Goal: Task Accomplishment & Management: Complete application form

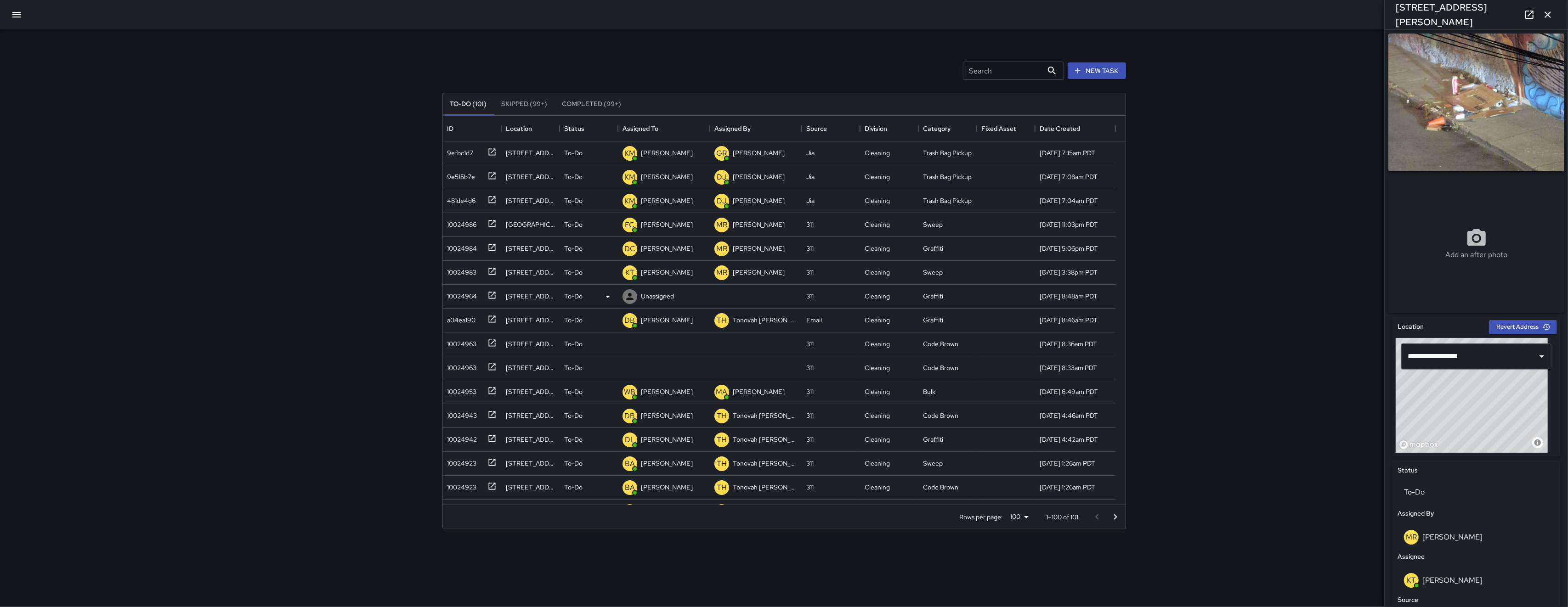
scroll to position [379, 673]
click at [12, 20] on button "button" at bounding box center [16, 15] width 22 height 22
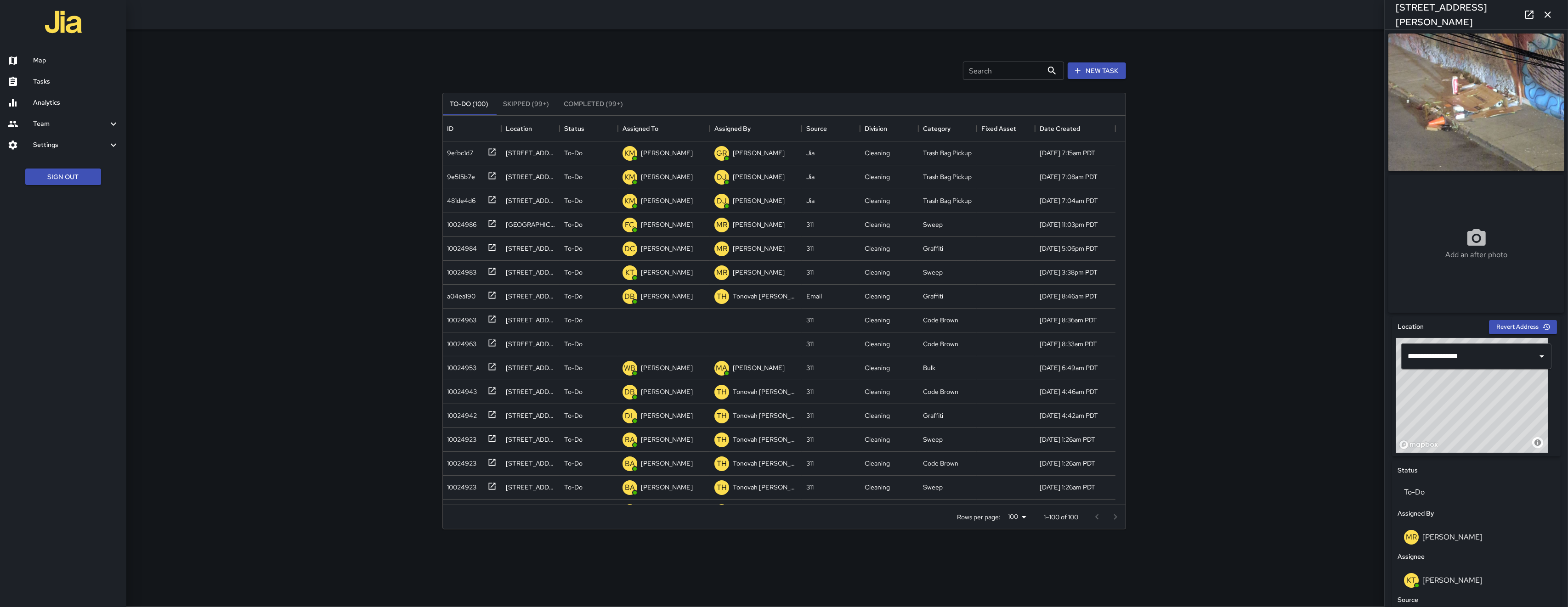
click at [30, 67] on link "Map" at bounding box center [63, 60] width 127 height 21
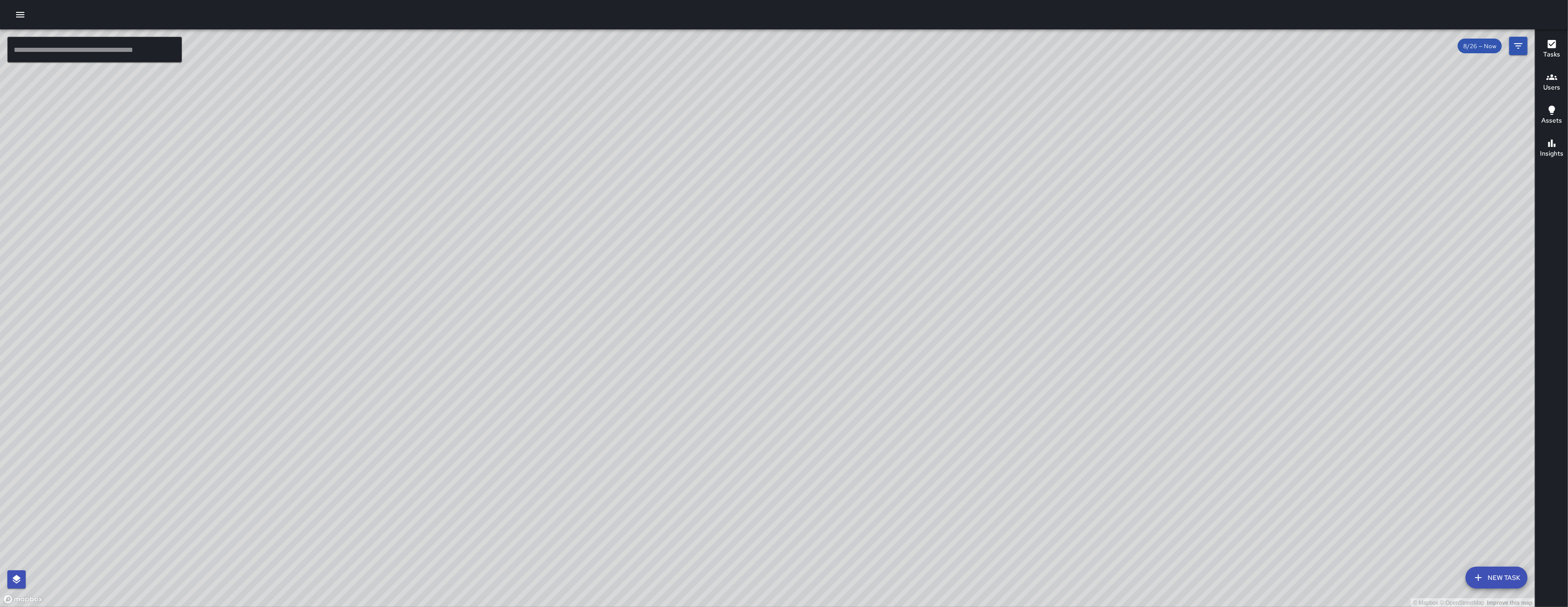
drag, startPoint x: 890, startPoint y: 273, endPoint x: 825, endPoint y: 327, distance: 84.5
click at [825, 327] on div "© Mapbox © OpenStreetMap Improve this map" at bounding box center [768, 318] width 1535 height 578
drag, startPoint x: 830, startPoint y: 315, endPoint x: 746, endPoint y: 316, distance: 84.0
click at [746, 316] on div "© Mapbox © OpenStreetMap Improve this map" at bounding box center [768, 318] width 1535 height 578
drag, startPoint x: 494, startPoint y: 388, endPoint x: 474, endPoint y: 418, distance: 36.1
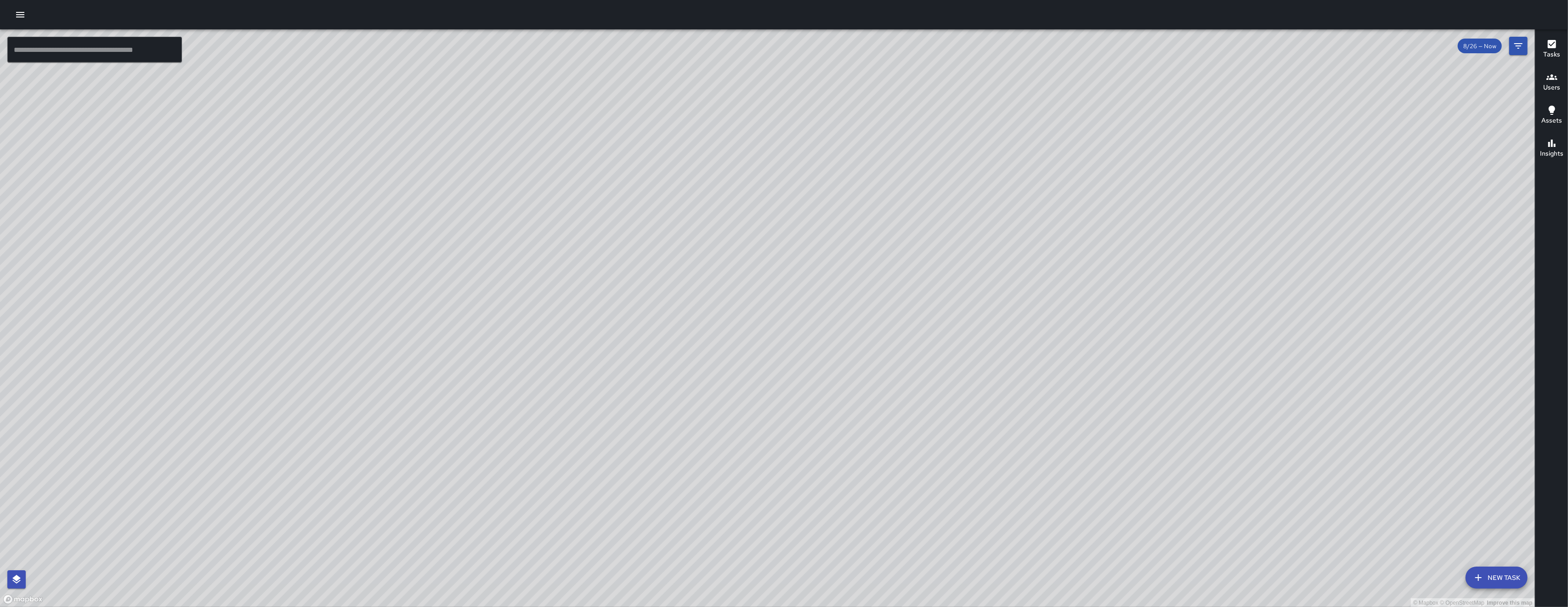
click at [472, 425] on div "© Mapbox © OpenStreetMap Improve this map" at bounding box center [768, 318] width 1535 height 578
click at [1519, 43] on icon "Filters" at bounding box center [1519, 46] width 9 height 5
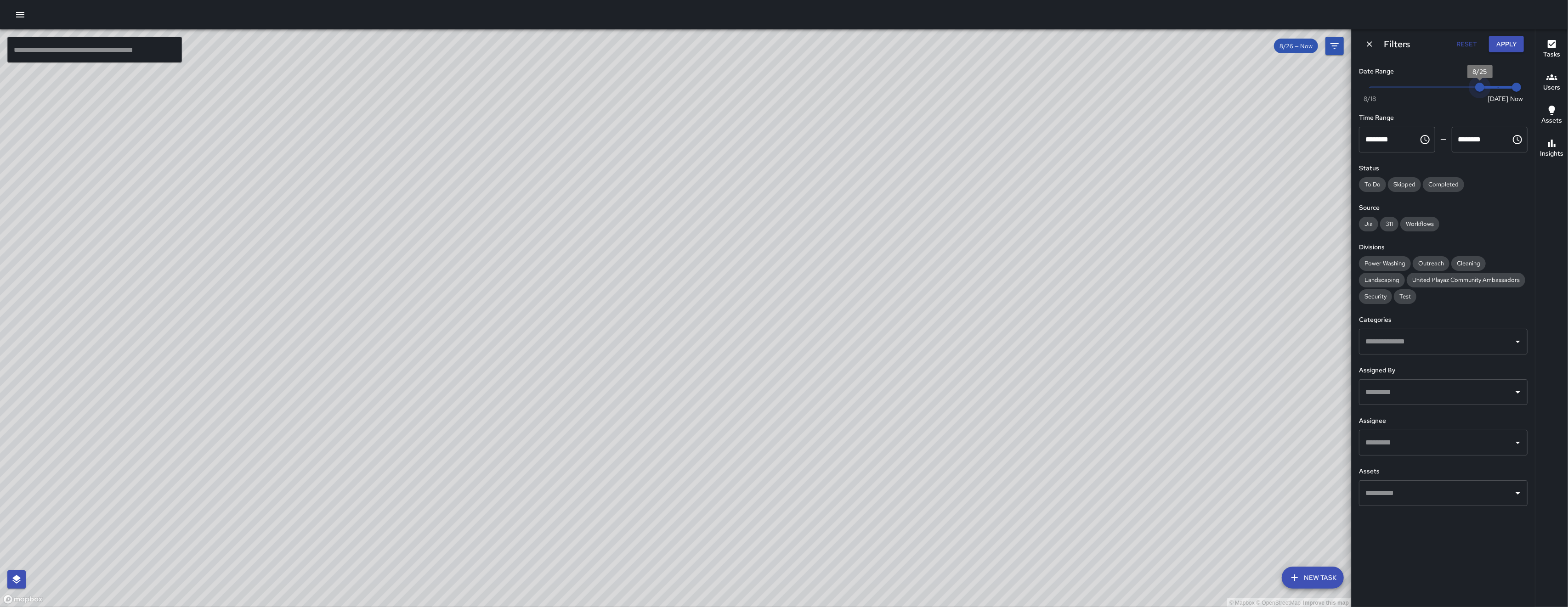
drag, startPoint x: 1493, startPoint y: 91, endPoint x: 1485, endPoint y: 88, distance: 8.5
click at [1485, 88] on span "8/25" at bounding box center [1480, 87] width 9 height 9
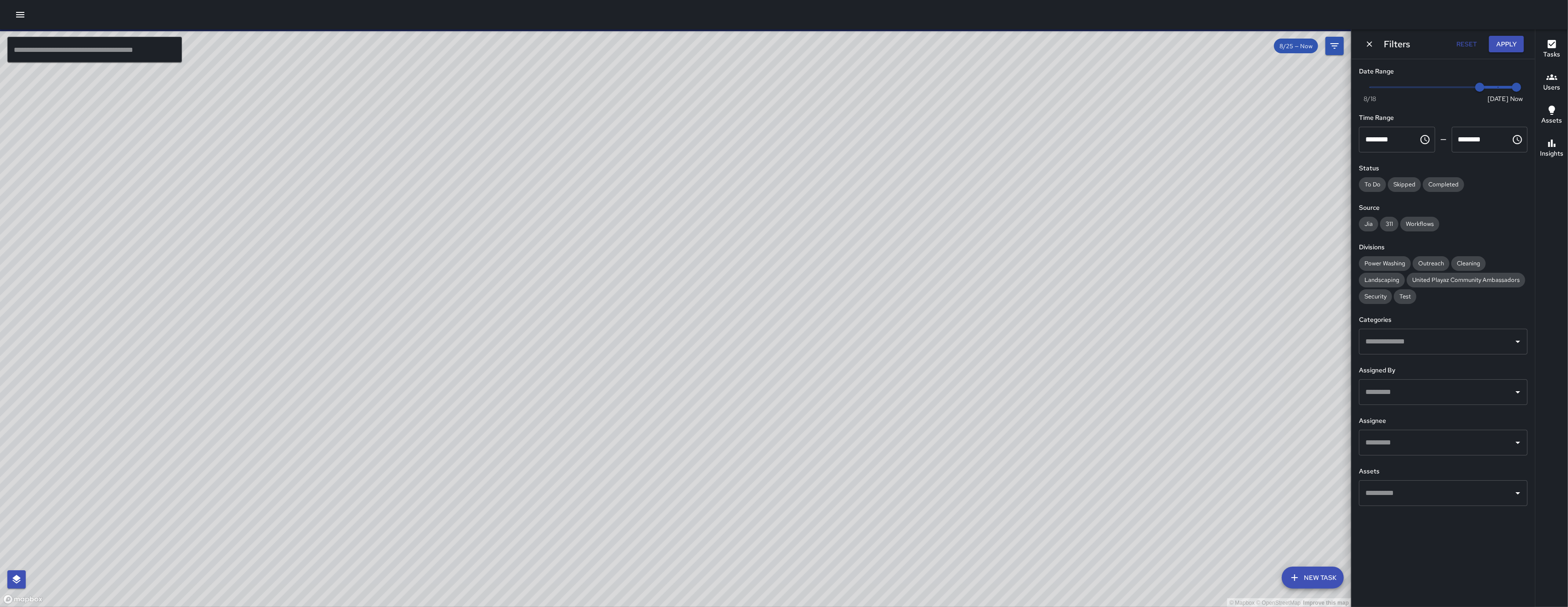
drag, startPoint x: 999, startPoint y: 176, endPoint x: 1038, endPoint y: 171, distance: 39.3
click at [1048, 138] on div "© Mapbox © OpenStreetMap Improve this map" at bounding box center [676, 318] width 1351 height 578
drag, startPoint x: 814, startPoint y: 370, endPoint x: 891, endPoint y: 305, distance: 100.8
click at [868, 319] on div "© Mapbox © OpenStreetMap Improve this map" at bounding box center [676, 318] width 1351 height 578
drag, startPoint x: 891, startPoint y: 305, endPoint x: 1006, endPoint y: 233, distance: 135.7
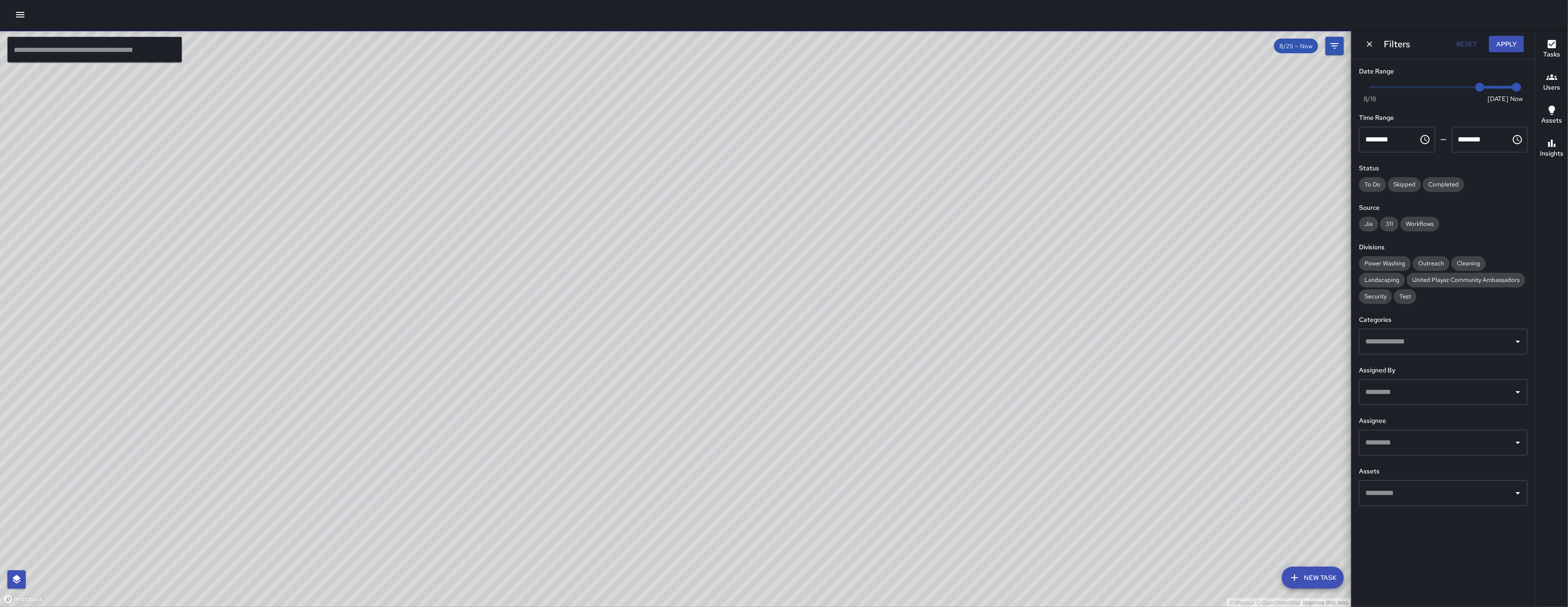
click at [898, 300] on div "© Mapbox © OpenStreetMap Improve this map" at bounding box center [676, 318] width 1351 height 578
click at [932, 280] on div "© Mapbox © OpenStreetMap Improve this map" at bounding box center [676, 318] width 1351 height 578
click at [968, 257] on div "© Mapbox © OpenStreetMap Improve this map" at bounding box center [676, 318] width 1351 height 578
click at [1066, 195] on div "© Mapbox © OpenStreetMap Improve this map" at bounding box center [676, 318] width 1351 height 578
drag, startPoint x: 567, startPoint y: 298, endPoint x: 514, endPoint y: 409, distance: 123.0
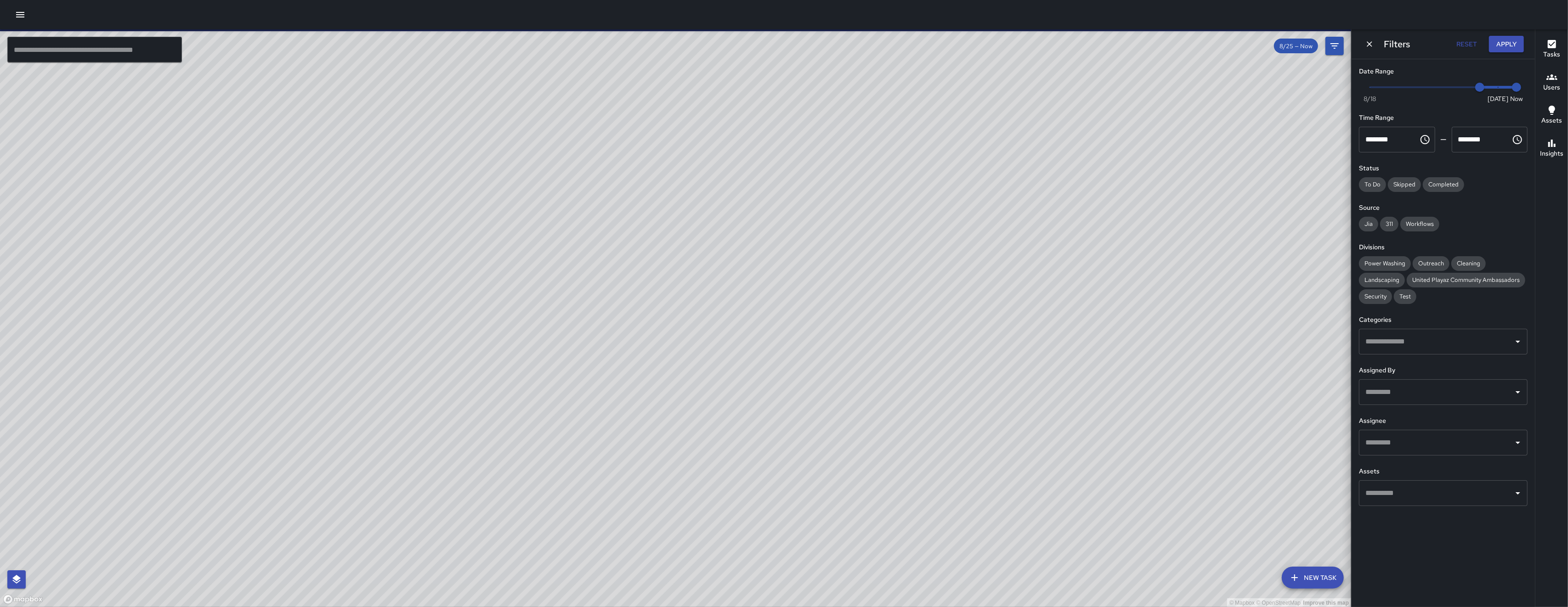
click at [525, 486] on div "© Mapbox © OpenStreetMap Improve this map" at bounding box center [676, 318] width 1351 height 578
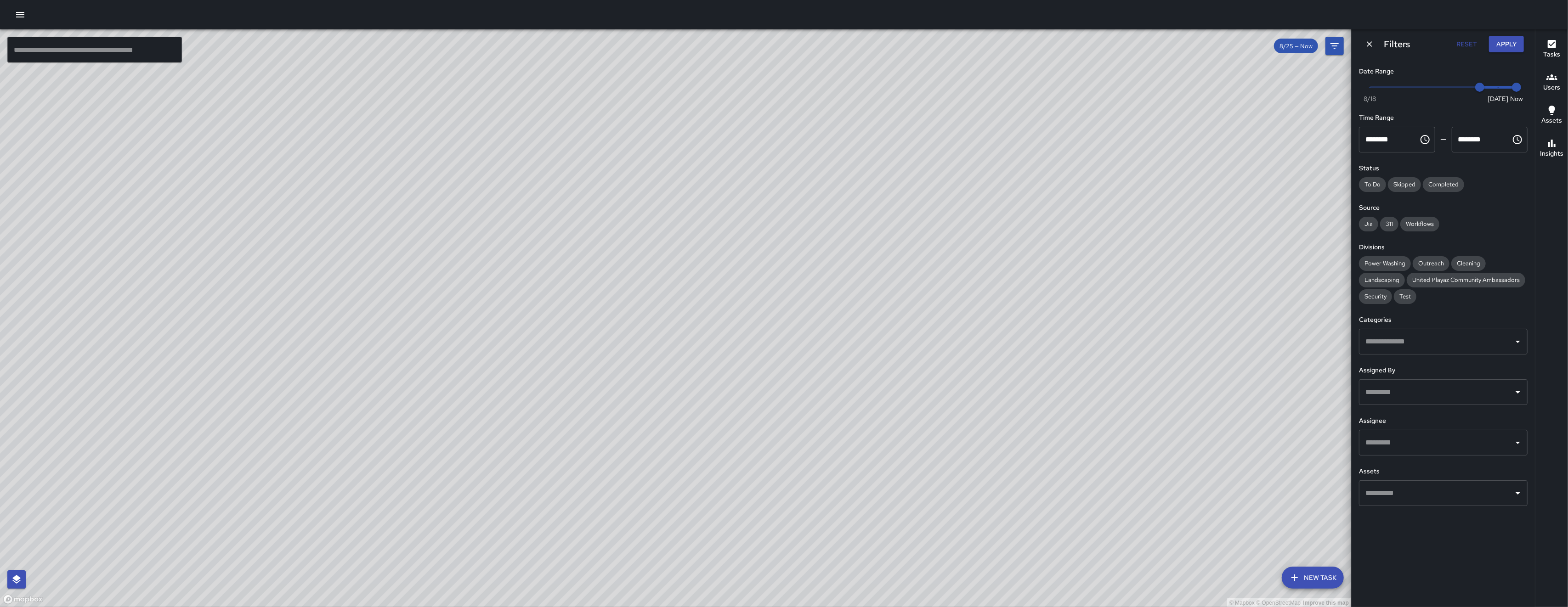
drag, startPoint x: 778, startPoint y: 504, endPoint x: 608, endPoint y: 489, distance: 170.7
click at [720, 505] on div "© Mapbox © OpenStreetMap Improve this map" at bounding box center [676, 318] width 1351 height 578
click at [640, 494] on div "© Mapbox © OpenStreetMap Improve this map" at bounding box center [676, 318] width 1351 height 578
click at [589, 485] on div "© Mapbox © OpenStreetMap Improve this map" at bounding box center [676, 318] width 1351 height 578
drag, startPoint x: 607, startPoint y: 504, endPoint x: 601, endPoint y: 408, distance: 96.2
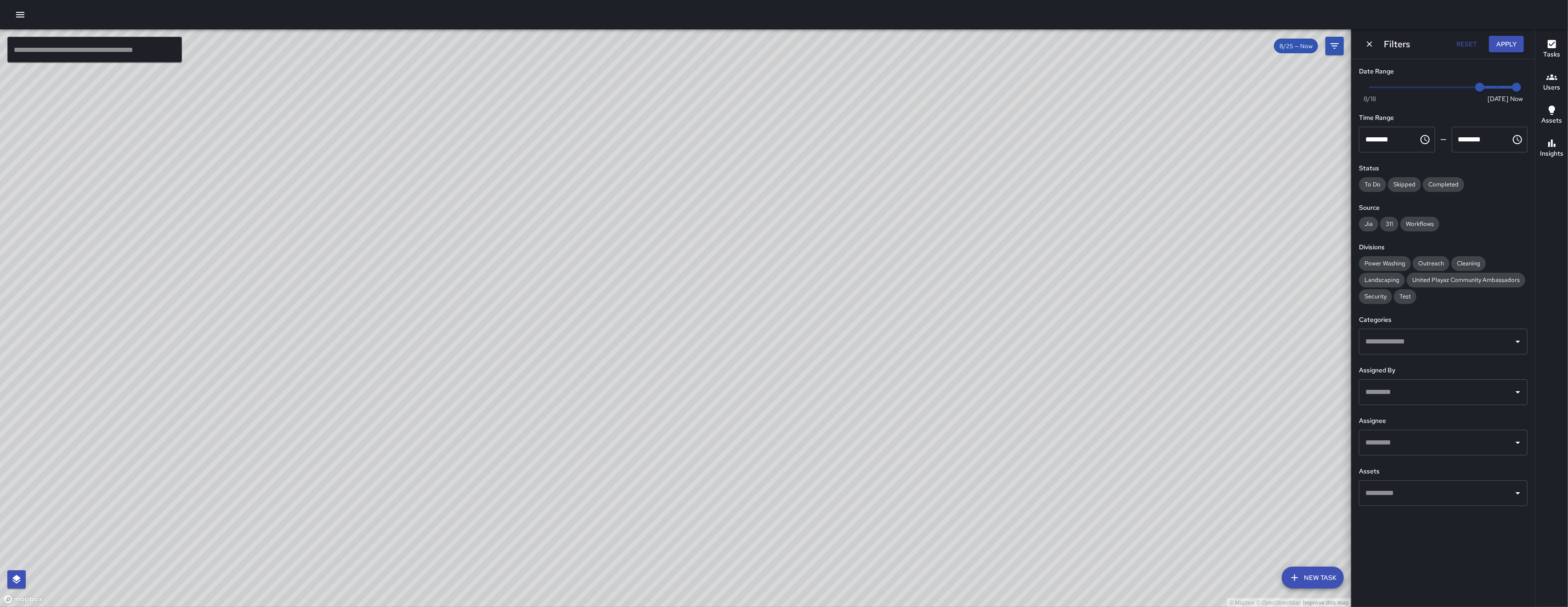
click at [680, 452] on div "© Mapbox © OpenStreetMap Improve this map" at bounding box center [676, 318] width 1351 height 578
click at [581, 435] on div "© Mapbox © OpenStreetMap Improve this map" at bounding box center [676, 318] width 1351 height 578
click at [1373, 47] on icon "Dismiss" at bounding box center [1369, 44] width 9 height 9
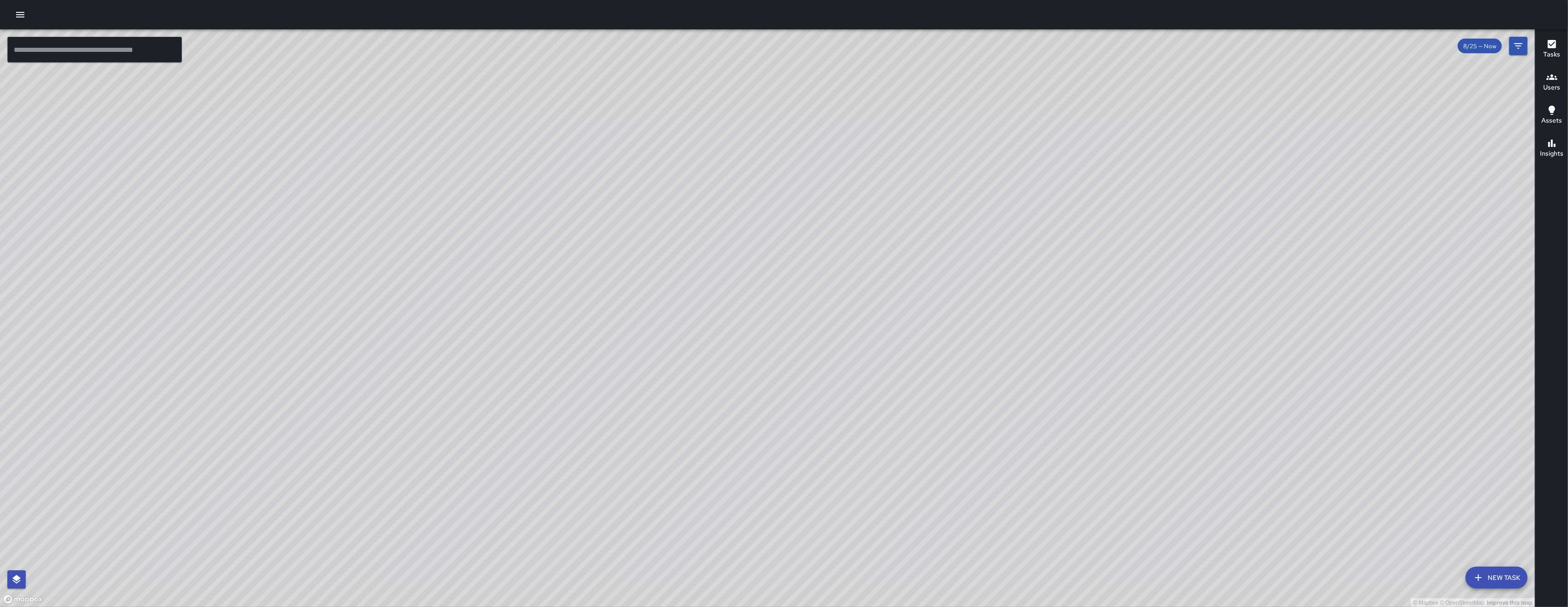
click at [1222, 471] on div "© Mapbox © OpenStreetMap Improve this map" at bounding box center [768, 318] width 1535 height 578
drag, startPoint x: 1222, startPoint y: 471, endPoint x: 990, endPoint y: 426, distance: 236.3
click at [987, 442] on div "© Mapbox © OpenStreetMap Improve this map" at bounding box center [768, 318] width 1535 height 578
drag, startPoint x: 1010, startPoint y: 425, endPoint x: 937, endPoint y: 479, distance: 90.8
click at [956, 482] on div "© Mapbox © OpenStreetMap Improve this map" at bounding box center [768, 318] width 1535 height 578
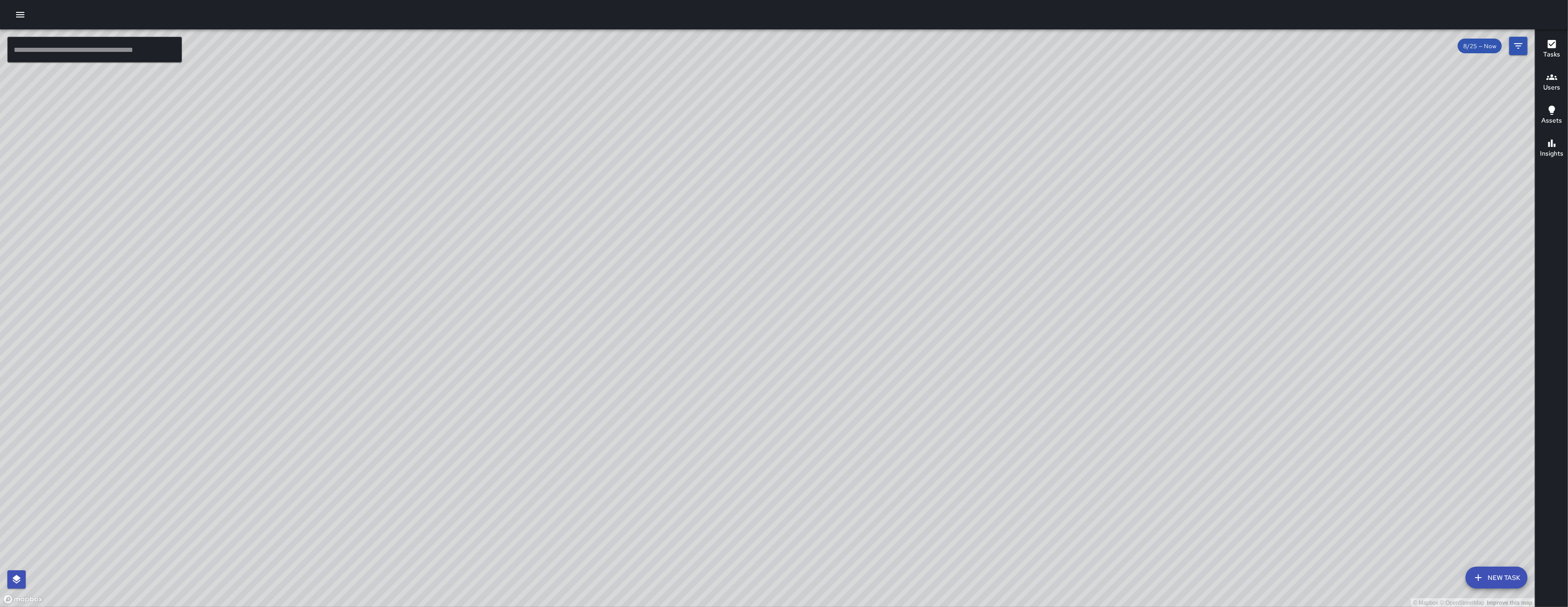
drag, startPoint x: 569, startPoint y: 473, endPoint x: 673, endPoint y: 365, distance: 149.9
click at [673, 365] on div "© Mapbox © OpenStreetMap Improve this map" at bounding box center [768, 318] width 1535 height 578
click at [1524, 41] on button "Filters" at bounding box center [1518, 46] width 18 height 18
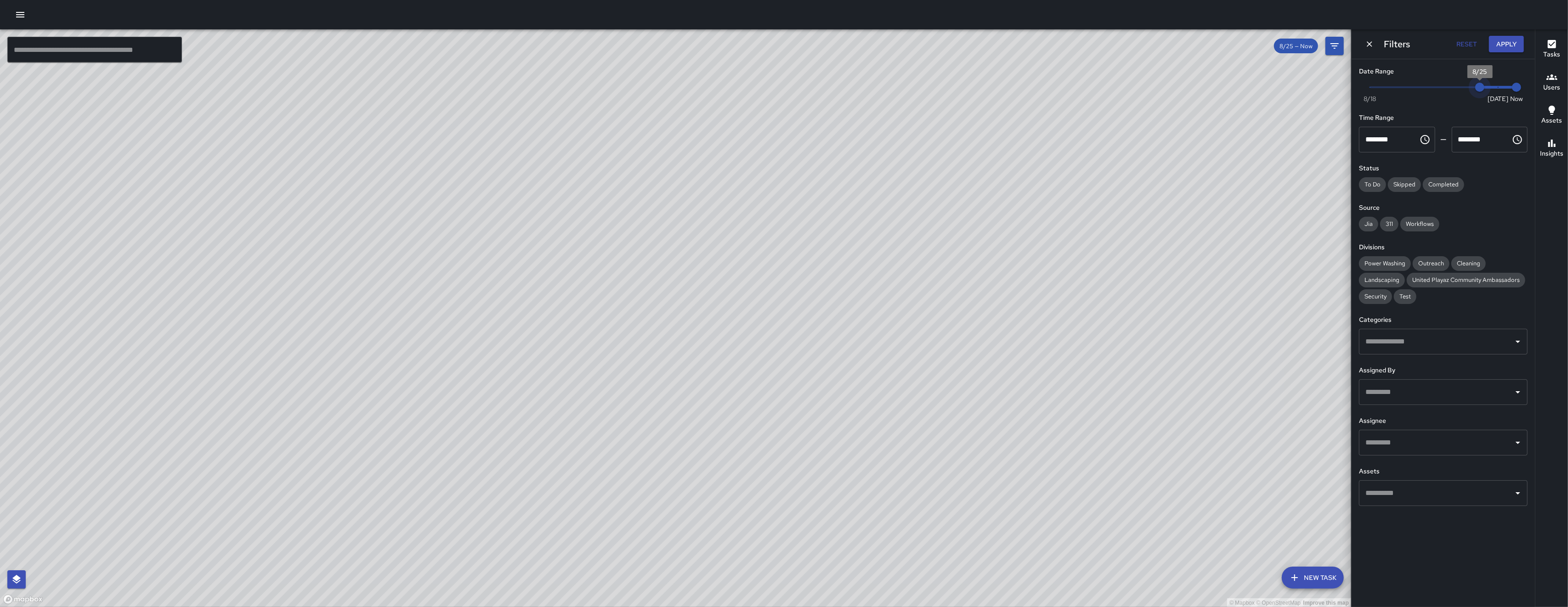
type input "*"
drag, startPoint x: 1475, startPoint y: 94, endPoint x: 1484, endPoint y: 92, distance: 9.2
click at [1503, 94] on span "Now [DATE] [DATE] 7:37 am" at bounding box center [1443, 87] width 147 height 14
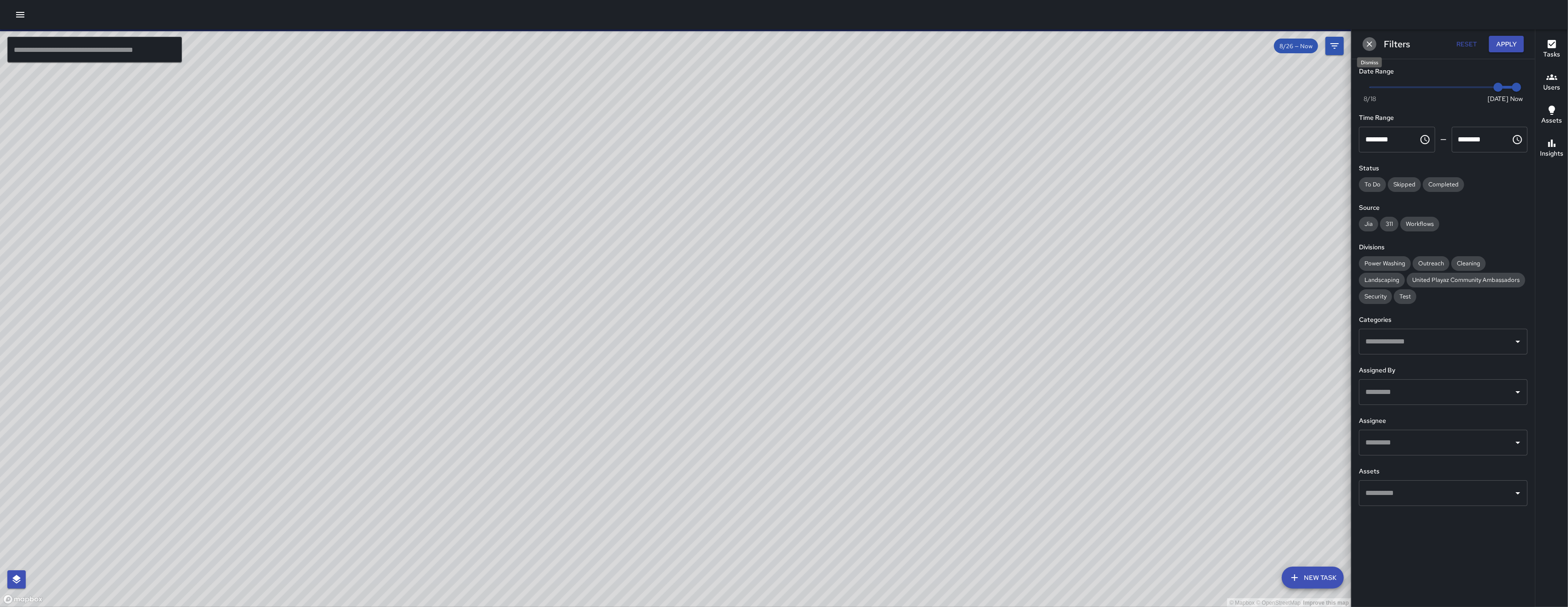
click at [1365, 46] on icon "Dismiss" at bounding box center [1369, 44] width 9 height 9
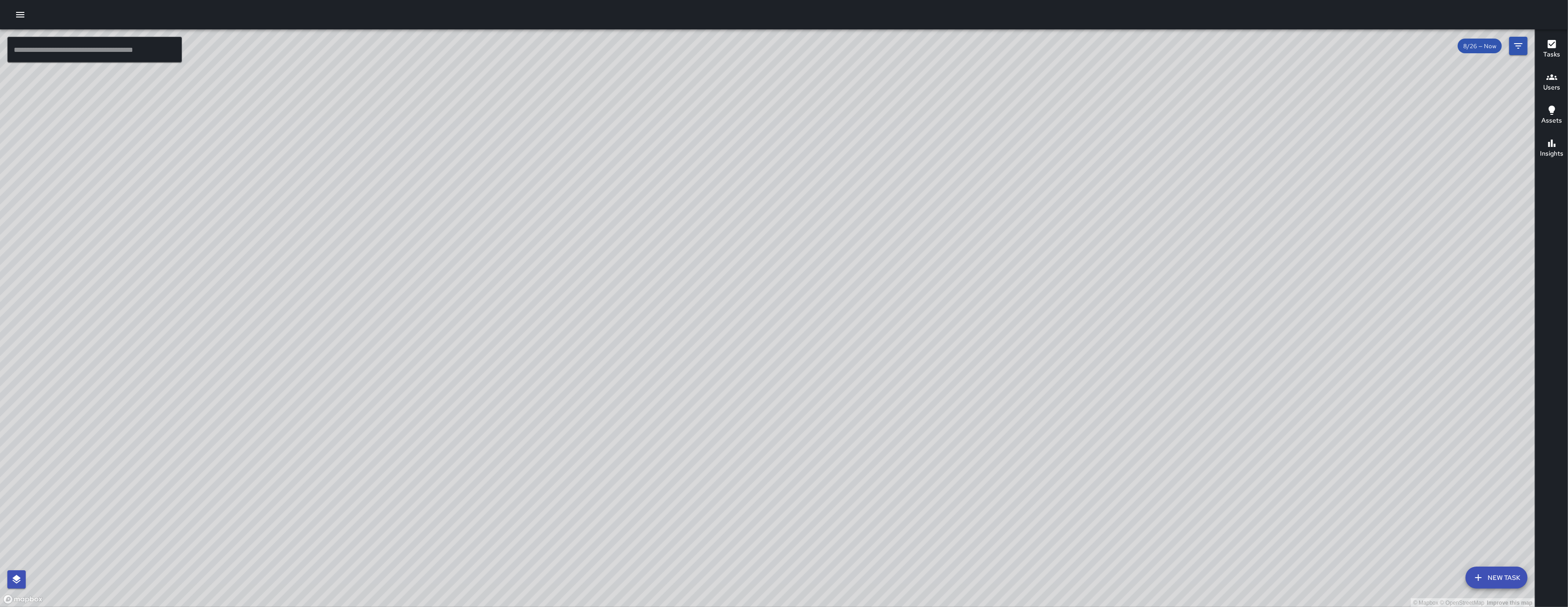
drag, startPoint x: 638, startPoint y: 168, endPoint x: 512, endPoint y: 271, distance: 162.7
click at [514, 269] on div "© Mapbox © OpenStreetMap Improve this map" at bounding box center [768, 318] width 1535 height 578
drag, startPoint x: 656, startPoint y: 442, endPoint x: 558, endPoint y: 395, distance: 108.7
click at [558, 395] on div "© Mapbox © OpenStreetMap Improve this map" at bounding box center [768, 318] width 1535 height 578
click at [555, 399] on div "© Mapbox © OpenStreetMap Improve this map" at bounding box center [768, 318] width 1535 height 578
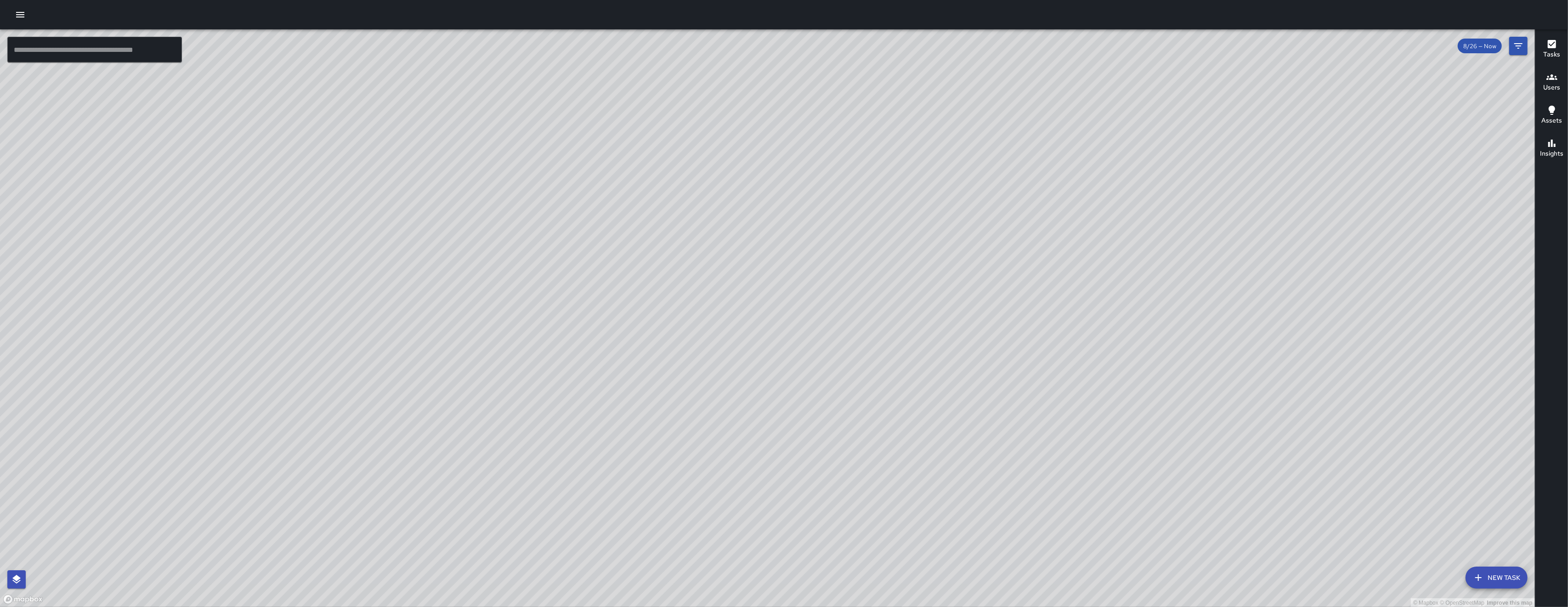
click at [555, 399] on div "© Mapbox © OpenStreetMap Improve this map" at bounding box center [768, 318] width 1535 height 578
drag, startPoint x: 546, startPoint y: 403, endPoint x: 460, endPoint y: 392, distance: 86.7
click at [457, 394] on div "© Mapbox © OpenStreetMap Improve this map" at bounding box center [768, 318] width 1535 height 578
drag, startPoint x: 540, startPoint y: 323, endPoint x: 631, endPoint y: 417, distance: 130.8
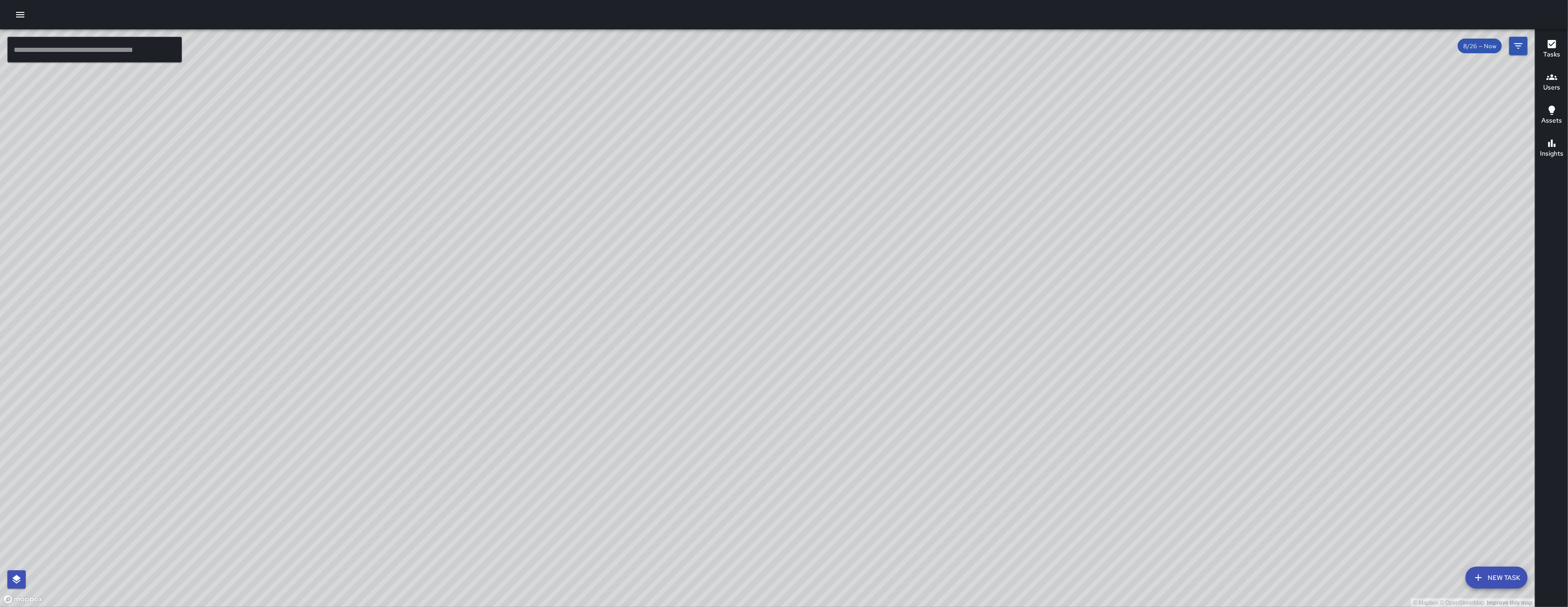
click at [631, 417] on div "© Mapbox © OpenStreetMap Improve this map" at bounding box center [768, 318] width 1535 height 578
drag, startPoint x: 645, startPoint y: 360, endPoint x: 667, endPoint y: 297, distance: 66.7
click at [665, 299] on div "© Mapbox © OpenStreetMap Improve this map" at bounding box center [768, 318] width 1535 height 578
drag, startPoint x: 672, startPoint y: 299, endPoint x: 735, endPoint y: 278, distance: 66.4
click at [735, 278] on div "© Mapbox © OpenStreetMap Improve this map" at bounding box center [768, 318] width 1535 height 578
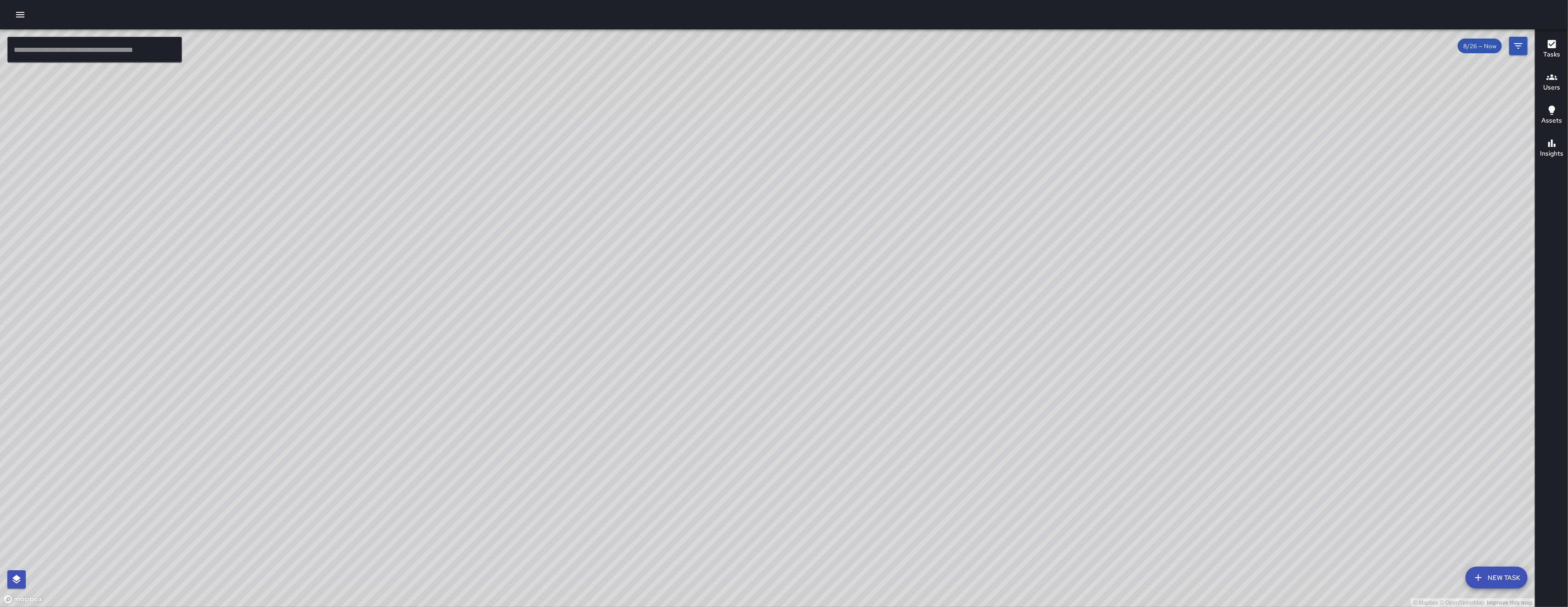
click at [735, 278] on div "© Mapbox © OpenStreetMap Improve this map" at bounding box center [768, 318] width 1535 height 578
drag, startPoint x: 732, startPoint y: 291, endPoint x: 651, endPoint y: 299, distance: 81.4
click at [654, 300] on div "© Mapbox © OpenStreetMap Improve this map" at bounding box center [768, 318] width 1535 height 578
click at [653, 300] on div "© Mapbox © OpenStreetMap Improve this map" at bounding box center [768, 318] width 1535 height 578
click at [1499, 578] on button "New Task" at bounding box center [1497, 577] width 62 height 22
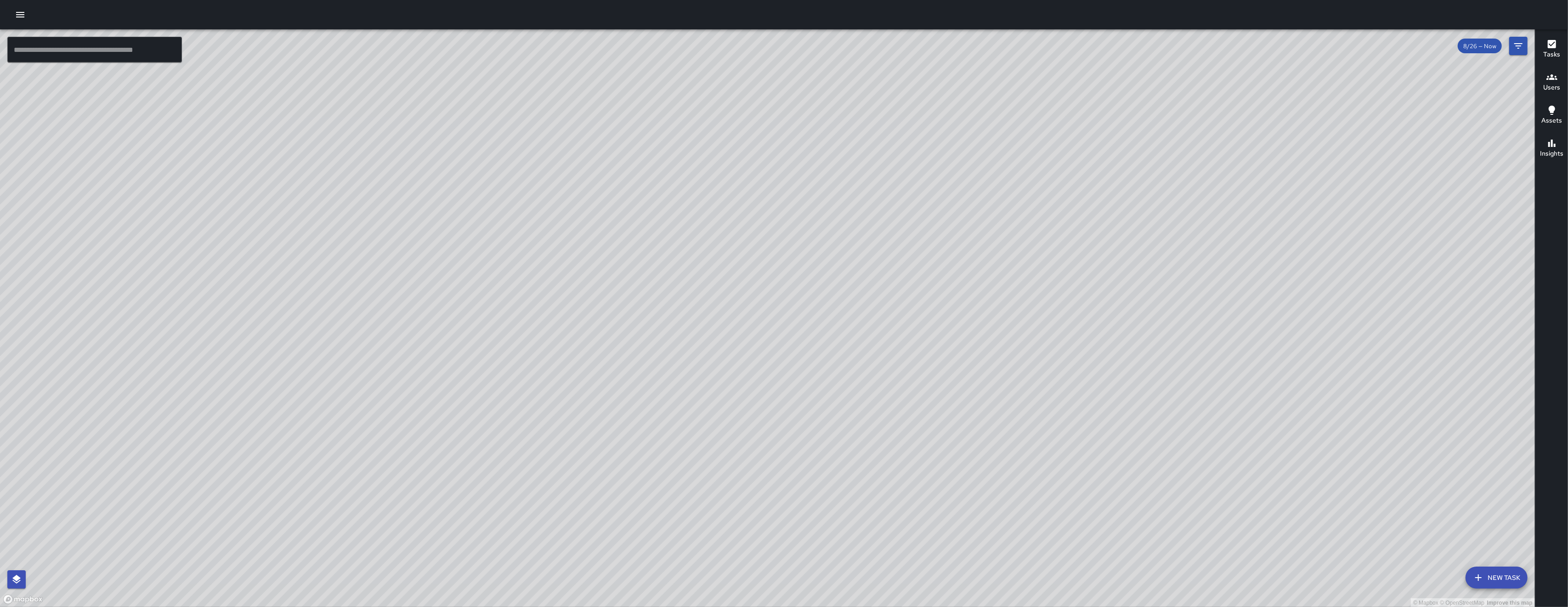
click at [1499, 578] on div "© Mapbox © OpenStreetMap Improve this map" at bounding box center [768, 318] width 1535 height 578
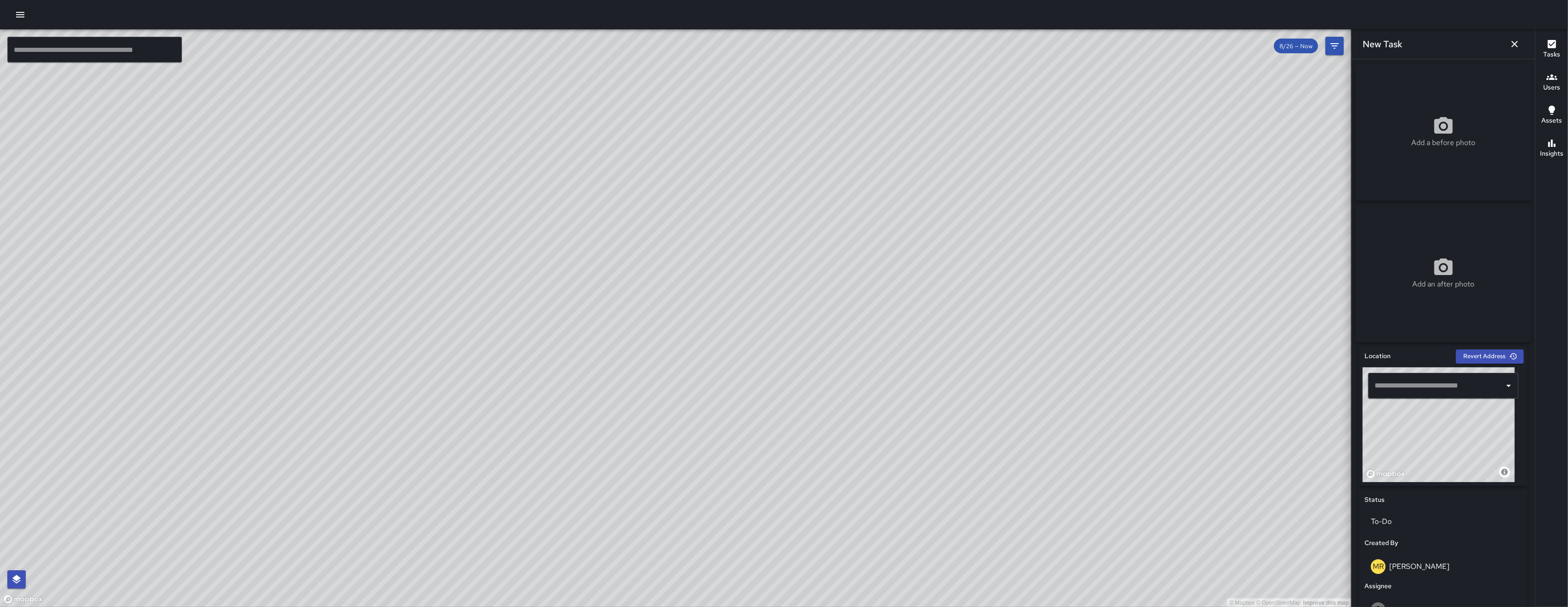
click at [1423, 144] on p "Add a before photo" at bounding box center [1443, 143] width 64 height 11
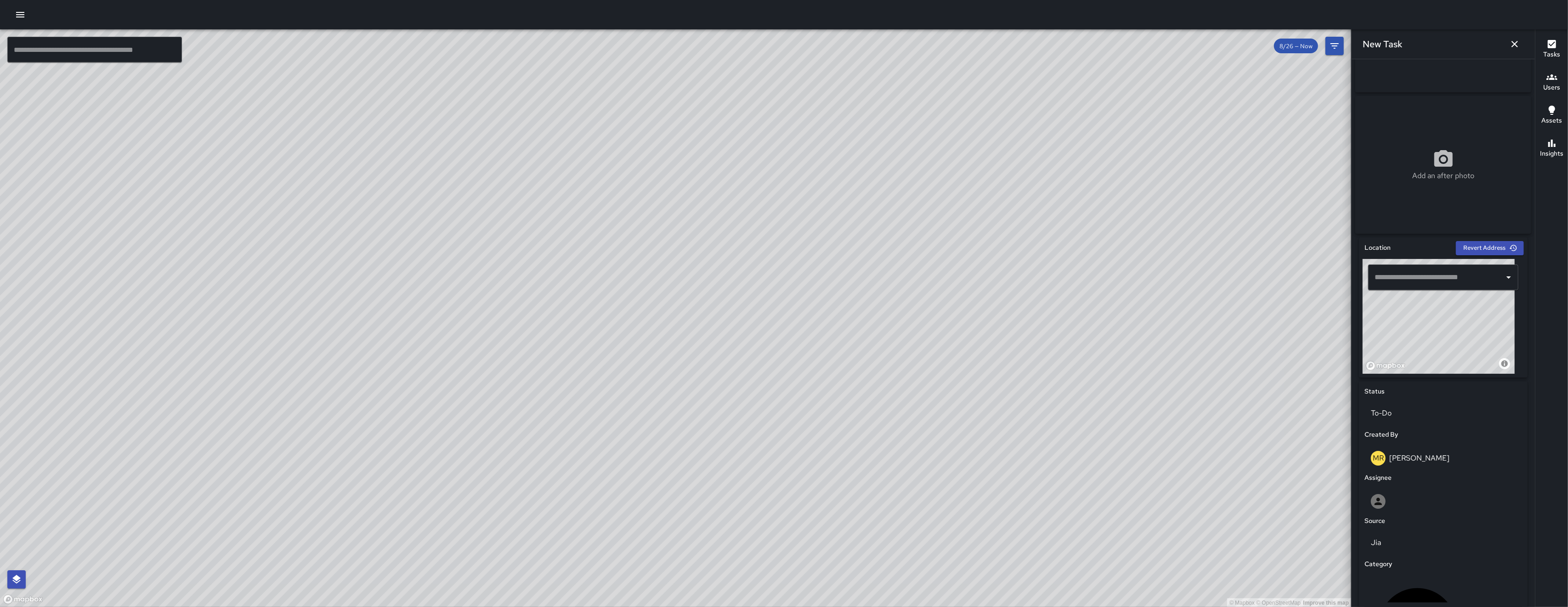
click at [1389, 285] on input "text" at bounding box center [1436, 277] width 128 height 18
drag, startPoint x: 1404, startPoint y: 345, endPoint x: 1444, endPoint y: 346, distance: 40.0
click at [1444, 346] on div "© Mapbox © OpenStreetMap Improve this map" at bounding box center [1439, 316] width 152 height 115
drag, startPoint x: 1429, startPoint y: 343, endPoint x: 1494, endPoint y: 331, distance: 66.1
click at [1494, 331] on div "© Mapbox © OpenStreetMap Improve this map" at bounding box center [1439, 316] width 152 height 115
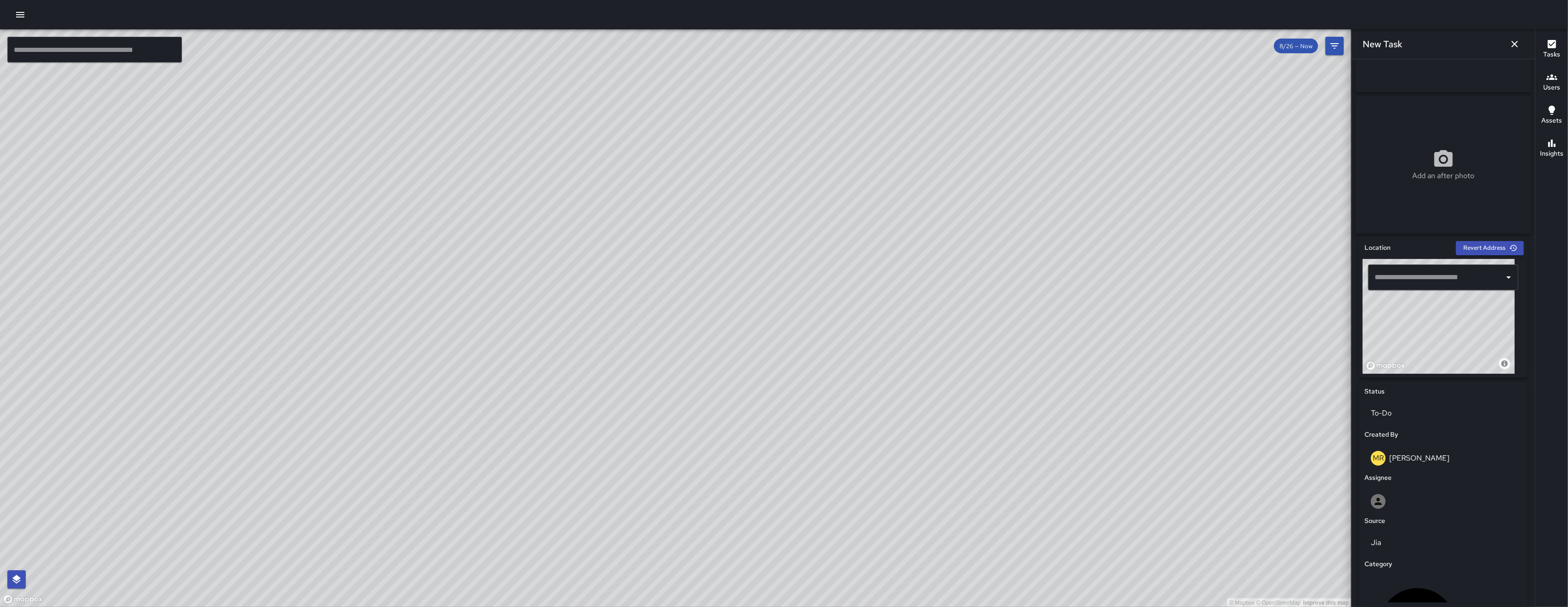
drag, startPoint x: 1435, startPoint y: 349, endPoint x: 1445, endPoint y: 340, distance: 13.5
click at [1447, 341] on div "© Mapbox © OpenStreetMap Improve this map" at bounding box center [1439, 316] width 152 height 115
drag, startPoint x: 1446, startPoint y: 346, endPoint x: 1496, endPoint y: 280, distance: 82.8
click at [1496, 280] on div "© Mapbox © OpenStreetMap Improve this map ​" at bounding box center [1443, 316] width 161 height 115
drag, startPoint x: 1472, startPoint y: 328, endPoint x: 1427, endPoint y: 292, distance: 57.6
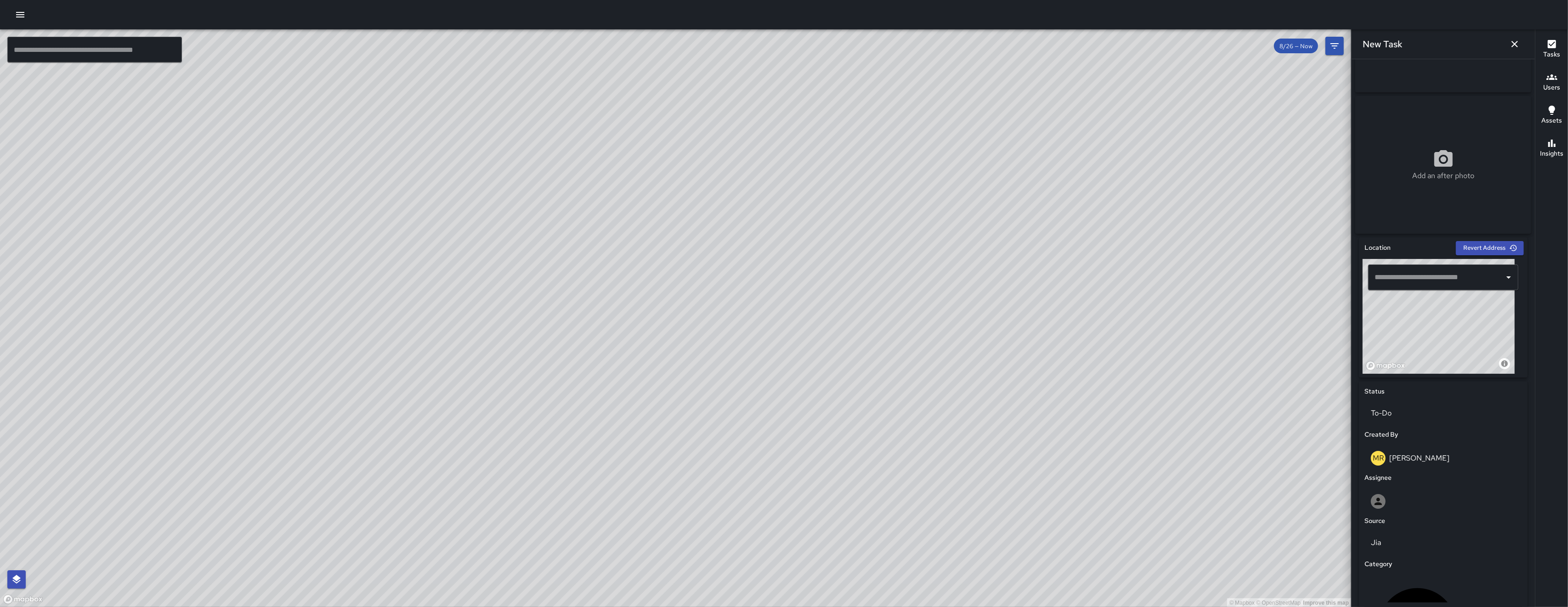
click at [1427, 292] on div "© Mapbox © OpenStreetMap Improve this map ​" at bounding box center [1443, 316] width 161 height 115
click at [1426, 290] on div "​" at bounding box center [1443, 277] width 150 height 26
click at [1474, 387] on div "Location Revert Address © Mapbox © OpenStreetMap Improve this map ​ Status To-D…" at bounding box center [1443, 456] width 169 height 437
click at [1474, 387] on div "Status To-Do Created By [PERSON_NAME] Assignee Source Jia Category Uncategorize…" at bounding box center [1443, 522] width 169 height 283
drag, startPoint x: 1443, startPoint y: 354, endPoint x: 1483, endPoint y: 322, distance: 51.2
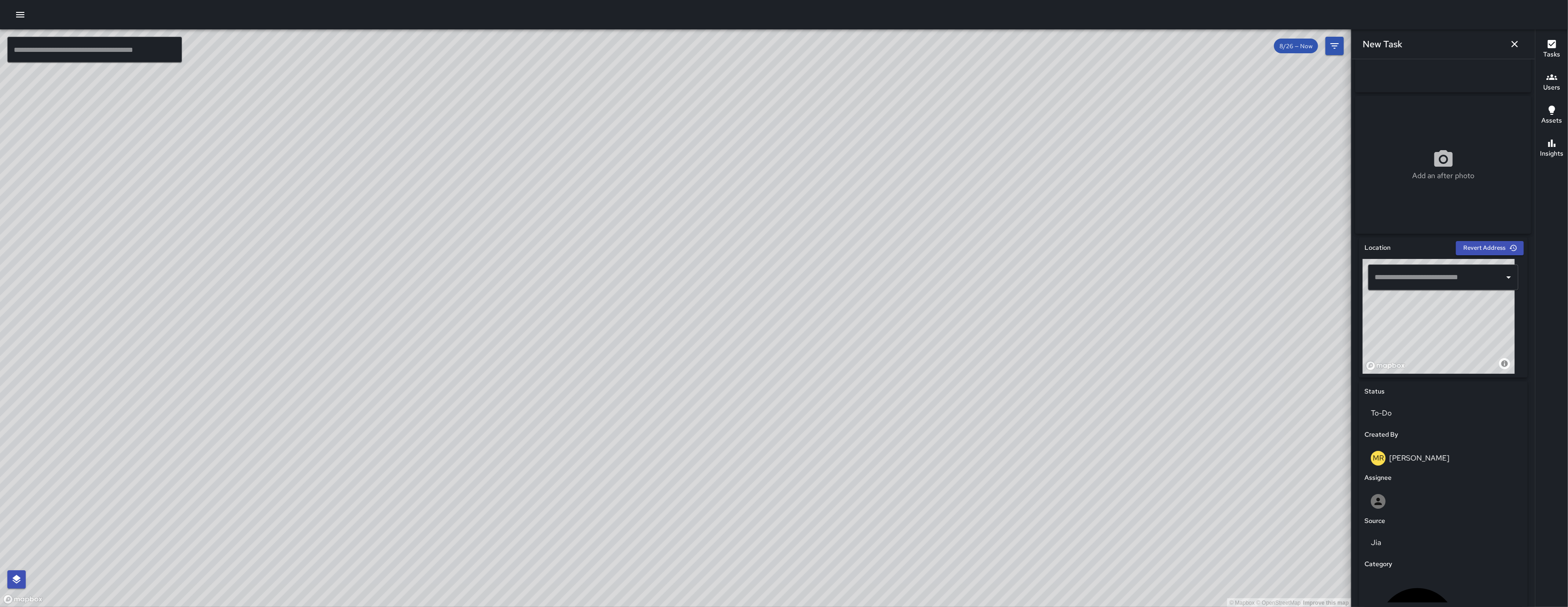
click at [1483, 321] on div "© Mapbox © OpenStreetMap Improve this map" at bounding box center [1439, 316] width 152 height 115
drag, startPoint x: 1460, startPoint y: 341, endPoint x: 1479, endPoint y: 325, distance: 24.8
click at [1479, 325] on div "© Mapbox © OpenStreetMap Improve this map" at bounding box center [1439, 316] width 152 height 115
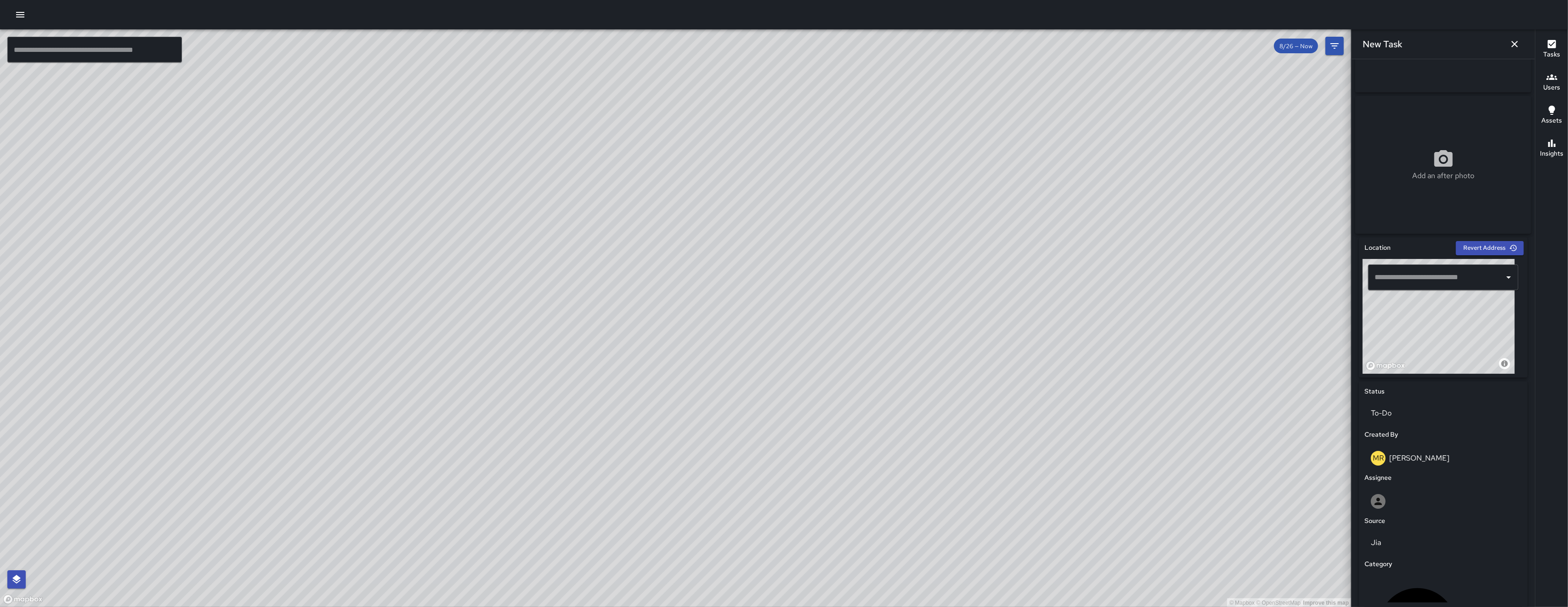
click at [1479, 325] on div "© Mapbox © OpenStreetMap Improve this map" at bounding box center [1439, 316] width 152 height 115
drag, startPoint x: 1468, startPoint y: 317, endPoint x: 1427, endPoint y: 361, distance: 60.1
click at [1427, 361] on div "© Mapbox © OpenStreetMap Improve this map" at bounding box center [1439, 316] width 152 height 115
drag, startPoint x: 1464, startPoint y: 327, endPoint x: 1427, endPoint y: 370, distance: 56.7
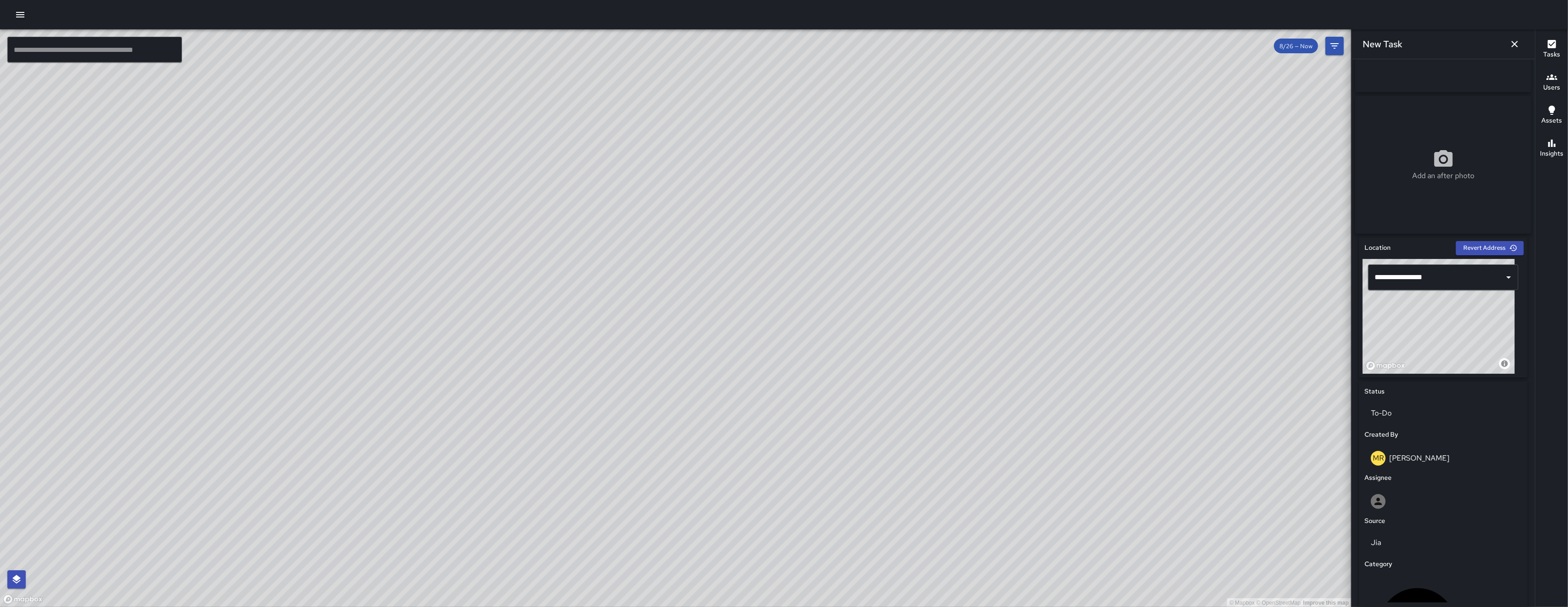
click at [1427, 370] on div "© Mapbox © OpenStreetMap Improve this map" at bounding box center [1439, 316] width 152 height 115
type input "**********"
drag, startPoint x: 1451, startPoint y: 350, endPoint x: 1438, endPoint y: 366, distance: 20.6
click at [1438, 366] on div "© Mapbox © OpenStreetMap Improve this map" at bounding box center [1439, 316] width 152 height 115
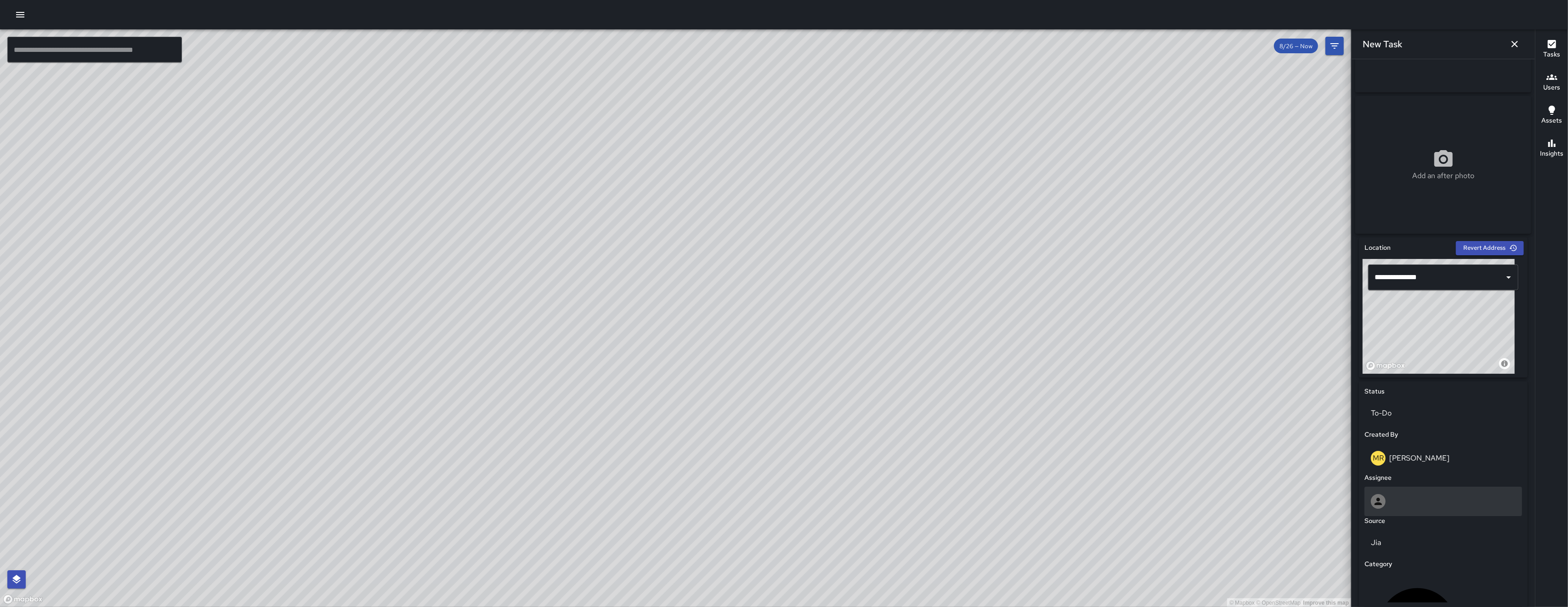
click at [1390, 506] on div at bounding box center [1443, 501] width 145 height 15
type input "****"
click at [1401, 545] on span "[PERSON_NAME]" at bounding box center [1439, 550] width 134 height 11
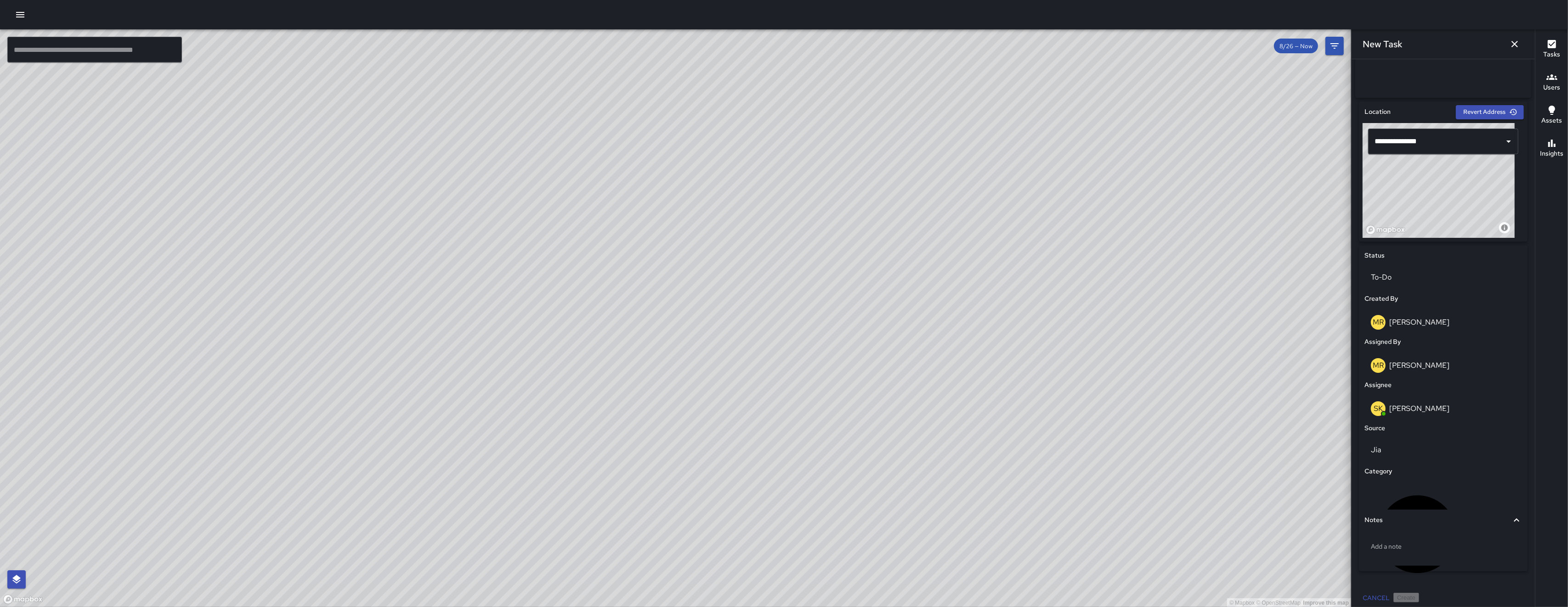
scroll to position [254, 0]
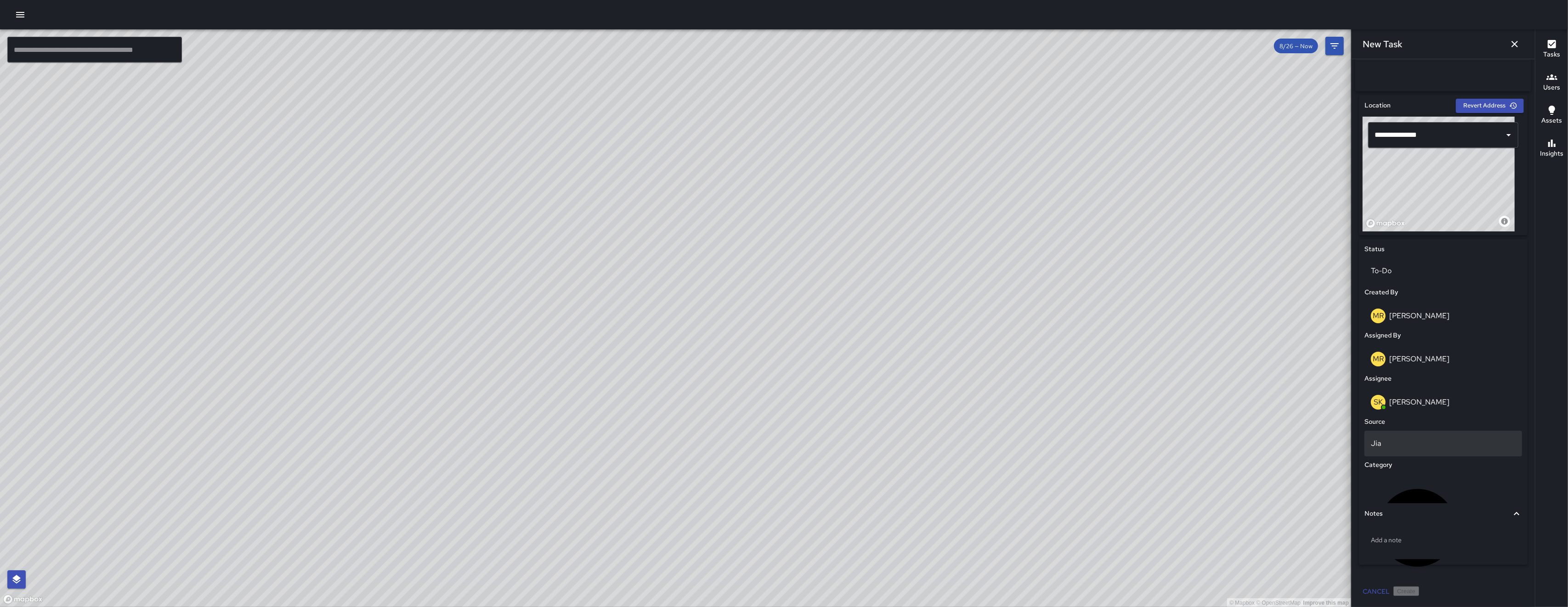
click at [1432, 444] on p "Jia" at bounding box center [1443, 443] width 145 height 11
click at [1410, 512] on li "Email" at bounding box center [1439, 518] width 149 height 16
click at [1413, 501] on div "Notes Add a note" at bounding box center [1443, 531] width 161 height 60
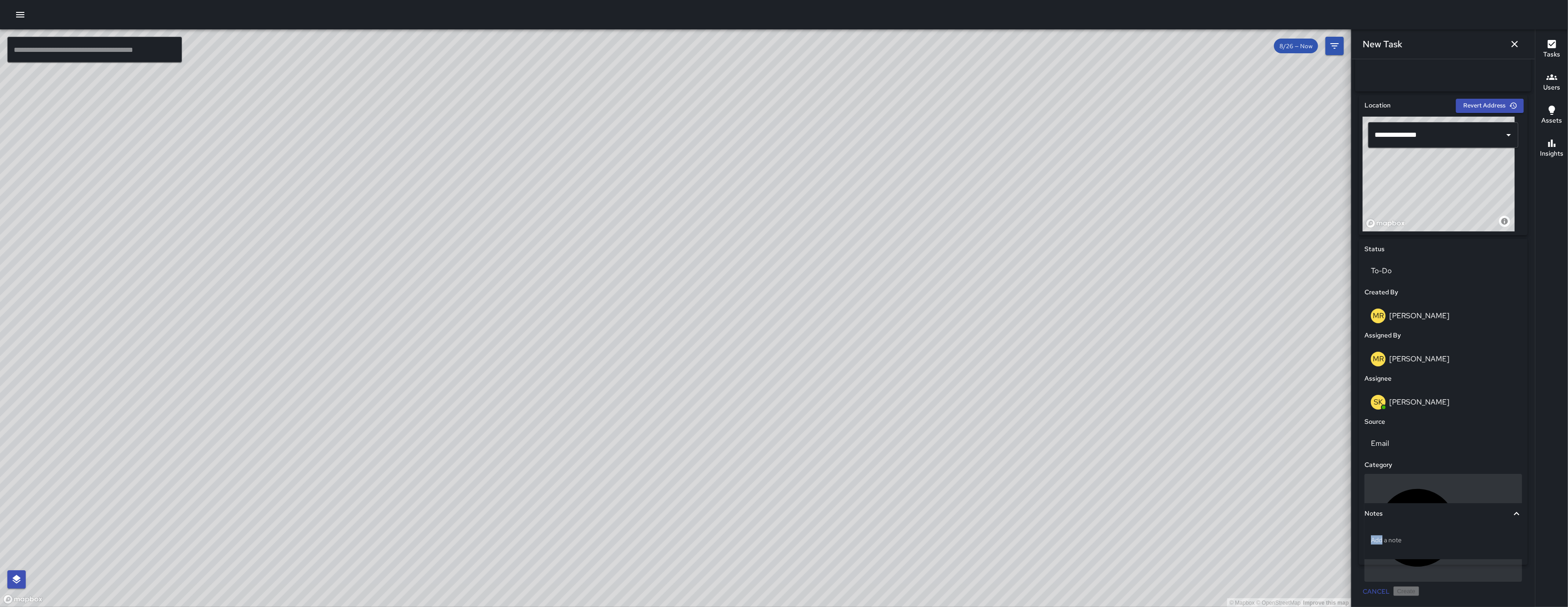
click at [1415, 493] on div "Uncategorized" at bounding box center [1443, 527] width 158 height 108
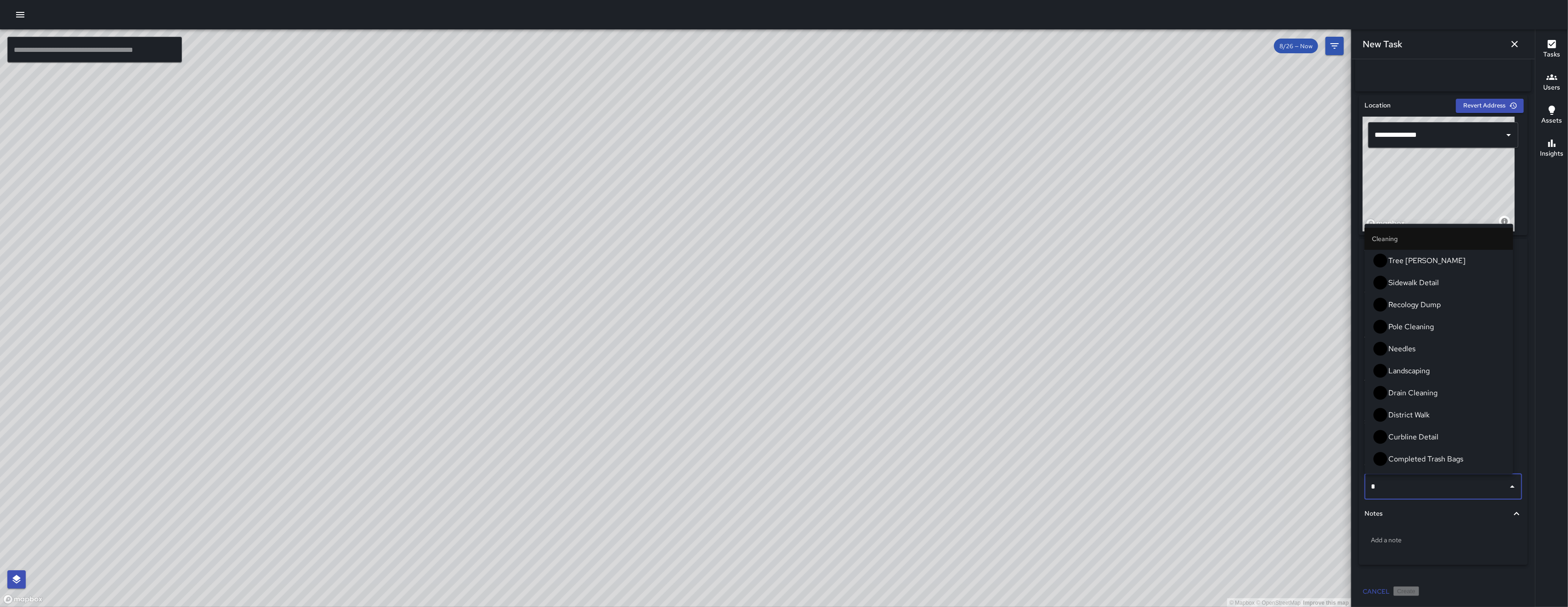
type input "**"
click at [1415, 366] on span "Loitering" at bounding box center [1447, 371] width 117 height 11
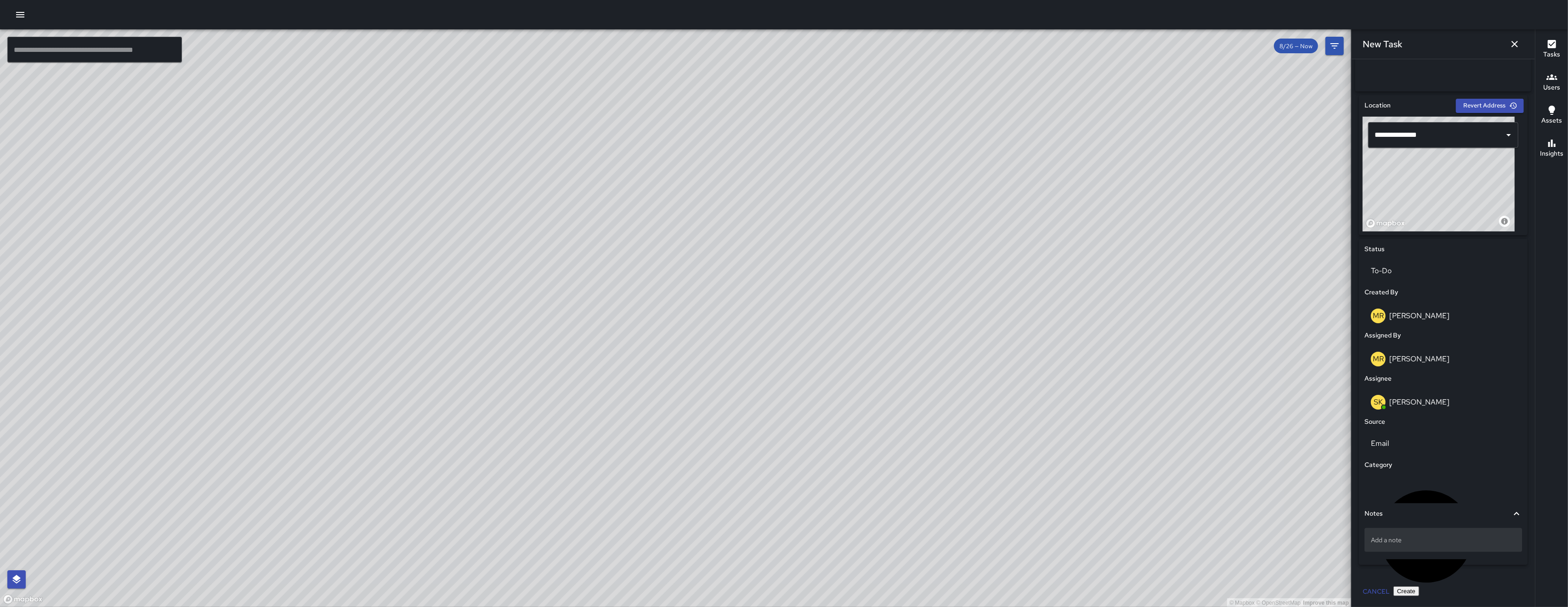
click at [1426, 546] on div "Add a note" at bounding box center [1443, 539] width 158 height 24
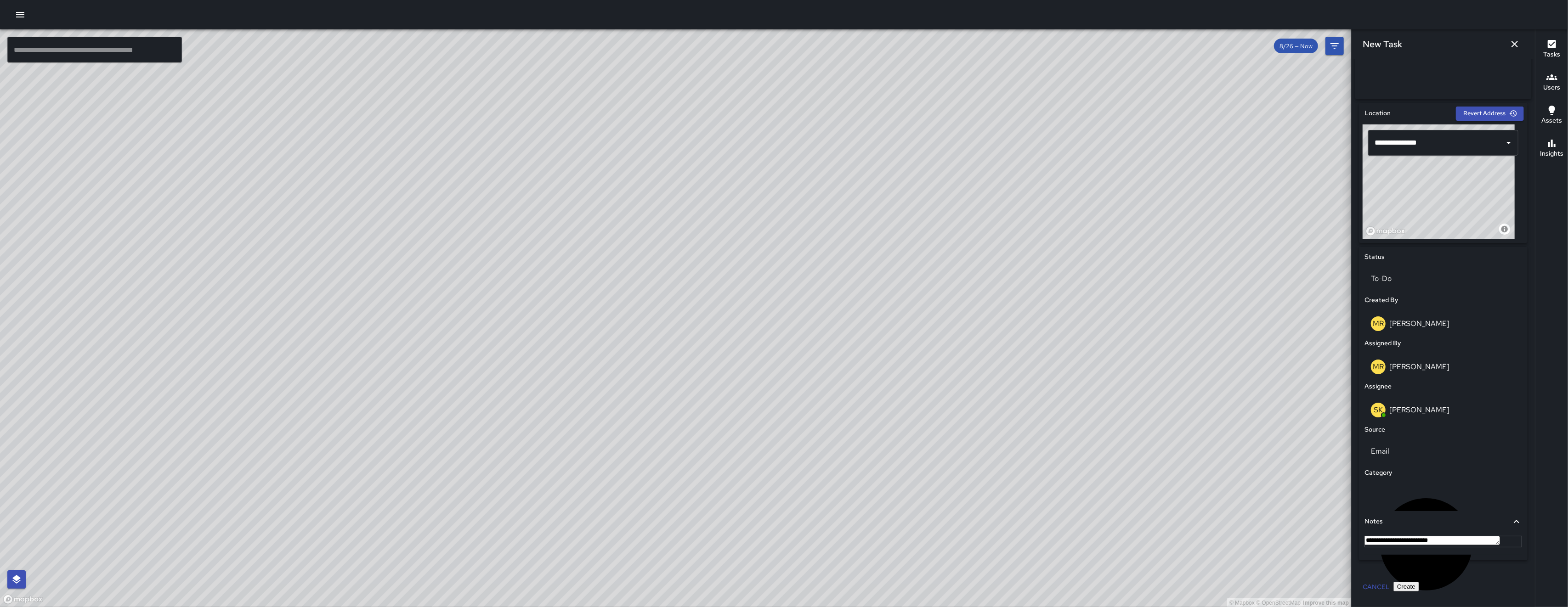
click at [1421, 541] on textarea "**********" at bounding box center [1432, 540] width 136 height 9
click at [1423, 541] on textarea "**********" at bounding box center [1432, 540] width 136 height 9
click at [1394, 539] on textarea "**********" at bounding box center [1432, 540] width 136 height 9
type textarea "**********"
click at [1419, 591] on button "Create" at bounding box center [1406, 586] width 26 height 10
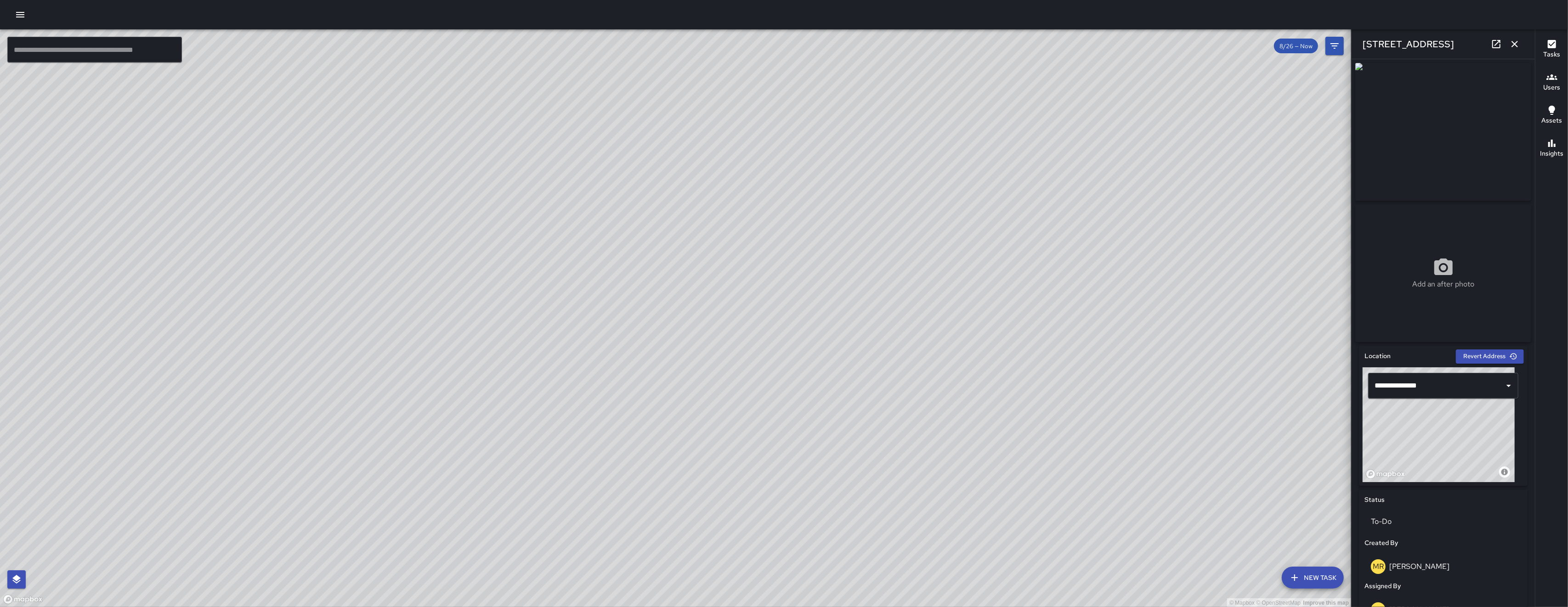
click at [1510, 46] on icon "button" at bounding box center [1514, 44] width 11 height 11
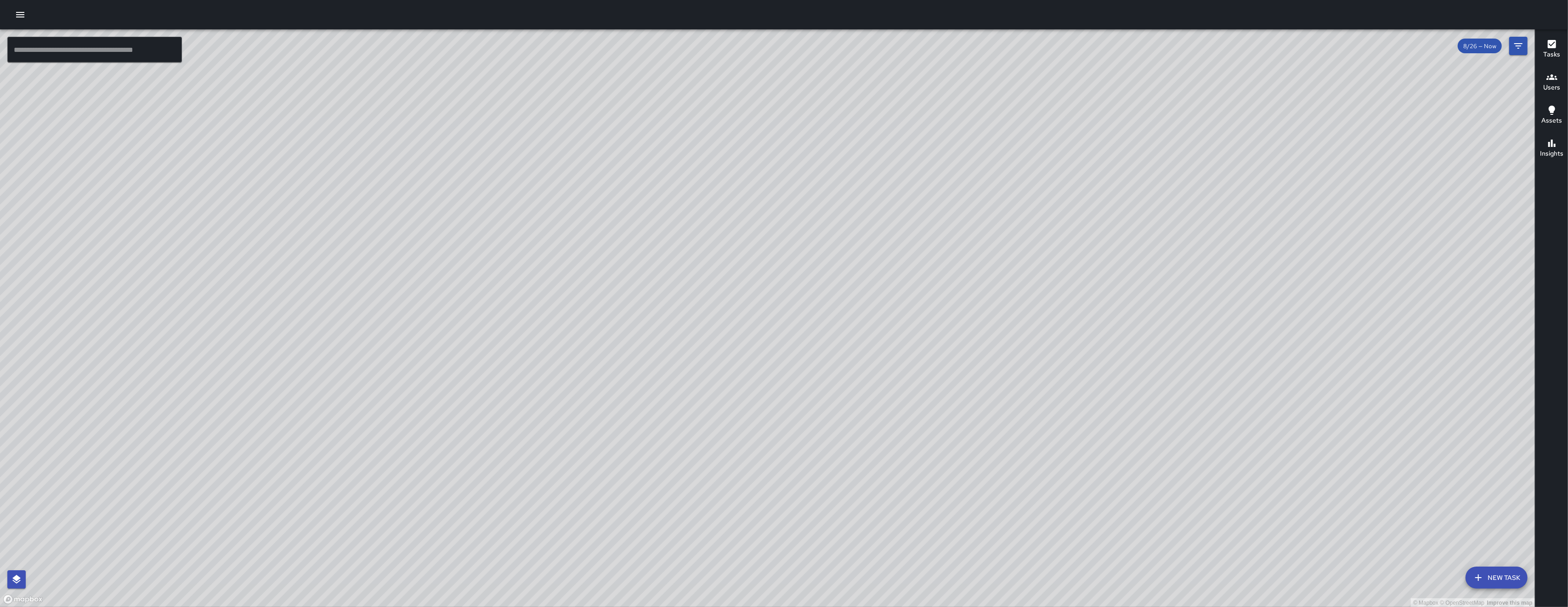
drag, startPoint x: 1443, startPoint y: 134, endPoint x: 1188, endPoint y: 286, distance: 296.9
click at [1157, 326] on div "© Mapbox © OpenStreetMap Improve this map" at bounding box center [768, 318] width 1535 height 578
click at [1483, 584] on button "New Task" at bounding box center [1497, 577] width 62 height 22
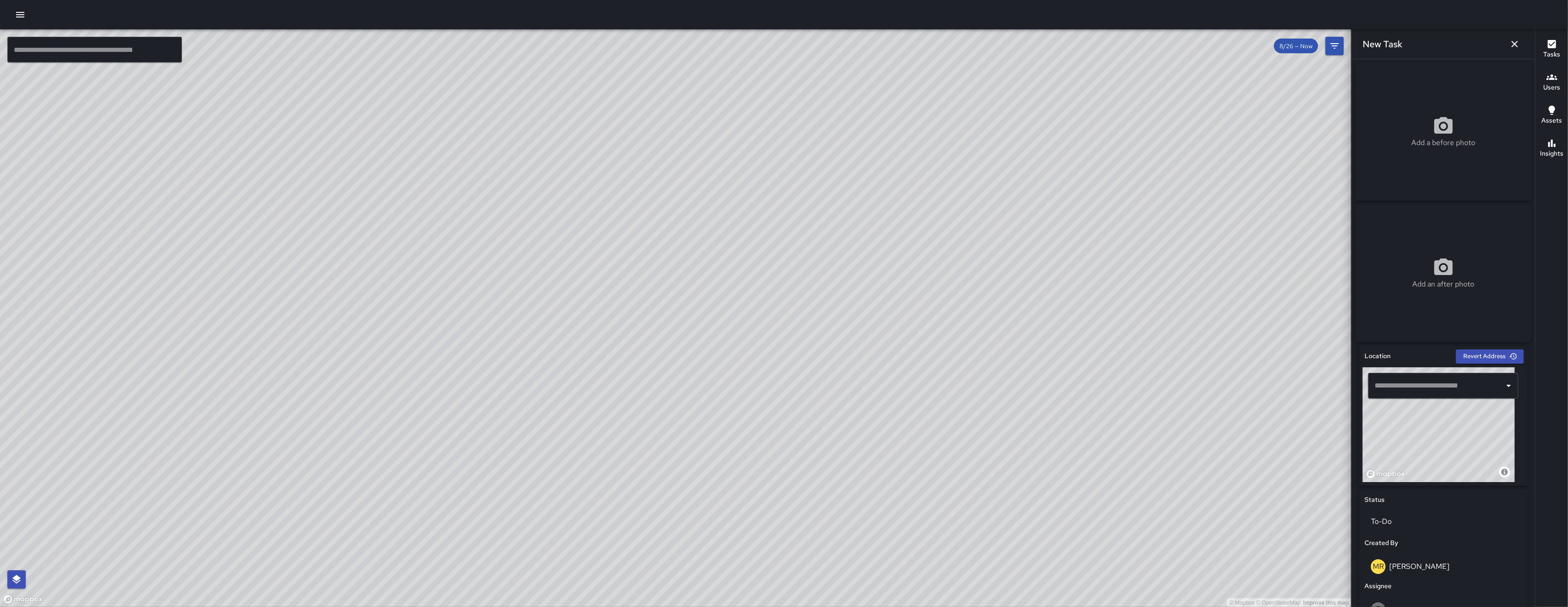
click at [1451, 387] on input "text" at bounding box center [1436, 386] width 128 height 18
click at [1453, 417] on span "[GEOGRAPHIC_DATA]" at bounding box center [1447, 414] width 110 height 11
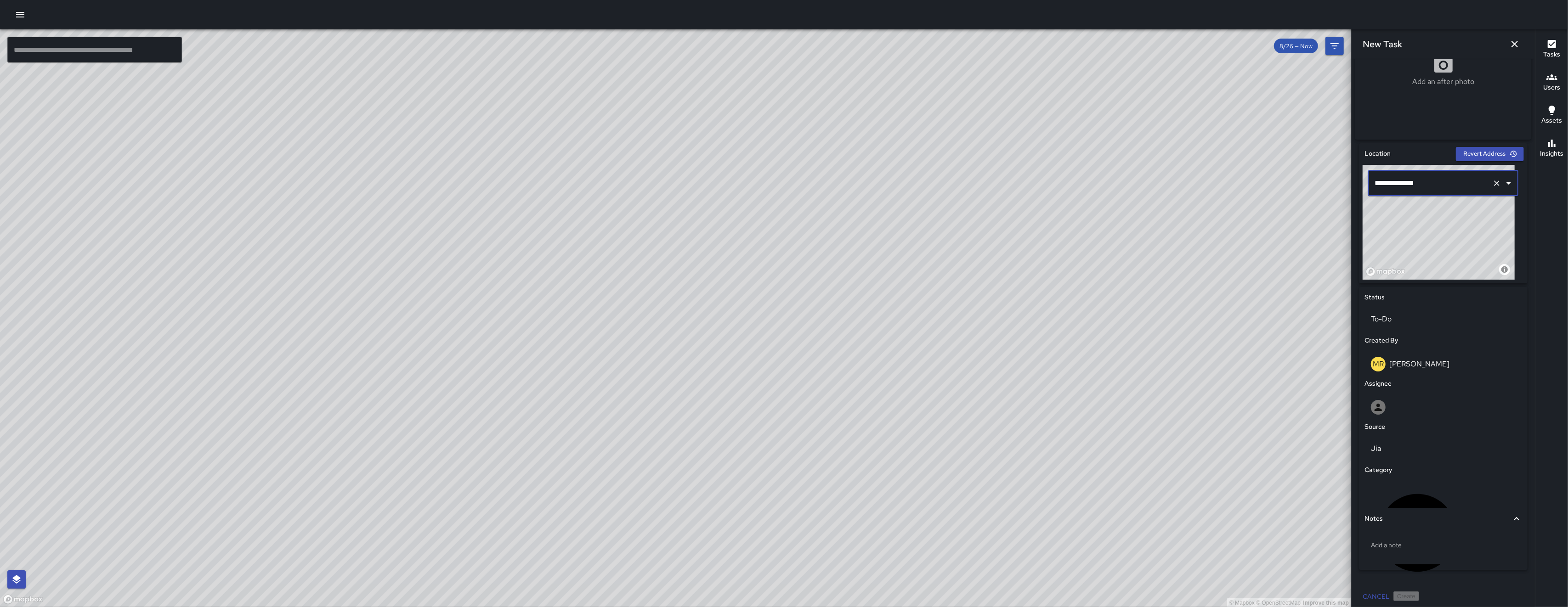
scroll to position [204, 0]
drag, startPoint x: 1458, startPoint y: 259, endPoint x: 1451, endPoint y: 264, distance: 8.6
click at [1451, 264] on div "© Mapbox © OpenStreetMap Improve this map" at bounding box center [1439, 220] width 152 height 115
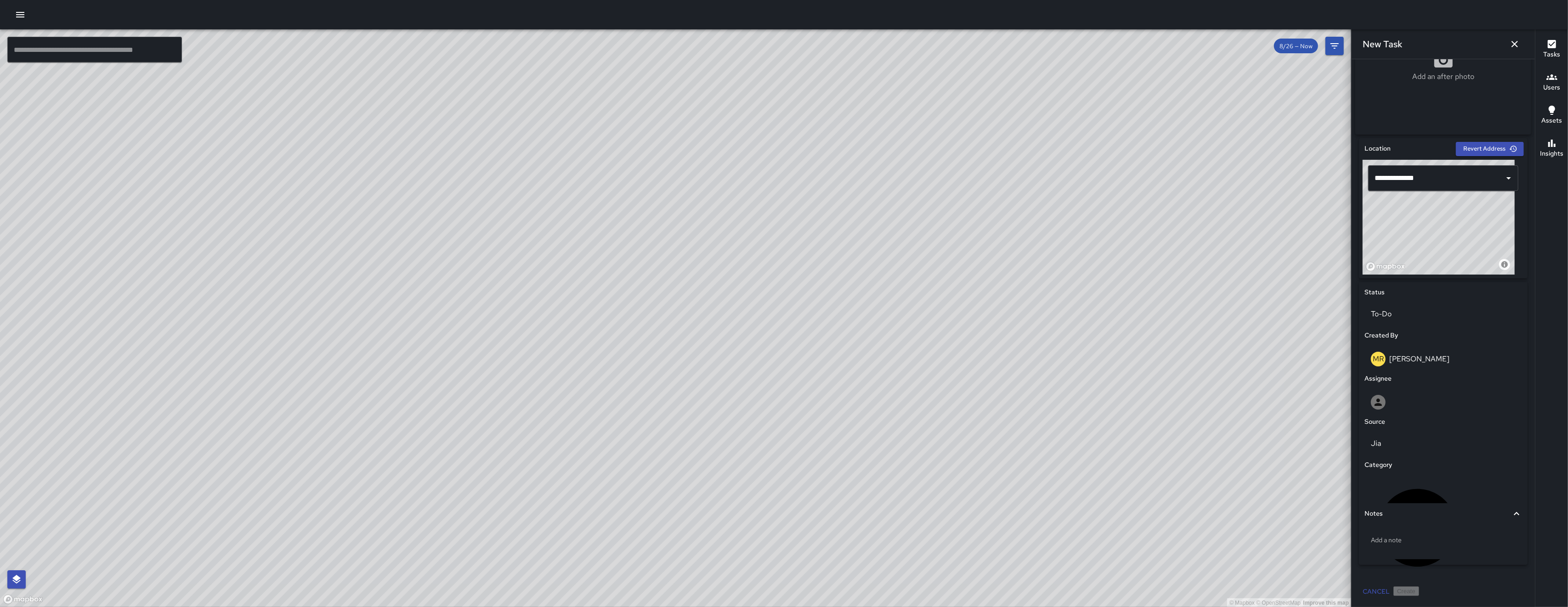
click at [1449, 237] on div "© Mapbox © OpenStreetMap Improve this map" at bounding box center [1439, 217] width 152 height 115
drag, startPoint x: 1451, startPoint y: 236, endPoint x: 1457, endPoint y: 230, distance: 8.5
click at [1457, 230] on div "© Mapbox © OpenStreetMap Improve this map" at bounding box center [1439, 217] width 152 height 115
drag, startPoint x: 1456, startPoint y: 232, endPoint x: 1460, endPoint y: 227, distance: 6.4
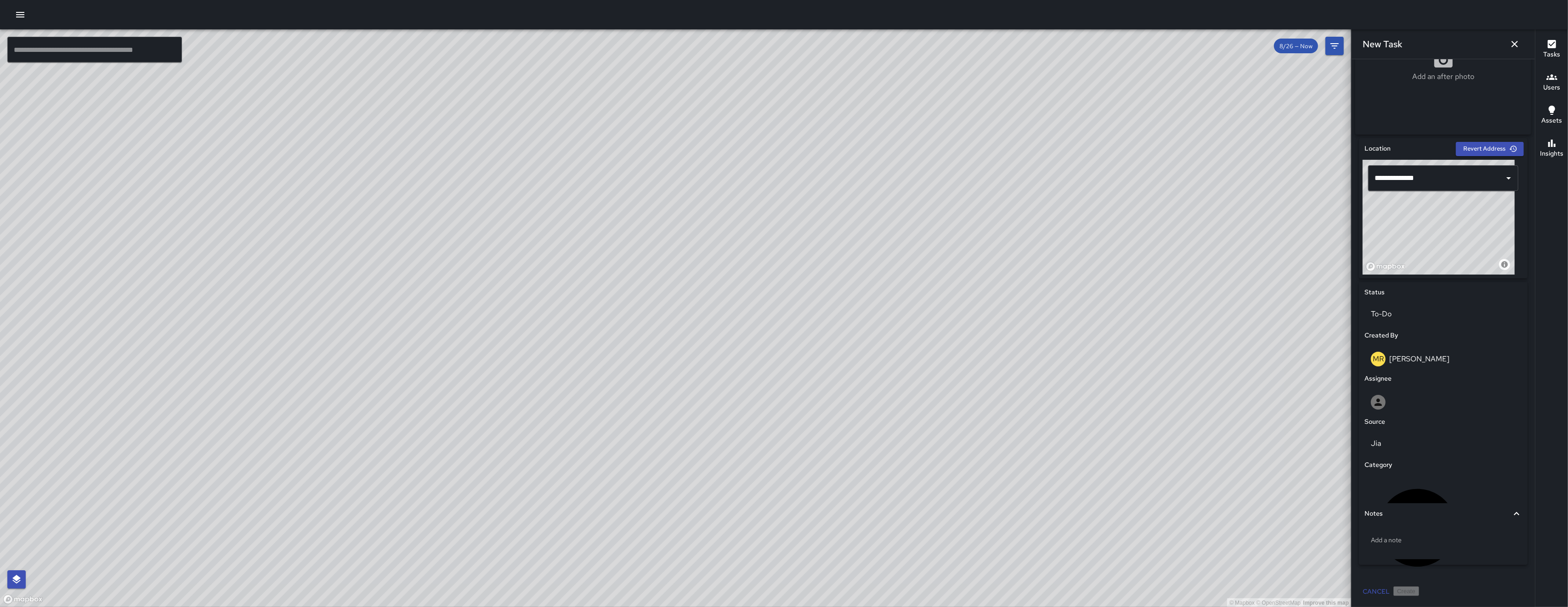
click at [1460, 227] on div "© Mapbox © OpenStreetMap Improve this map" at bounding box center [1439, 217] width 152 height 115
type input "**********"
click at [1453, 233] on div "© Mapbox © OpenStreetMap Improve this map" at bounding box center [1439, 217] width 152 height 115
click at [1441, 187] on div "**********" at bounding box center [1443, 178] width 150 height 26
click at [1438, 205] on span "[GEOGRAPHIC_DATA]" at bounding box center [1447, 203] width 110 height 11
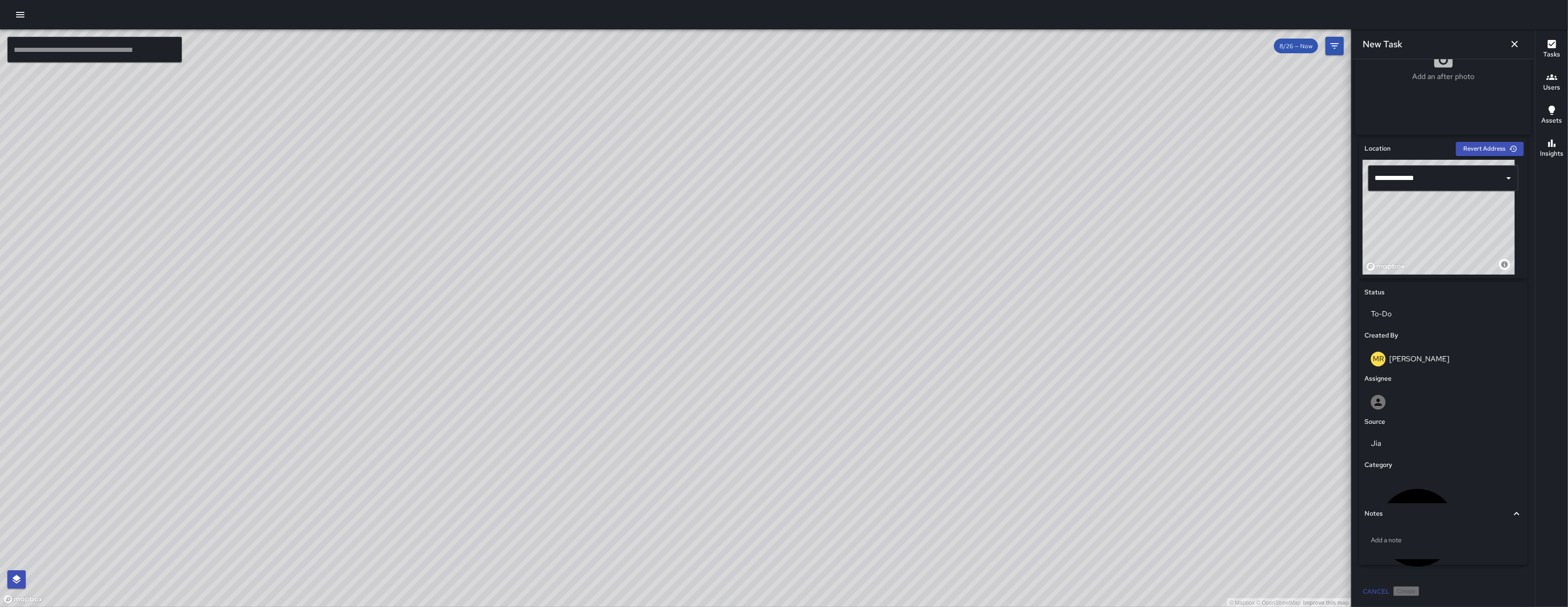
drag, startPoint x: 1472, startPoint y: 231, endPoint x: 1397, endPoint y: 298, distance: 100.6
click at [1397, 298] on div "**********" at bounding box center [1443, 356] width 169 height 437
type input "**********"
click at [1427, 372] on div "Assignee" at bounding box center [1443, 378] width 161 height 14
click at [1425, 390] on div at bounding box center [1443, 402] width 158 height 29
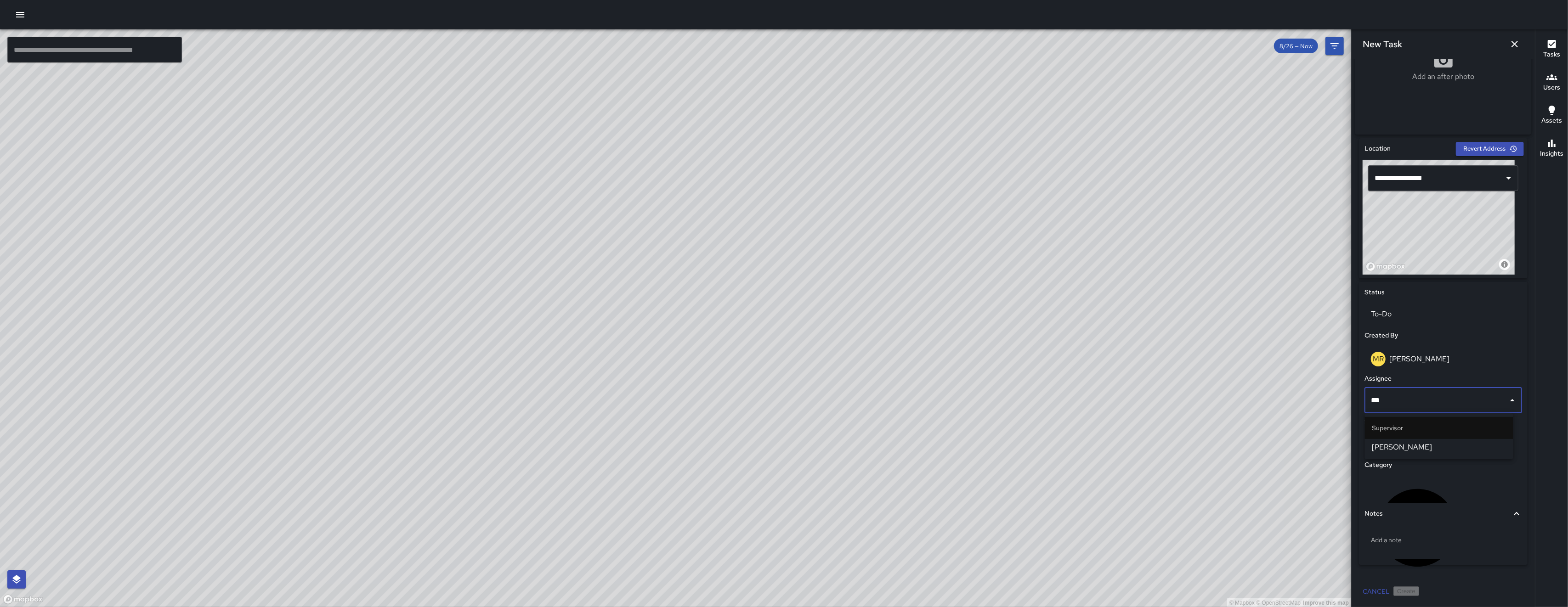
type input "****"
click at [1416, 454] on li "[PERSON_NAME]" at bounding box center [1439, 447] width 149 height 16
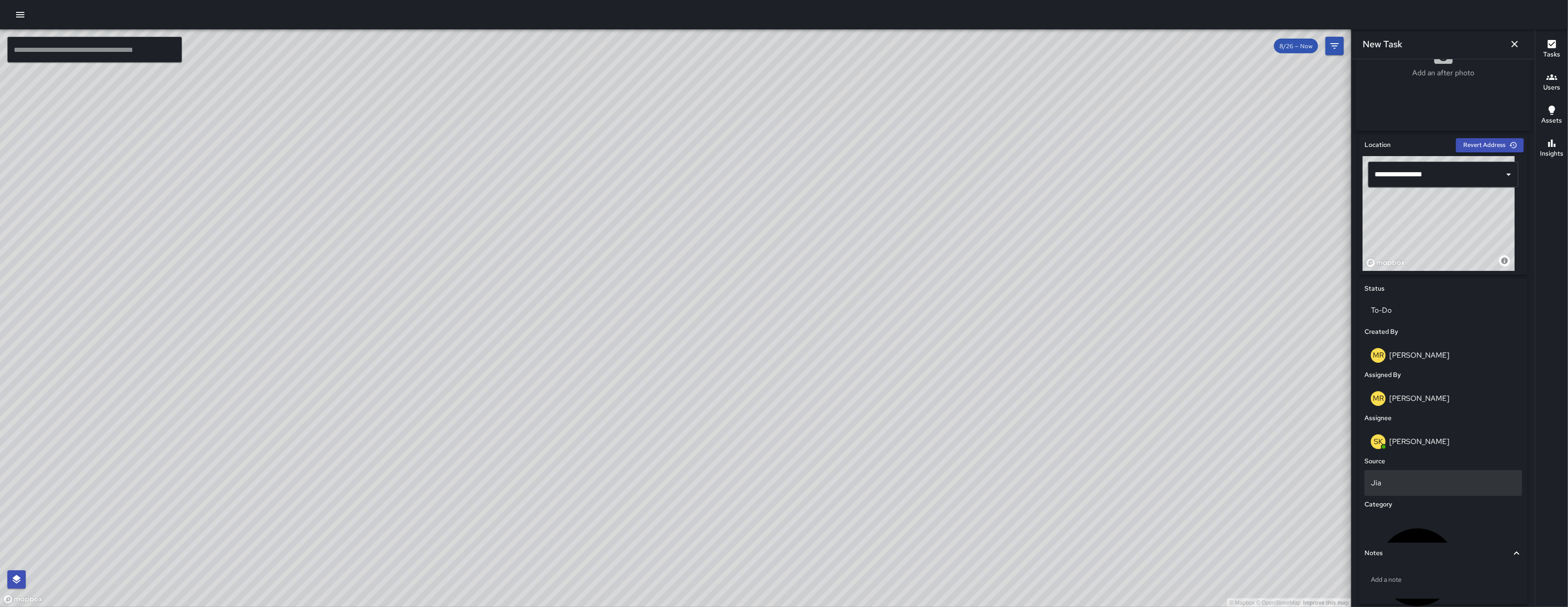
click at [1418, 485] on p "Jia" at bounding box center [1443, 483] width 145 height 11
click at [1410, 533] on li "Email" at bounding box center [1439, 538] width 149 height 16
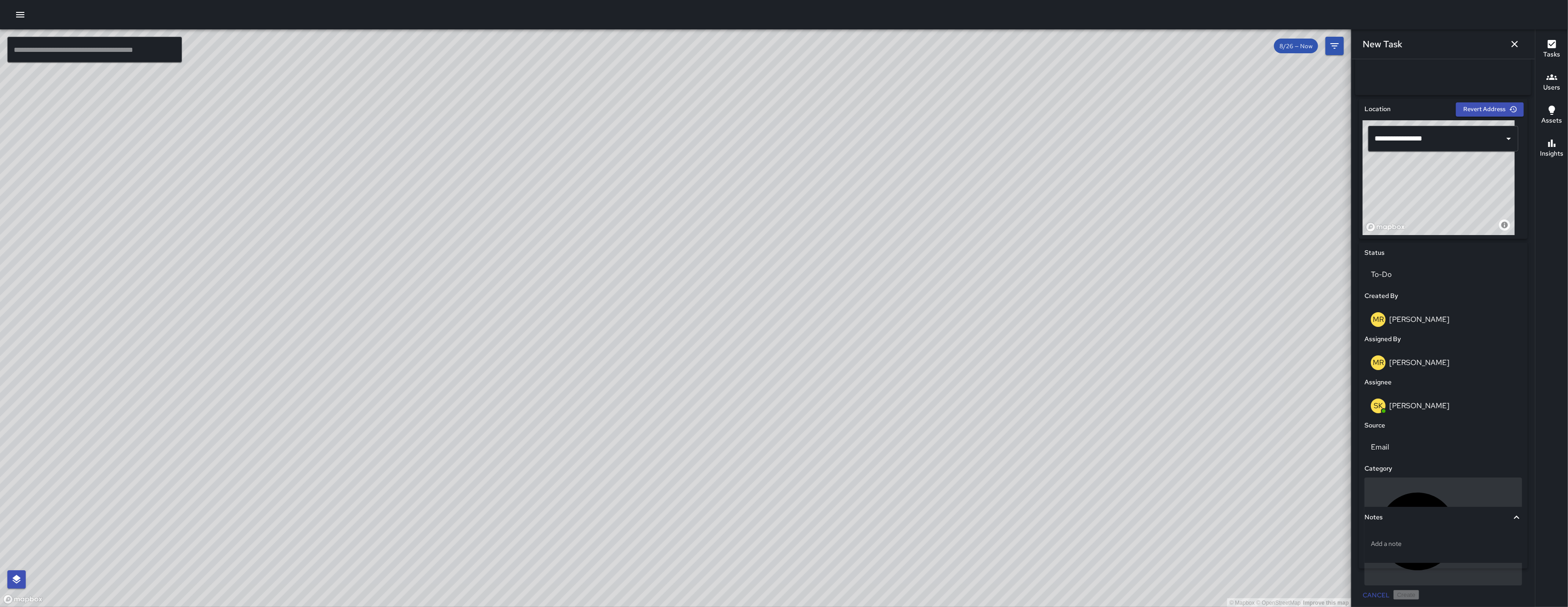
scroll to position [254, 0]
click at [1468, 522] on p "Uncategorized" at bounding box center [1491, 527] width 47 height 11
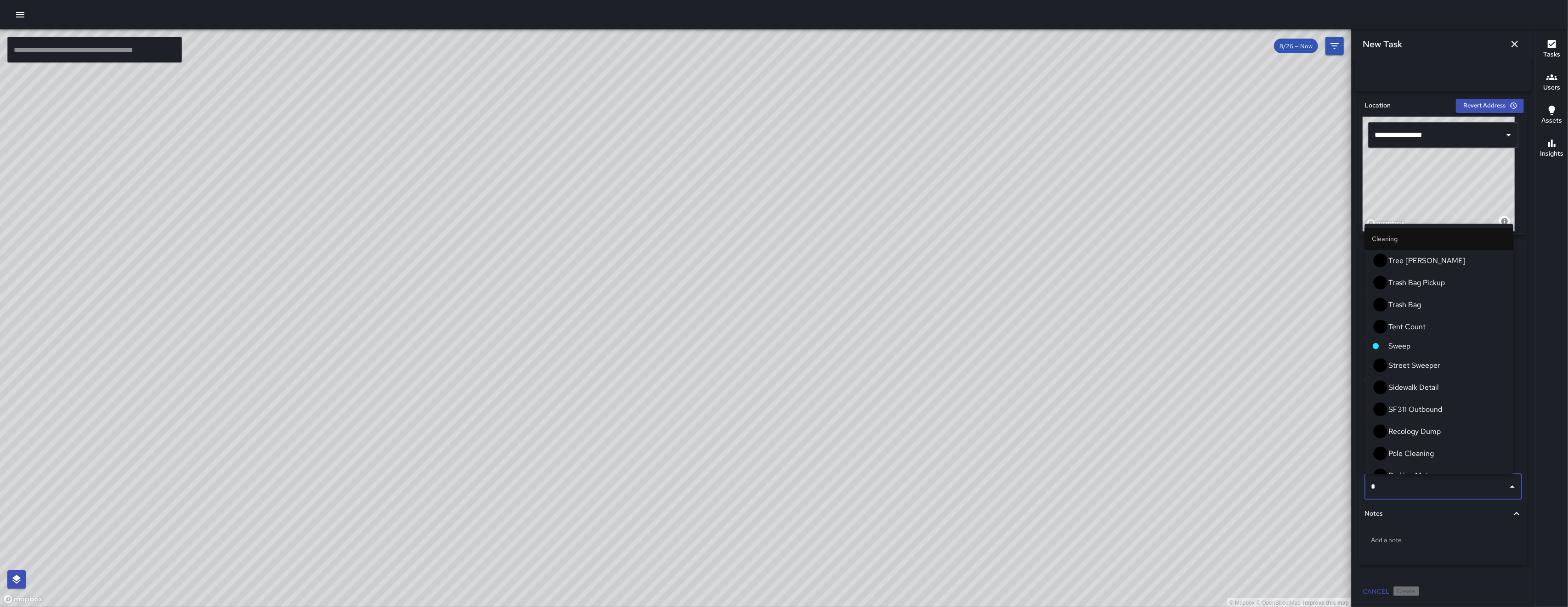
type input "**"
click at [1412, 366] on span "Loitering" at bounding box center [1447, 371] width 117 height 11
click at [1412, 349] on div "[PERSON_NAME]" at bounding box center [1443, 359] width 158 height 29
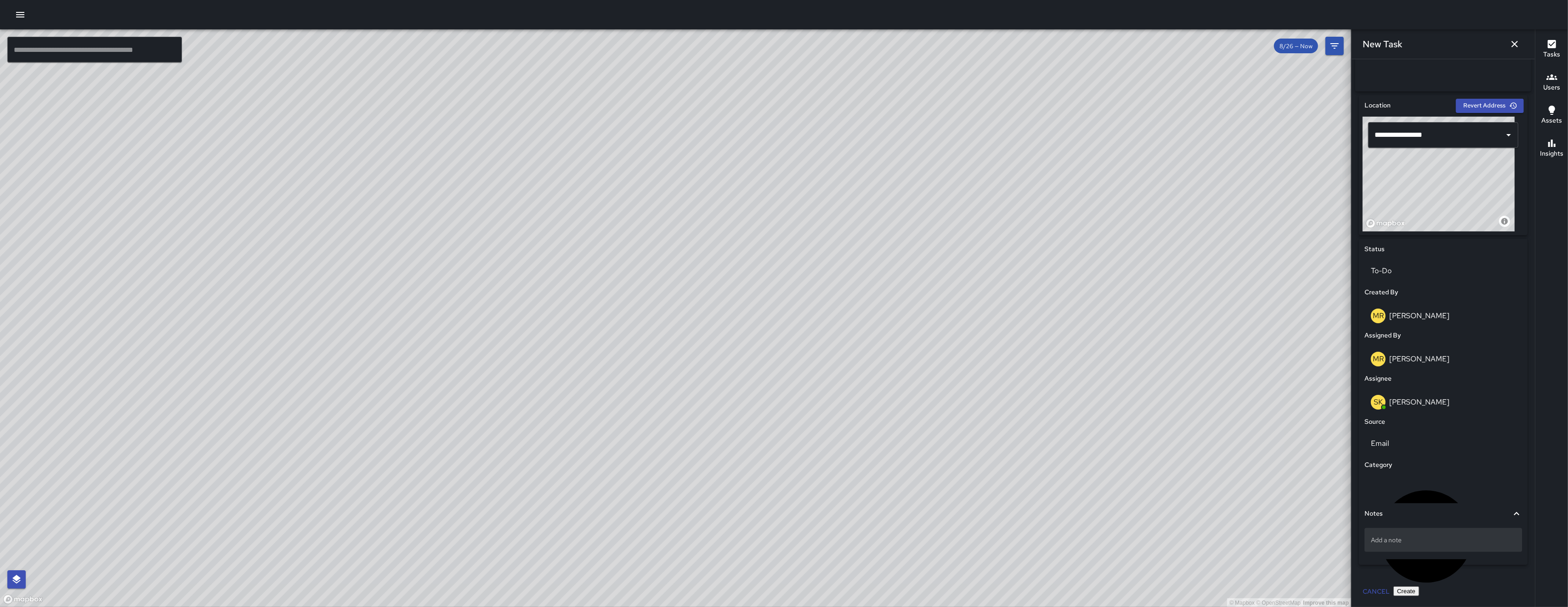
click at [1423, 547] on div "Add a note" at bounding box center [1443, 539] width 158 height 24
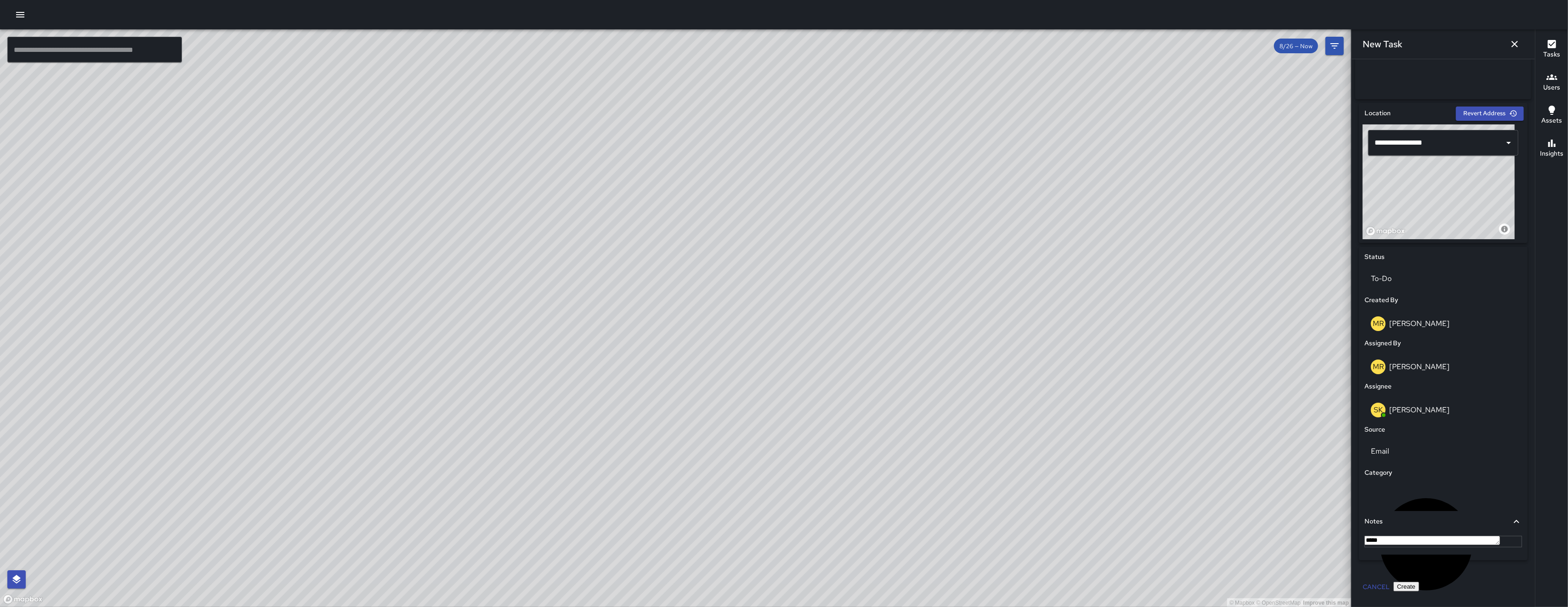
click at [1378, 541] on textarea "*****" at bounding box center [1432, 540] width 136 height 9
type textarea "******"
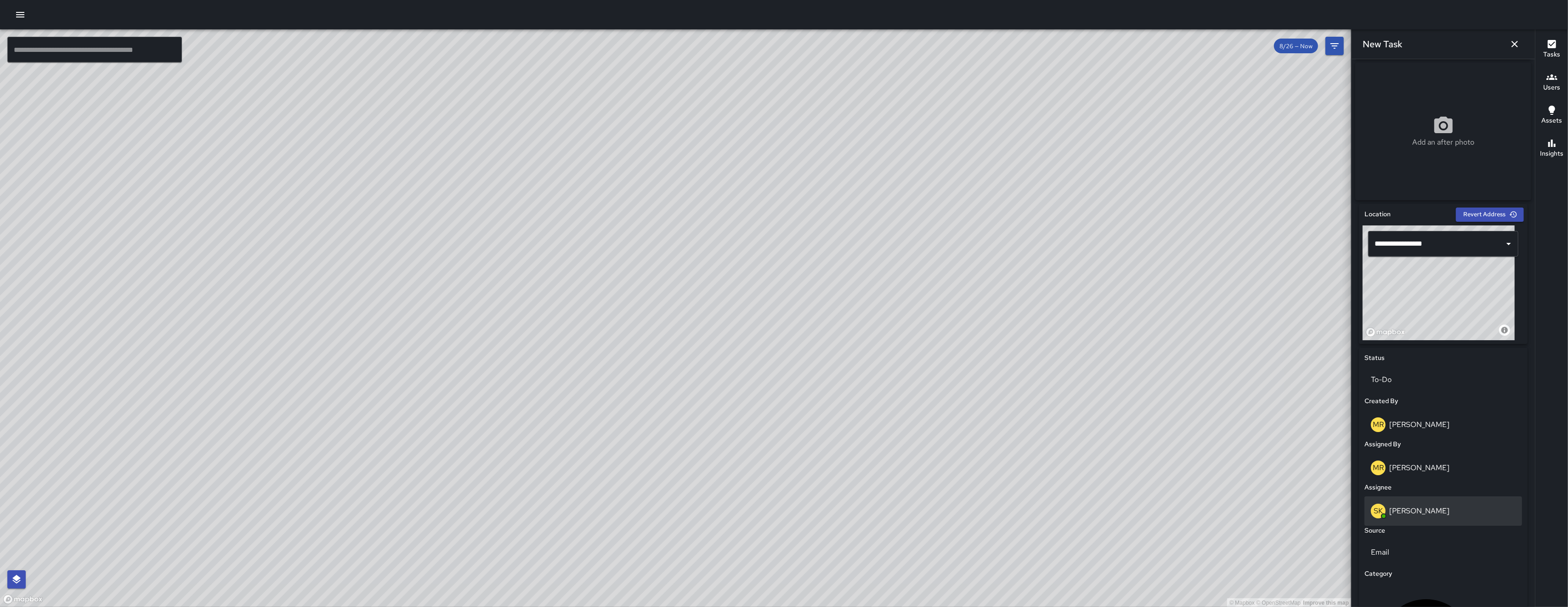
scroll to position [6, 0]
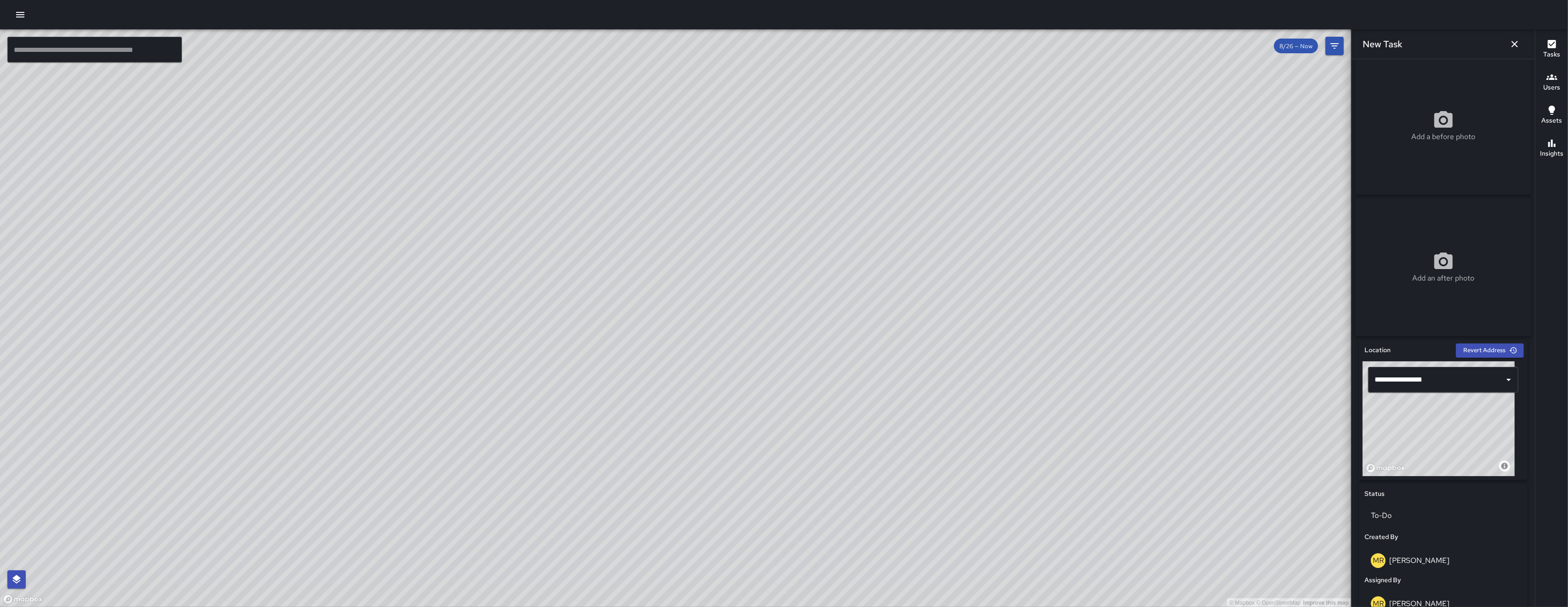
click at [1426, 139] on p "Add a before photo" at bounding box center [1443, 137] width 64 height 11
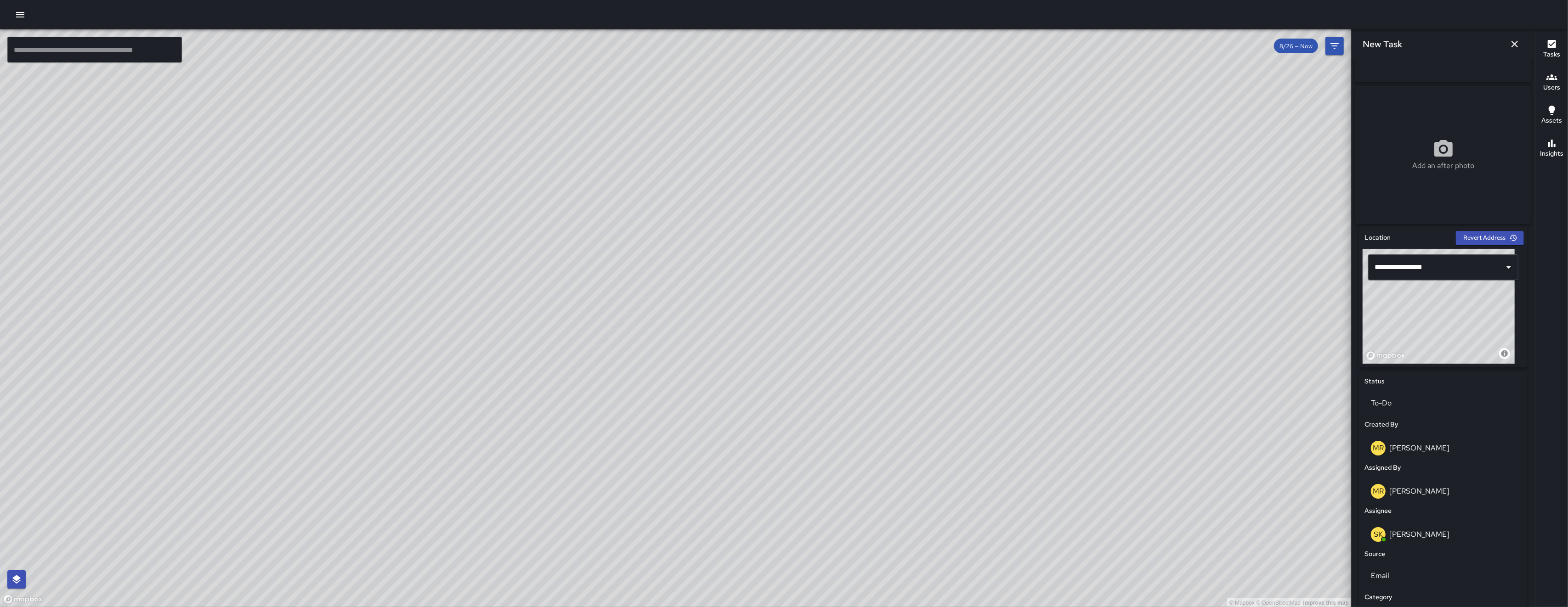
scroll to position [254, 0]
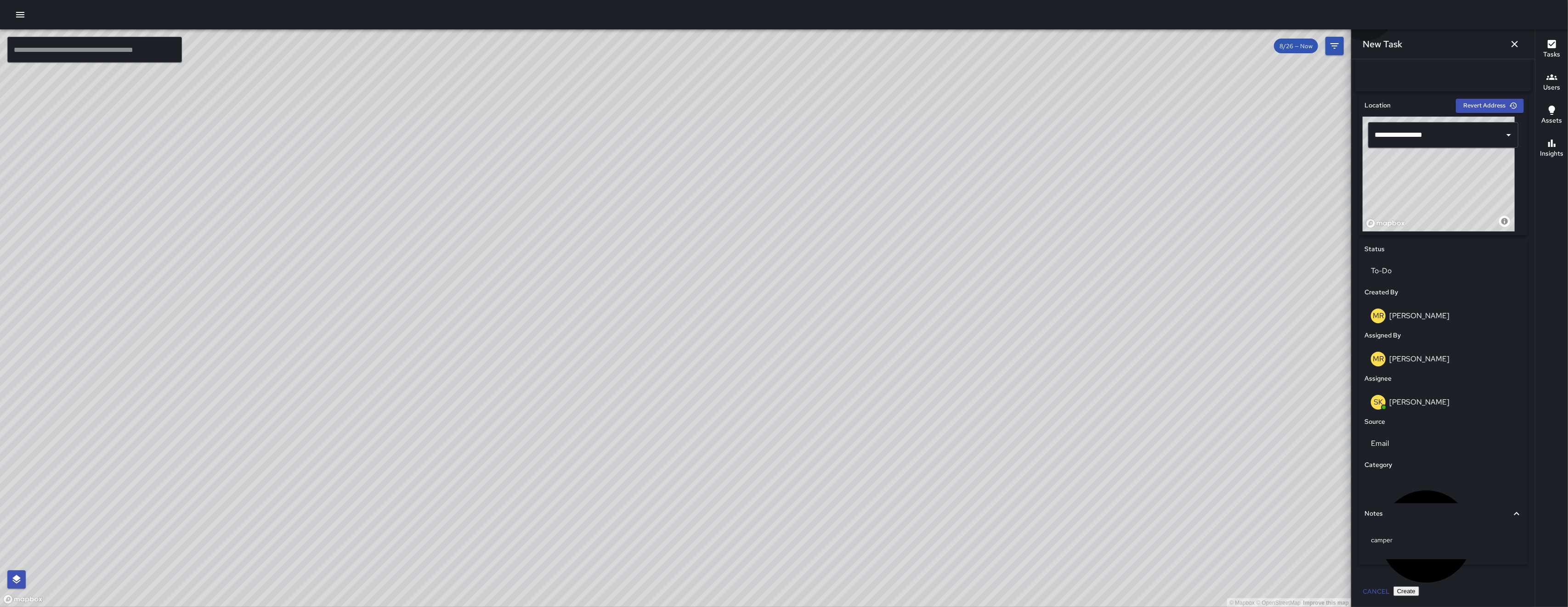
click at [1419, 595] on button "Create" at bounding box center [1406, 591] width 26 height 10
click at [1493, 595] on div "Cancel Create" at bounding box center [1443, 592] width 169 height 17
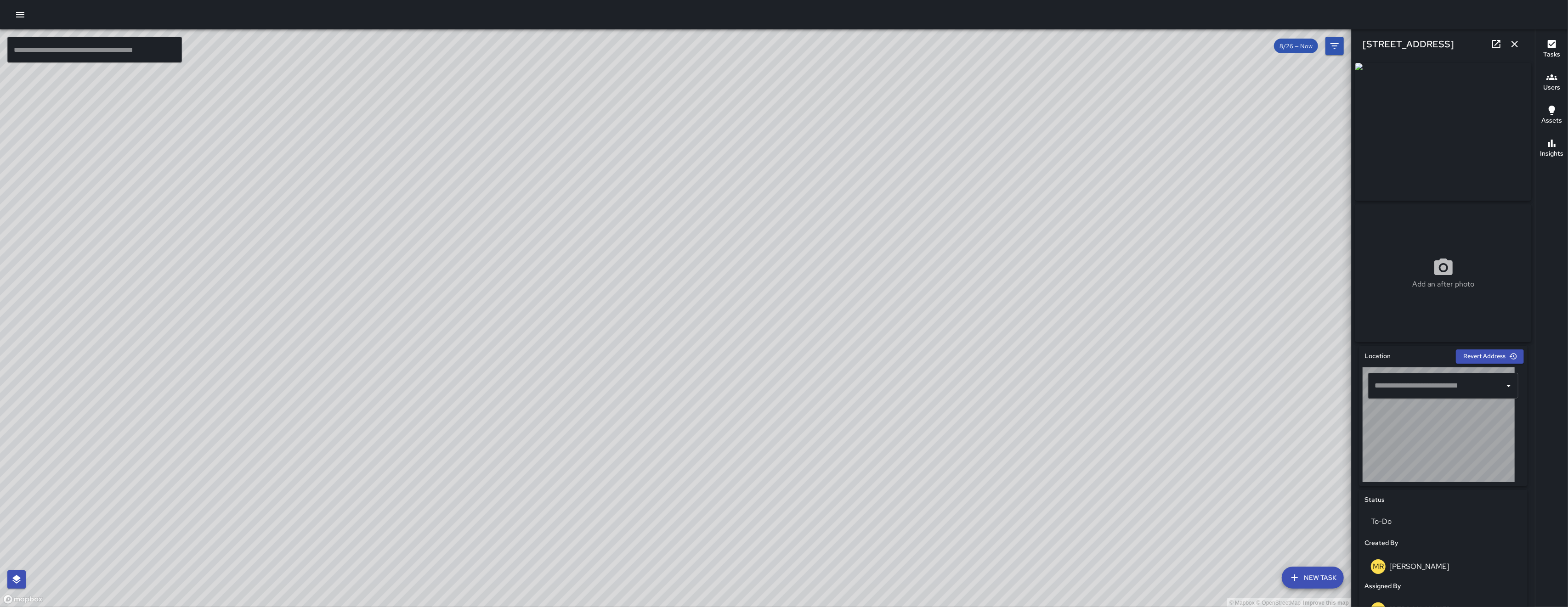
type input "**********"
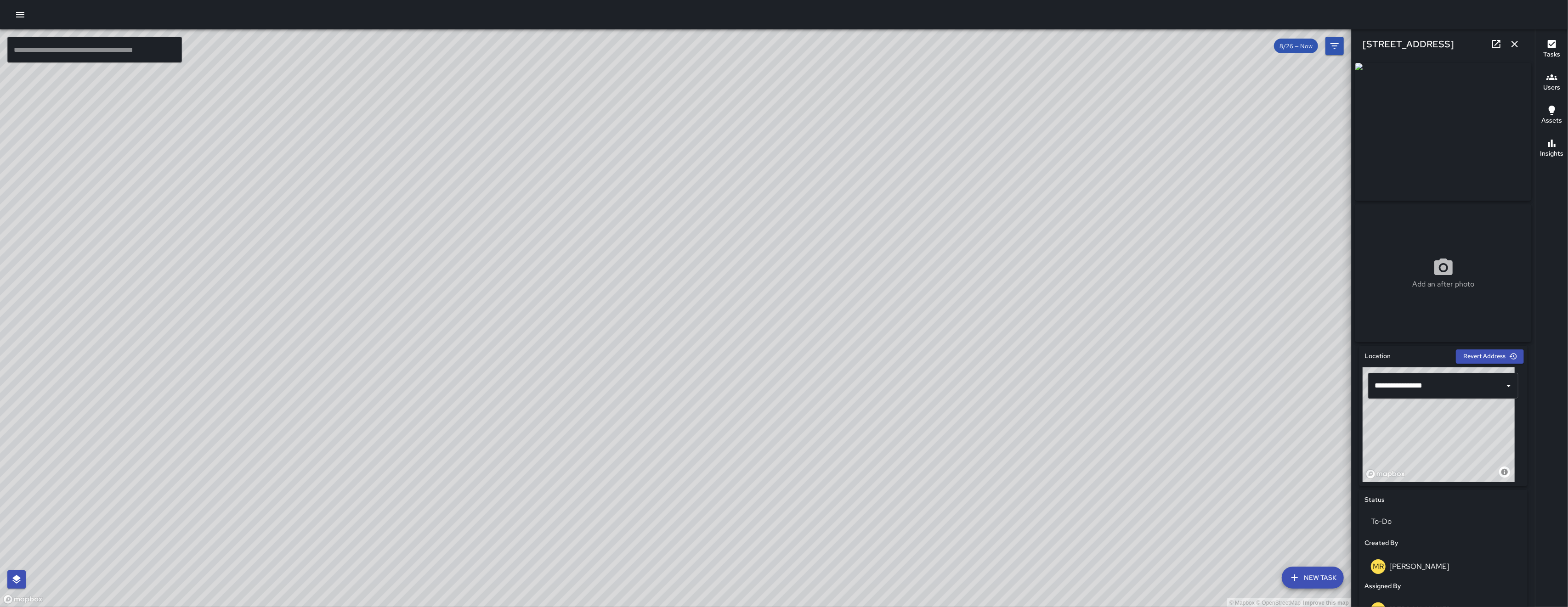
click at [1513, 46] on icon "button" at bounding box center [1514, 44] width 7 height 7
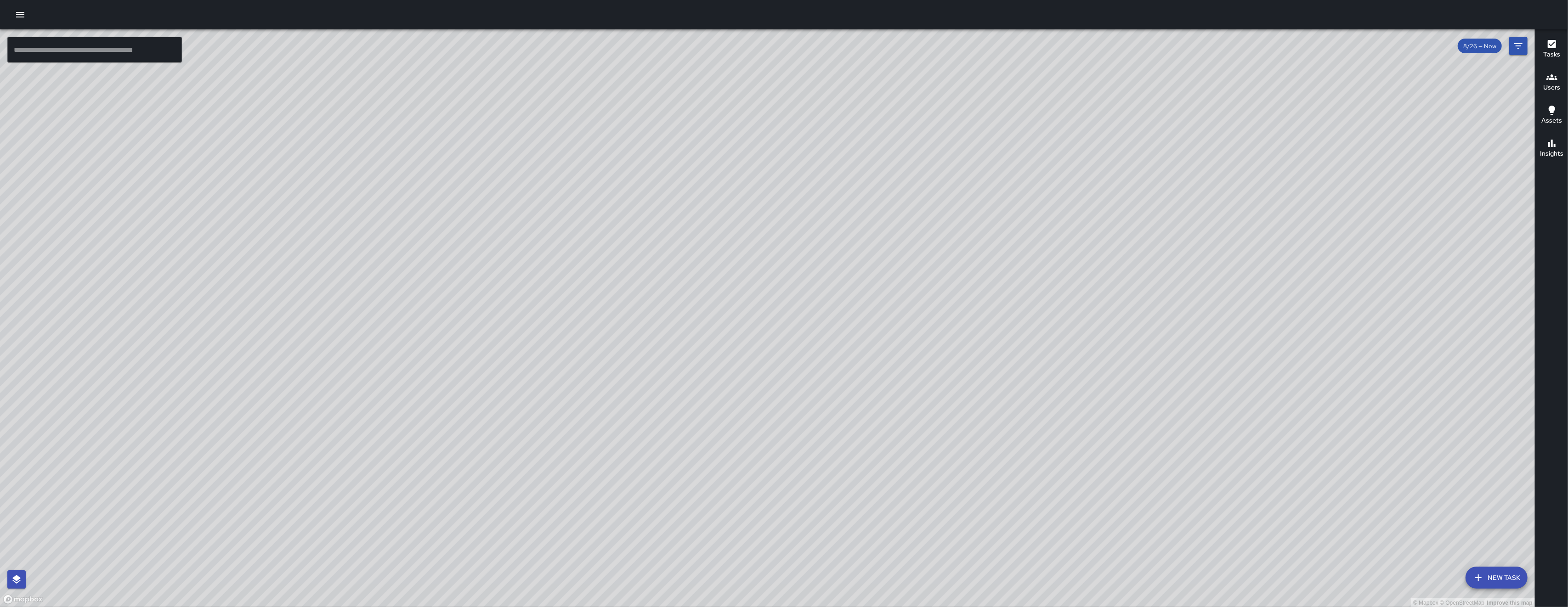
drag, startPoint x: 960, startPoint y: 446, endPoint x: 842, endPoint y: 373, distance: 138.8
click at [842, 373] on div "© Mapbox © OpenStreetMap Improve this map" at bounding box center [768, 318] width 1535 height 578
drag, startPoint x: 842, startPoint y: 372, endPoint x: 742, endPoint y: 406, distance: 105.6
click at [745, 409] on div "© Mapbox © OpenStreetMap Improve this map" at bounding box center [768, 318] width 1535 height 578
drag, startPoint x: 505, startPoint y: 558, endPoint x: 559, endPoint y: 463, distance: 109.3
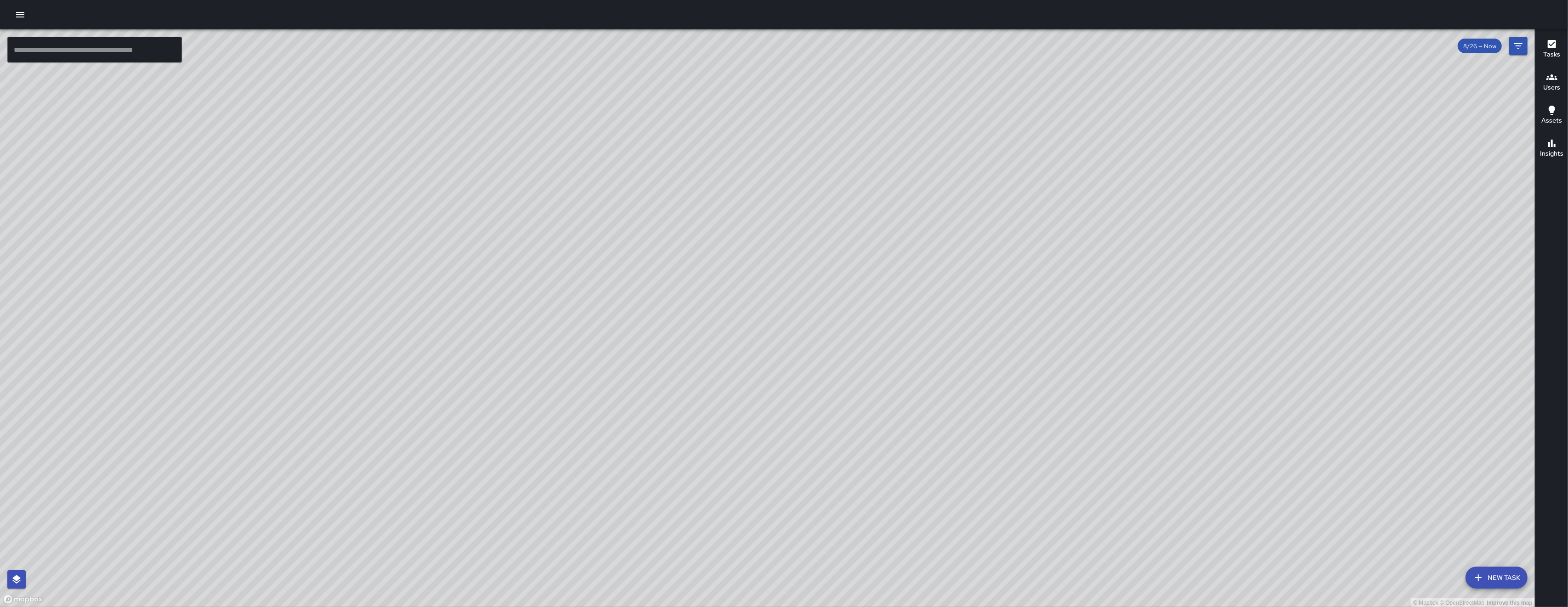
click at [559, 464] on div "© Mapbox © OpenStreetMap Improve this map" at bounding box center [768, 318] width 1535 height 578
click at [1155, 467] on div "© Mapbox © OpenStreetMap Improve this map" at bounding box center [768, 318] width 1535 height 578
drag, startPoint x: 1151, startPoint y: 470, endPoint x: 902, endPoint y: 564, distance: 266.2
click at [897, 577] on div "© Mapbox © OpenStreetMap Improve this map" at bounding box center [768, 318] width 1535 height 578
drag, startPoint x: 1012, startPoint y: 465, endPoint x: 921, endPoint y: 551, distance: 125.2
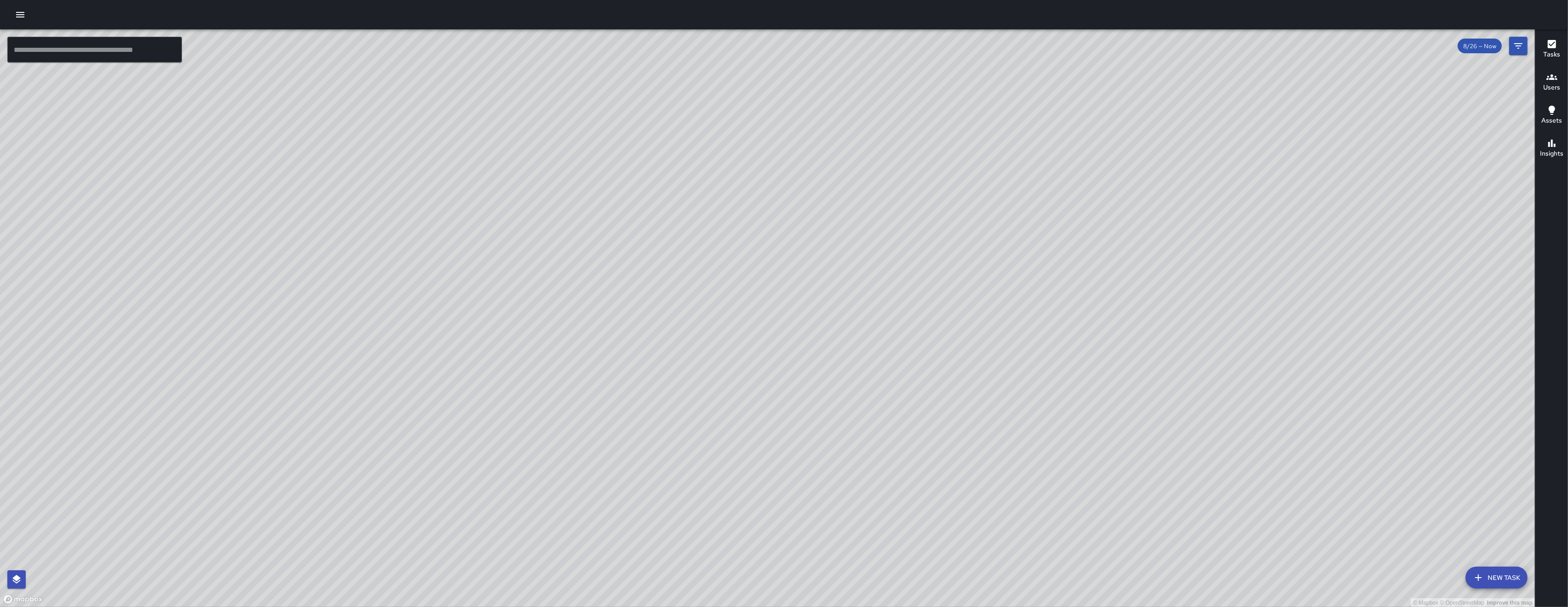
click at [921, 551] on div "© Mapbox © OpenStreetMap Improve this map" at bounding box center [768, 318] width 1535 height 578
drag, startPoint x: 567, startPoint y: 363, endPoint x: 573, endPoint y: 367, distance: 7.2
click at [573, 366] on div "© Mapbox © OpenStreetMap Improve this map" at bounding box center [768, 318] width 1535 height 578
click at [578, 370] on div "© Mapbox © OpenStreetMap Improve this map" at bounding box center [768, 318] width 1535 height 578
click at [579, 372] on div "© Mapbox © OpenStreetMap Improve this map" at bounding box center [768, 318] width 1535 height 578
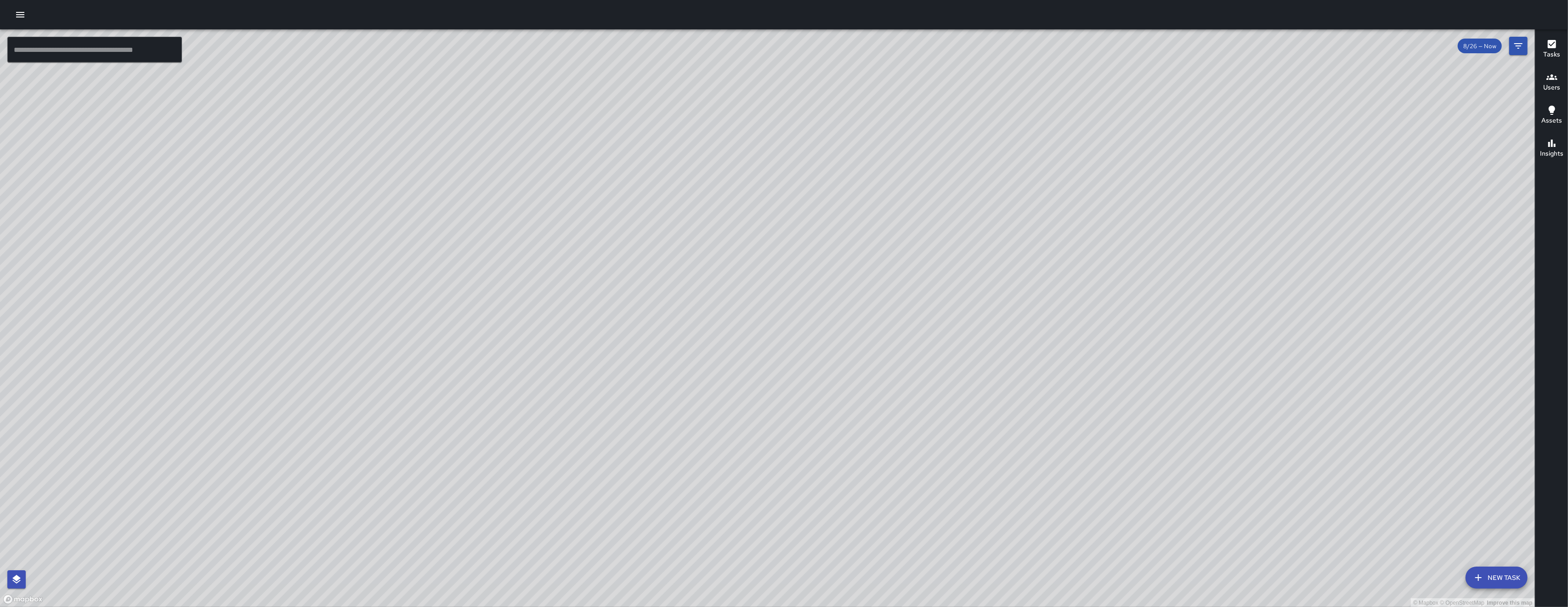
click at [579, 372] on div "© Mapbox © OpenStreetMap Improve this map" at bounding box center [768, 318] width 1535 height 578
drag, startPoint x: 696, startPoint y: 461, endPoint x: 639, endPoint y: 408, distance: 77.8
click at [639, 408] on div "© Mapbox © OpenStreetMap Improve this map" at bounding box center [768, 318] width 1535 height 578
click at [164, 45] on input "text" at bounding box center [94, 49] width 175 height 26
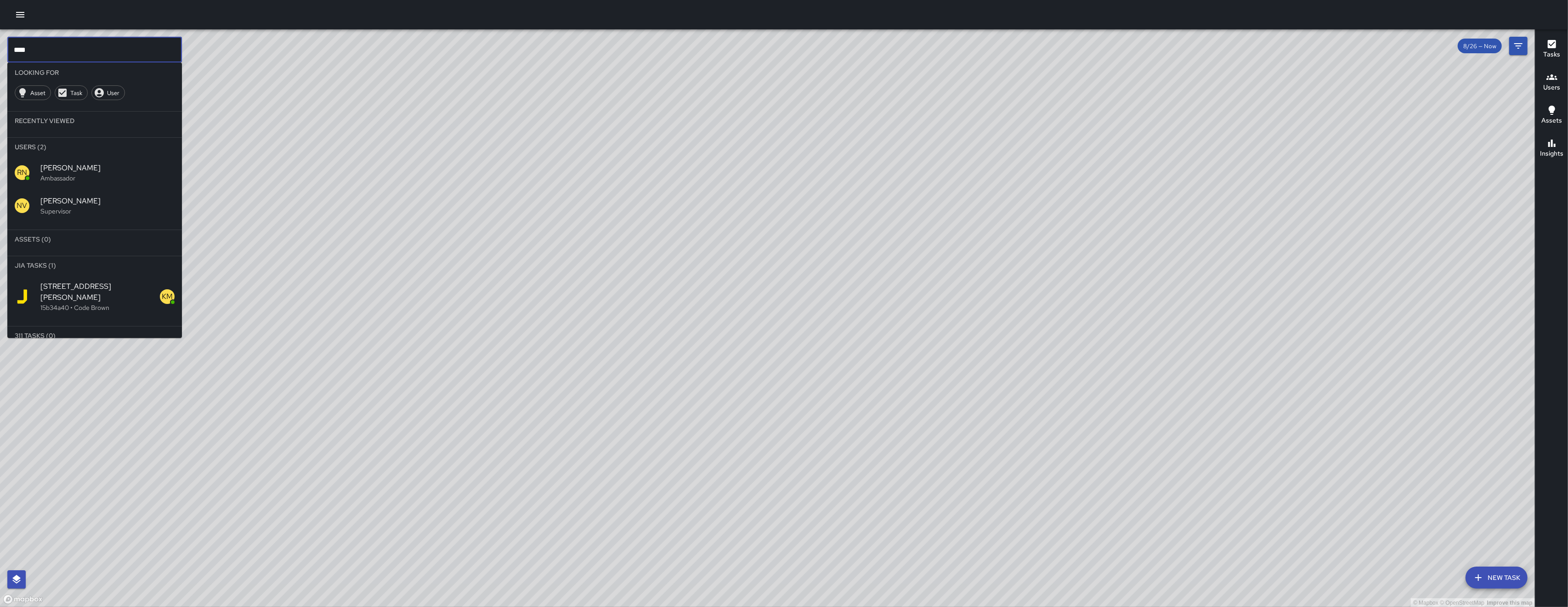
scroll to position [0, 0]
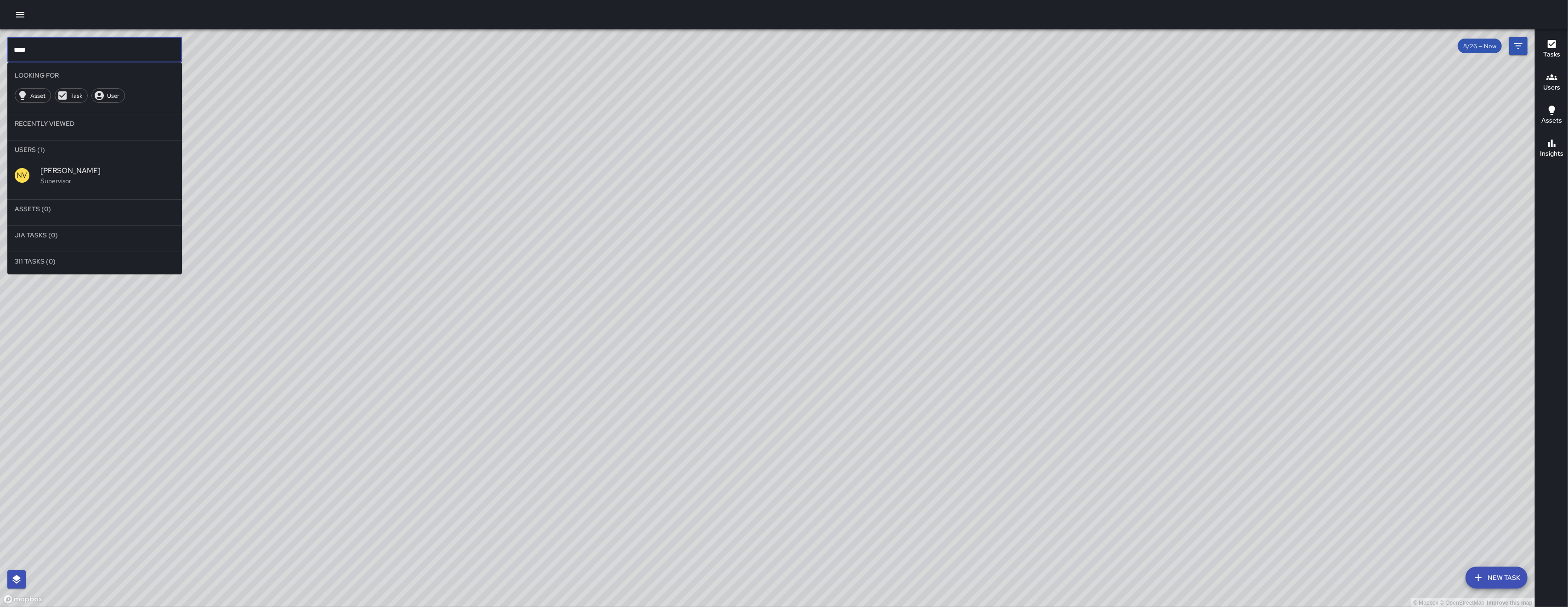
type input "****"
click at [107, 159] on div "NV [PERSON_NAME] Supervisor" at bounding box center [94, 175] width 175 height 33
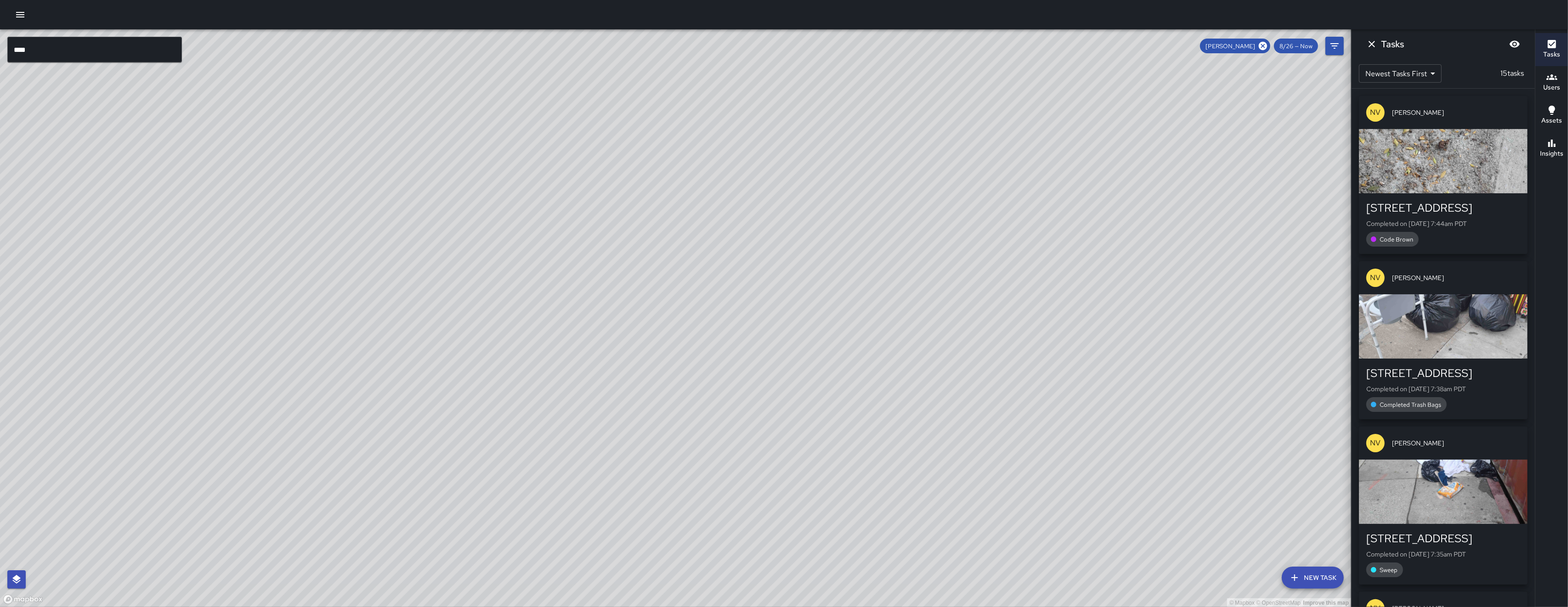
drag, startPoint x: 535, startPoint y: 329, endPoint x: 541, endPoint y: 338, distance: 10.8
click at [541, 337] on div "© Mapbox © OpenStreetMap Improve this map" at bounding box center [676, 318] width 1351 height 578
click at [541, 338] on div "© Mapbox © OpenStreetMap Improve this map" at bounding box center [676, 318] width 1351 height 578
drag, startPoint x: 525, startPoint y: 390, endPoint x: 578, endPoint y: 387, distance: 53.1
click at [542, 389] on div "© Mapbox © OpenStreetMap Improve this map" at bounding box center [676, 318] width 1351 height 578
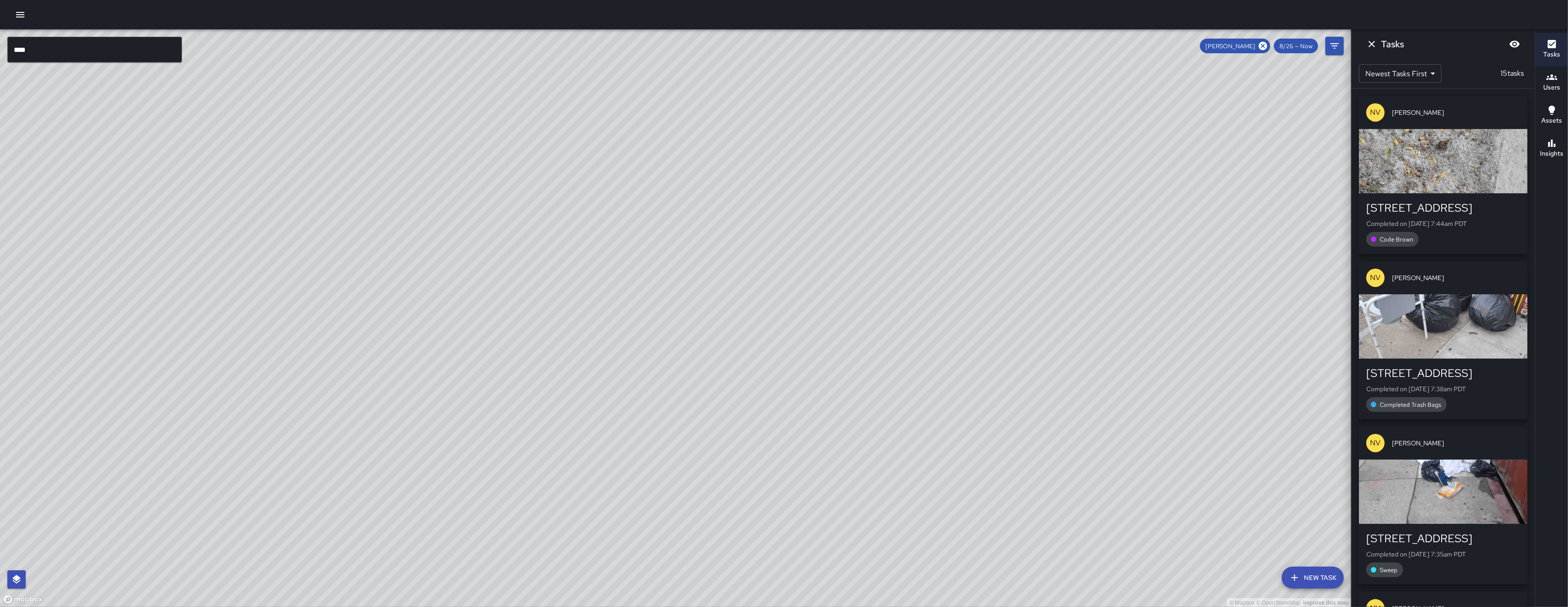
click at [607, 387] on div "© Mapbox © OpenStreetMap Improve this map" at bounding box center [676, 318] width 1351 height 578
click at [624, 388] on div "© Mapbox © OpenStreetMap Improve this map" at bounding box center [676, 318] width 1351 height 578
drag, startPoint x: 472, startPoint y: 459, endPoint x: 659, endPoint y: 355, distance: 214.0
click at [590, 381] on div "© Mapbox © OpenStreetMap Improve this map" at bounding box center [676, 318] width 1351 height 578
click at [654, 351] on div "© Mapbox © OpenStreetMap Improve this map" at bounding box center [676, 318] width 1351 height 578
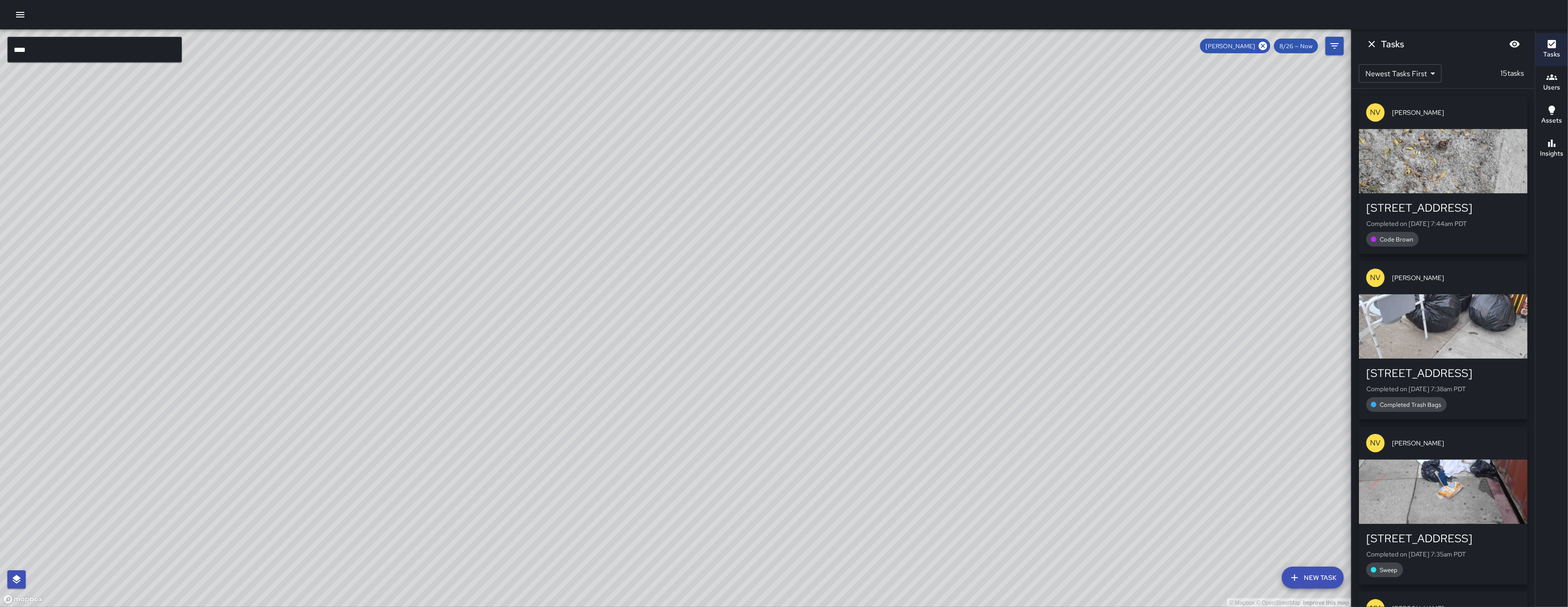
drag, startPoint x: 485, startPoint y: 421, endPoint x: 572, endPoint y: 362, distance: 105.1
click at [500, 414] on div "© Mapbox © OpenStreetMap Improve this map" at bounding box center [676, 318] width 1351 height 578
drag, startPoint x: 572, startPoint y: 362, endPoint x: 623, endPoint y: 323, distance: 64.2
click at [623, 323] on div "© Mapbox © OpenStreetMap Improve this map" at bounding box center [676, 318] width 1351 height 578
drag, startPoint x: 494, startPoint y: 429, endPoint x: 514, endPoint y: 390, distance: 43.8
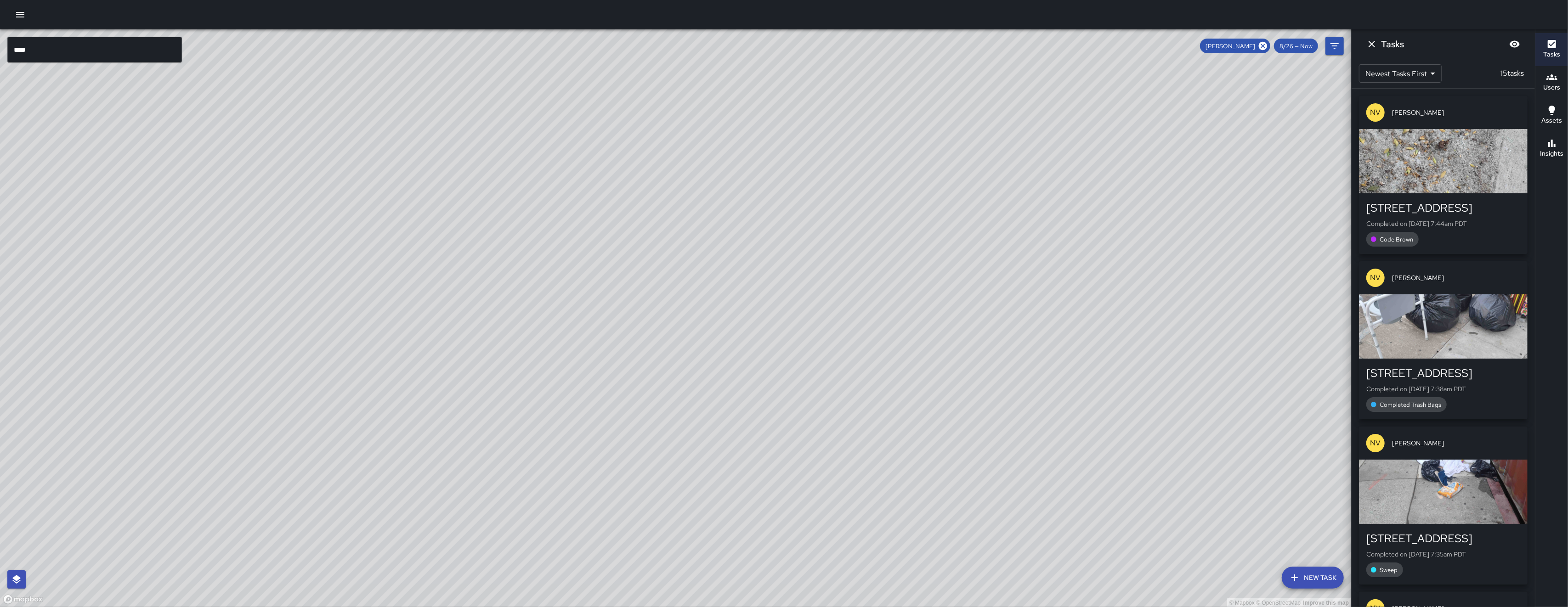
click at [514, 390] on div "© Mapbox © OpenStreetMap Improve this map" at bounding box center [676, 318] width 1351 height 578
click at [1264, 45] on icon at bounding box center [1263, 46] width 10 height 10
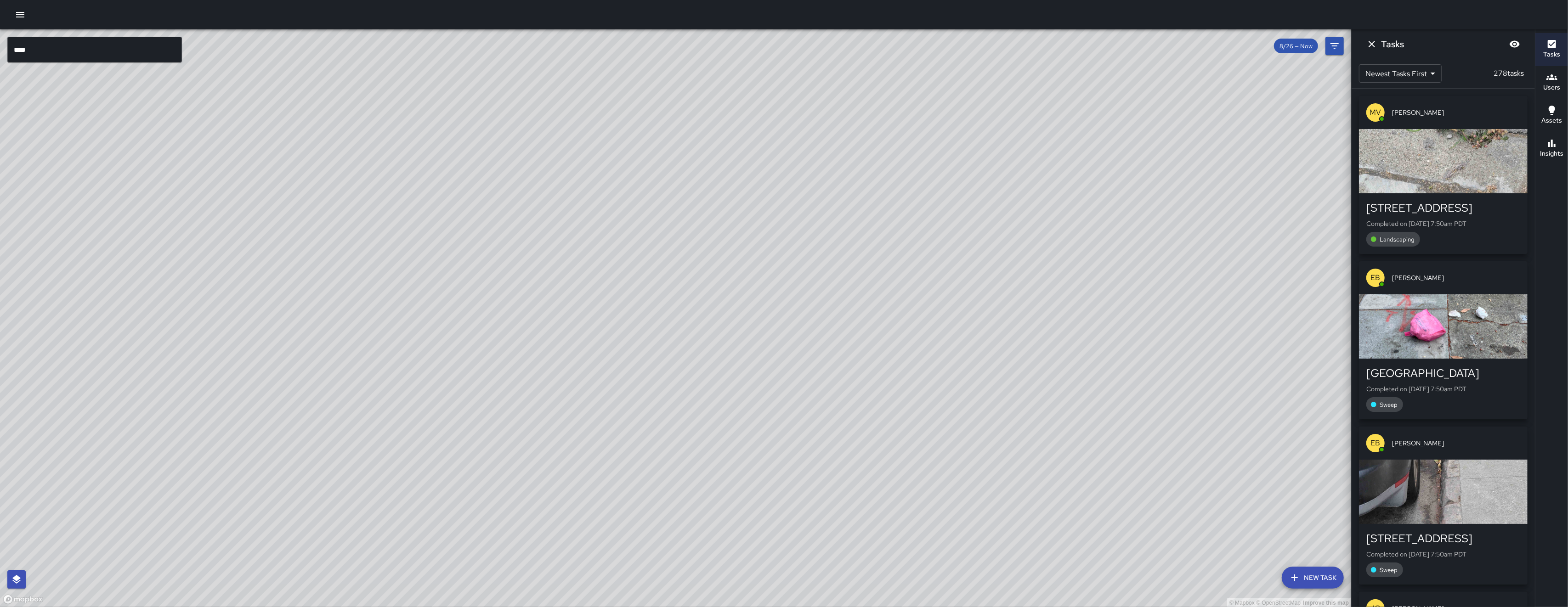
click at [1378, 45] on button "Dismiss" at bounding box center [1372, 44] width 18 height 18
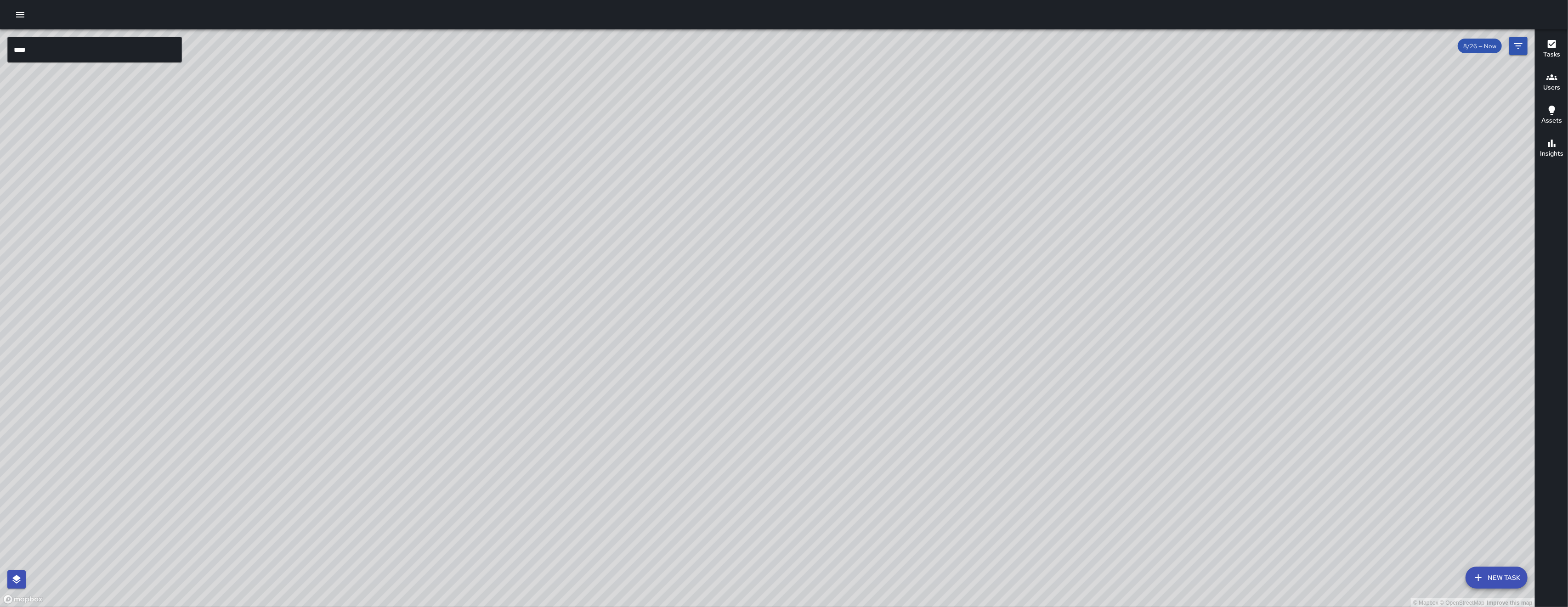
drag, startPoint x: 377, startPoint y: 321, endPoint x: 539, endPoint y: 195, distance: 205.2
click at [537, 196] on div "© Mapbox © OpenStreetMap Improve this map" at bounding box center [768, 318] width 1535 height 578
click at [539, 195] on div "© Mapbox © OpenStreetMap Improve this map" at bounding box center [768, 318] width 1535 height 578
click at [1509, 572] on button "New Task" at bounding box center [1497, 577] width 62 height 22
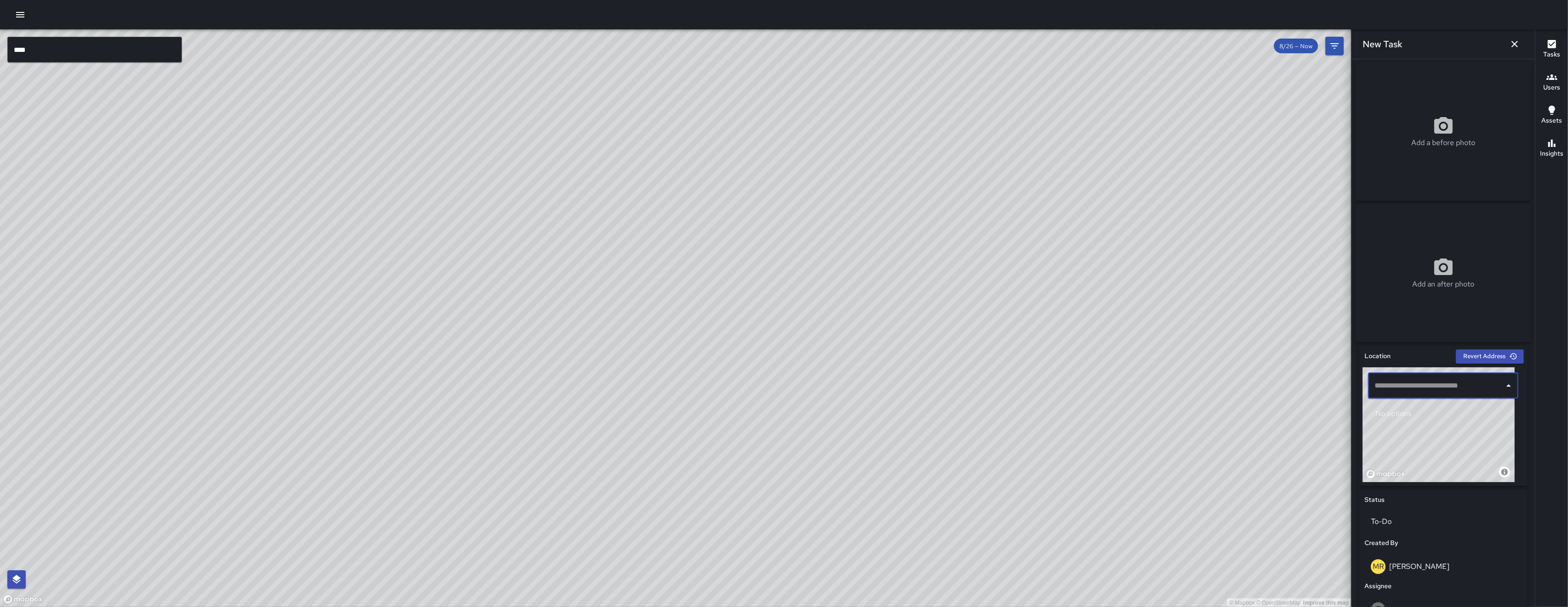
click at [1411, 394] on input "text" at bounding box center [1436, 386] width 128 height 18
click at [1451, 426] on p "[GEOGRAPHIC_DATA], [GEOGRAPHIC_DATA], [GEOGRAPHIC_DATA]" at bounding box center [1447, 424] width 110 height 9
click at [1451, 426] on div "© Mapbox © OpenStreetMap Improve this map" at bounding box center [1439, 425] width 152 height 115
type input "**********"
click at [1513, 44] on icon "button" at bounding box center [1514, 44] width 11 height 11
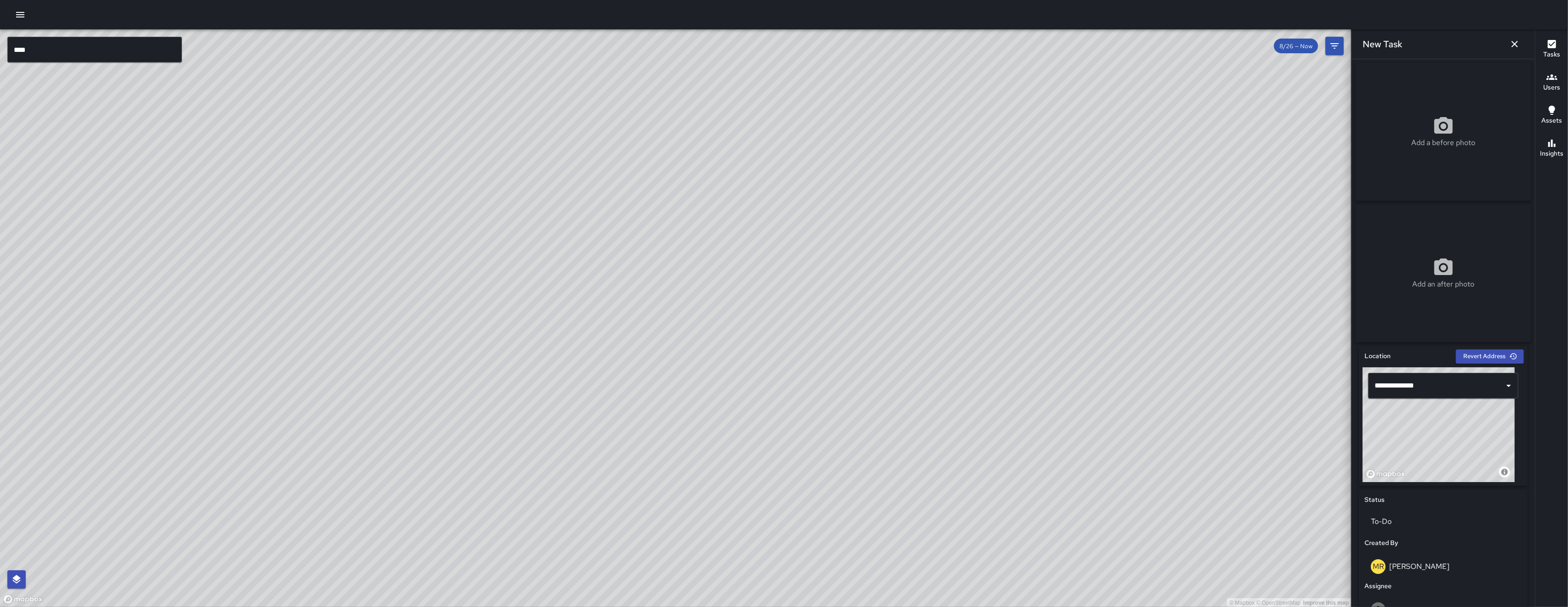
click at [1513, 44] on icon "button" at bounding box center [1514, 44] width 11 height 11
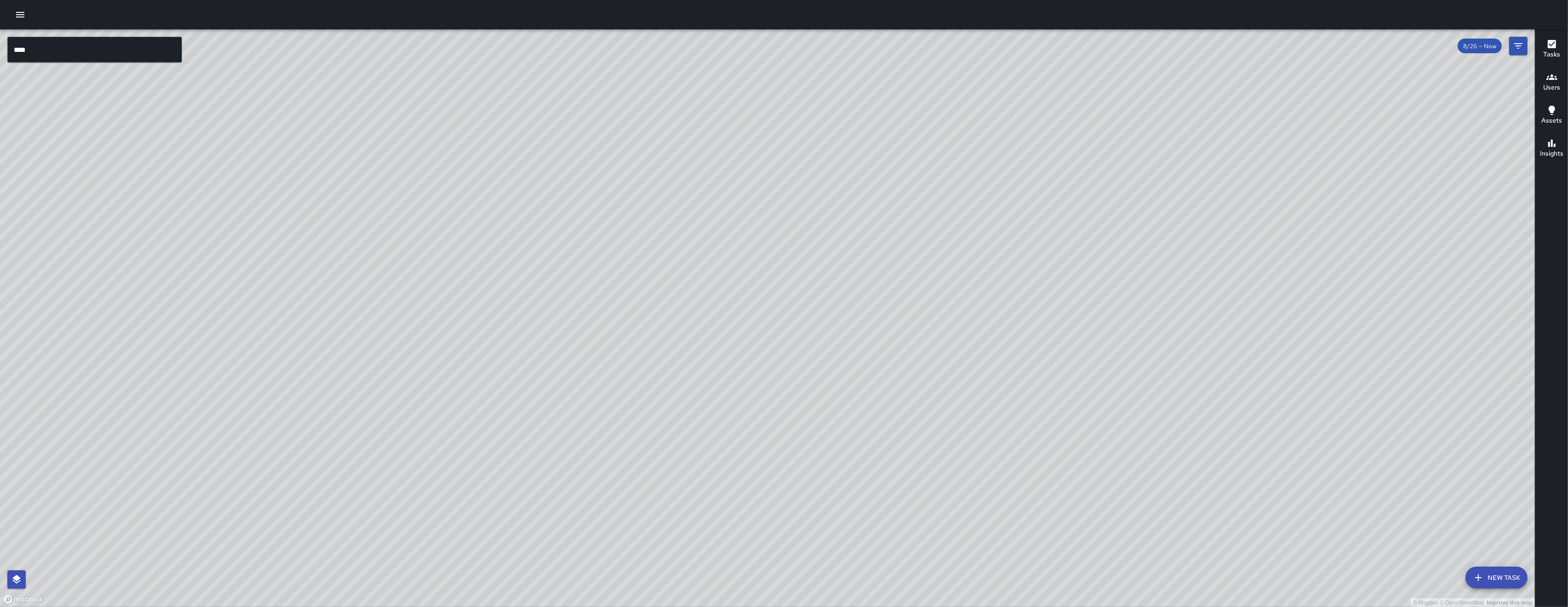
drag, startPoint x: 795, startPoint y: 214, endPoint x: 649, endPoint y: 408, distance: 242.8
click at [652, 407] on div "© Mapbox © OpenStreetMap Improve this map" at bounding box center [768, 318] width 1535 height 578
click at [817, 437] on div "© Mapbox © OpenStreetMap Improve this map" at bounding box center [768, 318] width 1535 height 578
drag, startPoint x: 917, startPoint y: 484, endPoint x: 822, endPoint y: 411, distance: 119.8
click at [822, 411] on div "© Mapbox © OpenStreetMap Improve this map" at bounding box center [768, 318] width 1535 height 578
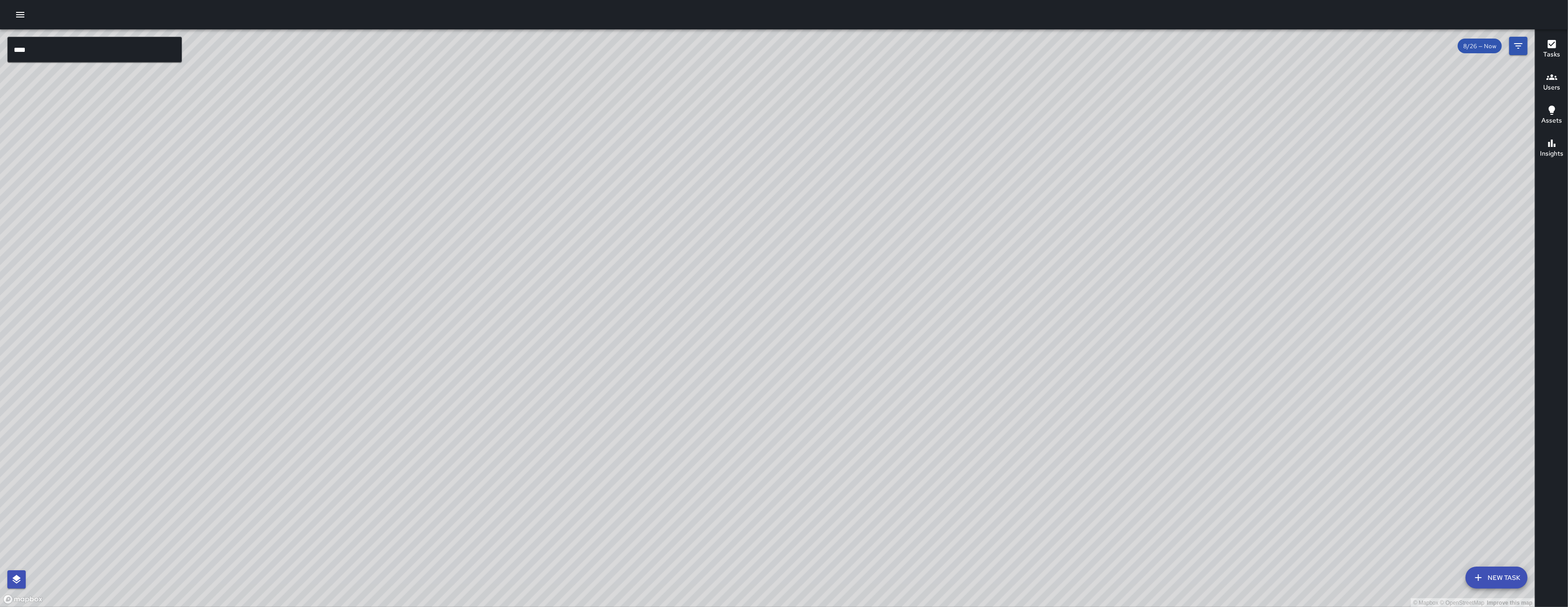
drag, startPoint x: 822, startPoint y: 415, endPoint x: 824, endPoint y: 398, distance: 17.1
click at [824, 398] on div "© Mapbox © OpenStreetMap Improve this map" at bounding box center [768, 318] width 1535 height 578
click at [824, 398] on div "© Mapbox © OpenStreetMap Improve this map" at bounding box center [768, 318] width 1535 height 578
drag, startPoint x: 779, startPoint y: 397, endPoint x: 759, endPoint y: 381, distance: 25.6
click at [759, 381] on div "© Mapbox © OpenStreetMap Improve this map" at bounding box center [768, 318] width 1535 height 578
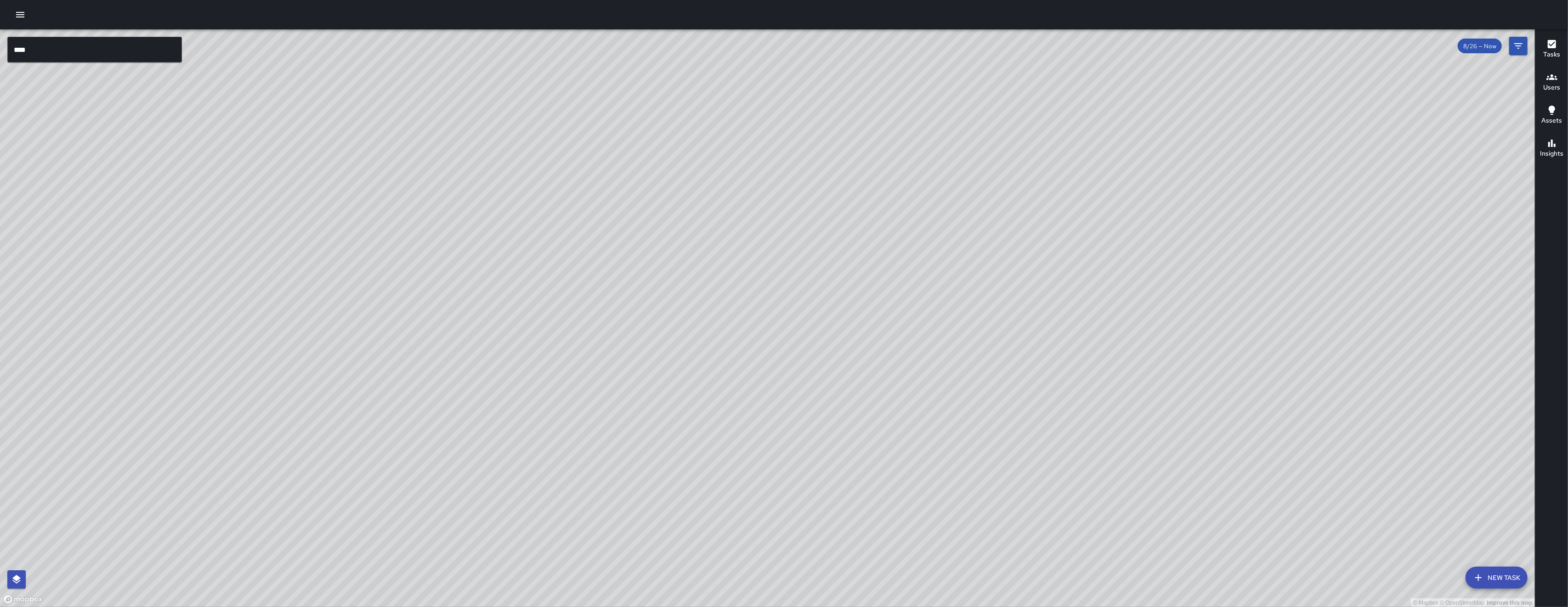
click at [759, 381] on div "© Mapbox © OpenStreetMap Improve this map" at bounding box center [768, 318] width 1535 height 578
click at [15, 17] on icon "button" at bounding box center [20, 15] width 11 height 11
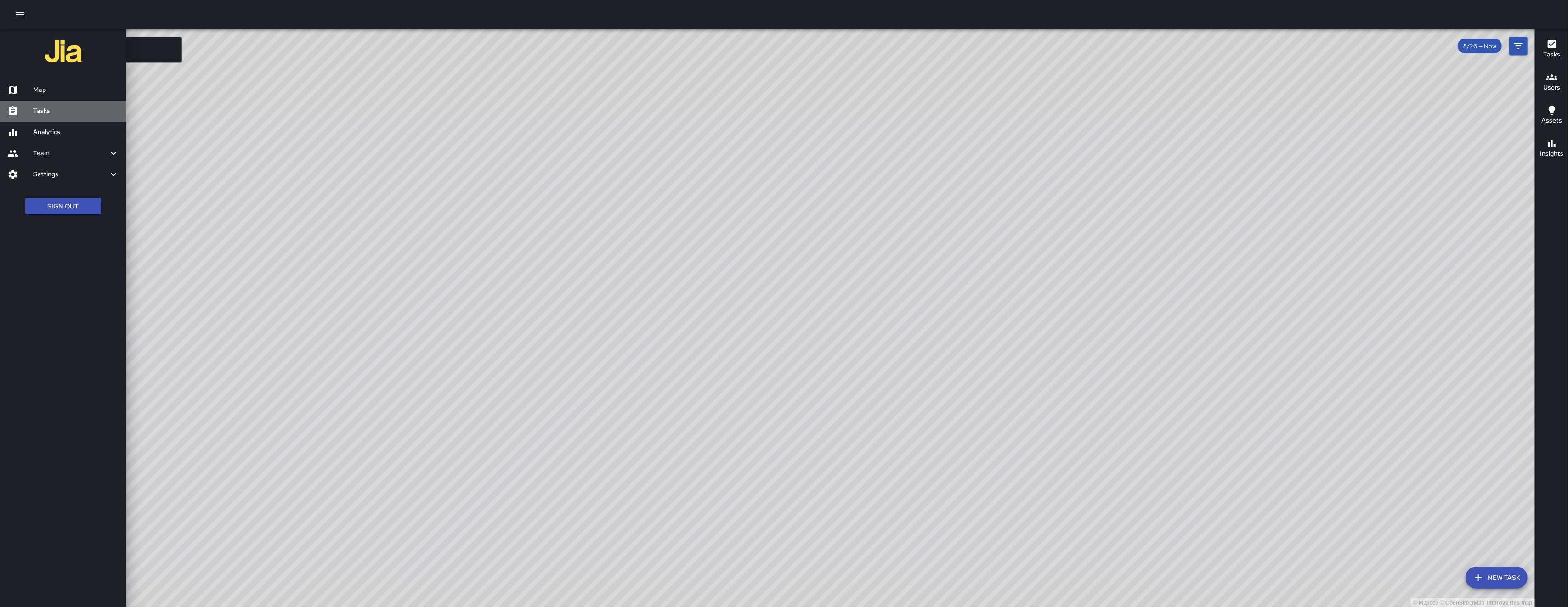
click at [58, 112] on h6 "Tasks" at bounding box center [75, 111] width 86 height 10
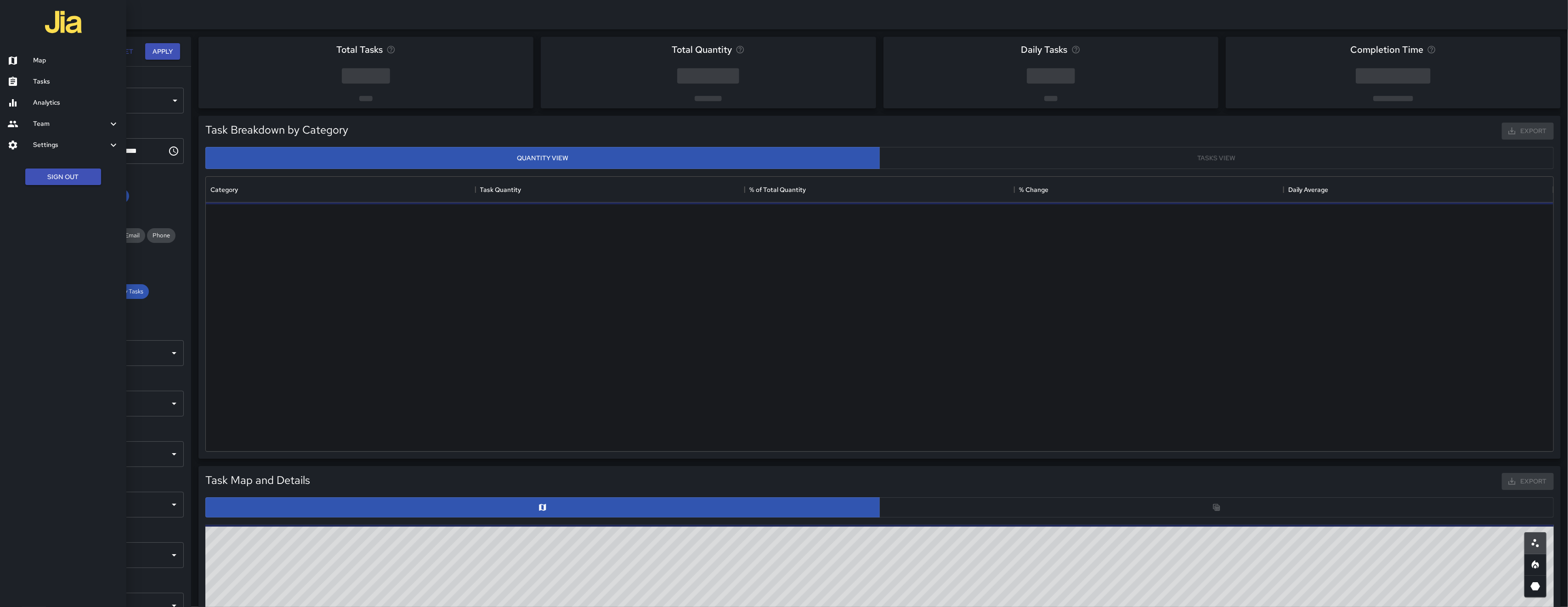
scroll to position [265, 1338]
click at [50, 83] on h6 "Tasks" at bounding box center [75, 82] width 86 height 10
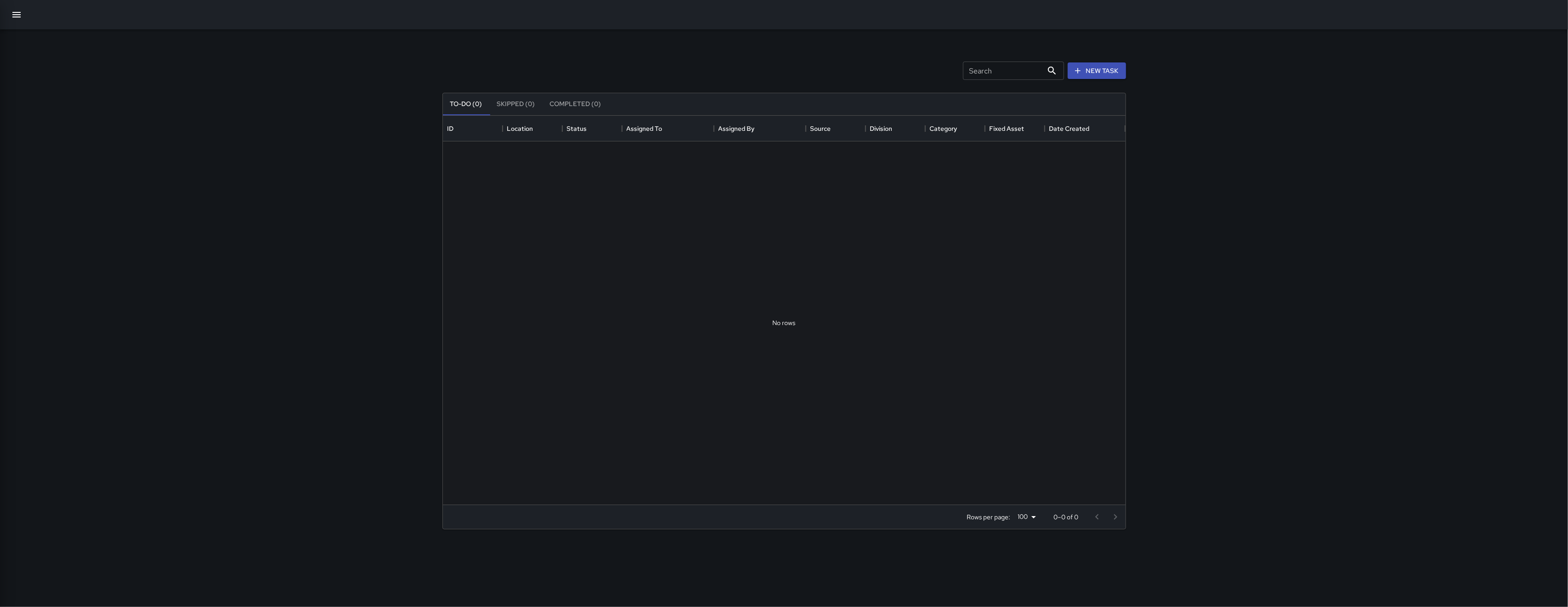
scroll to position [379, 673]
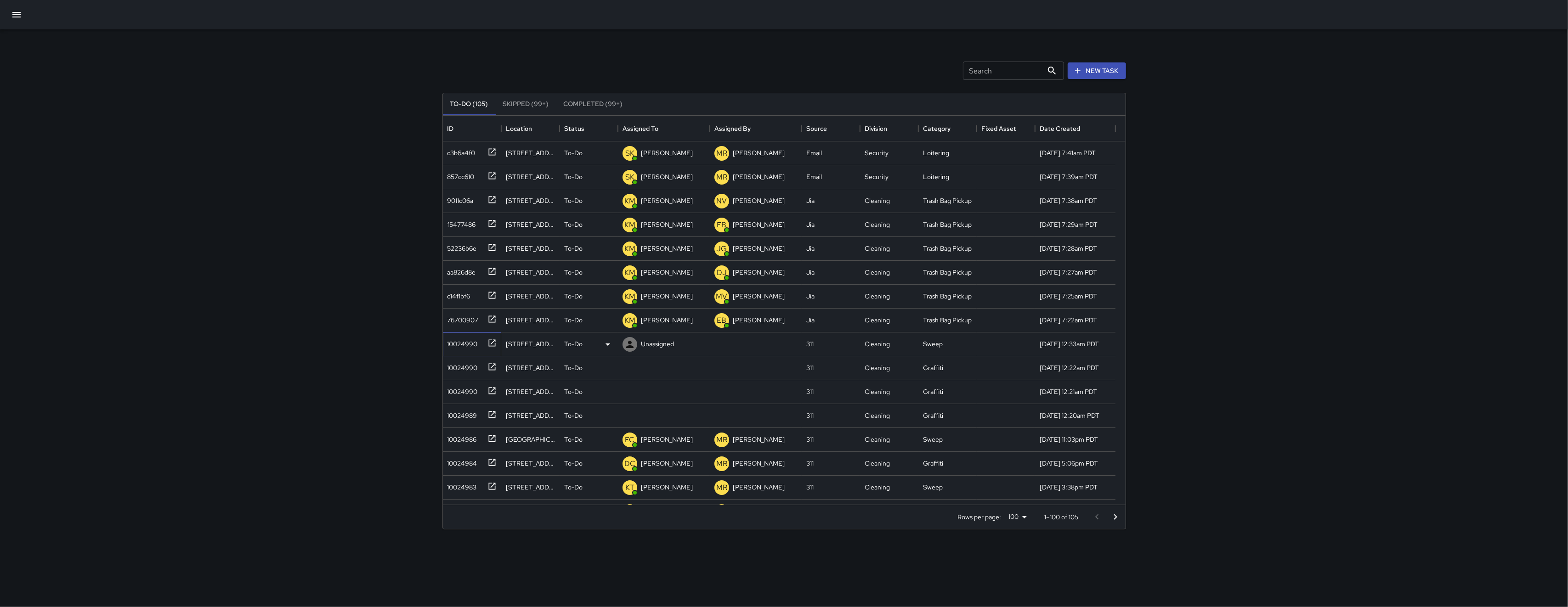
click at [472, 342] on div "10024990" at bounding box center [461, 342] width 34 height 13
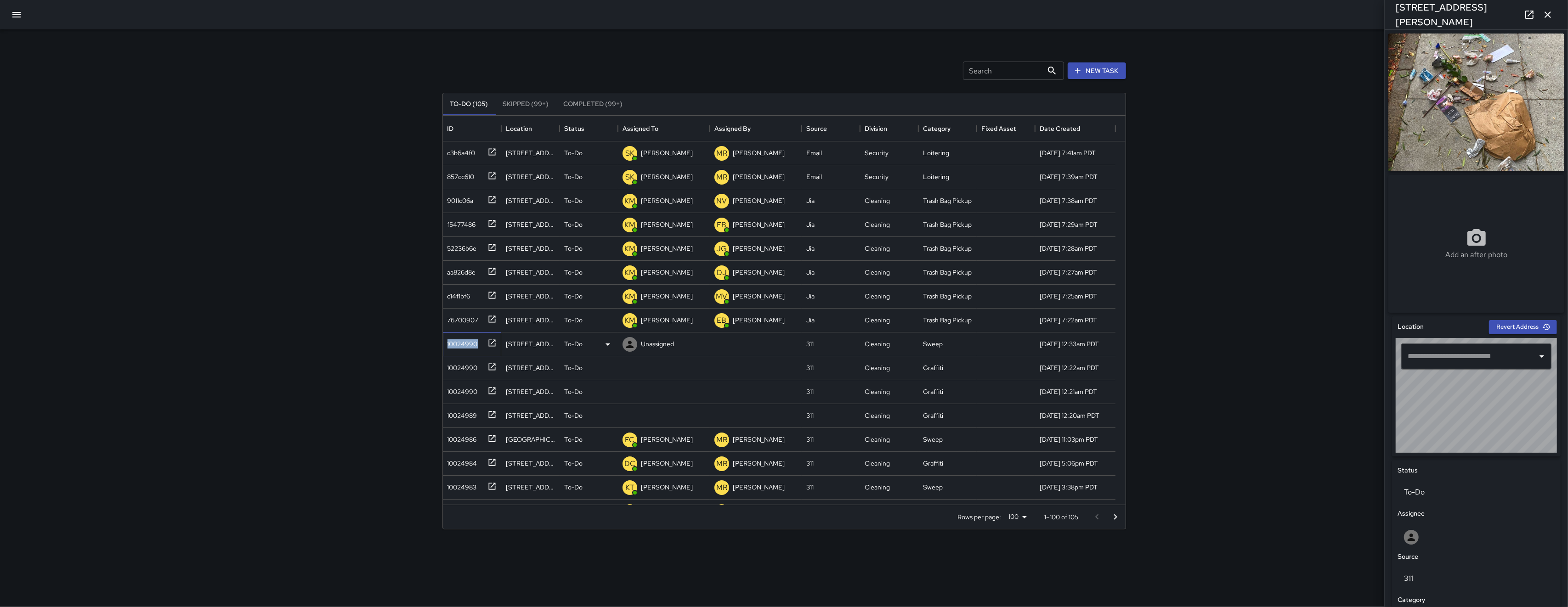
type input "**********"
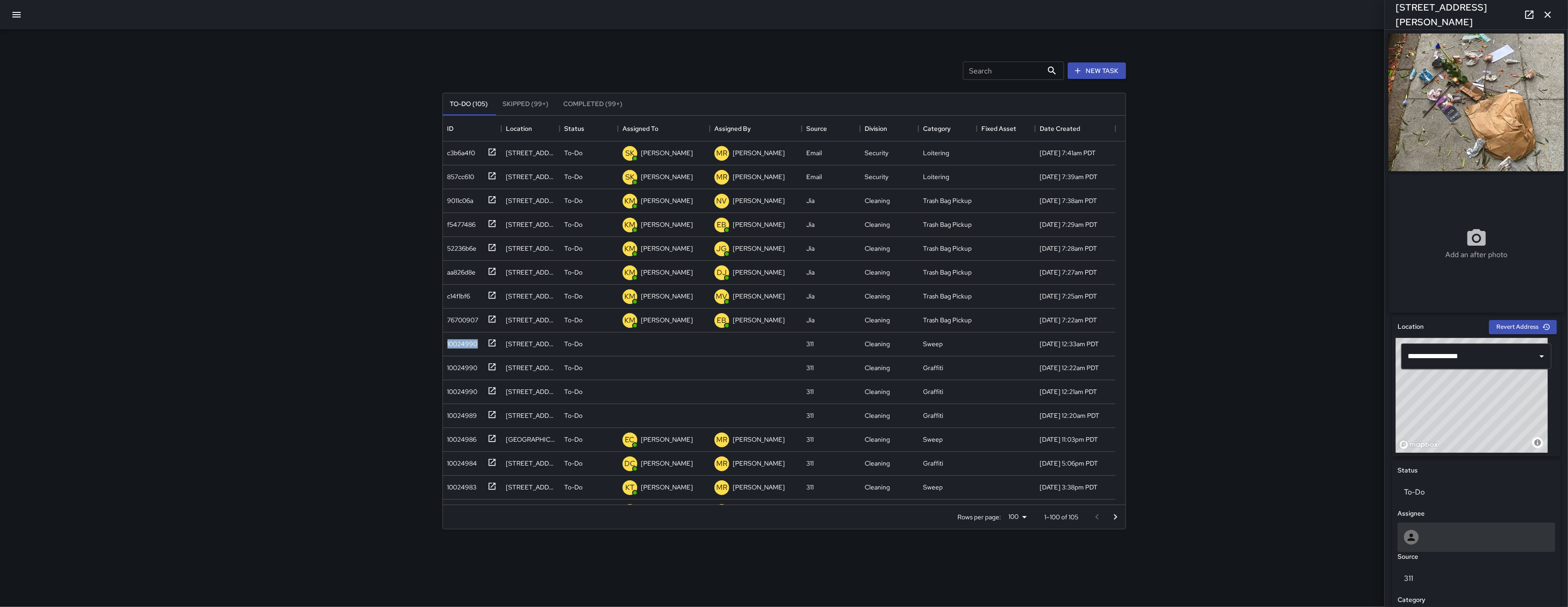
click at [1431, 544] on div at bounding box center [1477, 537] width 145 height 15
type input "****"
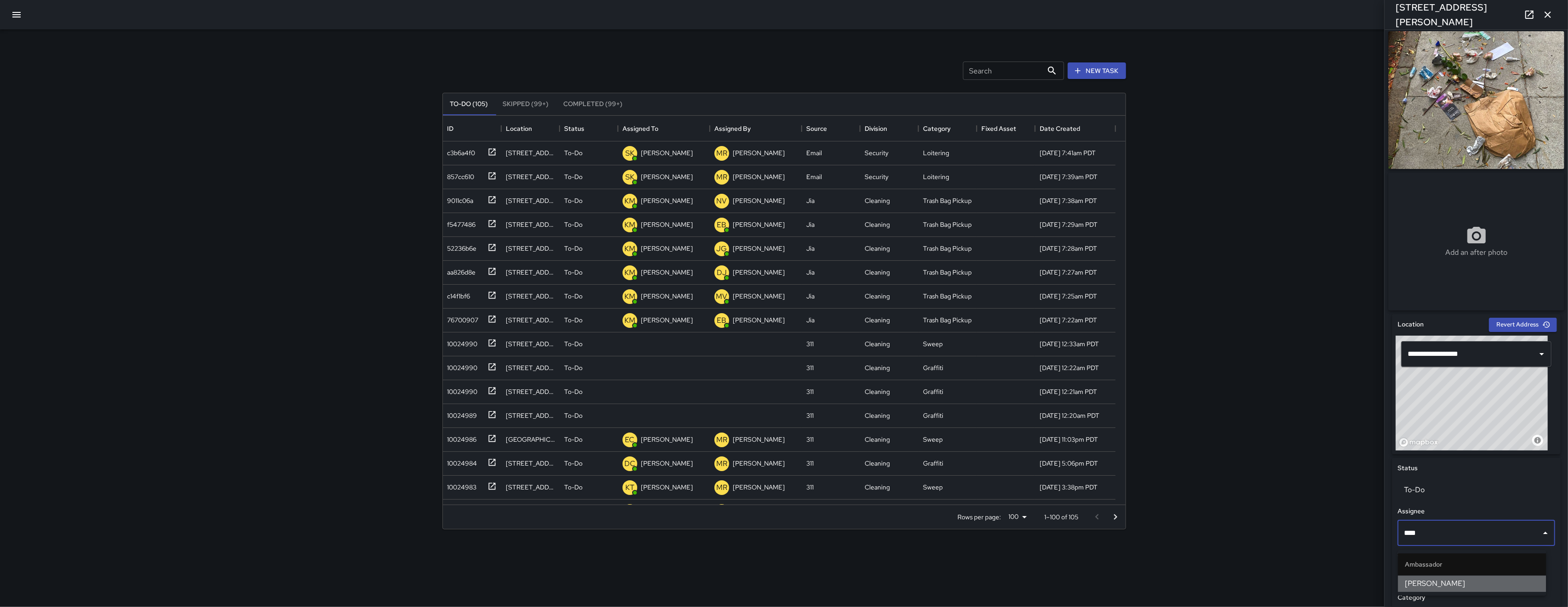
click at [1435, 577] on li "[PERSON_NAME]" at bounding box center [1472, 583] width 149 height 16
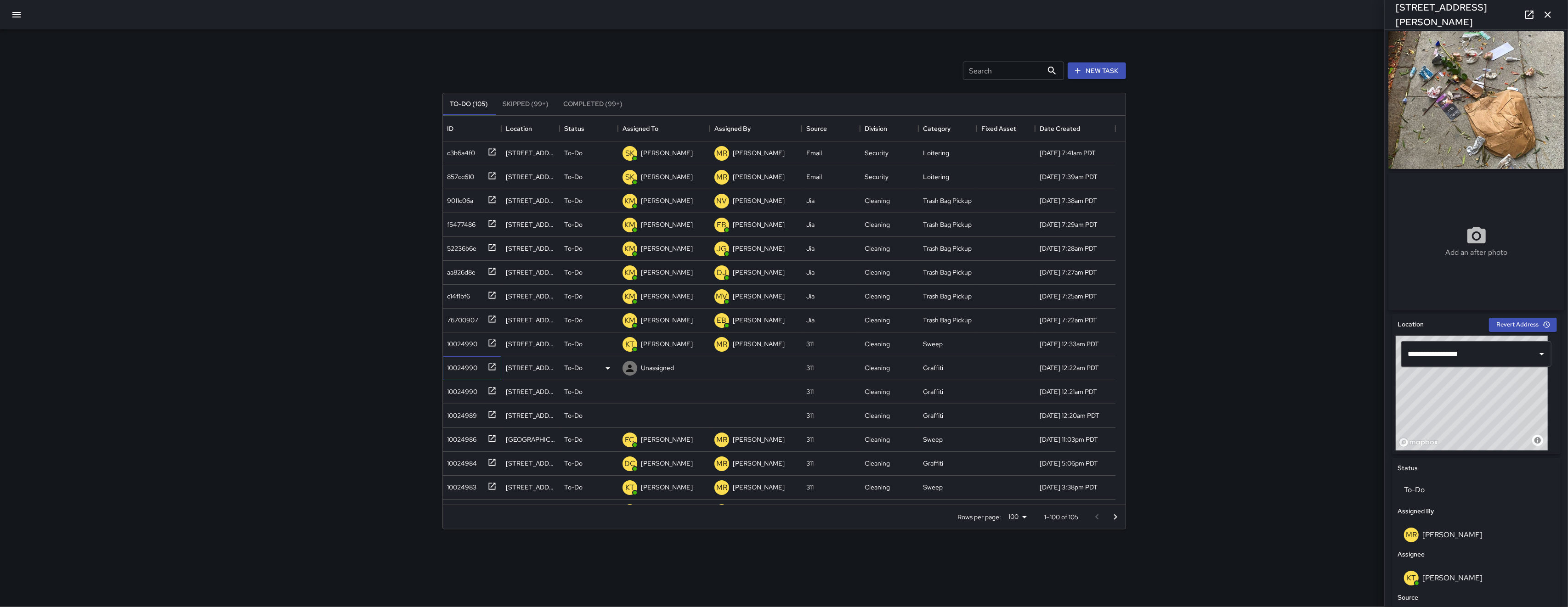
click at [456, 376] on div "10024990" at bounding box center [472, 368] width 58 height 24
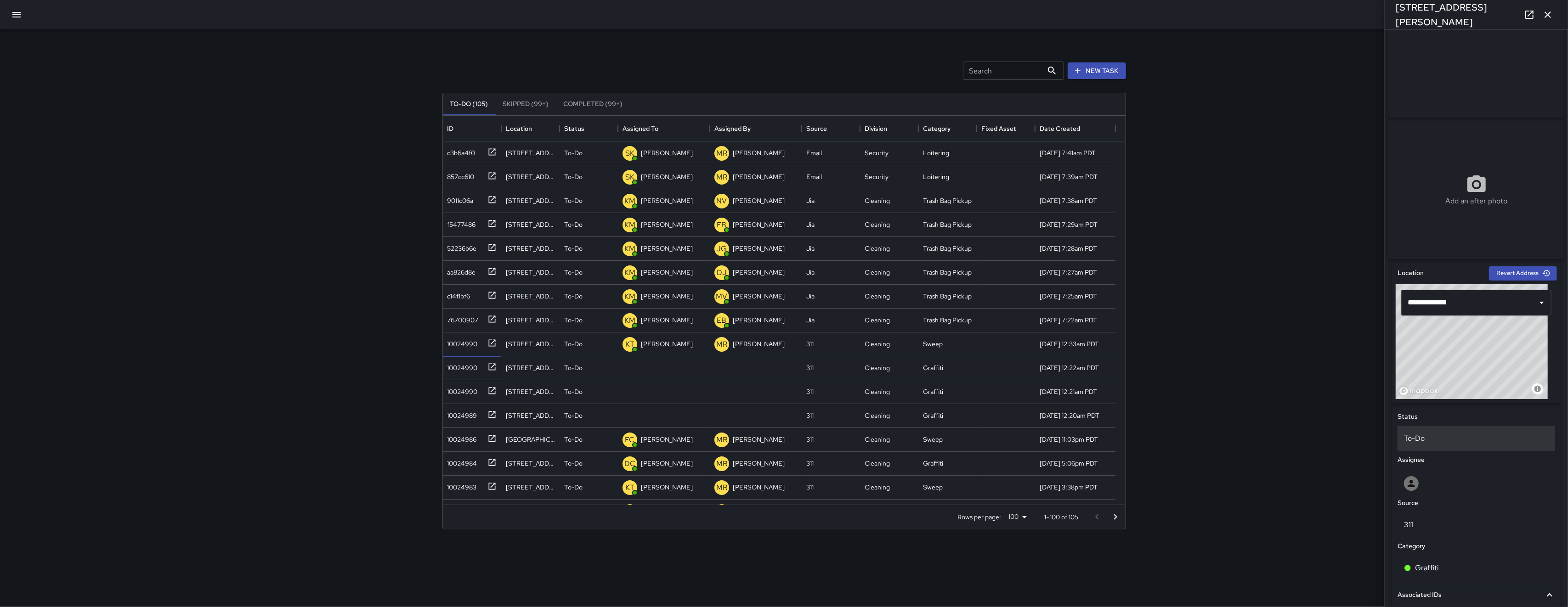
scroll to position [207, 0]
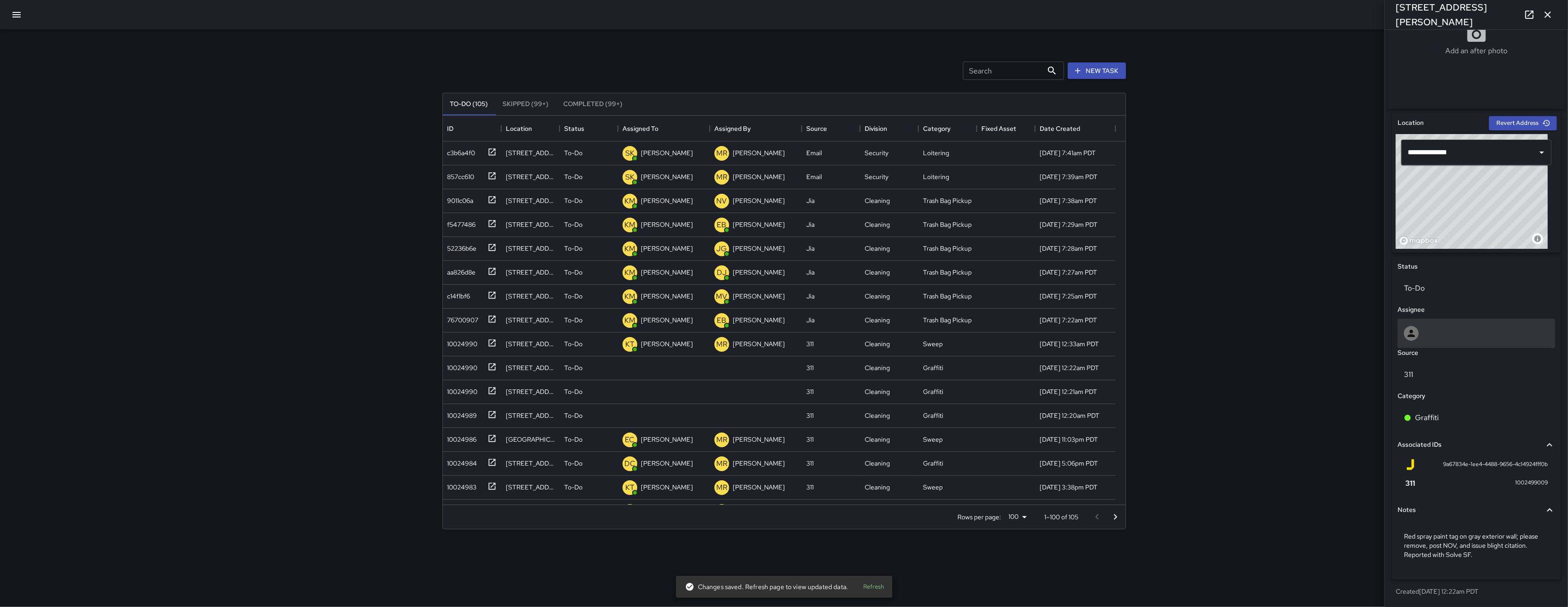
click at [1477, 325] on div at bounding box center [1476, 333] width 158 height 29
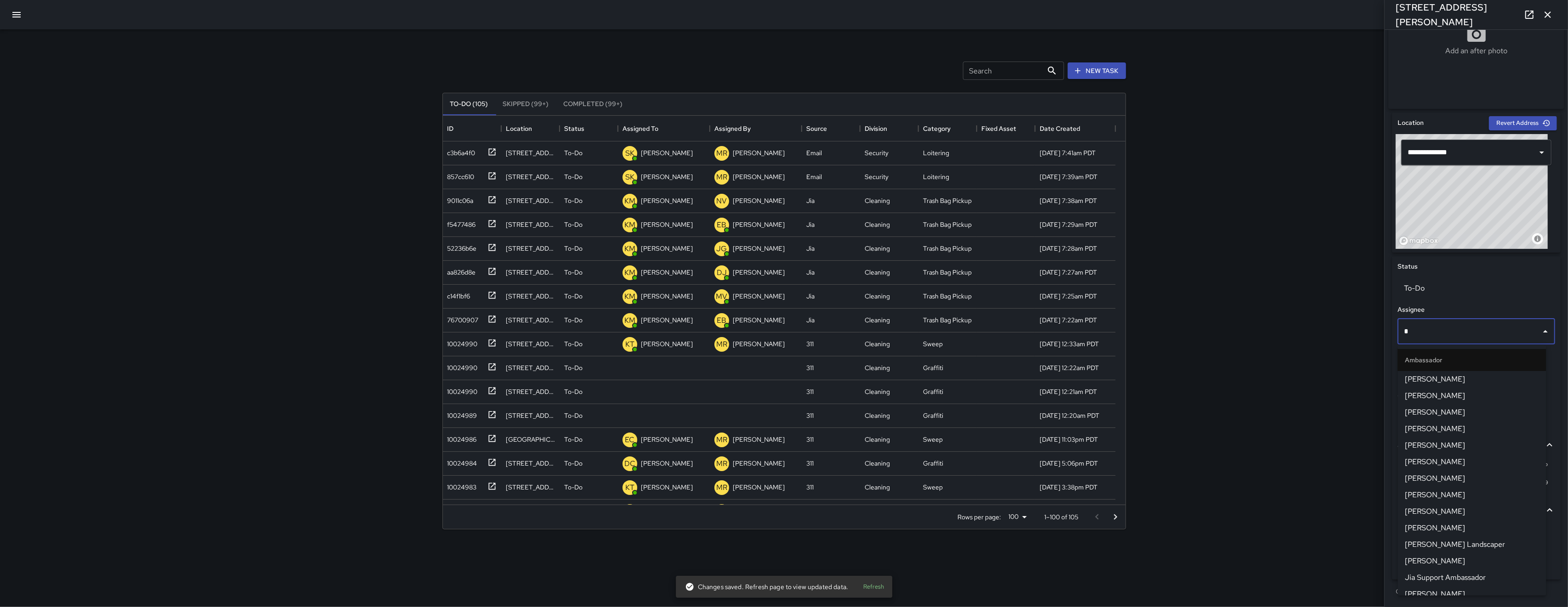
type input "**"
click at [1451, 423] on span "[PERSON_NAME]" at bounding box center [1472, 418] width 134 height 11
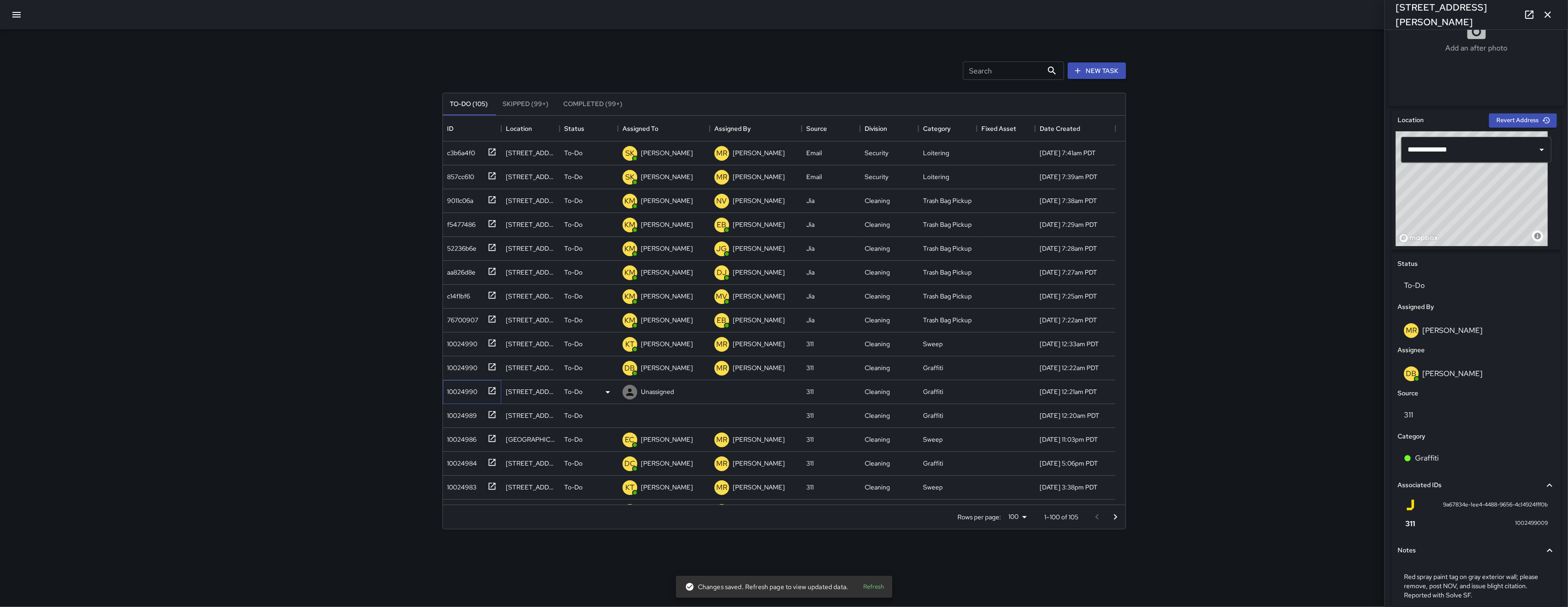
click at [454, 387] on div "10024990" at bounding box center [461, 389] width 34 height 13
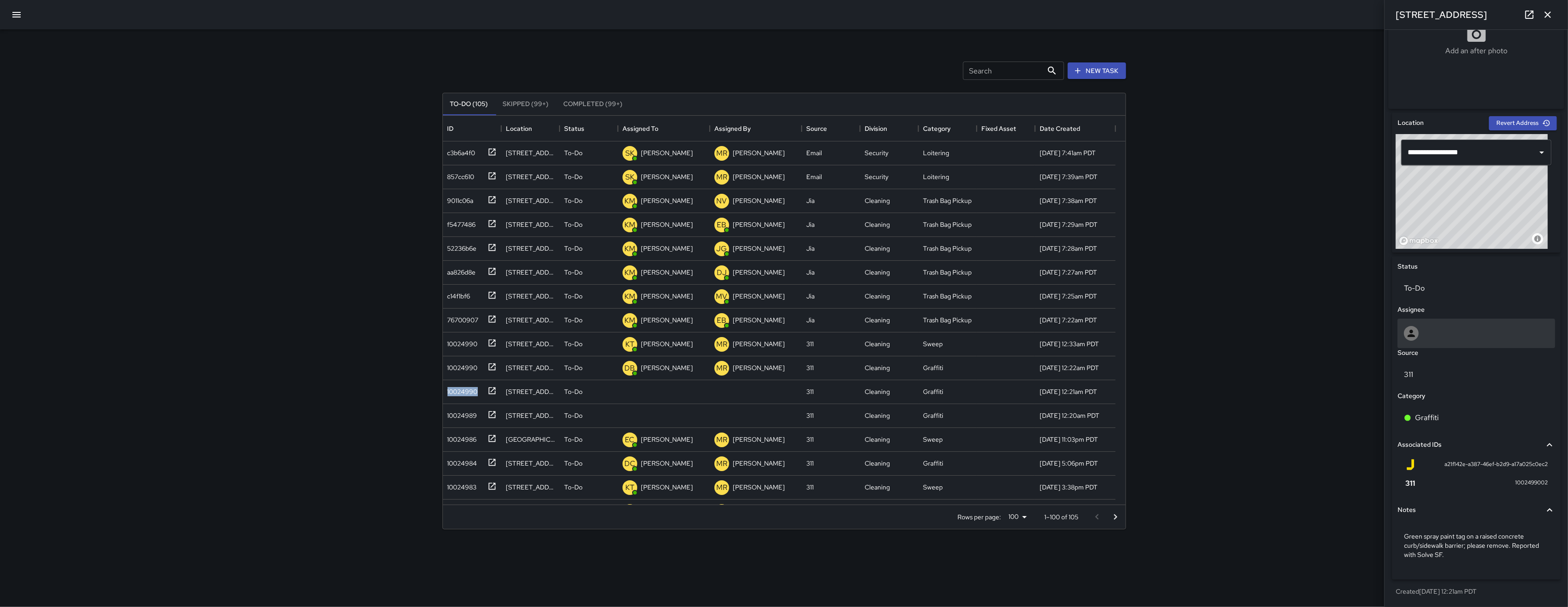
click at [1486, 332] on div at bounding box center [1477, 333] width 145 height 15
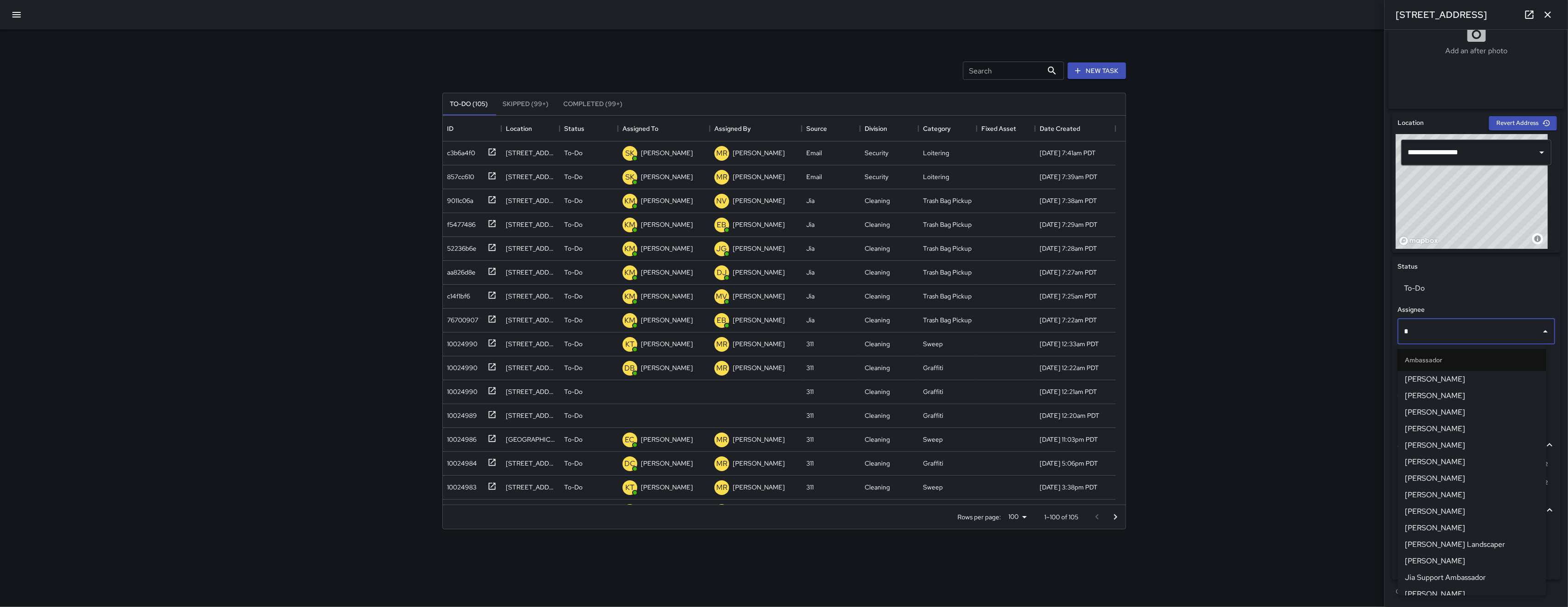
type input "**"
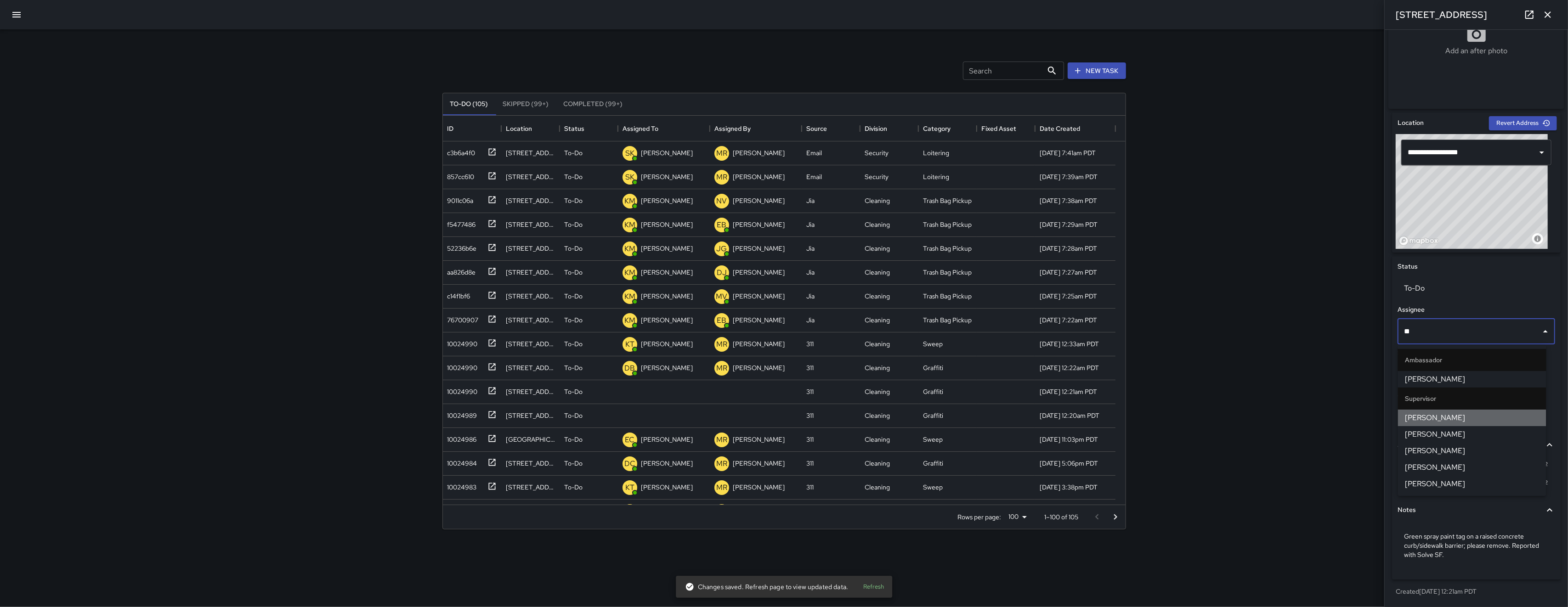
click at [1490, 415] on span "[PERSON_NAME]" at bounding box center [1472, 418] width 134 height 11
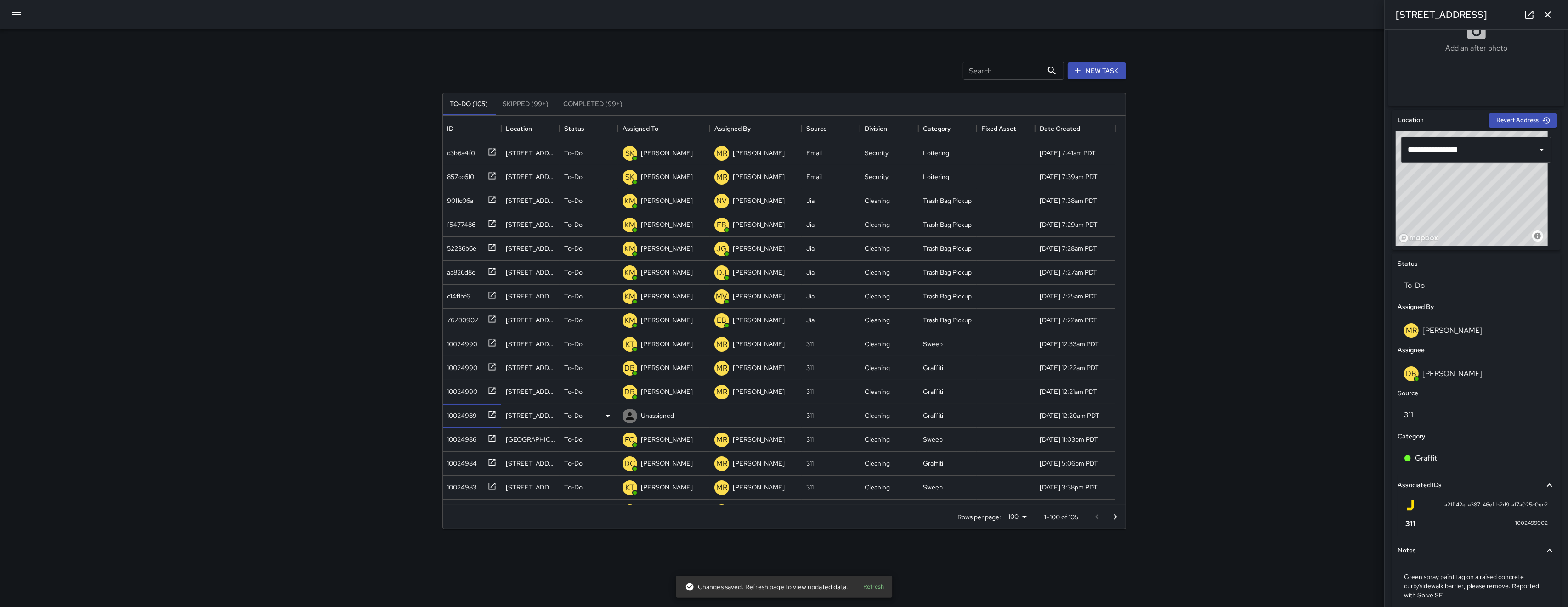
click at [465, 412] on div "10024989" at bounding box center [460, 413] width 33 height 13
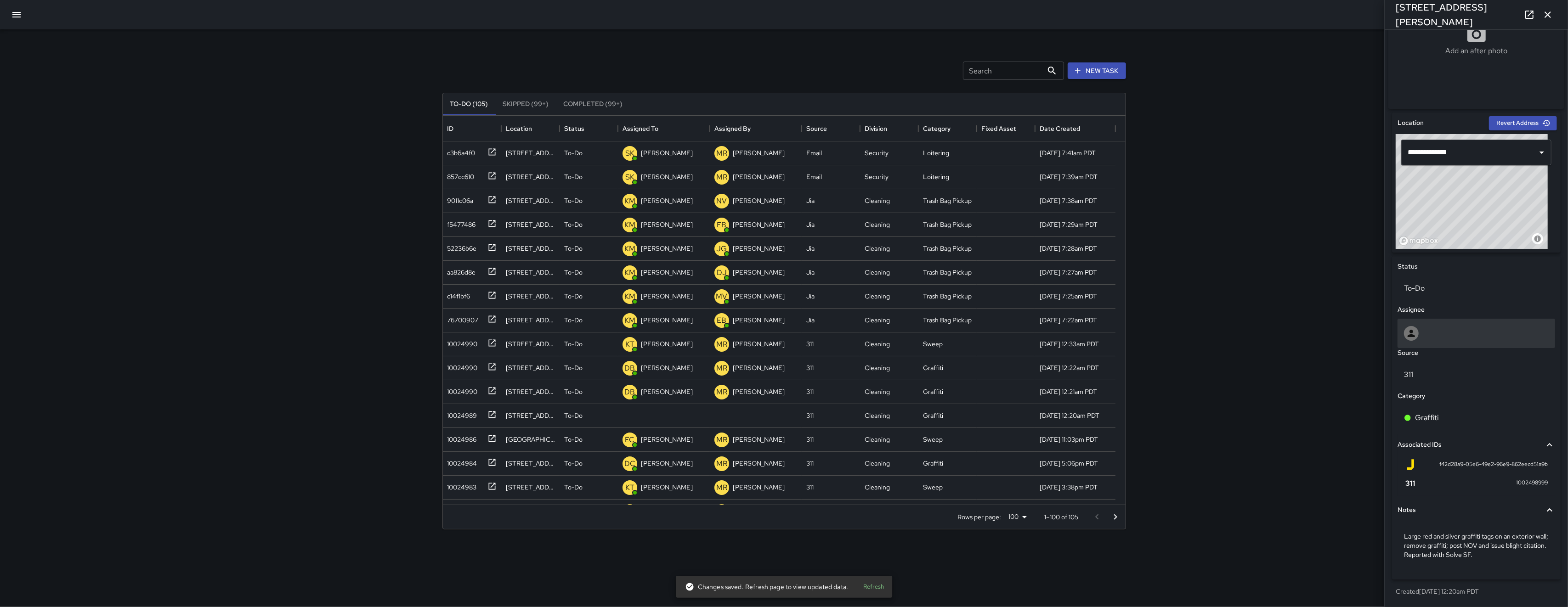
click at [1443, 334] on div at bounding box center [1477, 333] width 145 height 15
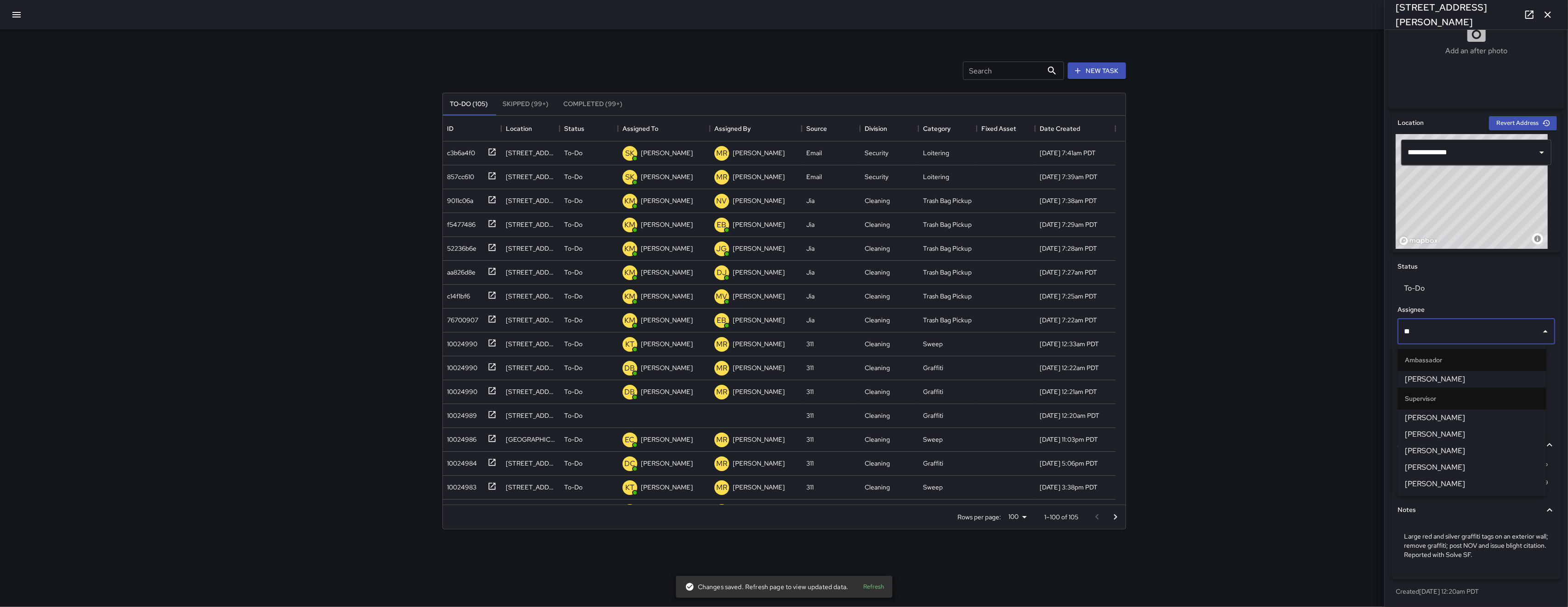
type input "***"
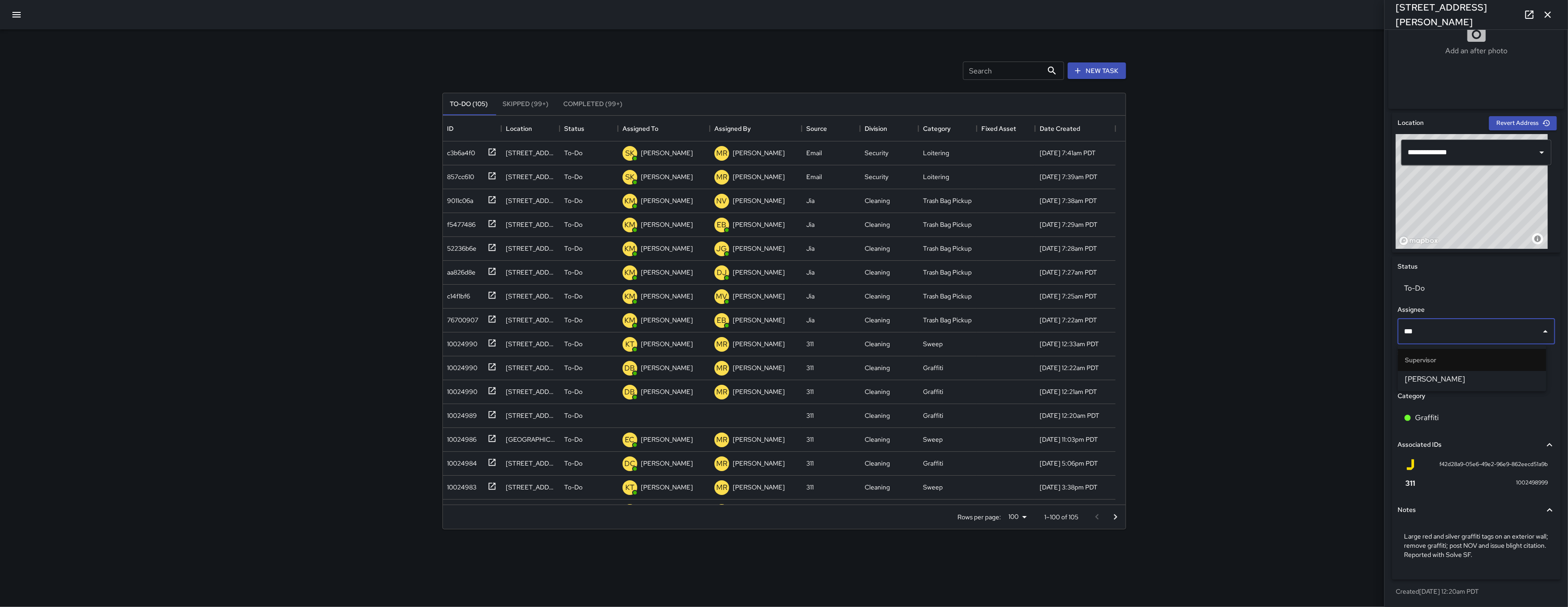
click at [1465, 384] on span "[PERSON_NAME]" at bounding box center [1472, 379] width 134 height 11
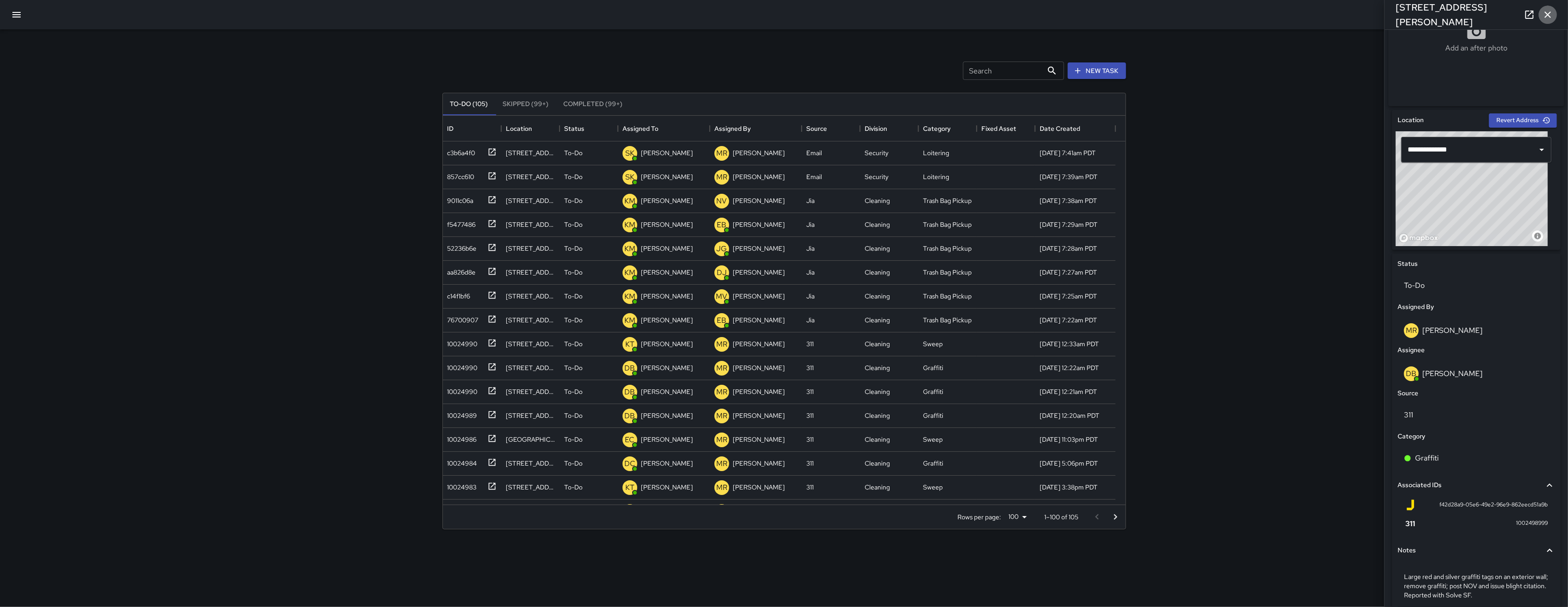
click at [1550, 18] on icon "button" at bounding box center [1548, 15] width 11 height 11
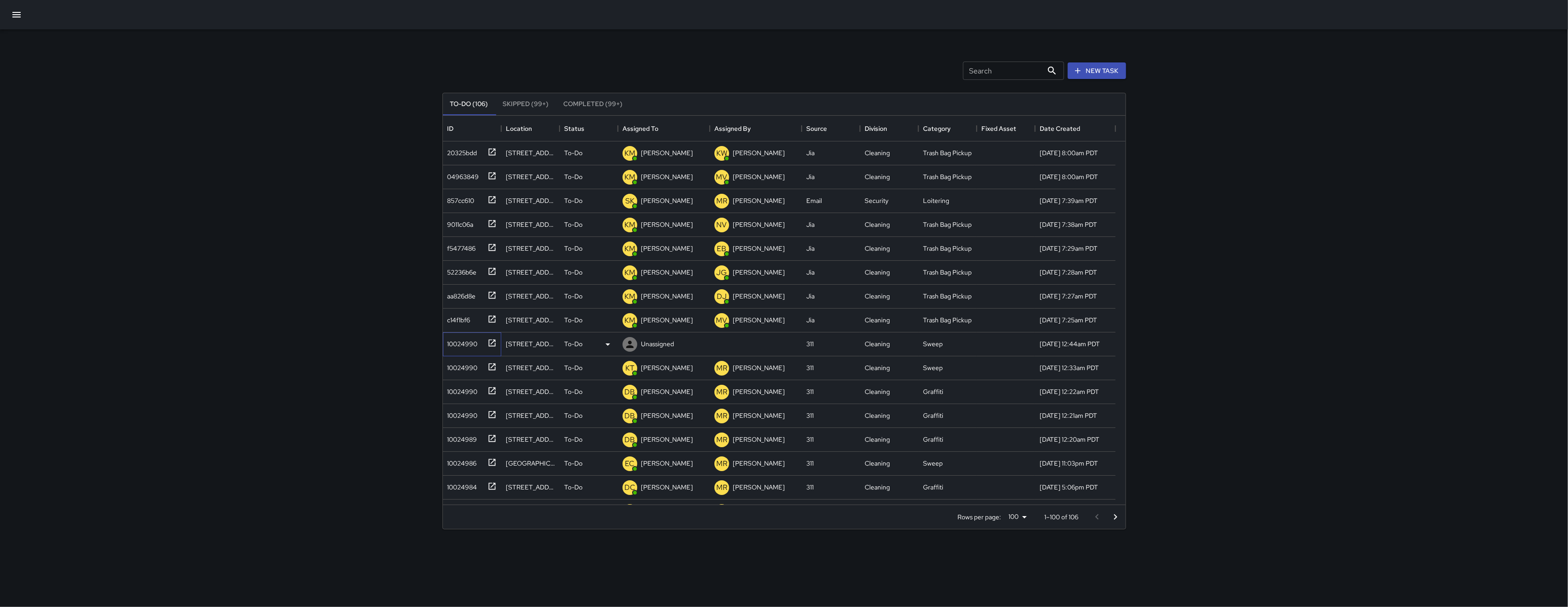
click at [467, 344] on div "10024990" at bounding box center [461, 342] width 34 height 13
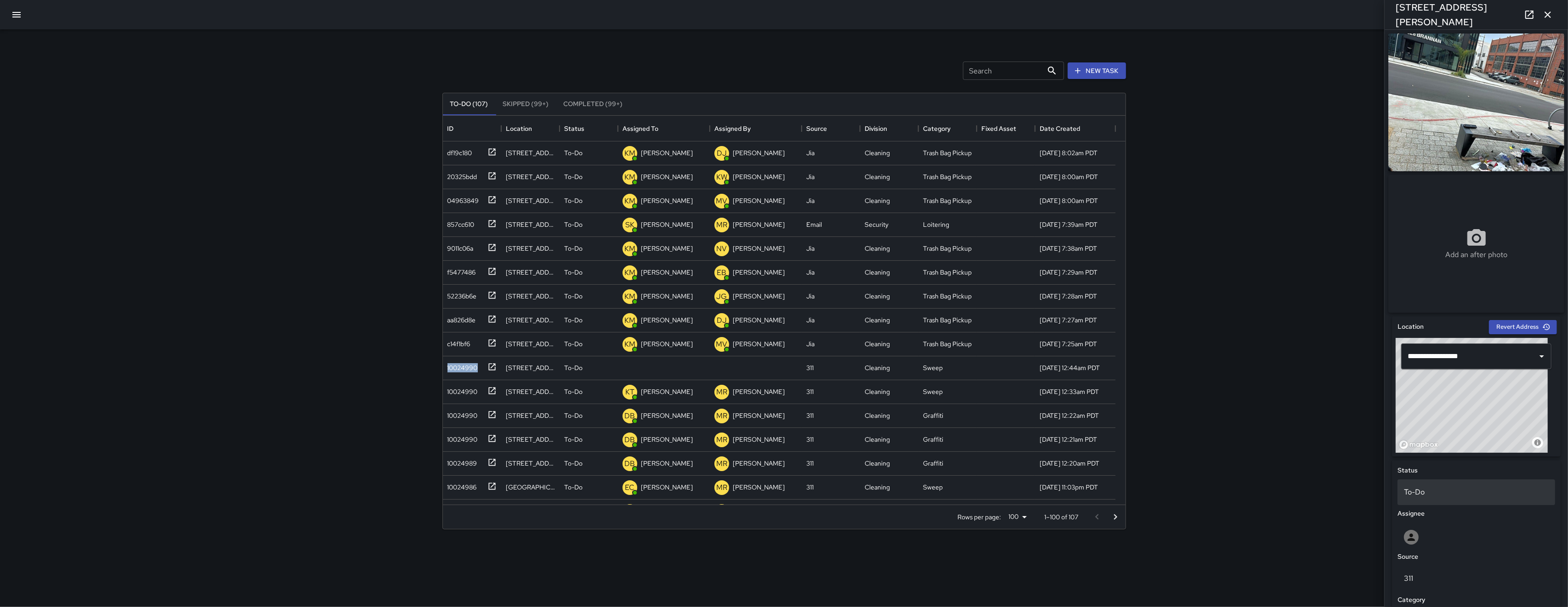
click at [1429, 502] on div "To-Do" at bounding box center [1476, 492] width 158 height 26
click at [1344, 493] on div at bounding box center [784, 304] width 1568 height 607
click at [1435, 531] on div at bounding box center [1476, 537] width 158 height 29
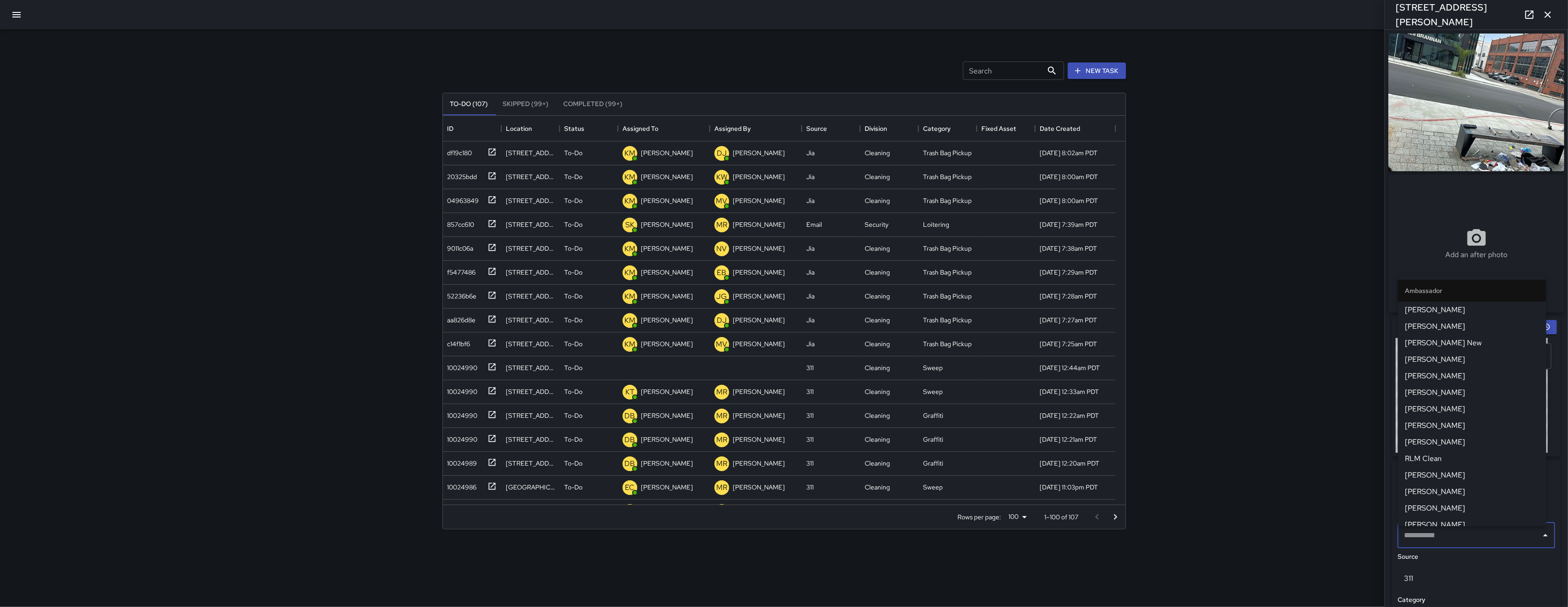
type input "*"
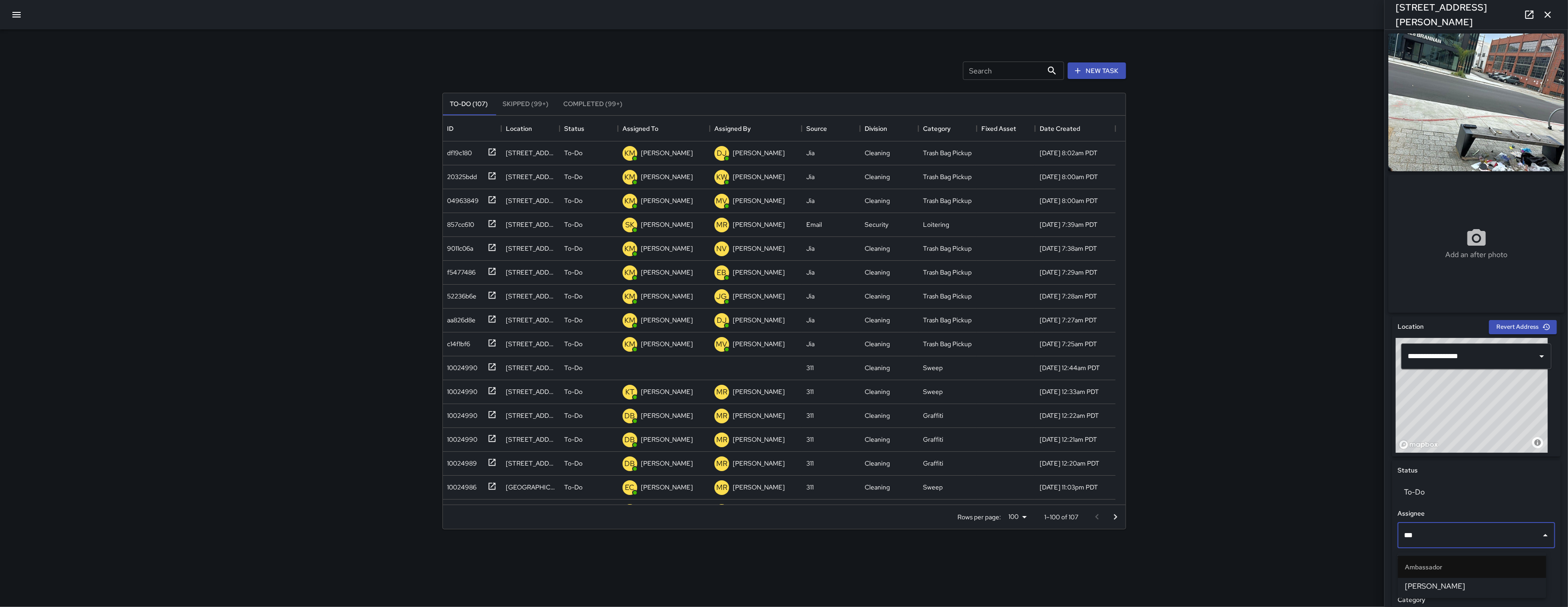
type input "****"
click at [1441, 584] on span "[PERSON_NAME]" at bounding box center [1472, 586] width 134 height 11
click at [13, 18] on icon "button" at bounding box center [16, 15] width 11 height 11
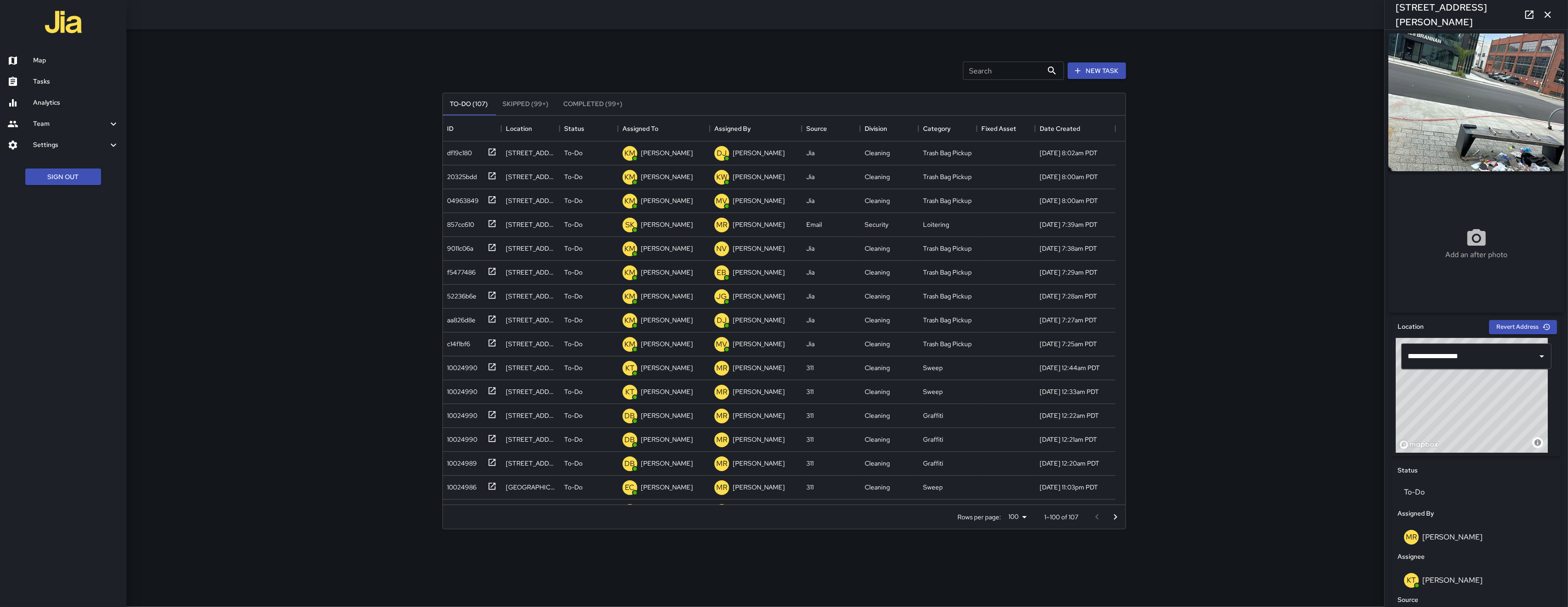
click at [67, 114] on div "Team" at bounding box center [63, 123] width 127 height 21
click at [68, 140] on link "Leaderboard" at bounding box center [63, 148] width 127 height 21
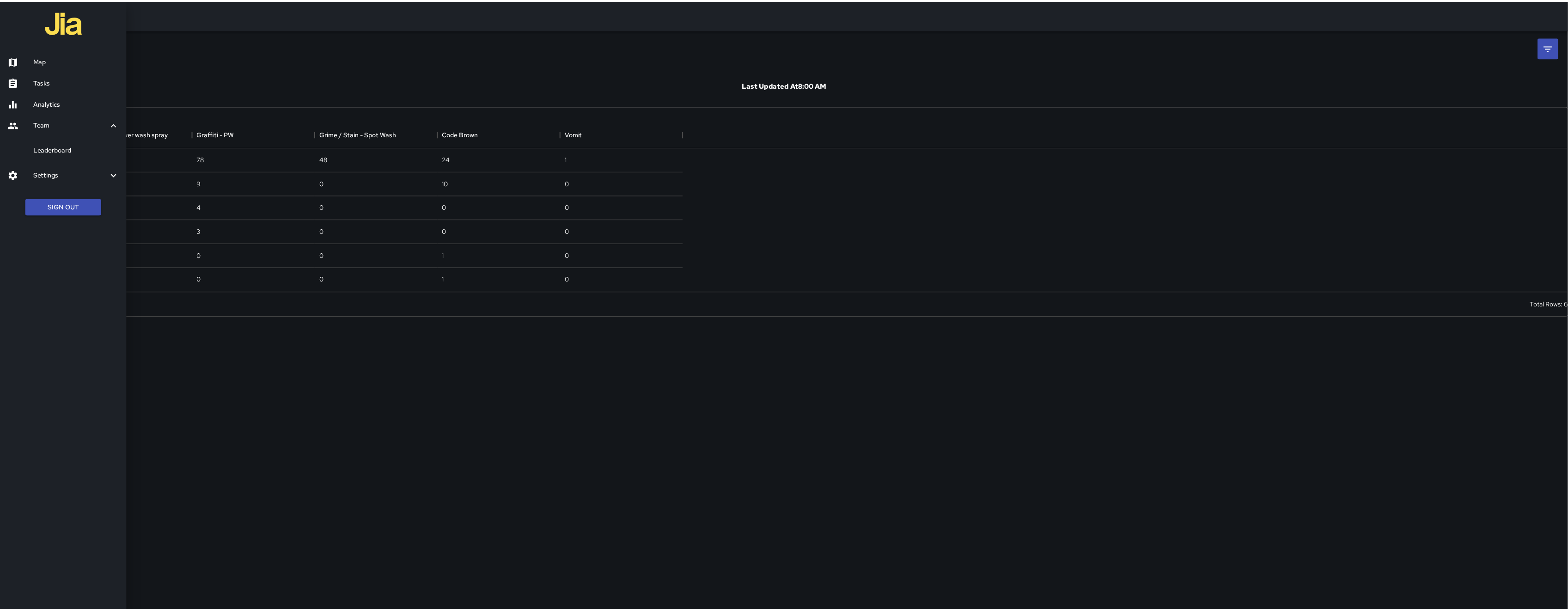
scroll to position [161, 677]
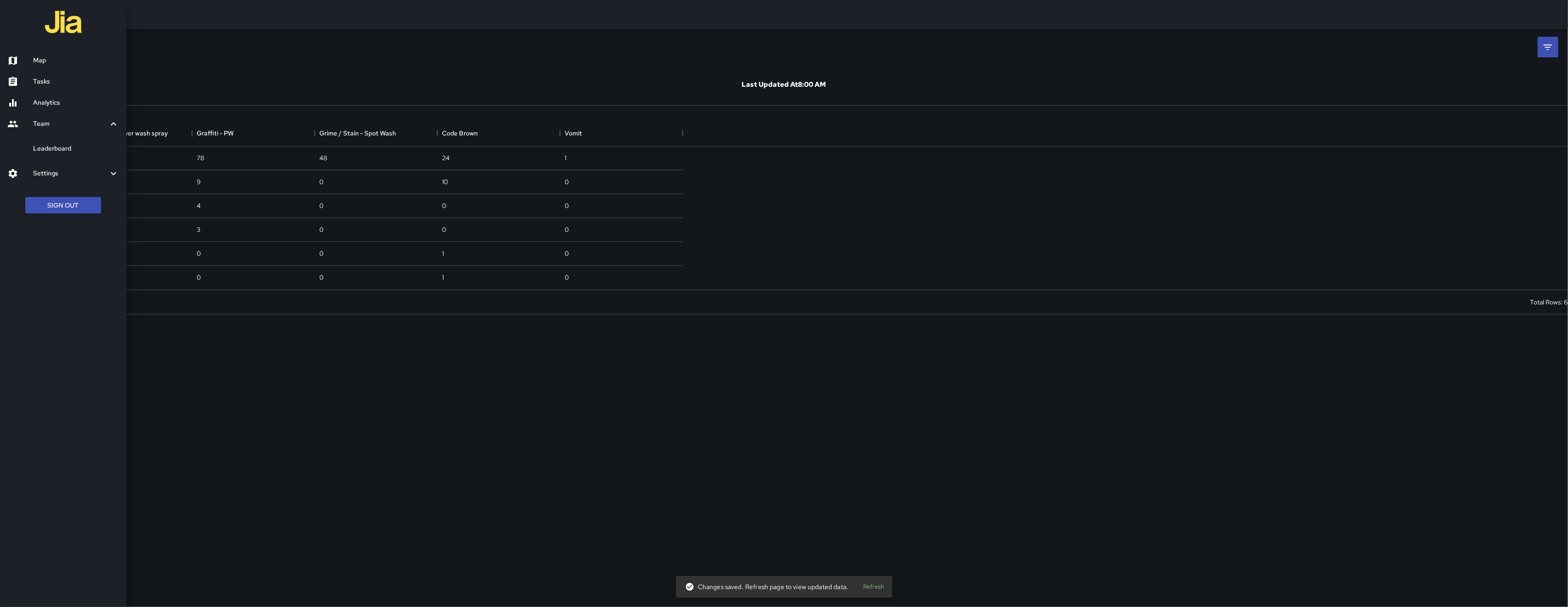
click at [1542, 50] on div at bounding box center [784, 304] width 1568 height 607
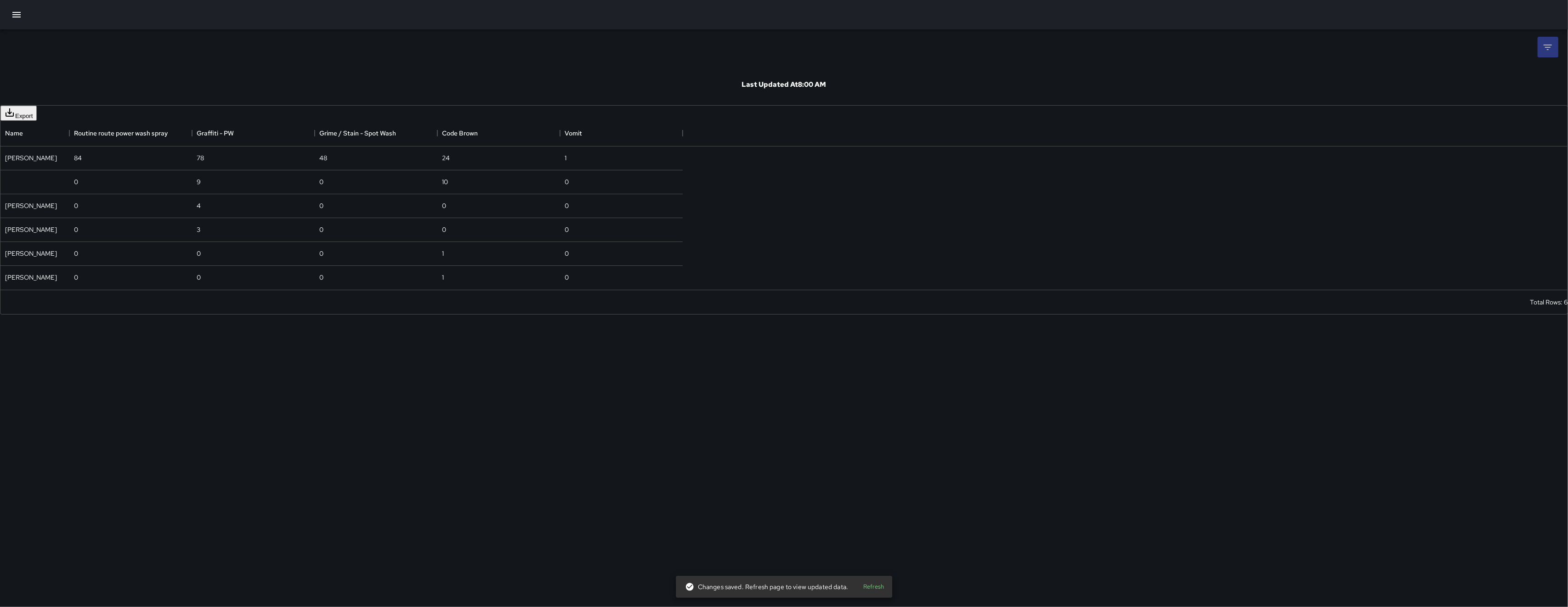
click at [1545, 50] on icon at bounding box center [1548, 47] width 11 height 11
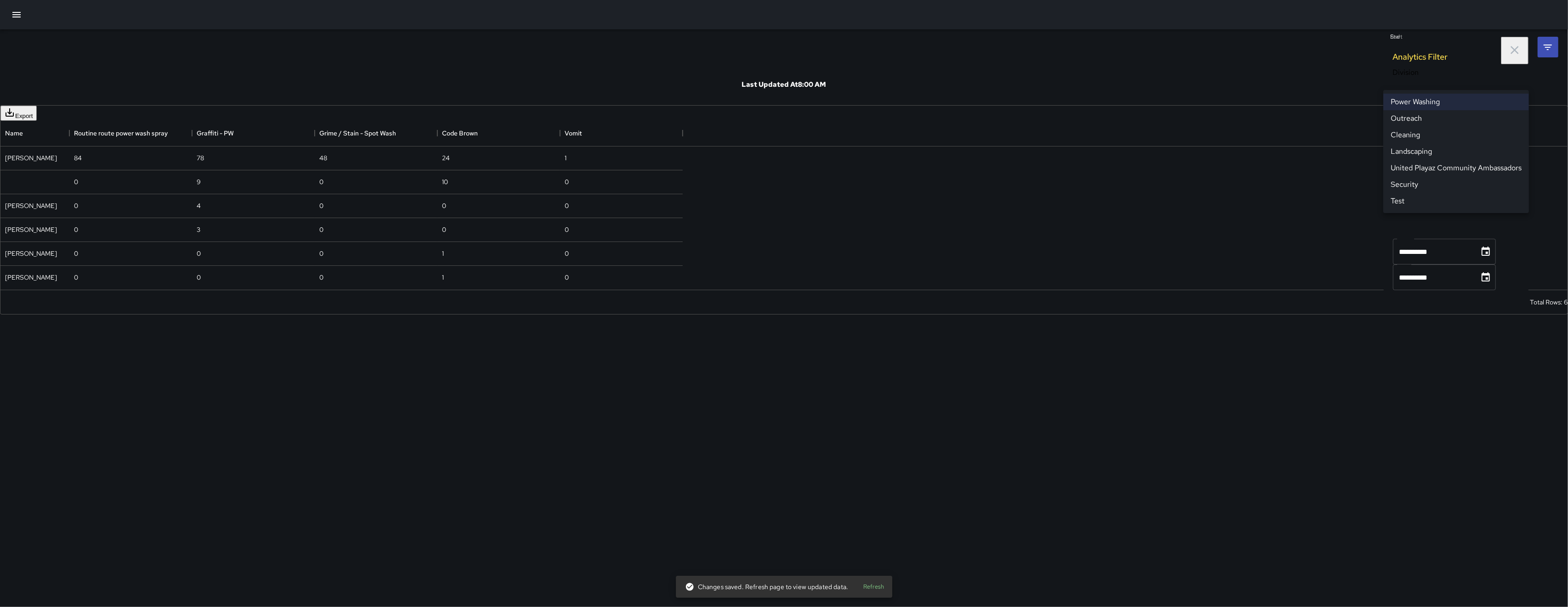
click at [1456, 80] on body "**********" at bounding box center [784, 304] width 1568 height 607
click at [1416, 136] on li "Cleaning" at bounding box center [1456, 134] width 145 height 16
type input "**********"
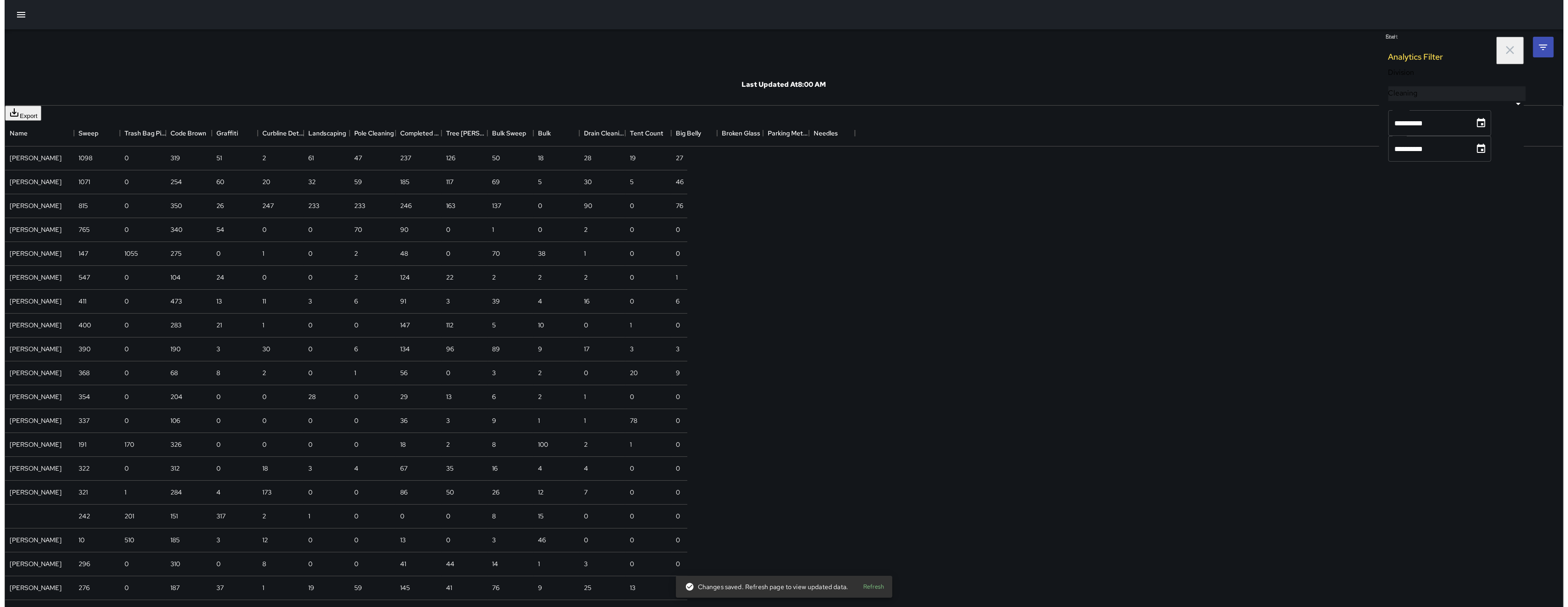
scroll to position [766, 673]
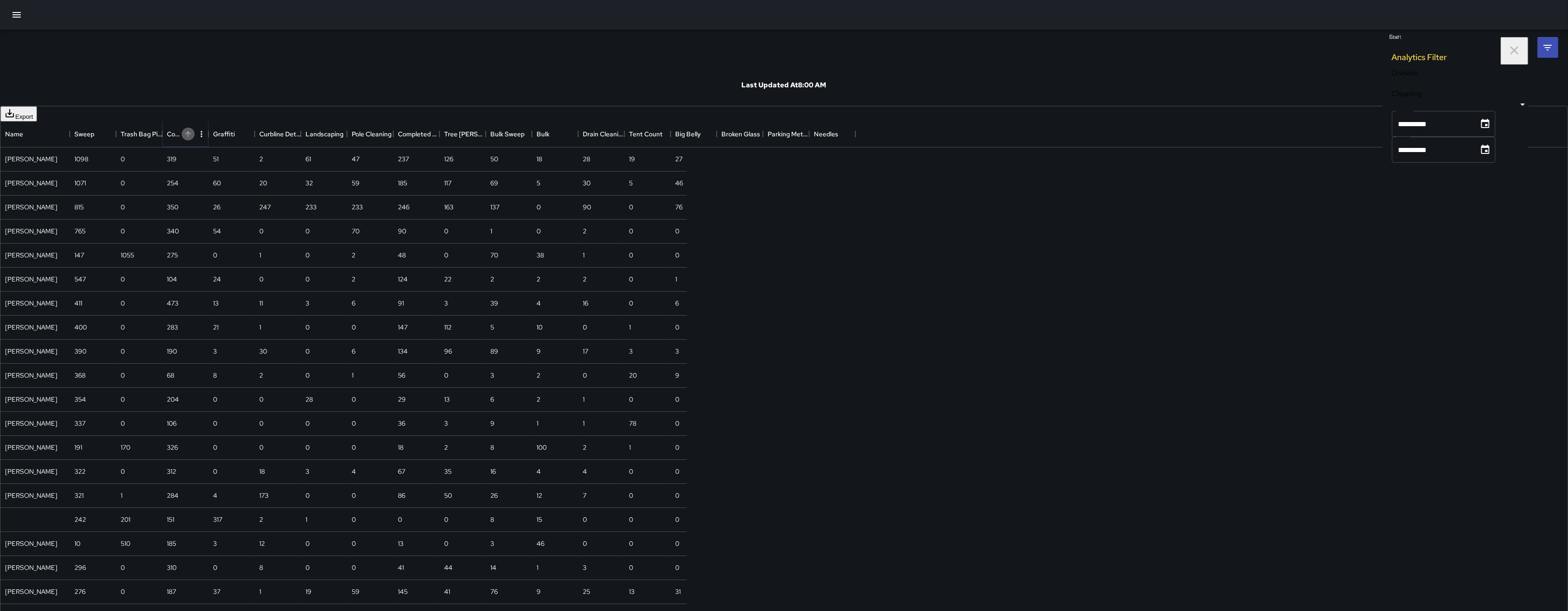
click at [195, 138] on button "Sort" at bounding box center [188, 133] width 13 height 13
click at [195, 140] on button "Sort" at bounding box center [188, 133] width 13 height 13
click at [67, 75] on div "**********" at bounding box center [784, 464] width 1568 height 928
drag, startPoint x: 67, startPoint y: 75, endPoint x: 76, endPoint y: 99, distance: 25.6
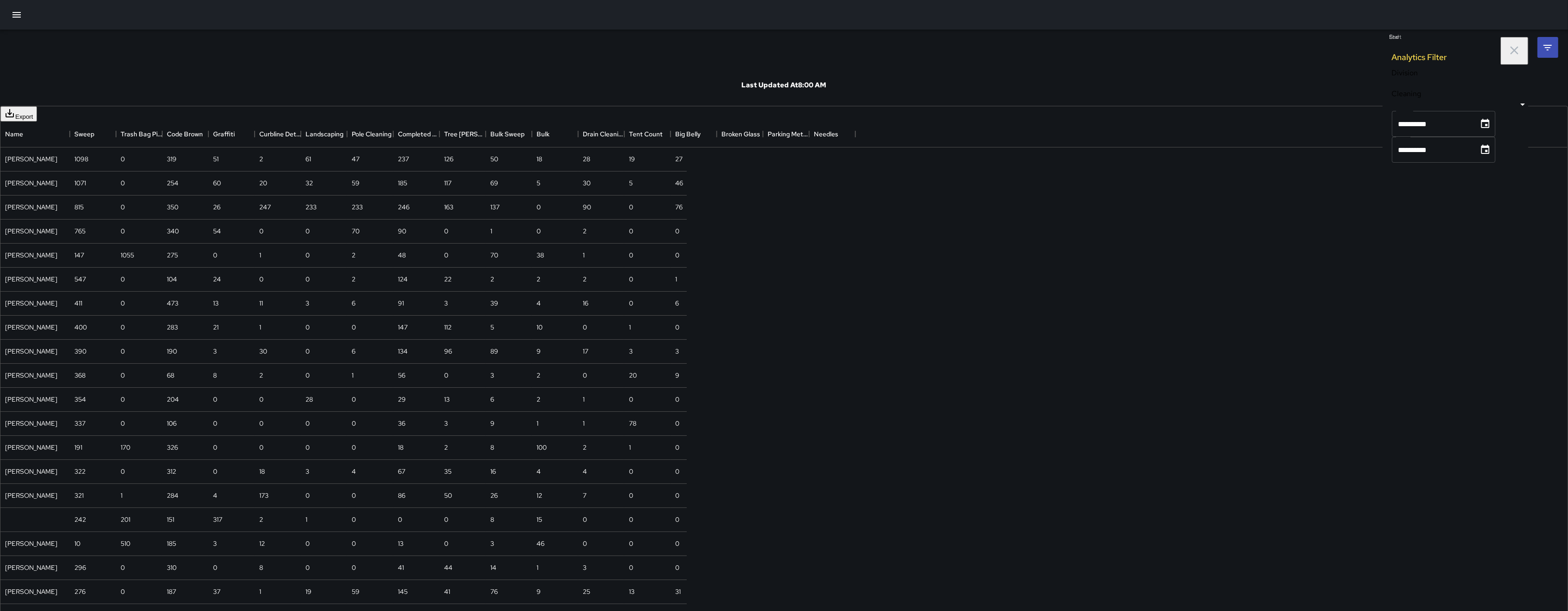
click at [67, 75] on div "**********" at bounding box center [784, 464] width 1568 height 928
click at [15, 12] on icon "button" at bounding box center [17, 15] width 9 height 6
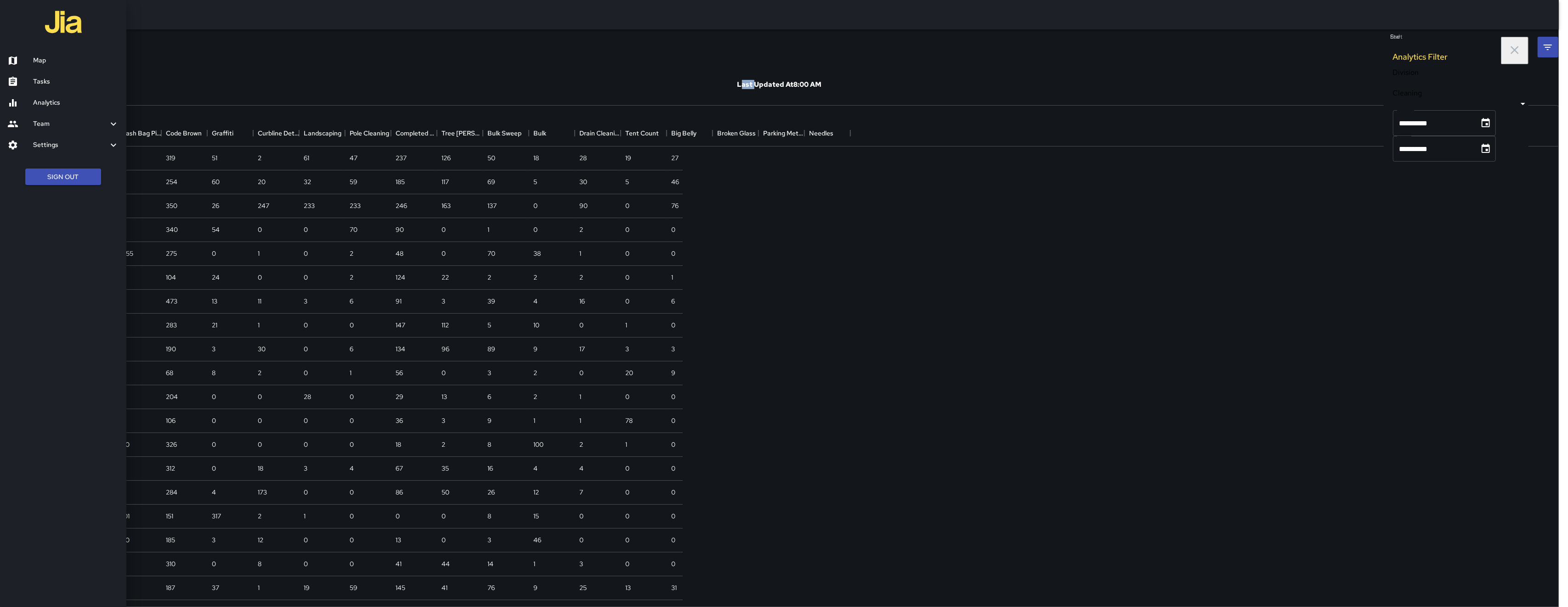
click at [72, 59] on h6 "Map" at bounding box center [75, 60] width 86 height 10
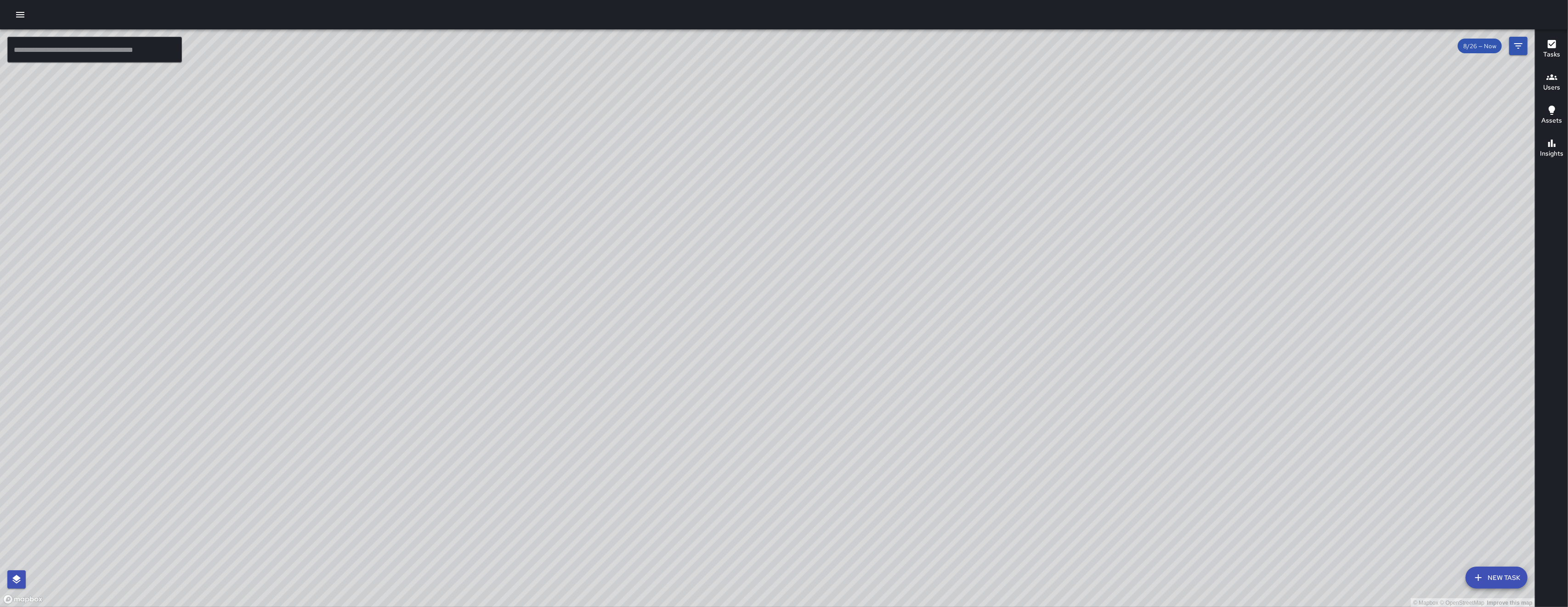
click at [871, 271] on div "© Mapbox © OpenStreetMap Improve this map" at bounding box center [768, 318] width 1535 height 578
click at [870, 272] on div "© Mapbox © OpenStreetMap Improve this map" at bounding box center [768, 318] width 1535 height 578
click at [539, 66] on div "© Mapbox © OpenStreetMap Improve this map SK [PERSON_NAME] Supervisor Tasks 6 /…" at bounding box center [768, 318] width 1535 height 578
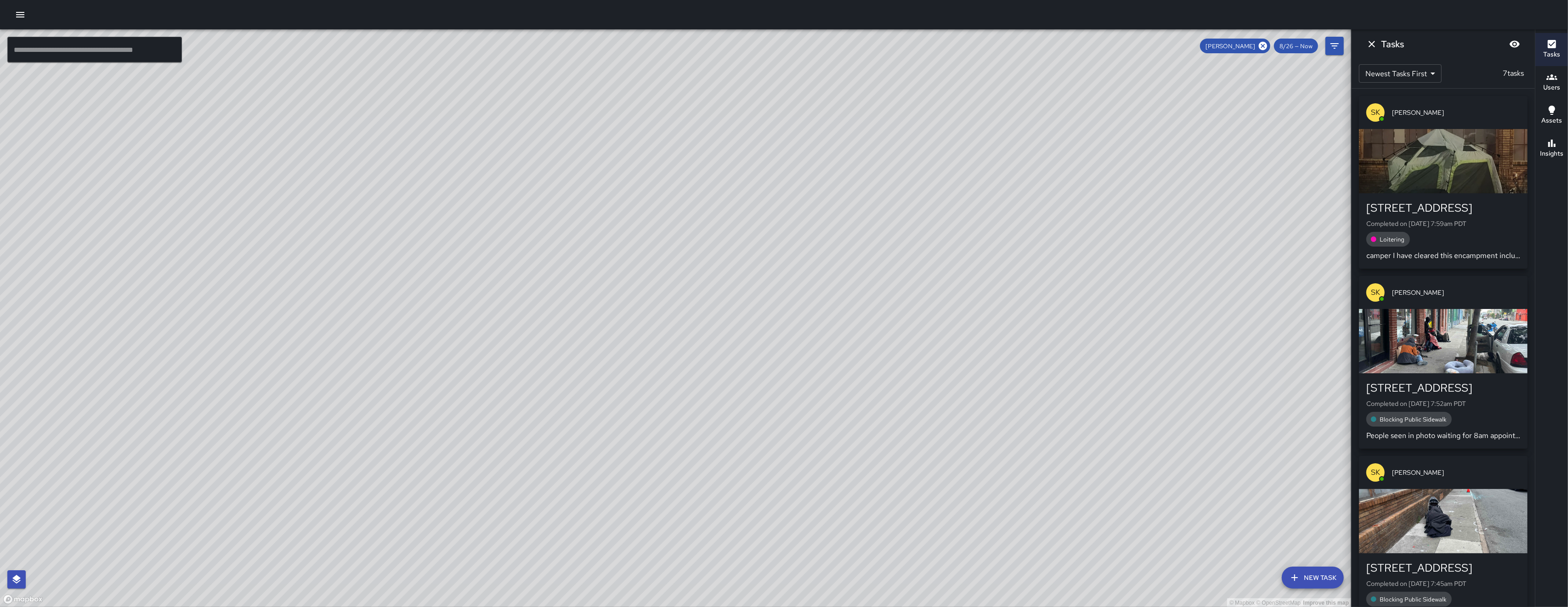
click at [552, 189] on div "© Mapbox © OpenStreetMap Improve this map" at bounding box center [676, 318] width 1351 height 578
drag, startPoint x: 530, startPoint y: 233, endPoint x: 460, endPoint y: 304, distance: 99.7
click at [460, 305] on div "© Mapbox © OpenStreetMap Improve this map" at bounding box center [676, 318] width 1351 height 578
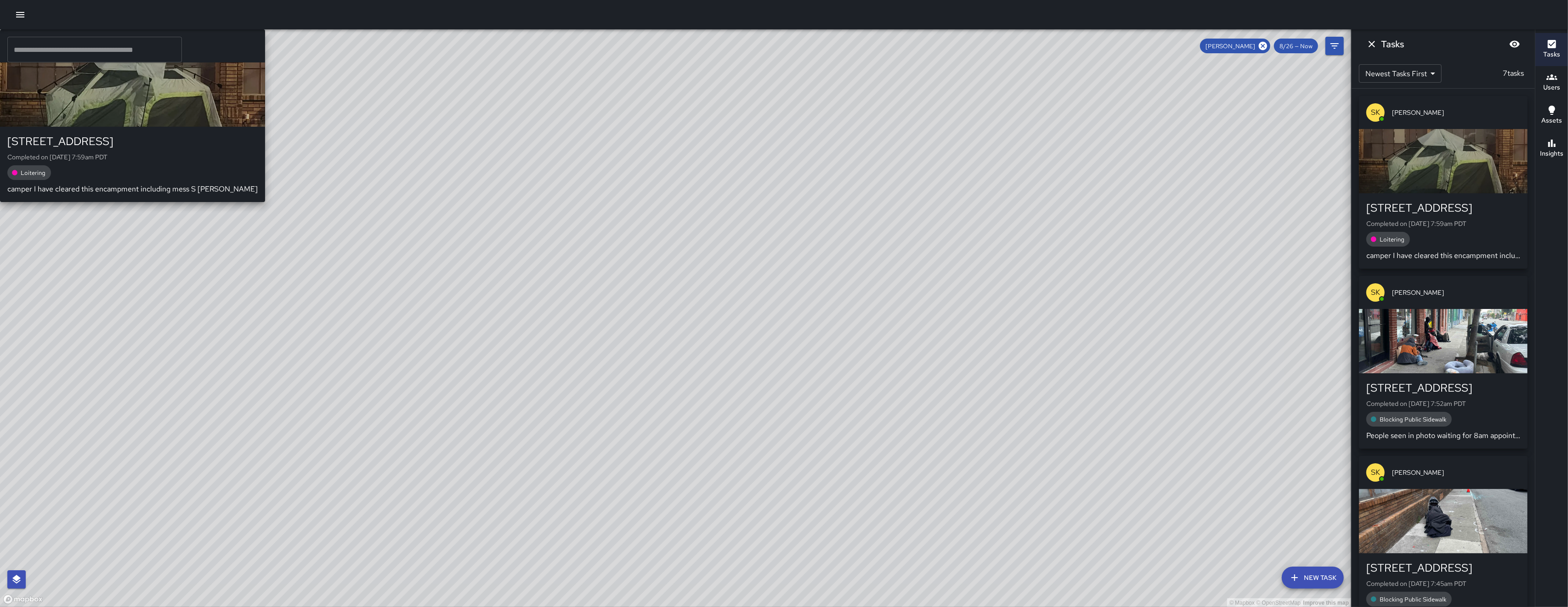
click at [415, 210] on div "© Mapbox © OpenStreetMap Improve this map SK [PERSON_NAME] [STREET_ADDRESS] Com…" at bounding box center [676, 318] width 1351 height 578
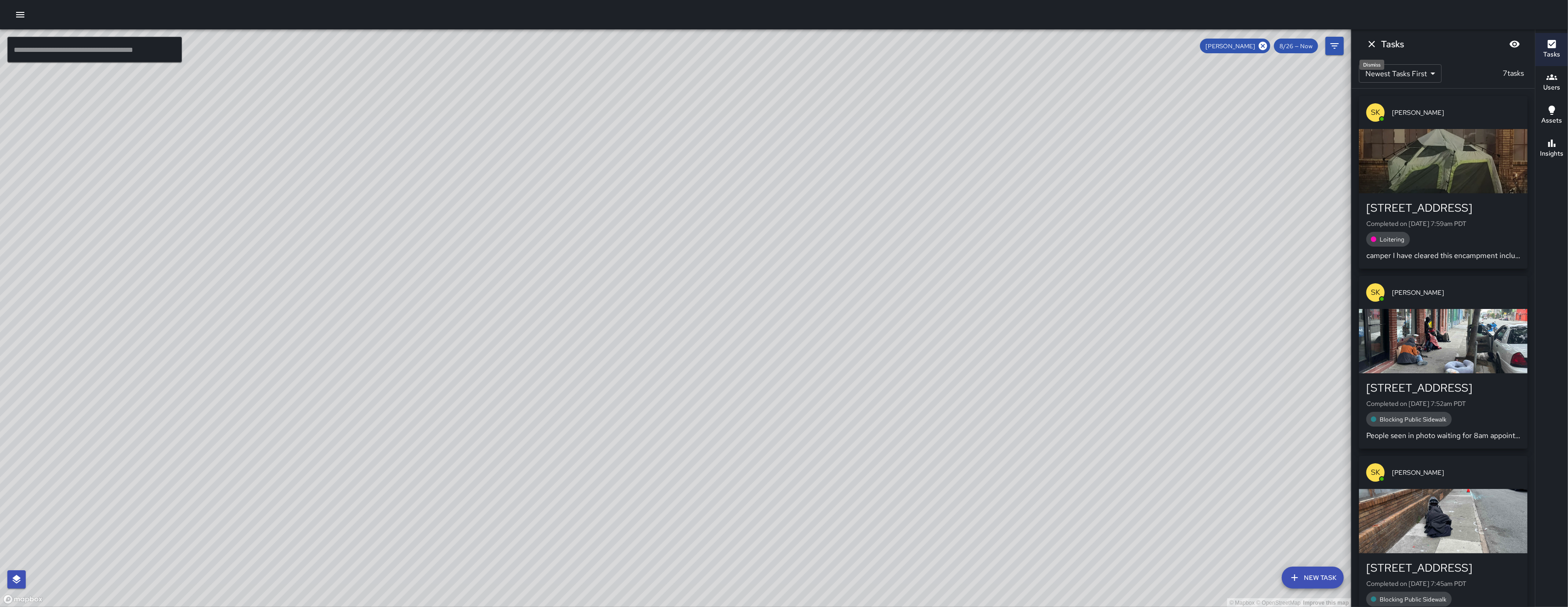
click at [1372, 46] on icon "Dismiss" at bounding box center [1372, 44] width 11 height 11
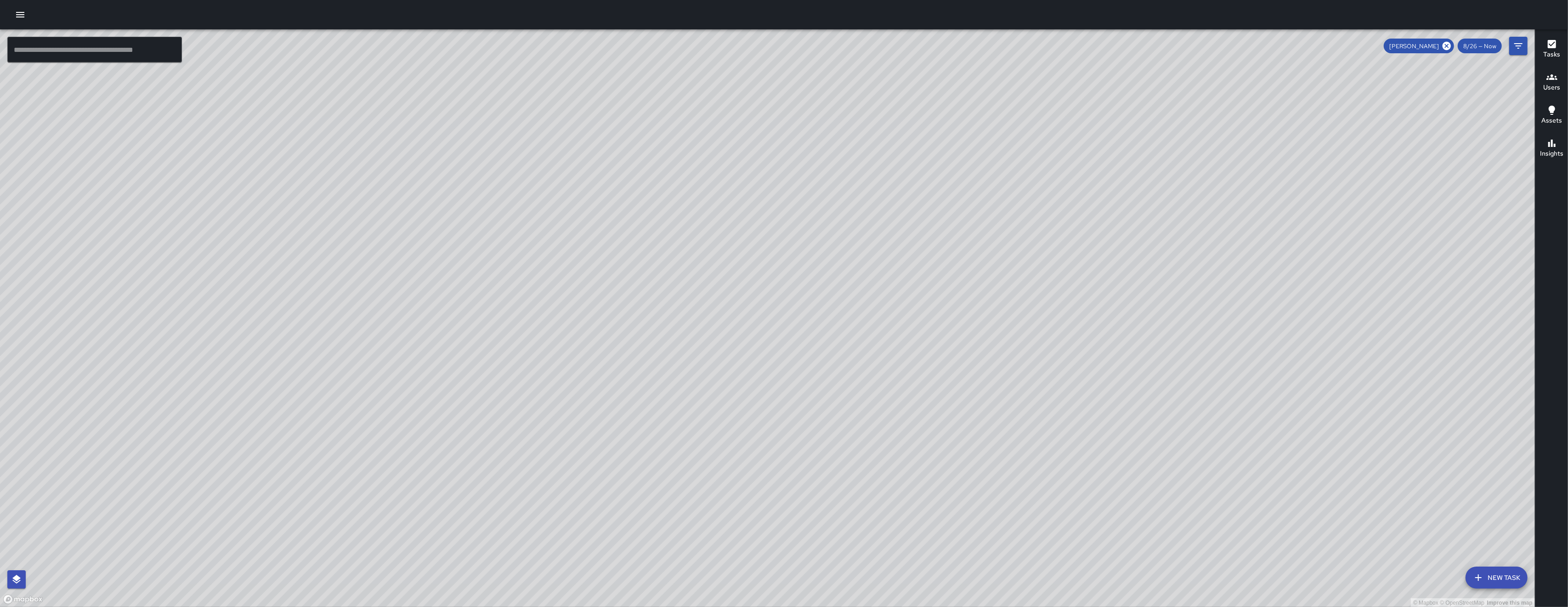
click at [1445, 44] on icon at bounding box center [1447, 46] width 9 height 9
click at [501, 213] on div "© Mapbox © OpenStreetMap Improve this map SK [PERSON_NAME] [STREET_ADDRESS] Com…" at bounding box center [768, 318] width 1535 height 578
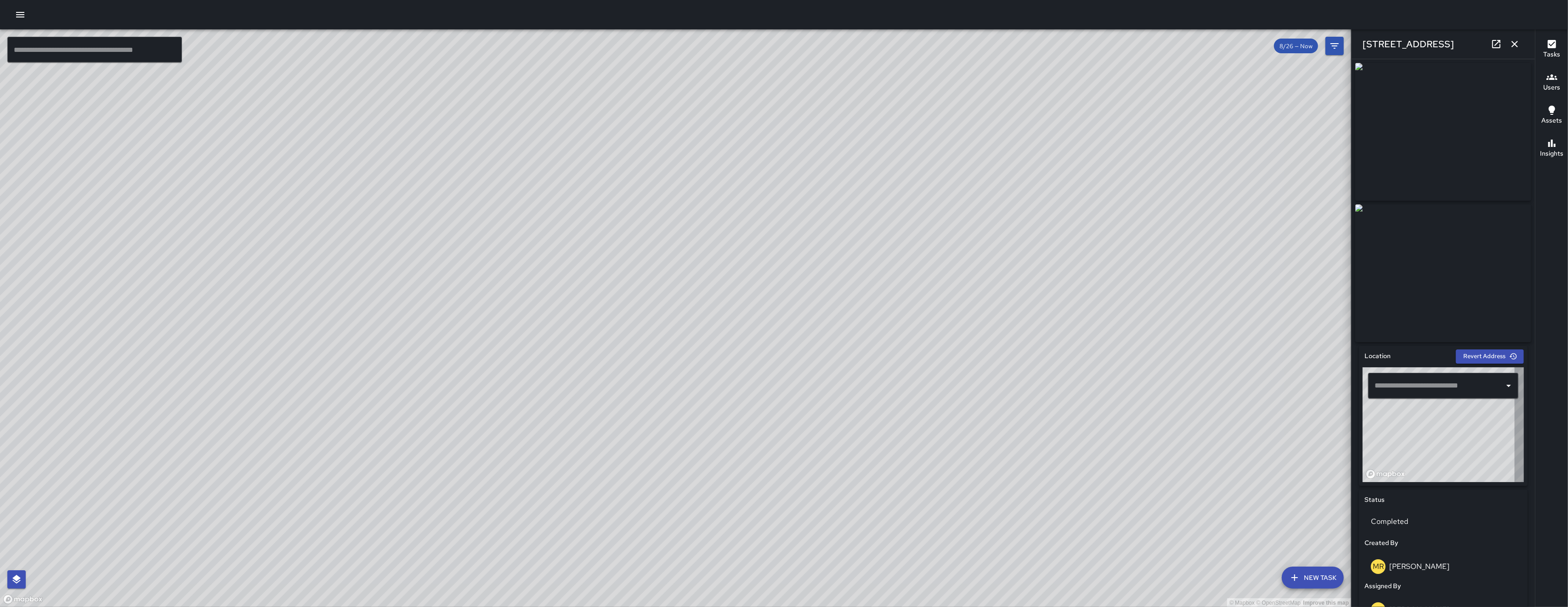
type input "**********"
click at [1497, 50] on link at bounding box center [1496, 44] width 18 height 18
click at [1514, 41] on icon "button" at bounding box center [1514, 44] width 11 height 11
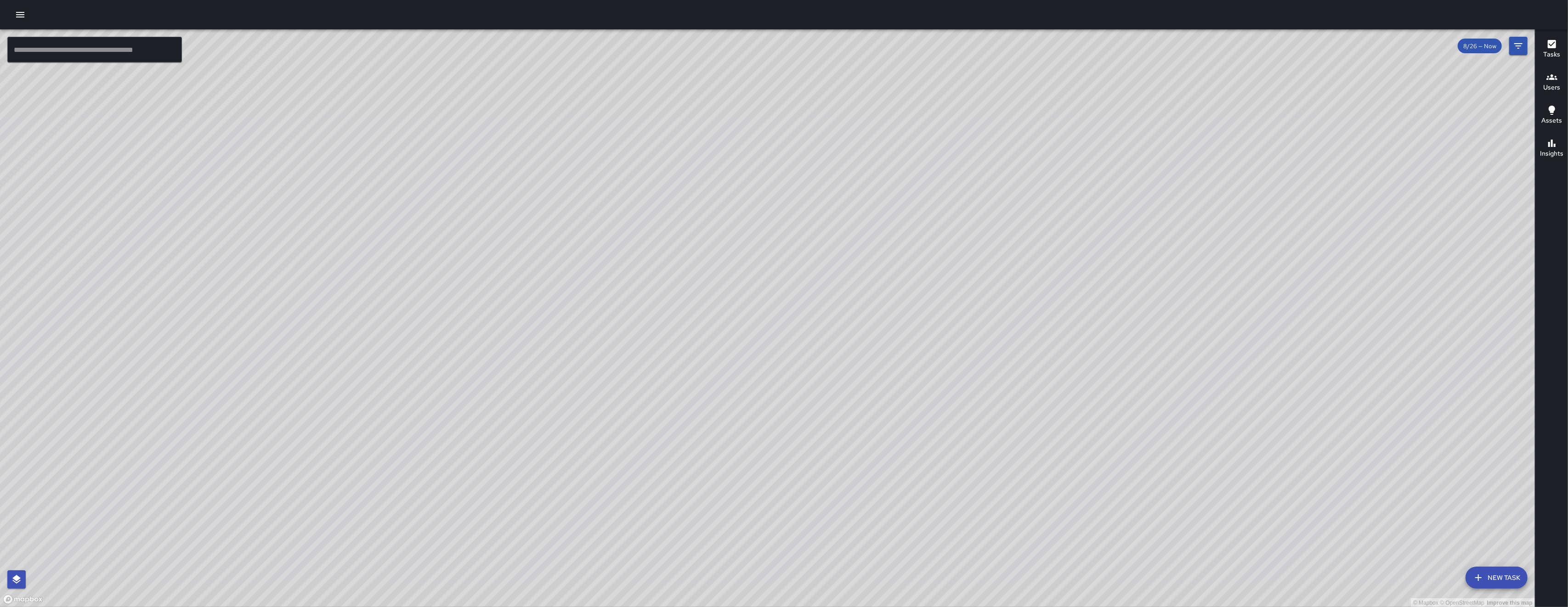
drag, startPoint x: 1256, startPoint y: 335, endPoint x: 1003, endPoint y: 325, distance: 253.2
click at [1006, 327] on div "© Mapbox © OpenStreetMap Improve this map" at bounding box center [768, 318] width 1535 height 578
drag, startPoint x: 1053, startPoint y: 153, endPoint x: 993, endPoint y: 449, distance: 302.0
click at [993, 449] on div "© Mapbox © OpenStreetMap Improve this map" at bounding box center [768, 318] width 1535 height 578
click at [22, 21] on button "button" at bounding box center [20, 15] width 18 height 18
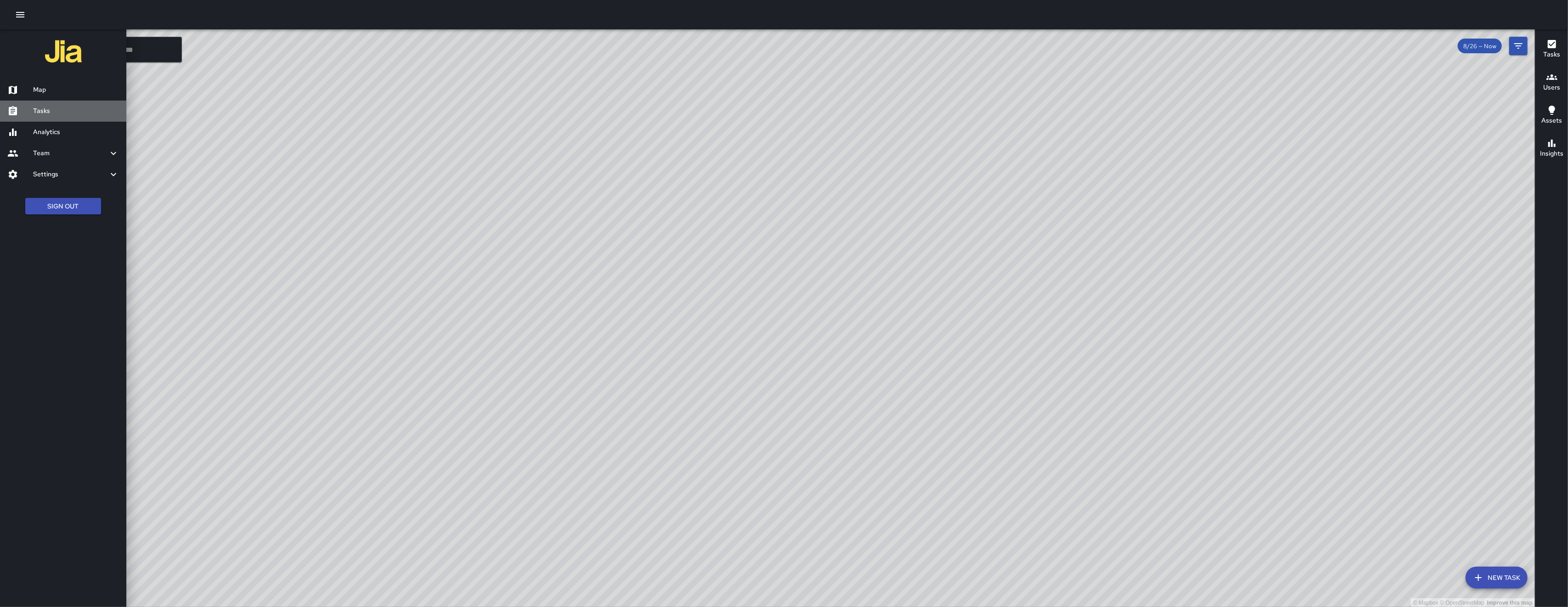
drag, startPoint x: 41, startPoint y: 113, endPoint x: 33, endPoint y: 114, distance: 8.1
click at [41, 113] on h6 "Tasks" at bounding box center [75, 111] width 86 height 10
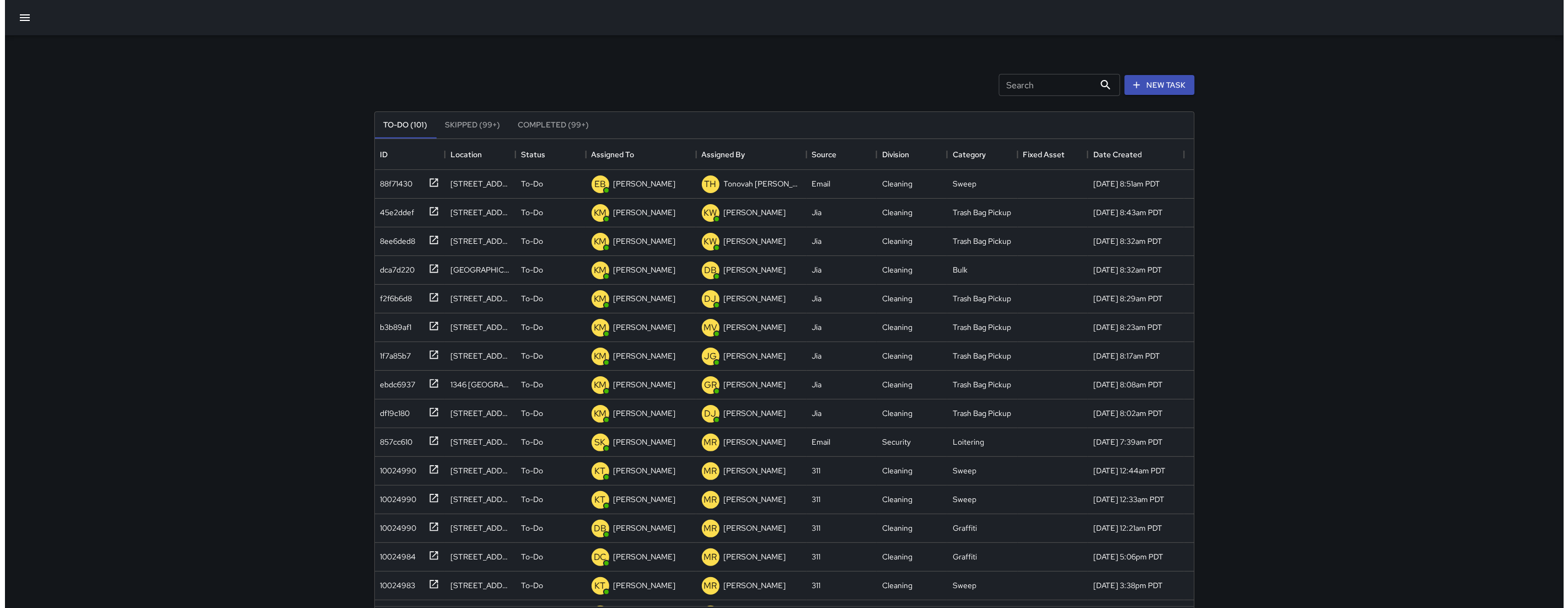
scroll to position [457, 809]
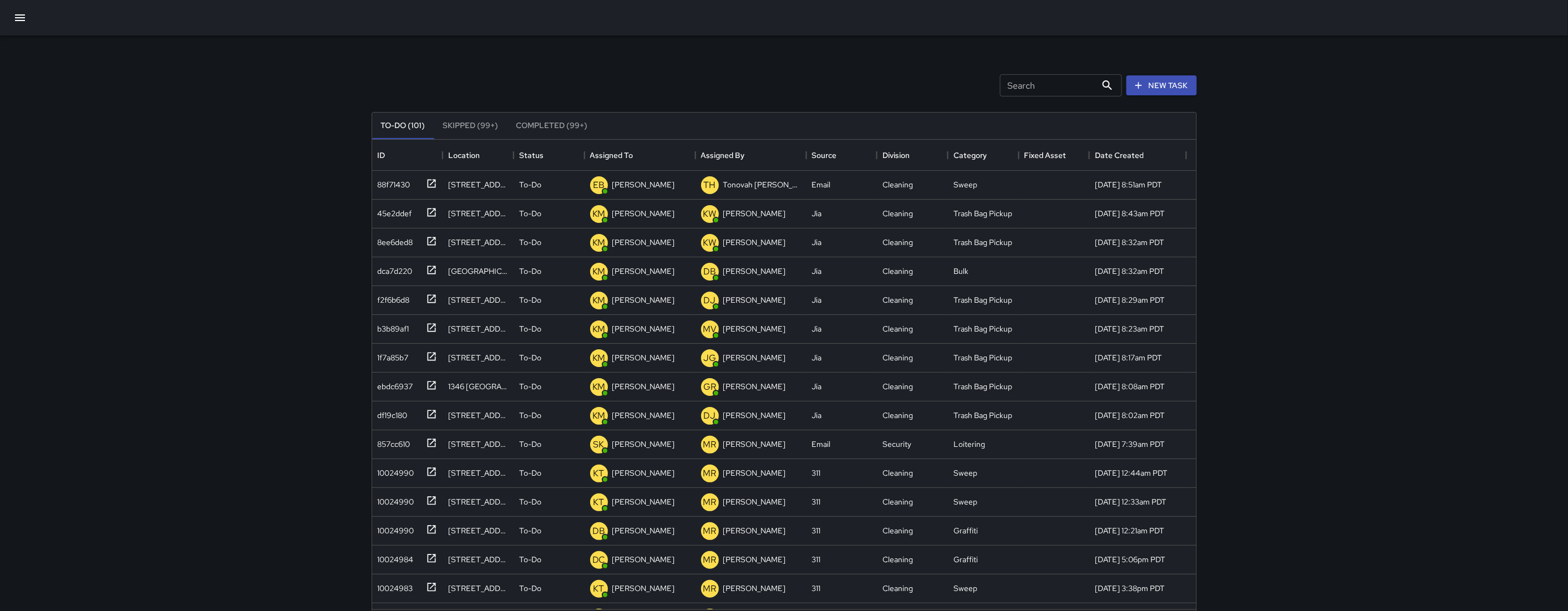
click at [24, 24] on icon "button" at bounding box center [20, 18] width 13 height 13
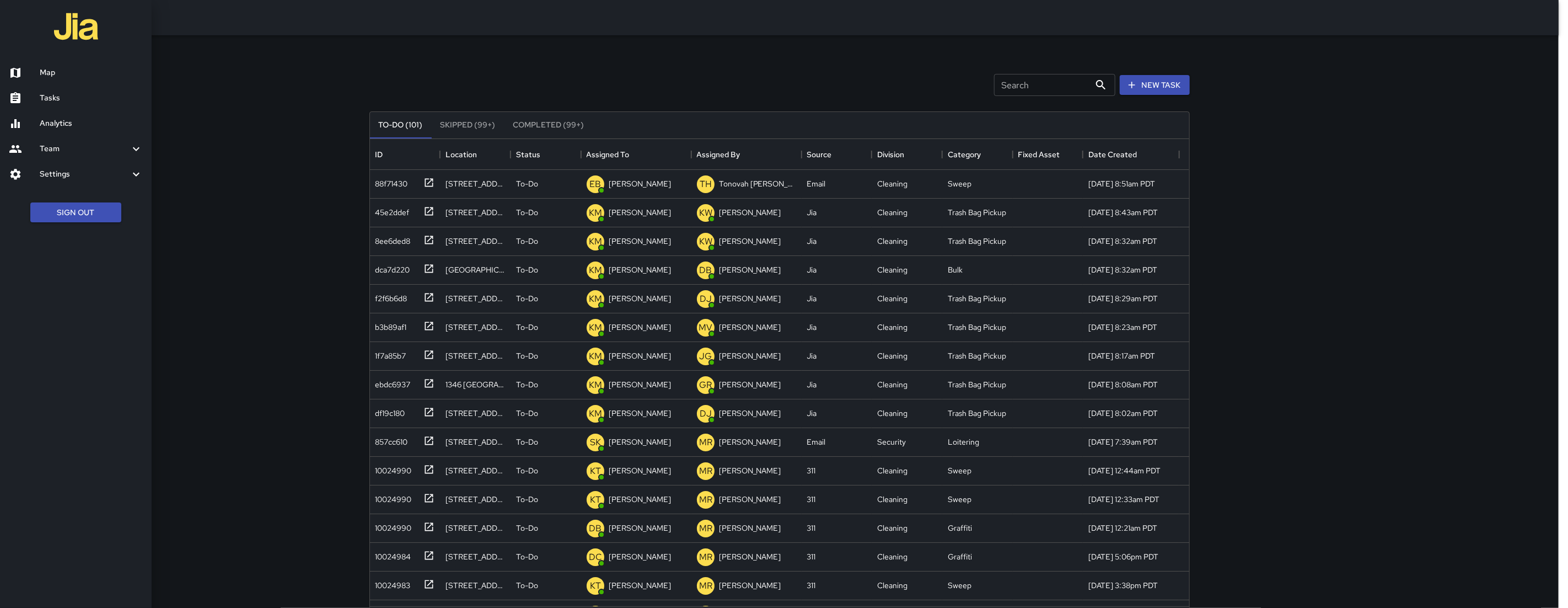
click at [50, 75] on h6 "Map" at bounding box center [91, 72] width 103 height 12
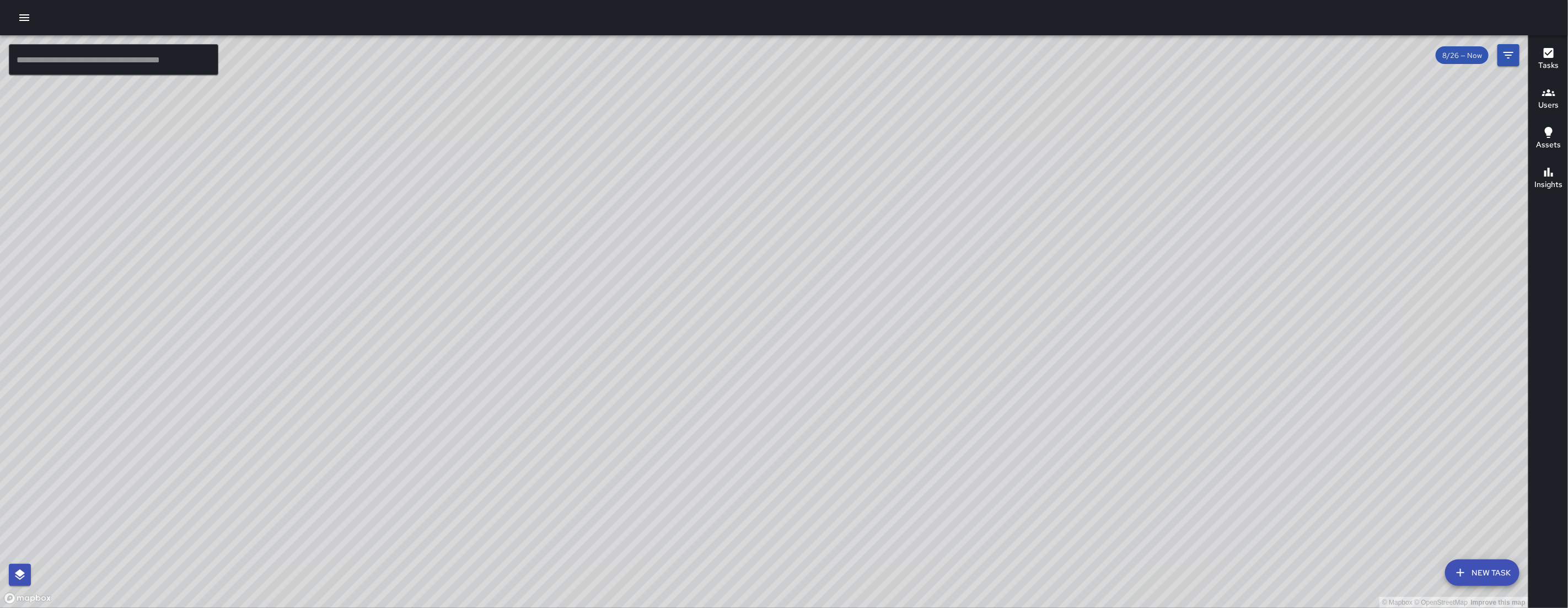
drag, startPoint x: 578, startPoint y: 207, endPoint x: 370, endPoint y: 221, distance: 208.5
click at [371, 222] on div "© Mapbox © OpenStreetMap Improve this map" at bounding box center [764, 321] width 1528 height 572
click at [1458, 577] on icon "button" at bounding box center [1460, 572] width 13 height 13
click at [1458, 577] on div "© Mapbox © OpenStreetMap Improve this map ​ New Task 8/26 — Now Map Layers Task…" at bounding box center [764, 321] width 1528 height 572
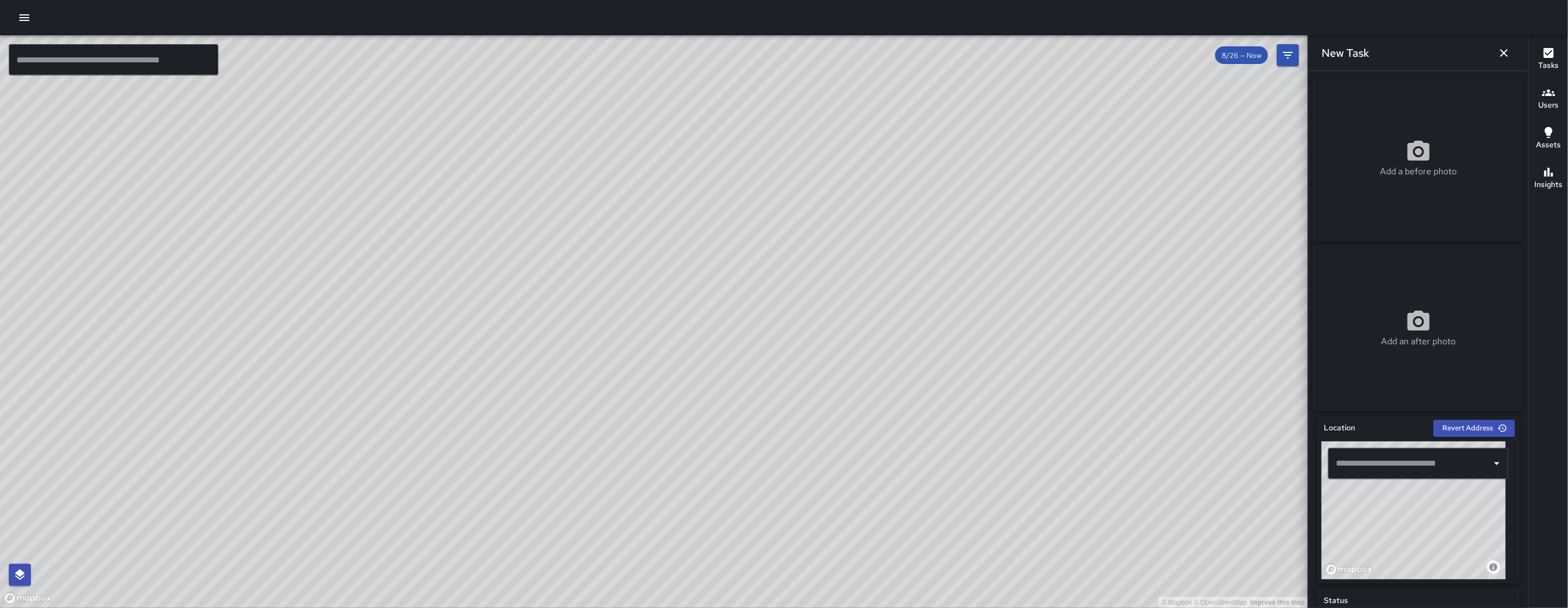
click at [1341, 516] on div "© Mapbox © OpenStreetMap Improve this map" at bounding box center [1413, 510] width 184 height 138
click at [1343, 516] on div "© Mapbox © OpenStreetMap Improve this map" at bounding box center [1413, 510] width 184 height 138
drag, startPoint x: 1395, startPoint y: 516, endPoint x: 1442, endPoint y: 522, distance: 47.4
click at [1433, 520] on div "© Mapbox © OpenStreetMap Improve this map" at bounding box center [1413, 510] width 184 height 138
click at [1442, 522] on div "© Mapbox © OpenStreetMap Improve this map" at bounding box center [1413, 510] width 184 height 138
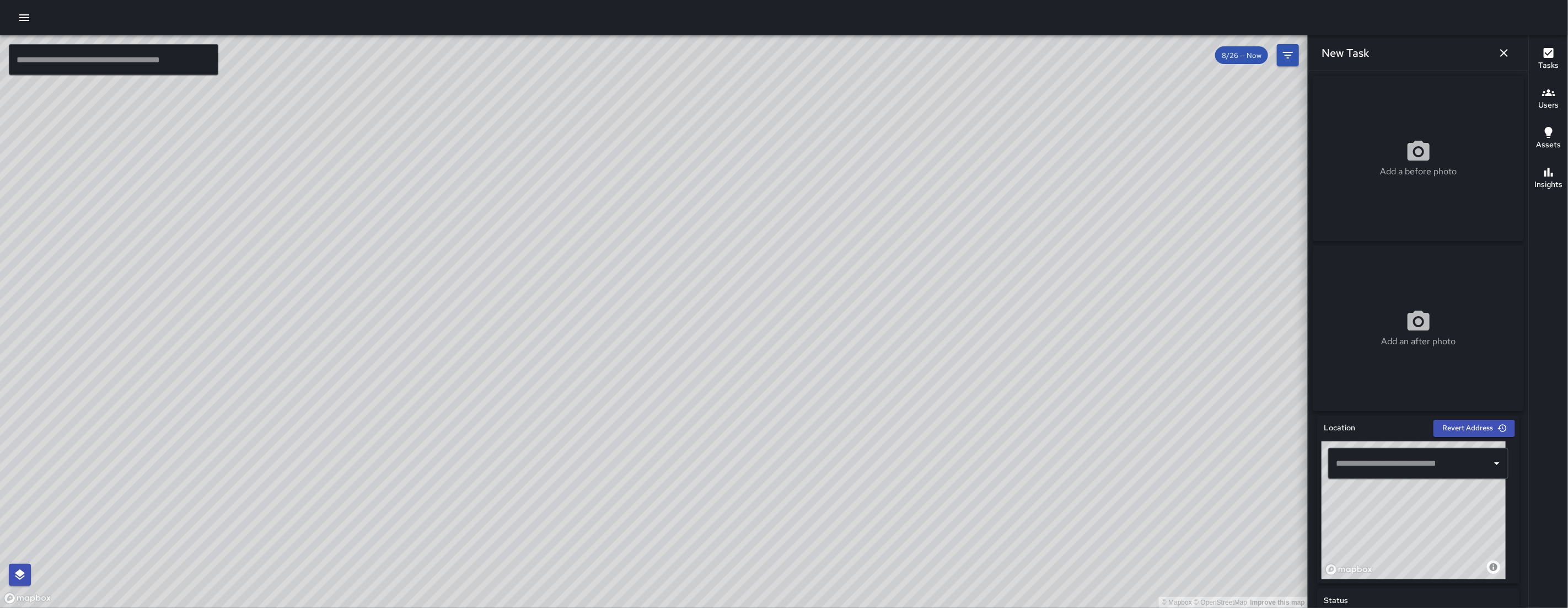
drag, startPoint x: 1385, startPoint y: 533, endPoint x: 1506, endPoint y: 533, distance: 121.0
click at [1484, 533] on div "© Mapbox © OpenStreetMap Improve this map" at bounding box center [1413, 510] width 184 height 138
drag, startPoint x: 1506, startPoint y: 533, endPoint x: 1535, endPoint y: 533, distance: 29.0
click at [1534, 533] on div "© Mapbox © OpenStreetMap Improve this map ​ New Task 8/26 — Now Map Layers Task…" at bounding box center [784, 321] width 1568 height 572
drag, startPoint x: 1397, startPoint y: 541, endPoint x: 1477, endPoint y: 545, distance: 80.1
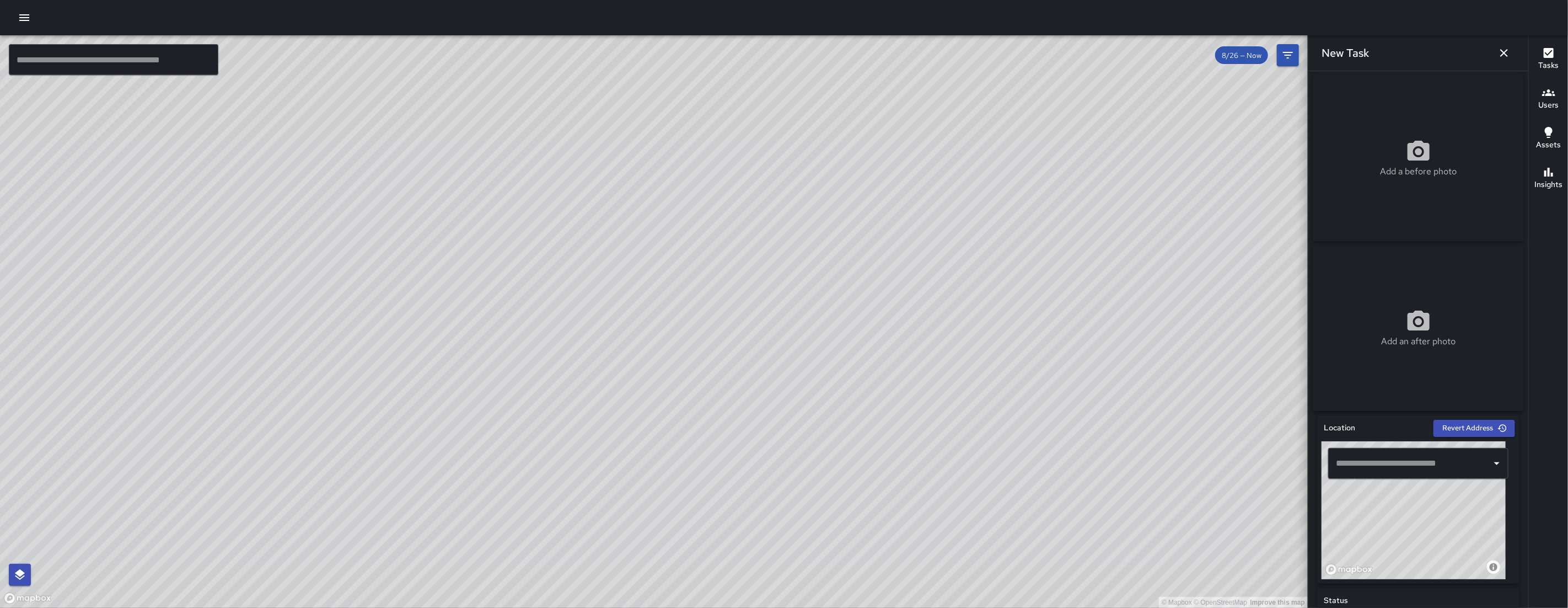
click at [1473, 545] on div "© Mapbox © OpenStreetMap Improve this map" at bounding box center [1413, 510] width 184 height 138
click at [1477, 545] on div "© Mapbox © OpenStreetMap Improve this map" at bounding box center [1413, 510] width 184 height 138
type input "**********"
click at [1393, 530] on div "© Mapbox © OpenStreetMap Improve this map" at bounding box center [1413, 510] width 184 height 138
click at [1404, 467] on input "**********" at bounding box center [1402, 463] width 139 height 21
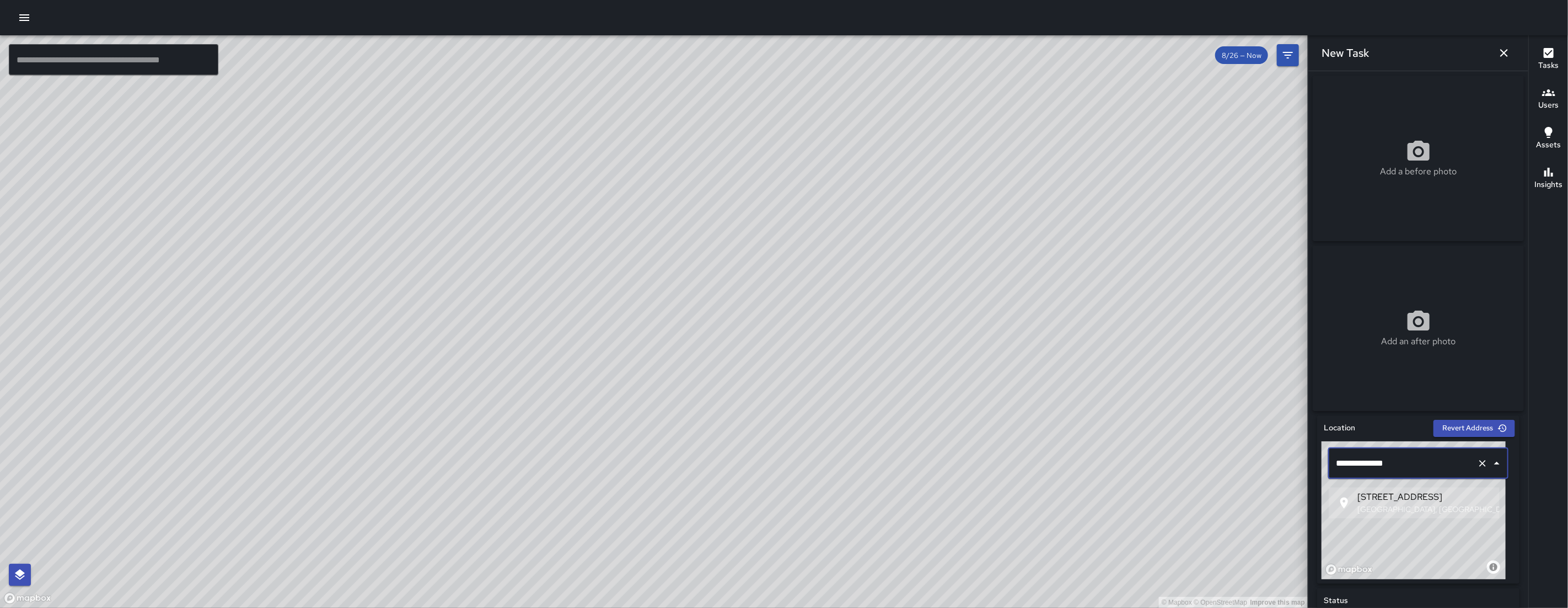
click at [1404, 467] on input "**********" at bounding box center [1402, 463] width 139 height 21
click at [1396, 499] on span "[STREET_ADDRESS]" at bounding box center [1423, 498] width 134 height 13
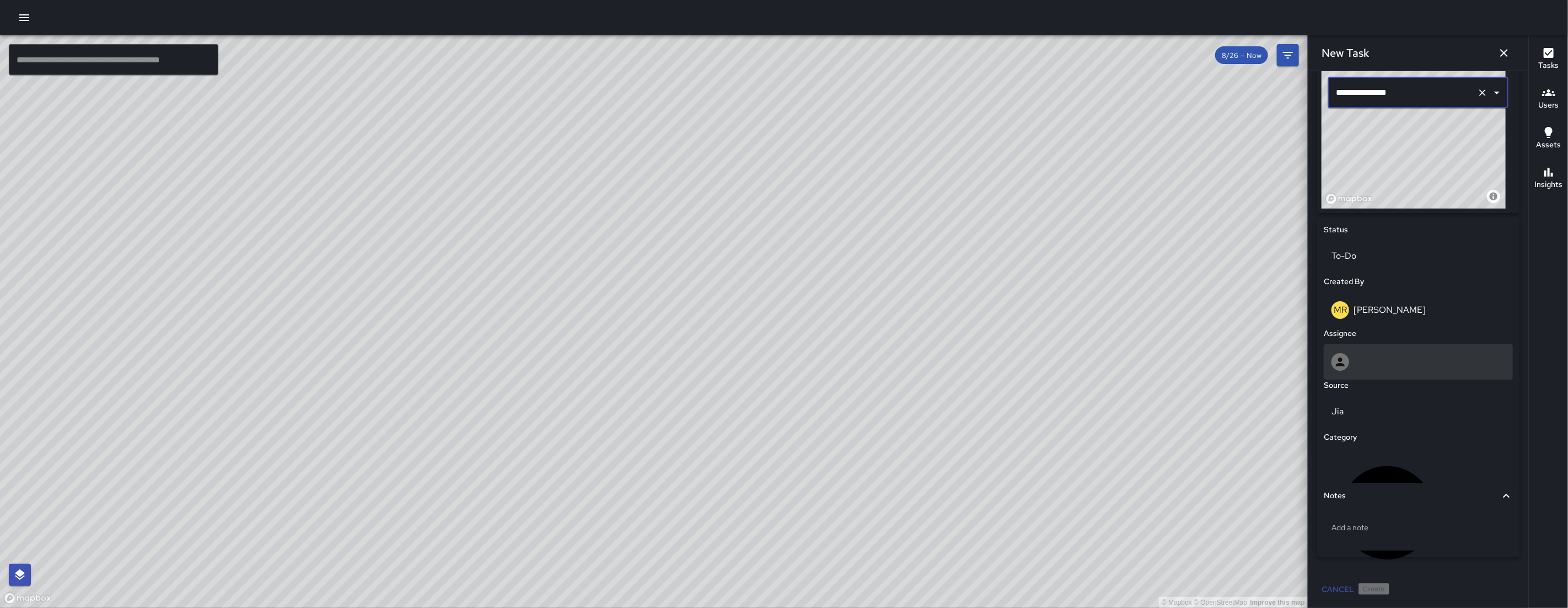
type input "**********"
click at [1385, 350] on div at bounding box center [1418, 362] width 189 height 35
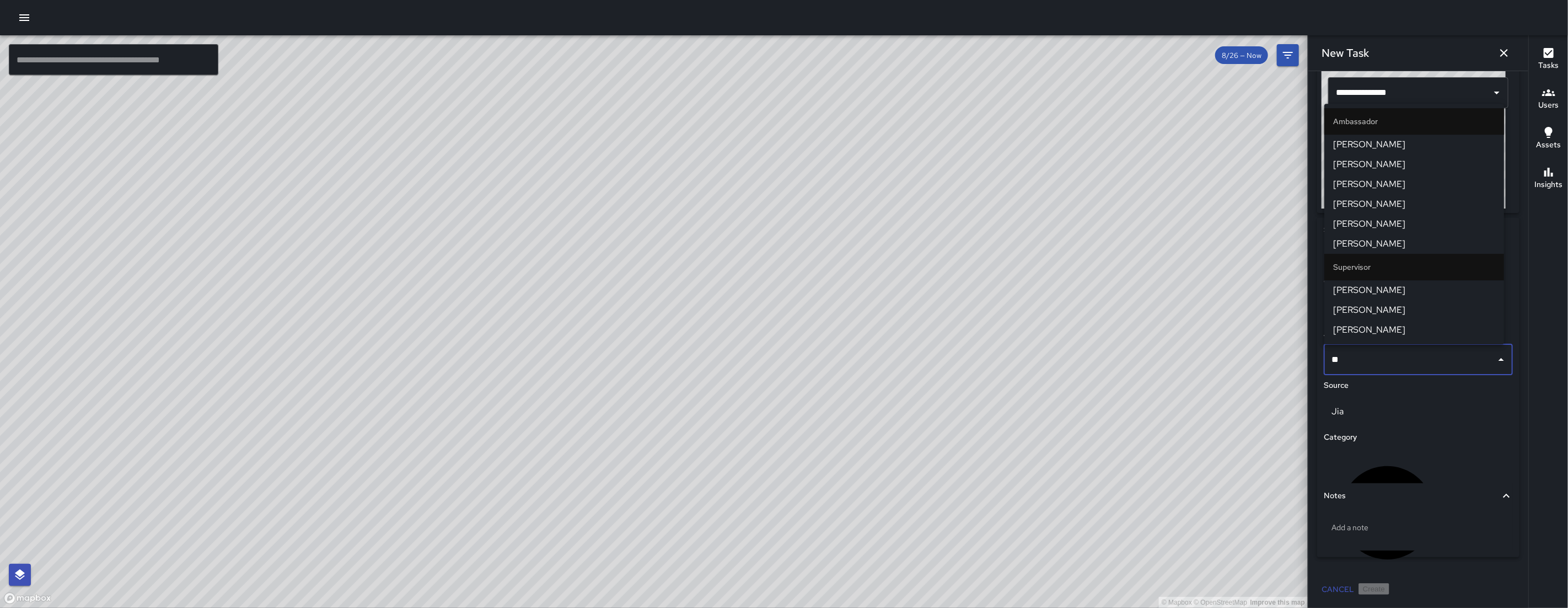
type input "***"
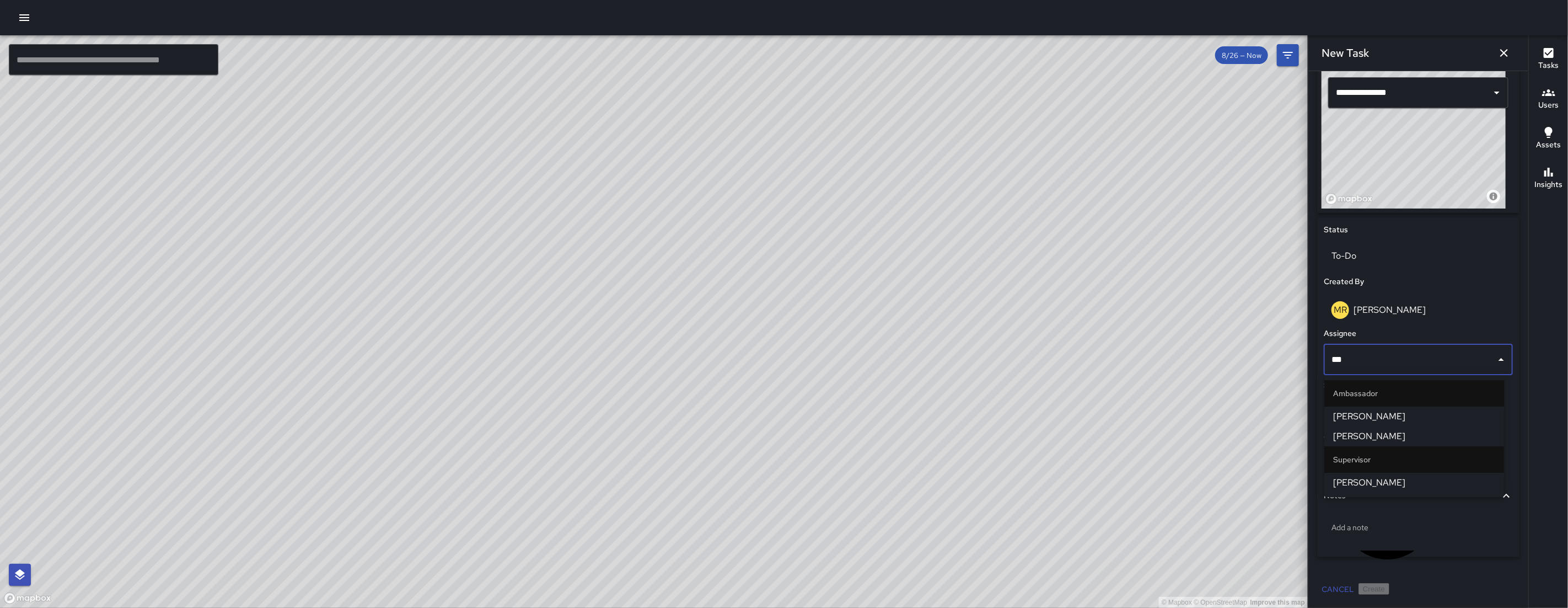
click at [1374, 411] on span "[PERSON_NAME]" at bounding box center [1414, 417] width 162 height 13
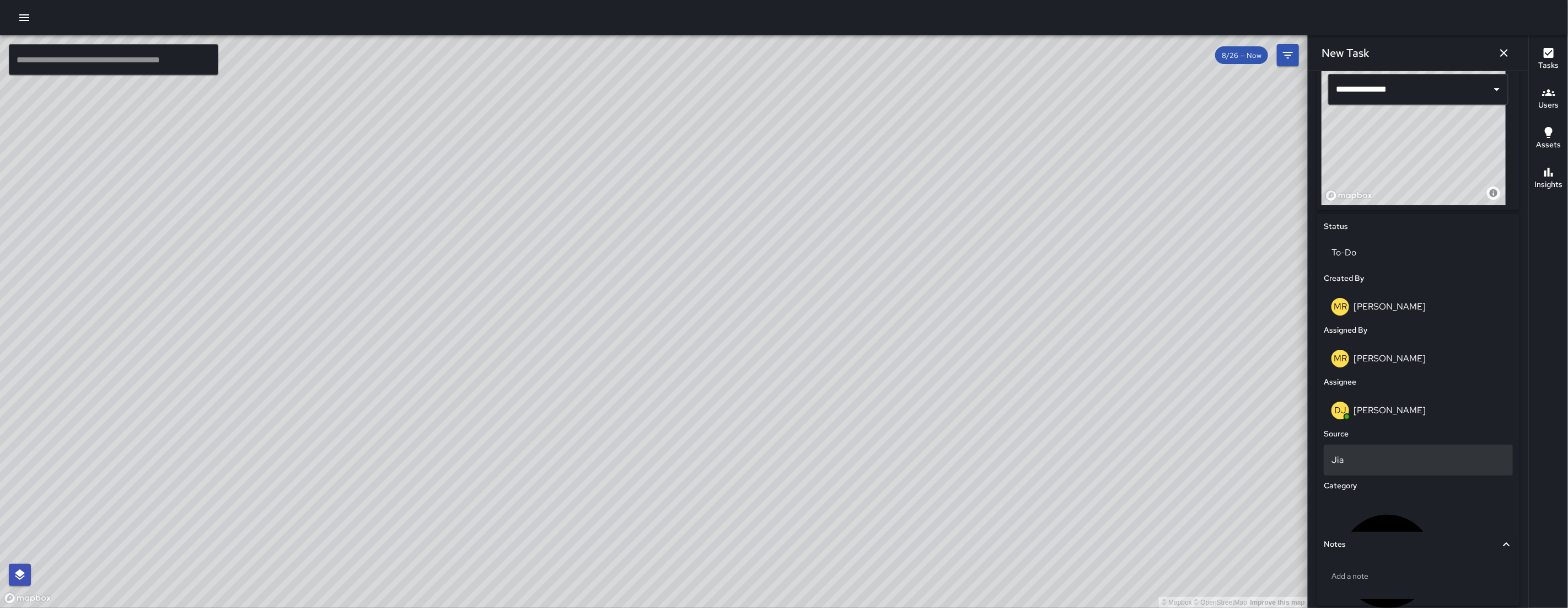
click at [1379, 473] on div "Jia" at bounding box center [1418, 460] width 189 height 31
click at [1370, 518] on li "Email" at bounding box center [1414, 525] width 180 height 20
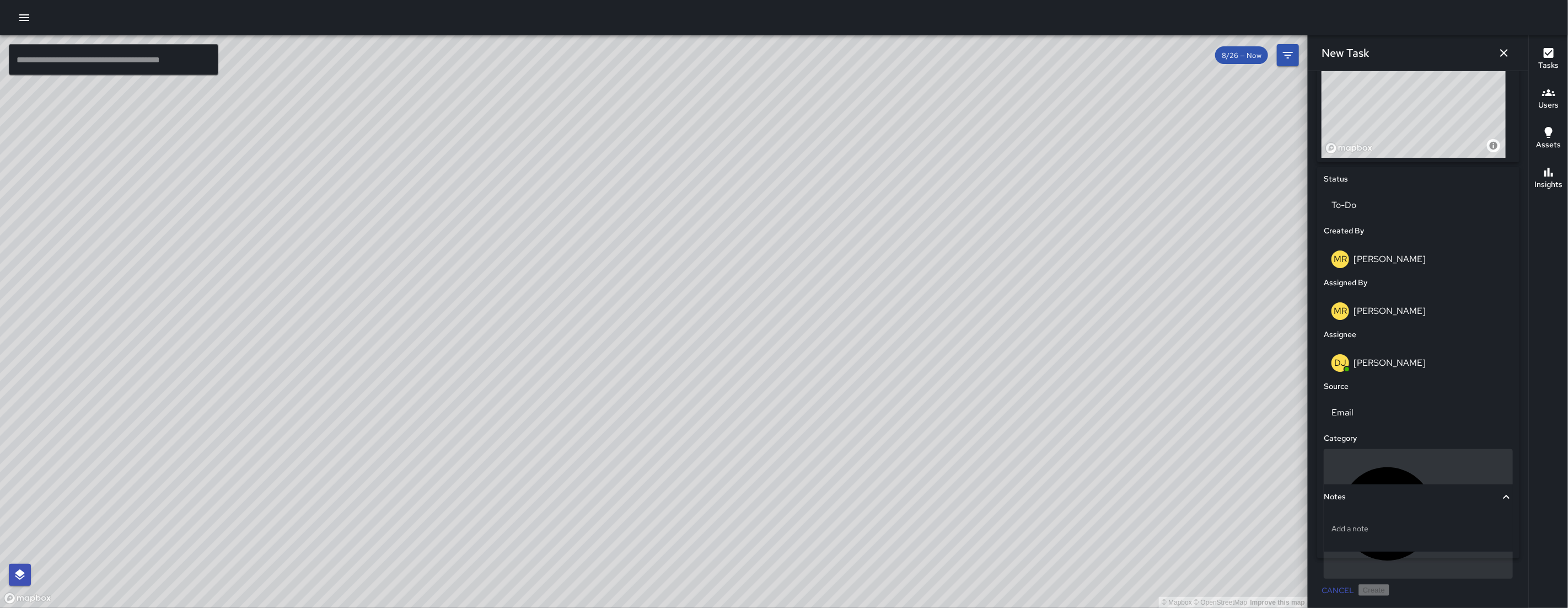
scroll to position [426, 0]
click at [1378, 474] on div "Uncategorized" at bounding box center [1418, 512] width 189 height 129
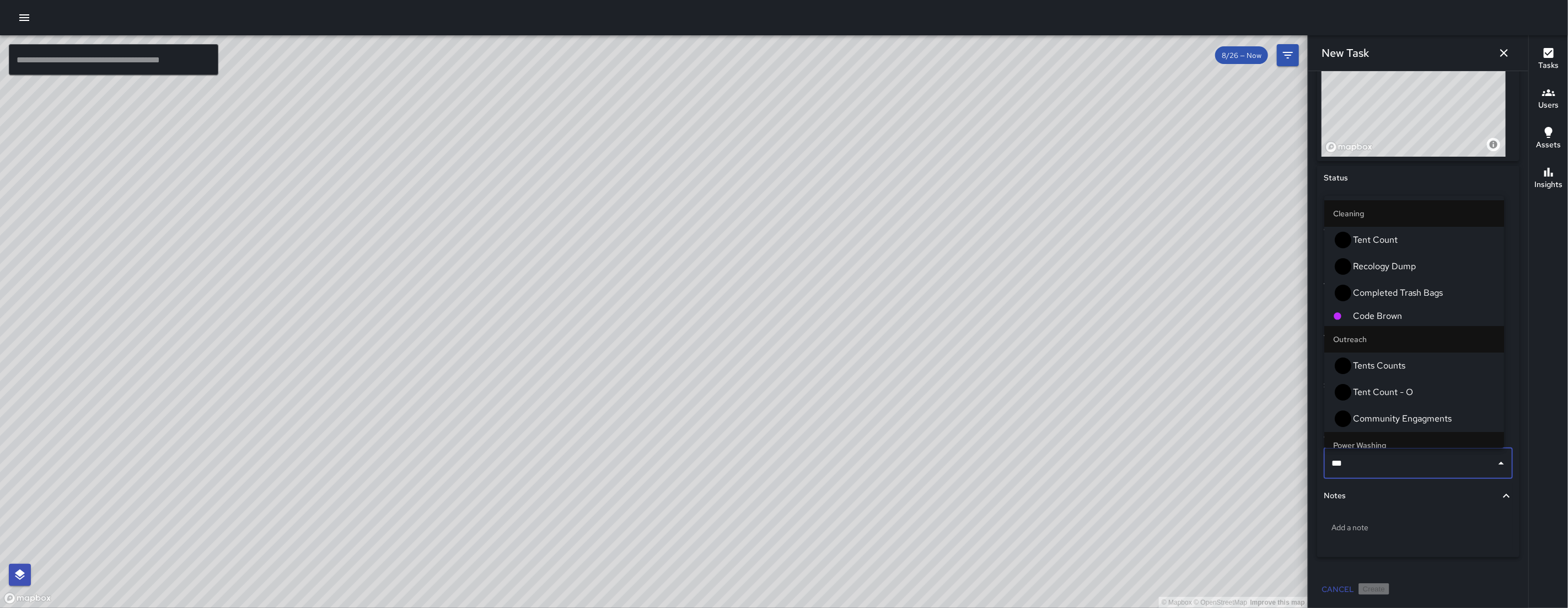
type input "****"
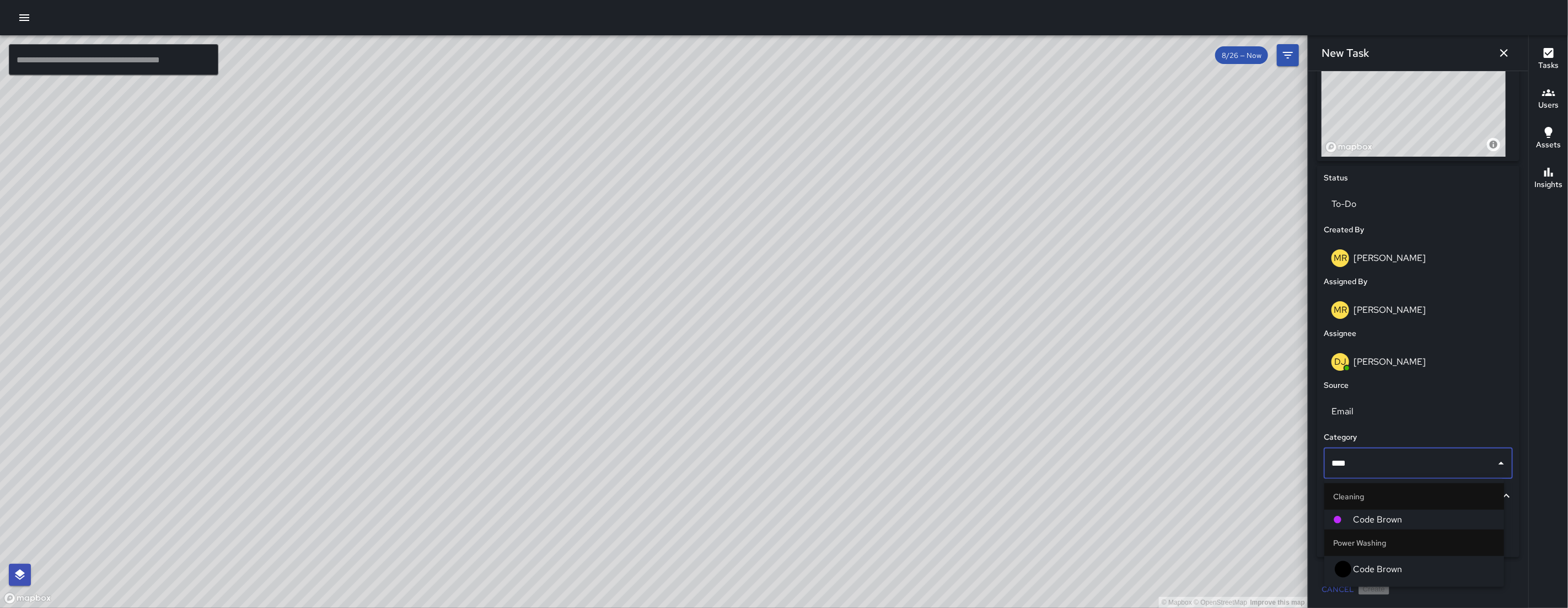
click at [1372, 514] on span "Code Brown" at bounding box center [1423, 520] width 142 height 13
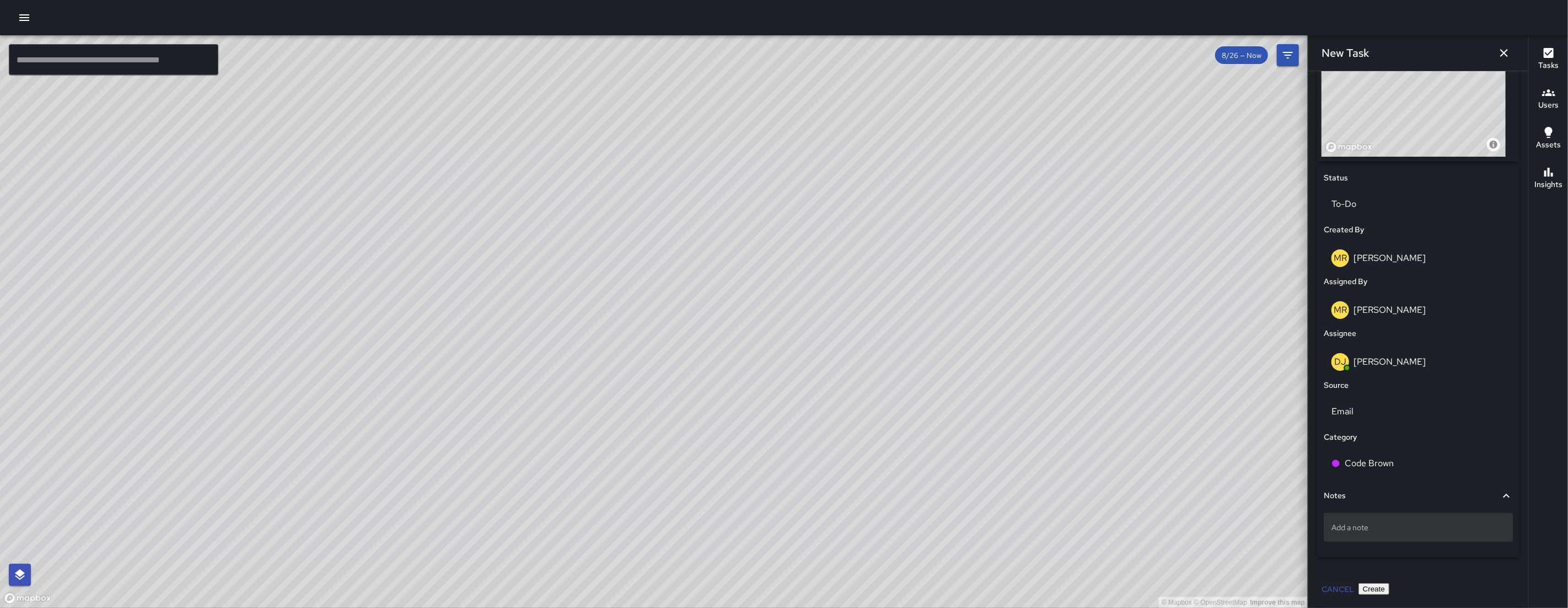
click at [1366, 536] on div "Add a note" at bounding box center [1418, 527] width 189 height 28
click at [1350, 528] on p "Add a note" at bounding box center [1418, 527] width 174 height 11
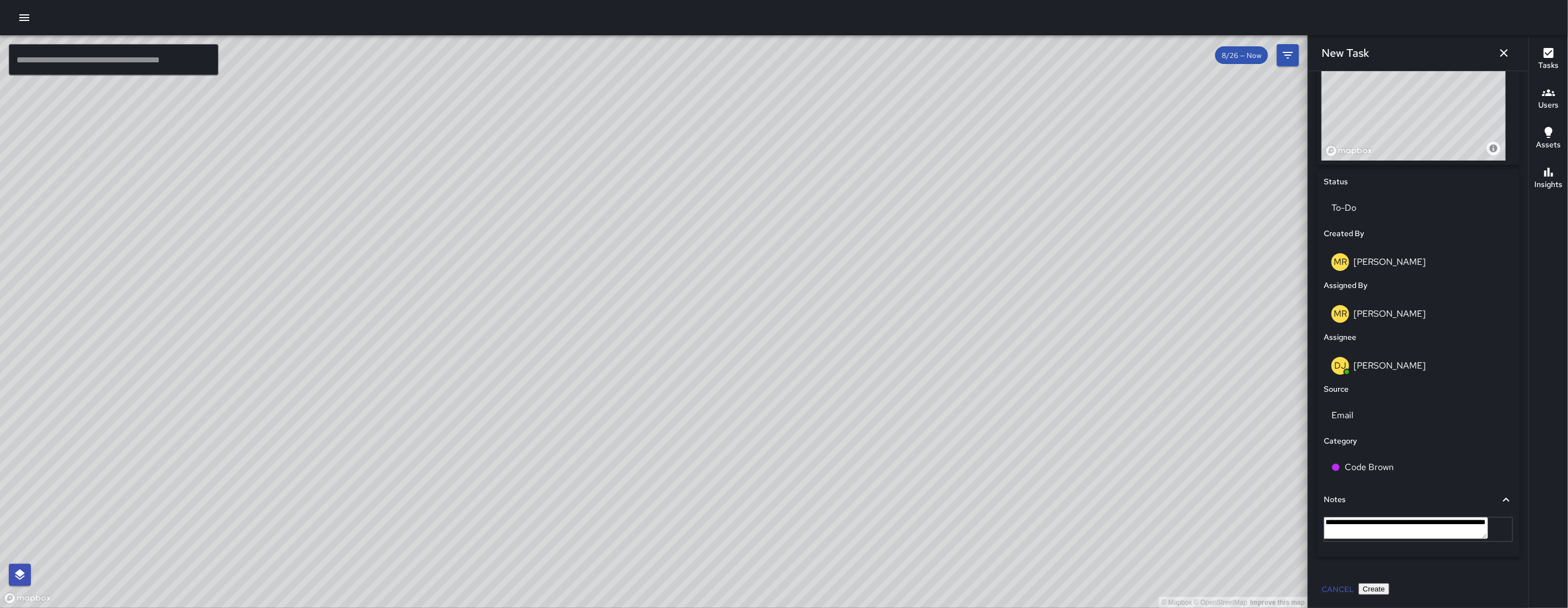
click at [1364, 537] on textarea "**********" at bounding box center [1405, 528] width 164 height 22
type textarea "**********"
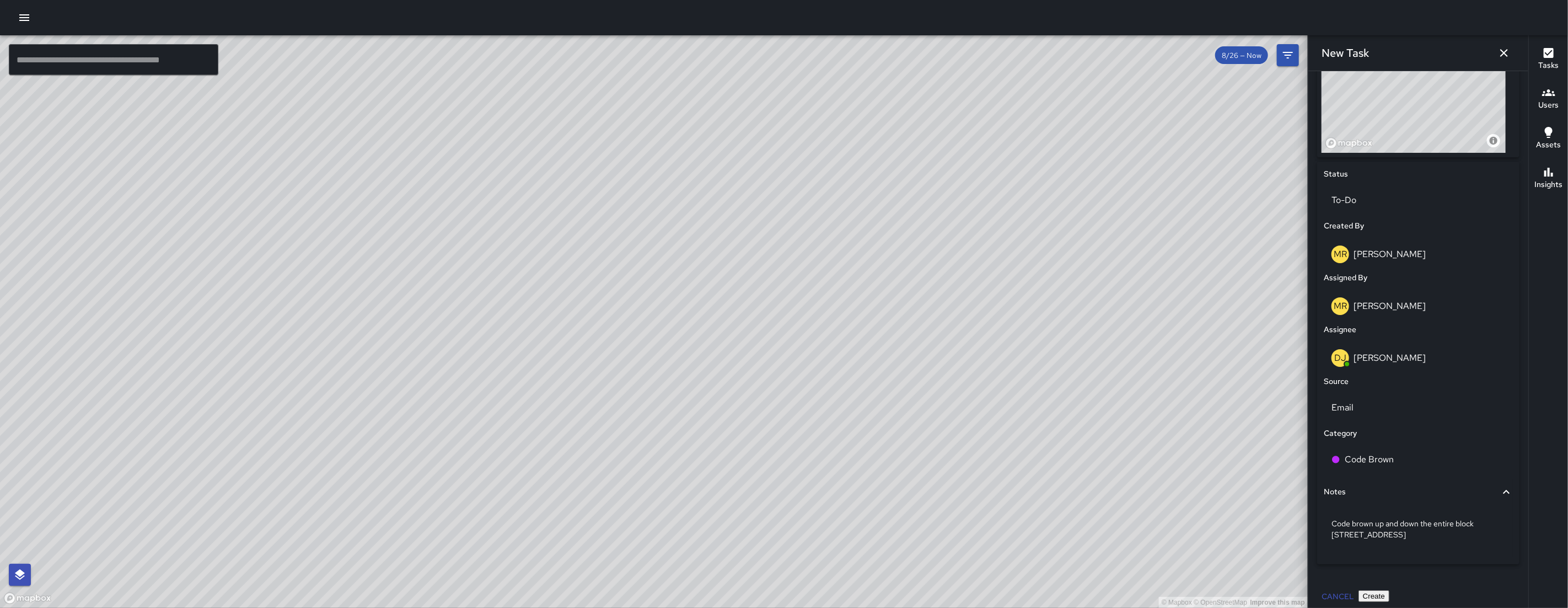
click at [1389, 593] on button "Create" at bounding box center [1374, 596] width 31 height 12
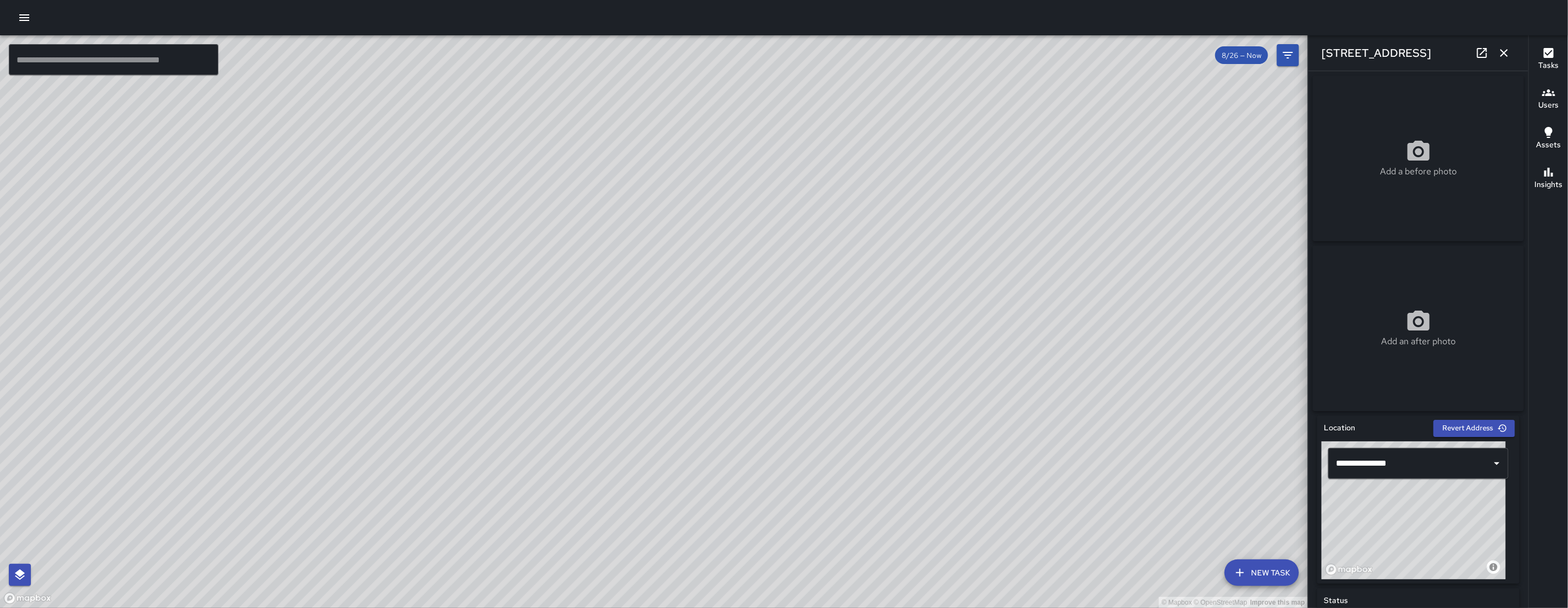
click at [1507, 55] on icon "button" at bounding box center [1504, 53] width 13 height 13
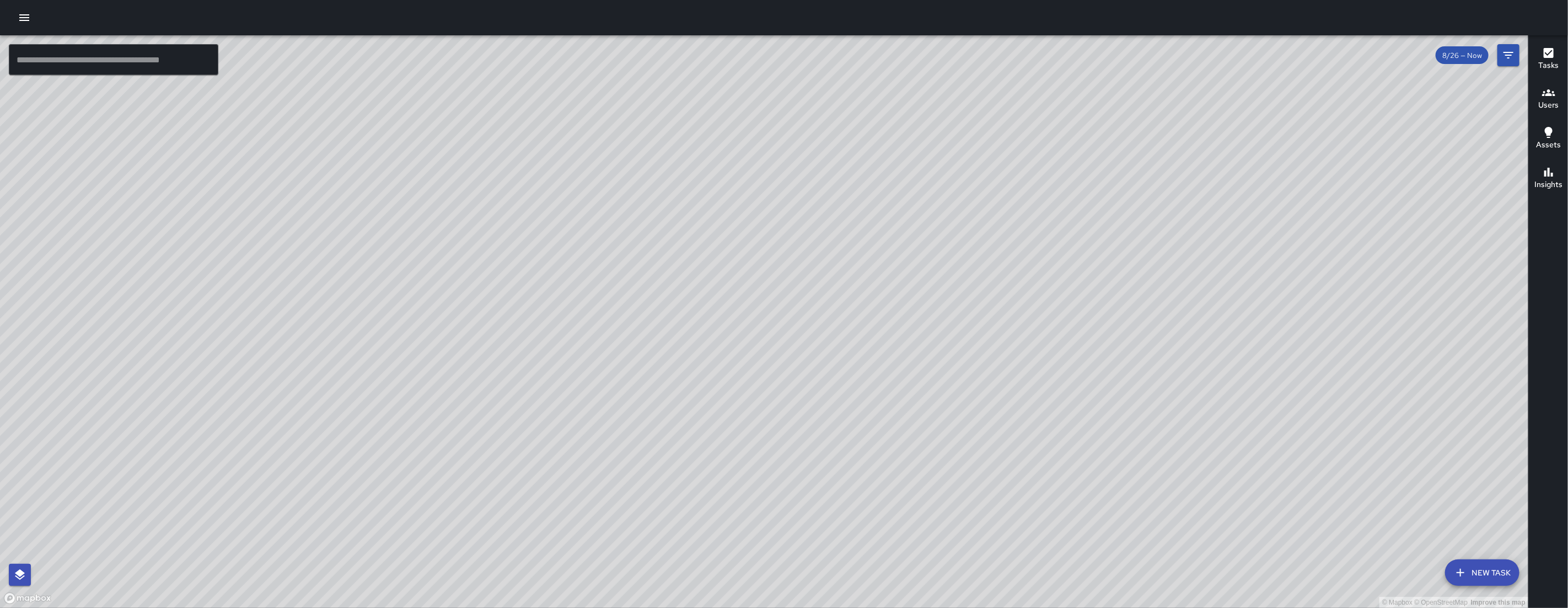
drag, startPoint x: 1015, startPoint y: 346, endPoint x: 707, endPoint y: 334, distance: 308.2
click at [694, 358] on div "© Mapbox © OpenStreetMap Improve this map" at bounding box center [764, 321] width 1528 height 572
click at [689, 358] on div "© Mapbox © OpenStreetMap Improve this map" at bounding box center [764, 321] width 1528 height 572
drag, startPoint x: 651, startPoint y: 541, endPoint x: 773, endPoint y: 384, distance: 198.8
click at [668, 502] on div "© Mapbox © OpenStreetMap Improve this map" at bounding box center [764, 321] width 1528 height 572
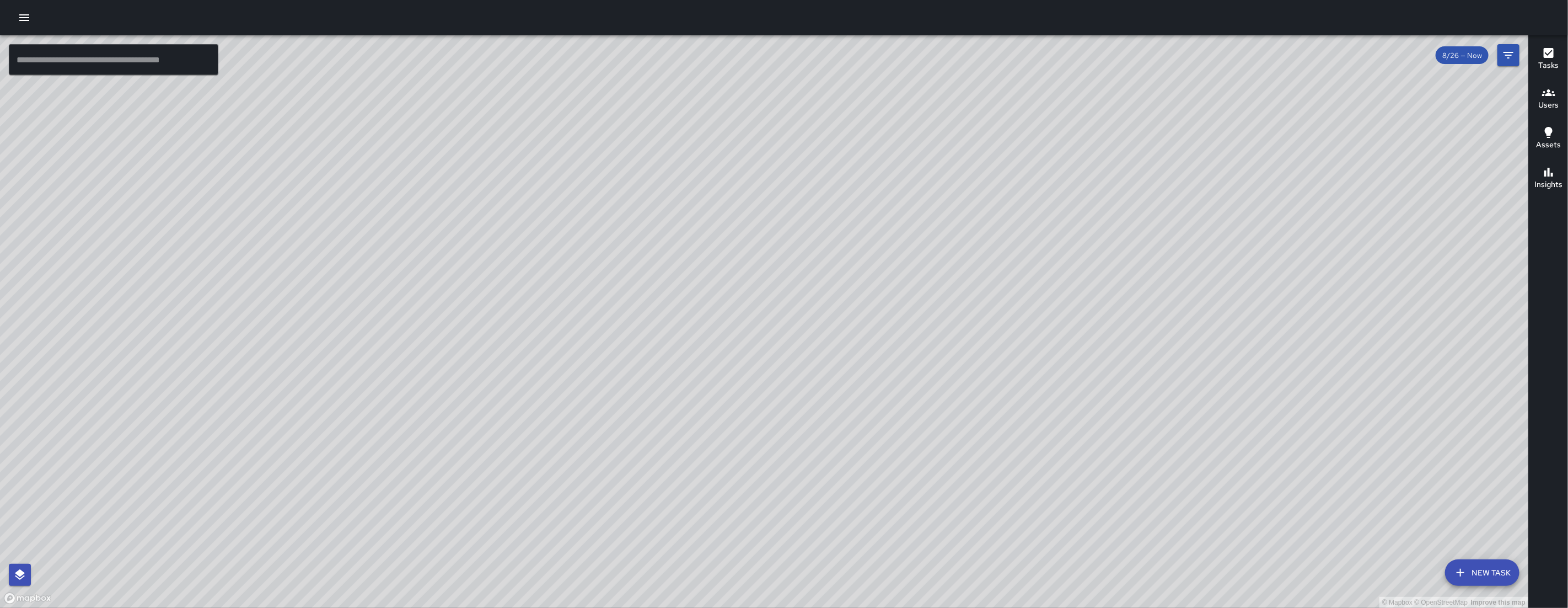
drag, startPoint x: 773, startPoint y: 384, endPoint x: 779, endPoint y: 375, distance: 10.8
click at [779, 376] on div "© Mapbox © OpenStreetMap Improve this map" at bounding box center [764, 321] width 1528 height 572
drag, startPoint x: 789, startPoint y: 235, endPoint x: 750, endPoint y: 262, distance: 47.4
click at [752, 259] on div "© Mapbox © OpenStreetMap Improve this map" at bounding box center [764, 321] width 1528 height 572
drag, startPoint x: 750, startPoint y: 262, endPoint x: 732, endPoint y: 265, distance: 18.2
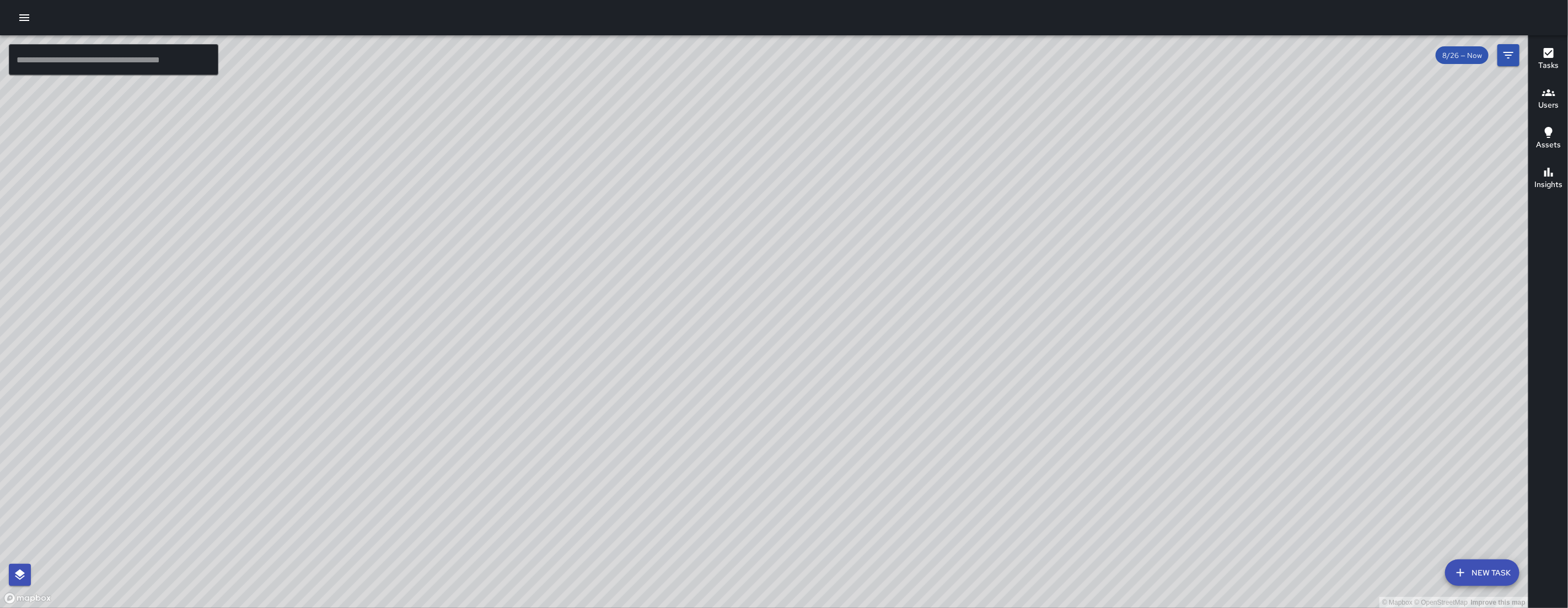
click at [746, 265] on div "© Mapbox © OpenStreetMap Improve this map" at bounding box center [764, 321] width 1528 height 572
drag, startPoint x: 714, startPoint y: 321, endPoint x: 708, endPoint y: 390, distance: 69.3
click at [680, 386] on div "© Mapbox © OpenStreetMap Improve this map" at bounding box center [764, 321] width 1528 height 572
click at [1458, 572] on icon "button" at bounding box center [1460, 572] width 8 height 8
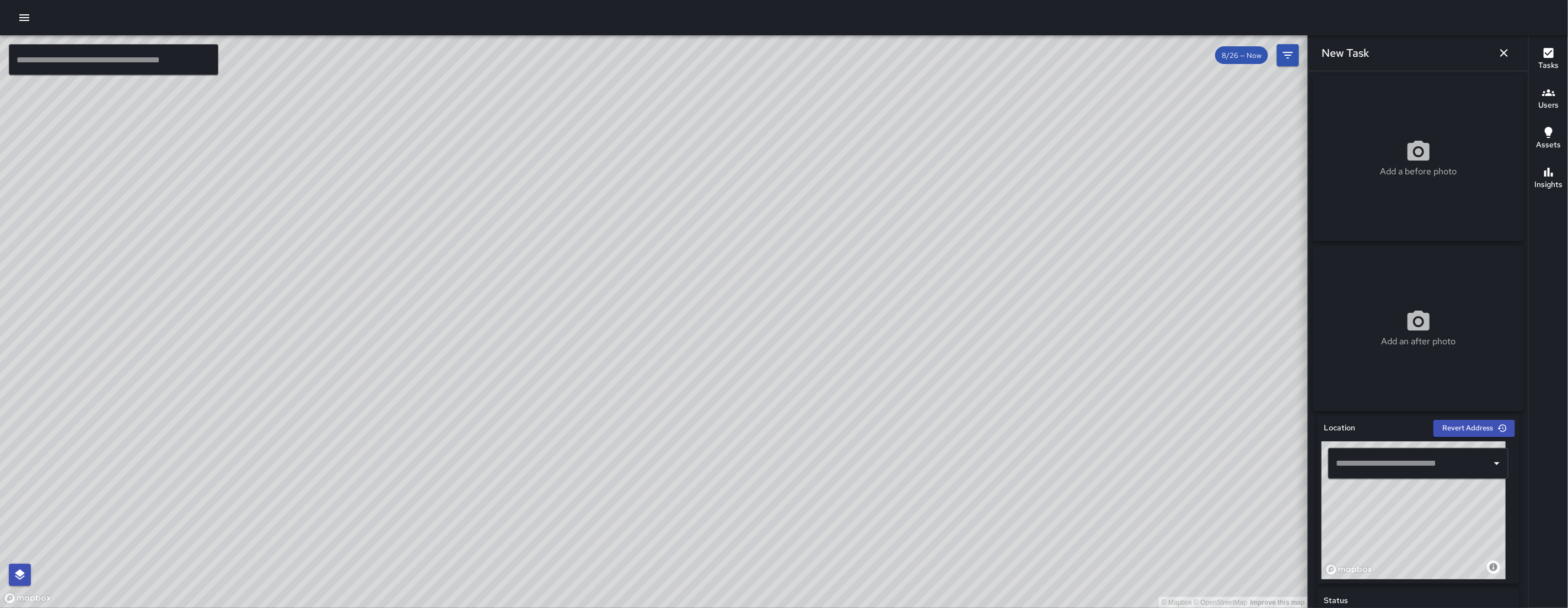
click at [1398, 470] on input "text" at bounding box center [1410, 463] width 154 height 21
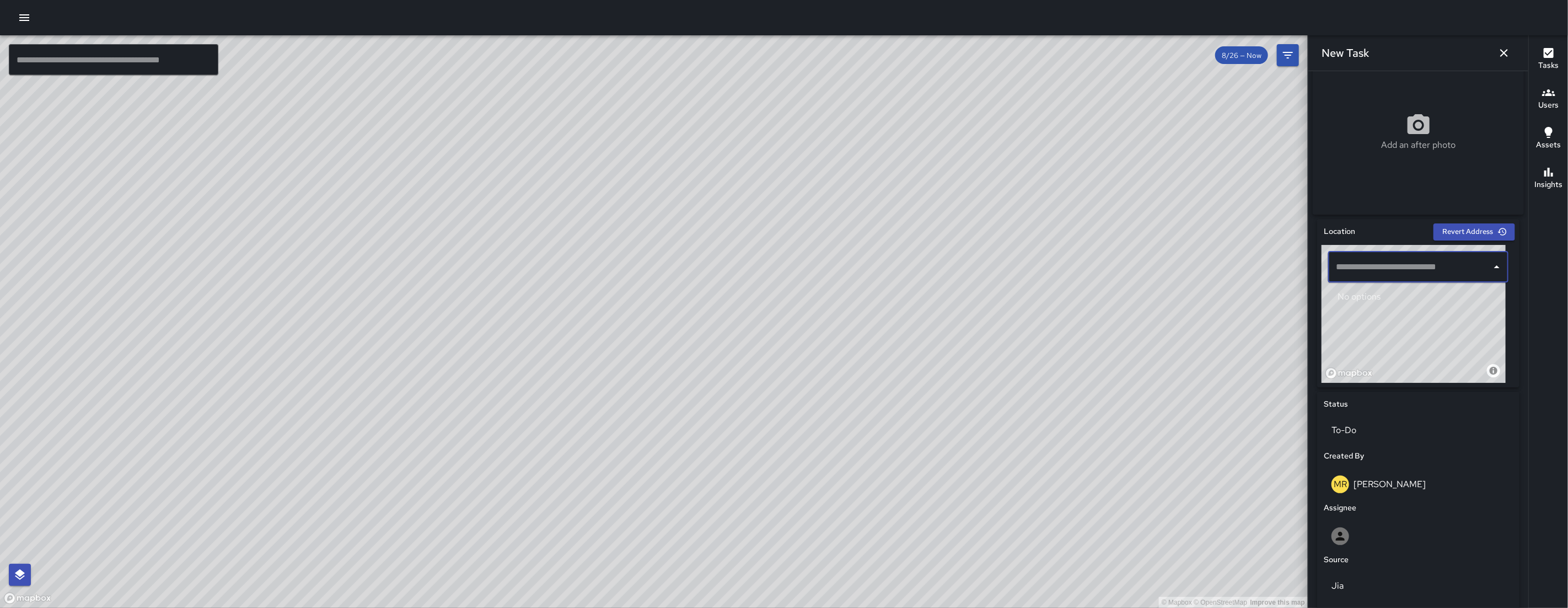
scroll to position [200, 0]
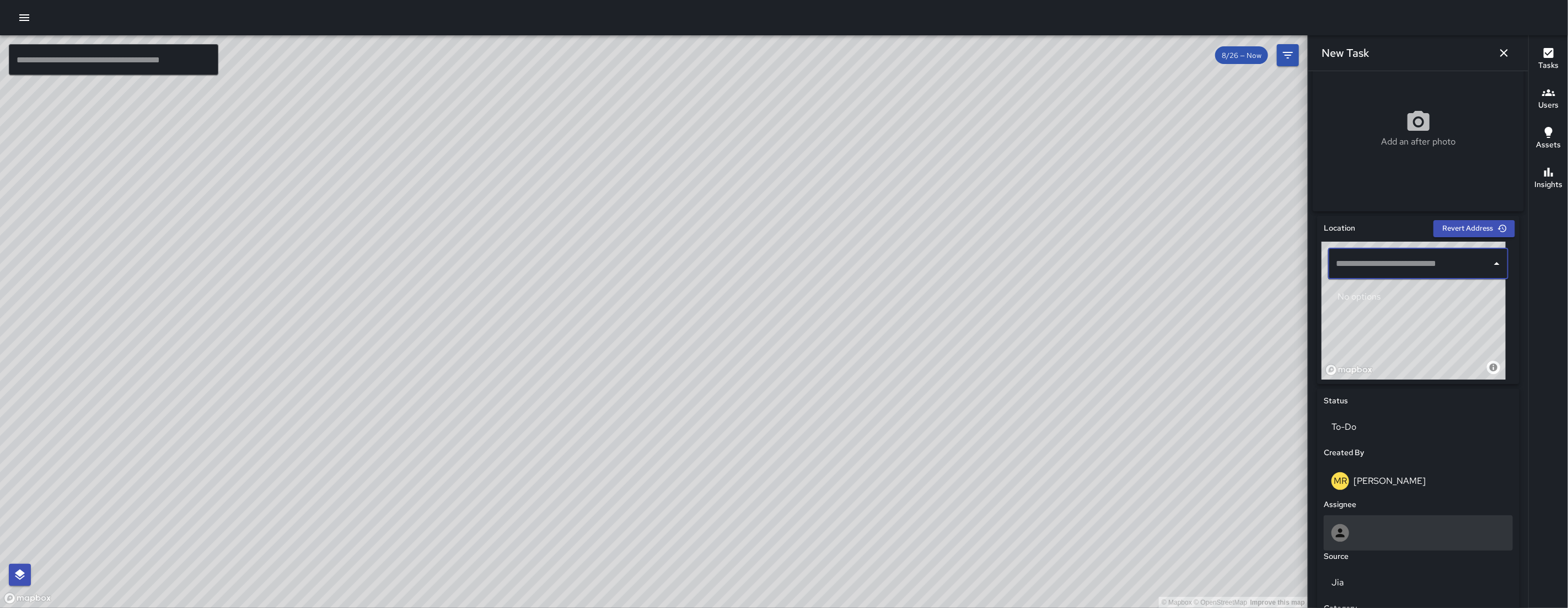
click at [1393, 542] on div at bounding box center [1418, 533] width 174 height 18
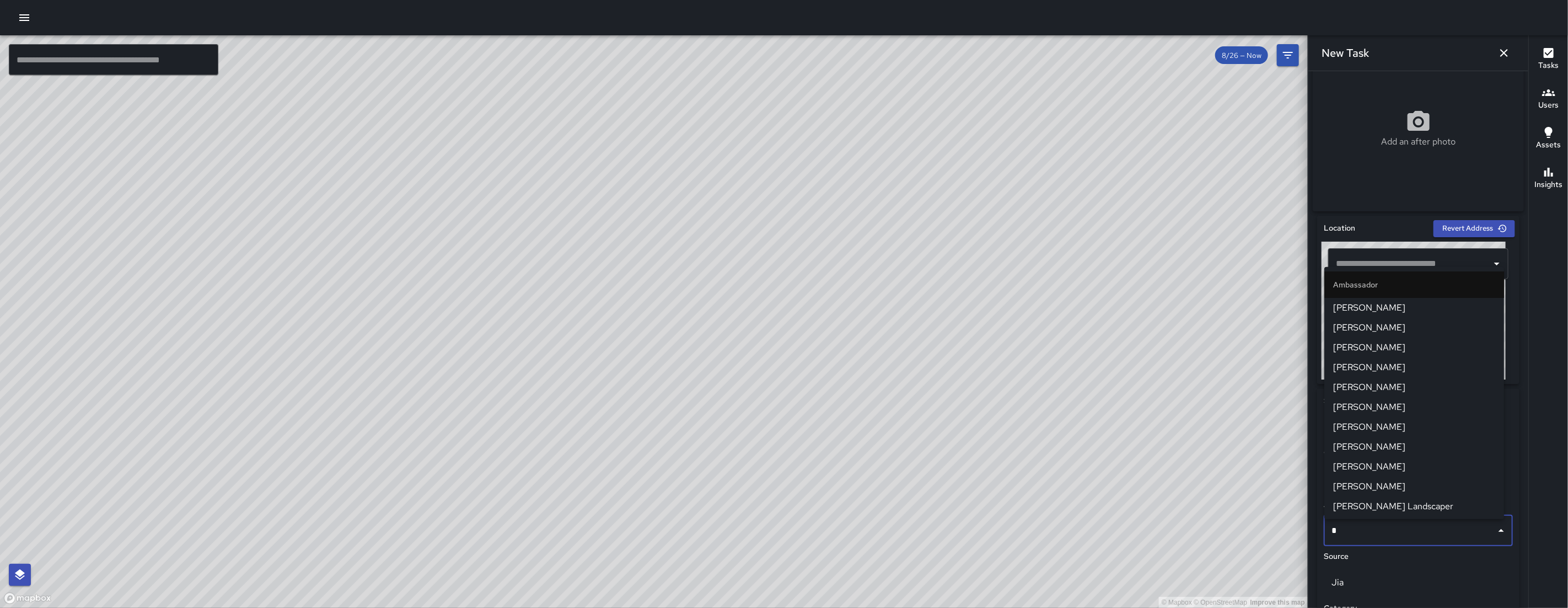
type input "**"
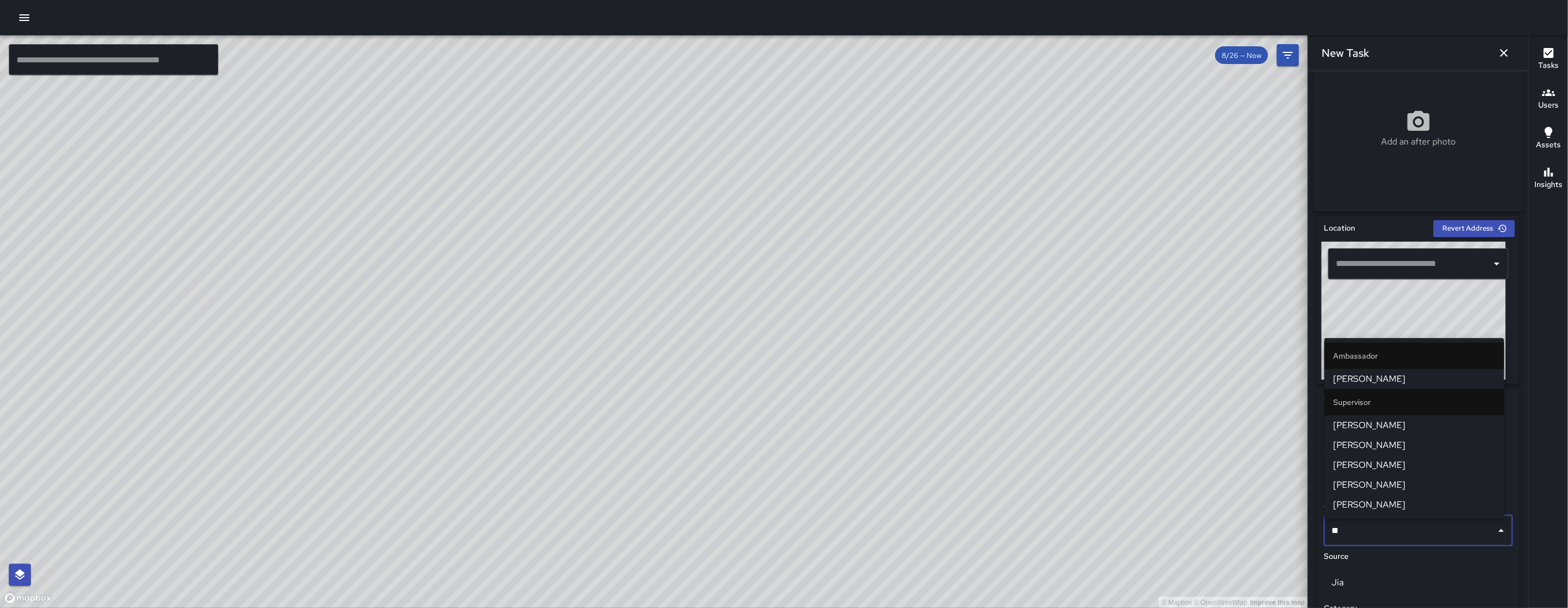
click at [1381, 428] on span "[PERSON_NAME]" at bounding box center [1414, 425] width 162 height 13
click at [1381, 428] on p "To-Do" at bounding box center [1418, 427] width 174 height 13
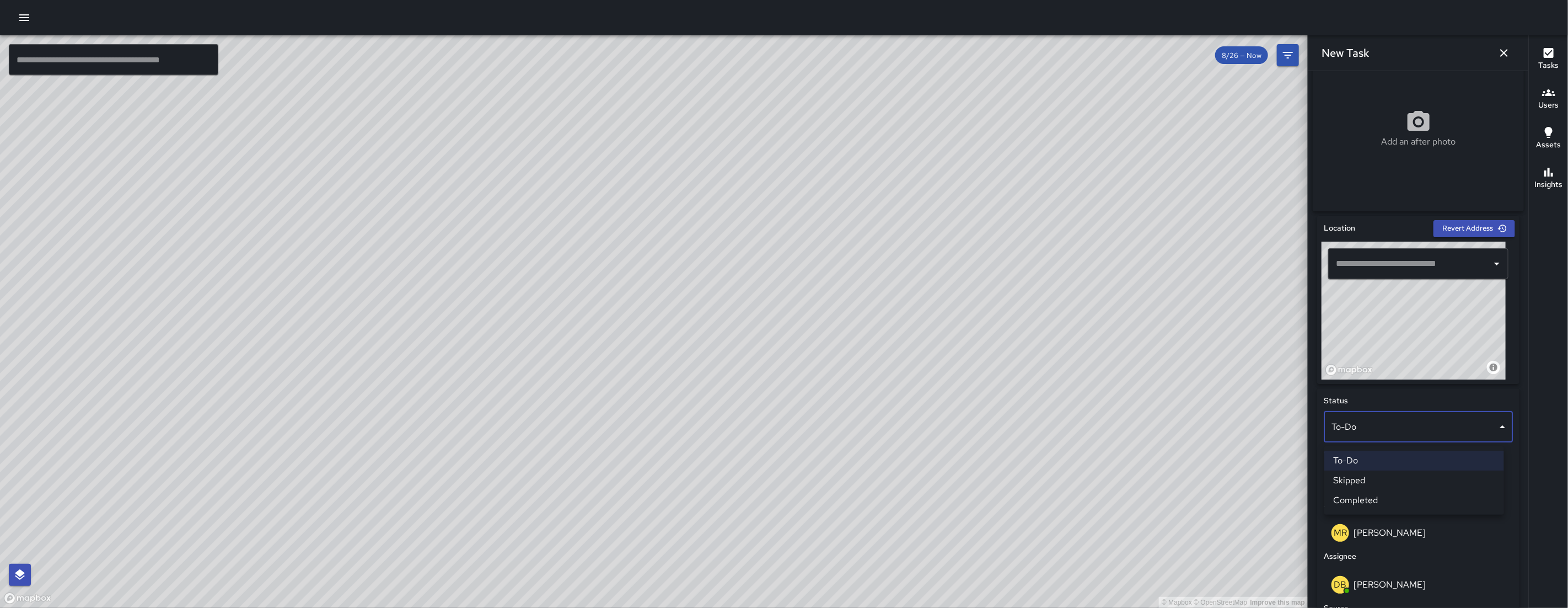
click at [1449, 572] on div at bounding box center [784, 304] width 1568 height 608
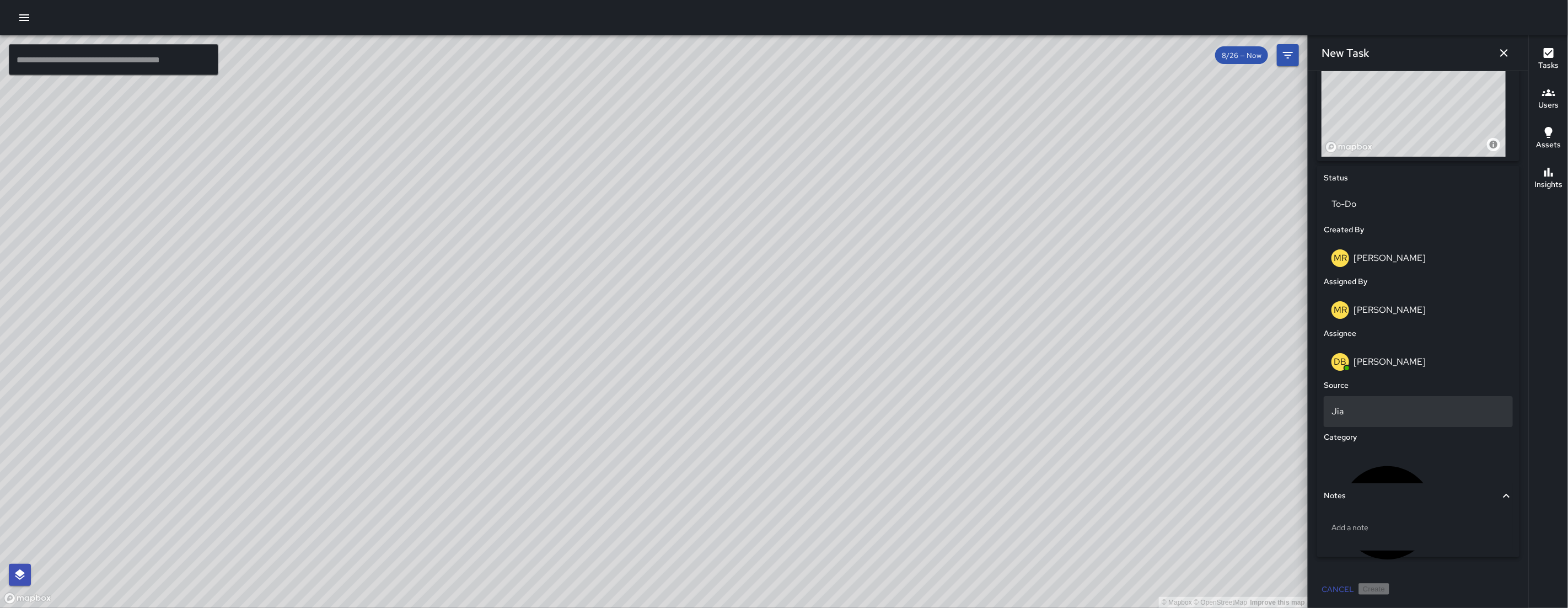
click at [1343, 401] on div "Jia" at bounding box center [1418, 411] width 189 height 31
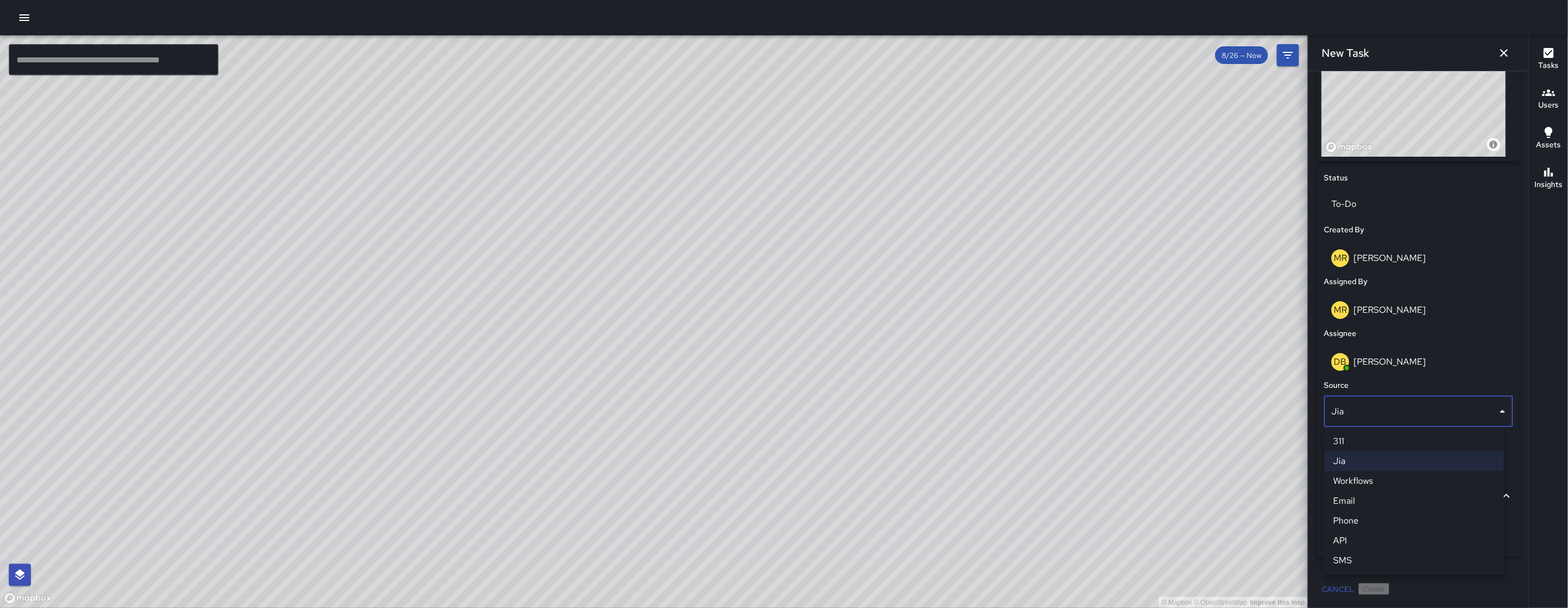
click at [1347, 494] on li "Email" at bounding box center [1414, 501] width 180 height 20
click at [1347, 494] on div "Notes" at bounding box center [1411, 495] width 176 height 12
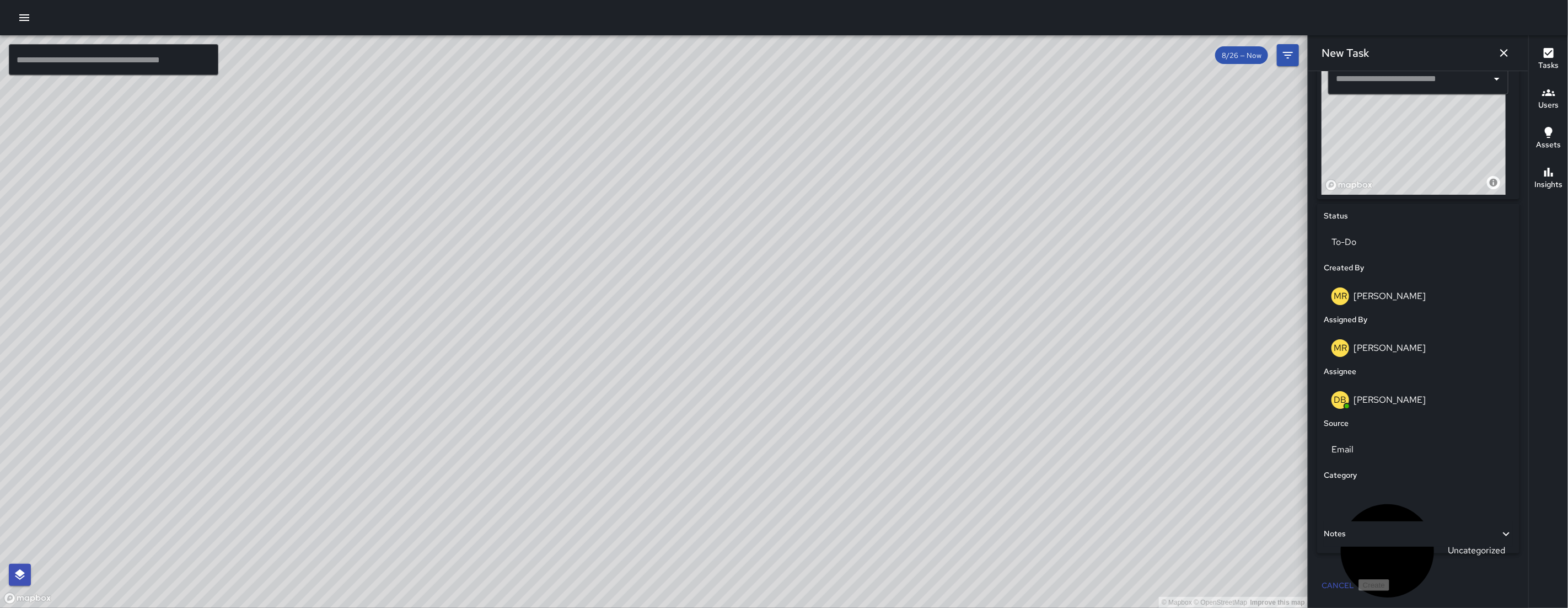
click at [1380, 544] on div "Notes" at bounding box center [1418, 533] width 189 height 26
click at [1375, 539] on div "Notes" at bounding box center [1411, 533] width 176 height 12
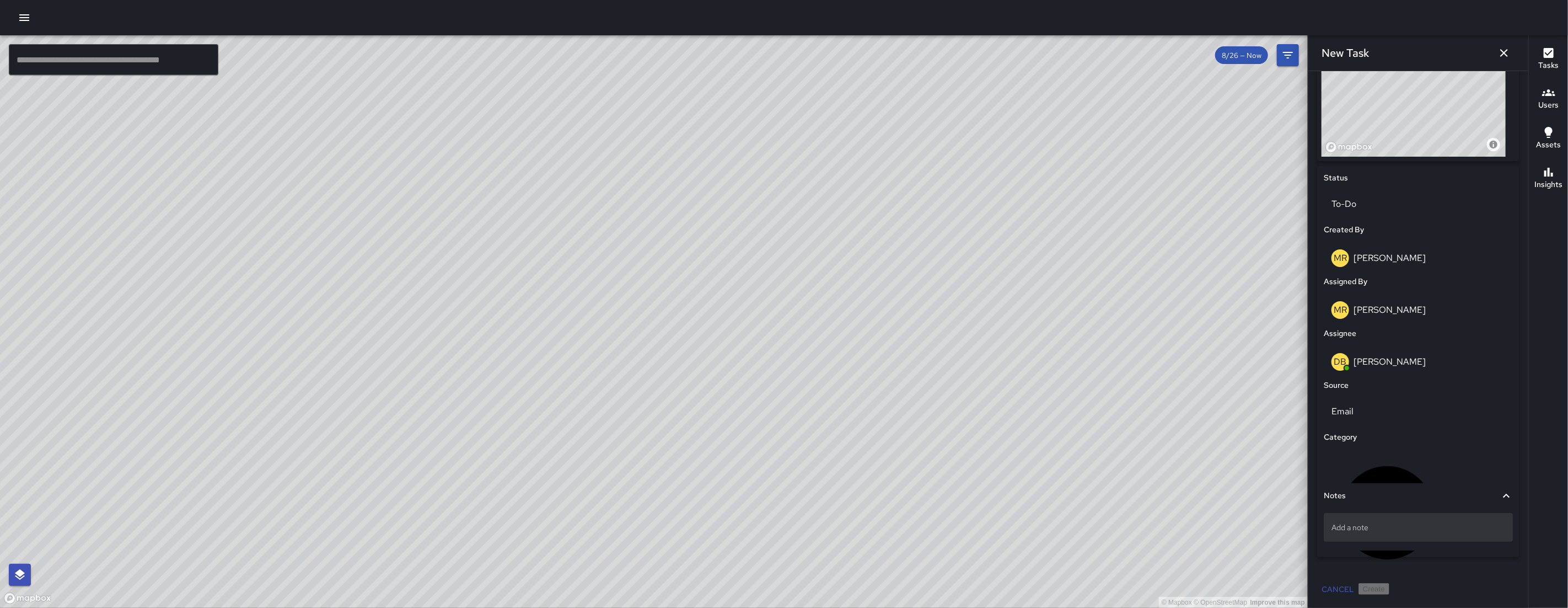
click at [1377, 523] on p "Add a note" at bounding box center [1418, 527] width 174 height 11
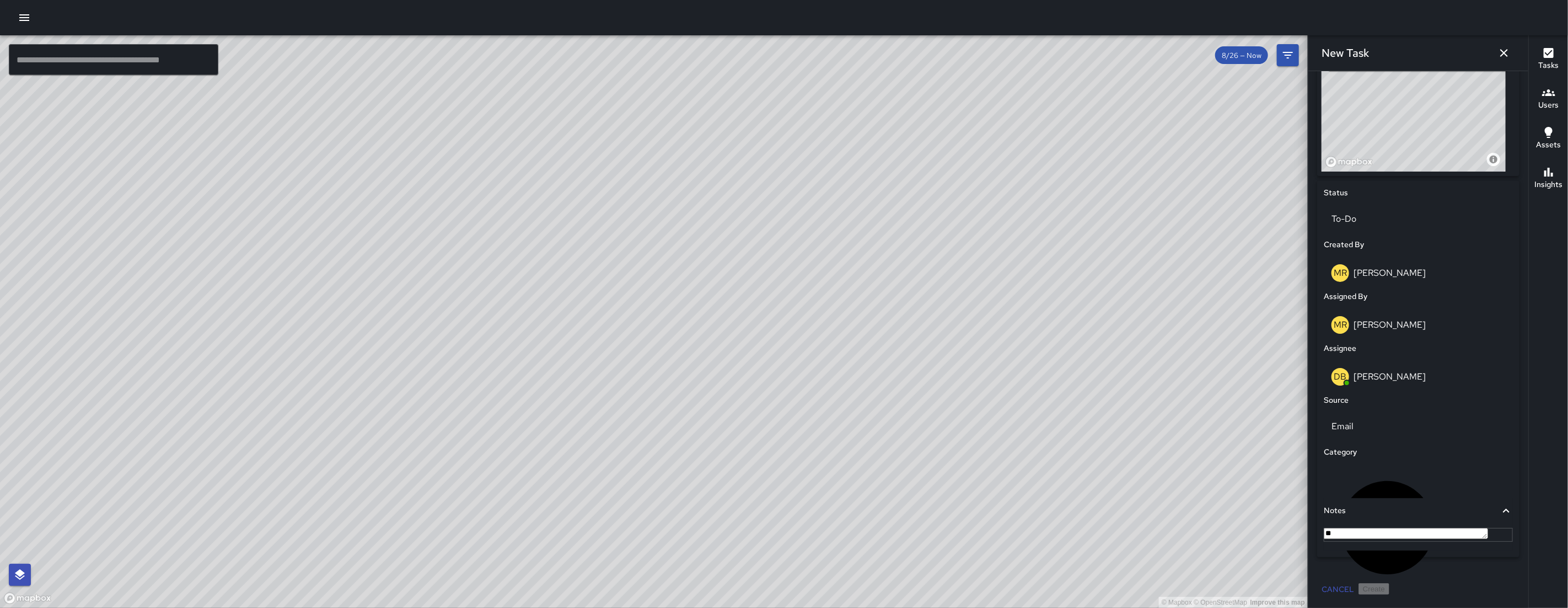
type textarea "*"
type textarea "**********"
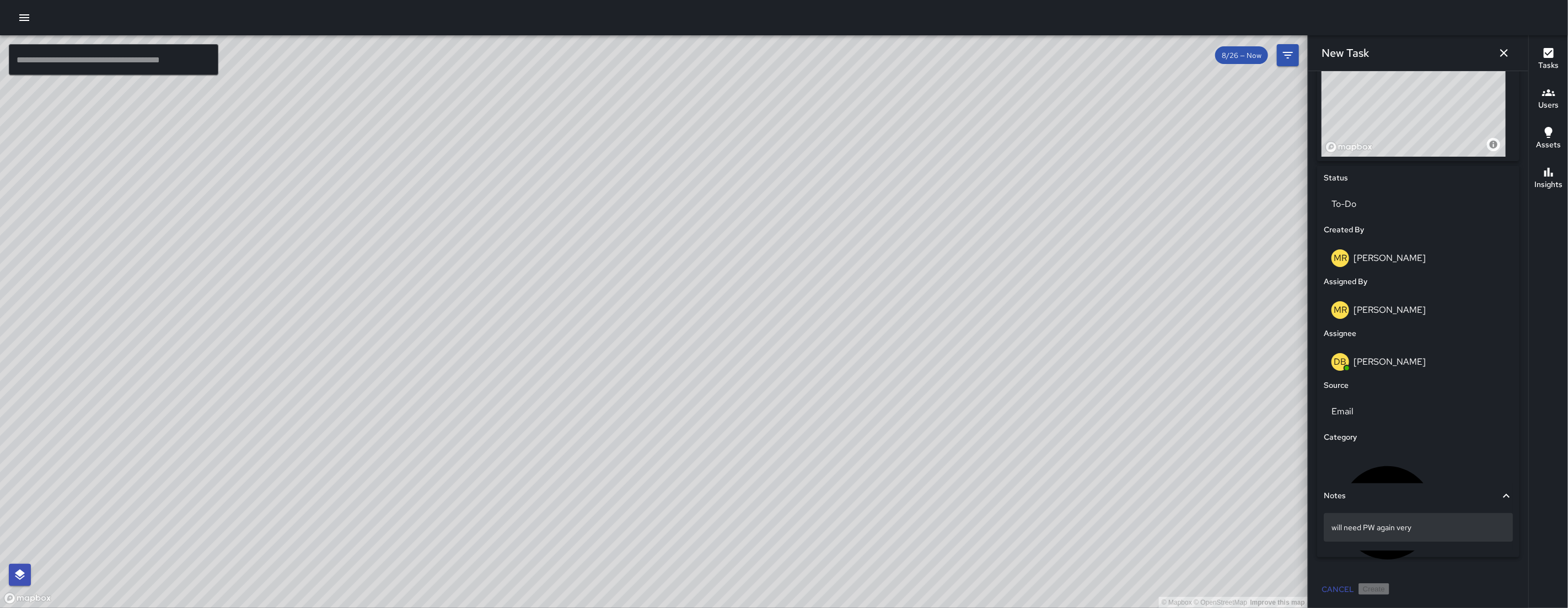
click at [1436, 536] on div "will need PW again very" at bounding box center [1418, 527] width 189 height 28
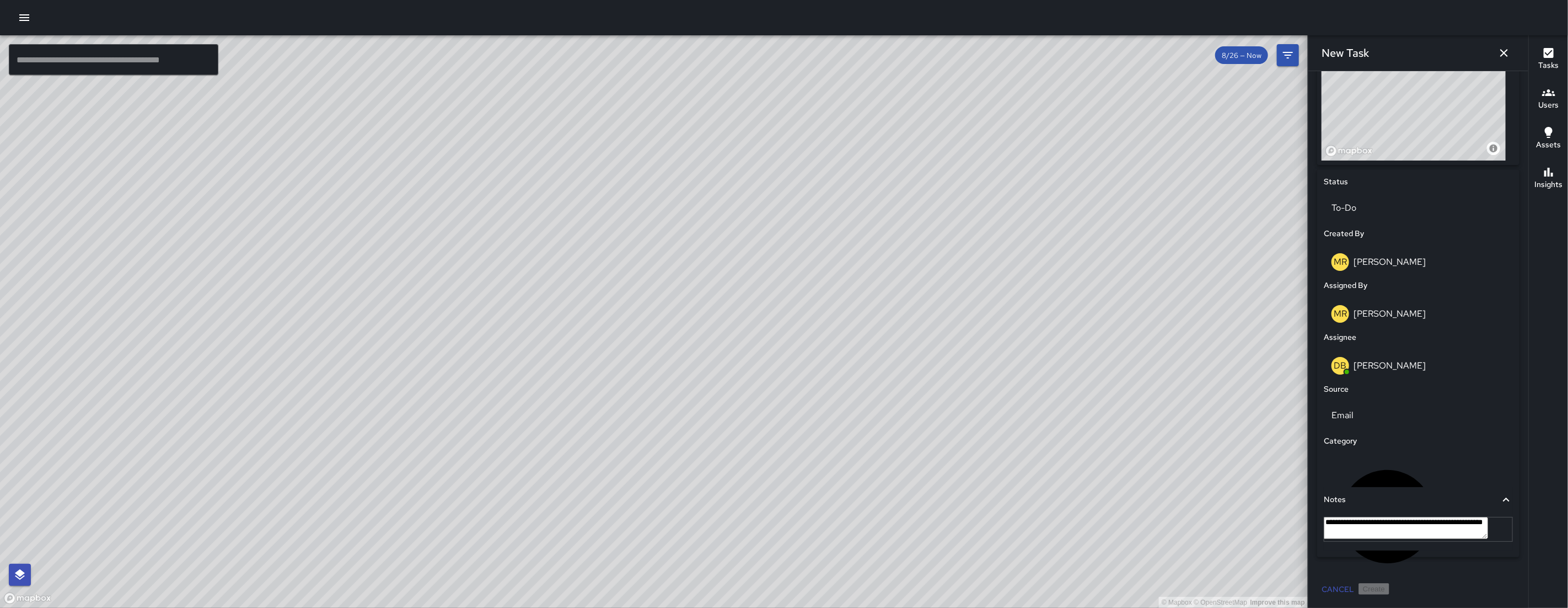
click at [1460, 528] on textarea "**********" at bounding box center [1405, 528] width 164 height 22
click at [1455, 526] on textarea "**********" at bounding box center [1405, 528] width 164 height 22
click at [1366, 539] on textarea "**********" at bounding box center [1405, 528] width 164 height 22
drag, startPoint x: 1366, startPoint y: 541, endPoint x: 1343, endPoint y: 536, distance: 23.5
click at [1343, 536] on textarea "**********" at bounding box center [1405, 528] width 164 height 22
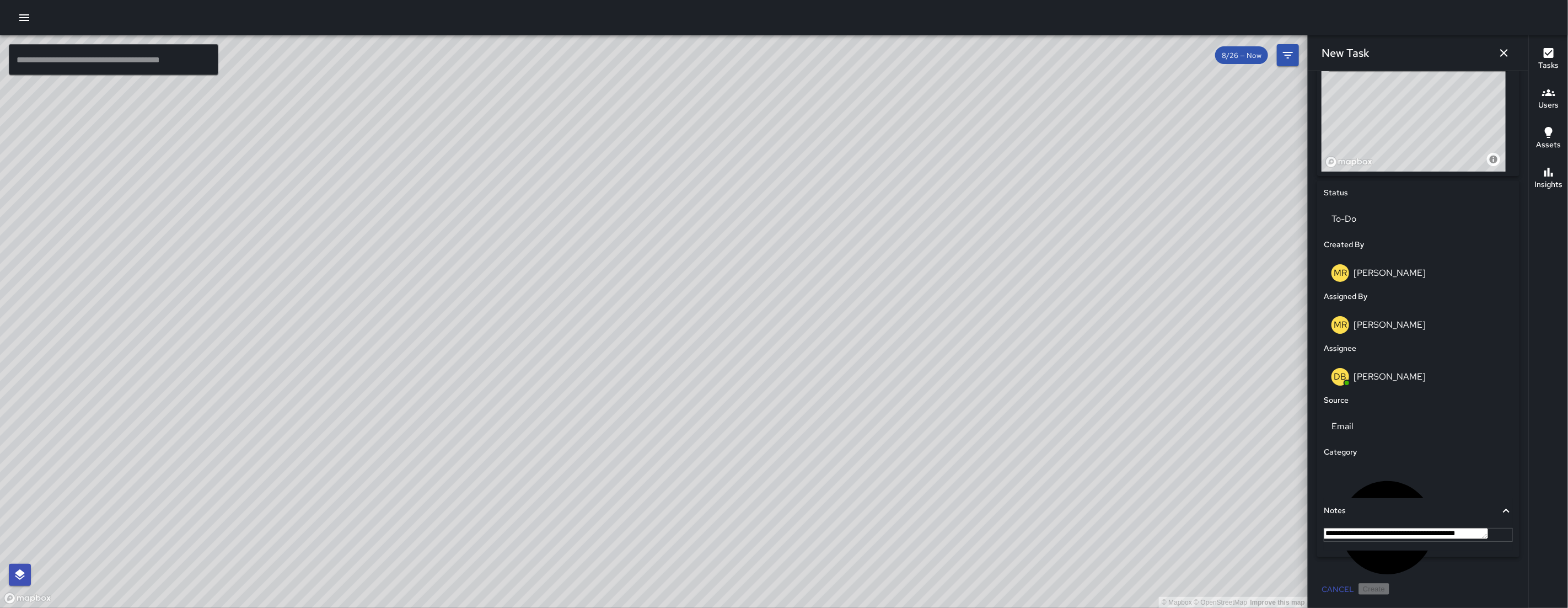
click at [1401, 528] on textarea "**********" at bounding box center [1405, 533] width 164 height 11
click at [1412, 530] on textarea "**********" at bounding box center [1405, 533] width 164 height 11
click at [1411, 528] on textarea "**********" at bounding box center [1405, 533] width 164 height 11
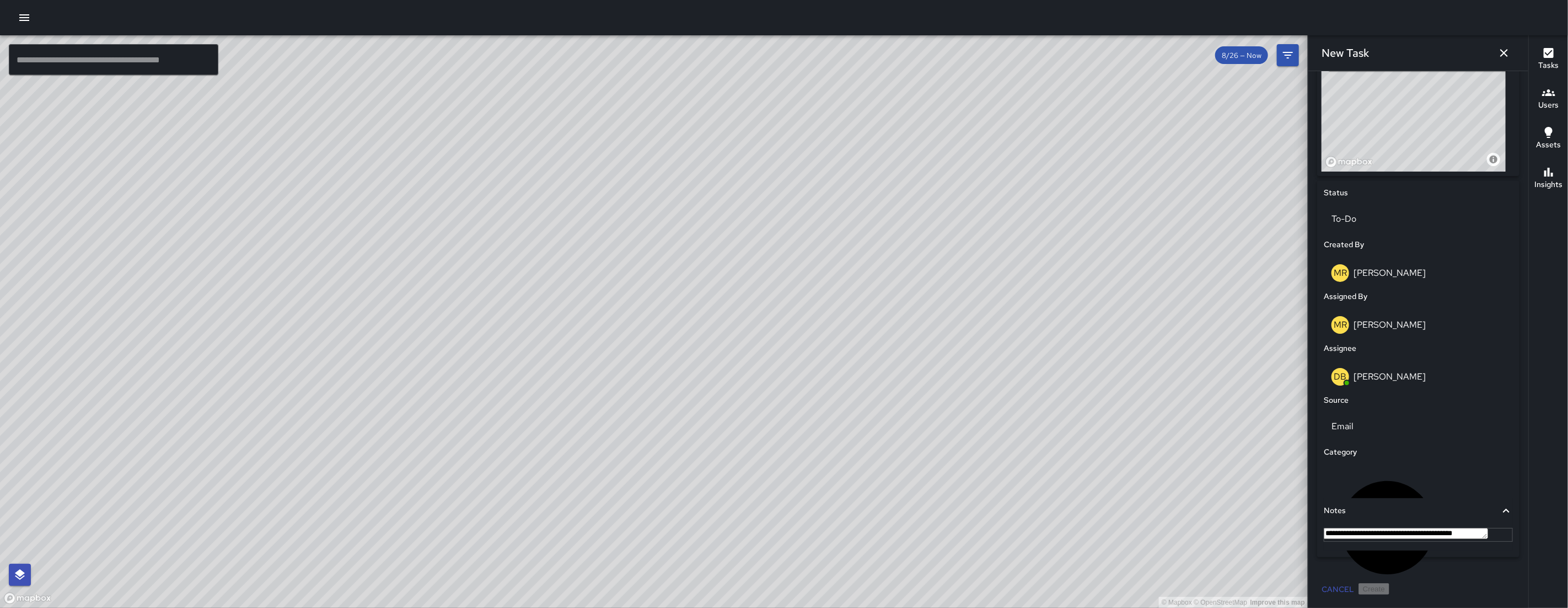
click at [1415, 531] on textarea "**********" at bounding box center [1405, 533] width 164 height 11
click at [1410, 531] on textarea "**********" at bounding box center [1405, 533] width 164 height 11
type textarea "**********"
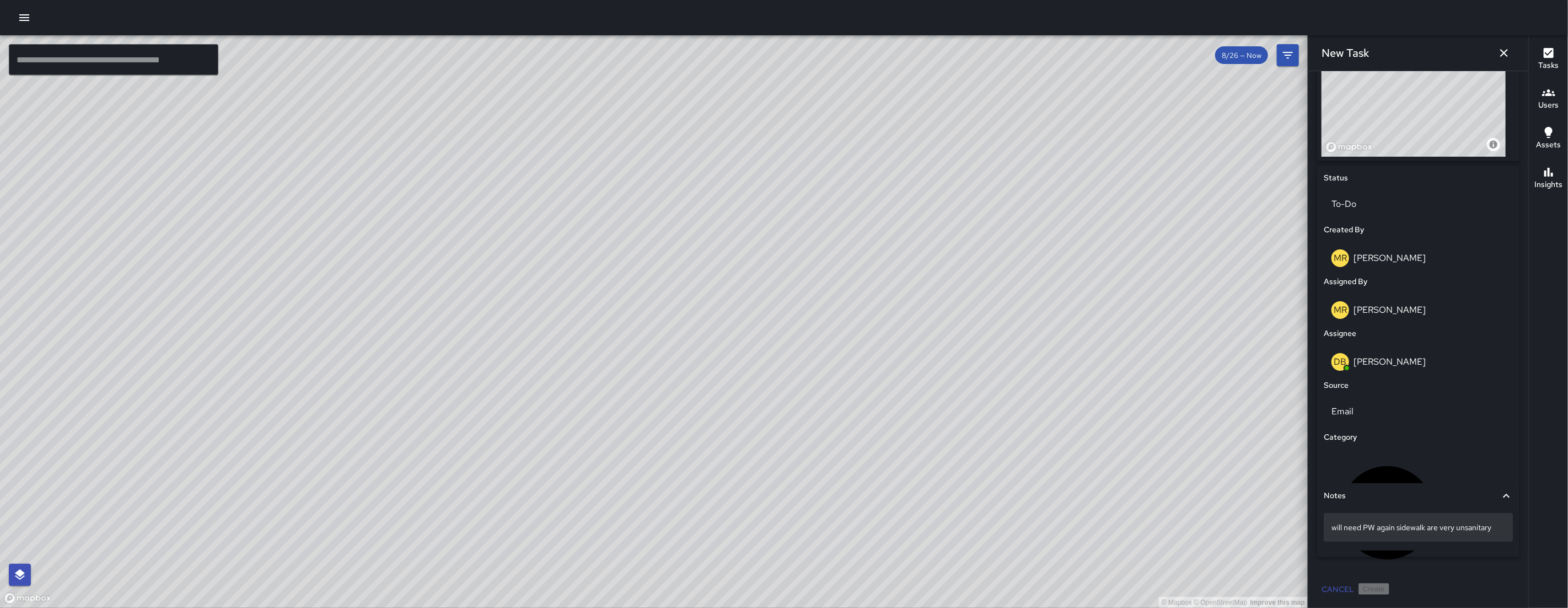
click at [1496, 528] on p "will need PW again sidewalk are very unsanitary" at bounding box center [1418, 527] width 174 height 11
drag, startPoint x: 1496, startPoint y: 530, endPoint x: 1323, endPoint y: 533, distance: 173.0
drag, startPoint x: 1355, startPoint y: 532, endPoint x: 1494, endPoint y: 532, distance: 139.0
click at [1494, 532] on div "will need PW again sidewalk are very unsanitary" at bounding box center [1418, 527] width 189 height 28
drag, startPoint x: 1497, startPoint y: 528, endPoint x: 1333, endPoint y: 530, distance: 164.0
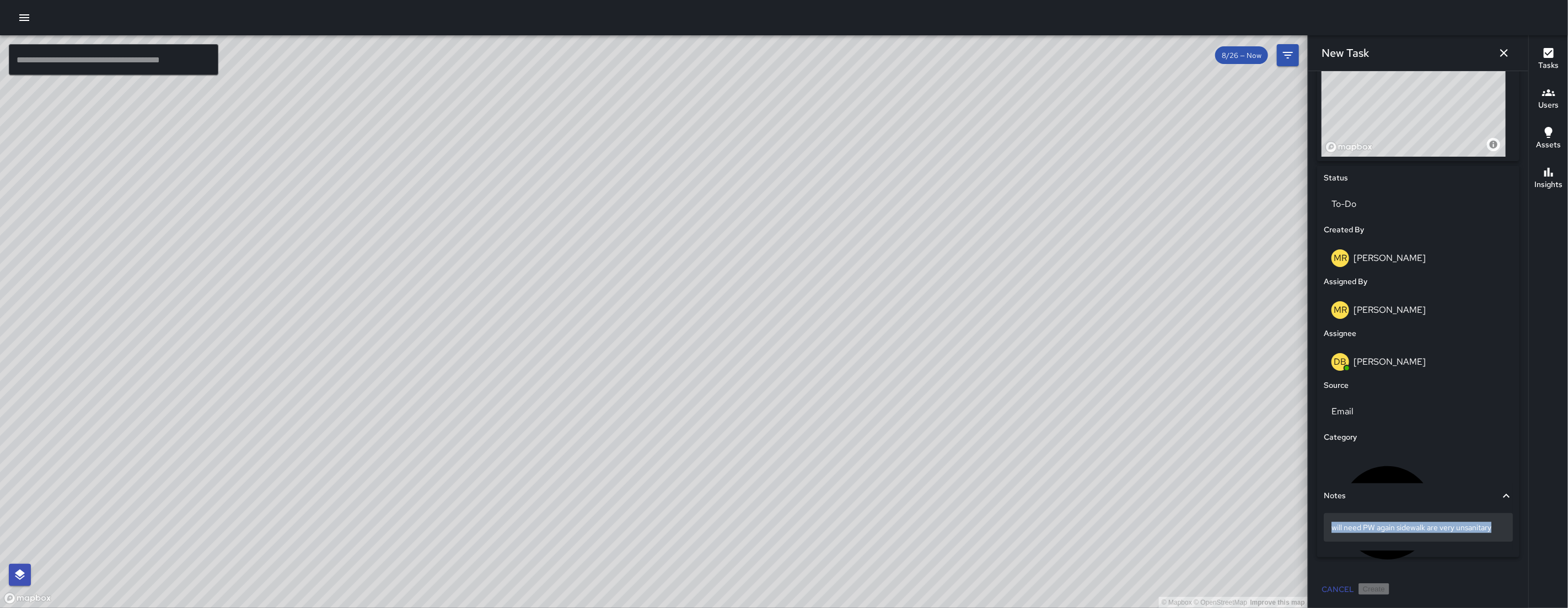
click at [1333, 530] on div "will need PW again sidewalk are very unsanitary" at bounding box center [1418, 527] width 189 height 28
drag, startPoint x: 1496, startPoint y: 527, endPoint x: 1337, endPoint y: 530, distance: 159.0
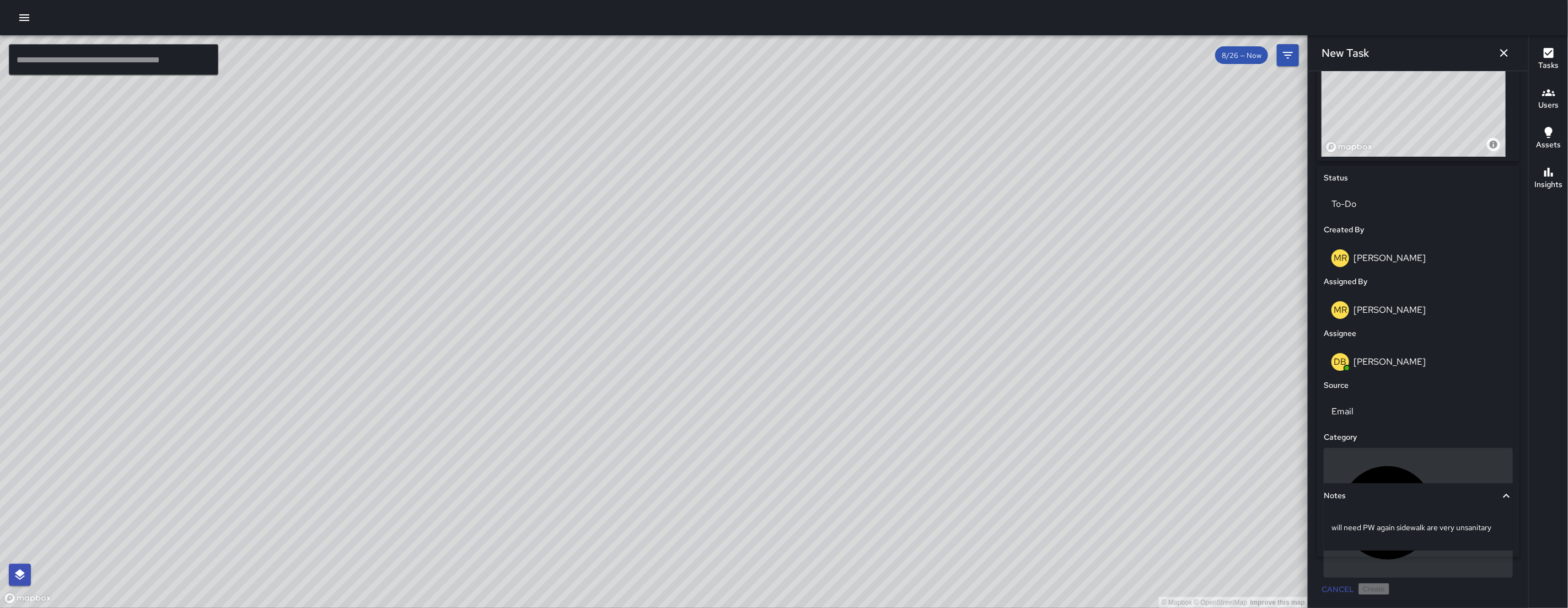
click at [1373, 455] on div "Uncategorized" at bounding box center [1418, 512] width 189 height 129
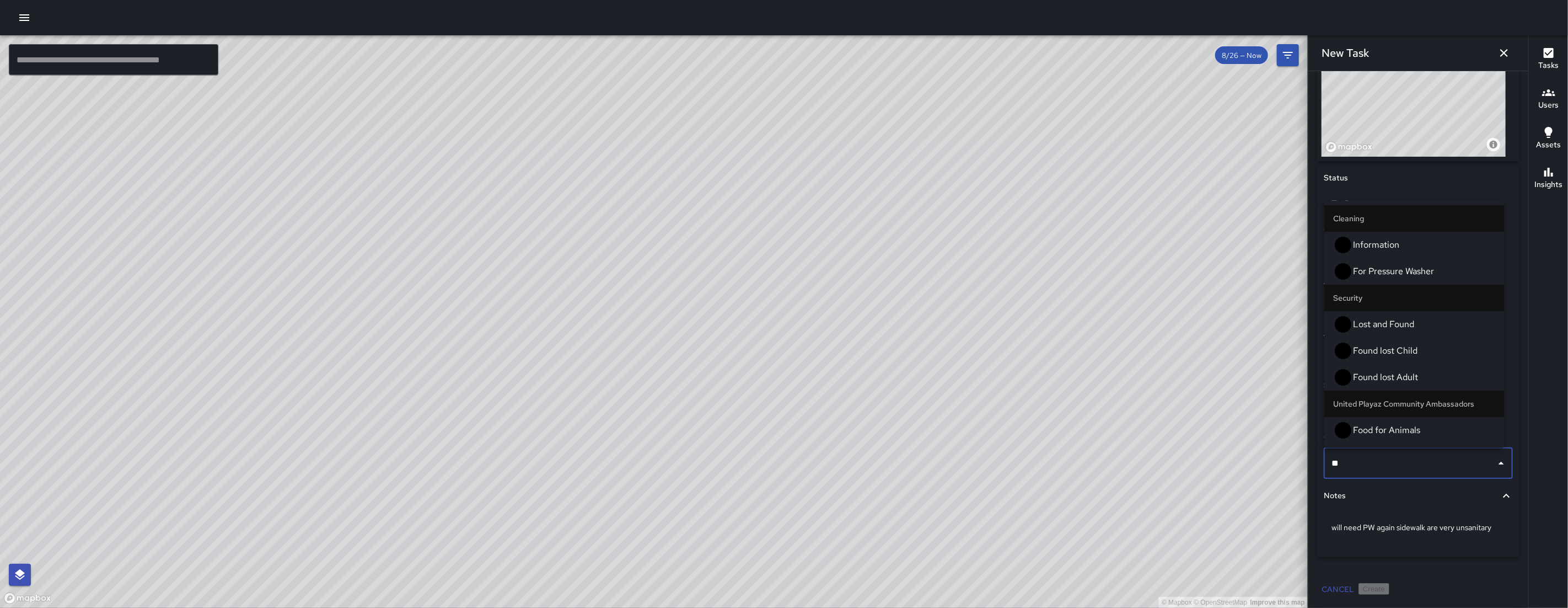
type input "***"
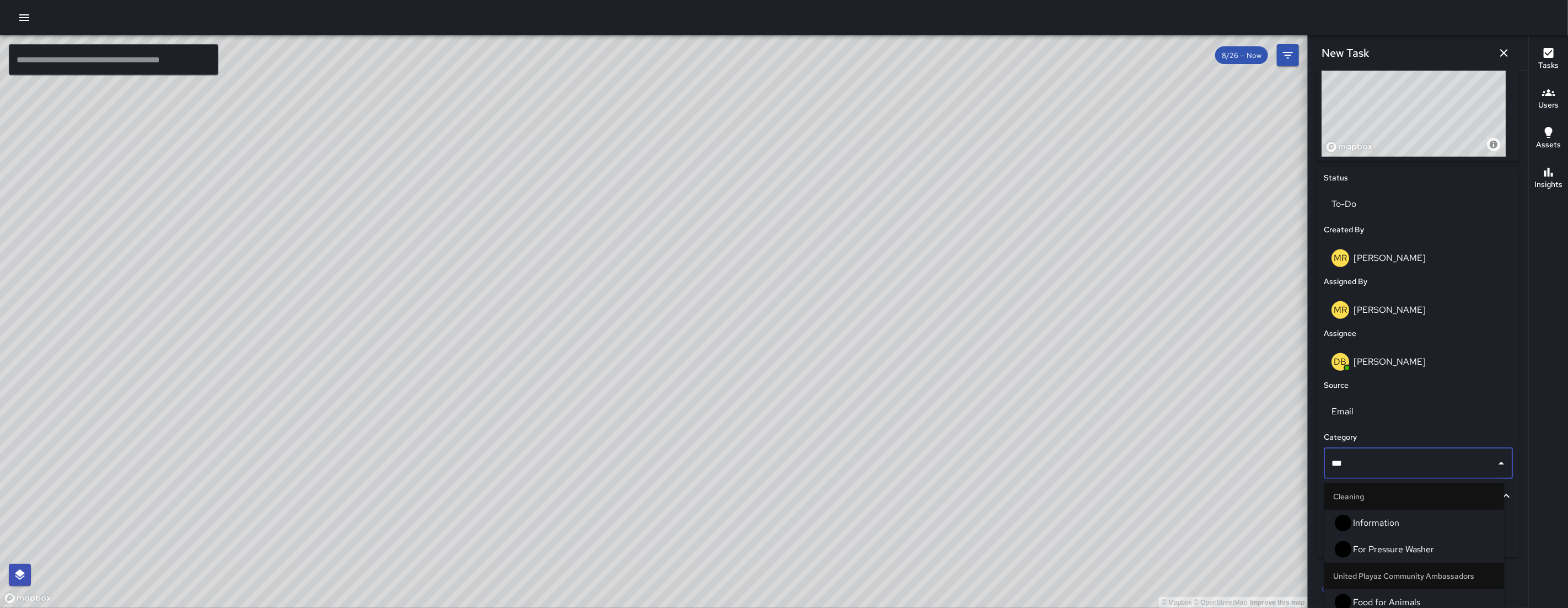
click at [1367, 543] on span "For Pressure Washer" at bounding box center [1423, 550] width 142 height 13
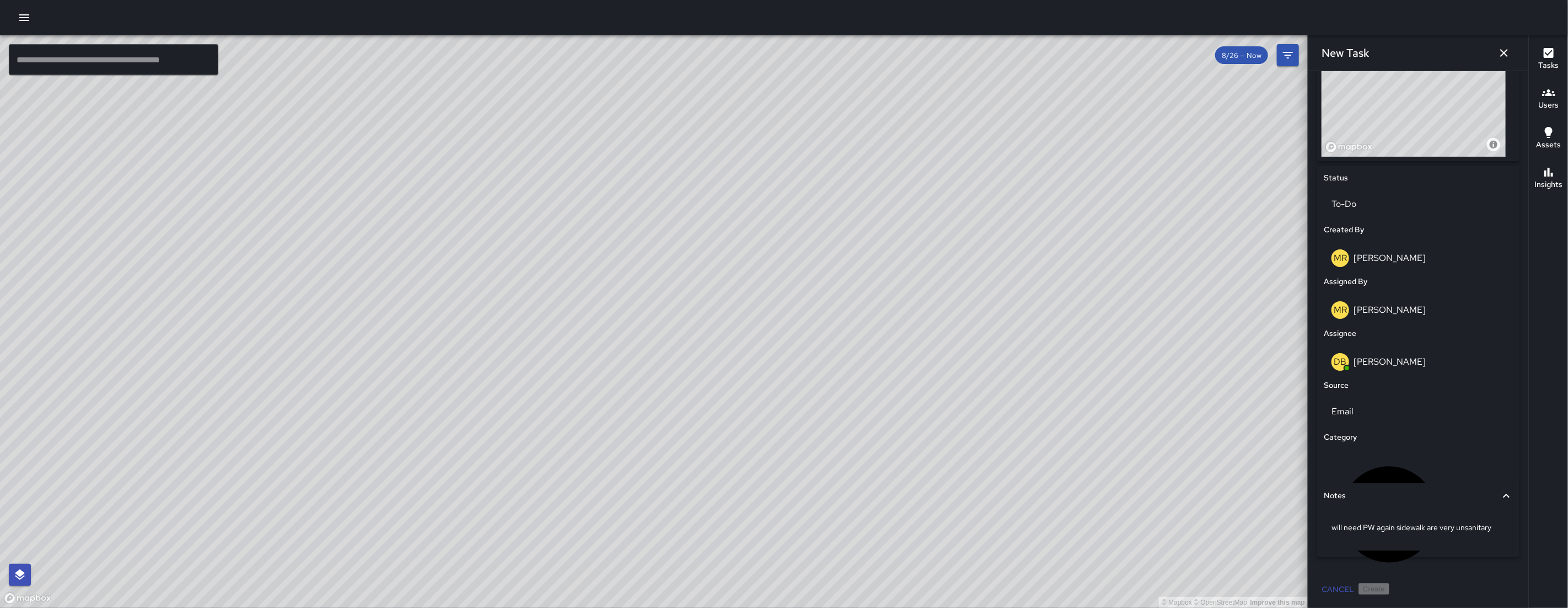
click at [1367, 542] on div "will need PW again sidewalk are very unsanitary" at bounding box center [1418, 529] width 189 height 42
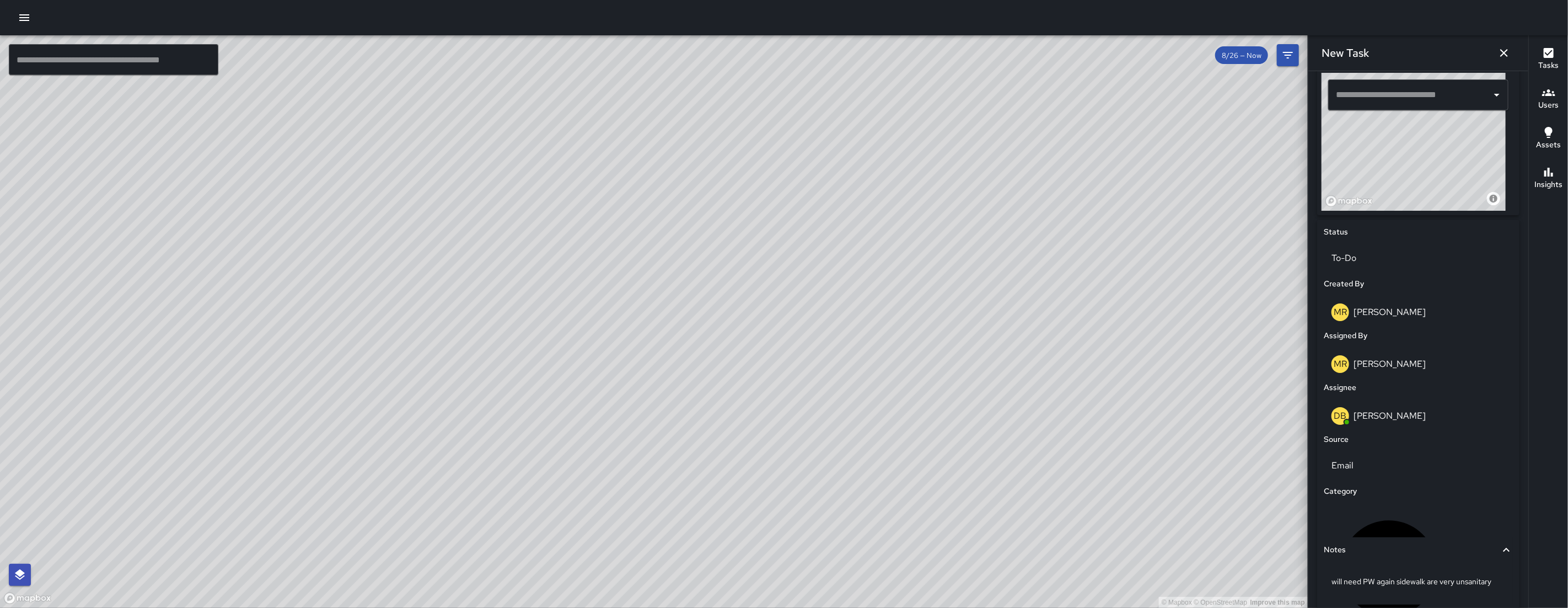
scroll to position [352, 0]
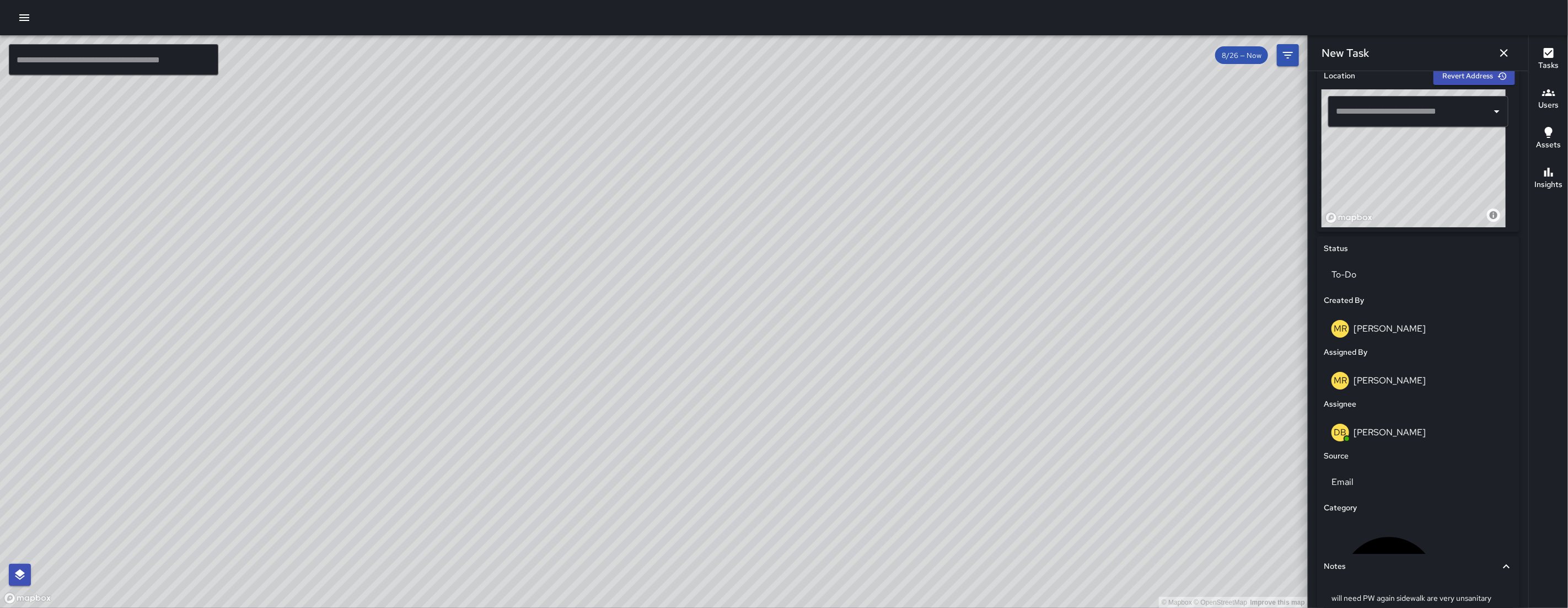
drag, startPoint x: 1442, startPoint y: 173, endPoint x: 1429, endPoint y: 194, distance: 24.7
click at [1429, 196] on div "© Mapbox © OpenStreetMap Improve this map" at bounding box center [1413, 158] width 184 height 138
click at [1419, 211] on div "© Mapbox © OpenStreetMap Improve this map" at bounding box center [1413, 158] width 184 height 138
click at [1414, 221] on div "© Mapbox © OpenStreetMap Improve this map" at bounding box center [1413, 158] width 184 height 138
click at [1372, 122] on input "text" at bounding box center [1410, 111] width 154 height 21
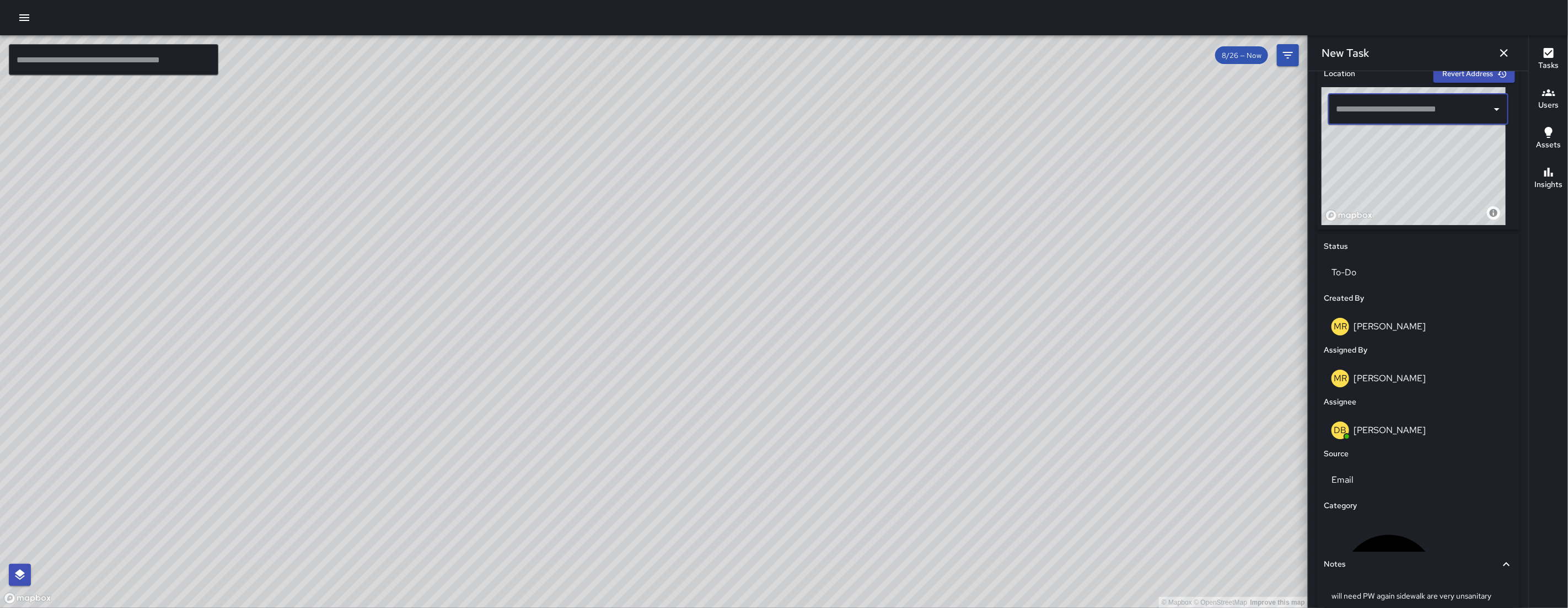
scroll to position [354, 0]
click at [1435, 142] on span "[STREET_ADDRESS]" at bounding box center [1423, 142] width 134 height 13
type input "**********"
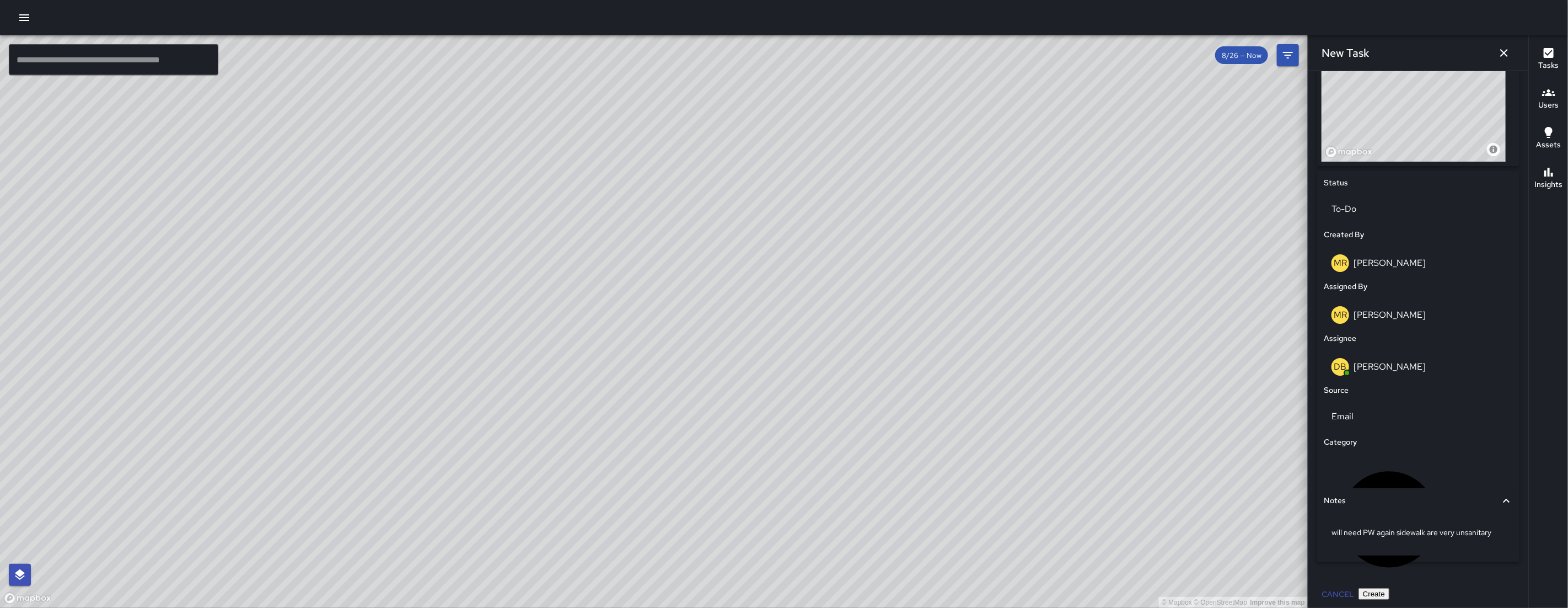
scroll to position [426, 0]
click at [1389, 593] on button "Create" at bounding box center [1374, 589] width 31 height 12
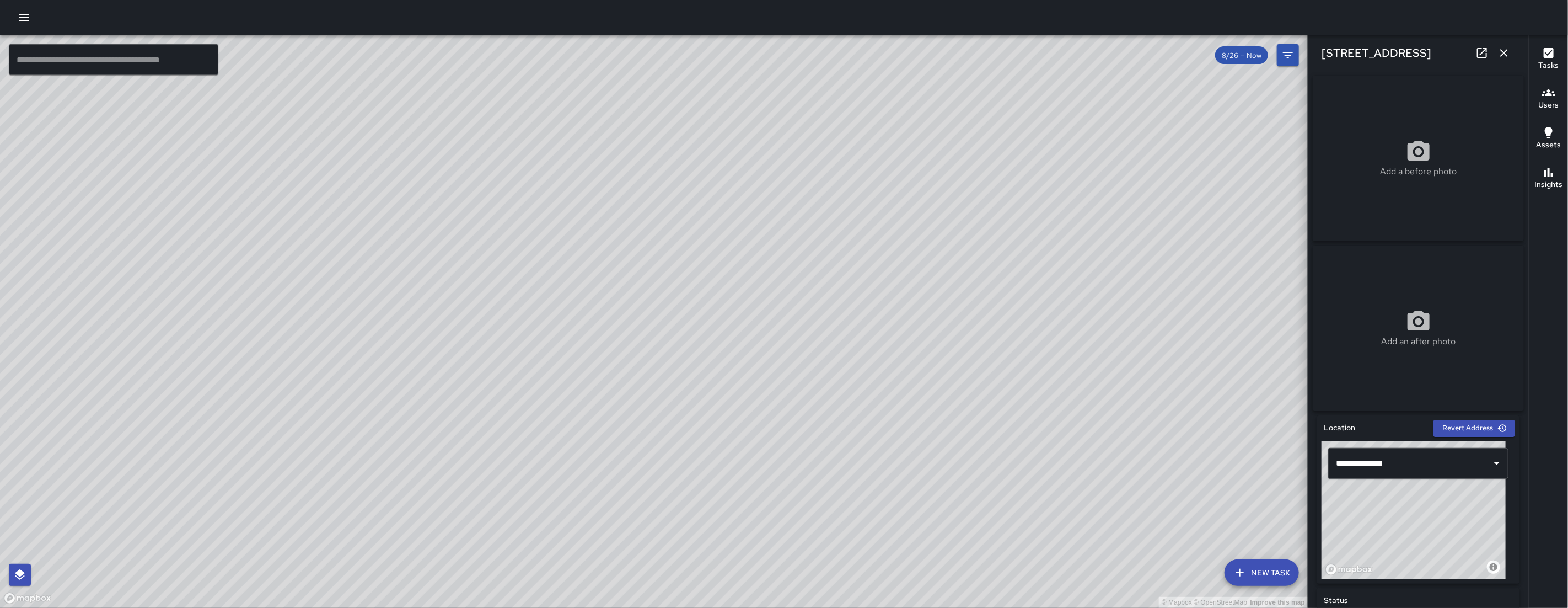
click at [1502, 53] on icon "button" at bounding box center [1504, 53] width 13 height 13
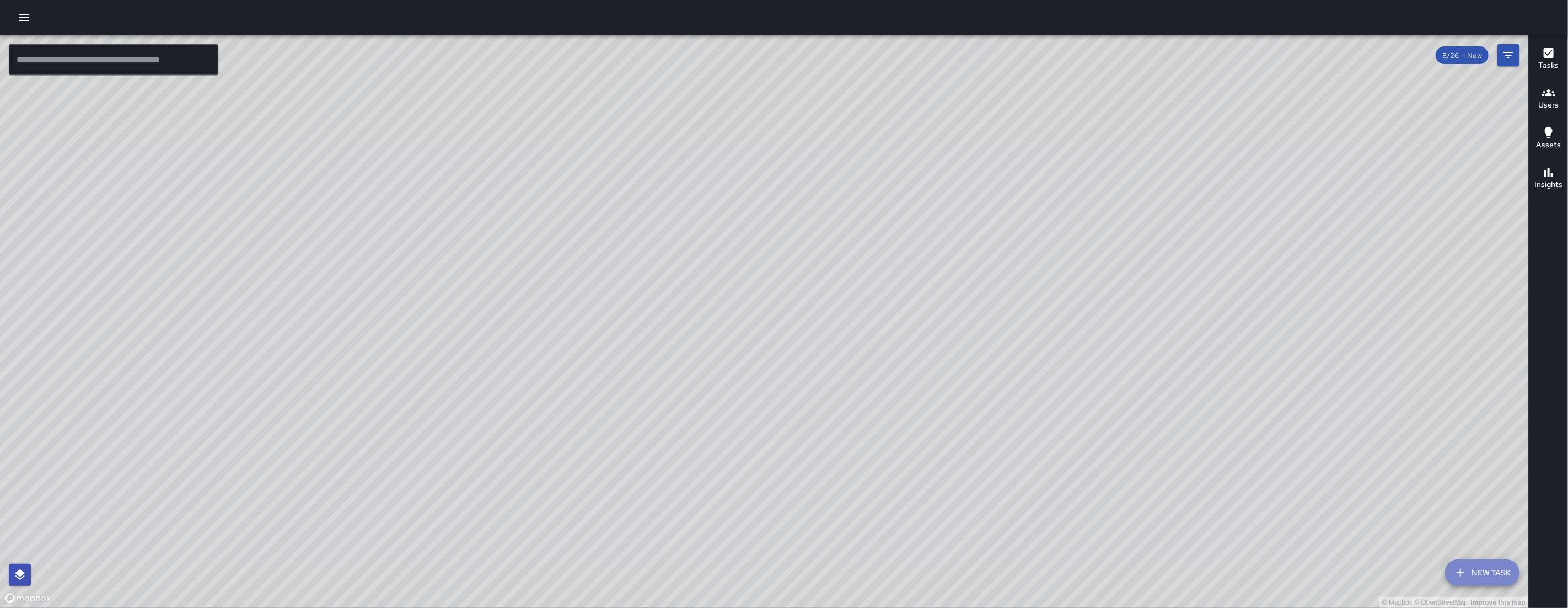
click at [1469, 563] on button "New Task" at bounding box center [1482, 572] width 74 height 26
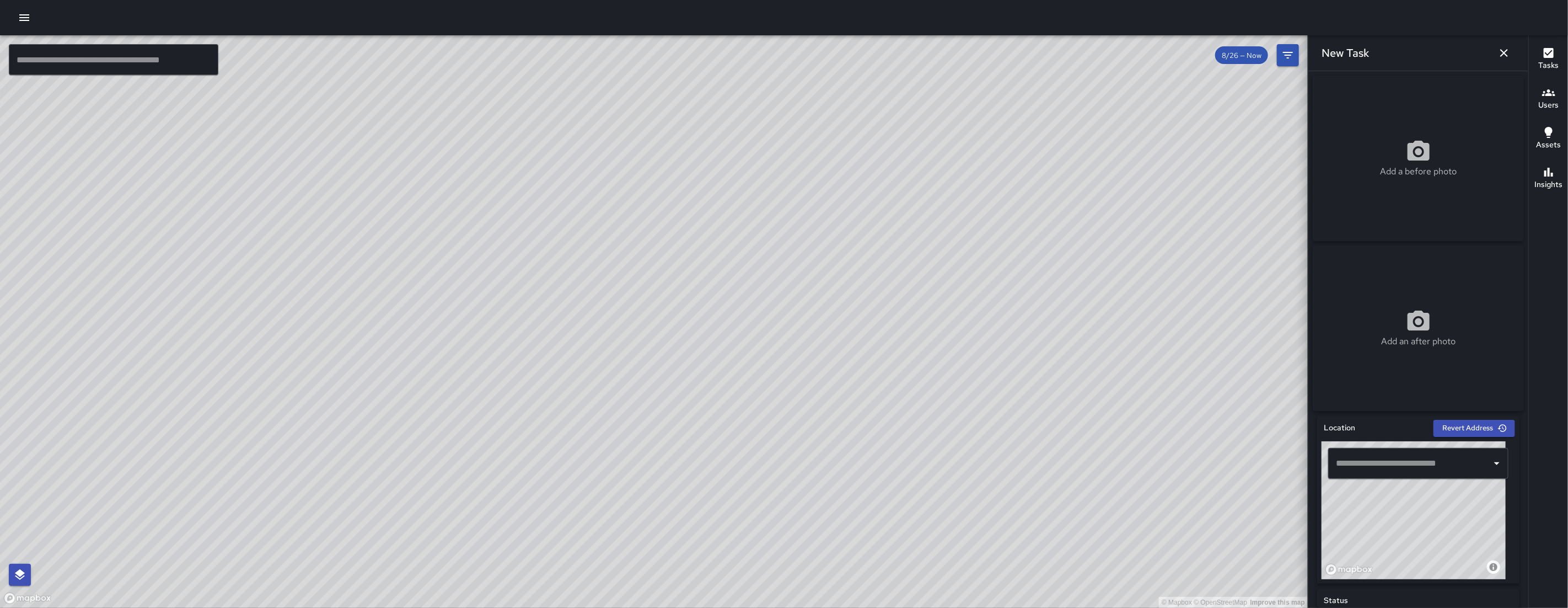
drag, startPoint x: 1451, startPoint y: 506, endPoint x: 1353, endPoint y: 541, distance: 104.1
click at [1355, 540] on div "© Mapbox © OpenStreetMap Improve this map" at bounding box center [1413, 510] width 184 height 138
click at [1353, 541] on div "© Mapbox © OpenStreetMap Improve this map" at bounding box center [1413, 510] width 184 height 138
drag, startPoint x: 1364, startPoint y: 523, endPoint x: 1382, endPoint y: 582, distance: 61.7
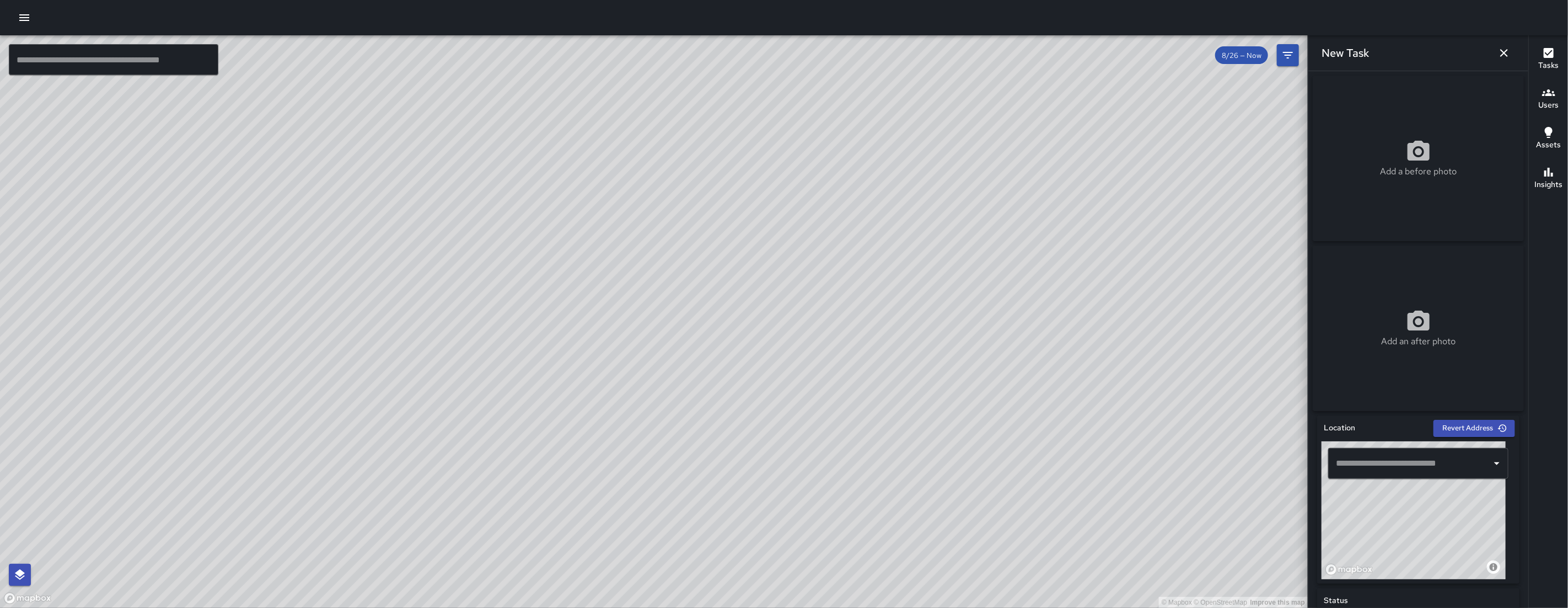
click at [1380, 579] on div "© Mapbox © OpenStreetMap Improve this map" at bounding box center [1413, 510] width 184 height 138
drag, startPoint x: 1364, startPoint y: 539, endPoint x: 1435, endPoint y: 499, distance: 81.5
click at [1435, 498] on div "© Mapbox © OpenStreetMap Improve this map" at bounding box center [1413, 510] width 184 height 138
drag, startPoint x: 1397, startPoint y: 514, endPoint x: 1423, endPoint y: 536, distance: 34.1
click at [1423, 536] on div "© Mapbox © OpenStreetMap Improve this map" at bounding box center [1413, 510] width 184 height 138
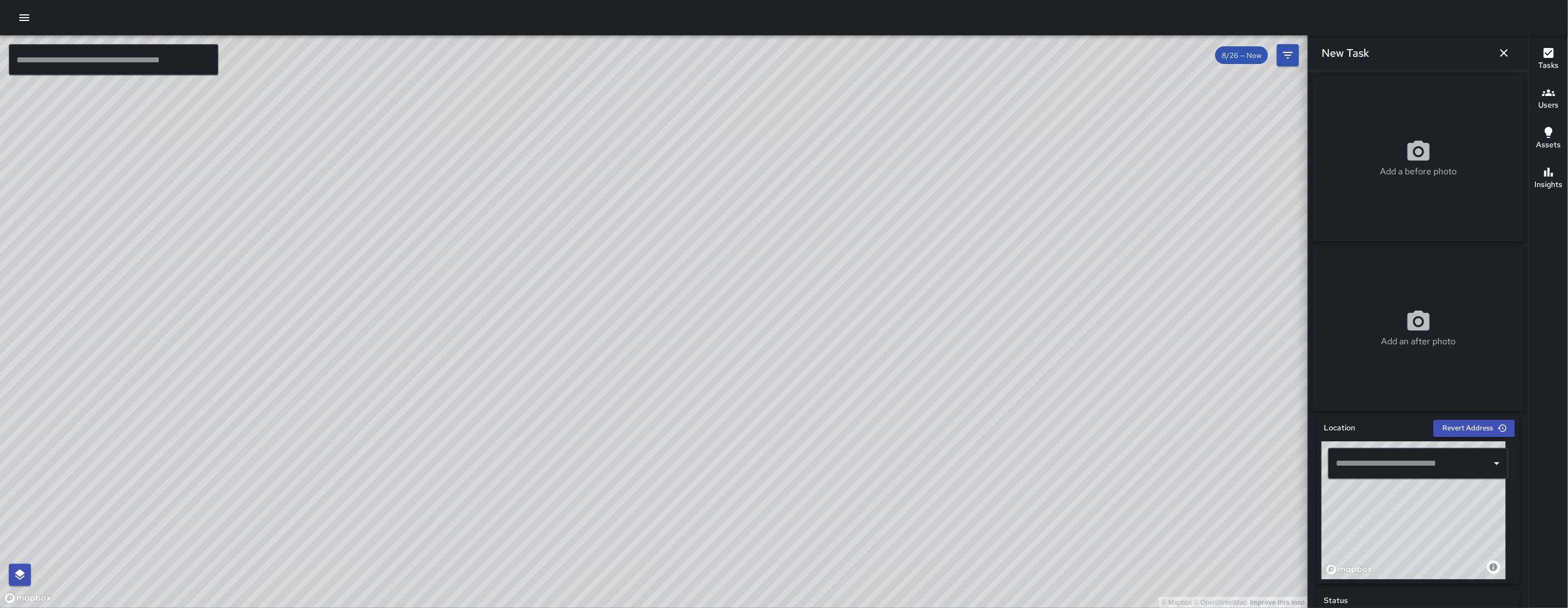
click at [1412, 529] on div "© Mapbox © OpenStreetMap Improve this map" at bounding box center [1413, 510] width 184 height 138
click at [1410, 552] on div "© Mapbox © OpenStreetMap Improve this map" at bounding box center [1413, 510] width 184 height 138
type input "**********"
click at [1424, 474] on input "**********" at bounding box center [1402, 463] width 139 height 21
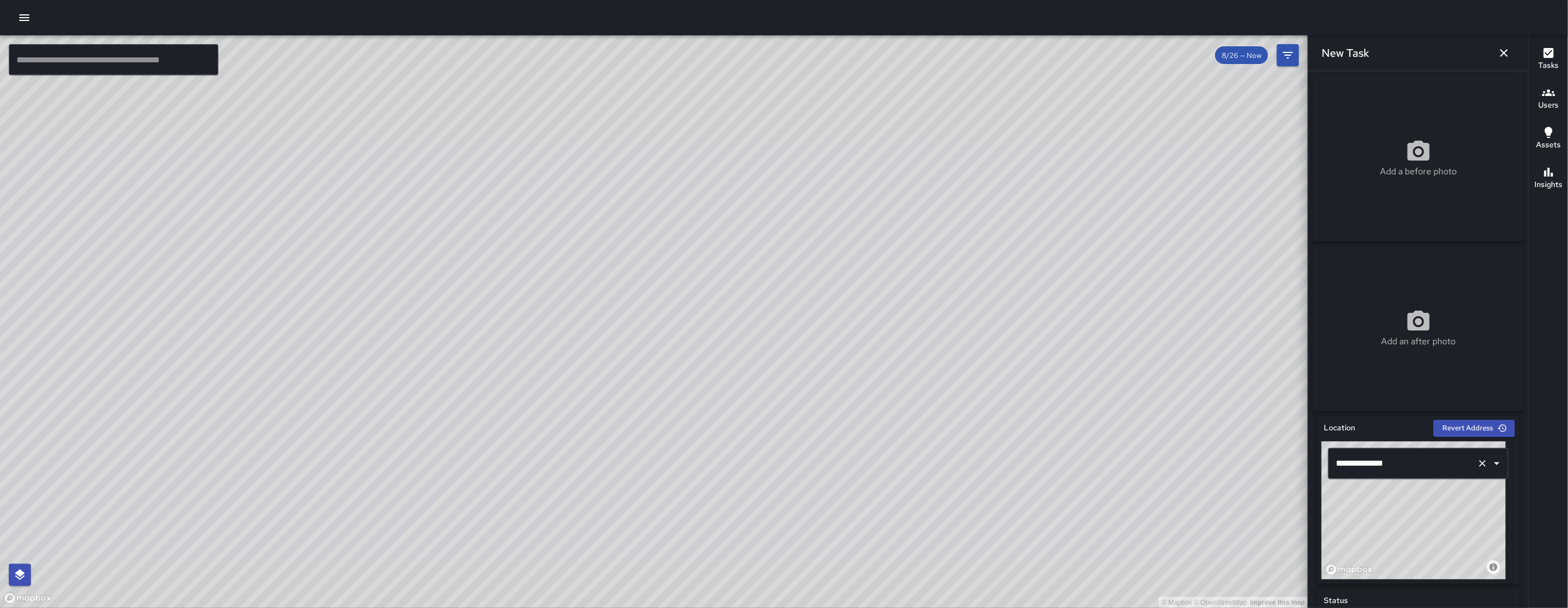
click at [1424, 474] on input "**********" at bounding box center [1402, 463] width 139 height 21
click at [1450, 499] on span "[STREET_ADDRESS]" at bounding box center [1423, 498] width 134 height 13
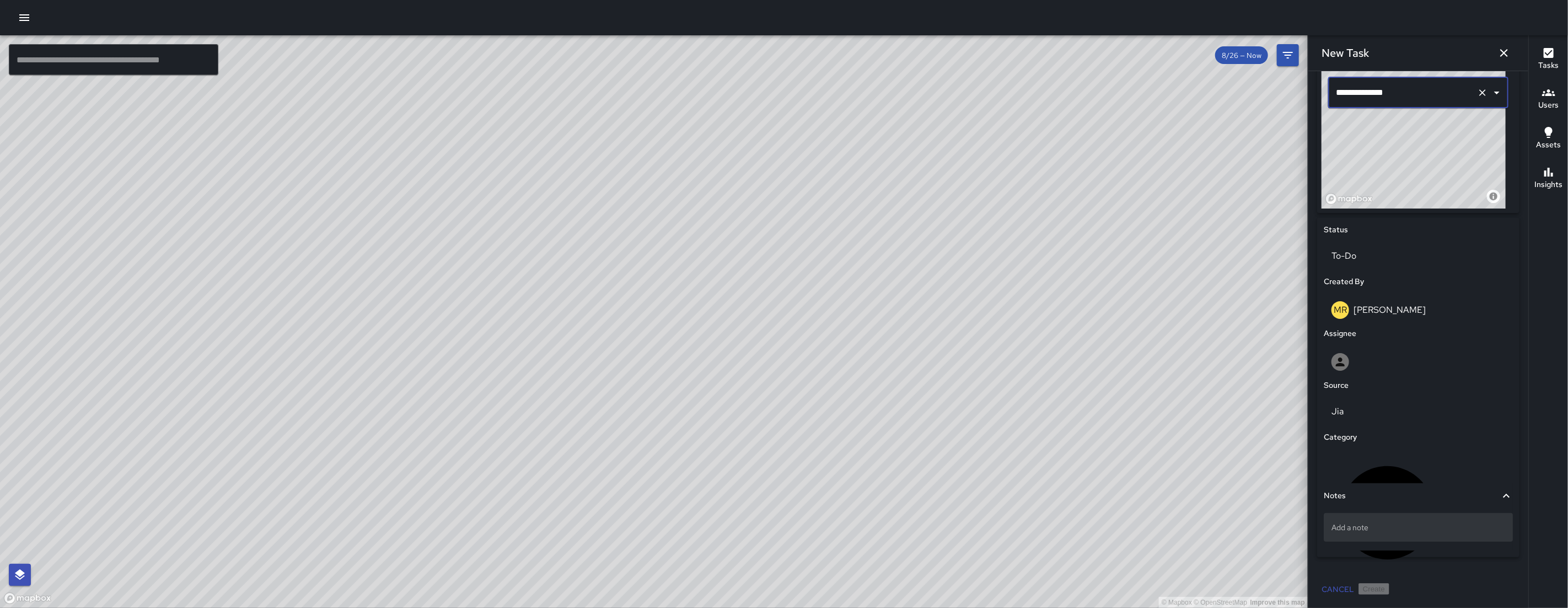
type input "**********"
click at [1407, 529] on p "Add a note" at bounding box center [1418, 527] width 174 height 11
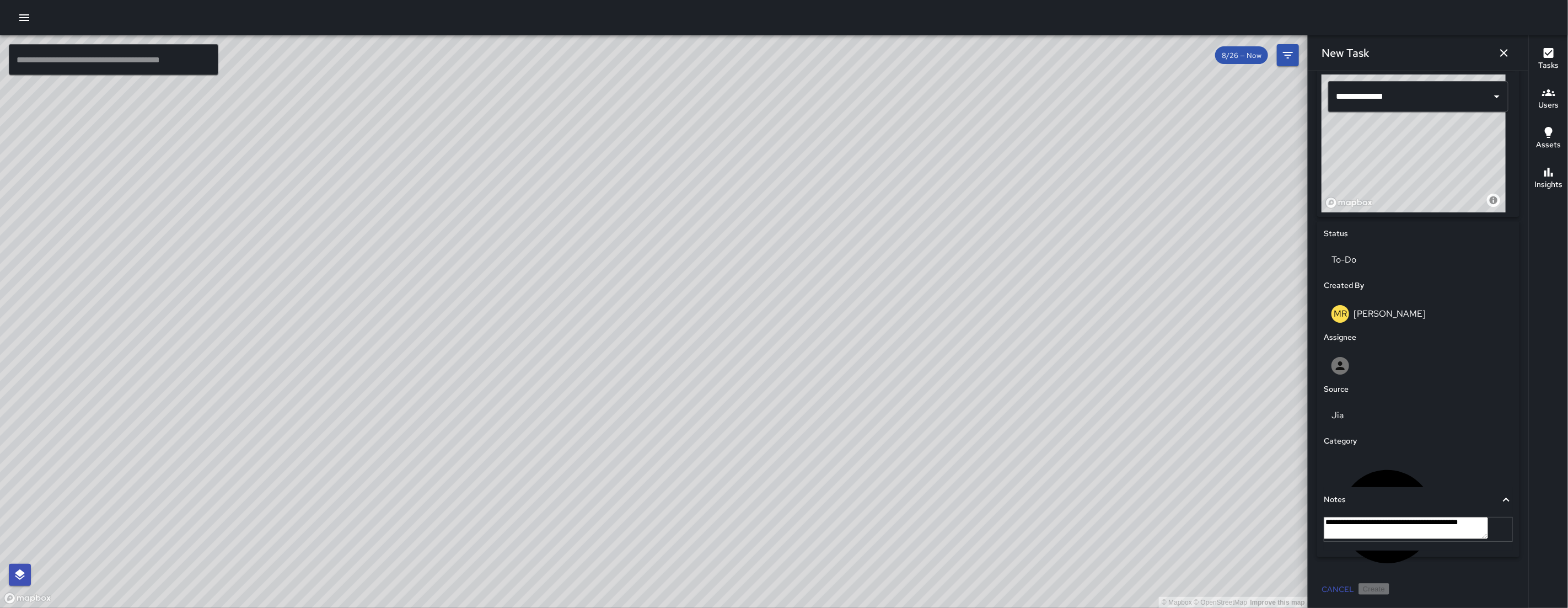
type textarea "**********"
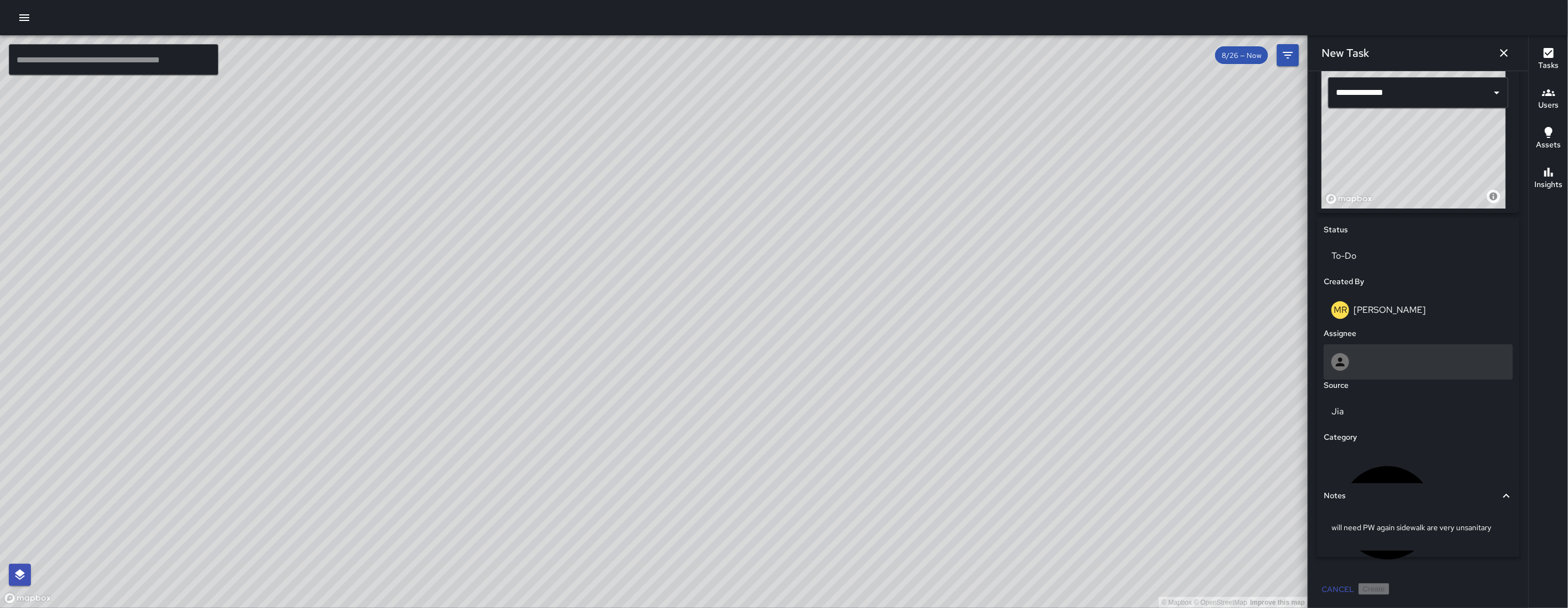
click at [1422, 361] on div at bounding box center [1418, 362] width 174 height 18
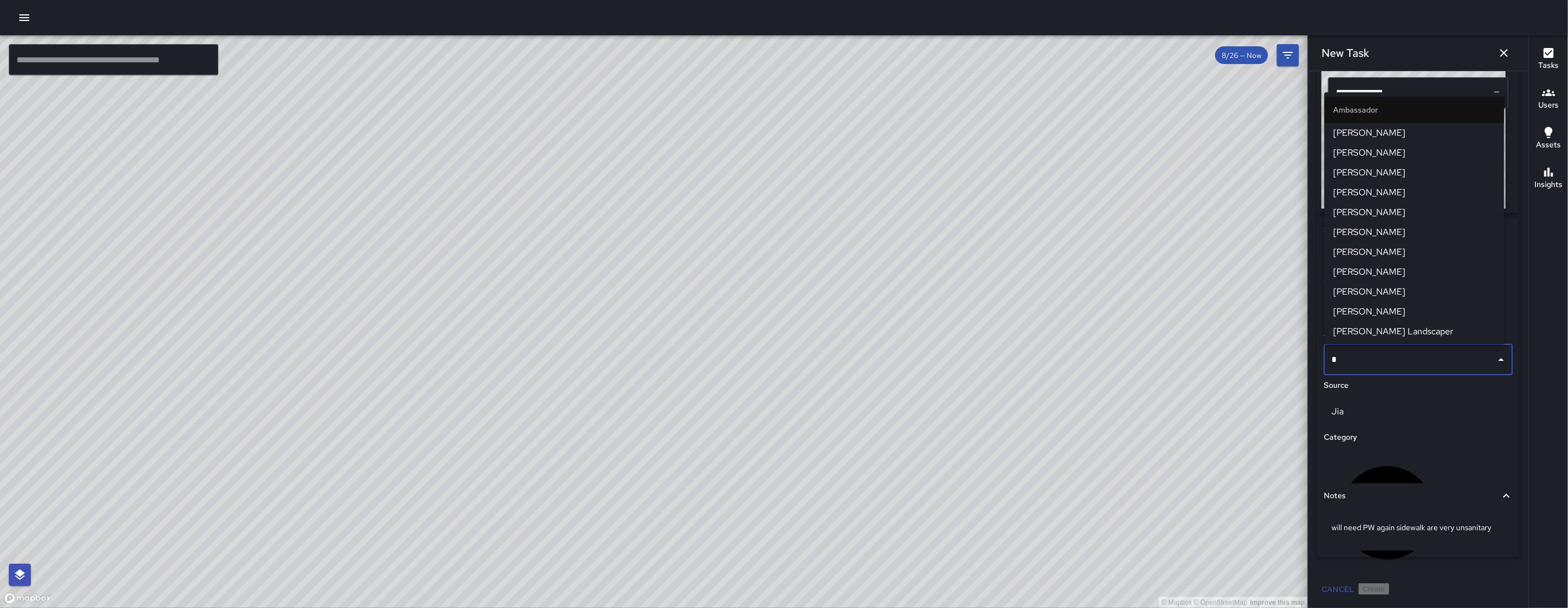
type input "**"
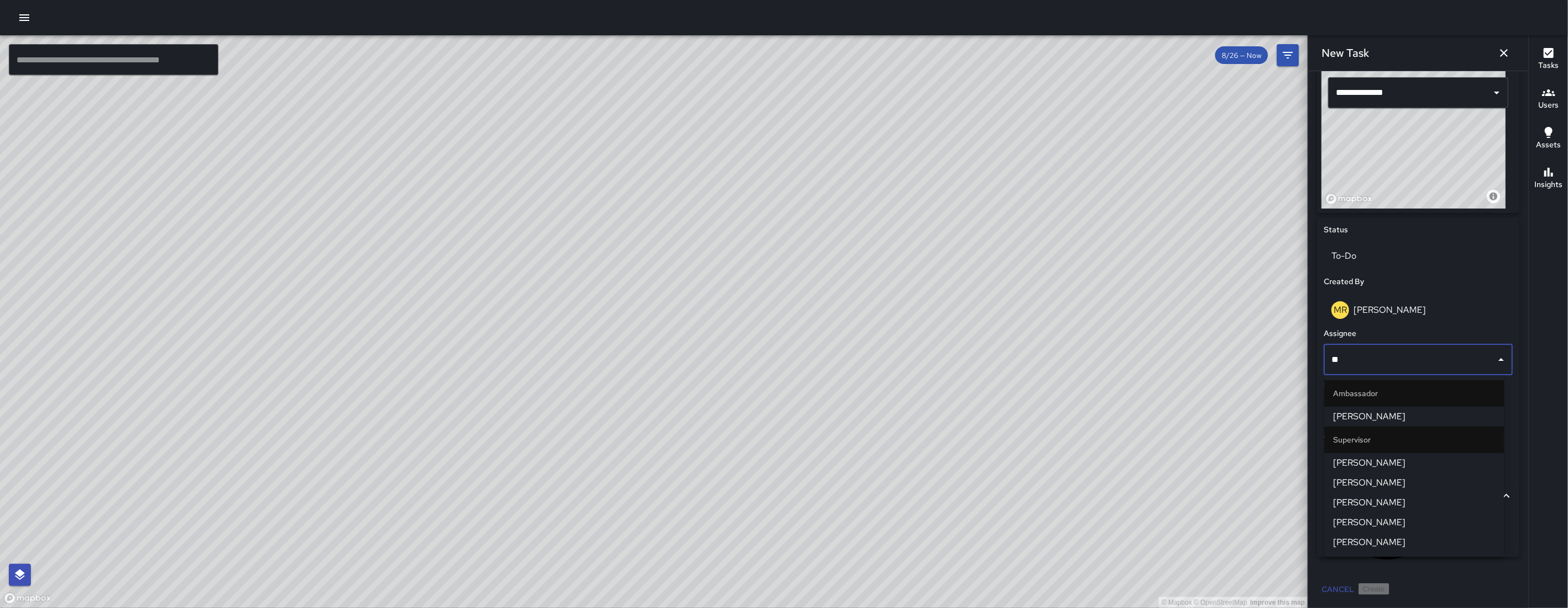
click at [1409, 460] on span "[PERSON_NAME]" at bounding box center [1414, 463] width 162 height 13
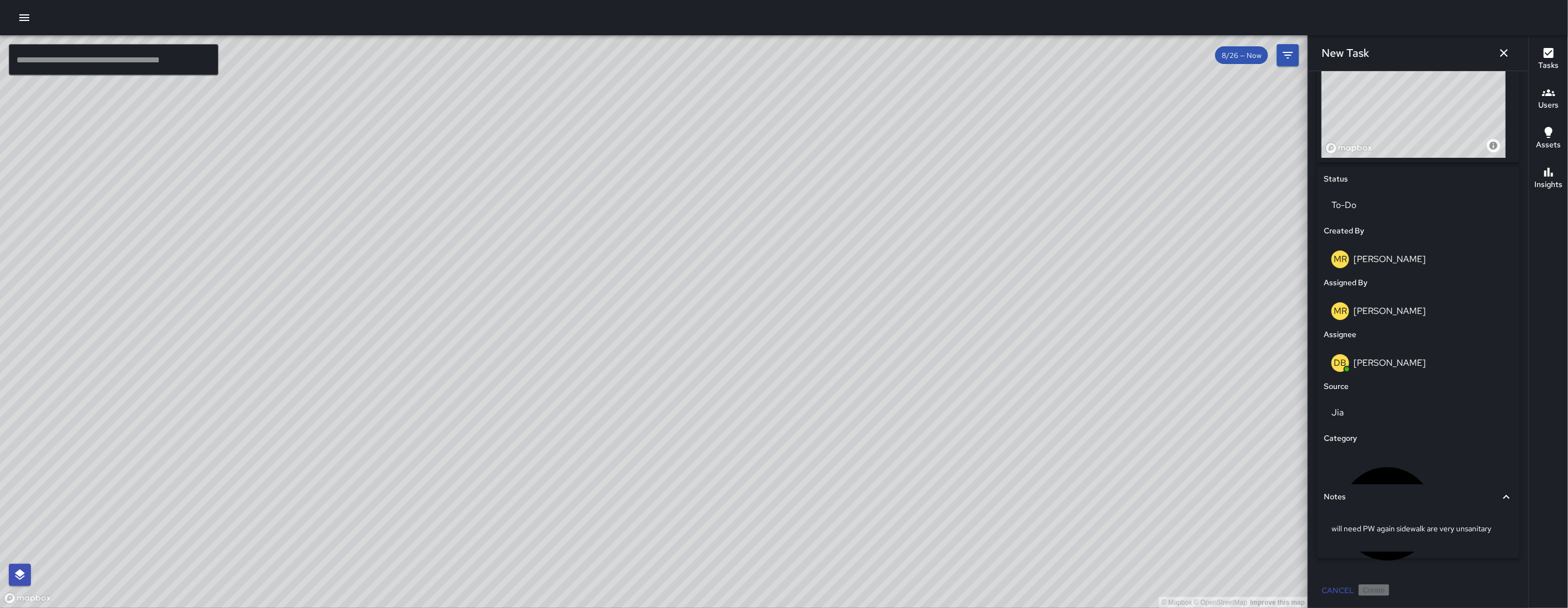
scroll to position [426, 0]
click at [1345, 425] on div "Jia" at bounding box center [1418, 411] width 189 height 31
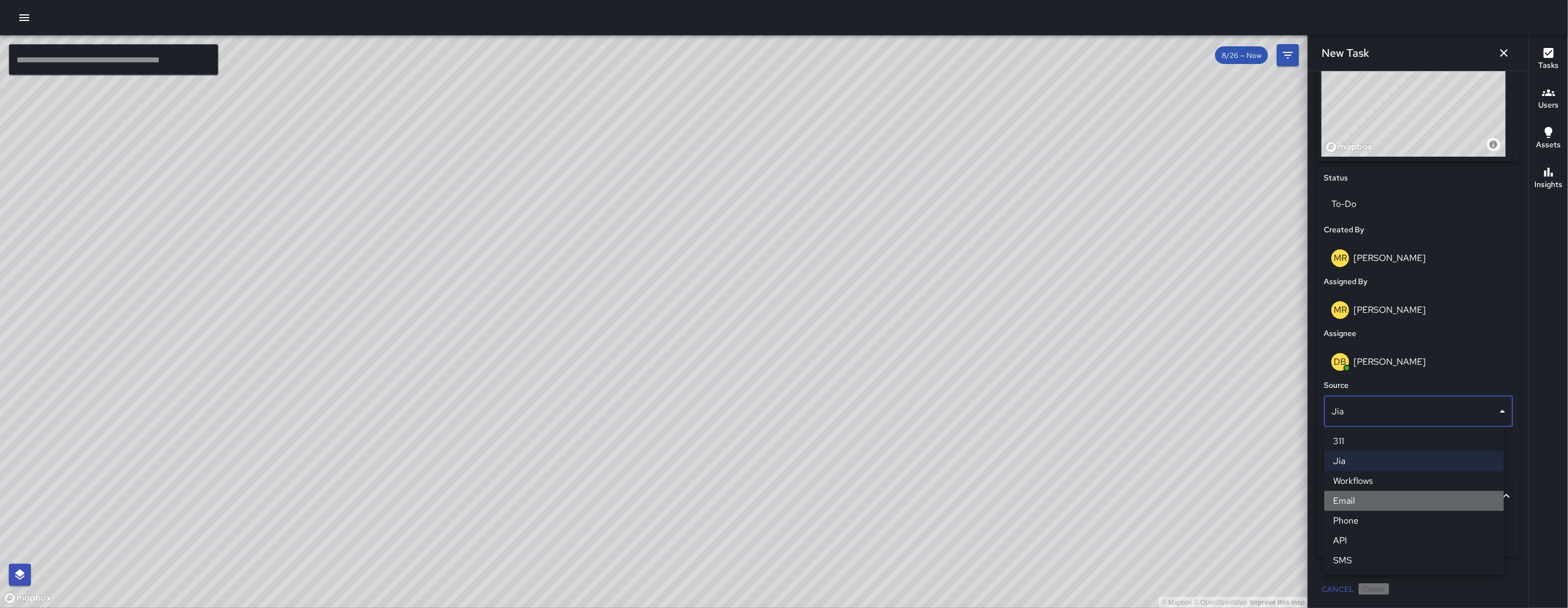
click at [1355, 502] on li "Email" at bounding box center [1414, 501] width 180 height 20
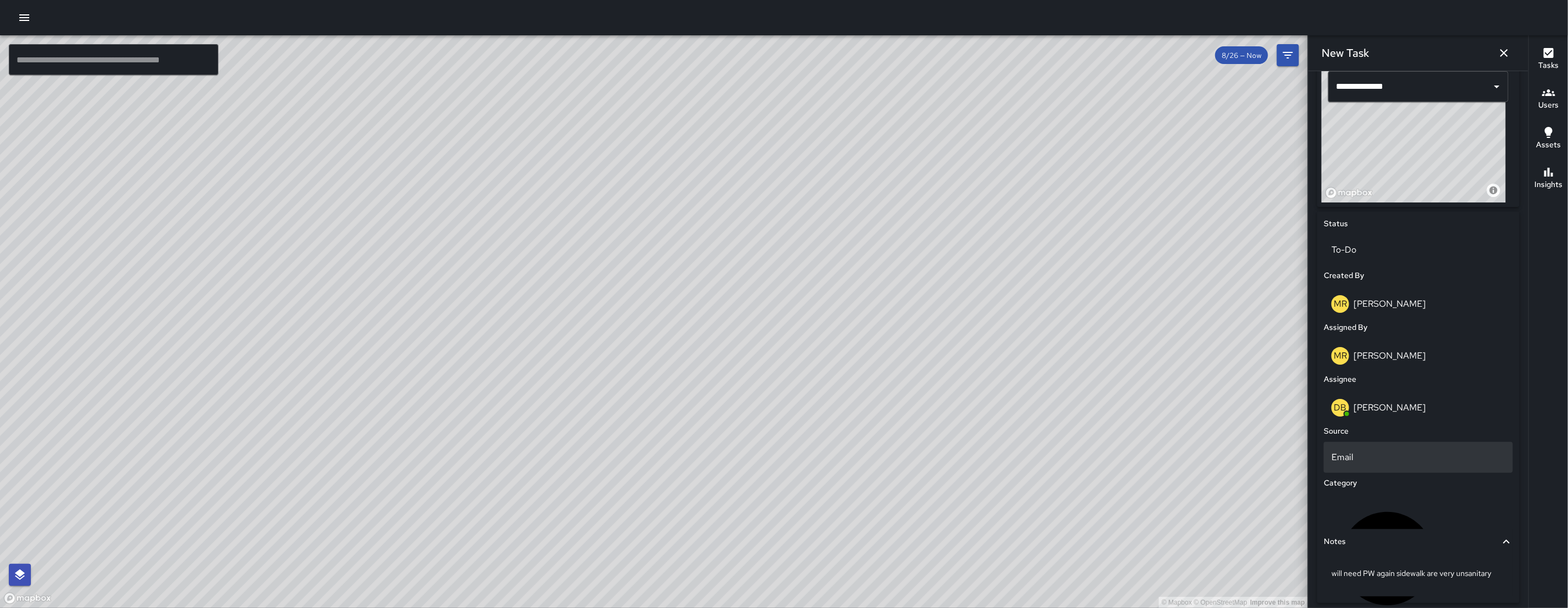
scroll to position [359, 0]
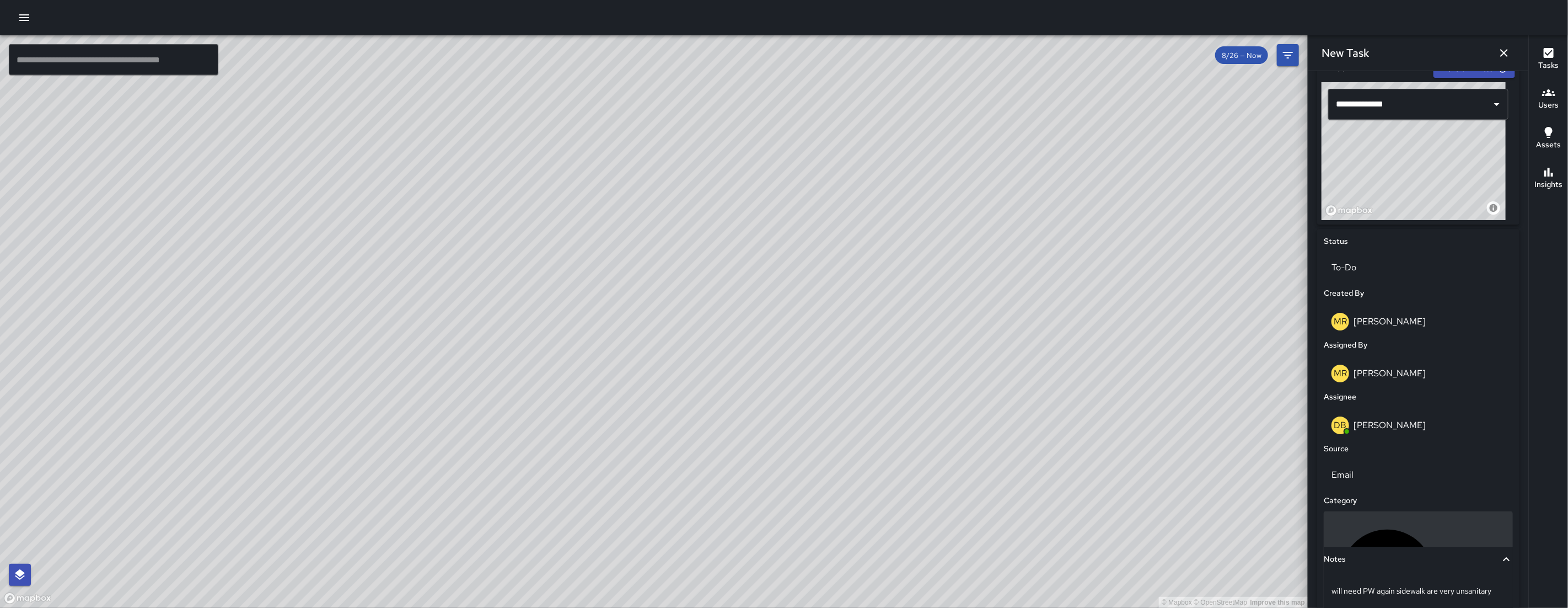
click at [1396, 522] on div "Uncategorized" at bounding box center [1418, 576] width 189 height 129
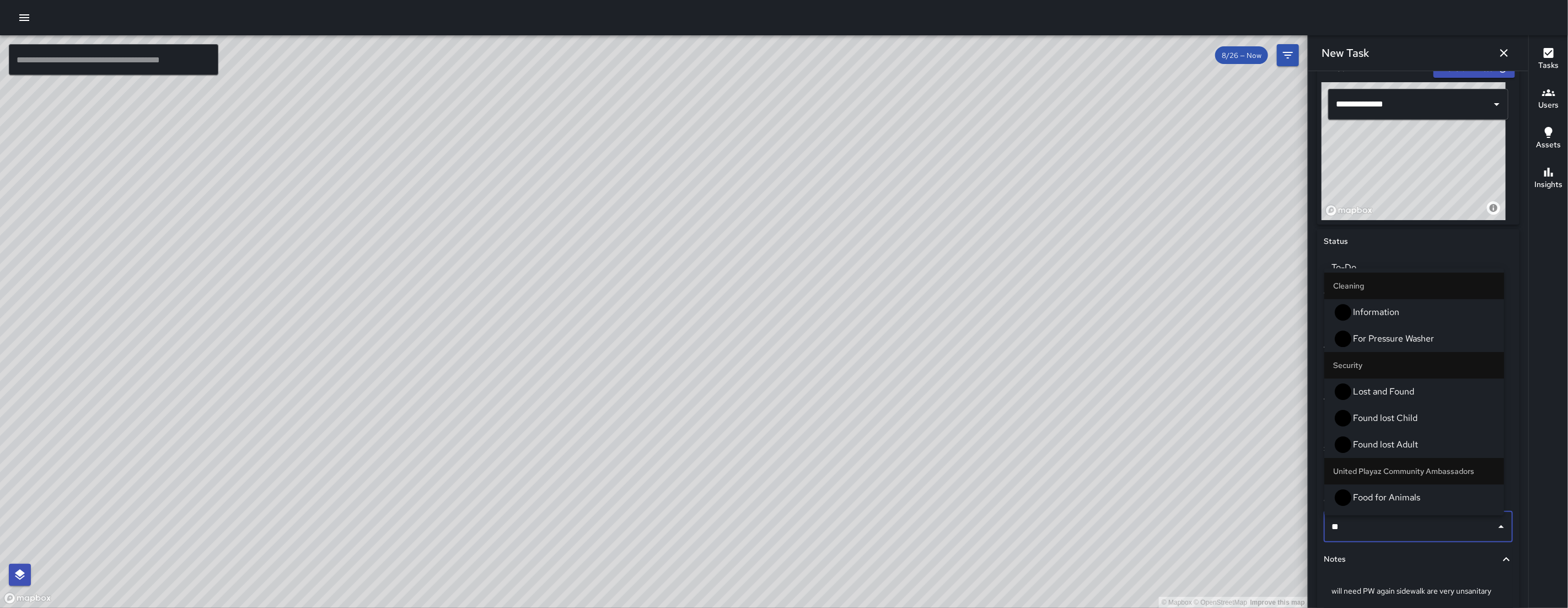
type input "***"
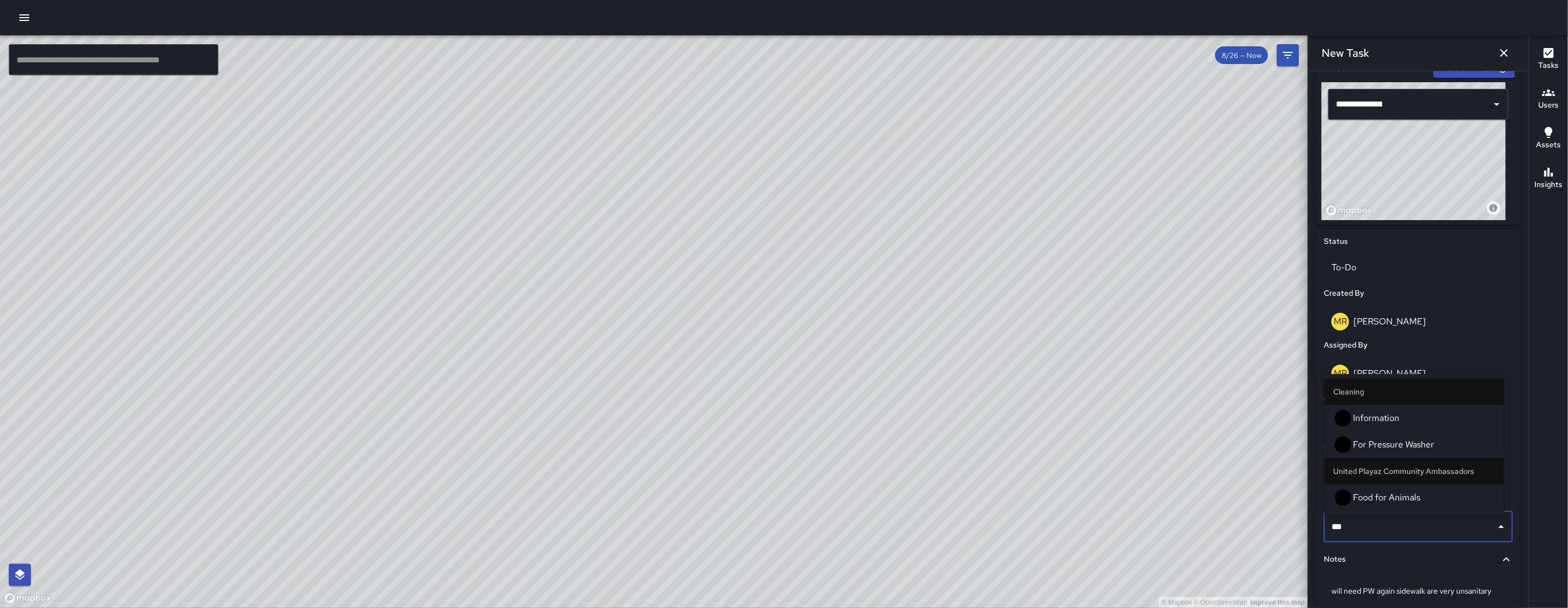
click at [1433, 451] on span "For Pressure Washer" at bounding box center [1423, 444] width 142 height 13
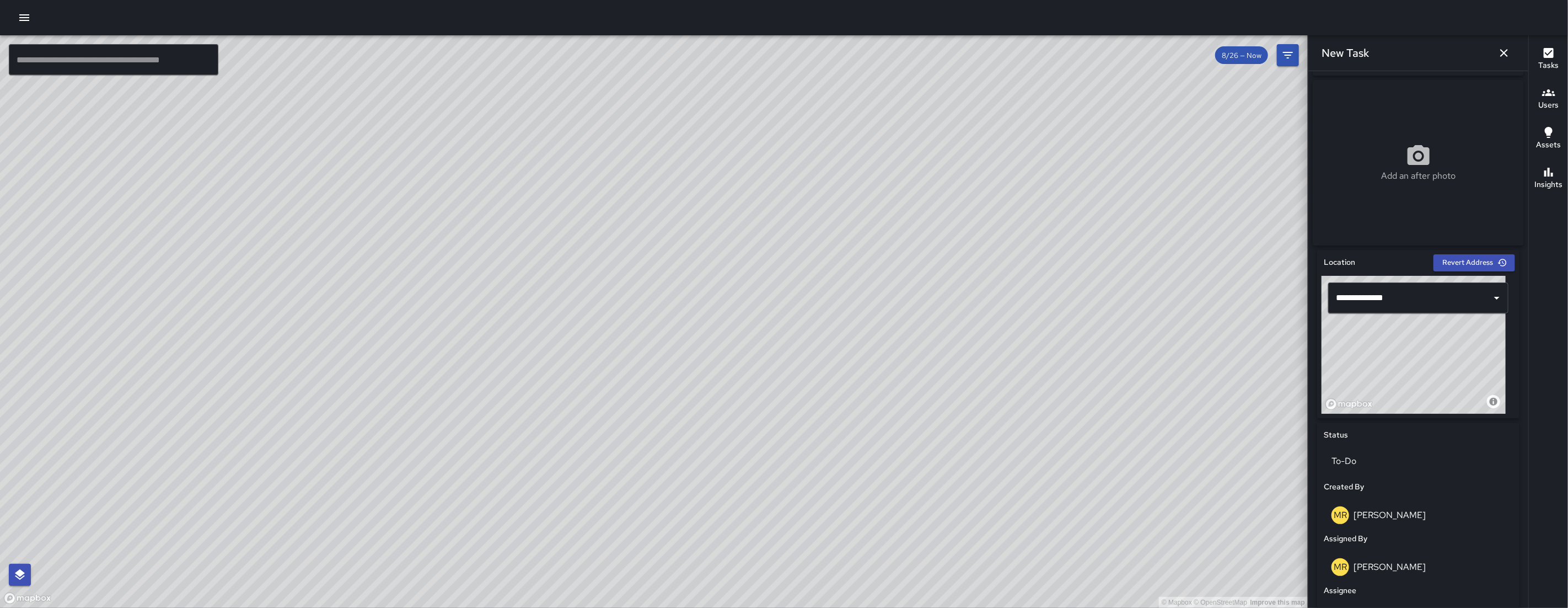
scroll to position [426, 0]
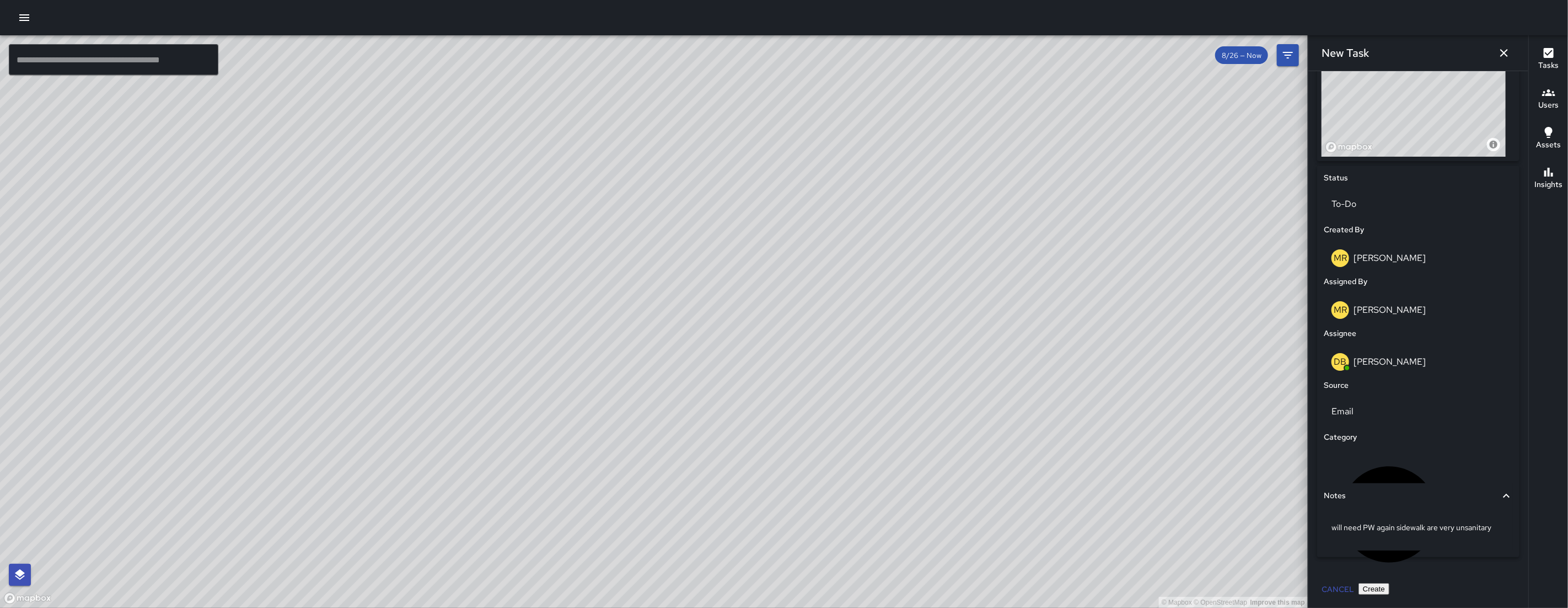
click at [1389, 587] on button "Create" at bounding box center [1374, 589] width 31 height 12
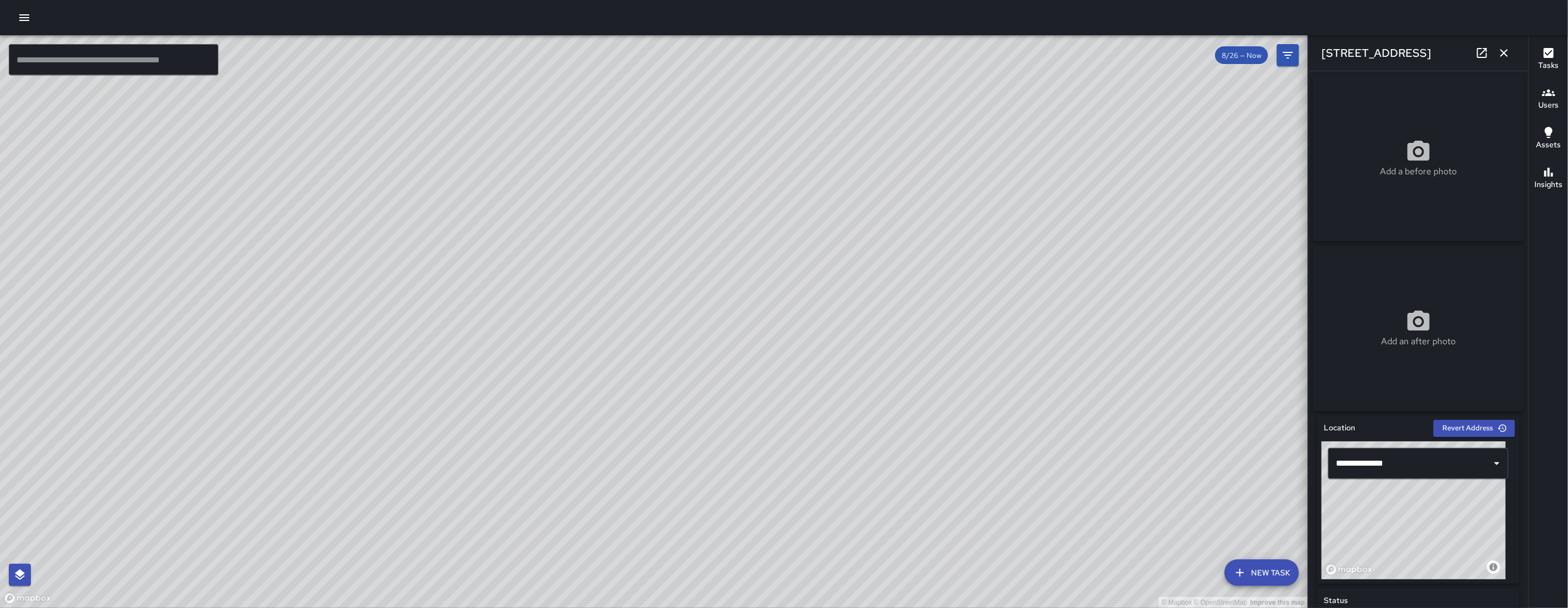
click at [1500, 48] on icon "button" at bounding box center [1504, 53] width 13 height 13
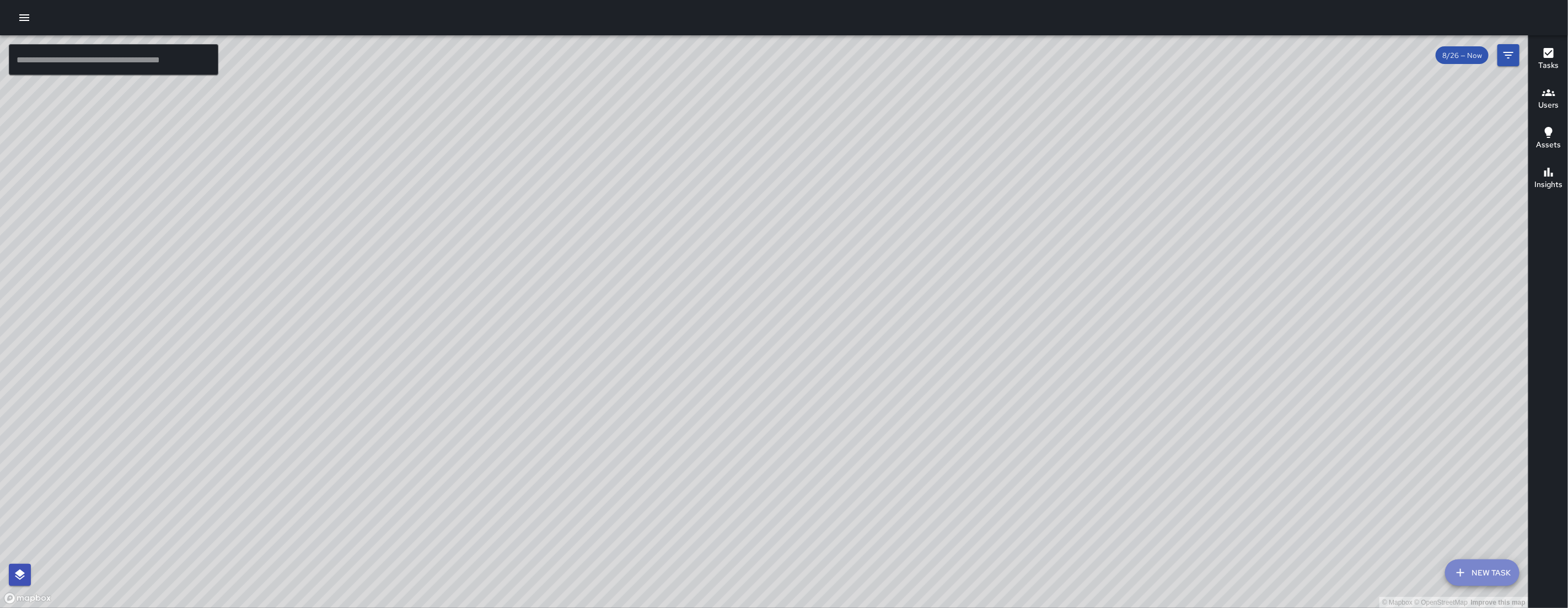
click at [1472, 570] on button "New Task" at bounding box center [1482, 572] width 74 height 26
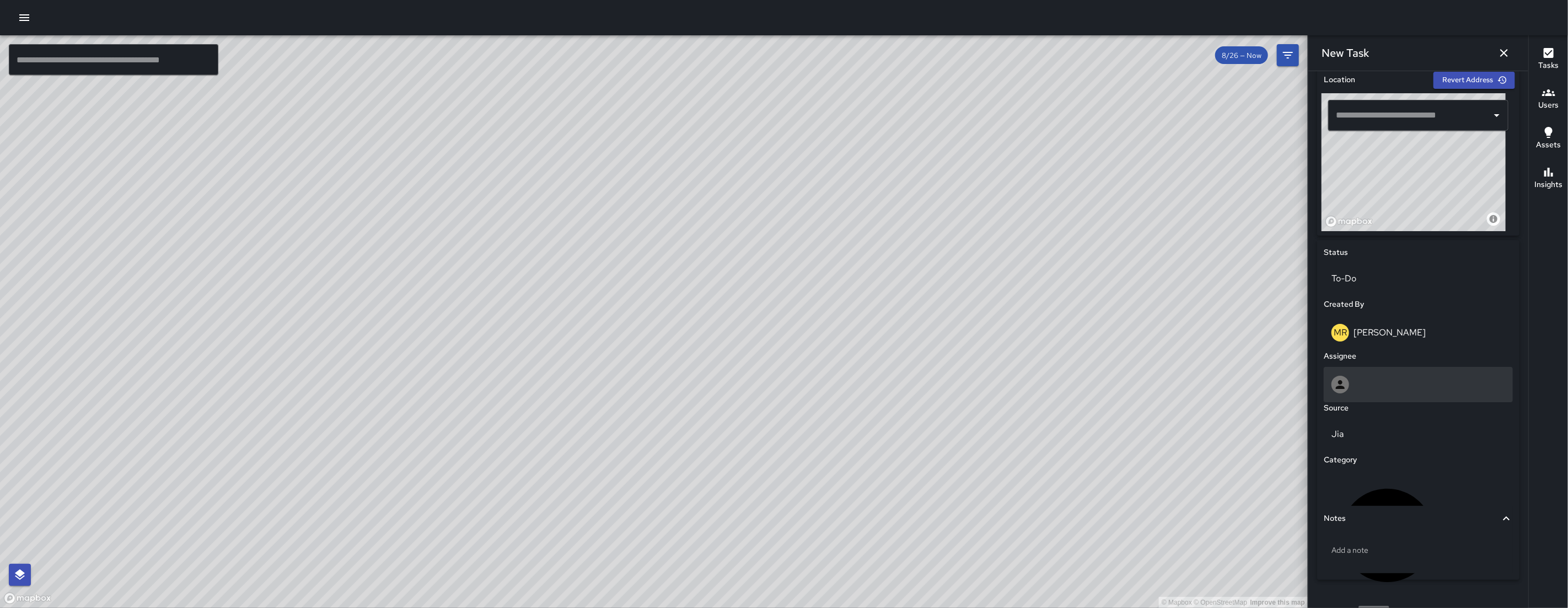
scroll to position [349, 0]
click at [1350, 392] on div at bounding box center [1418, 384] width 174 height 18
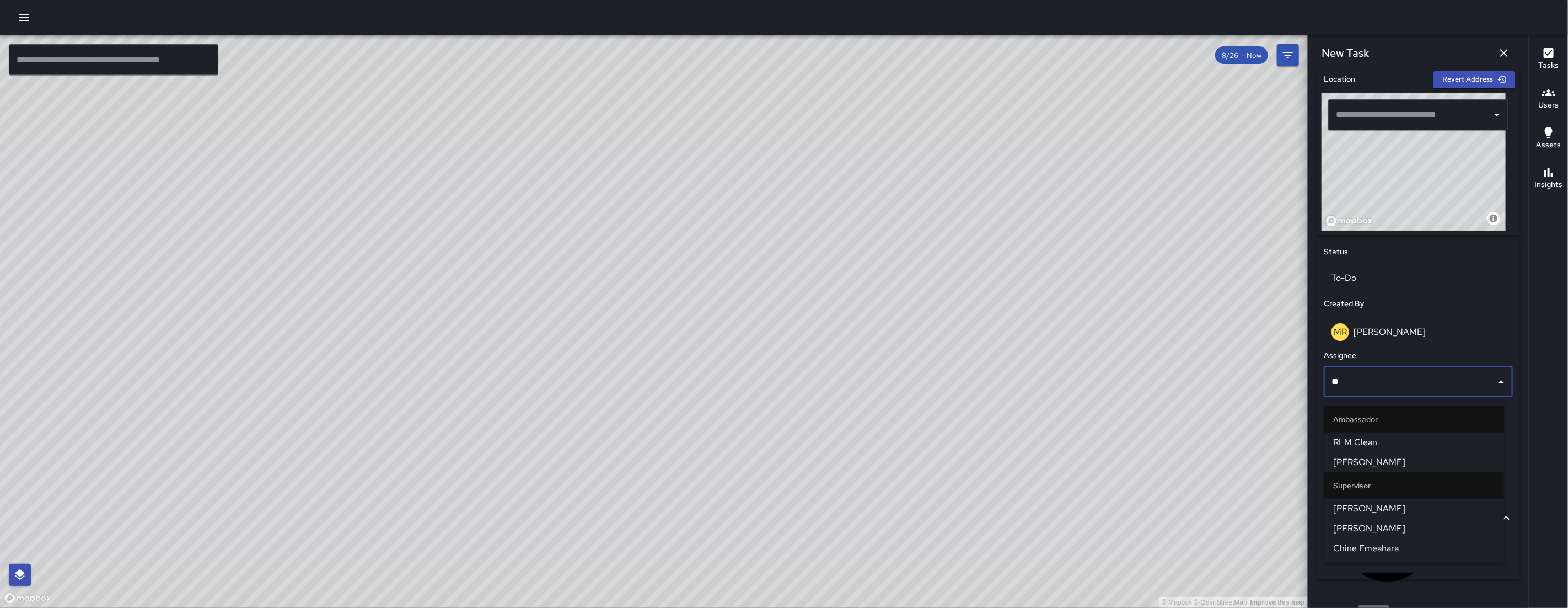
type input "***"
click at [1374, 505] on span "[PERSON_NAME]" at bounding box center [1414, 509] width 162 height 13
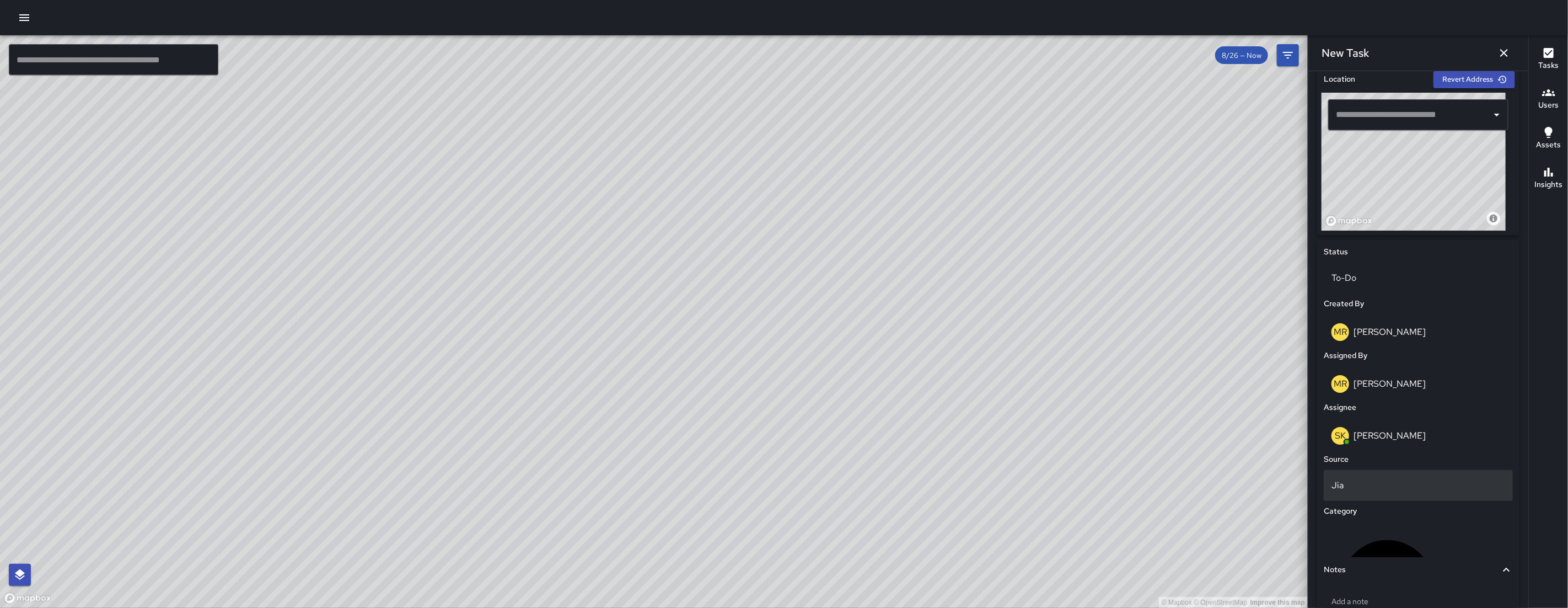
click at [1380, 489] on p "Jia" at bounding box center [1418, 485] width 174 height 13
click at [1377, 489] on body "© Mapbox © OpenStreetMap Improve this map ​ New Task 8/26 — Now Map Layers Task…" at bounding box center [784, 304] width 1568 height 608
click at [1367, 522] on li "Email" at bounding box center [1414, 525] width 180 height 20
click at [1367, 520] on div "Category" at bounding box center [1418, 511] width 194 height 17
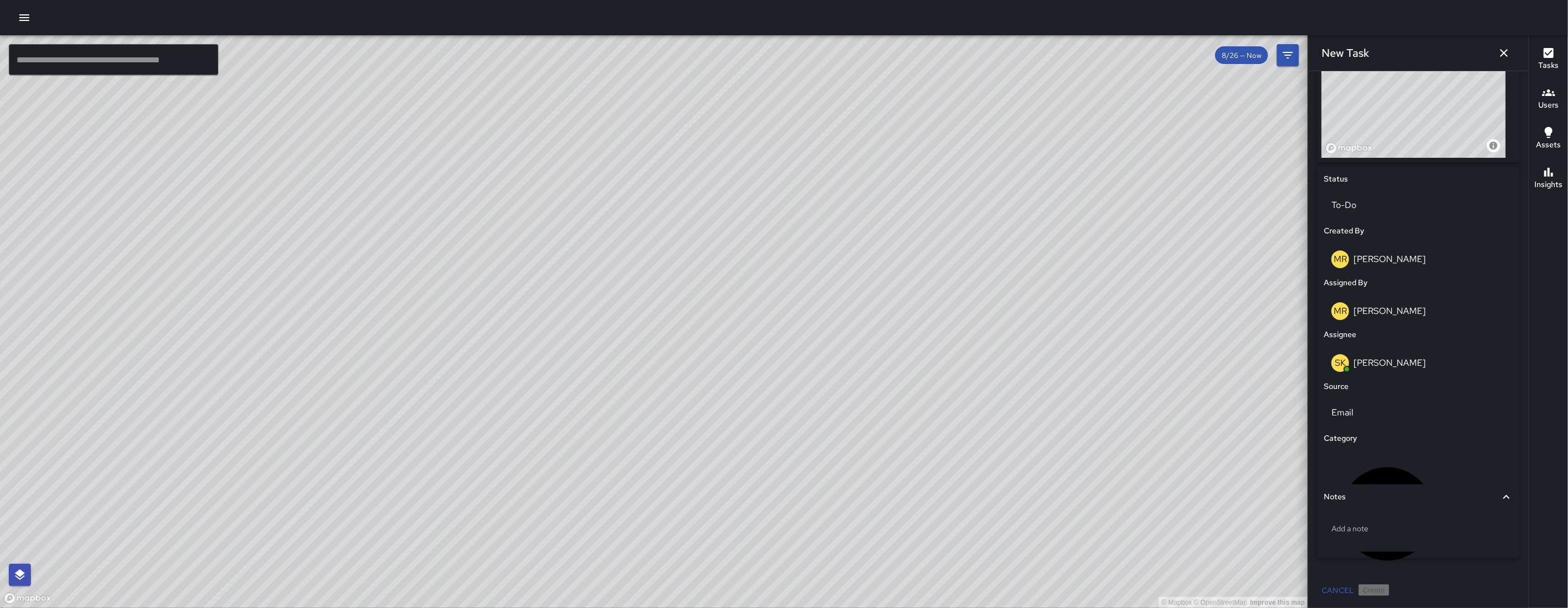
scroll to position [426, 0]
click at [1447, 506] on p "Uncategorized" at bounding box center [1476, 512] width 57 height 13
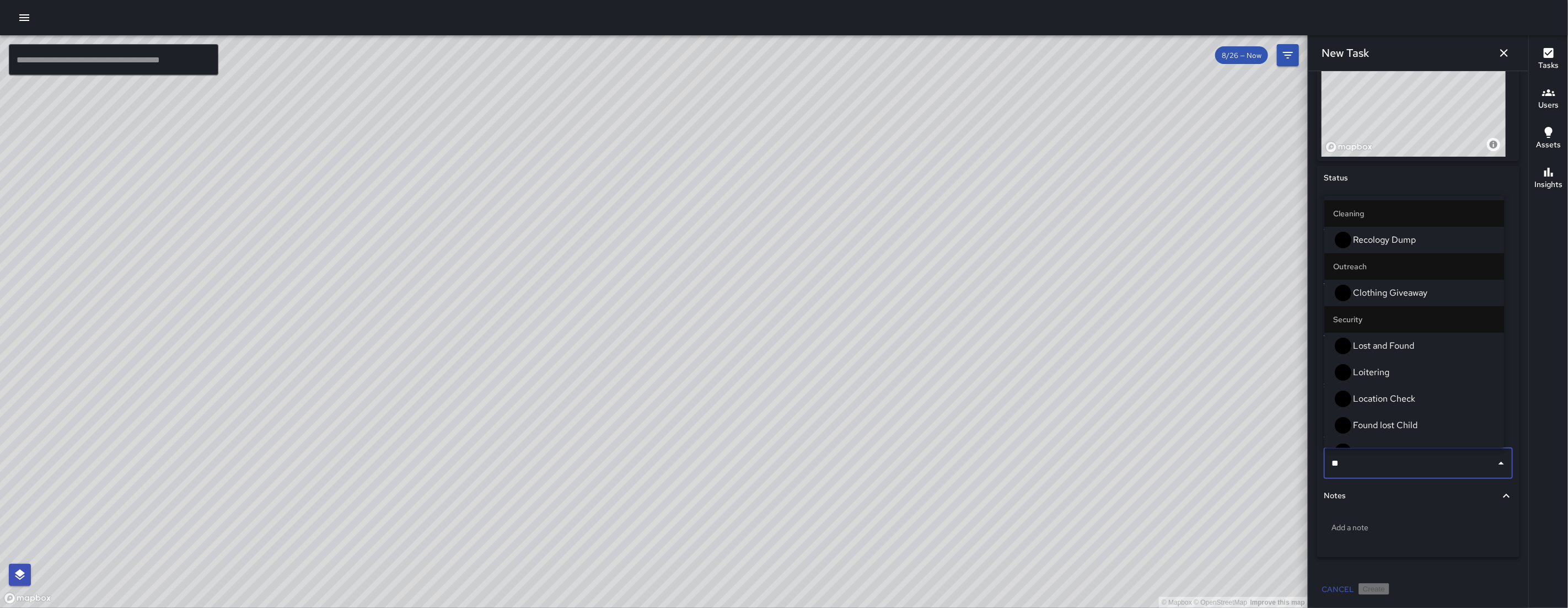
type input "***"
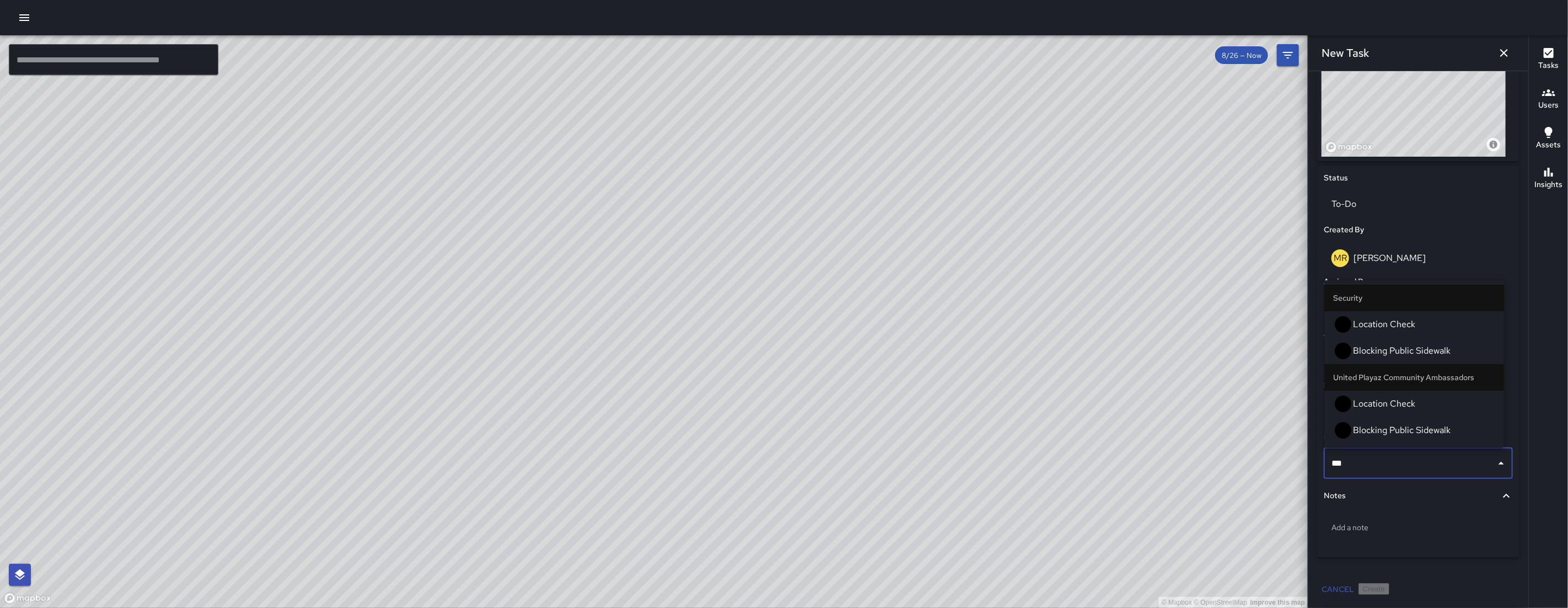
click at [1390, 411] on span "Location Check" at bounding box center [1423, 403] width 142 height 13
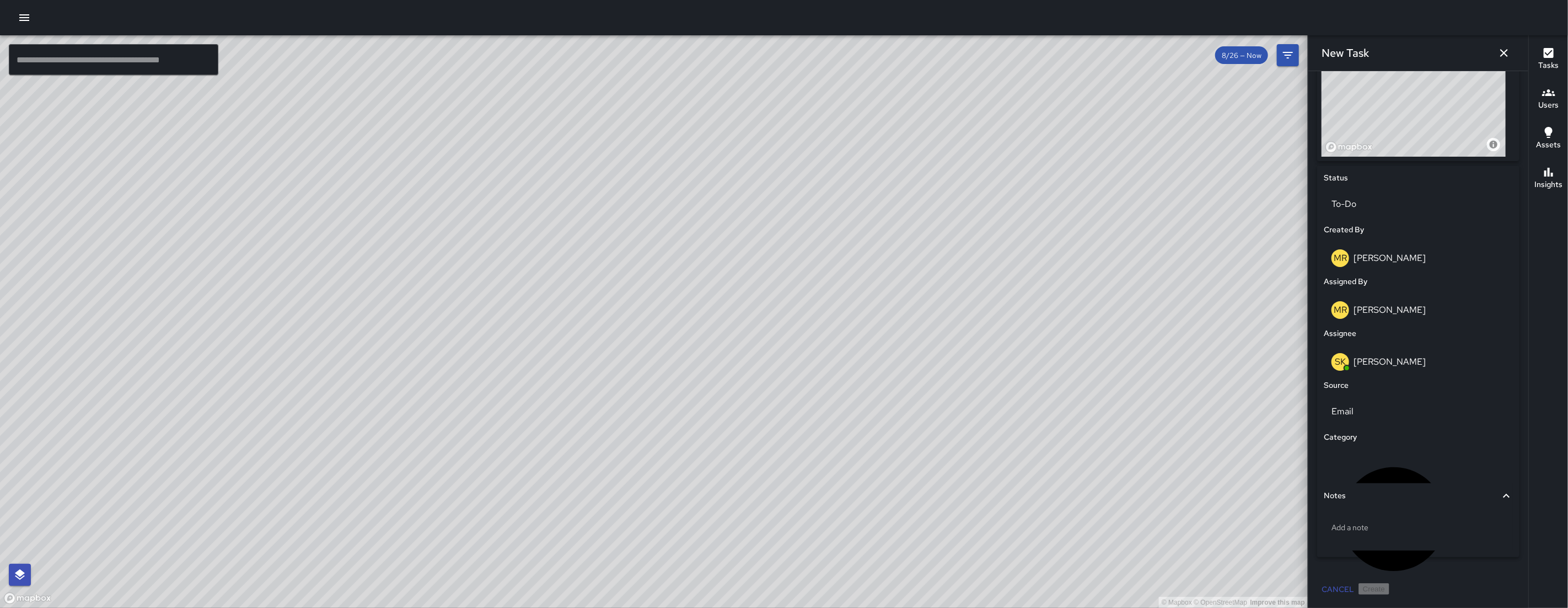
click at [1382, 512] on div "Add a note" at bounding box center [1418, 529] width 189 height 42
click at [1385, 520] on div "Add a note" at bounding box center [1418, 527] width 189 height 28
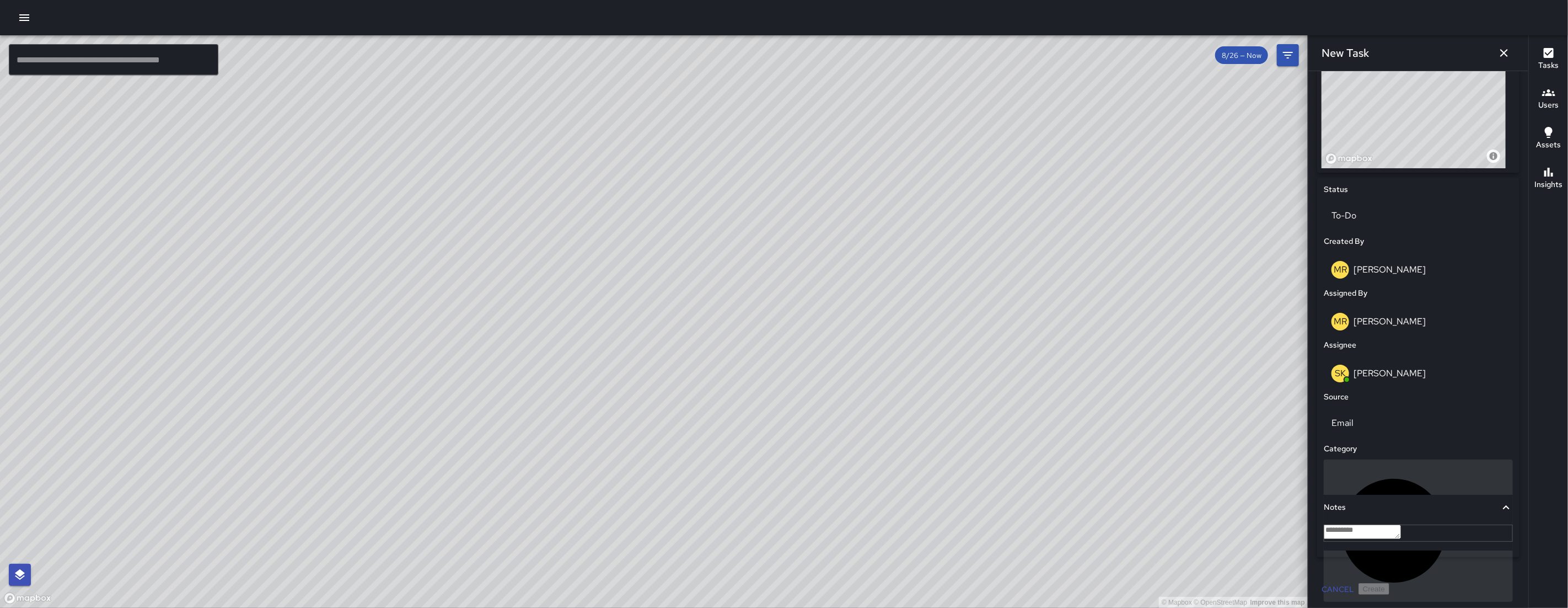
click at [1372, 460] on div "Location Check" at bounding box center [1418, 531] width 189 height 142
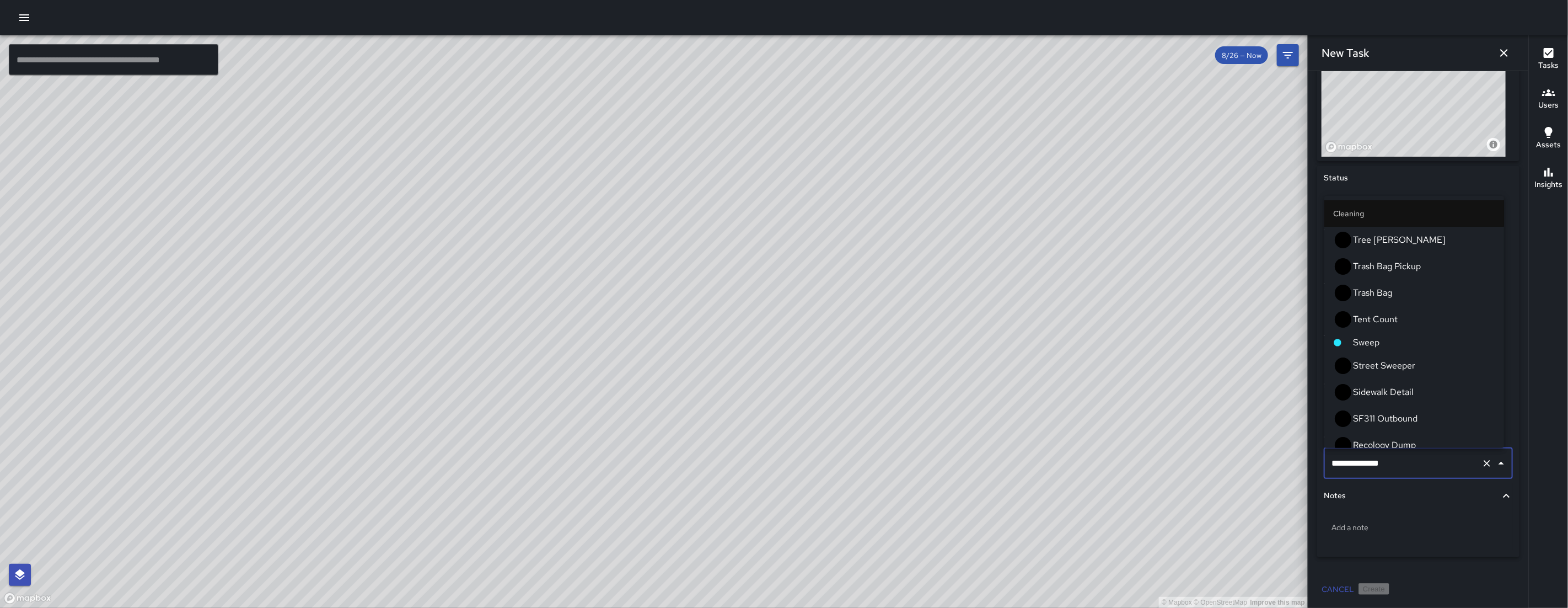
scroll to position [2439, 0]
click at [1385, 525] on p "Add a note" at bounding box center [1418, 527] width 174 height 11
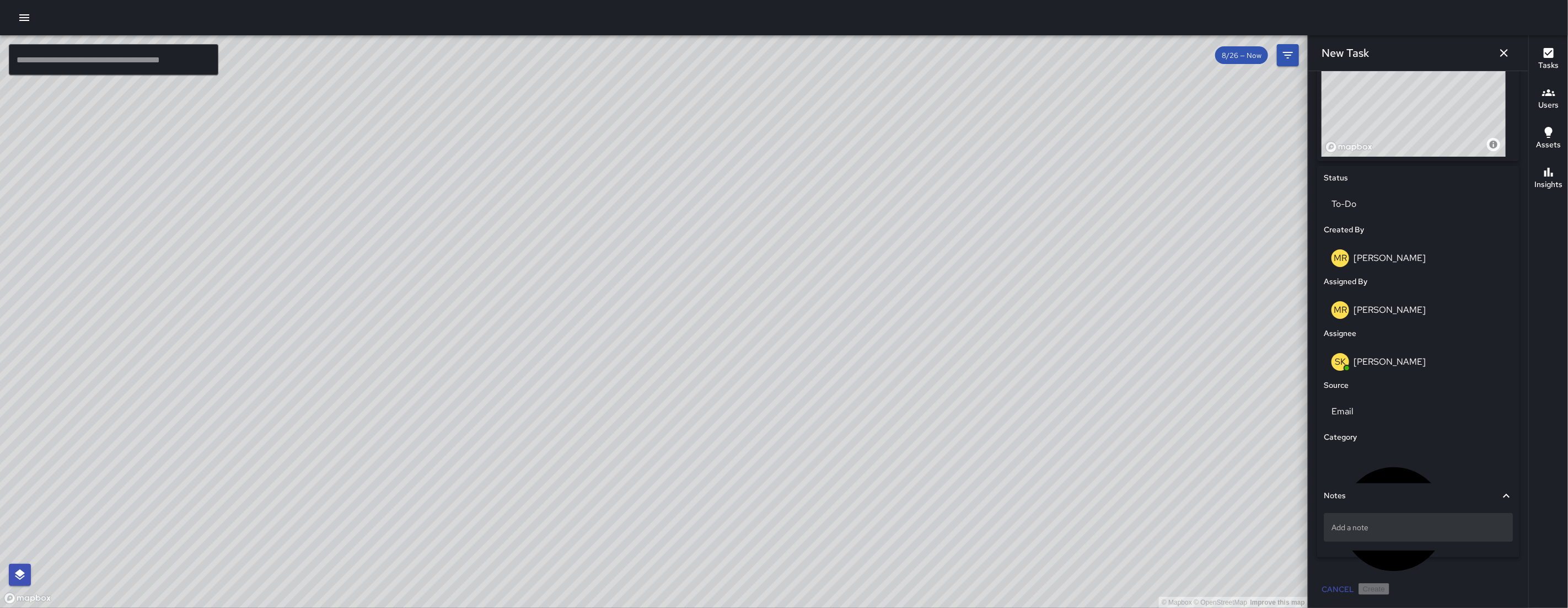
click at [1401, 522] on p "Add a note" at bounding box center [1418, 527] width 174 height 11
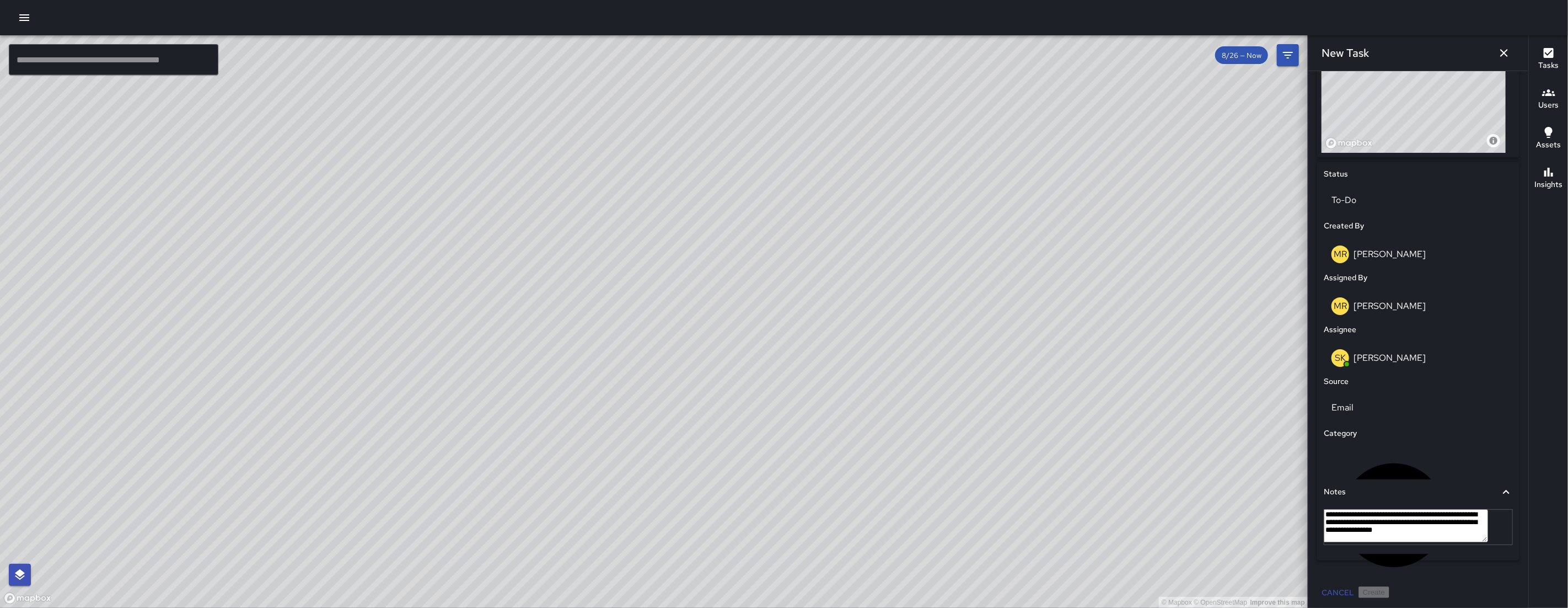
drag, startPoint x: 1413, startPoint y: 545, endPoint x: 1332, endPoint y: 522, distance: 84.2
click at [1332, 522] on textarea "**********" at bounding box center [1405, 525] width 164 height 33
click at [1449, 542] on textarea "**********" at bounding box center [1405, 525] width 164 height 33
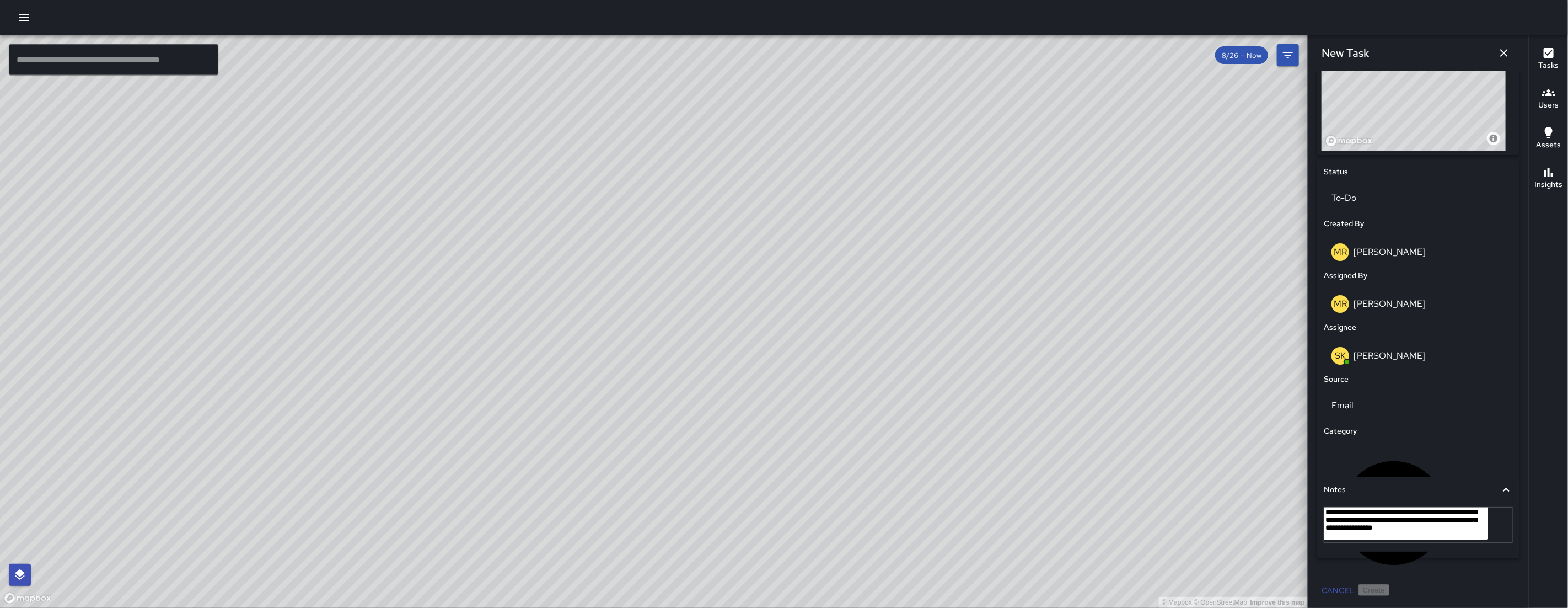
drag, startPoint x: 1494, startPoint y: 526, endPoint x: 1480, endPoint y: 527, distance: 14.0
click at [1480, 527] on textarea "**********" at bounding box center [1405, 523] width 164 height 33
drag, startPoint x: 1456, startPoint y: 550, endPoint x: 1406, endPoint y: 544, distance: 50.4
click at [1406, 540] on textarea "**********" at bounding box center [1405, 523] width 164 height 33
type textarea "**********"
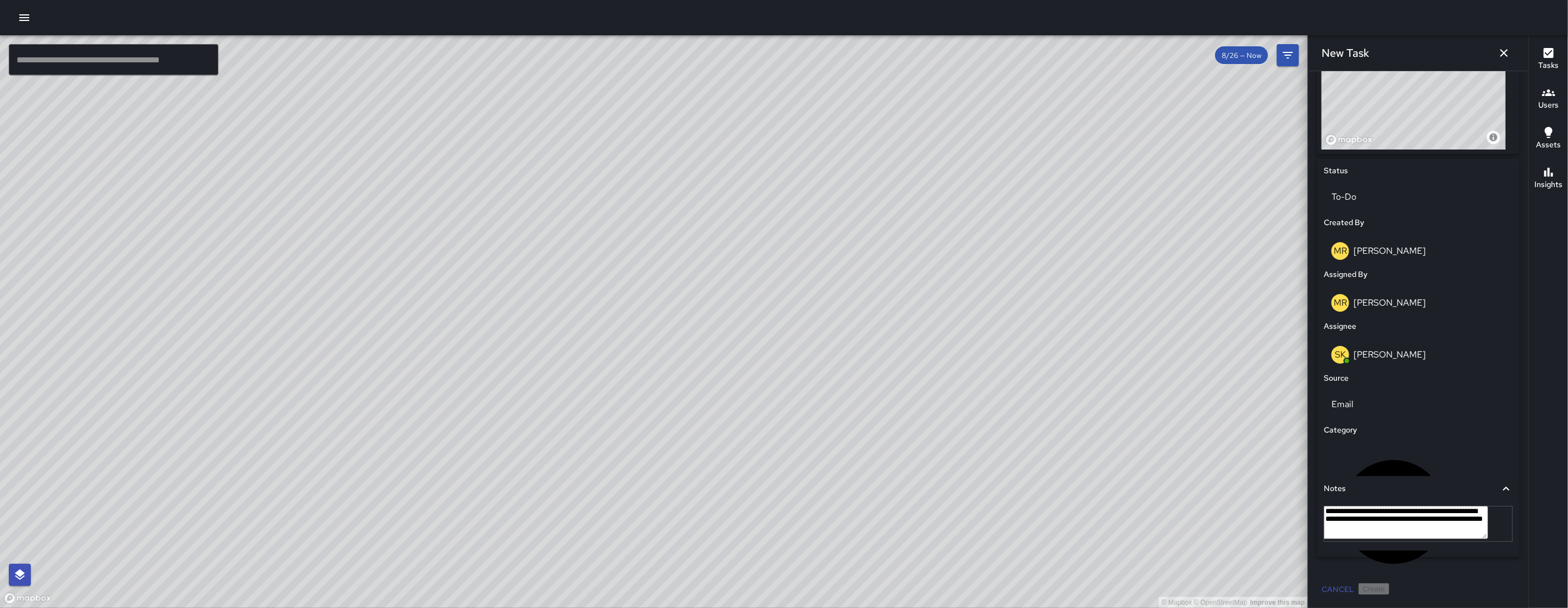
scroll to position [438, 0]
drag, startPoint x: 1424, startPoint y: 541, endPoint x: 1356, endPoint y: 520, distance: 71.2
click at [1372, 528] on textarea "**********" at bounding box center [1405, 522] width 164 height 33
drag, startPoint x: 1356, startPoint y: 520, endPoint x: 1338, endPoint y: 509, distance: 21.1
click at [1338, 509] on div "**********" at bounding box center [1418, 523] width 189 height 36
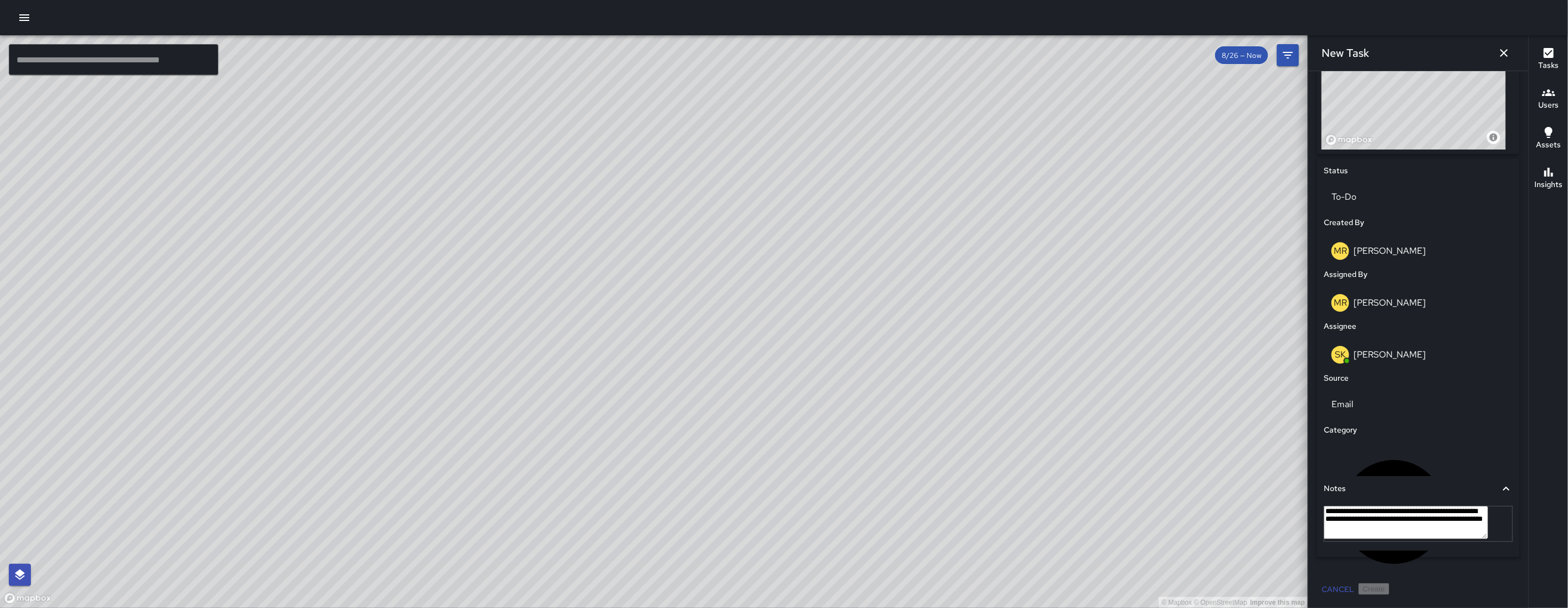
click at [1420, 538] on textarea "**********" at bounding box center [1405, 522] width 164 height 33
drag, startPoint x: 1419, startPoint y: 538, endPoint x: 1332, endPoint y: 512, distance: 90.8
click at [1332, 512] on textarea "**********" at bounding box center [1405, 522] width 164 height 33
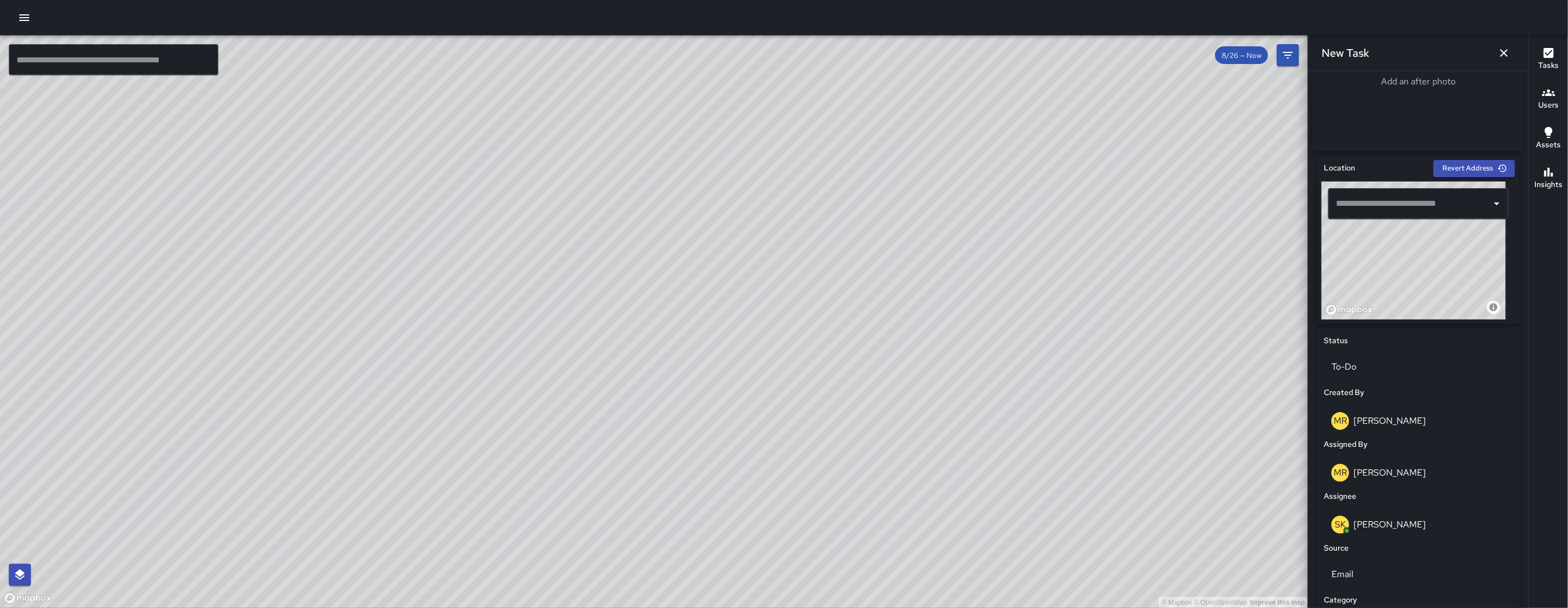
scroll to position [258, 0]
drag, startPoint x: 1420, startPoint y: 310, endPoint x: 1407, endPoint y: 324, distance: 19.1
click at [1413, 316] on div "© Mapbox © OpenStreetMap Improve this map" at bounding box center [1413, 252] width 184 height 138
drag, startPoint x: 1388, startPoint y: 321, endPoint x: 1377, endPoint y: 332, distance: 15.6
click at [1379, 331] on div "Location Revert Address © Mapbox © OpenStreetMap Improve this map ​ Status To-D…" at bounding box center [1418, 457] width 202 height 599
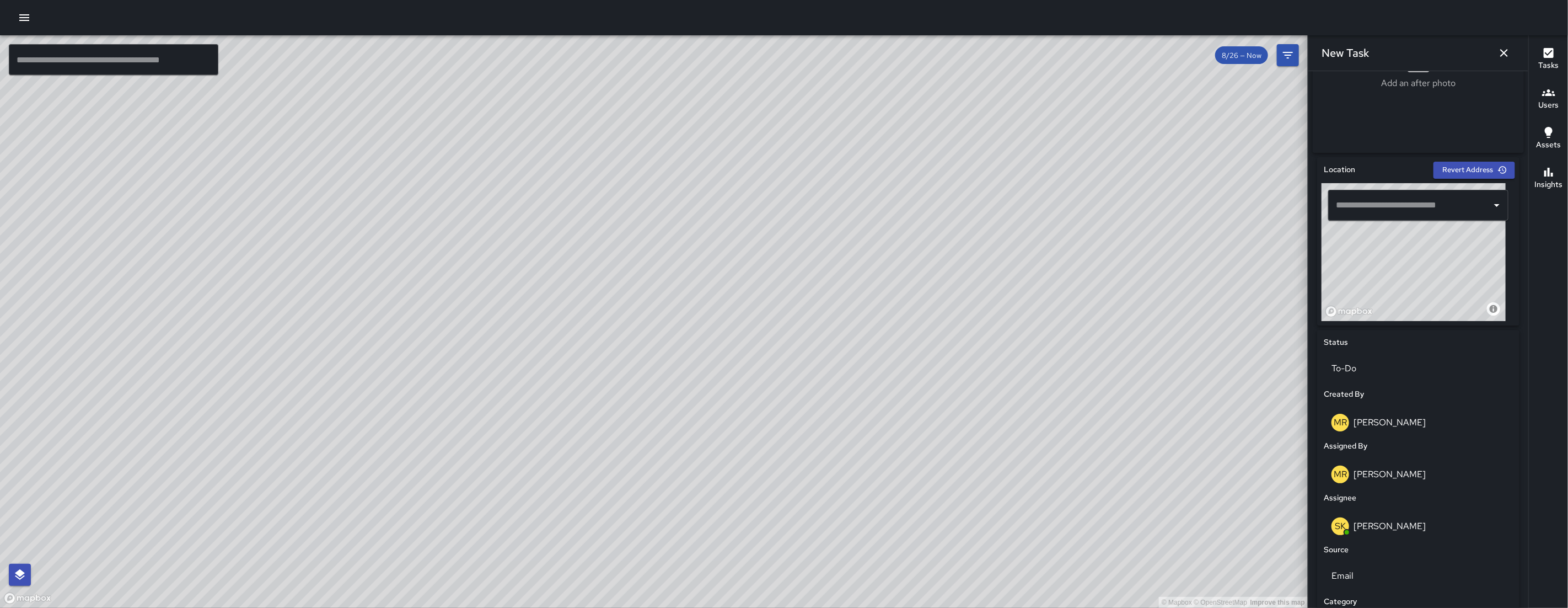
click at [1377, 332] on div "Location Revert Address © Mapbox © OpenStreetMap Improve this map ​ Status To-D…" at bounding box center [1418, 457] width 202 height 599
click at [1404, 209] on input "text" at bounding box center [1410, 205] width 154 height 21
click at [1410, 237] on span "[STREET_ADDRESS]" at bounding box center [1423, 239] width 134 height 13
type input "**********"
click at [1410, 237] on div "© Mapbox © OpenStreetMap Improve this map" at bounding box center [1413, 252] width 184 height 138
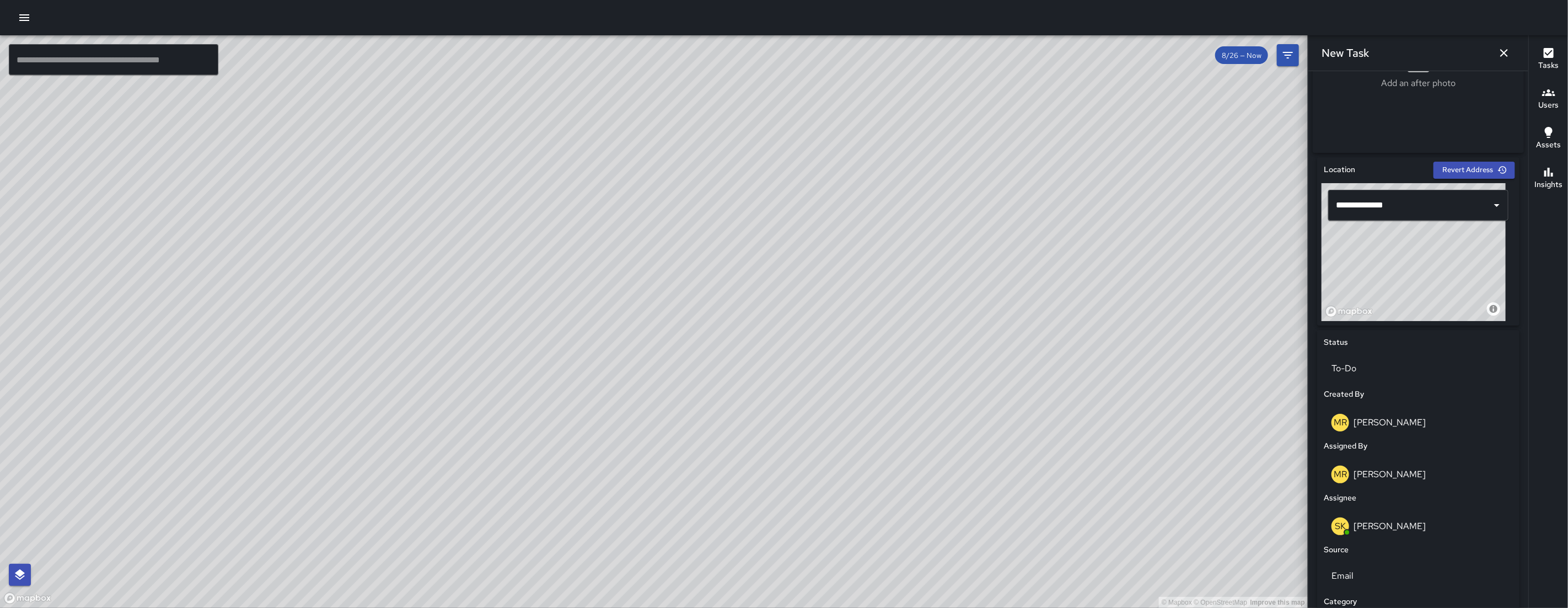
drag, startPoint x: 1424, startPoint y: 273, endPoint x: 1431, endPoint y: 266, distance: 9.9
click at [1431, 266] on div "© Mapbox © OpenStreetMap Improve this map" at bounding box center [1413, 252] width 184 height 138
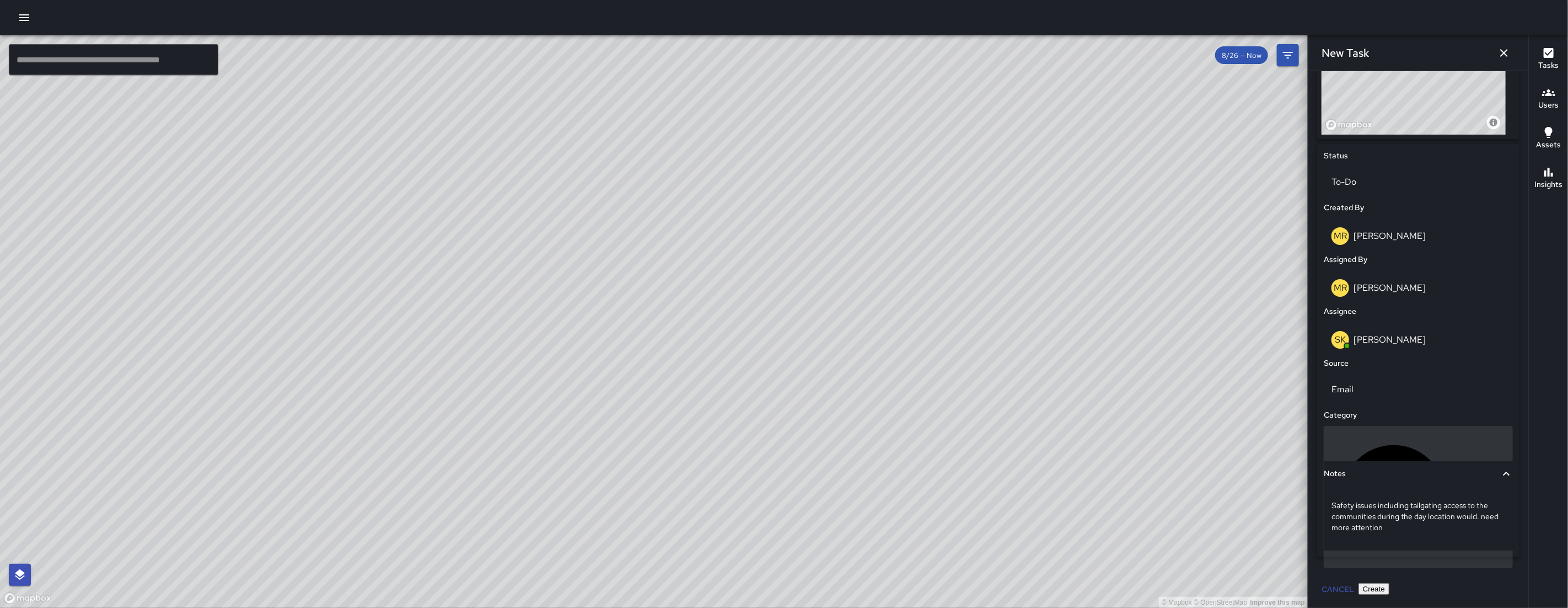
click at [1460, 484] on p "Location Check" at bounding box center [1482, 497] width 45 height 26
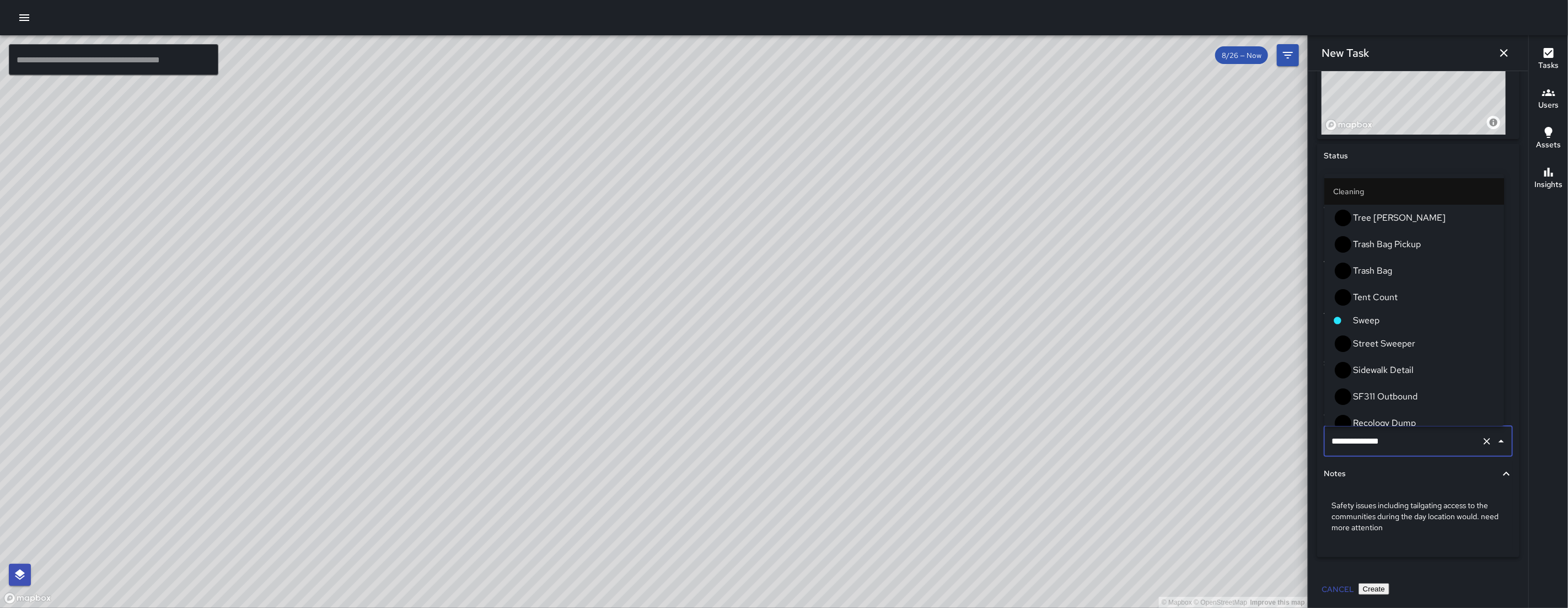
scroll to position [2439, 0]
type input "**********"
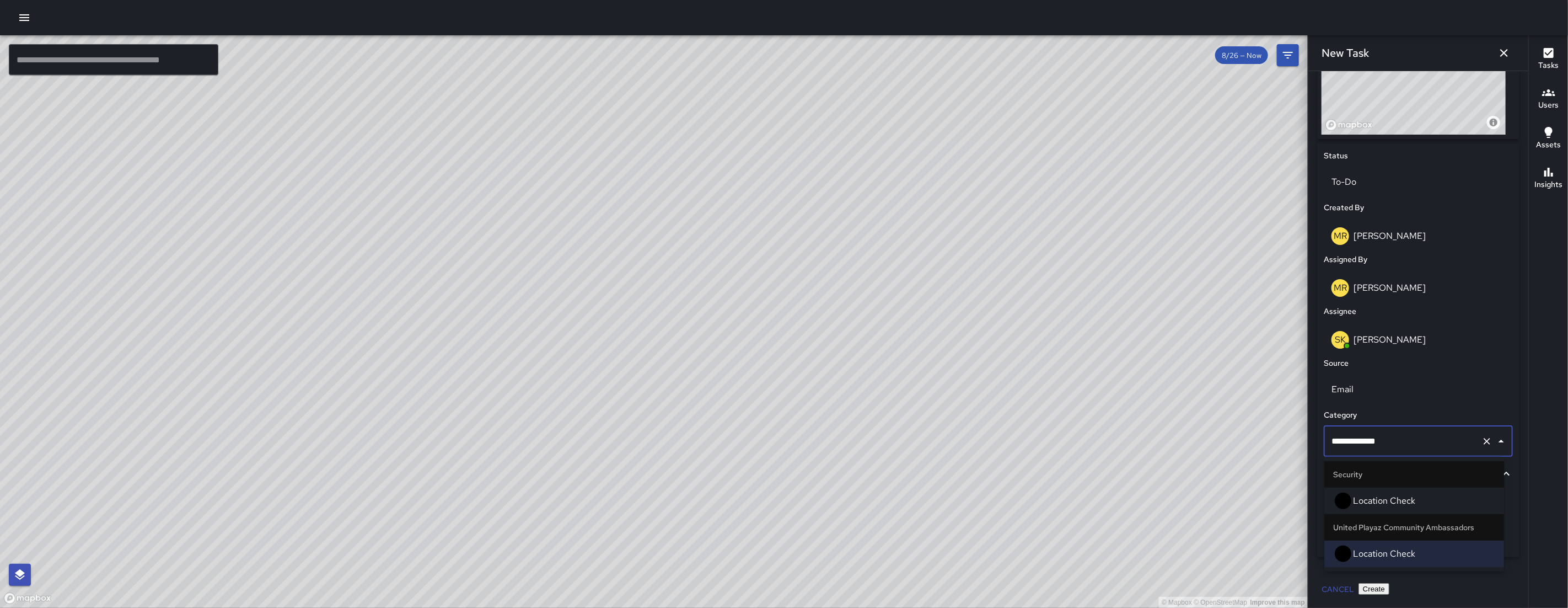
click at [1397, 494] on span "Location Check" at bounding box center [1423, 501] width 142 height 13
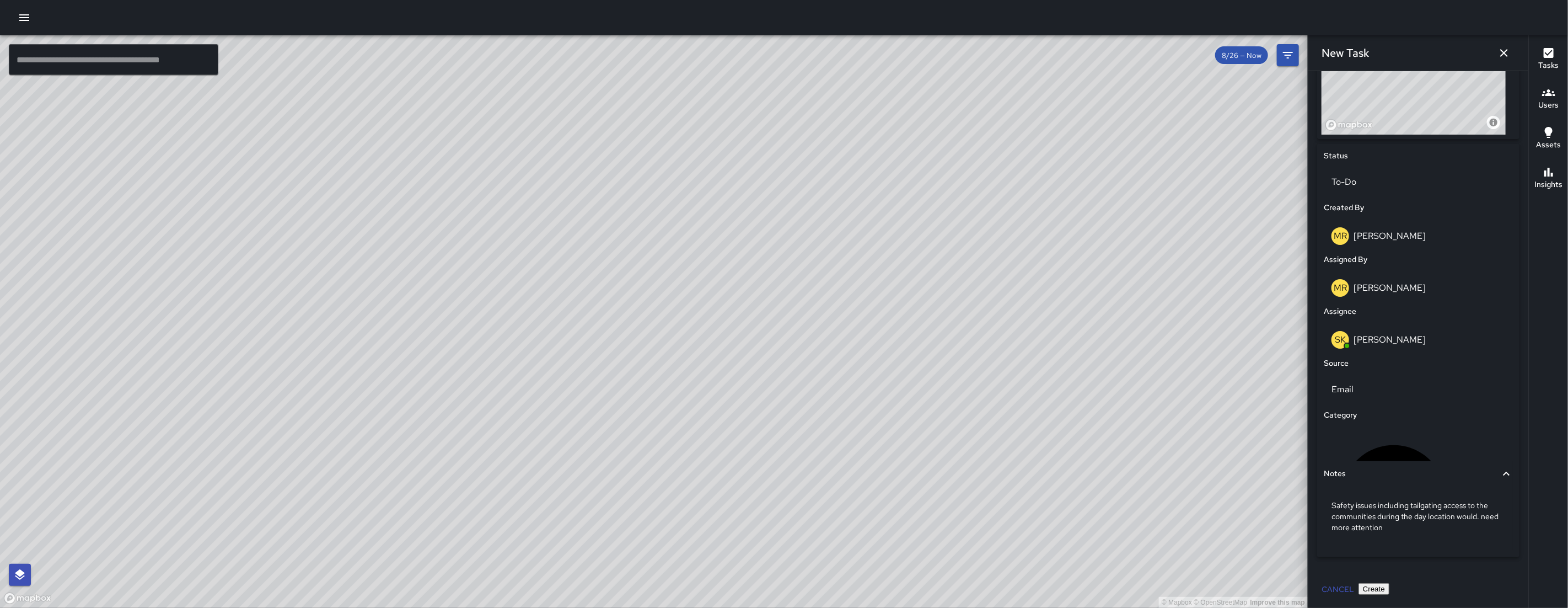
click at [1389, 590] on button "Create" at bounding box center [1374, 589] width 31 height 12
click at [1494, 590] on div "Cancel Create" at bounding box center [1418, 589] width 202 height 20
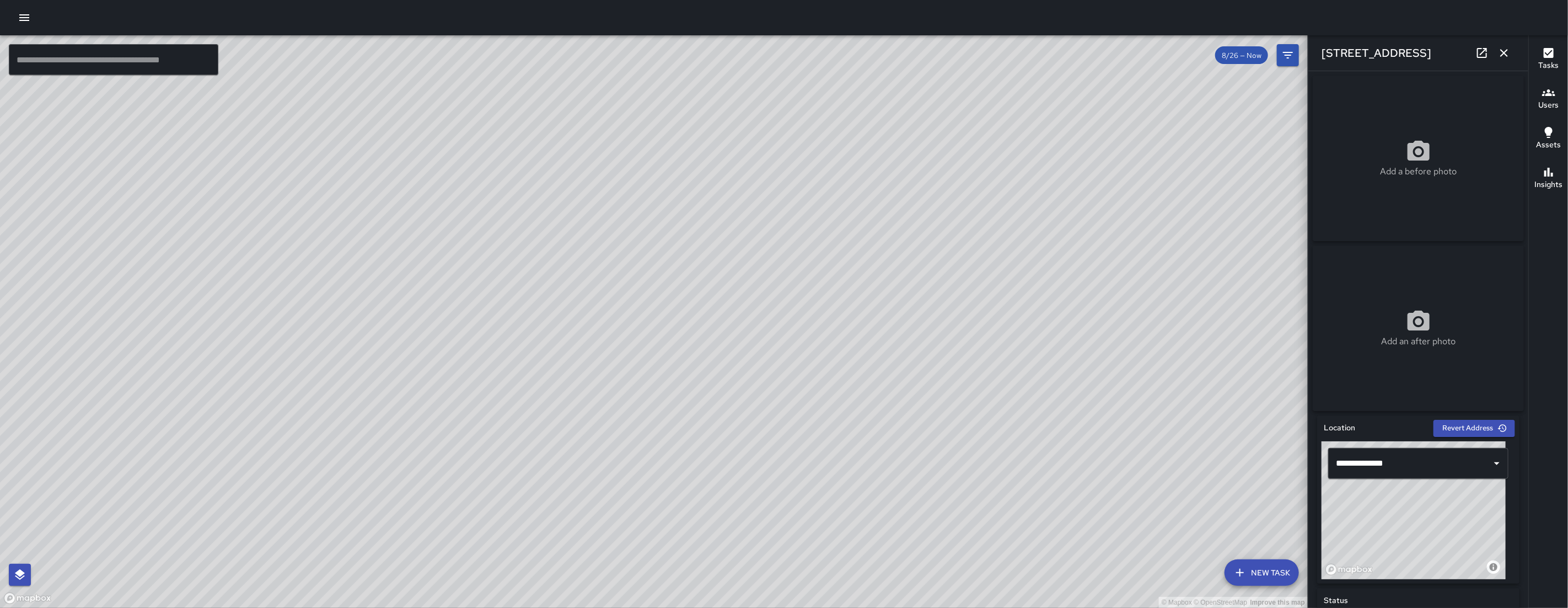
click at [1410, 523] on div "© Mapbox © OpenStreetMap Improve this map" at bounding box center [1413, 510] width 184 height 138
drag, startPoint x: 1410, startPoint y: 523, endPoint x: 1416, endPoint y: 518, distance: 7.8
click at [1416, 518] on div "© Mapbox © OpenStreetMap Improve this map" at bounding box center [1413, 510] width 184 height 138
click at [1502, 58] on icon "button" at bounding box center [1504, 53] width 13 height 13
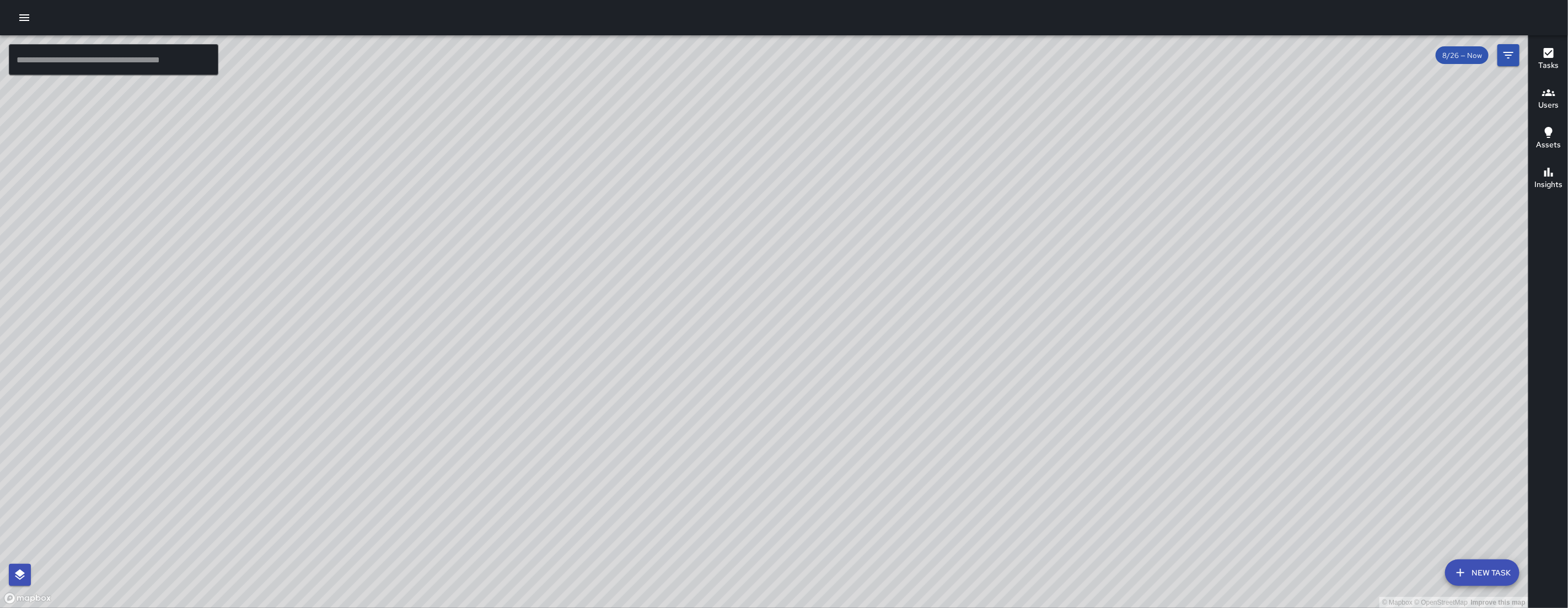
click at [1494, 576] on button "New Task" at bounding box center [1482, 572] width 74 height 26
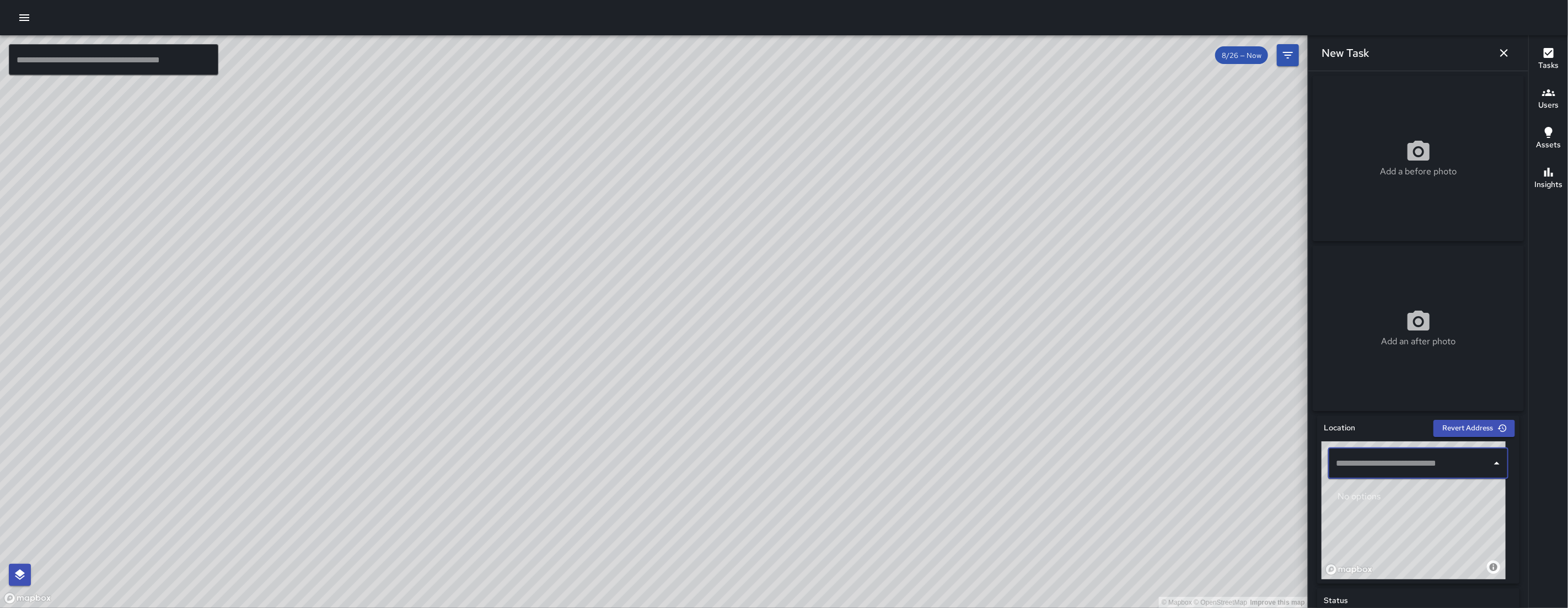
click at [1395, 474] on input "text" at bounding box center [1410, 463] width 154 height 21
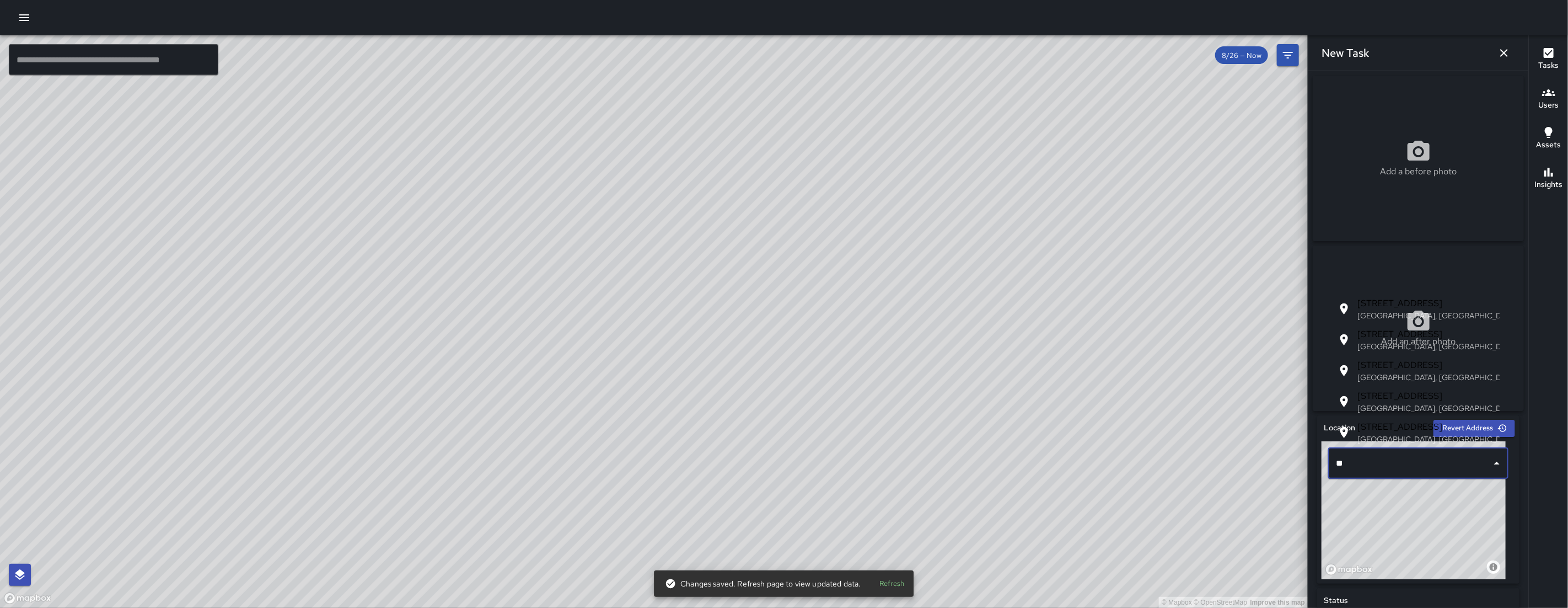
click at [1439, 313] on p "[GEOGRAPHIC_DATA], [GEOGRAPHIC_DATA], [GEOGRAPHIC_DATA]" at bounding box center [1423, 315] width 134 height 11
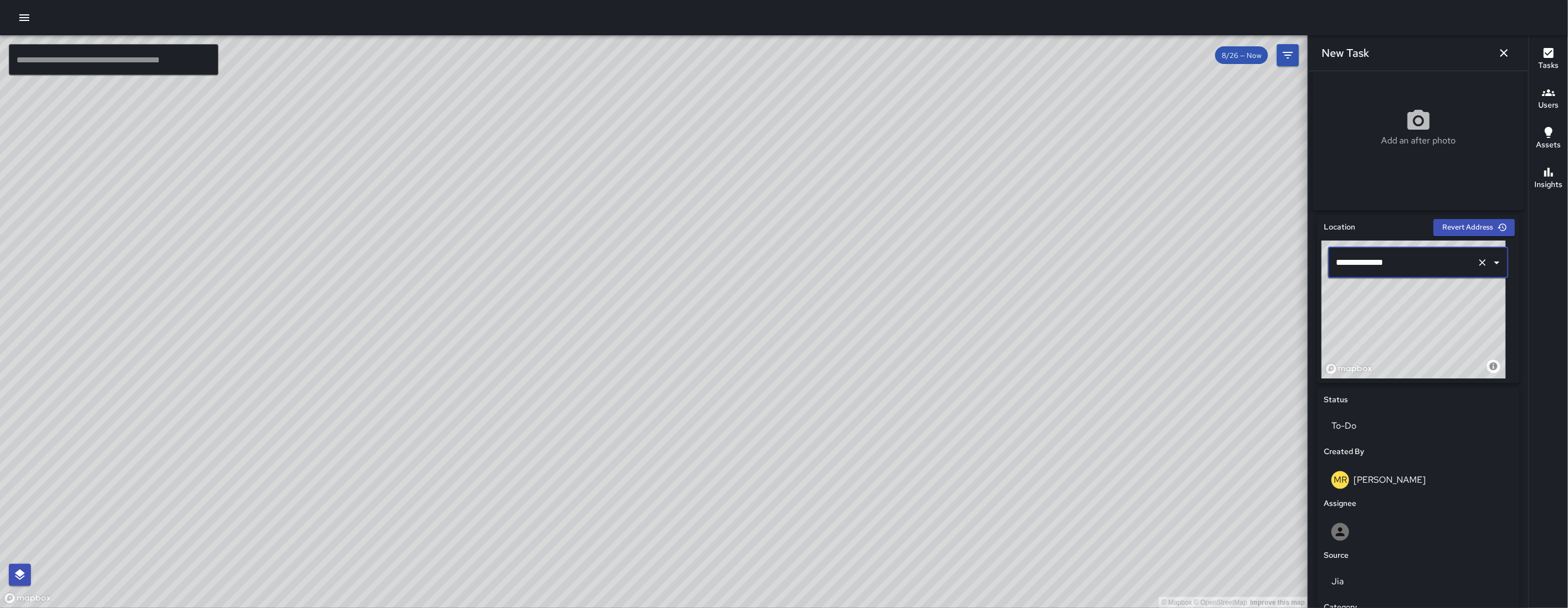
scroll to position [374, 0]
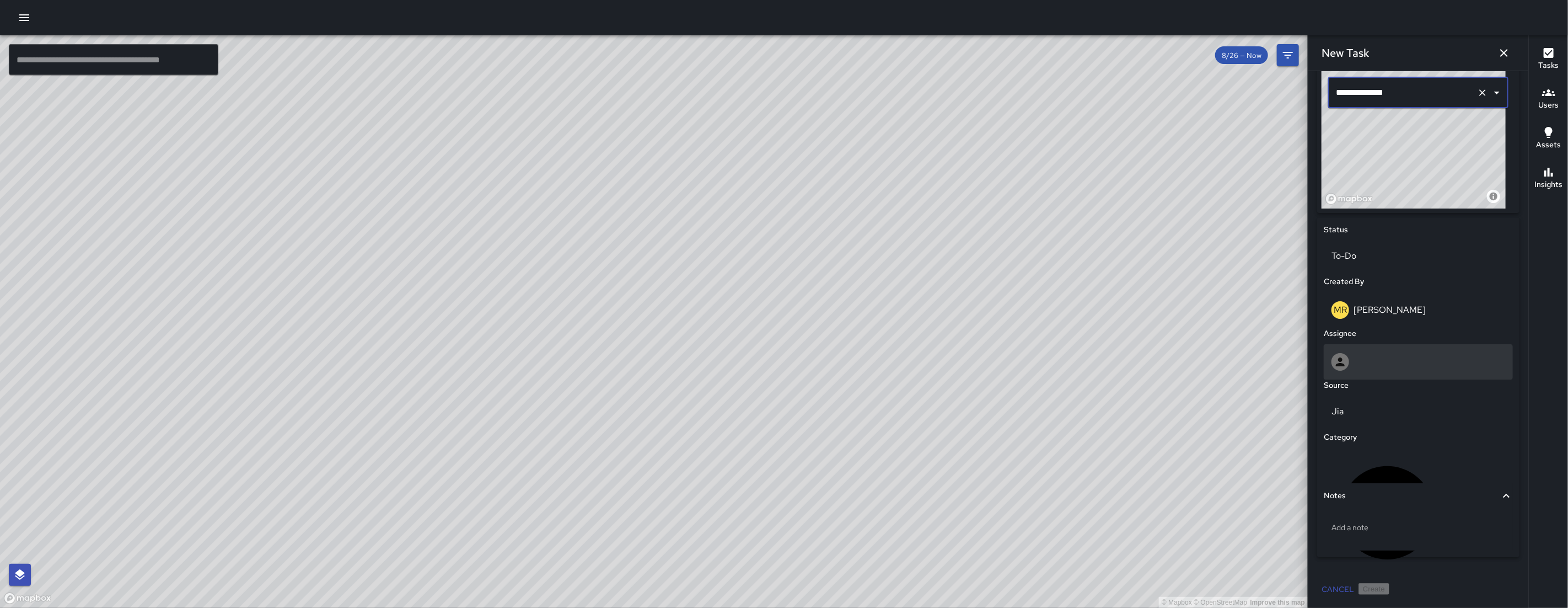
type input "**********"
click at [1366, 365] on div at bounding box center [1418, 362] width 174 height 18
type input "****"
click at [1366, 413] on span "[PERSON_NAME]" at bounding box center [1414, 417] width 162 height 13
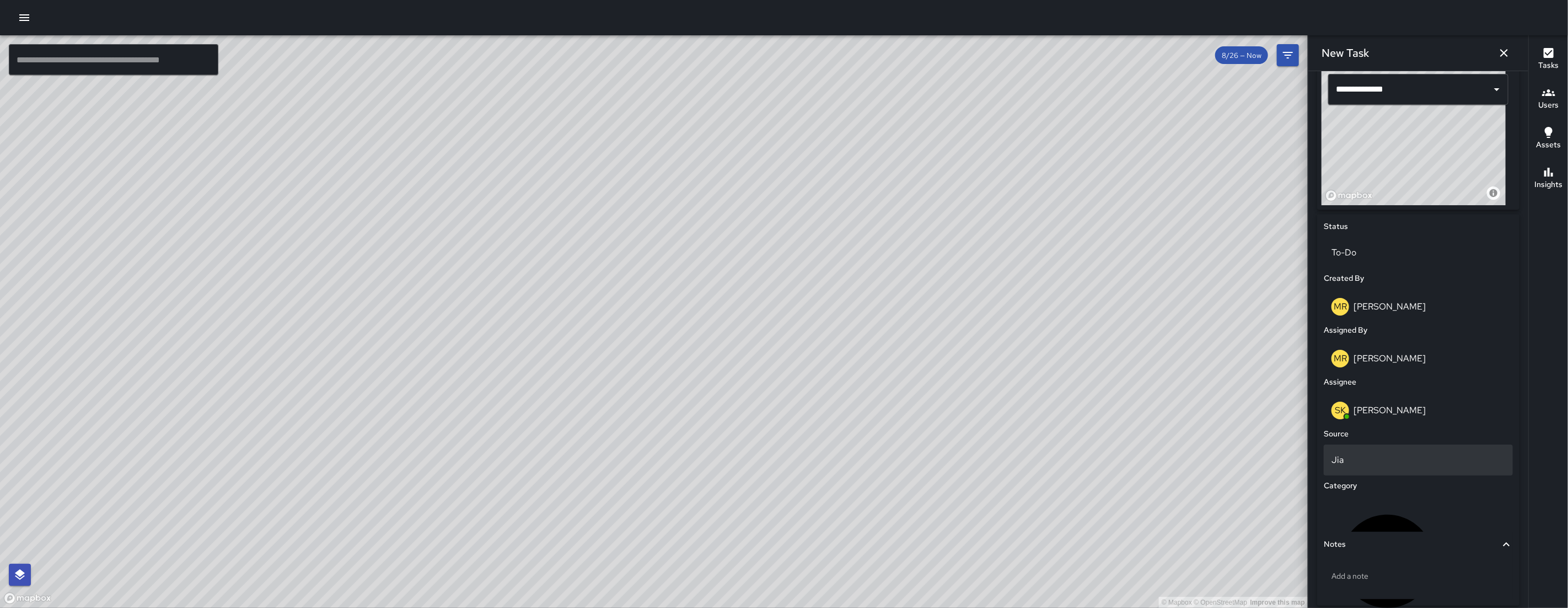
click at [1361, 467] on p "Jia" at bounding box center [1418, 460] width 174 height 13
click at [1379, 525] on li "Email" at bounding box center [1414, 525] width 180 height 20
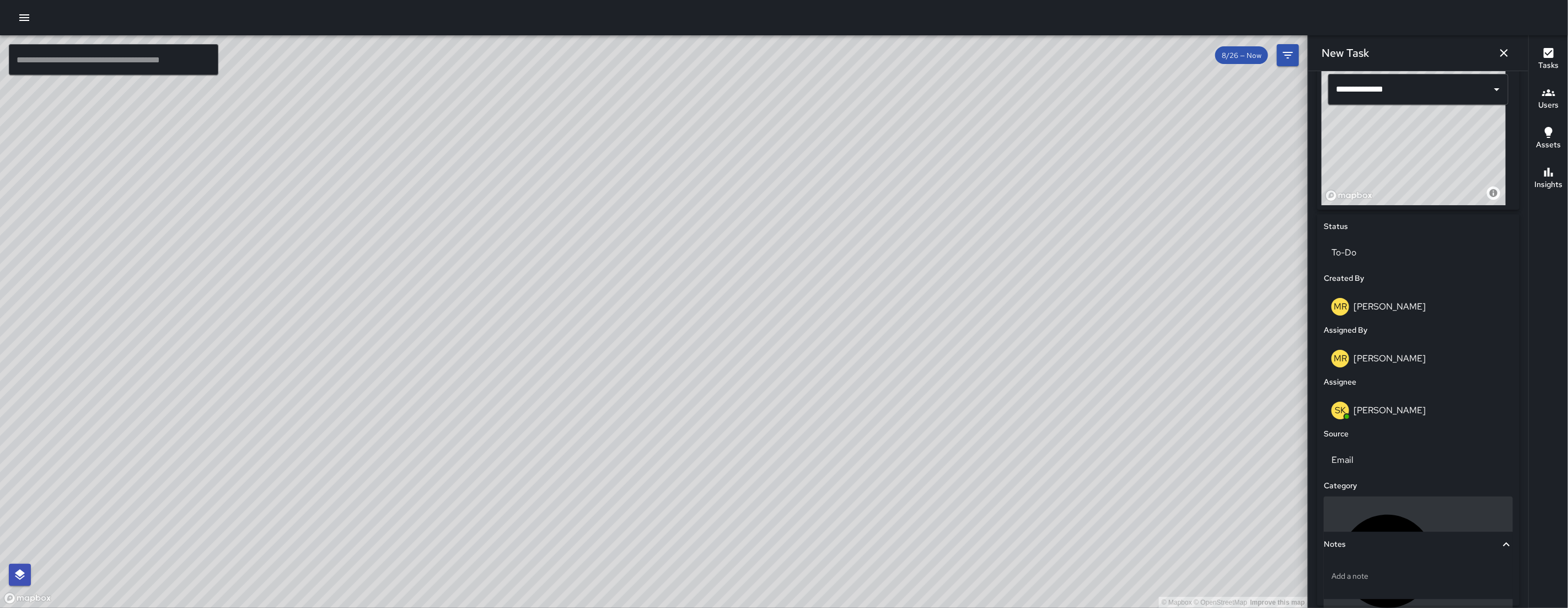
click at [1388, 506] on div "Uncategorized" at bounding box center [1418, 560] width 189 height 129
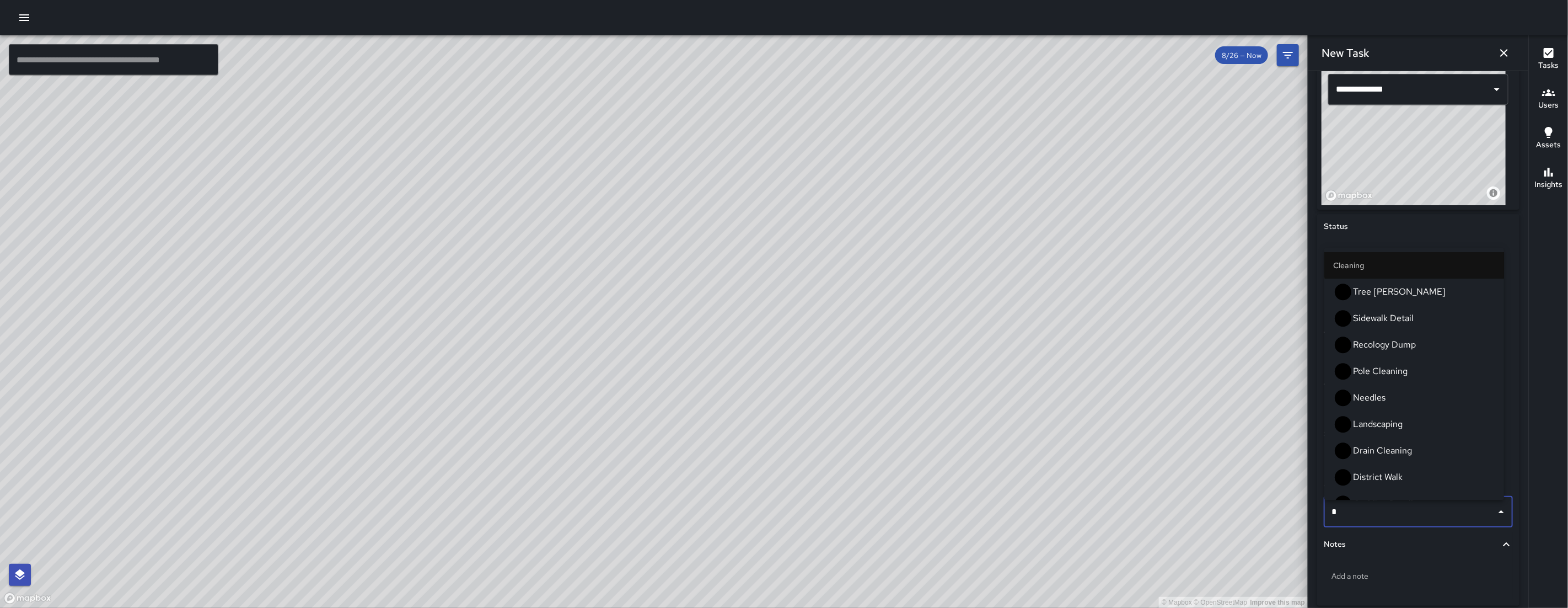
type input "**"
click at [1395, 444] on span "Location Check" at bounding box center [1423, 451] width 142 height 13
click at [1396, 427] on div "SK [PERSON_NAME]" at bounding box center [1418, 410] width 189 height 35
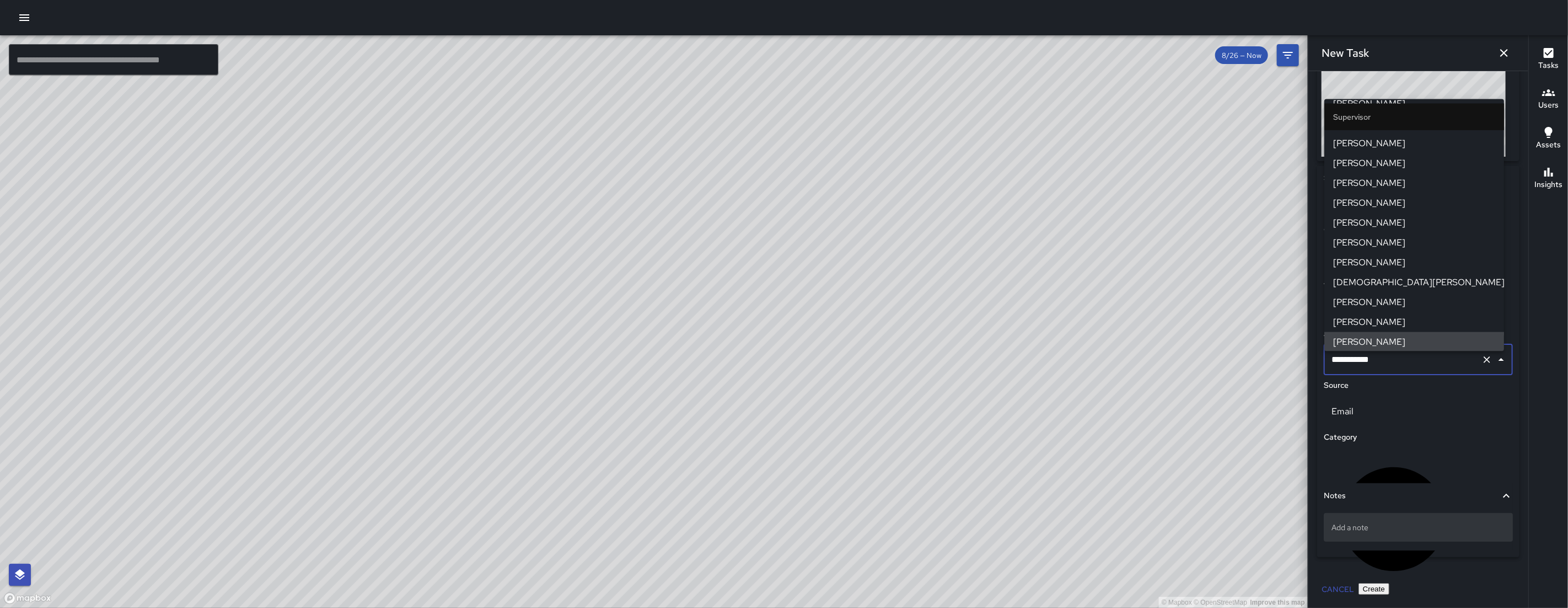
scroll to position [426, 0]
click at [1390, 524] on p "Add a note" at bounding box center [1418, 527] width 174 height 11
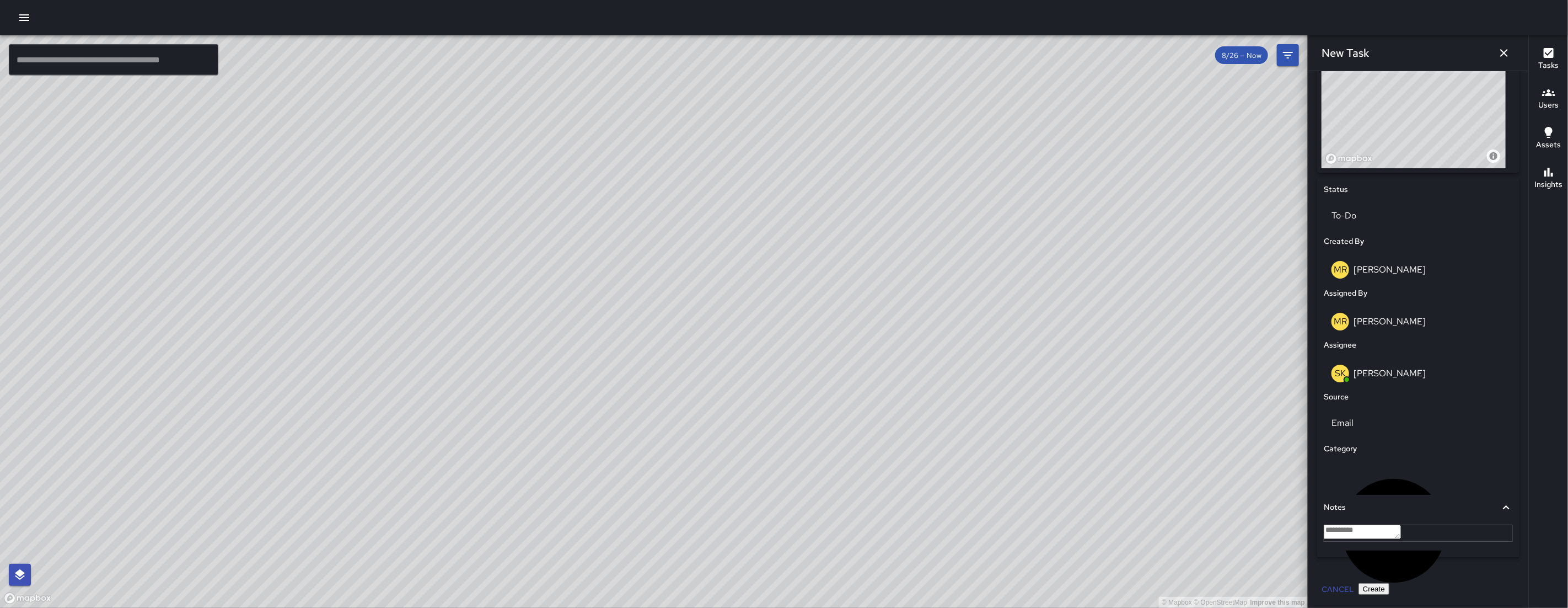
type textarea "**********"
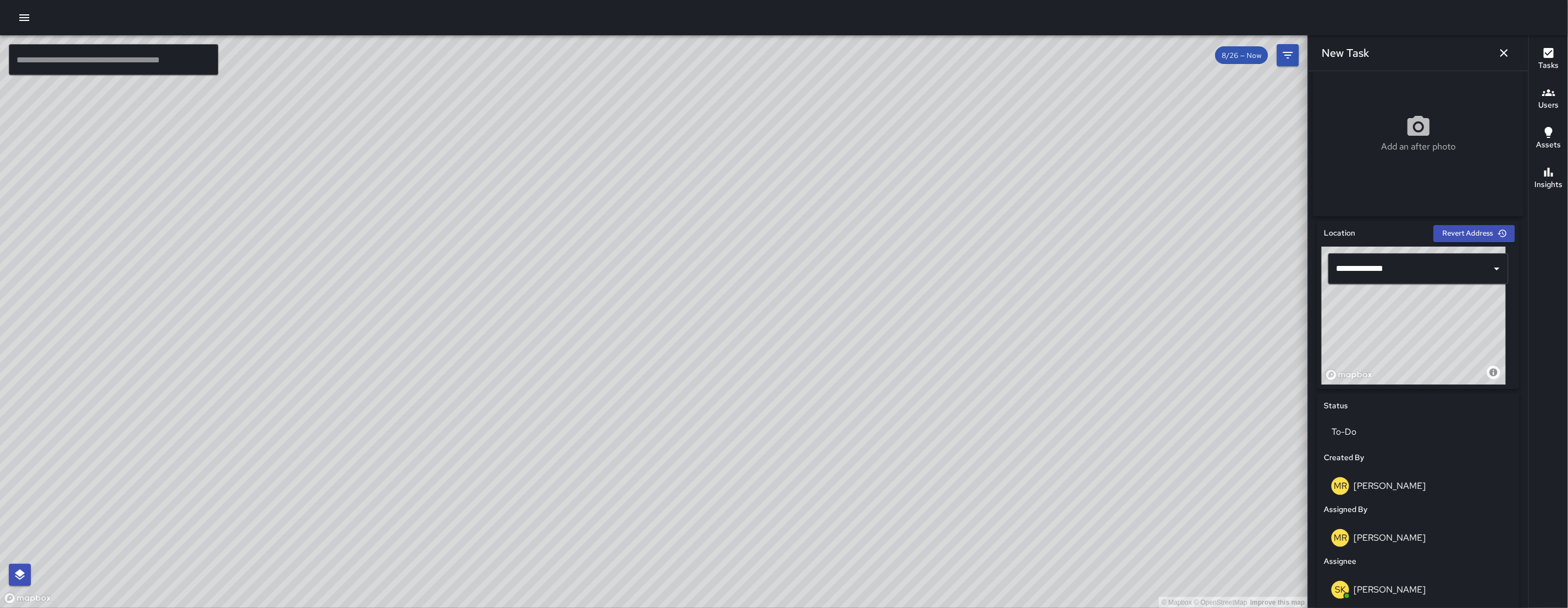
scroll to position [440, 0]
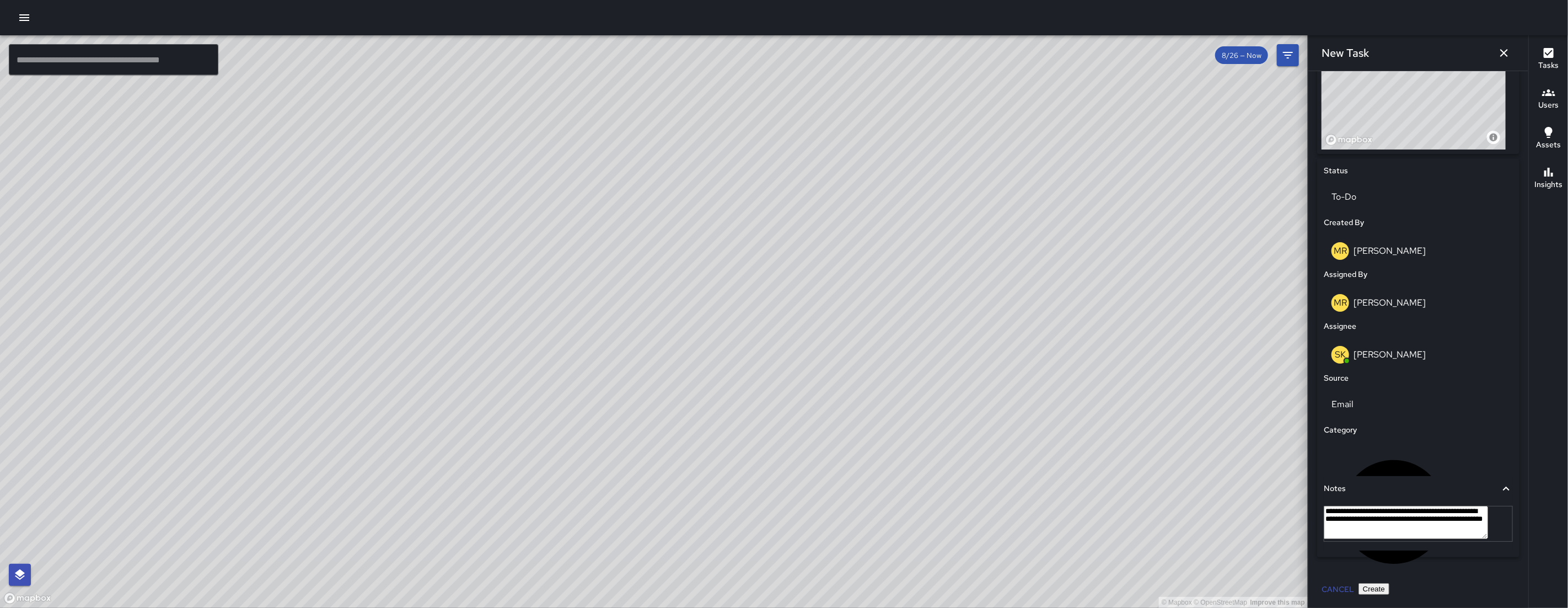
click at [1389, 590] on button "Create" at bounding box center [1374, 589] width 31 height 12
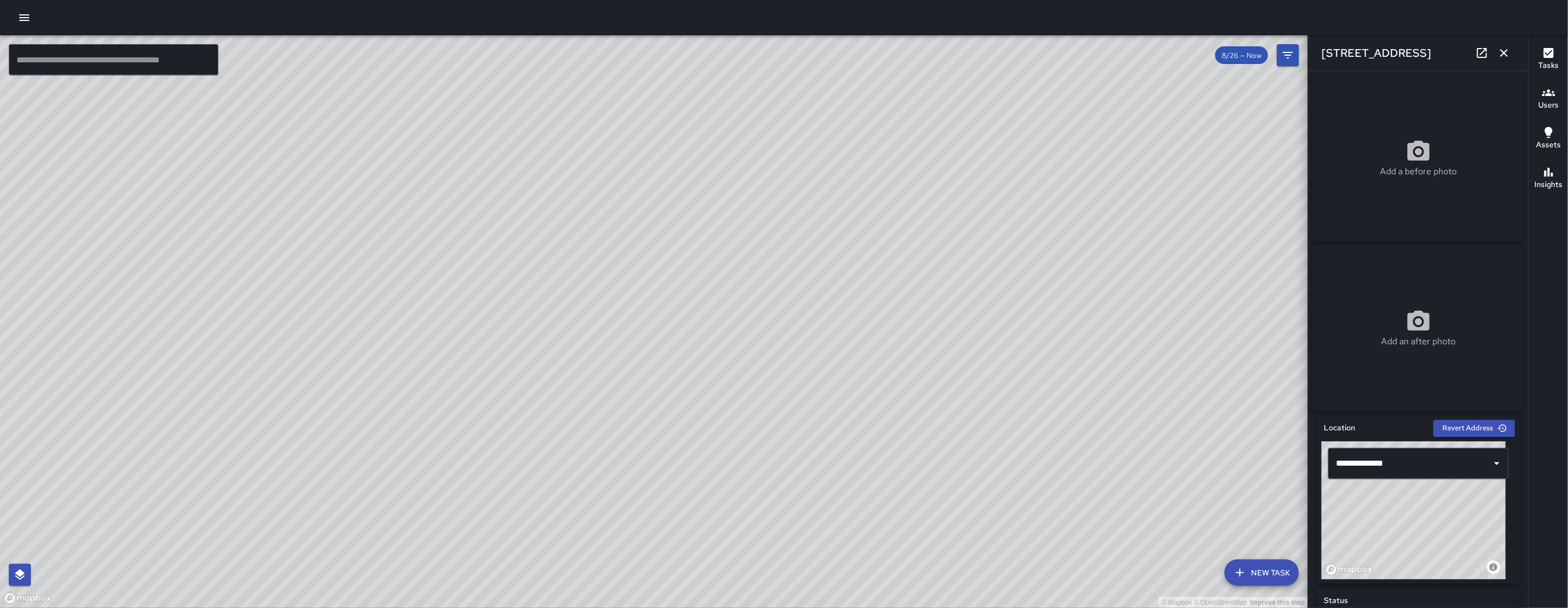
drag, startPoint x: 1466, startPoint y: 552, endPoint x: 1471, endPoint y: 547, distance: 7.1
click at [1471, 547] on div "© Mapbox © OpenStreetMap Improve this map" at bounding box center [1413, 510] width 184 height 138
type input "**********"
click at [682, 300] on div "© Mapbox © OpenStreetMap Improve this map" at bounding box center [654, 321] width 1307 height 572
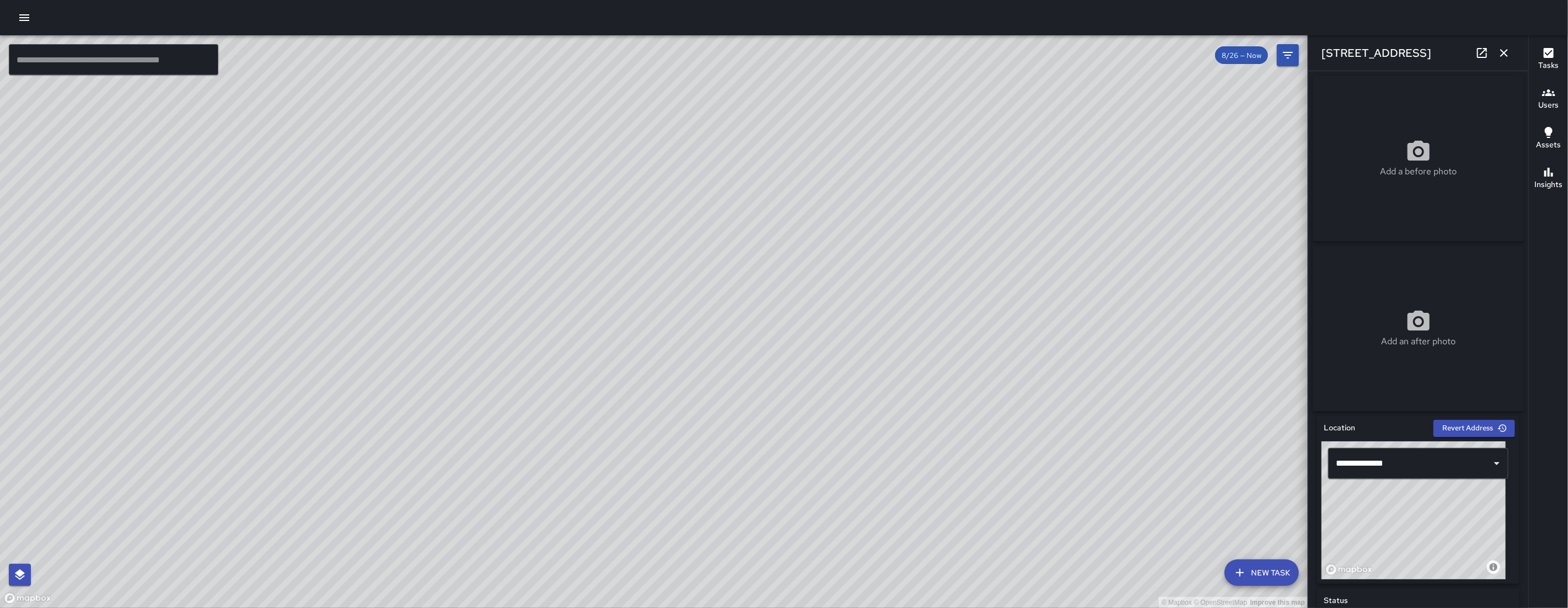
click at [1513, 51] on button "button" at bounding box center [1504, 53] width 22 height 22
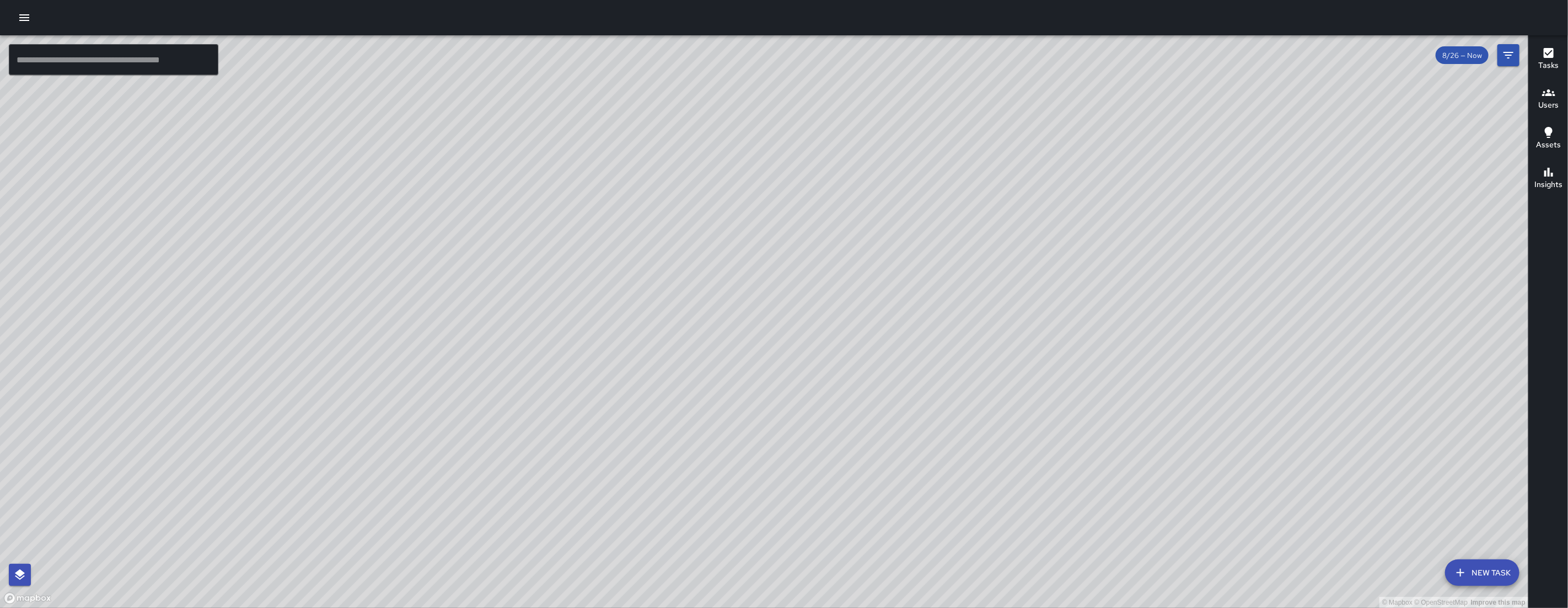
drag, startPoint x: 806, startPoint y: 424, endPoint x: 825, endPoint y: 415, distance: 21.0
click at [816, 419] on div "© Mapbox © OpenStreetMap Improve this map" at bounding box center [764, 321] width 1528 height 572
drag, startPoint x: 1011, startPoint y: 354, endPoint x: 1045, endPoint y: 347, distance: 34.7
click at [1030, 351] on div "© Mapbox © OpenStreetMap Improve this map" at bounding box center [764, 321] width 1528 height 572
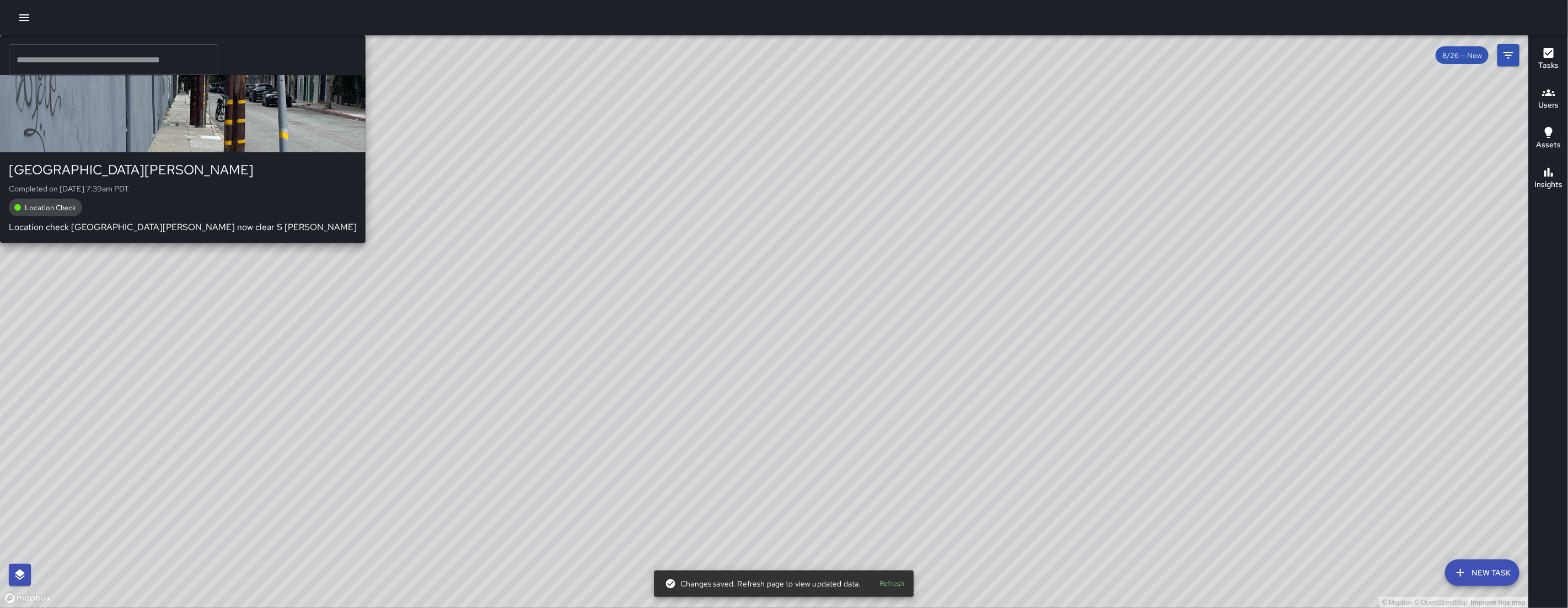
drag, startPoint x: 521, startPoint y: 401, endPoint x: 681, endPoint y: 242, distance: 225.6
click at [675, 248] on div "© Mapbox © OpenStreetMap Improve this map SK [PERSON_NAME] [STREET_ADDRESS][PER…" at bounding box center [764, 321] width 1528 height 572
click at [689, 230] on div "© Mapbox © OpenStreetMap Improve this map SK [PERSON_NAME] [STREET_ADDRESS][PER…" at bounding box center [764, 321] width 1528 height 572
click at [690, 230] on div "© Mapbox © OpenStreetMap Improve this map SK [PERSON_NAME] [STREET_ADDRESS][PER…" at bounding box center [764, 321] width 1528 height 572
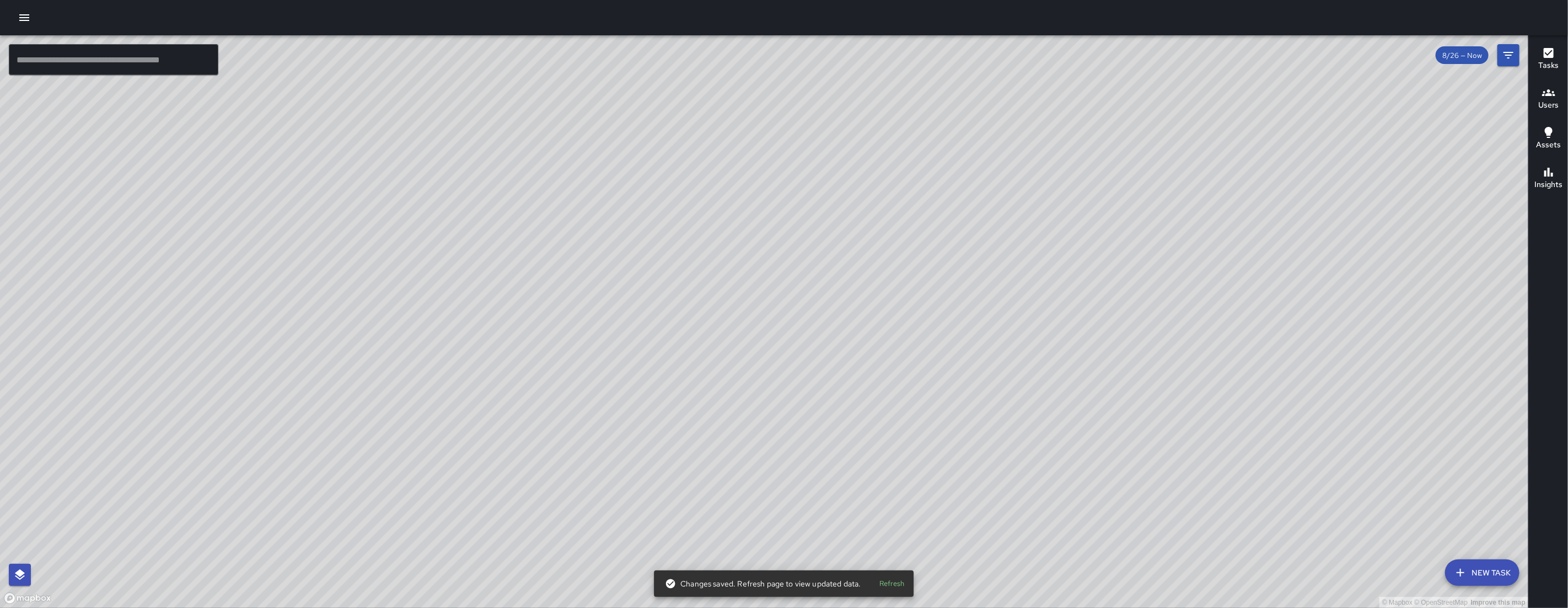
drag, startPoint x: 597, startPoint y: 275, endPoint x: 871, endPoint y: 140, distance: 305.5
click at [868, 141] on div "© Mapbox © OpenStreetMap Improve this map" at bounding box center [764, 321] width 1528 height 572
drag, startPoint x: 494, startPoint y: 540, endPoint x: 738, endPoint y: 287, distance: 351.5
click at [704, 310] on div "© Mapbox © OpenStreetMap Improve this map" at bounding box center [764, 321] width 1528 height 572
click at [815, 224] on div "© Mapbox © OpenStreetMap Improve this map" at bounding box center [764, 321] width 1528 height 572
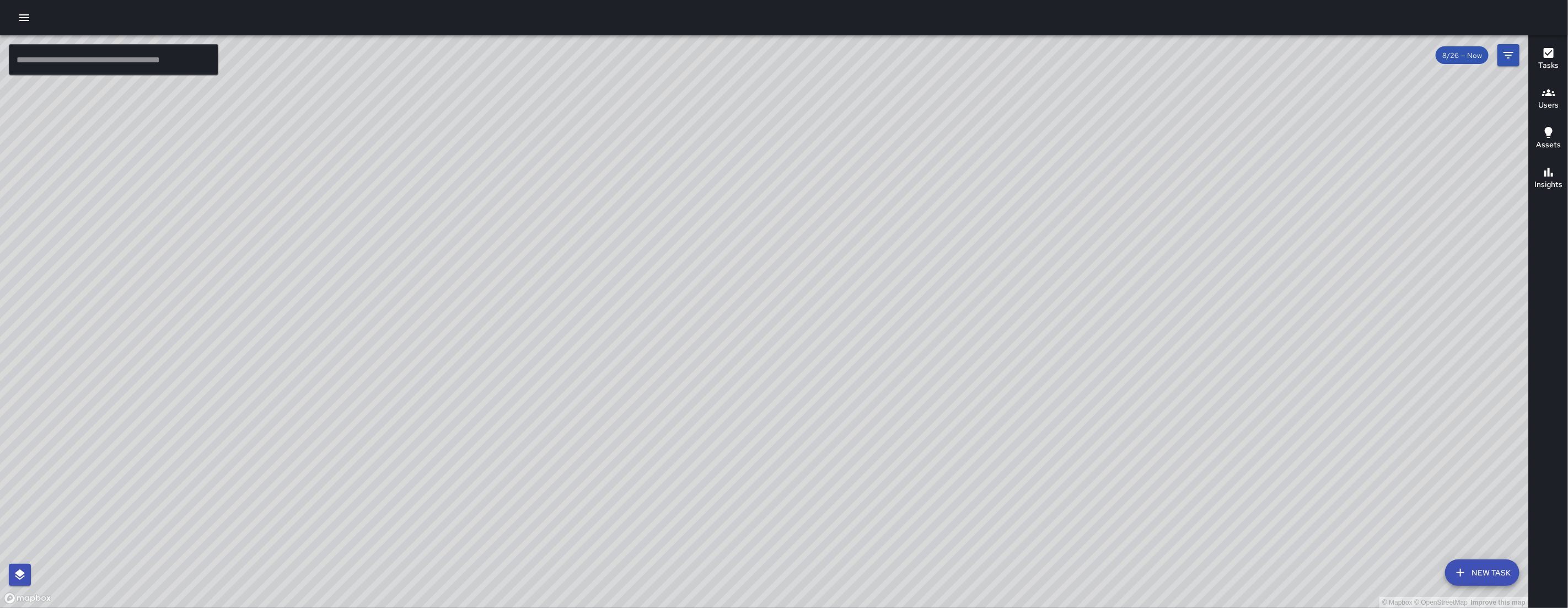
click at [1484, 562] on button "New Task" at bounding box center [1482, 572] width 74 height 26
click at [1484, 562] on div "© Mapbox © OpenStreetMap Improve this map" at bounding box center [764, 321] width 1528 height 572
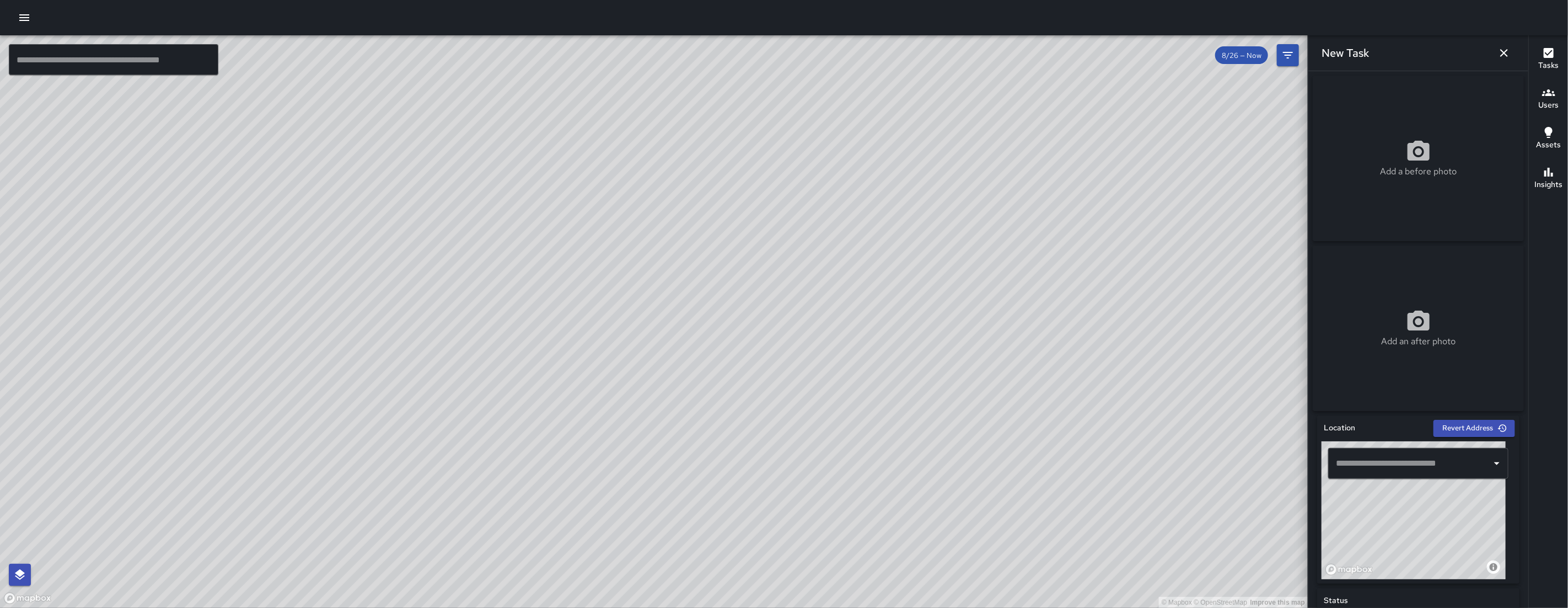
click at [1413, 461] on input "text" at bounding box center [1410, 463] width 154 height 21
click at [1404, 503] on span "[STREET_ADDRESS][PERSON_NAME]" at bounding box center [1423, 498] width 134 height 13
click at [1404, 503] on div "© Mapbox © OpenStreetMap Improve this map" at bounding box center [1413, 510] width 184 height 138
type input "**********"
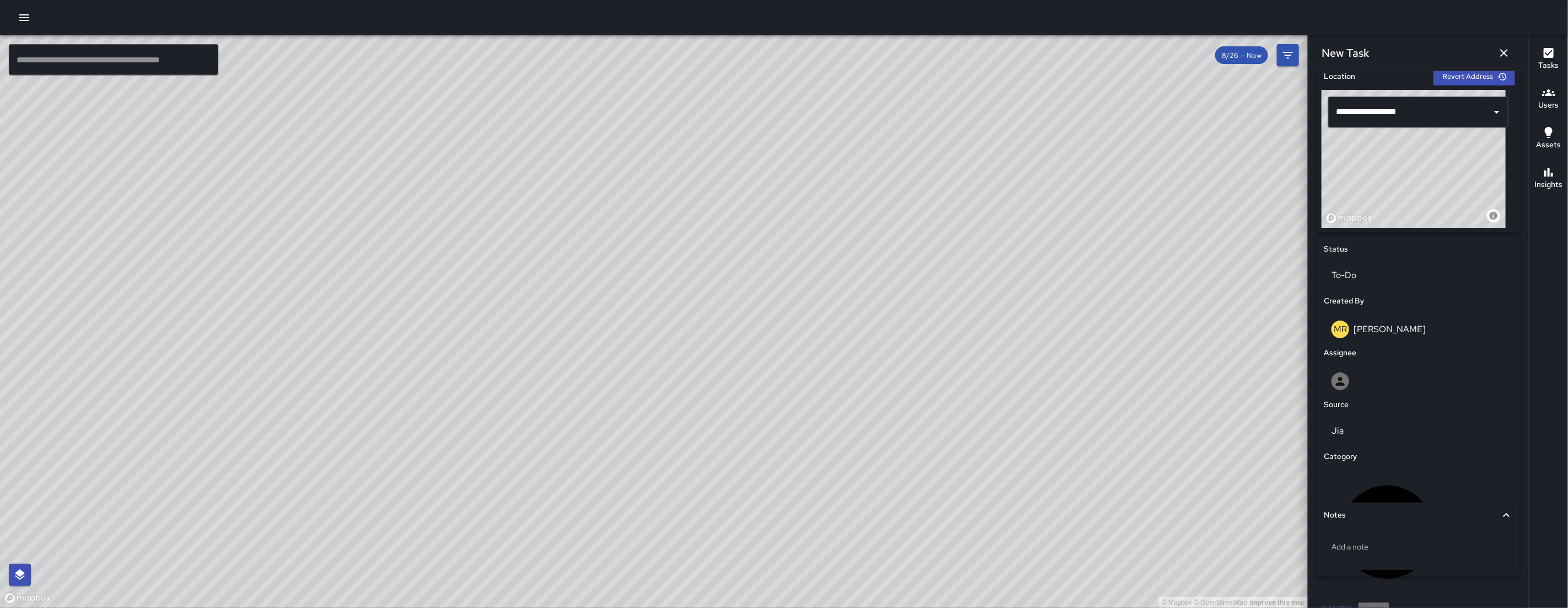
scroll to position [373, 0]
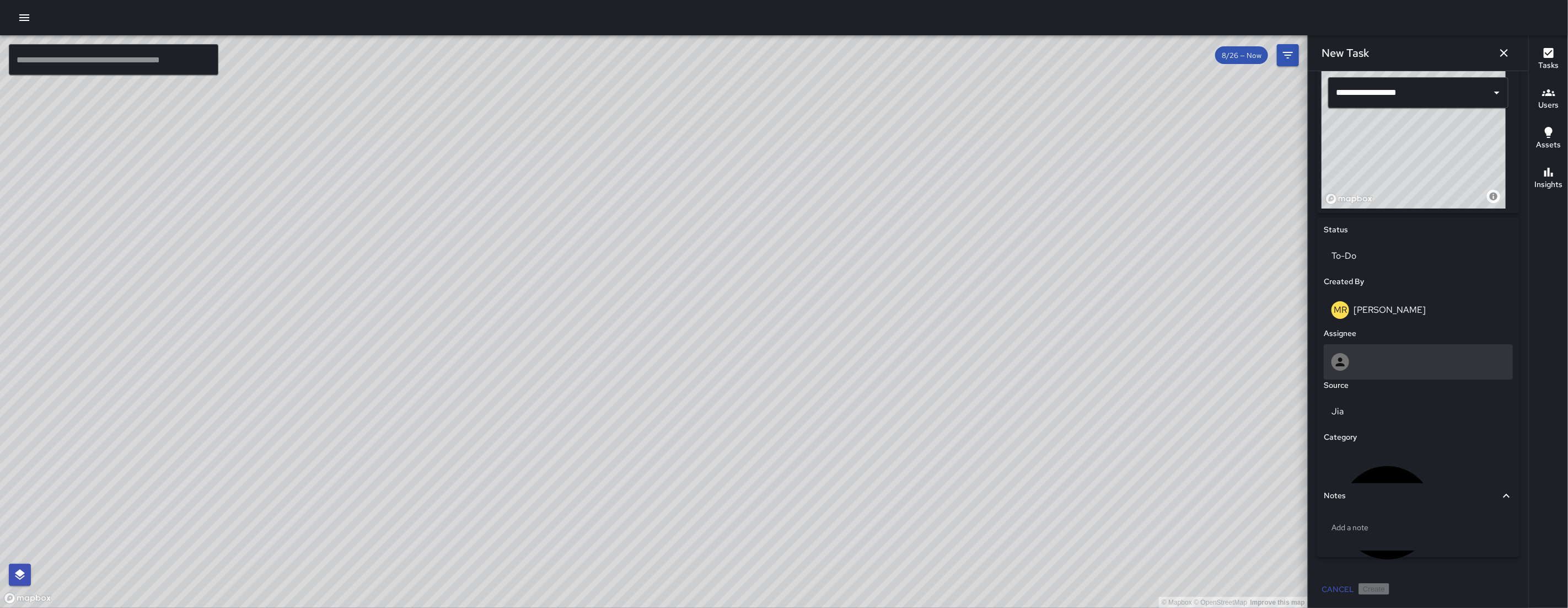
click at [1393, 359] on div at bounding box center [1418, 362] width 174 height 18
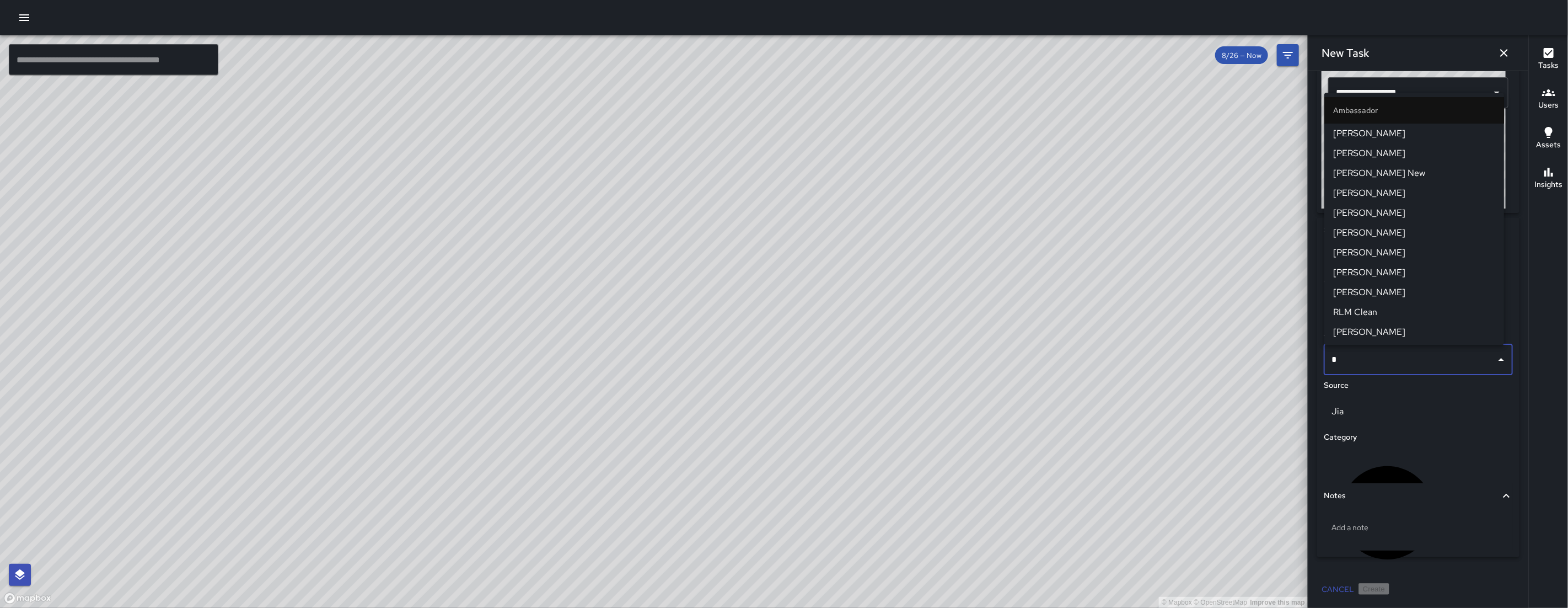
type input "**"
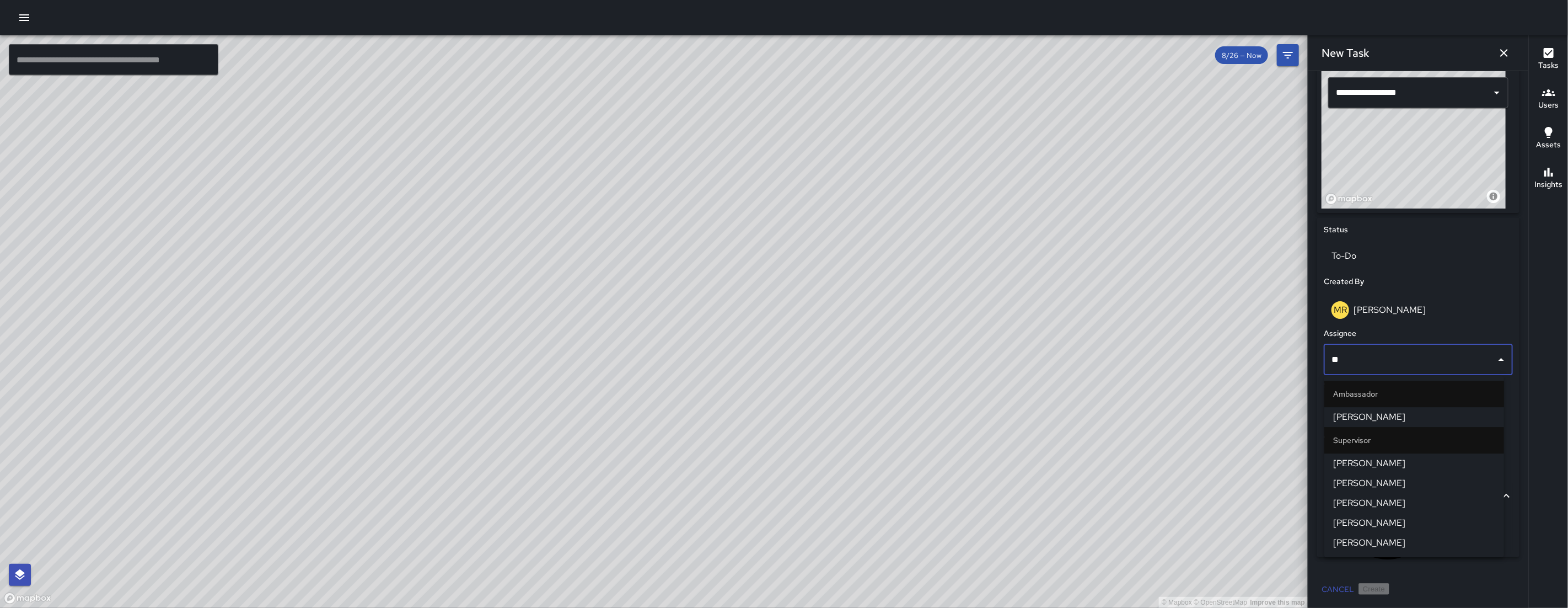
click at [1377, 455] on li "[PERSON_NAME]" at bounding box center [1414, 463] width 180 height 20
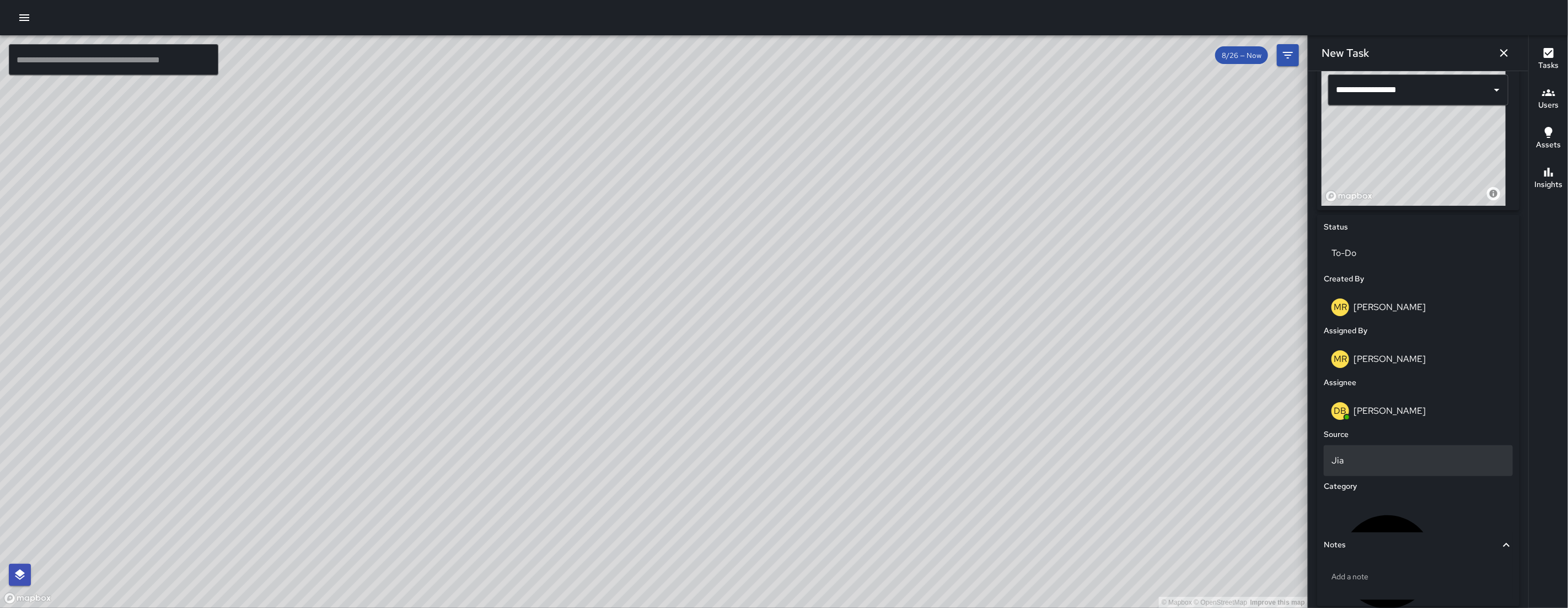
click at [1383, 464] on p "Jia" at bounding box center [1418, 460] width 174 height 13
click at [1372, 487] on li "Jia" at bounding box center [1414, 485] width 180 height 20
click at [1447, 555] on p "Uncategorized" at bounding box center [1476, 561] width 57 height 13
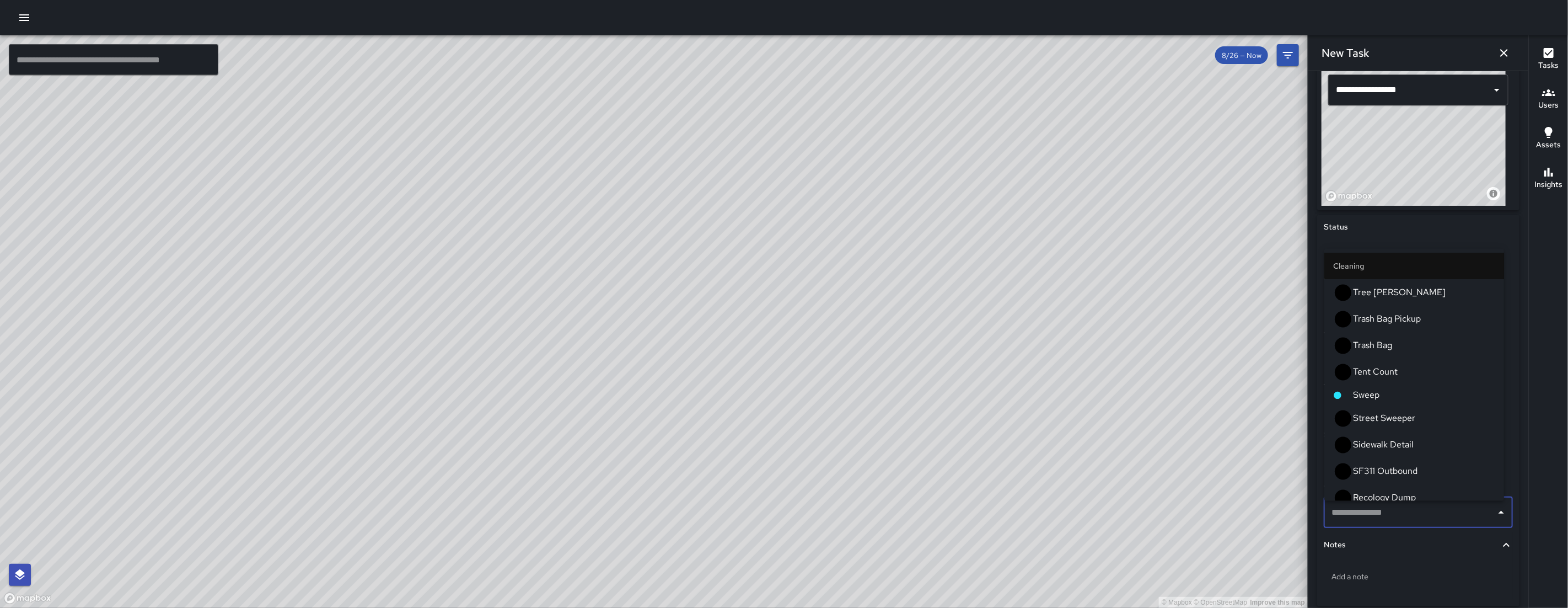
type input "*"
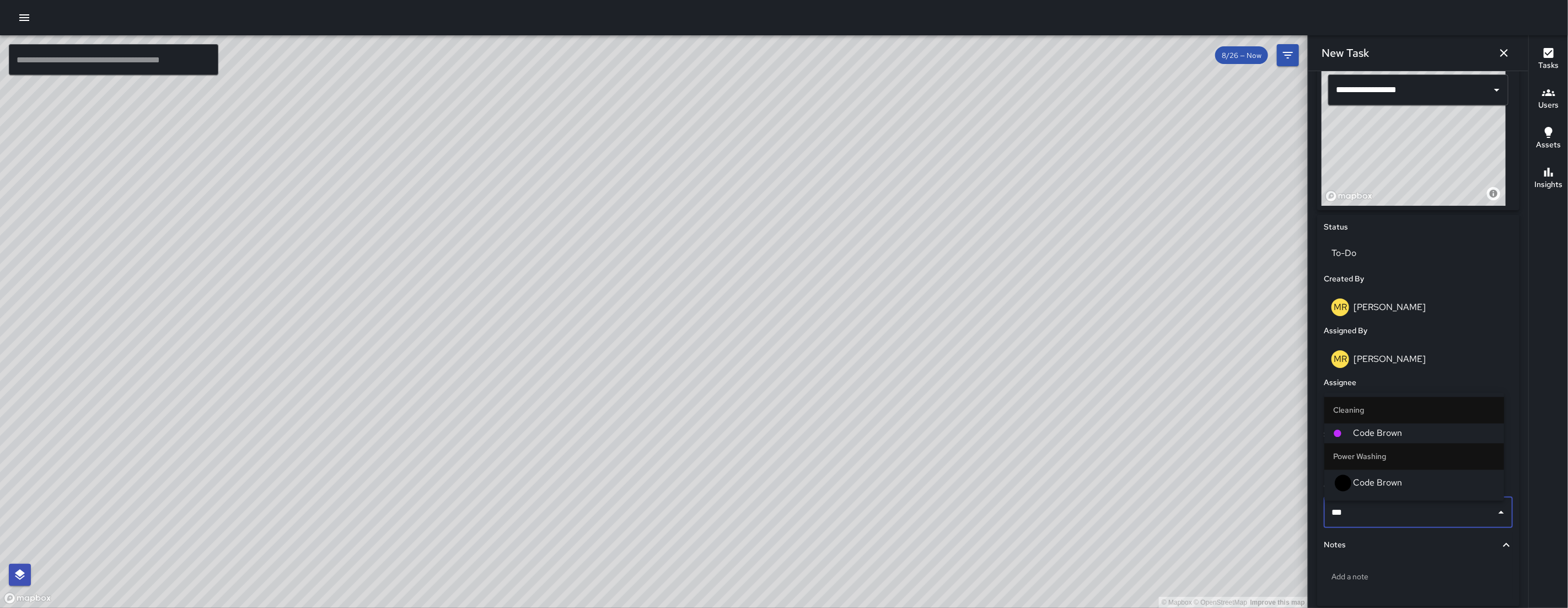
type input "****"
click at [1384, 484] on span "Code Brown" at bounding box center [1423, 483] width 142 height 13
click at [1384, 484] on div "Category" at bounding box center [1418, 486] width 194 height 17
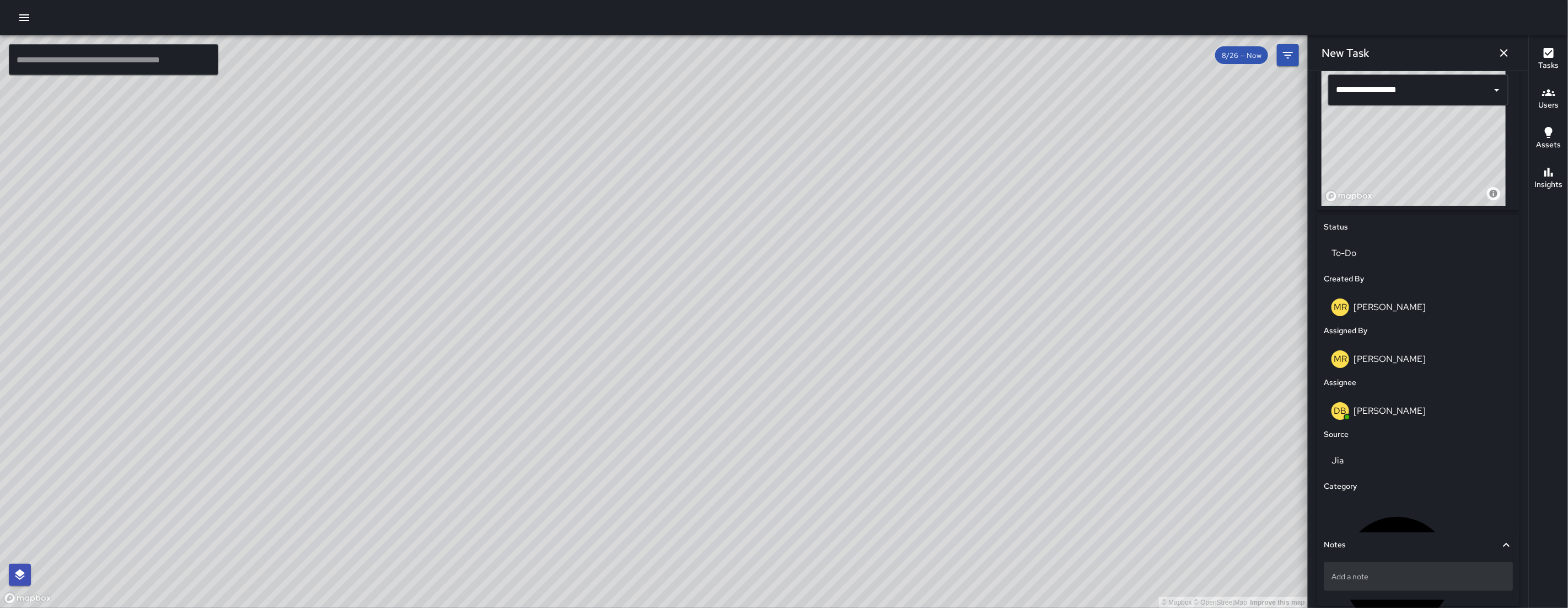
click at [1368, 574] on p "Add a note" at bounding box center [1418, 576] width 174 height 11
click at [1362, 573] on textarea "**********" at bounding box center [1405, 567] width 164 height 11
click at [1374, 573] on textarea "**********" at bounding box center [1405, 567] width 164 height 11
type textarea "**********"
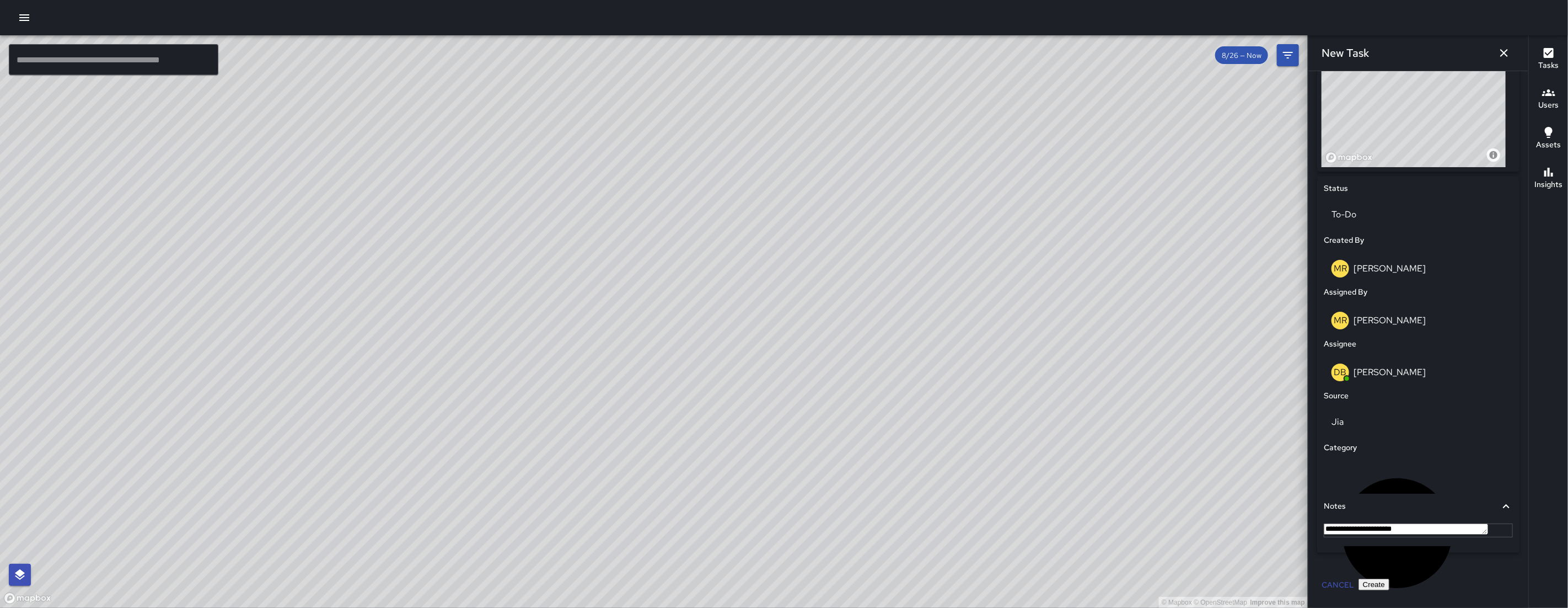
scroll to position [427, 0]
click at [1389, 590] on button "Create" at bounding box center [1374, 585] width 31 height 12
click at [1494, 595] on div "Cancel Create" at bounding box center [1418, 585] width 202 height 20
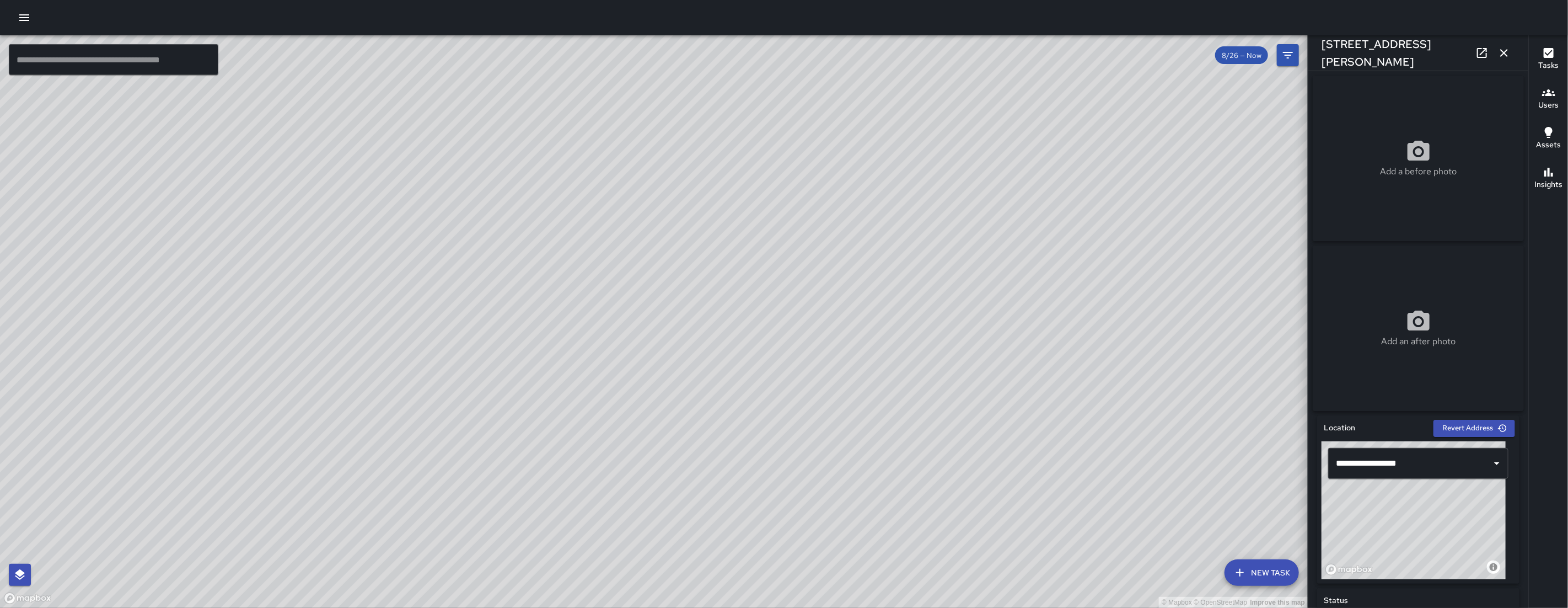
click at [1497, 56] on icon "button" at bounding box center [1504, 53] width 13 height 13
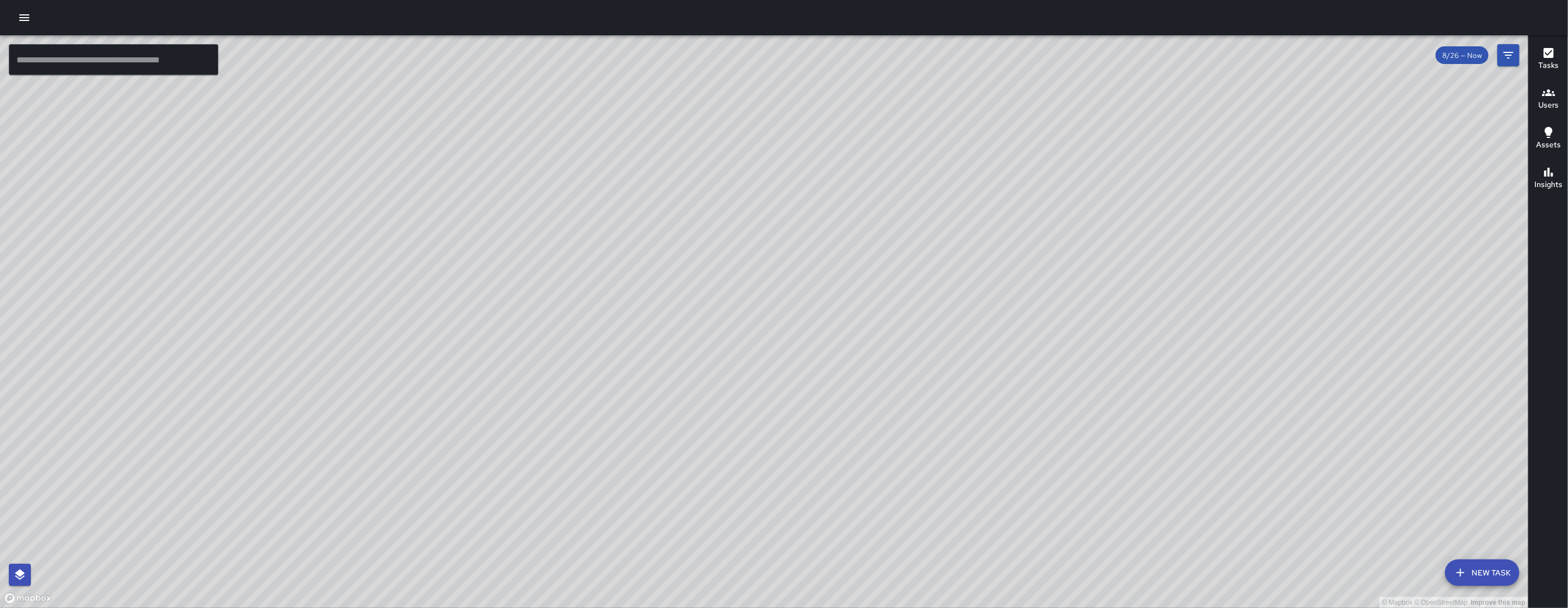
click at [1483, 573] on button "New Task" at bounding box center [1482, 572] width 74 height 26
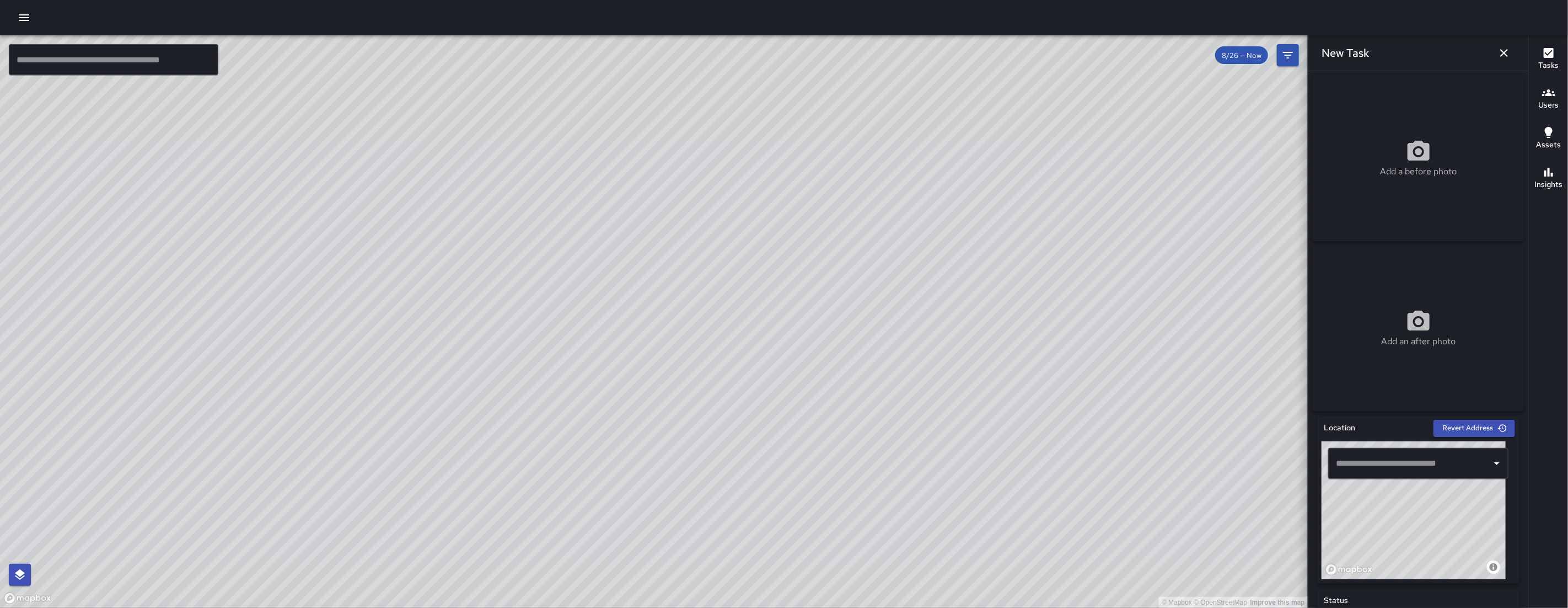
click at [1403, 472] on input "text" at bounding box center [1410, 463] width 154 height 21
click at [1399, 507] on p "[GEOGRAPHIC_DATA], [GEOGRAPHIC_DATA], [GEOGRAPHIC_DATA]" at bounding box center [1423, 509] width 134 height 11
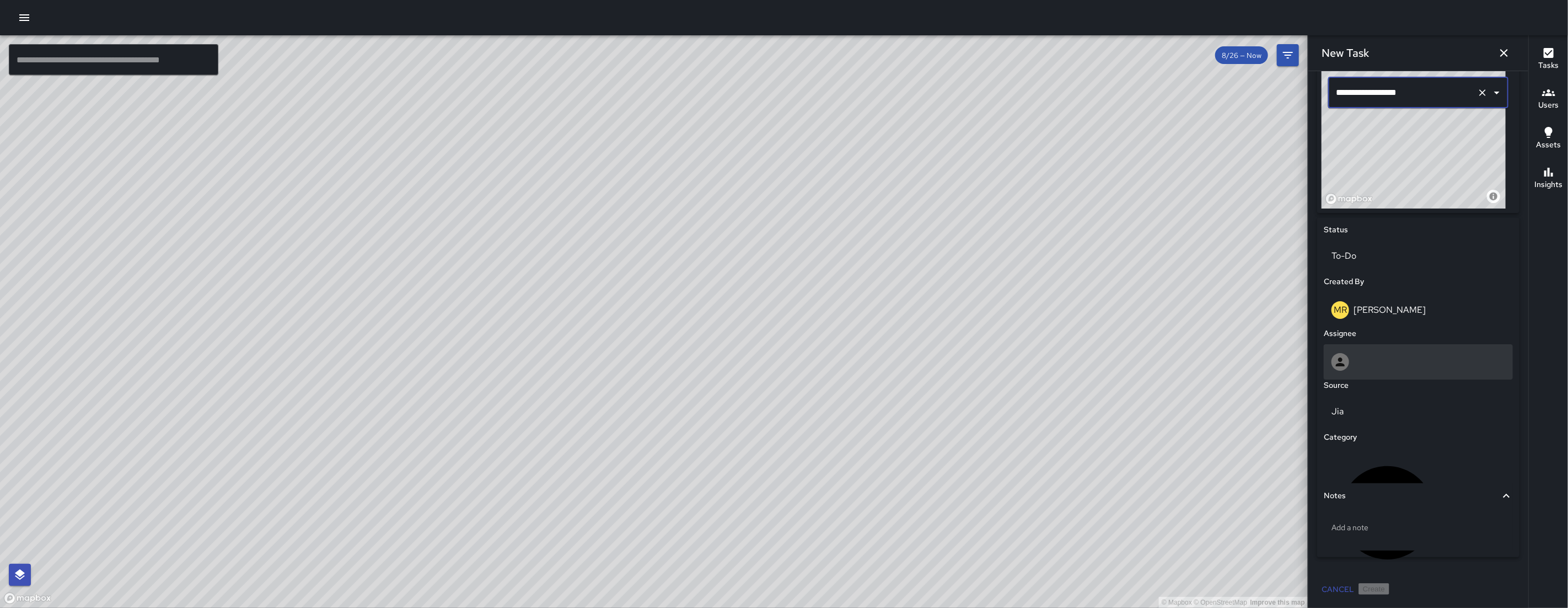
type input "**********"
click at [1383, 373] on div at bounding box center [1418, 362] width 189 height 35
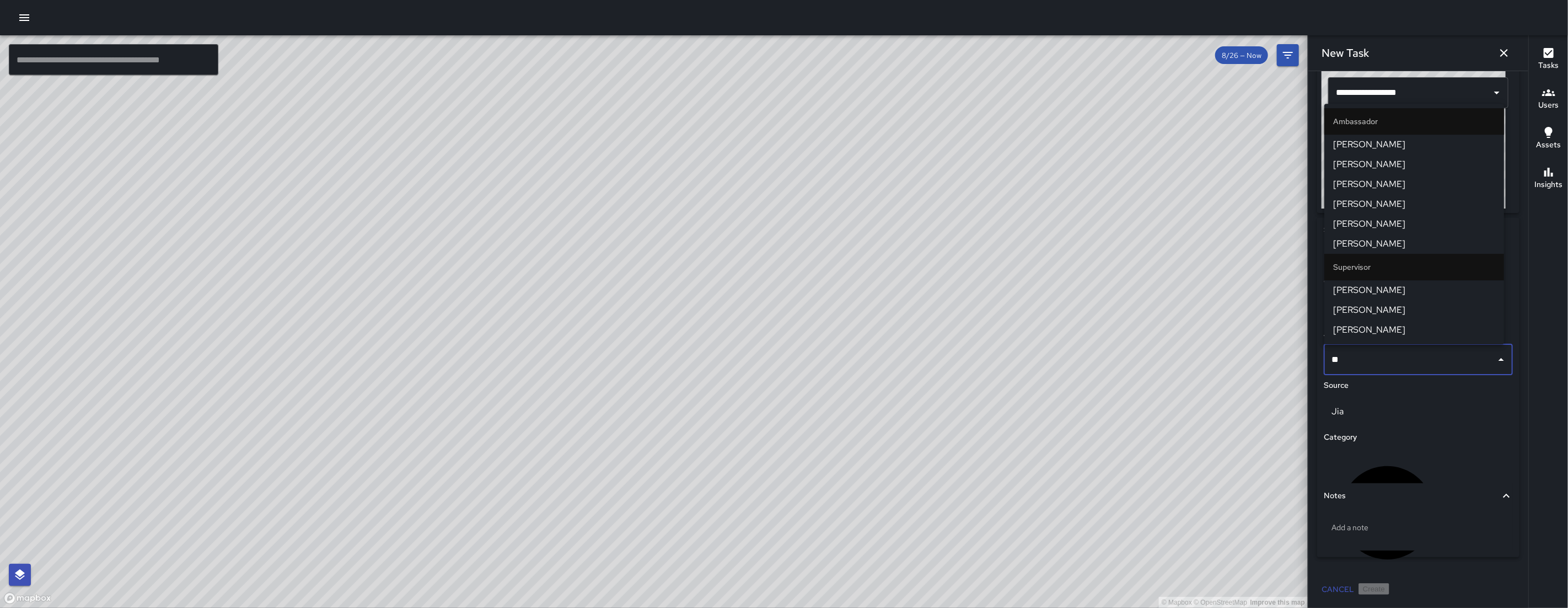
type input "***"
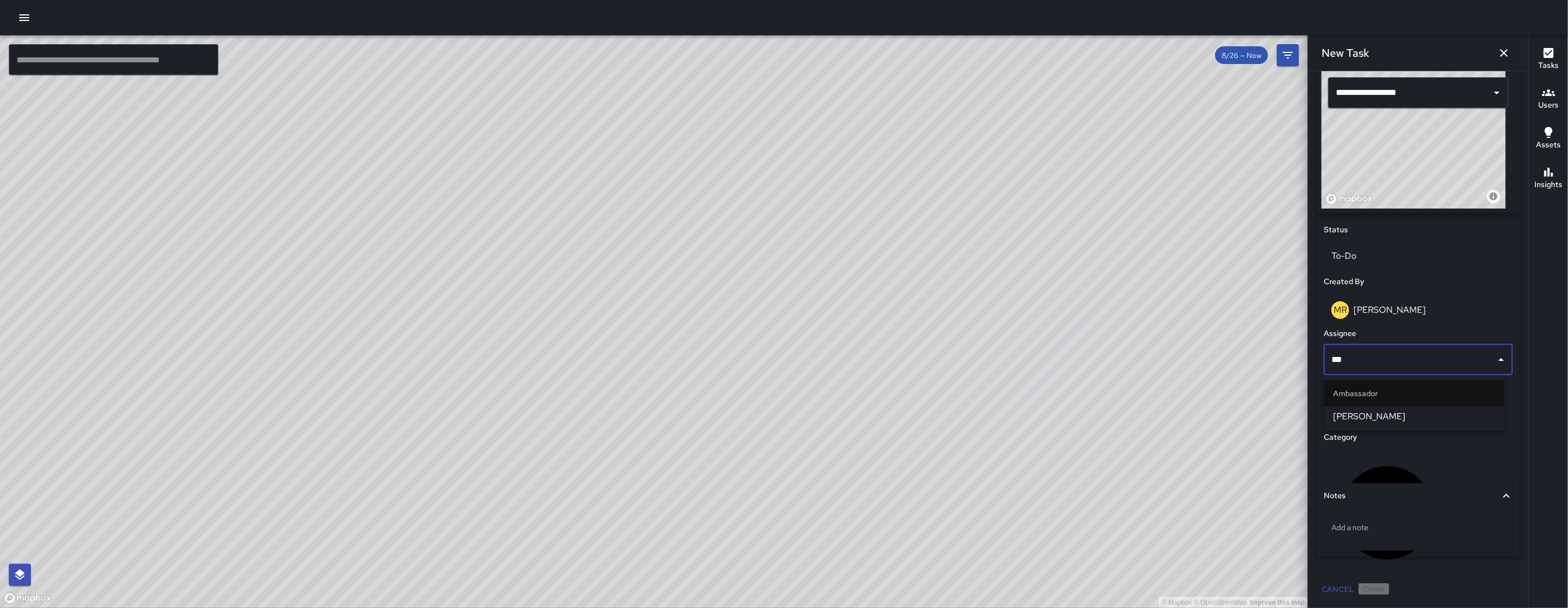
click at [1382, 417] on span "[PERSON_NAME]" at bounding box center [1414, 417] width 162 height 13
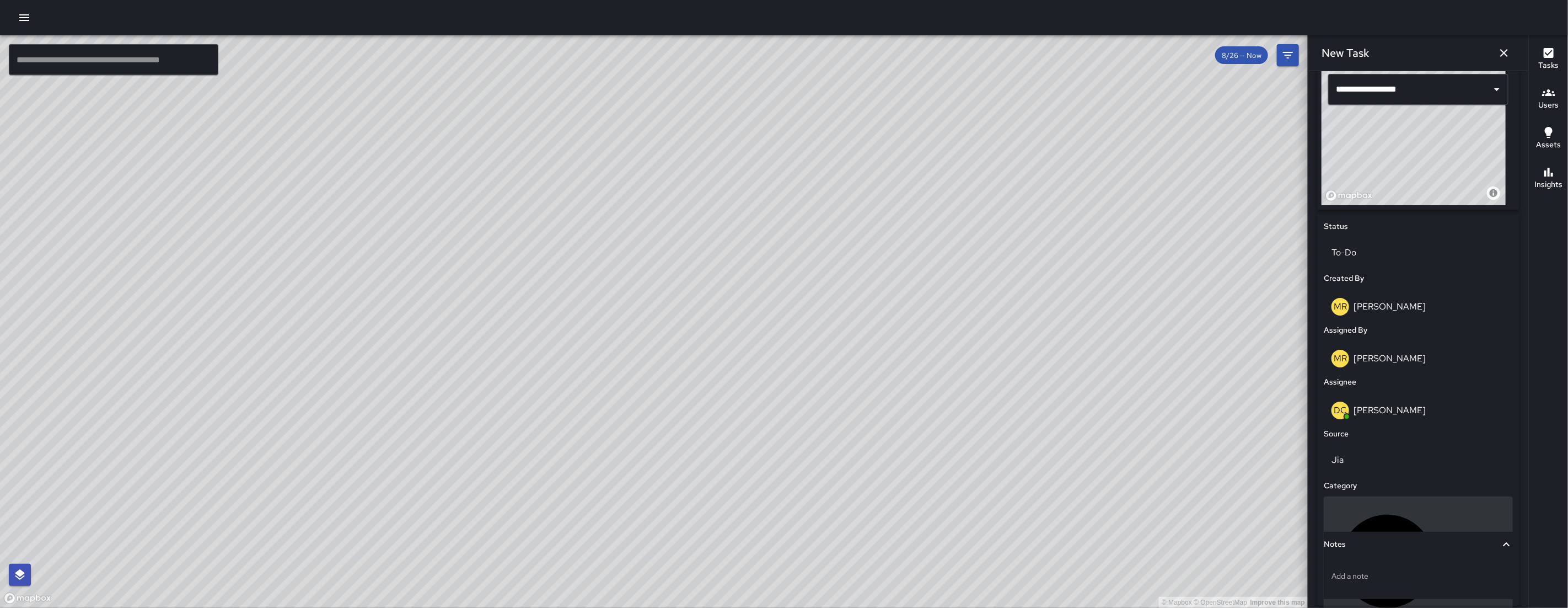
click at [1447, 555] on p "Uncategorized" at bounding box center [1476, 561] width 57 height 13
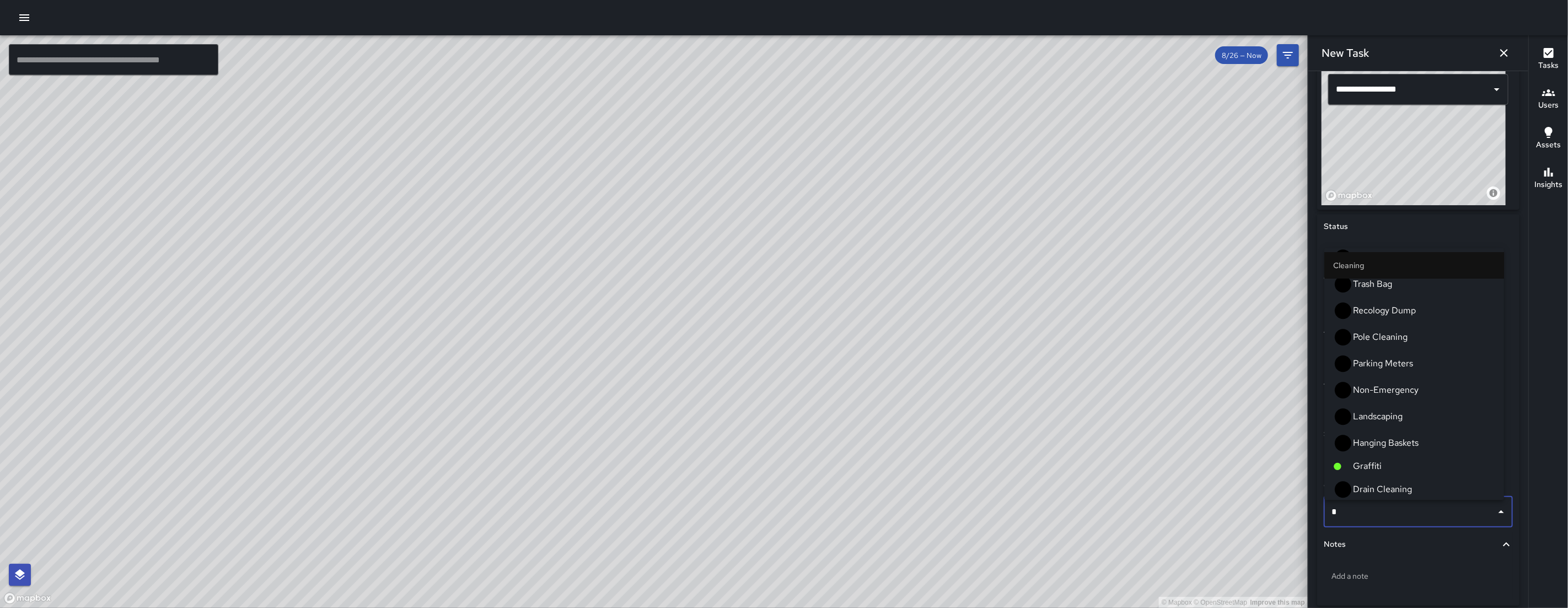
scroll to position [0, 0]
type input "**"
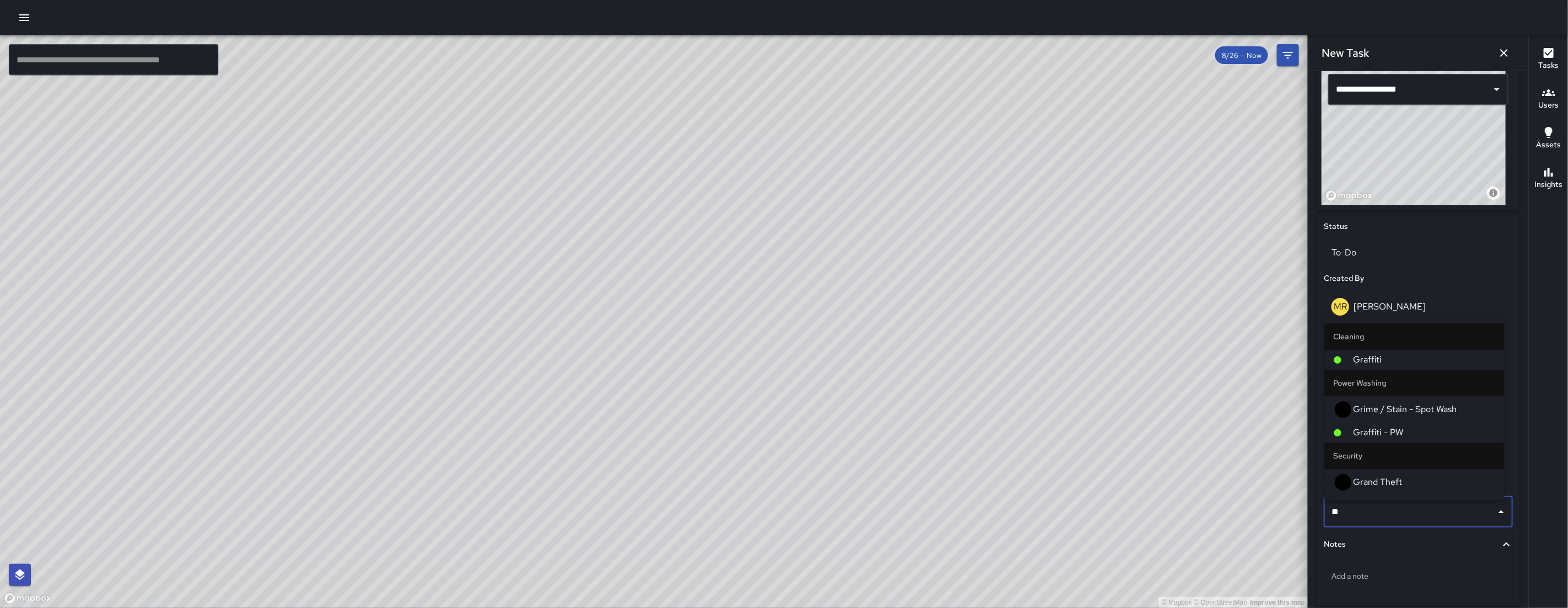
click at [1384, 366] on span "Graffiti" at bounding box center [1423, 360] width 142 height 13
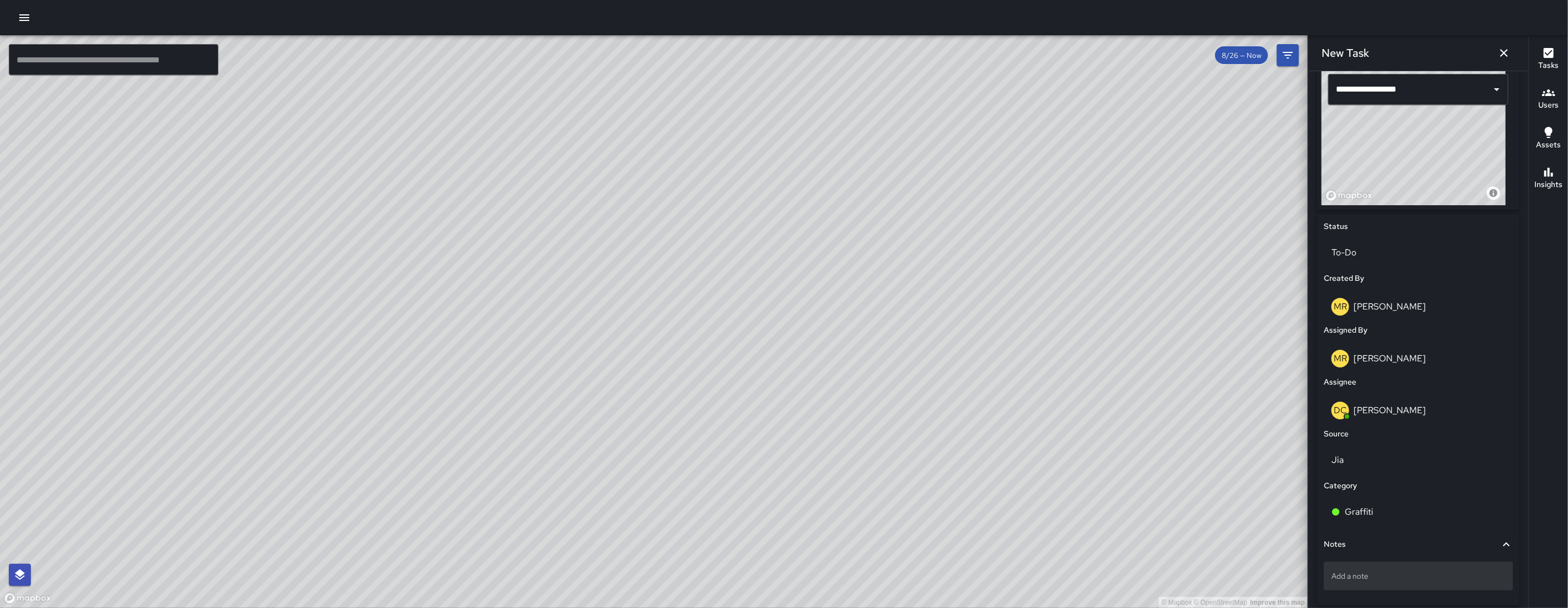
click at [1388, 570] on div "Add a note" at bounding box center [1418, 575] width 189 height 28
type textarea "**********"
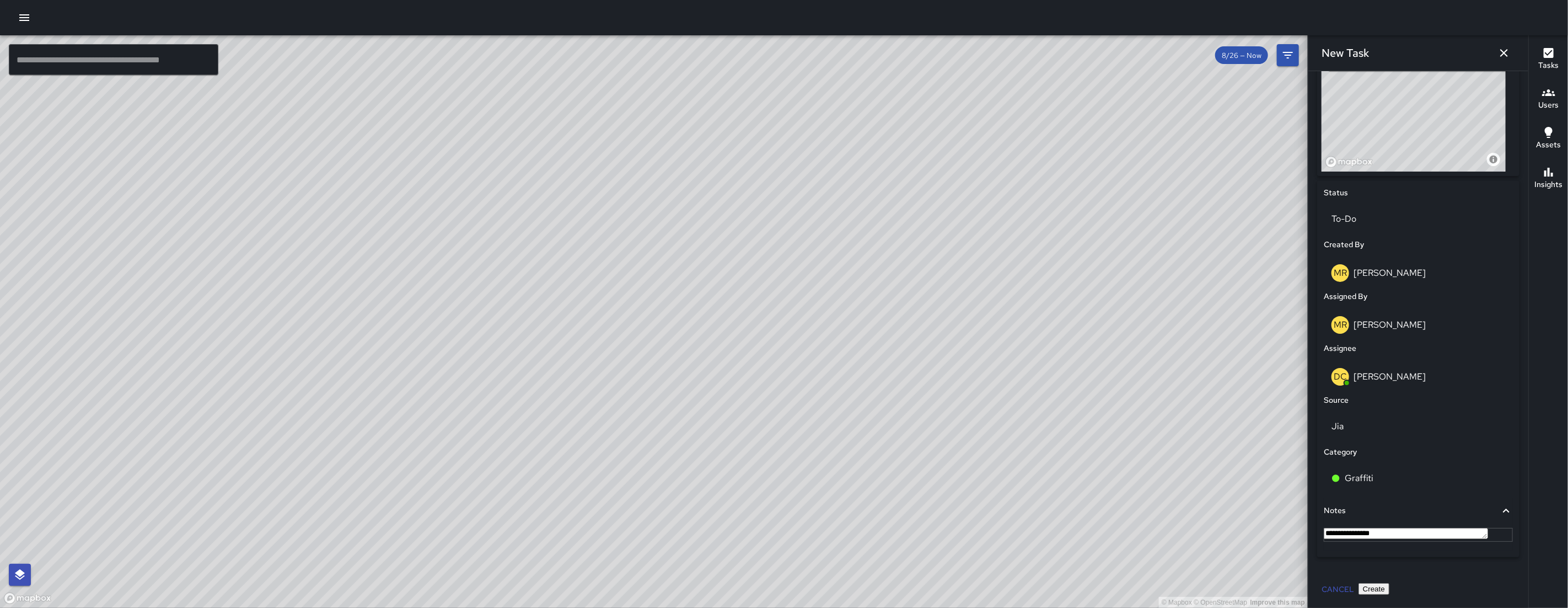
click at [1389, 588] on button "Create" at bounding box center [1374, 589] width 31 height 12
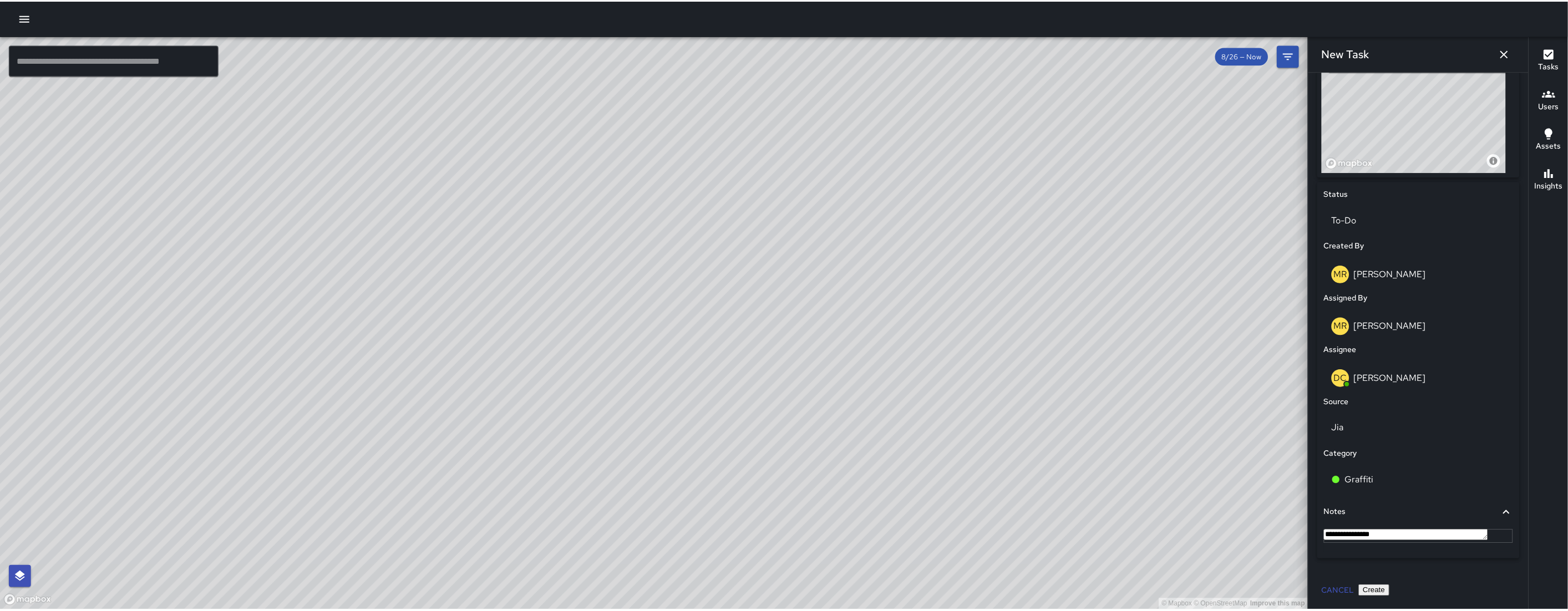
scroll to position [428, 0]
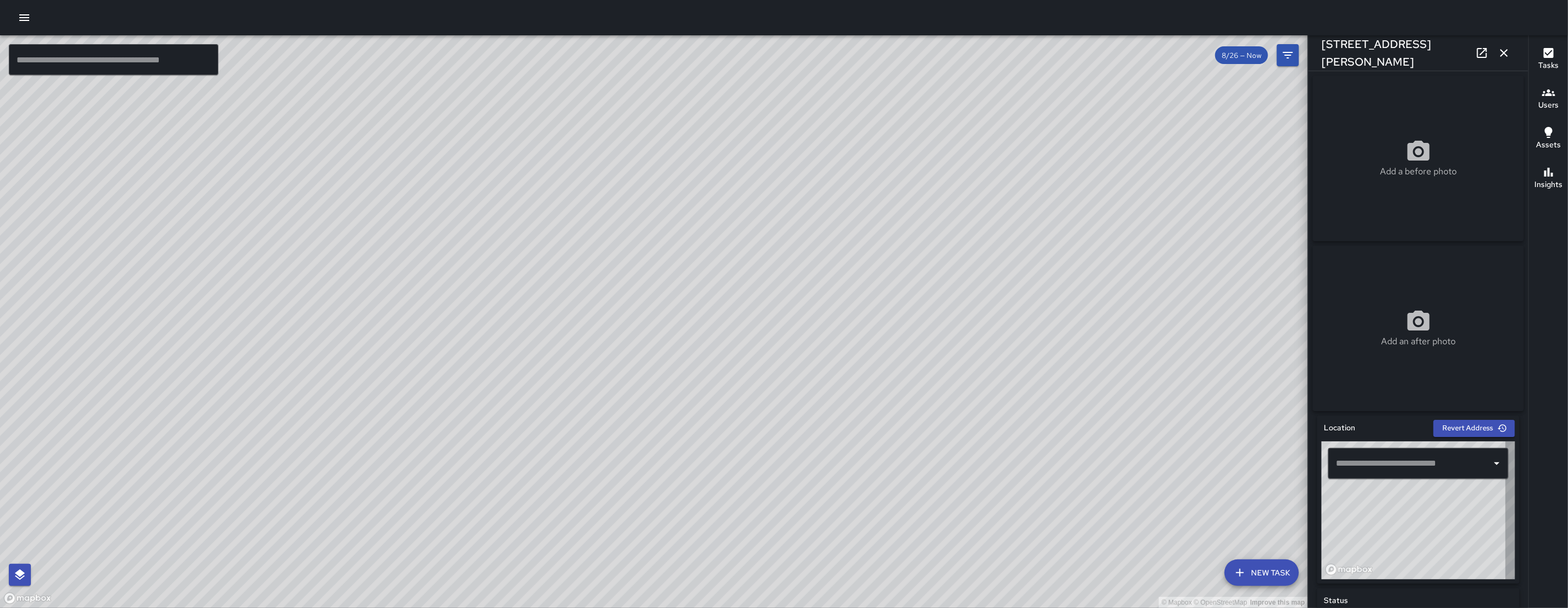
type input "**********"
click at [1429, 524] on div "© Mapbox © OpenStreetMap Improve this map" at bounding box center [1413, 510] width 184 height 138
click at [1426, 526] on div "© Mapbox © OpenStreetMap Improve this map" at bounding box center [1413, 510] width 184 height 138
click at [1426, 527] on div "© Mapbox © OpenStreetMap Improve this map" at bounding box center [1413, 510] width 184 height 138
click at [1425, 528] on div "© Mapbox © OpenStreetMap Improve this map" at bounding box center [1413, 510] width 184 height 138
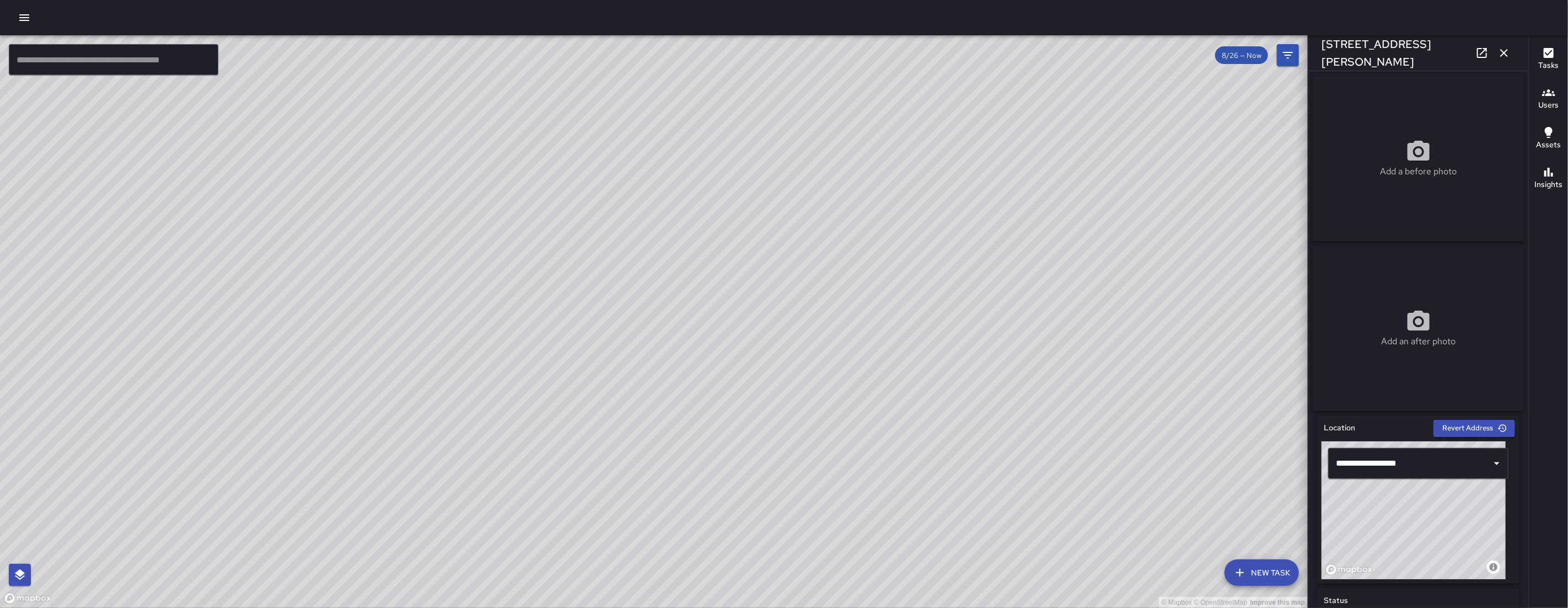
click at [1425, 528] on div "© Mapbox © OpenStreetMap Improve this map" at bounding box center [1413, 510] width 184 height 138
click at [808, 472] on div "© Mapbox © OpenStreetMap Improve this map" at bounding box center [654, 321] width 1307 height 572
click at [1509, 44] on button "button" at bounding box center [1504, 53] width 22 height 22
click at [1509, 44] on div "© Mapbox © OpenStreetMap Improve this map ​ New Task 8/26 — Now Map Layers Task…" at bounding box center [784, 321] width 1568 height 572
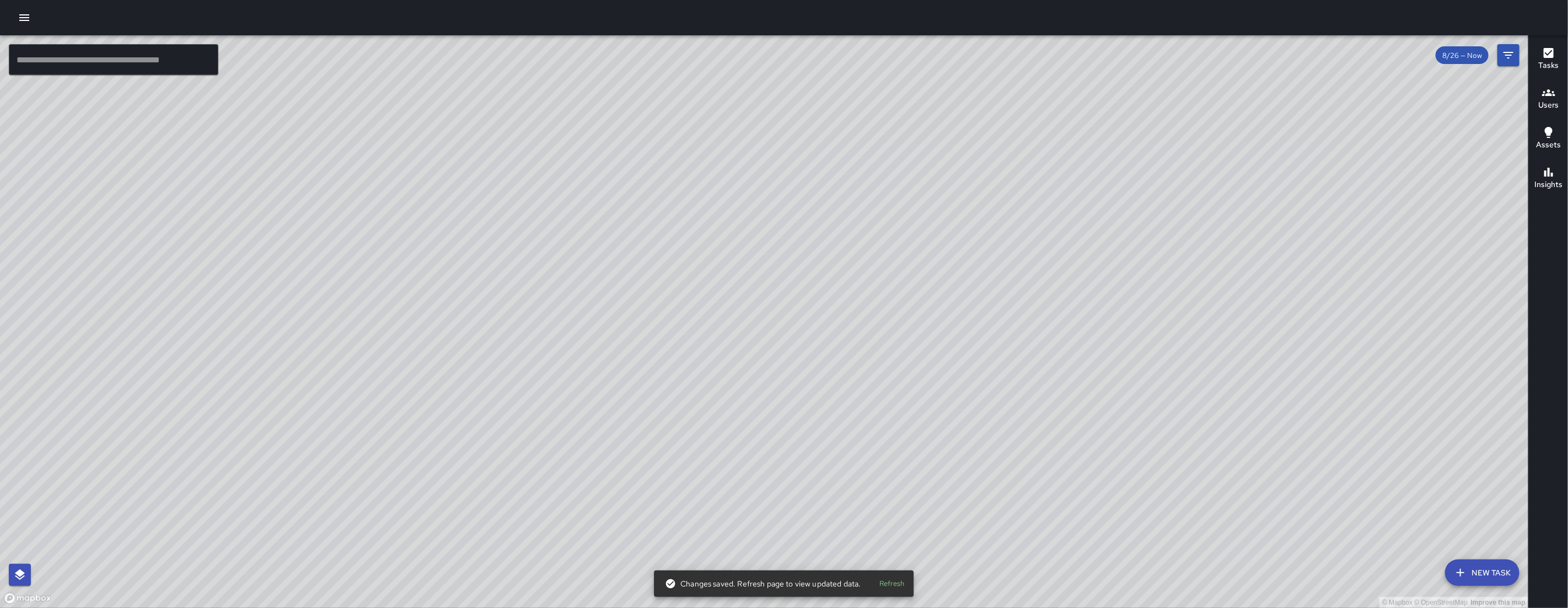
drag, startPoint x: 681, startPoint y: 417, endPoint x: 665, endPoint y: 318, distance: 100.3
click at [665, 331] on div "© Mapbox © OpenStreetMap Improve this map" at bounding box center [764, 321] width 1528 height 572
click at [665, 326] on div "© Mapbox © OpenStreetMap Improve this map" at bounding box center [764, 321] width 1528 height 572
click at [665, 319] on div "© Mapbox © OpenStreetMap Improve this map" at bounding box center [764, 321] width 1528 height 572
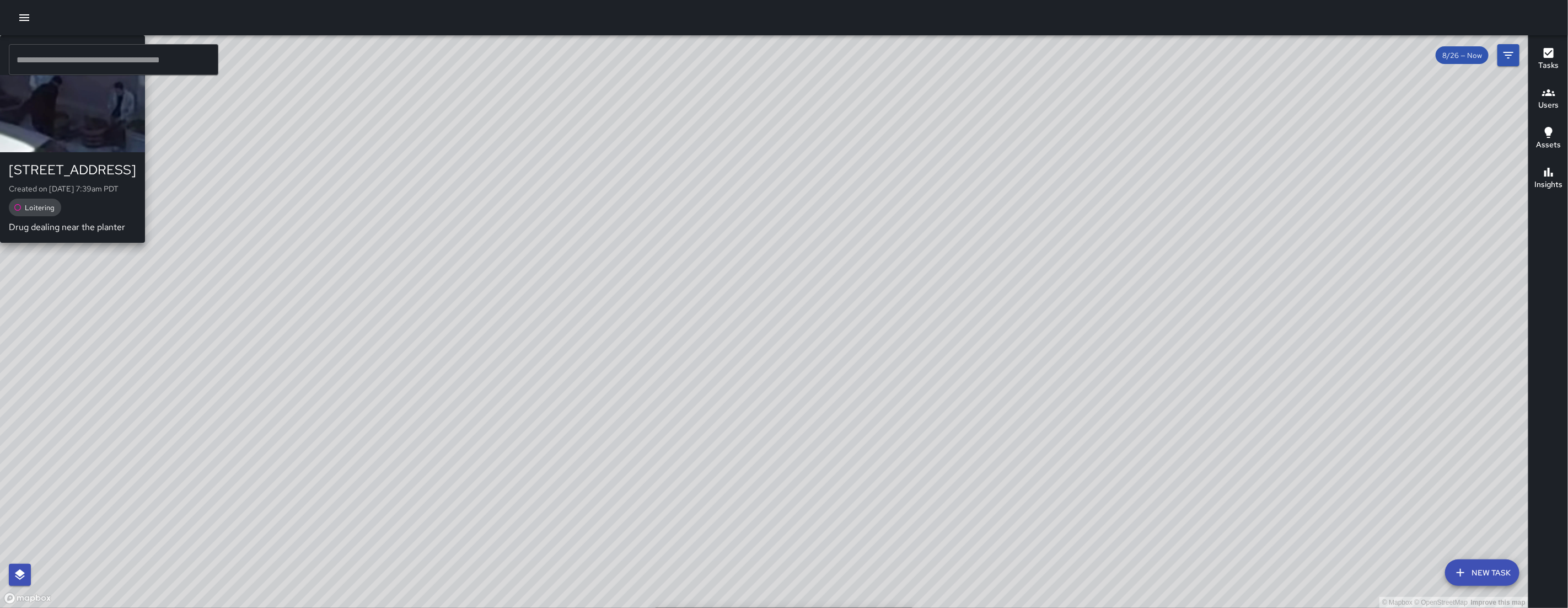
click at [619, 355] on div "© Mapbox © OpenStreetMap Improve this map SK [PERSON_NAME] [STREET_ADDRESS] Cre…" at bounding box center [764, 321] width 1528 height 572
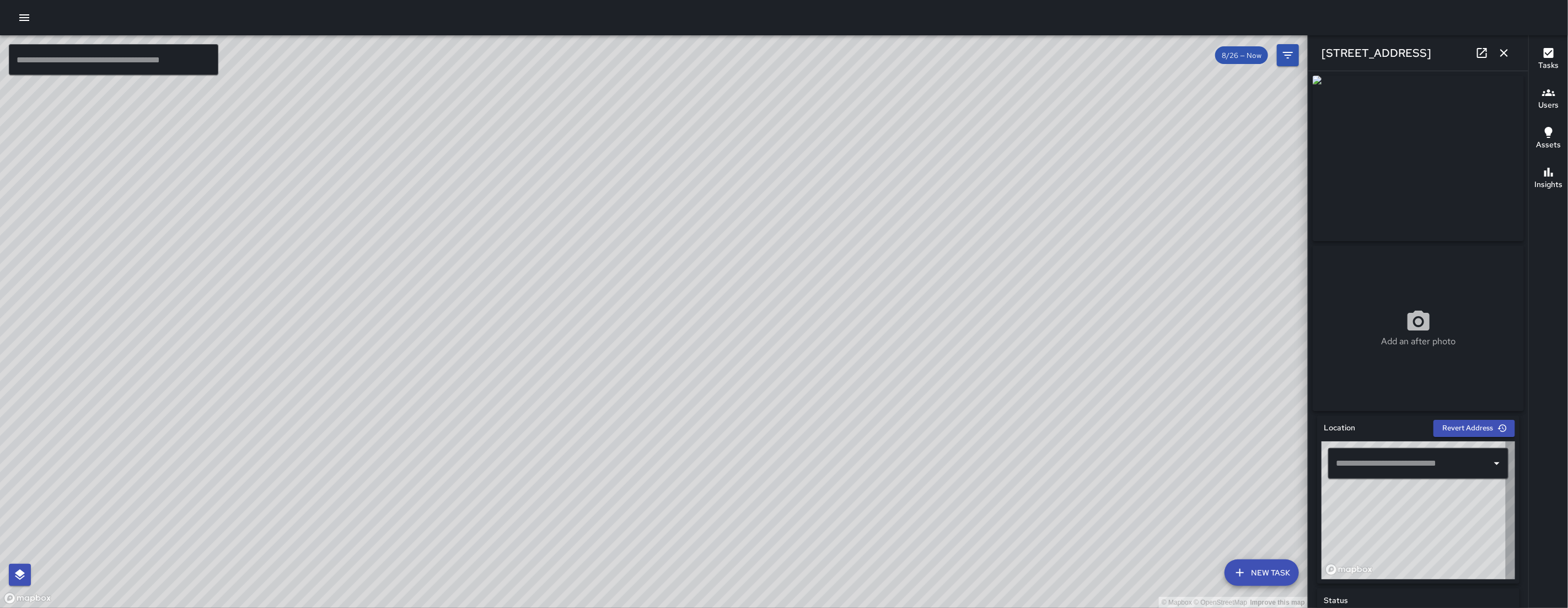
type input "**********"
drag, startPoint x: 895, startPoint y: 330, endPoint x: 655, endPoint y: 424, distance: 257.8
click at [655, 424] on div "© Mapbox © OpenStreetMap Improve this map" at bounding box center [654, 321] width 1307 height 572
drag, startPoint x: 752, startPoint y: 447, endPoint x: 707, endPoint y: 449, distance: 45.0
click at [711, 449] on div "© Mapbox © OpenStreetMap Improve this map" at bounding box center [654, 321] width 1307 height 572
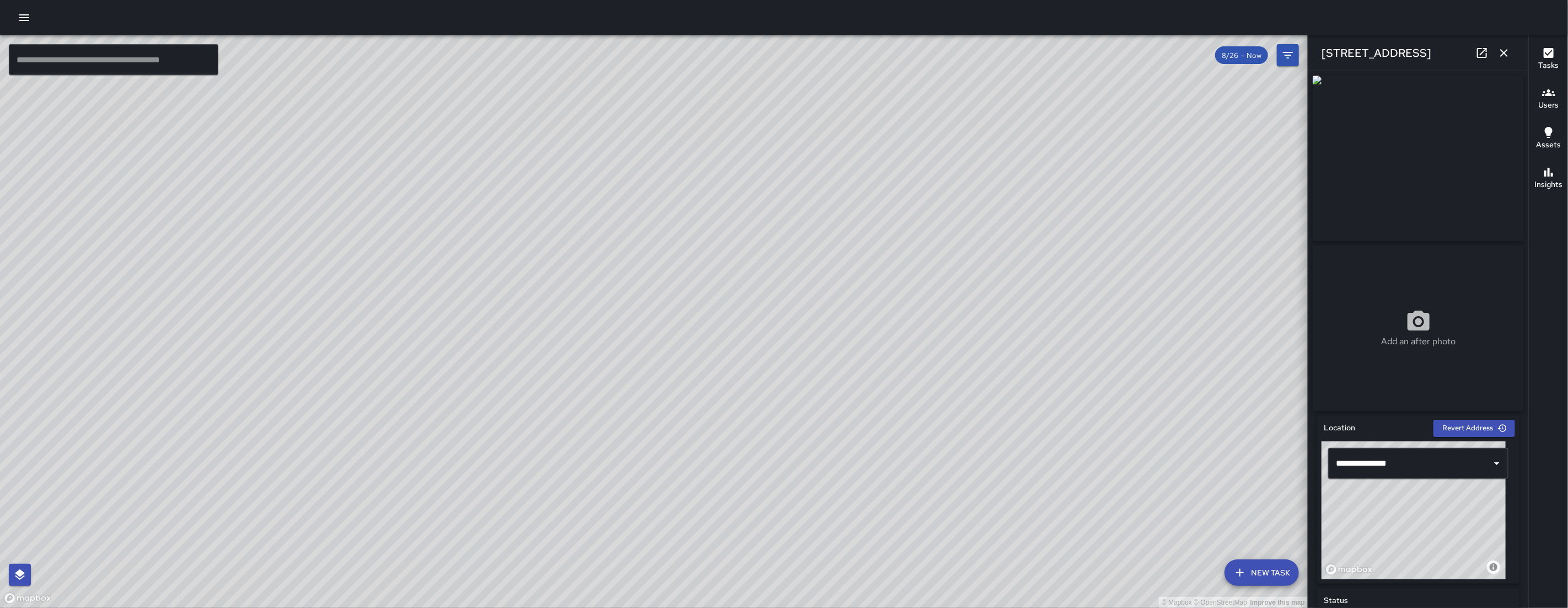
drag, startPoint x: 1010, startPoint y: 465, endPoint x: 739, endPoint y: 582, distance: 295.2
click at [736, 599] on div "© Mapbox © OpenStreetMap Improve this map" at bounding box center [654, 321] width 1307 height 572
click at [849, 461] on div "© Mapbox © OpenStreetMap Improve this map" at bounding box center [654, 321] width 1307 height 572
click at [1508, 49] on icon "button" at bounding box center [1504, 53] width 13 height 13
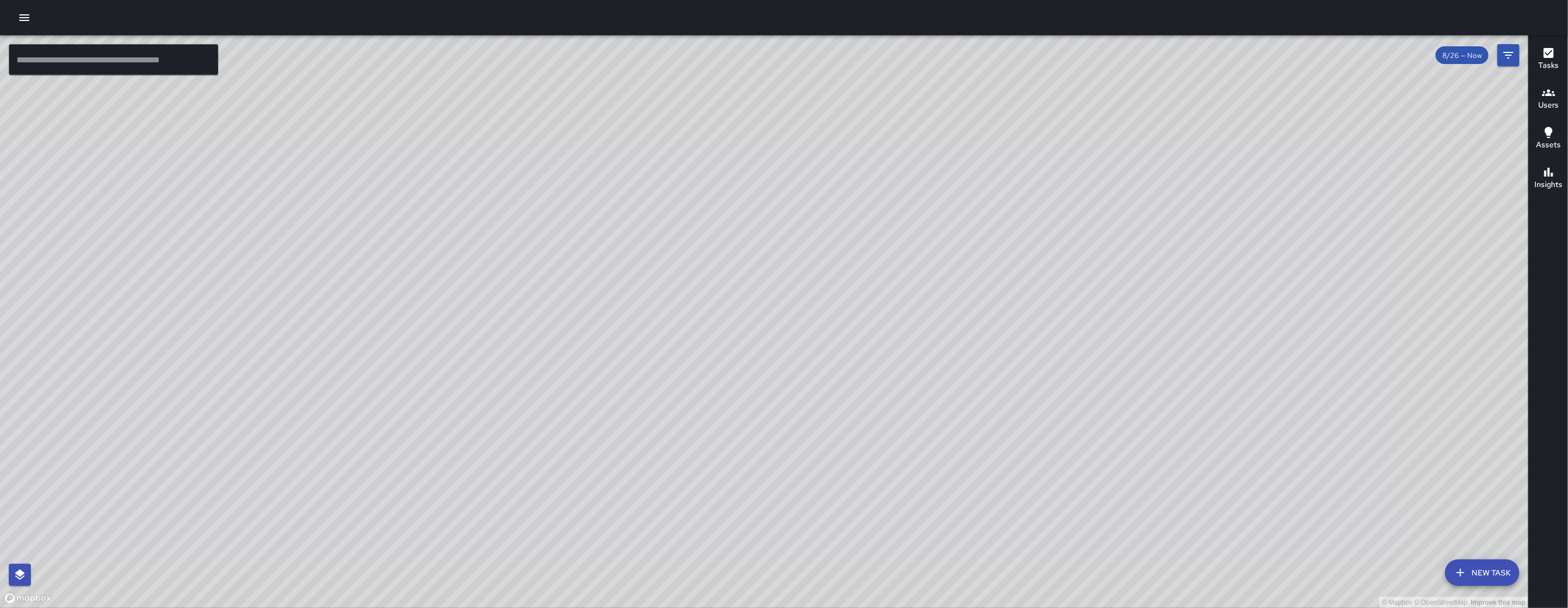
drag, startPoint x: 1074, startPoint y: 570, endPoint x: 1134, endPoint y: 422, distance: 159.7
click at [1134, 422] on div "© Mapbox © OpenStreetMap Improve this map" at bounding box center [764, 321] width 1528 height 572
drag, startPoint x: 1130, startPoint y: 439, endPoint x: 1112, endPoint y: 539, distance: 101.6
click at [1112, 539] on div "© Mapbox © OpenStreetMap Improve this map" at bounding box center [764, 321] width 1528 height 572
drag, startPoint x: 676, startPoint y: 359, endPoint x: 640, endPoint y: 397, distance: 52.3
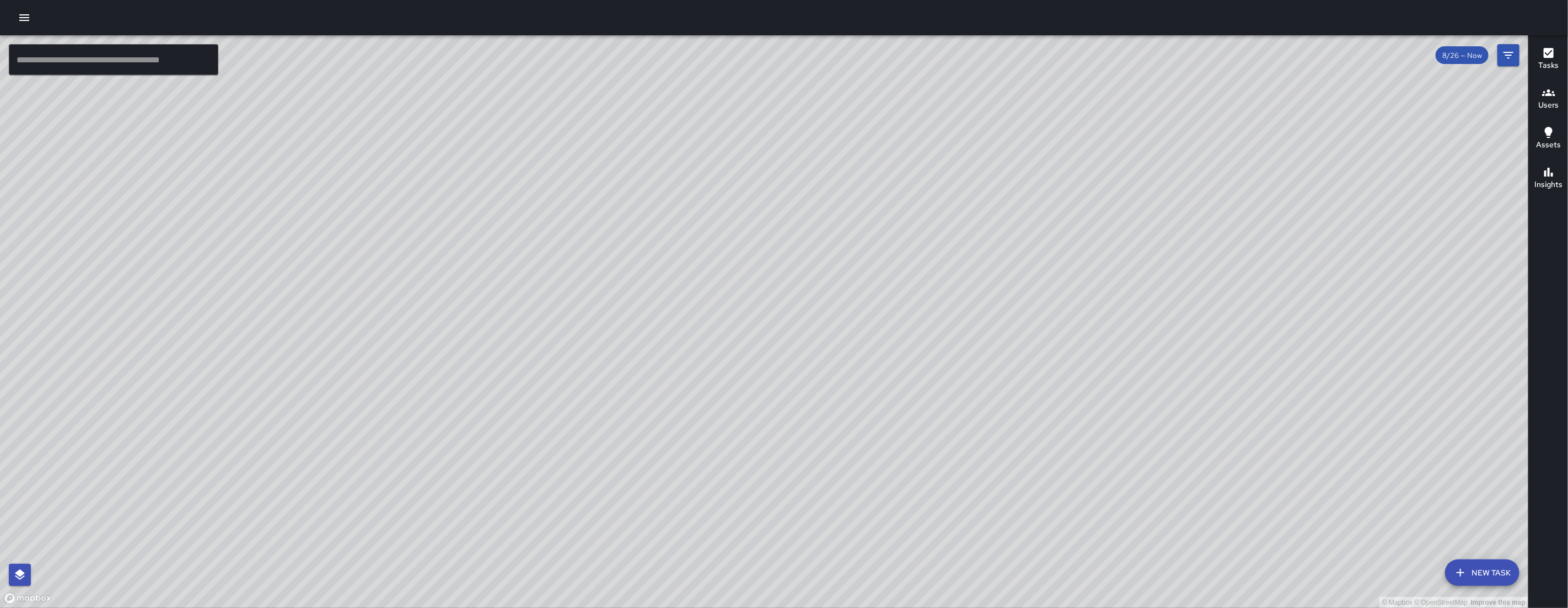
click at [640, 397] on div "© Mapbox © OpenStreetMap Improve this map" at bounding box center [764, 321] width 1528 height 572
drag, startPoint x: 673, startPoint y: 239, endPoint x: 628, endPoint y: 320, distance: 92.7
click at [628, 320] on div "© Mapbox © OpenStreetMap Improve this map" at bounding box center [764, 321] width 1528 height 572
click at [20, 17] on icon "button" at bounding box center [24, 18] width 10 height 7
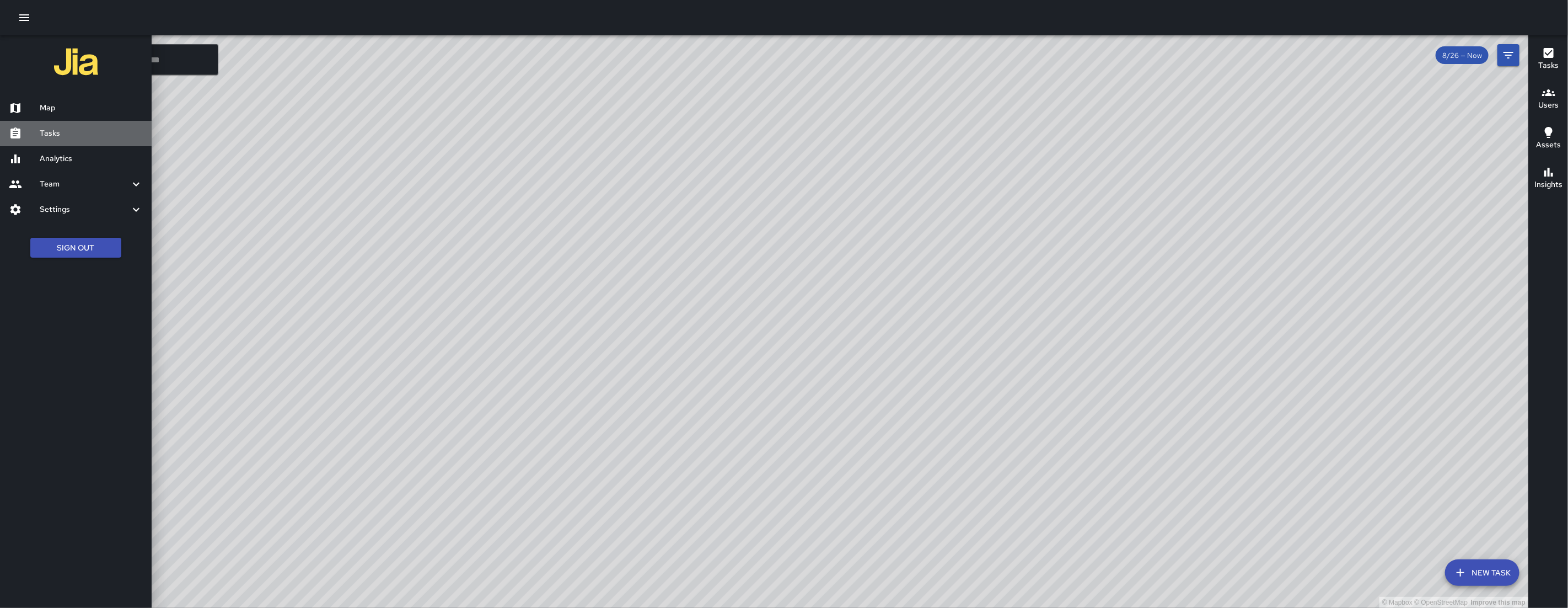
click at [86, 129] on h6 "Tasks" at bounding box center [91, 133] width 103 height 12
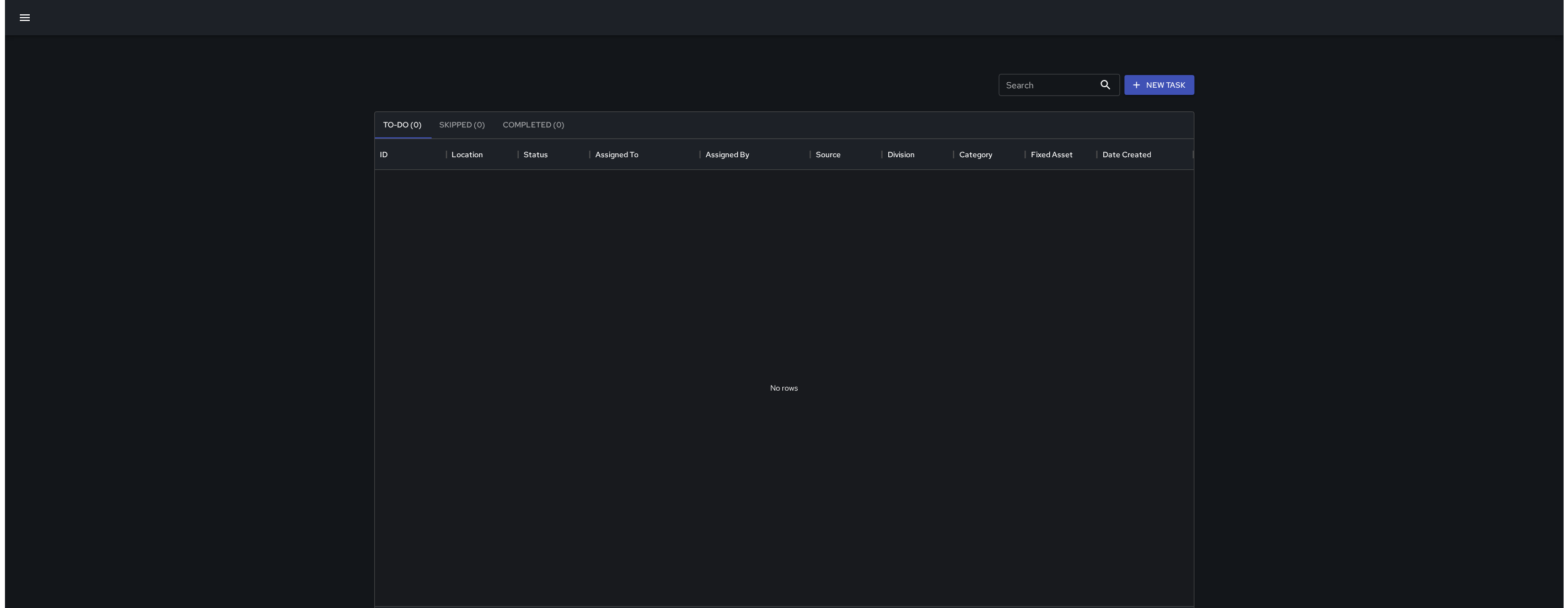
scroll to position [457, 809]
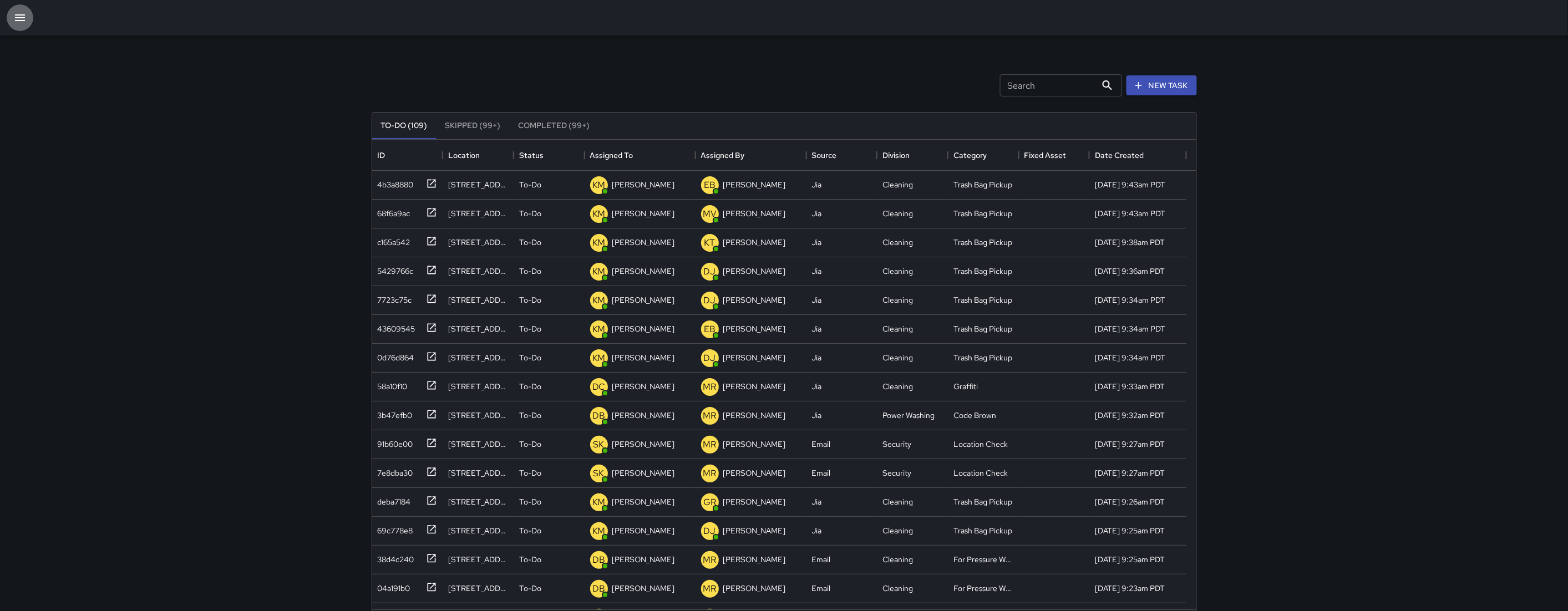
click at [23, 17] on icon "button" at bounding box center [20, 18] width 13 height 13
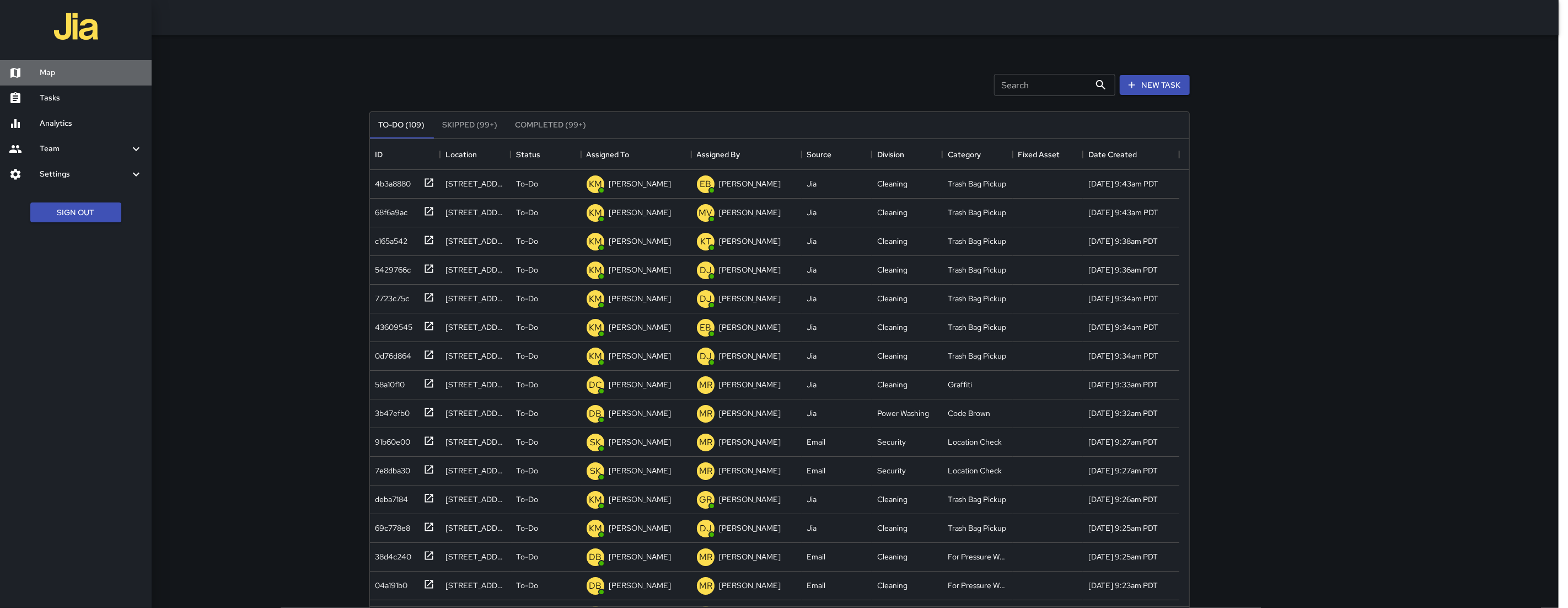
click at [56, 64] on link "Map" at bounding box center [76, 72] width 152 height 26
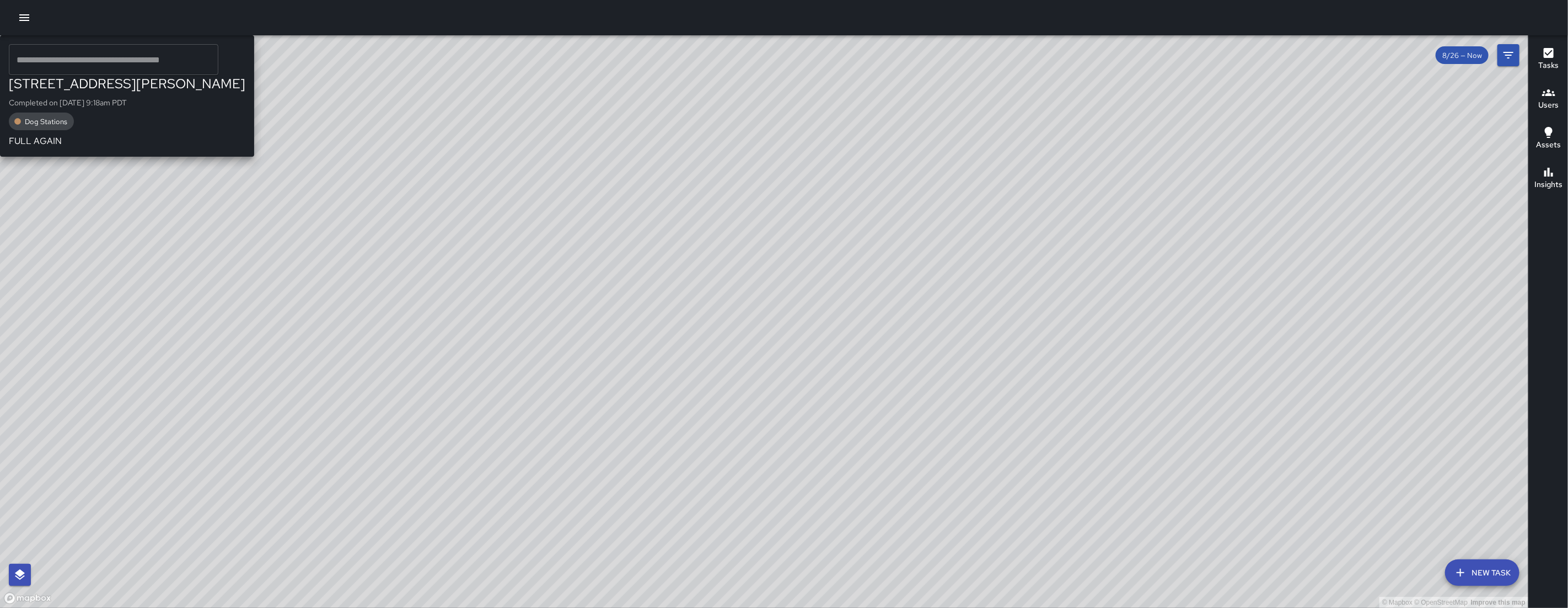
click at [254, 156] on div "[PERSON_NAME] [STREET_ADDRESS][PERSON_NAME] Completed on [DATE] 9:18am PDT Dog …" at bounding box center [127, 96] width 254 height 121
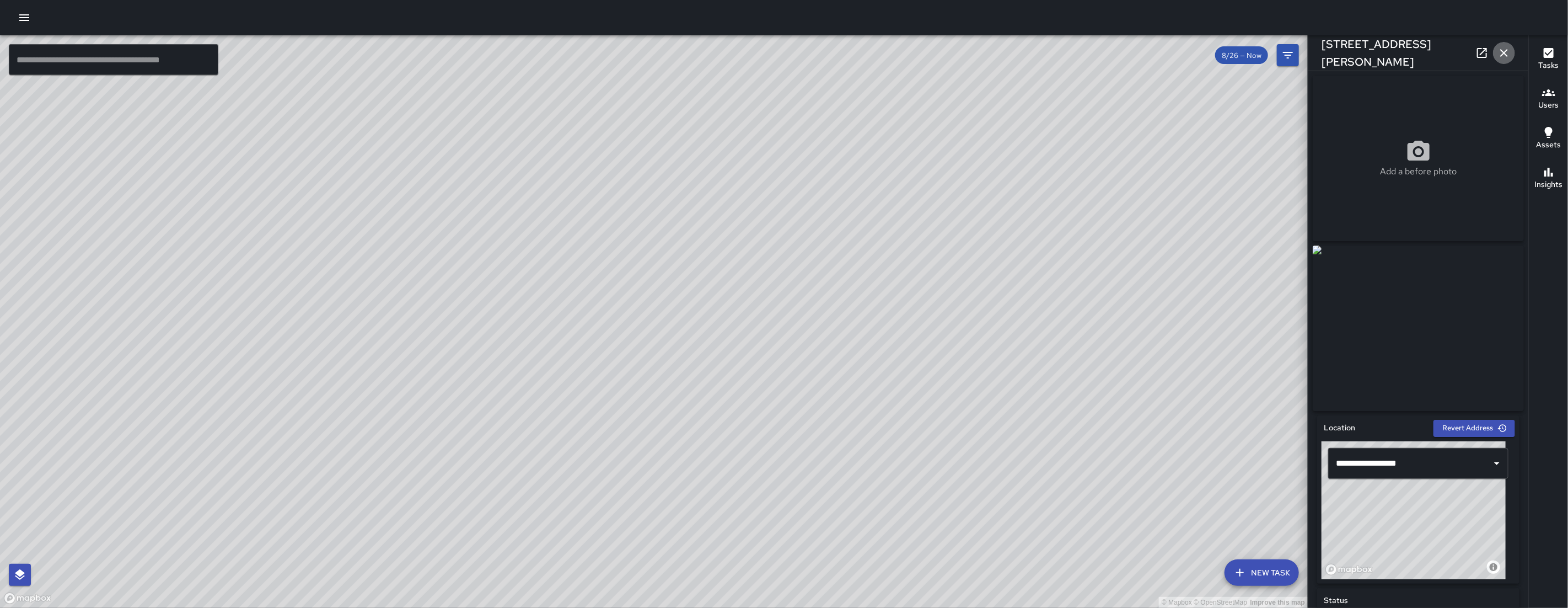
click at [1510, 58] on icon "button" at bounding box center [1504, 53] width 13 height 13
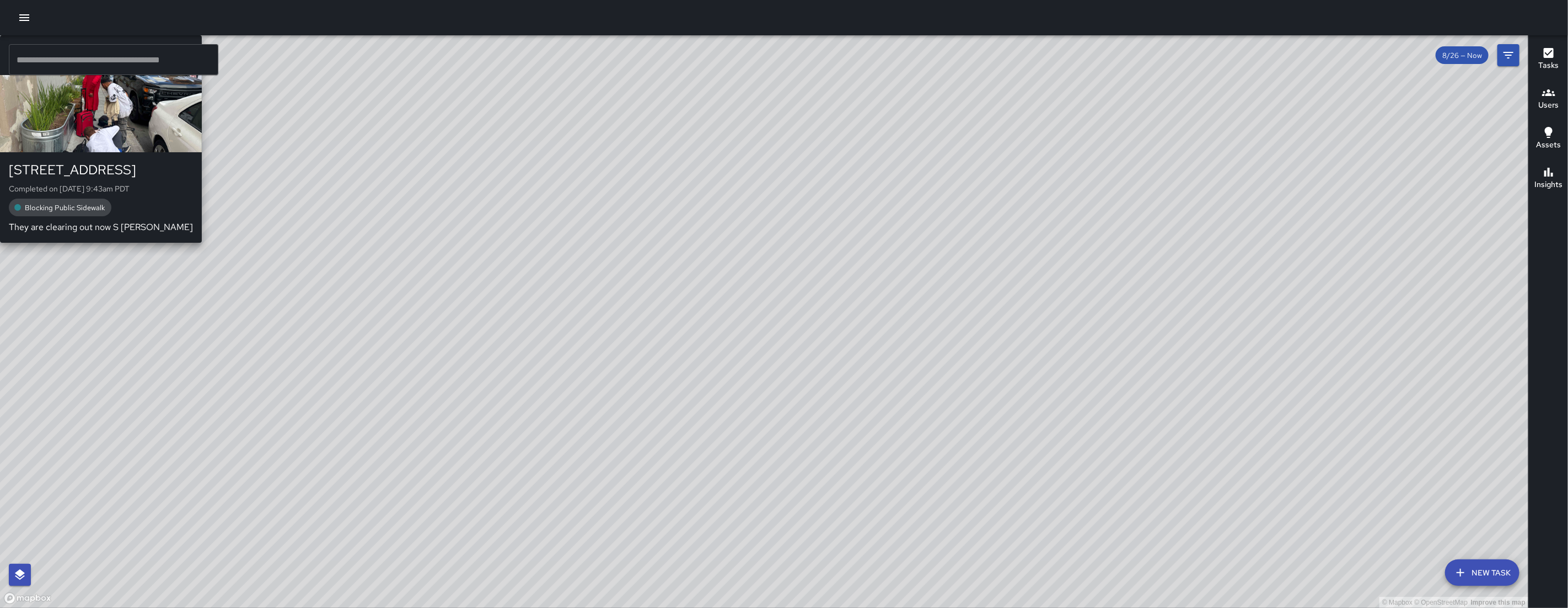
click at [664, 281] on div "© Mapbox © OpenStreetMap Improve this map SK [PERSON_NAME] [STREET_ADDRESS] Com…" at bounding box center [764, 321] width 1528 height 572
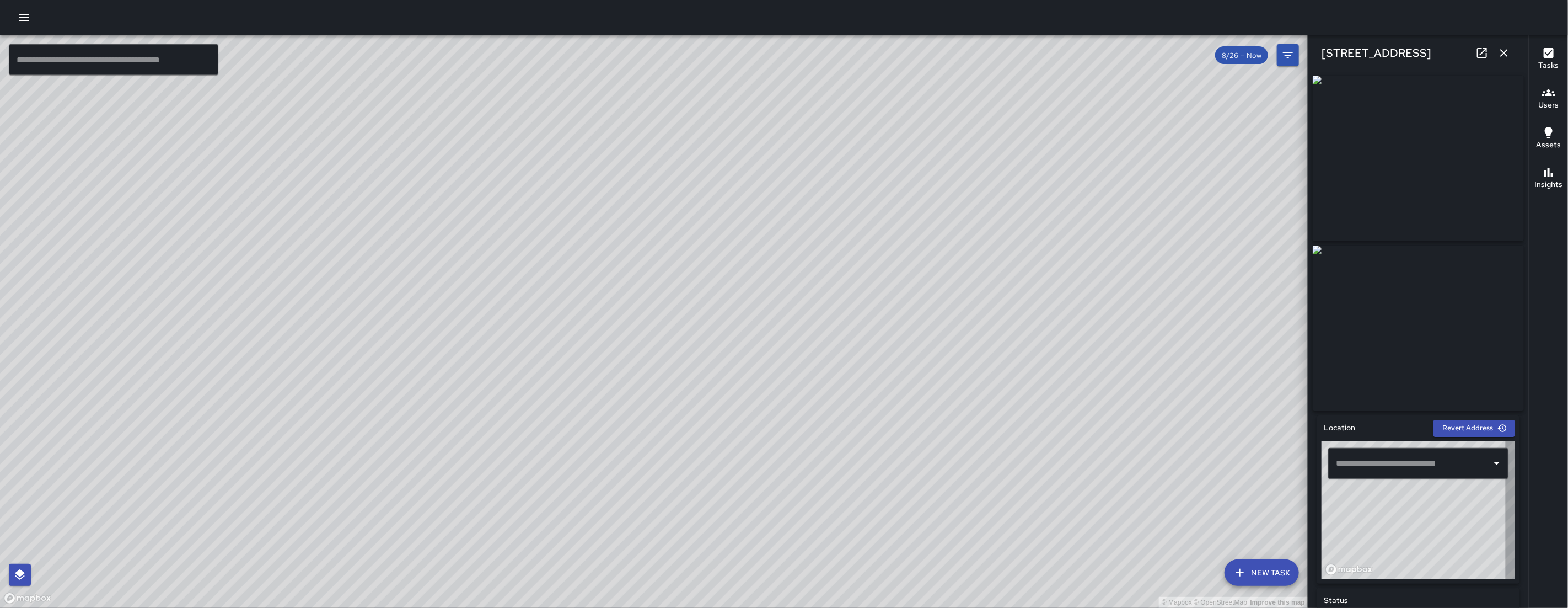
type input "**********"
click at [1505, 53] on icon "button" at bounding box center [1504, 53] width 13 height 13
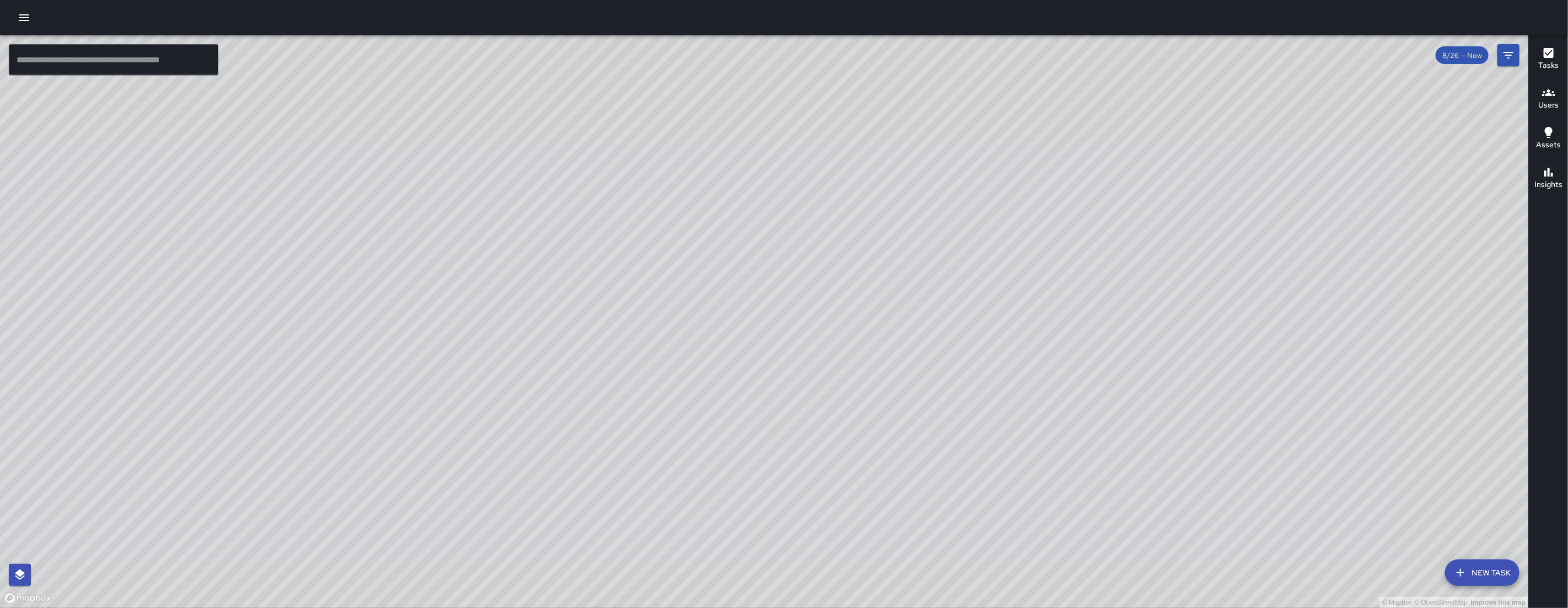
click at [765, 325] on div "© Mapbox © OpenStreetMap Improve this map SK [PERSON_NAME] [STREET_ADDRESS] Cre…" at bounding box center [764, 321] width 1528 height 572
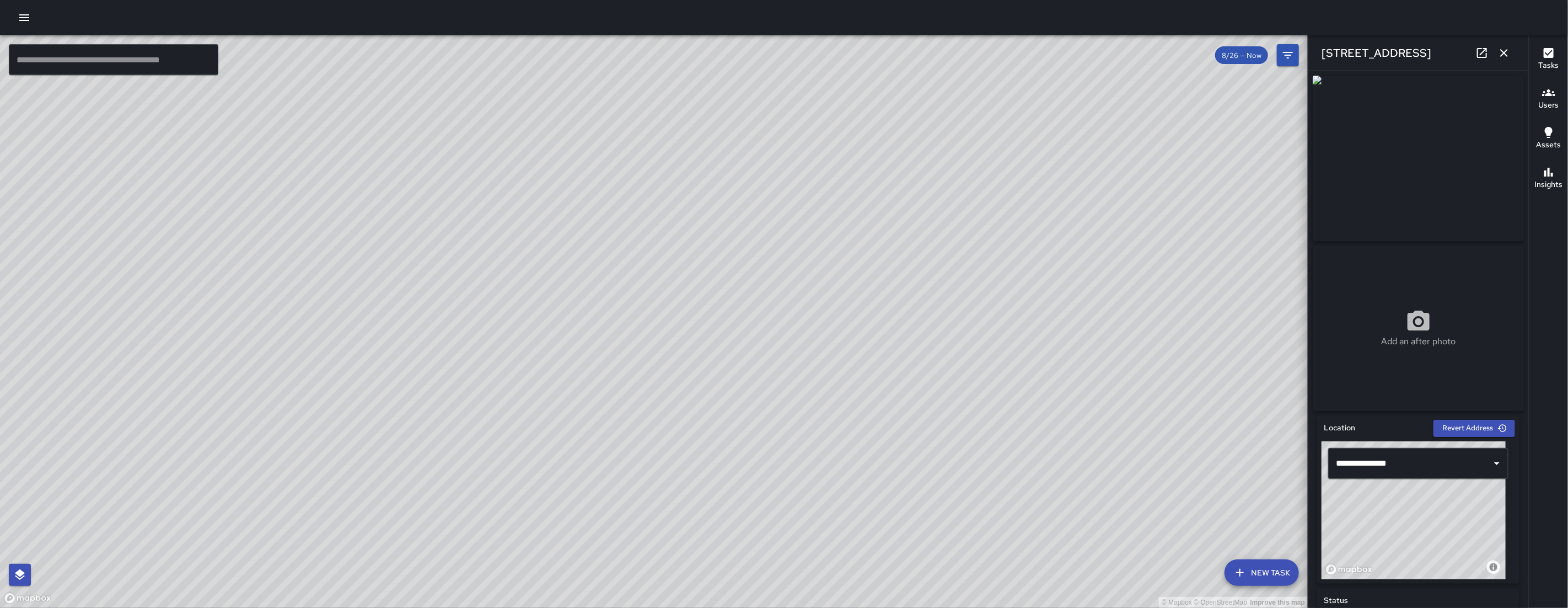
click at [1502, 56] on icon "button" at bounding box center [1504, 53] width 13 height 13
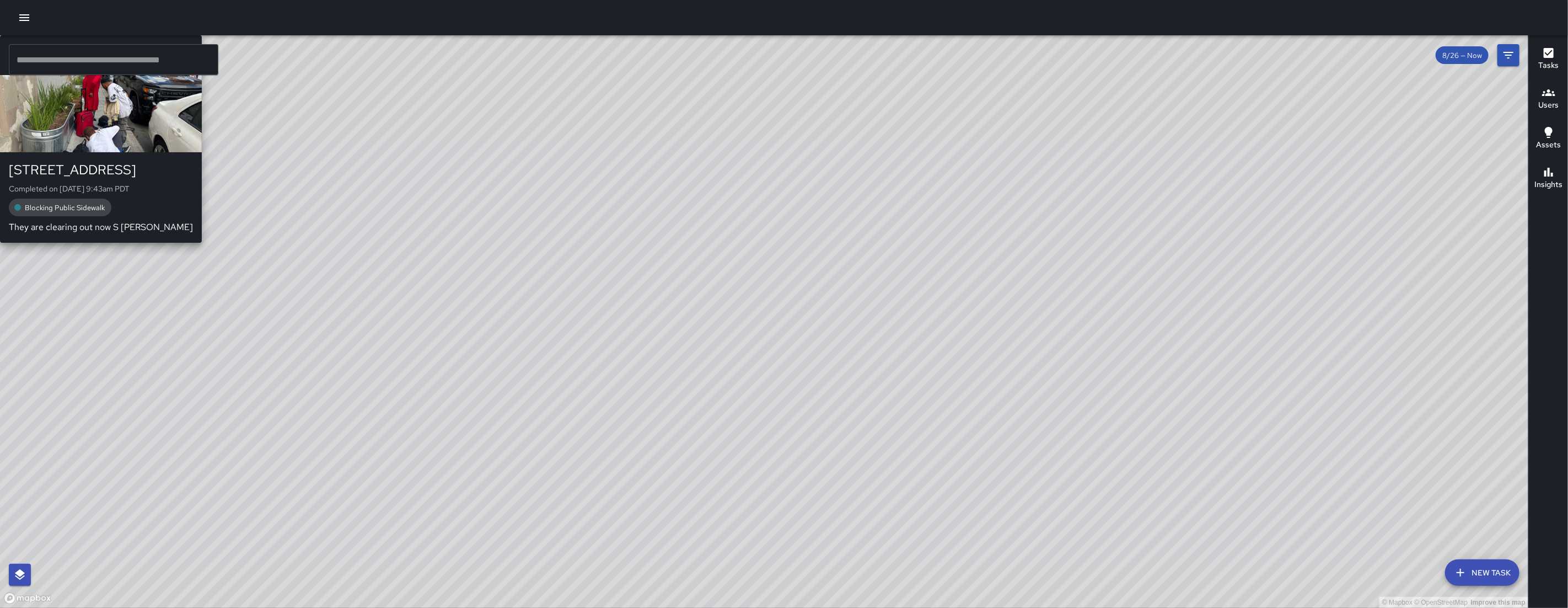
click at [728, 296] on div "© Mapbox © OpenStreetMap Improve this map SK [PERSON_NAME] [STREET_ADDRESS] Com…" at bounding box center [764, 321] width 1528 height 572
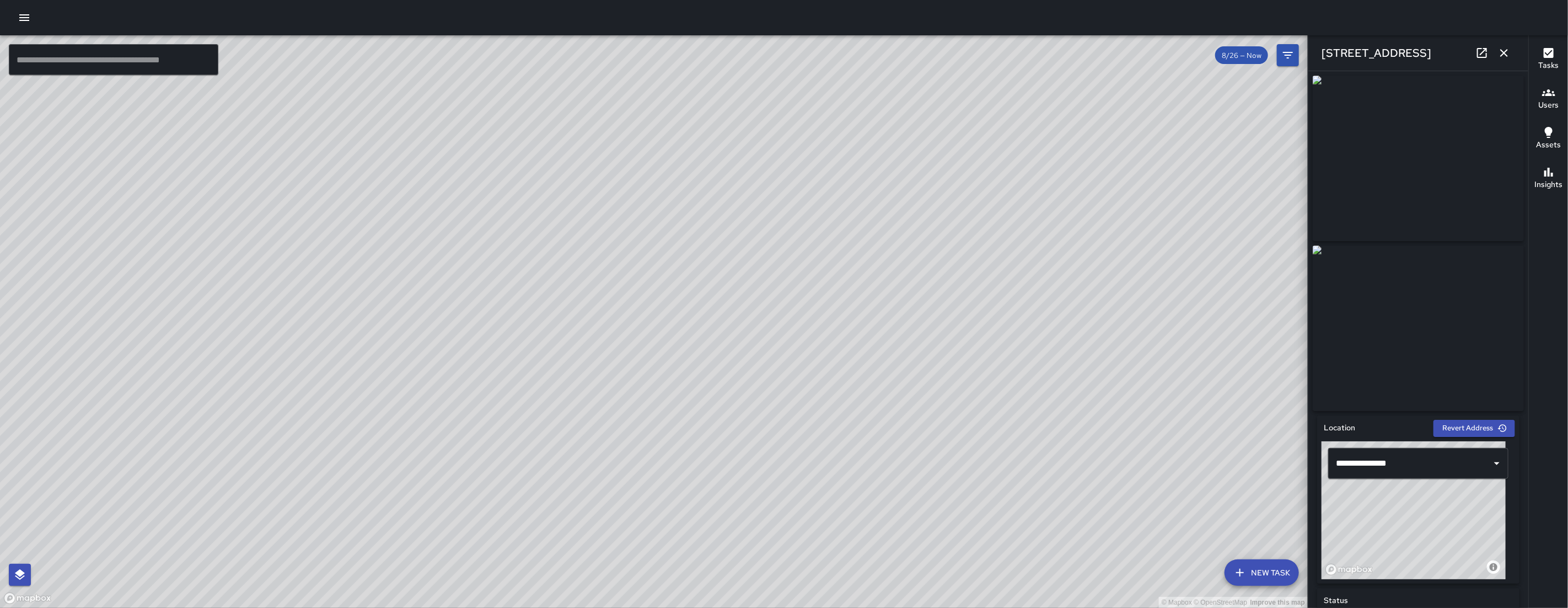
click at [1502, 52] on icon "button" at bounding box center [1504, 53] width 8 height 8
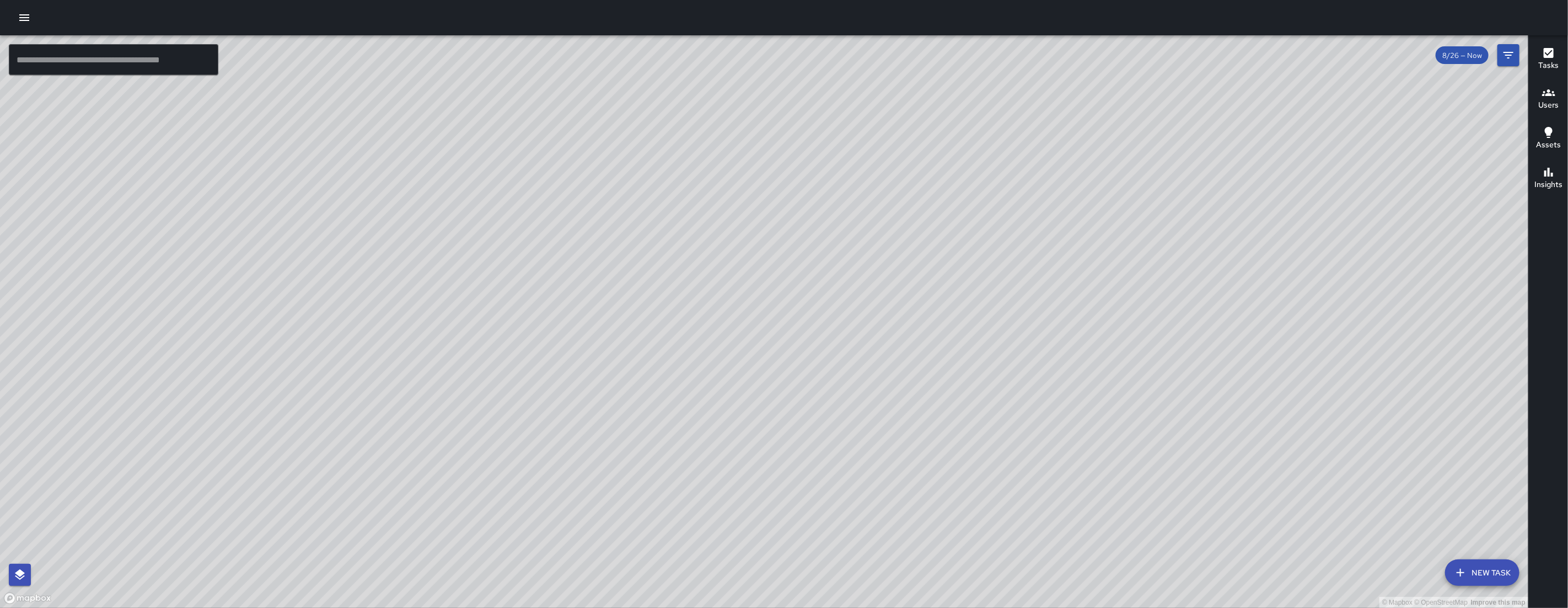
drag, startPoint x: 1087, startPoint y: 370, endPoint x: 635, endPoint y: 363, distance: 452.1
click at [637, 365] on div "© Mapbox © OpenStreetMap Improve this map" at bounding box center [764, 321] width 1528 height 572
click at [679, 400] on div "© Mapbox © OpenStreetMap Improve this map" at bounding box center [764, 321] width 1528 height 572
click at [863, 401] on div "© Mapbox © OpenStreetMap Improve this map" at bounding box center [764, 321] width 1528 height 572
click at [762, 430] on div "© Mapbox © OpenStreetMap Improve this map" at bounding box center [764, 321] width 1528 height 572
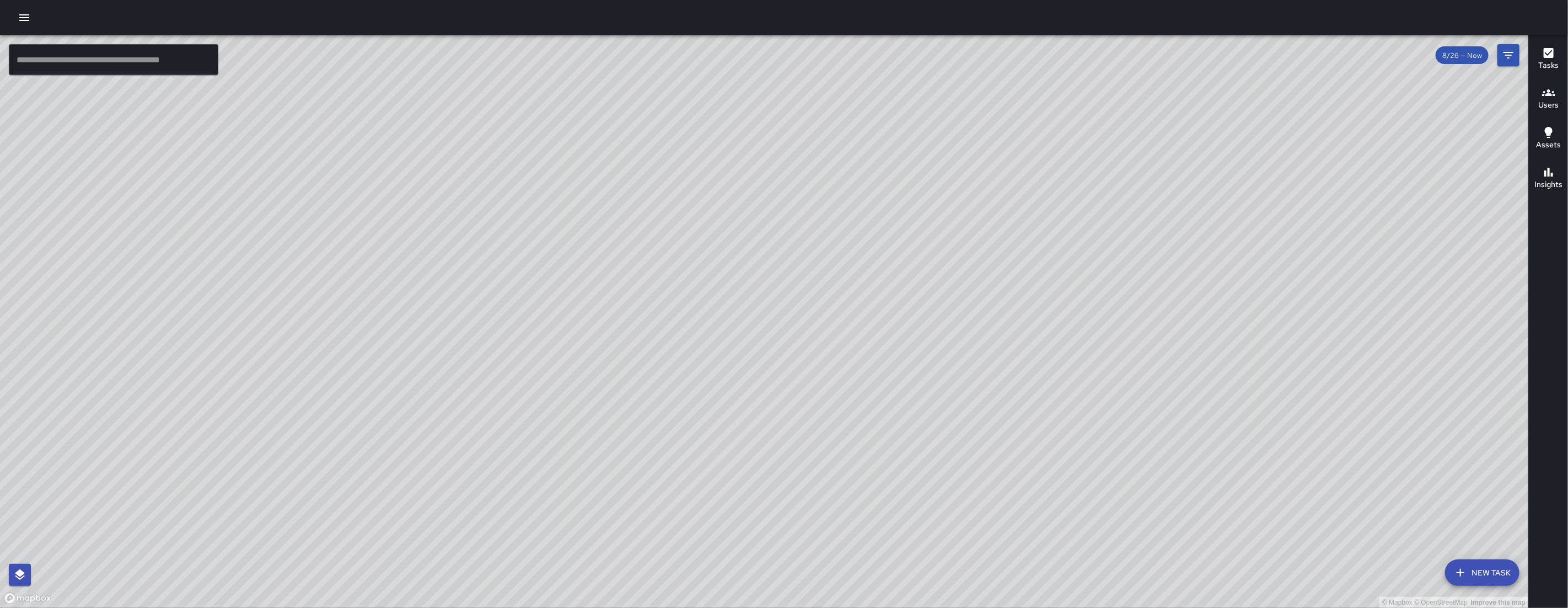
click at [935, 277] on div "© Mapbox © OpenStreetMap Improve this map" at bounding box center [764, 321] width 1528 height 572
click at [889, 338] on div "© Mapbox © OpenStreetMap Improve this map" at bounding box center [764, 321] width 1528 height 572
drag, startPoint x: 800, startPoint y: 394, endPoint x: 760, endPoint y: 433, distance: 55.9
click at [782, 413] on div "© Mapbox © OpenStreetMap Improve this map" at bounding box center [764, 321] width 1528 height 572
click at [761, 432] on div "© Mapbox © OpenStreetMap Improve this map" at bounding box center [764, 321] width 1528 height 572
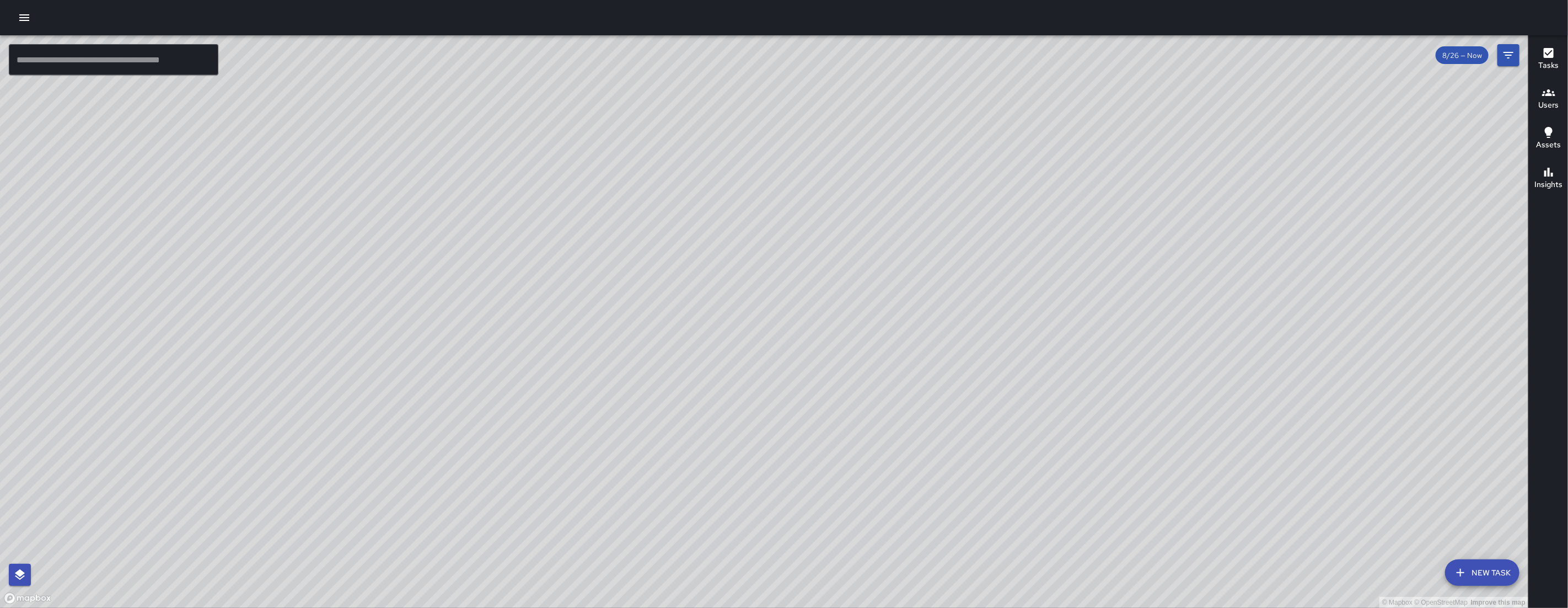
drag, startPoint x: 882, startPoint y: 193, endPoint x: 868, endPoint y: 267, distance: 75.3
click at [871, 254] on div "© Mapbox © OpenStreetMap Improve this map" at bounding box center [764, 321] width 1528 height 572
drag, startPoint x: 855, startPoint y: 296, endPoint x: 765, endPoint y: 408, distance: 143.7
click at [773, 402] on div "© Mapbox © OpenStreetMap Improve this map" at bounding box center [764, 321] width 1528 height 572
drag, startPoint x: 845, startPoint y: 458, endPoint x: 892, endPoint y: 253, distance: 210.3
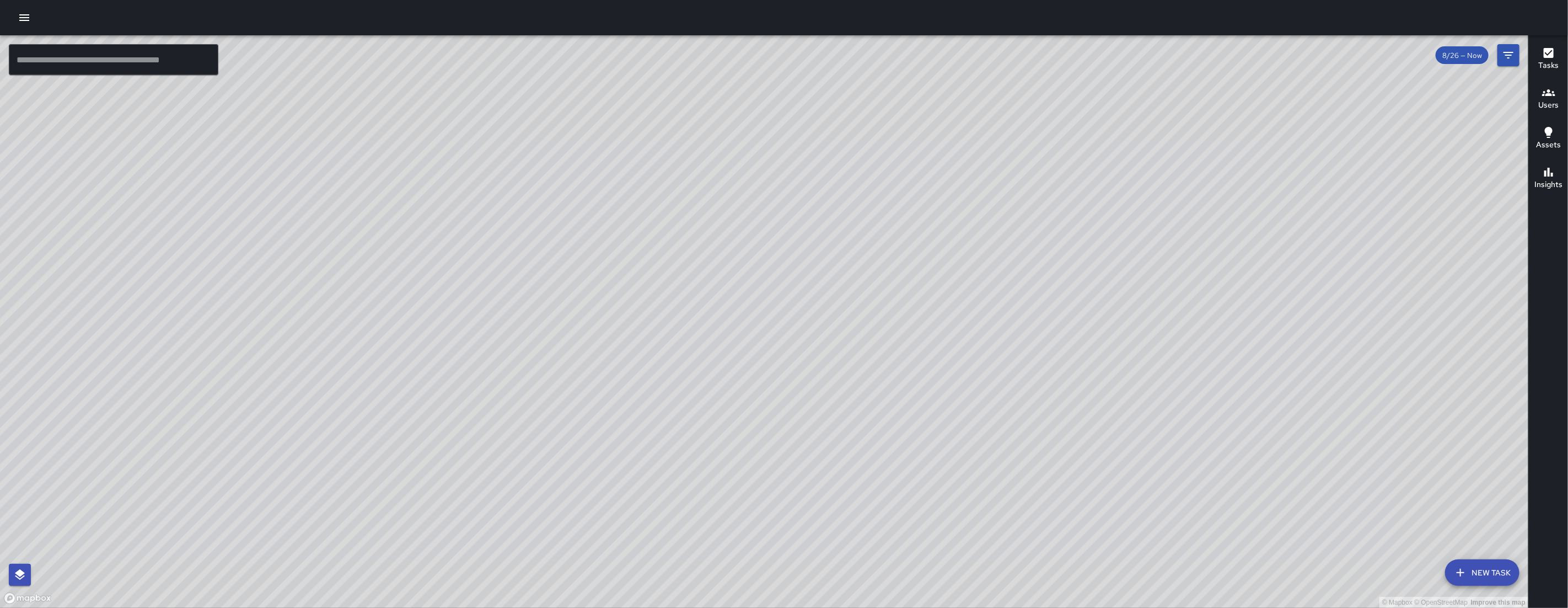
click at [890, 257] on div "© Mapbox © OpenStreetMap Improve this map" at bounding box center [764, 321] width 1528 height 572
drag, startPoint x: 844, startPoint y: 485, endPoint x: 858, endPoint y: 347, distance: 138.7
click at [851, 400] on div "© Mapbox © OpenStreetMap Improve this map" at bounding box center [764, 321] width 1528 height 572
drag, startPoint x: 858, startPoint y: 347, endPoint x: 865, endPoint y: 299, distance: 48.5
click at [865, 306] on div "© Mapbox © OpenStreetMap Improve this map" at bounding box center [764, 321] width 1528 height 572
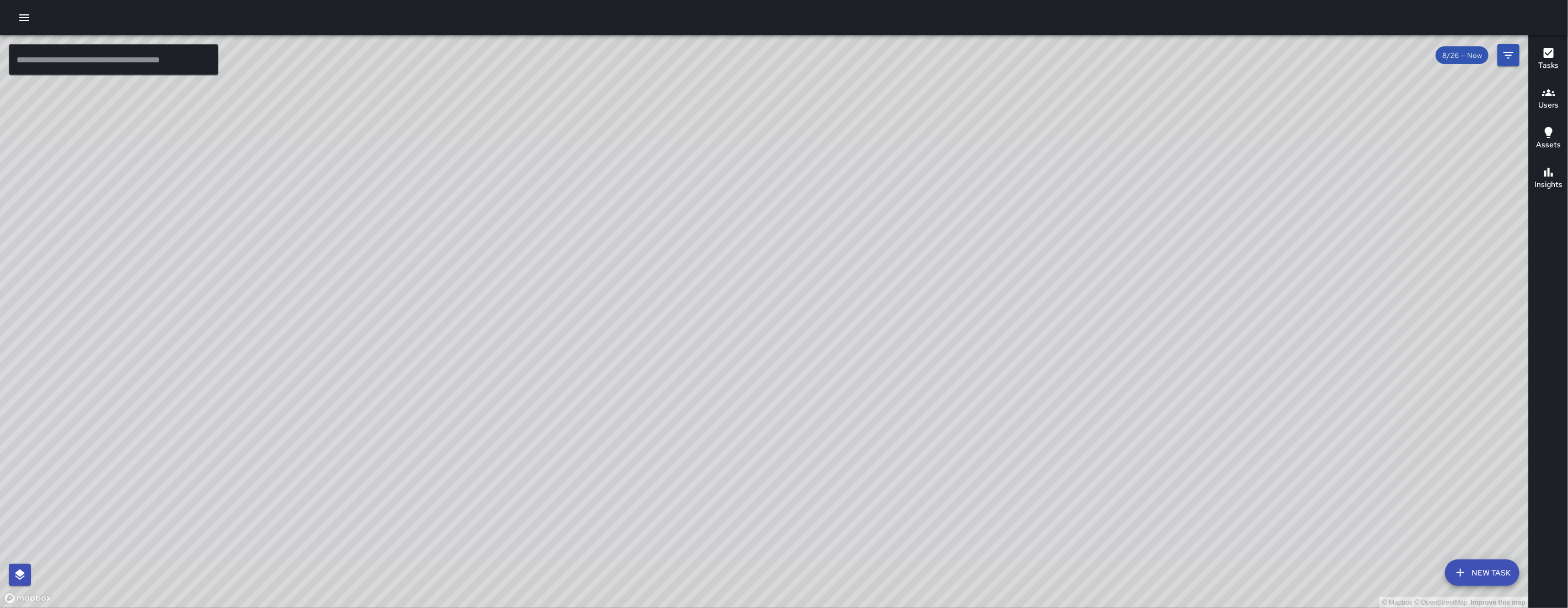
click at [865, 300] on div "© Mapbox © OpenStreetMap Improve this map" at bounding box center [764, 321] width 1528 height 572
drag, startPoint x: 629, startPoint y: 430, endPoint x: 779, endPoint y: 230, distance: 250.0
click at [710, 306] on div "© Mapbox © OpenStreetMap Improve this map" at bounding box center [764, 321] width 1528 height 572
click at [744, 267] on div "© Mapbox © OpenStreetMap Improve this map" at bounding box center [764, 321] width 1528 height 572
click at [781, 228] on div "© Mapbox © OpenStreetMap Improve this map" at bounding box center [764, 321] width 1528 height 572
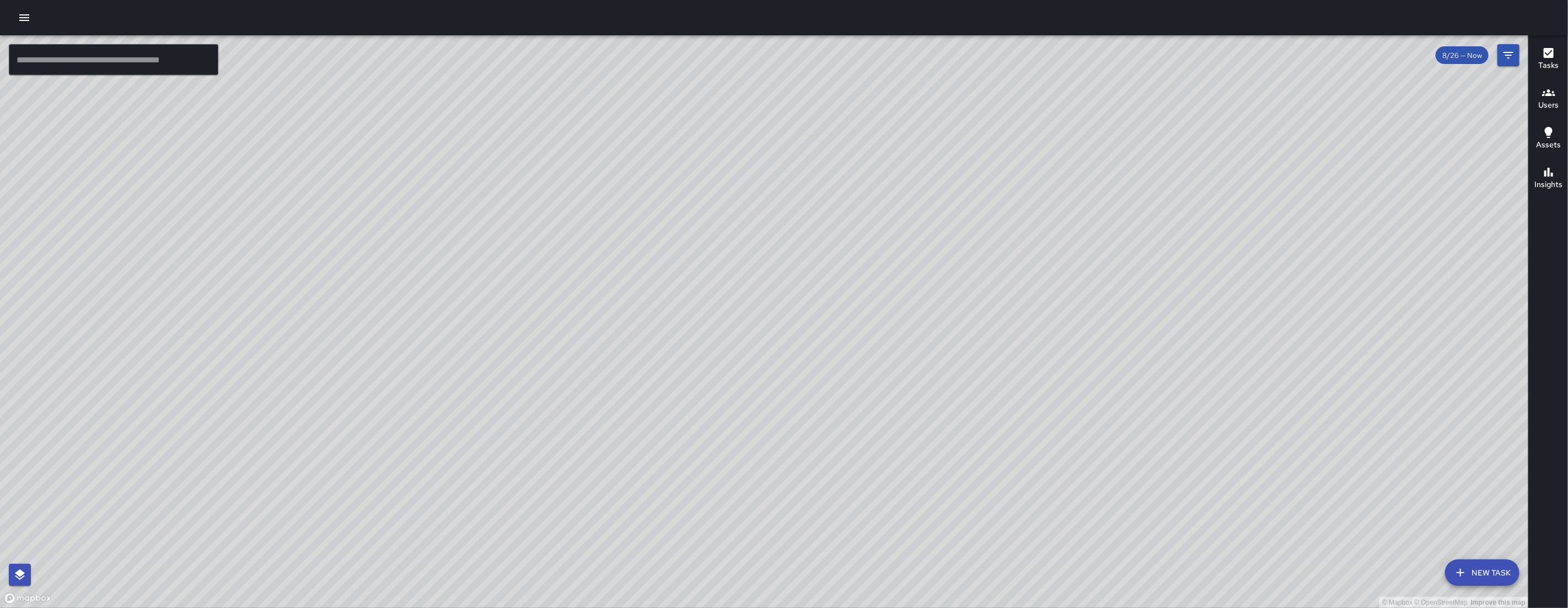
click at [876, 427] on div "© Mapbox © OpenStreetMap Improve this map [PERSON_NAME] [STREET_ADDRESS][PERSON…" at bounding box center [764, 321] width 1528 height 572
drag, startPoint x: 840, startPoint y: 431, endPoint x: 832, endPoint y: 432, distance: 8.1
click at [833, 432] on div "© Mapbox © OpenStreetMap Improve this map [PERSON_NAME] [STREET_ADDRESS][PERSON…" at bounding box center [764, 321] width 1528 height 572
click at [832, 432] on div "© Mapbox © OpenStreetMap Improve this map" at bounding box center [764, 321] width 1528 height 572
drag, startPoint x: 1008, startPoint y: 362, endPoint x: 770, endPoint y: 339, distance: 239.1
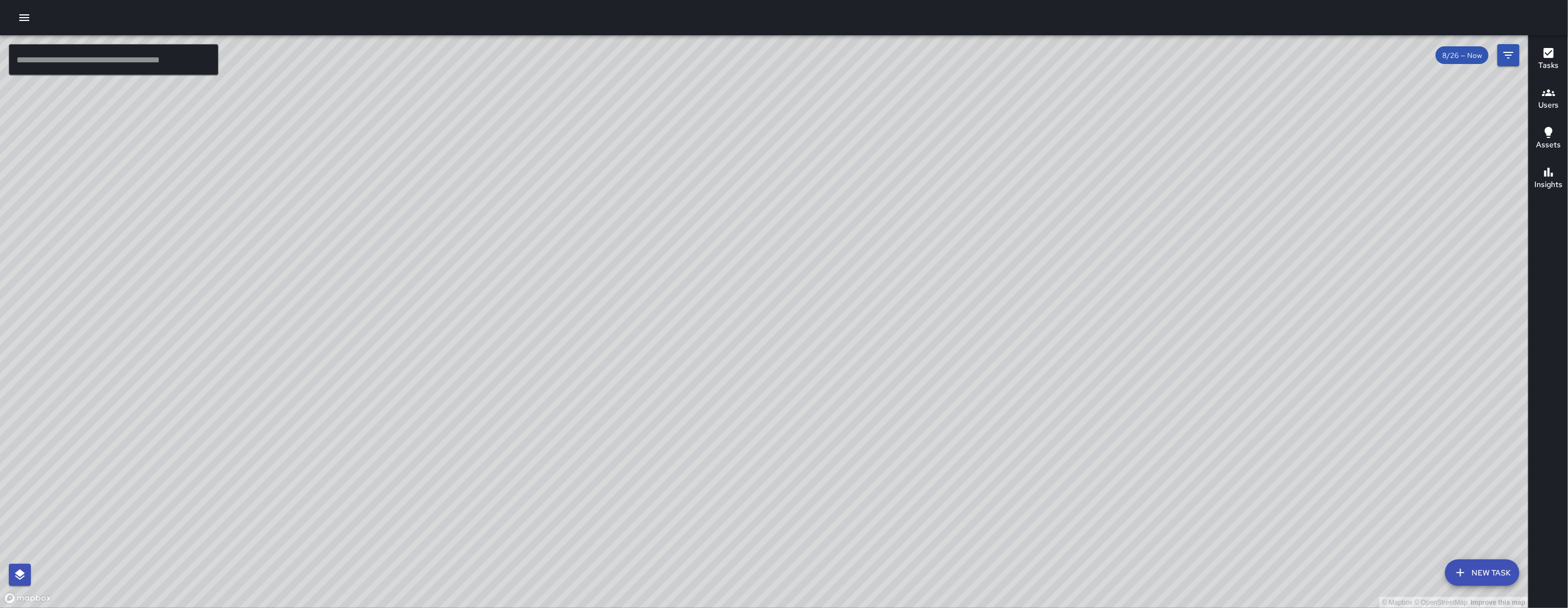
click at [774, 340] on div "© Mapbox © OpenStreetMap Improve this map" at bounding box center [764, 321] width 1528 height 572
drag, startPoint x: 970, startPoint y: 429, endPoint x: 764, endPoint y: 343, distance: 223.2
click at [772, 352] on div "© Mapbox © OpenStreetMap Improve this map" at bounding box center [764, 321] width 1528 height 572
drag, startPoint x: 900, startPoint y: 480, endPoint x: 781, endPoint y: 442, distance: 124.9
click at [781, 442] on div "© Mapbox © OpenStreetMap Improve this map" at bounding box center [764, 321] width 1528 height 572
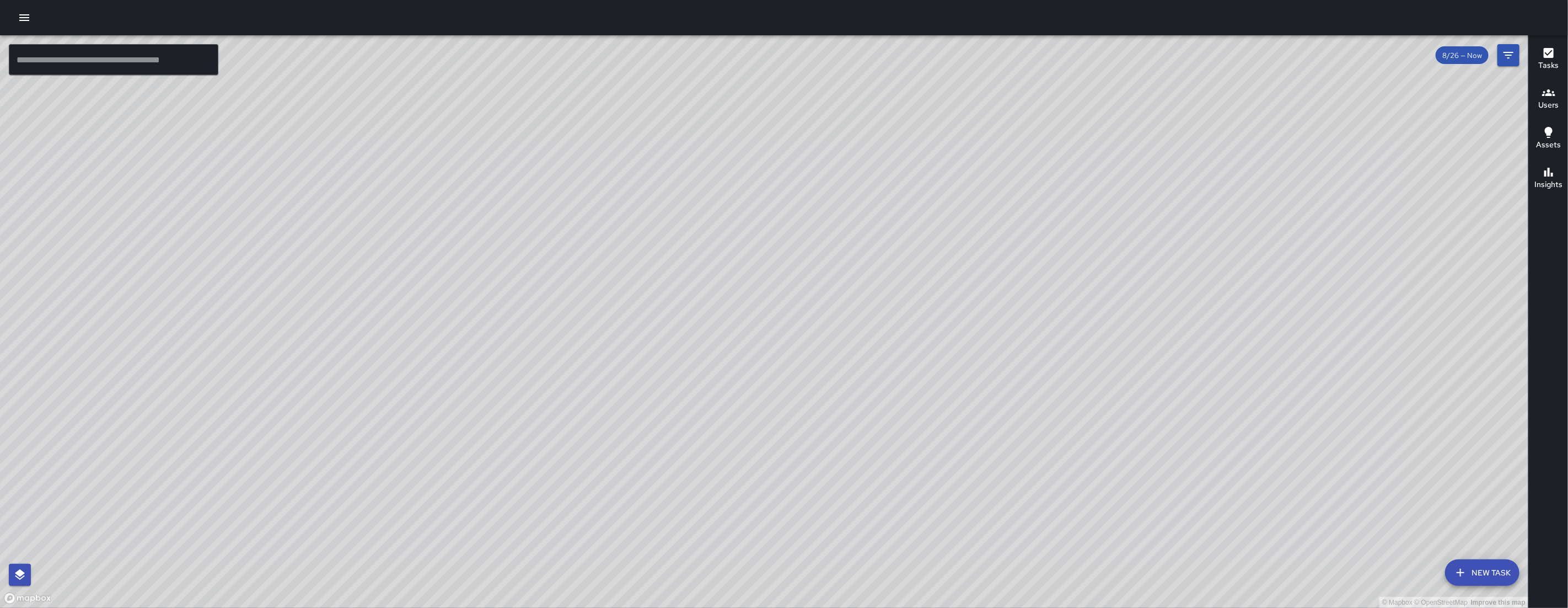
drag, startPoint x: 732, startPoint y: 386, endPoint x: 757, endPoint y: 563, distance: 178.8
click at [757, 563] on div "© Mapbox © OpenStreetMap Improve this map" at bounding box center [764, 321] width 1528 height 572
drag, startPoint x: 624, startPoint y: 417, endPoint x: 677, endPoint y: 456, distance: 65.8
click at [677, 456] on div "© Mapbox © OpenStreetMap Improve this map" at bounding box center [764, 321] width 1528 height 572
click at [1458, 570] on icon "button" at bounding box center [1460, 572] width 13 height 13
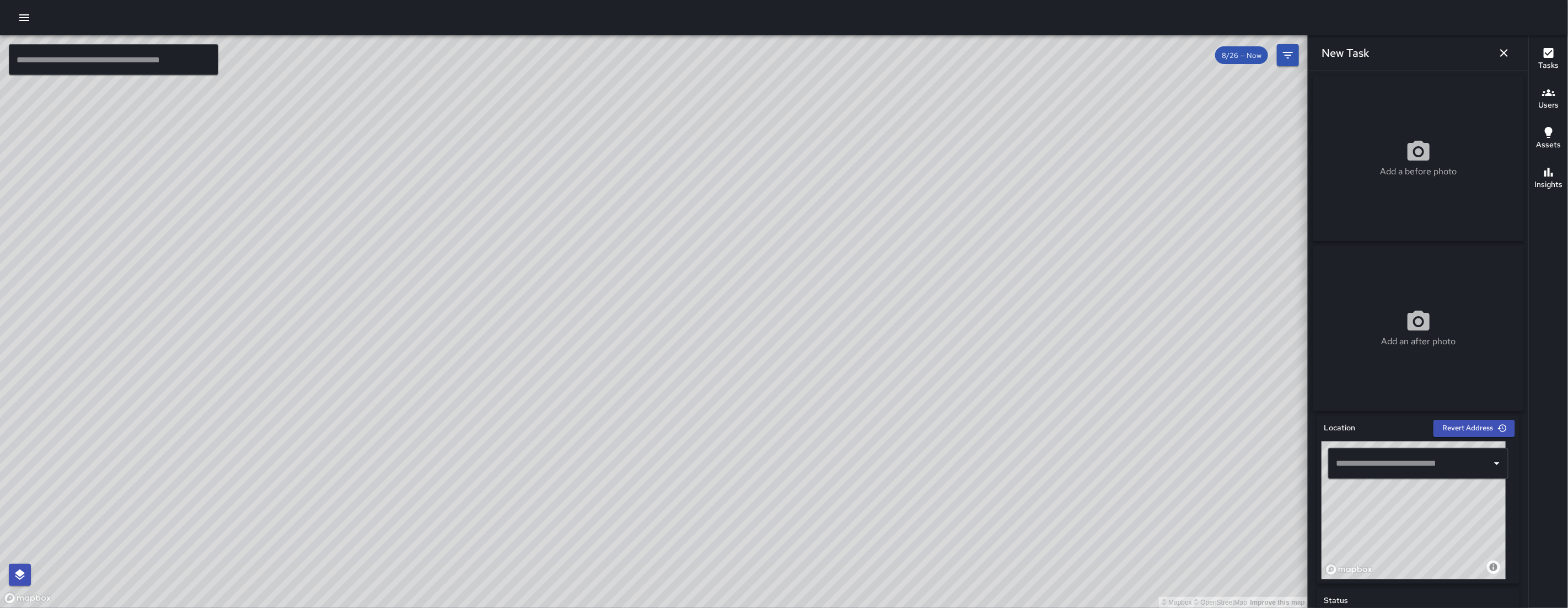
drag, startPoint x: 723, startPoint y: 453, endPoint x: 638, endPoint y: 332, distance: 147.9
click at [639, 332] on div "© Mapbox © OpenStreetMap Improve this map" at bounding box center [654, 321] width 1307 height 572
click at [638, 332] on div "© Mapbox © OpenStreetMap Improve this map" at bounding box center [654, 321] width 1307 height 572
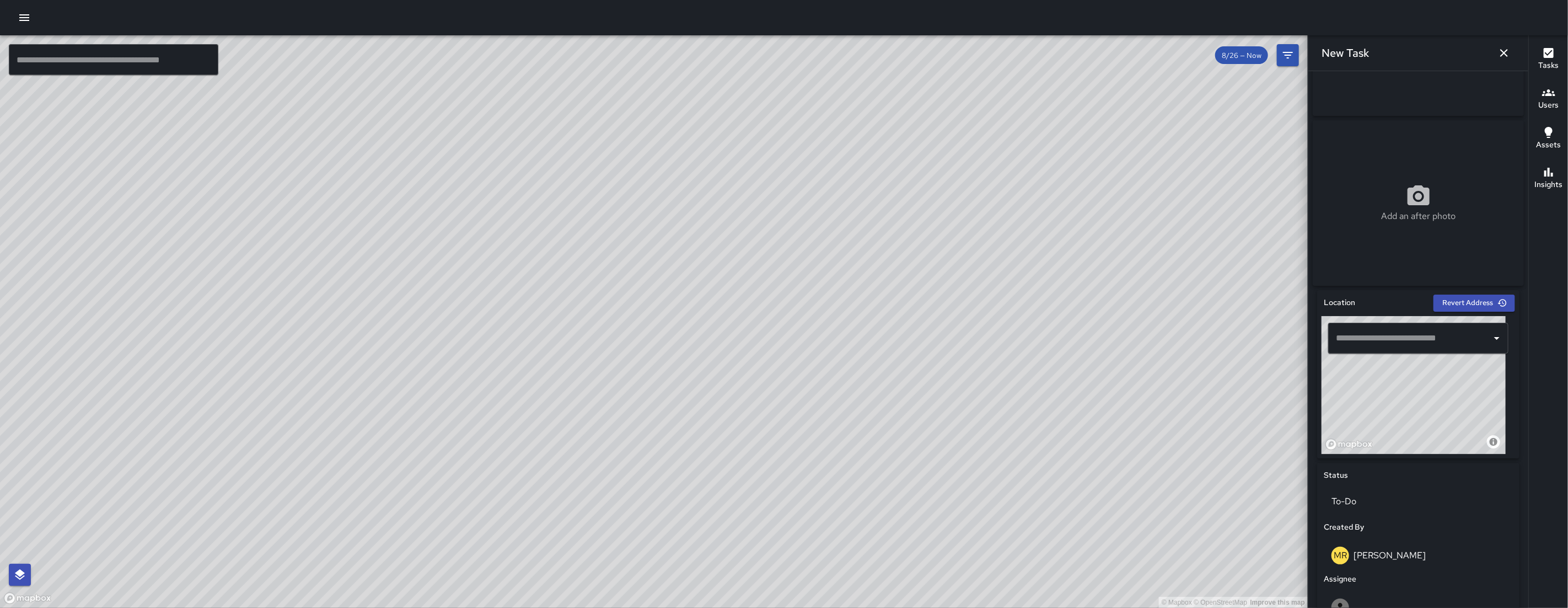
scroll to position [266, 0]
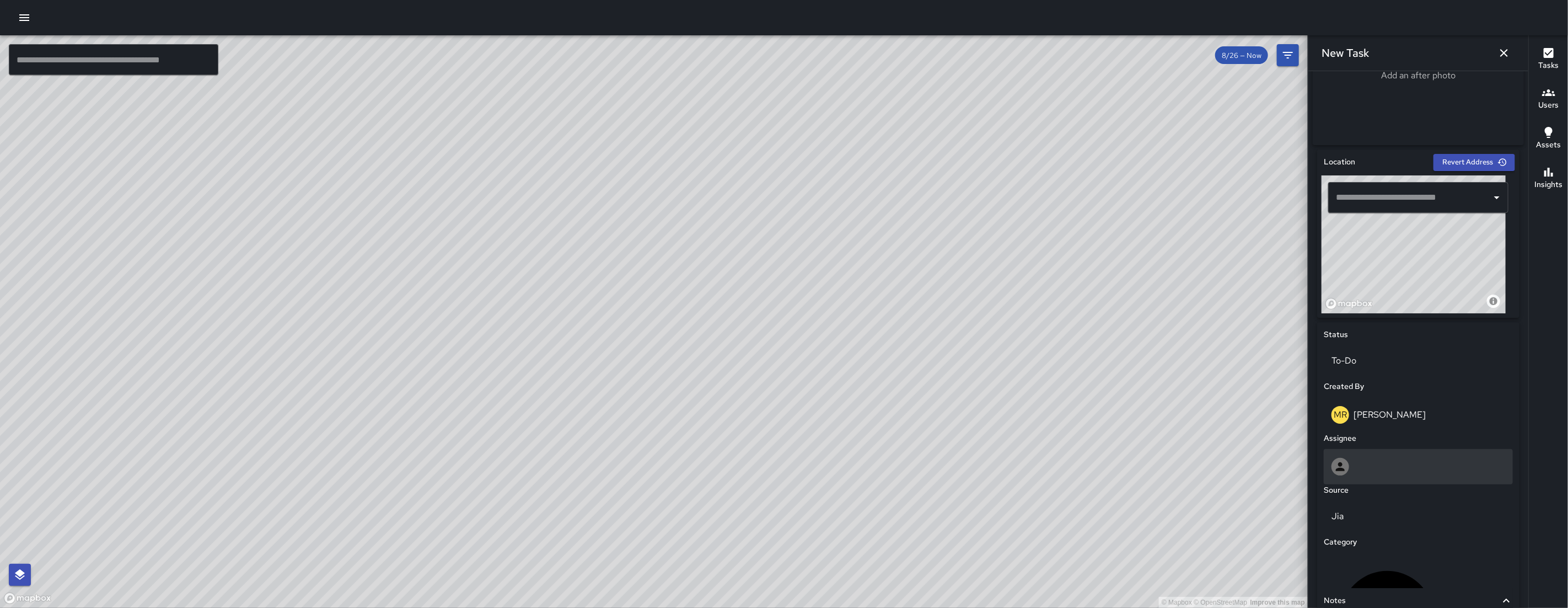
click at [1417, 458] on div at bounding box center [1418, 466] width 189 height 35
type input "****"
click at [1399, 527] on span "[PERSON_NAME]" at bounding box center [1414, 525] width 162 height 13
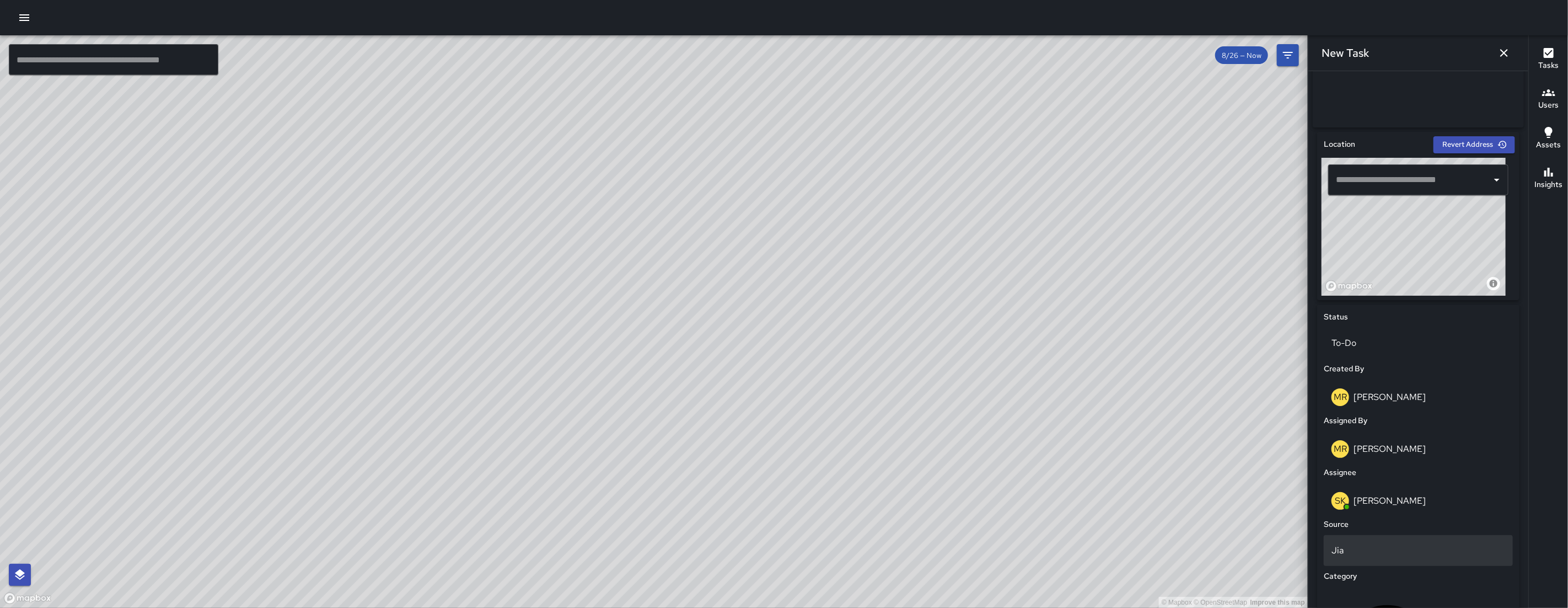
scroll to position [284, 0]
click at [1399, 552] on p "Jia" at bounding box center [1418, 550] width 174 height 13
click at [1358, 539] on li "Phone" at bounding box center [1414, 544] width 180 height 20
click at [1298, 520] on div at bounding box center [784, 304] width 1568 height 608
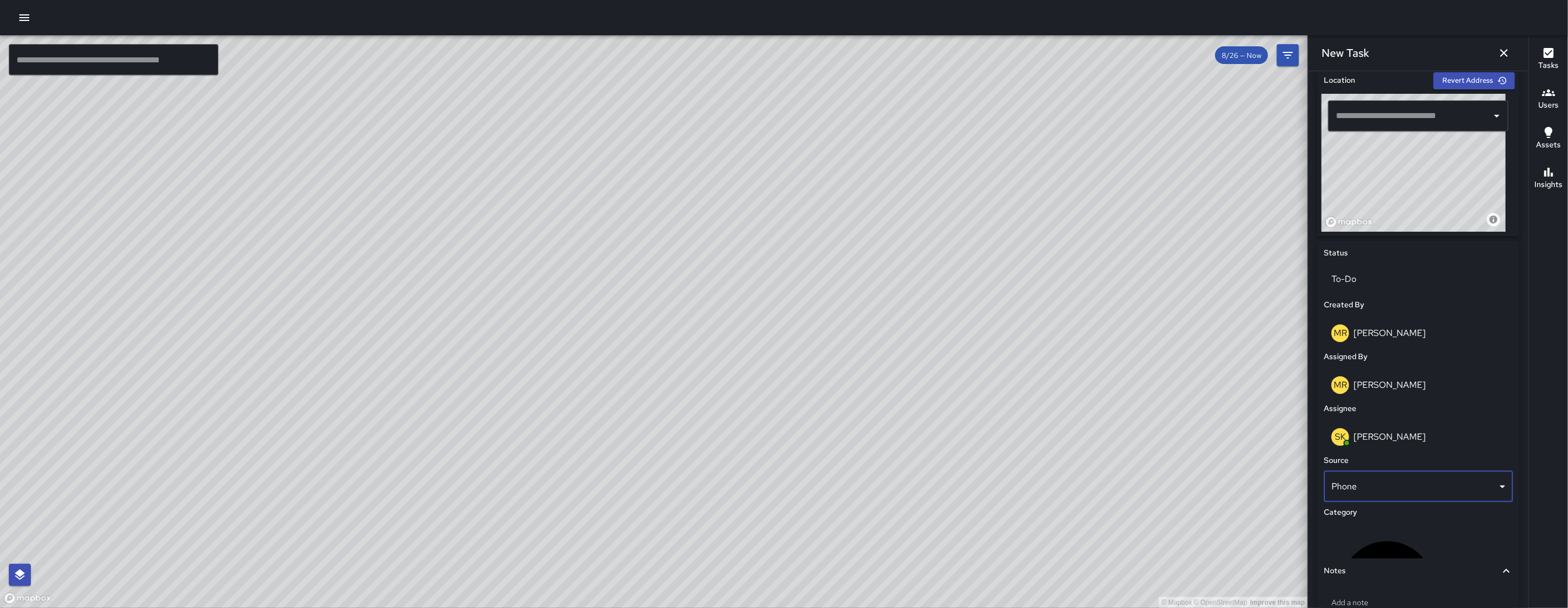
scroll to position [426, 0]
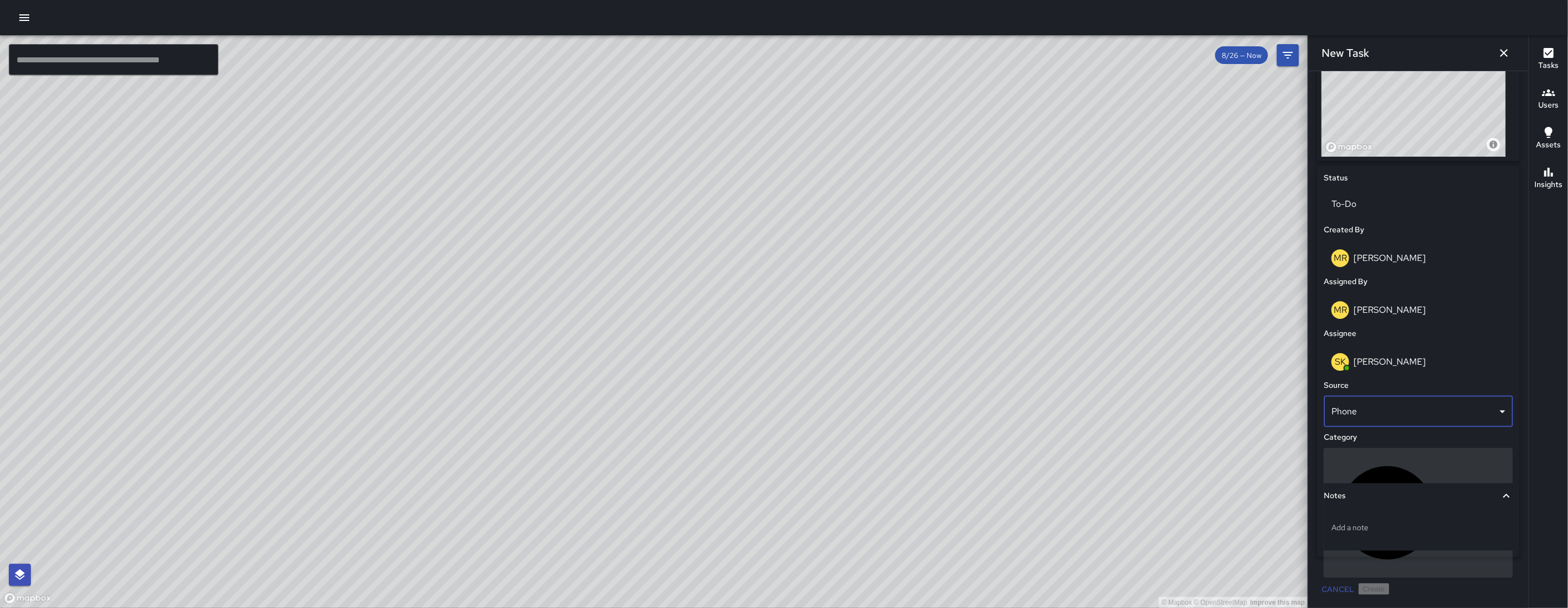
click at [1447, 506] on p "Uncategorized" at bounding box center [1476, 512] width 57 height 13
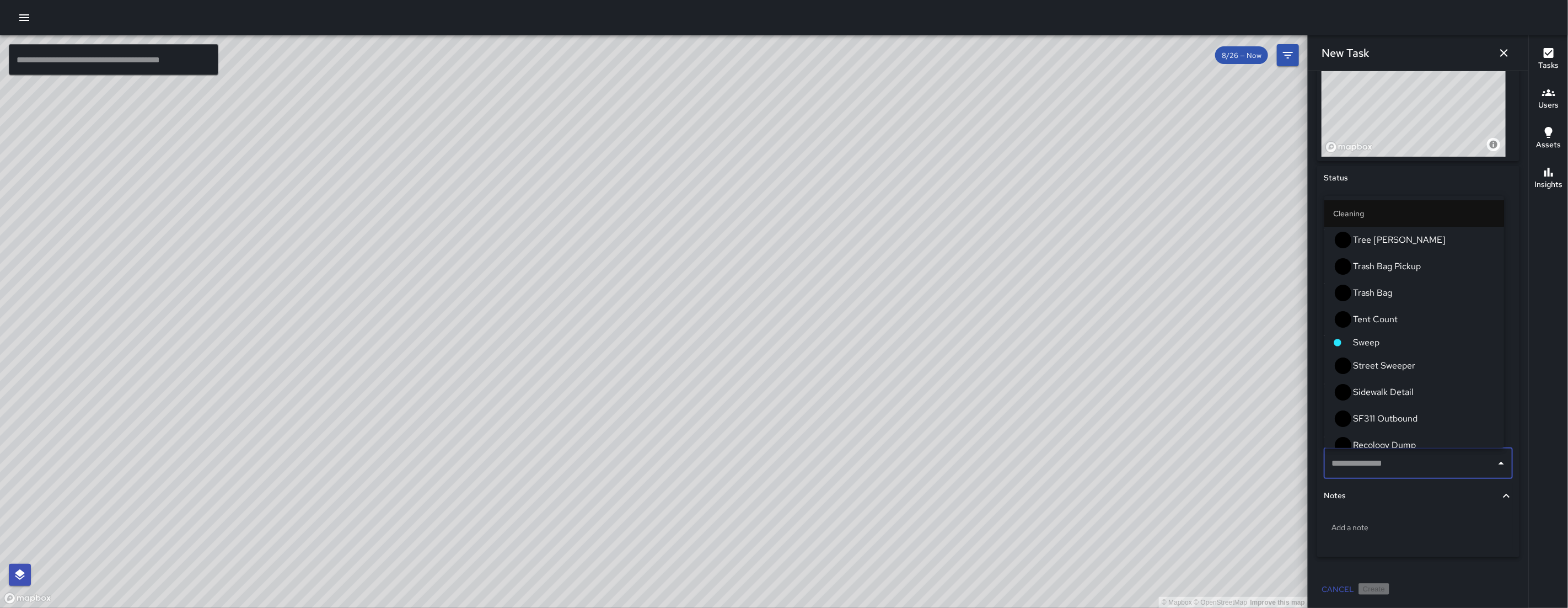
type input "*"
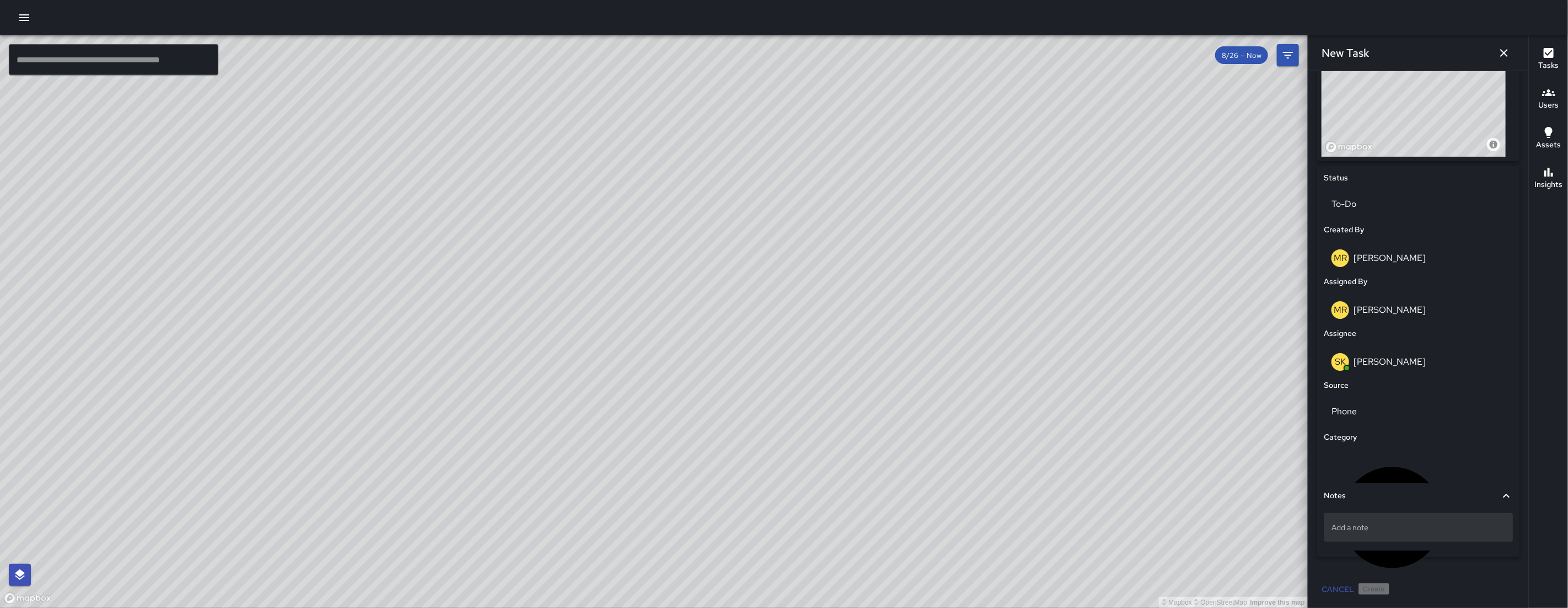
click at [1388, 527] on p "Add a note" at bounding box center [1418, 527] width 174 height 11
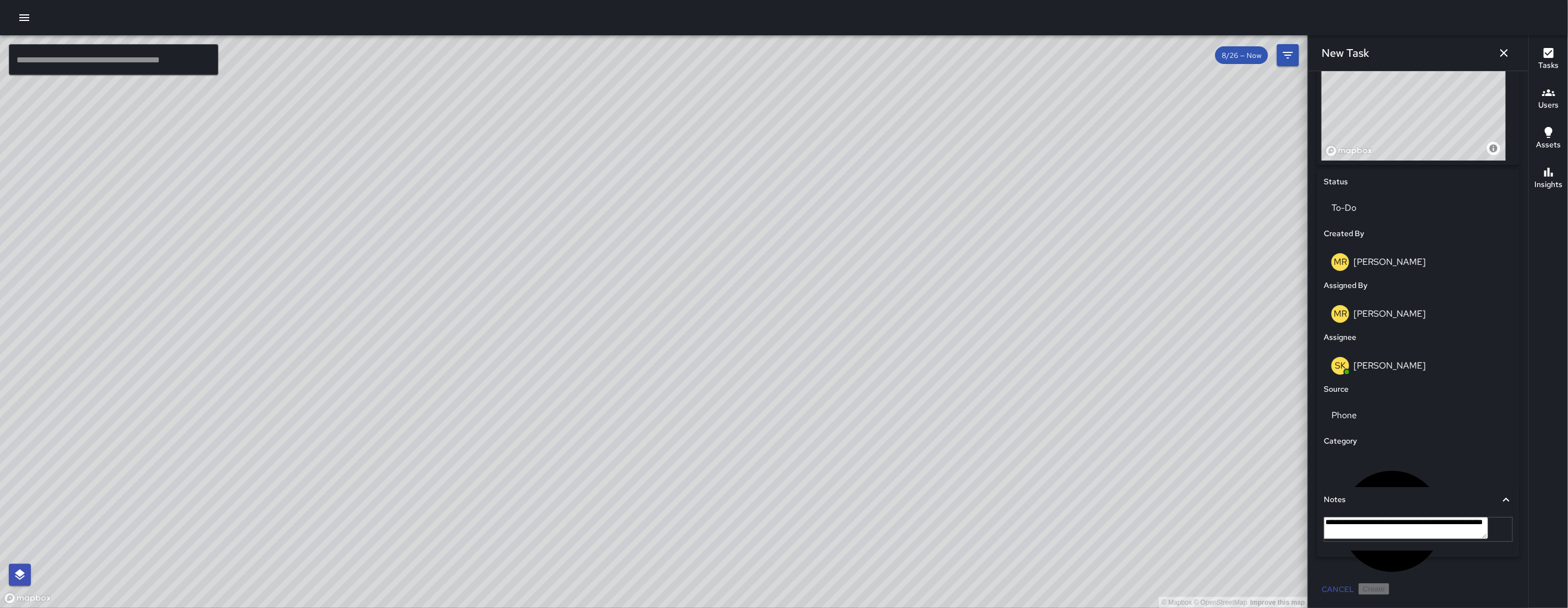
click at [1427, 526] on textarea "**********" at bounding box center [1405, 528] width 164 height 22
click at [1447, 530] on textarea "**********" at bounding box center [1405, 528] width 164 height 22
click at [1441, 539] on textarea "**********" at bounding box center [1405, 528] width 164 height 22
click at [1386, 526] on textarea "**********" at bounding box center [1405, 528] width 164 height 22
click at [1381, 526] on textarea "**********" at bounding box center [1405, 528] width 164 height 22
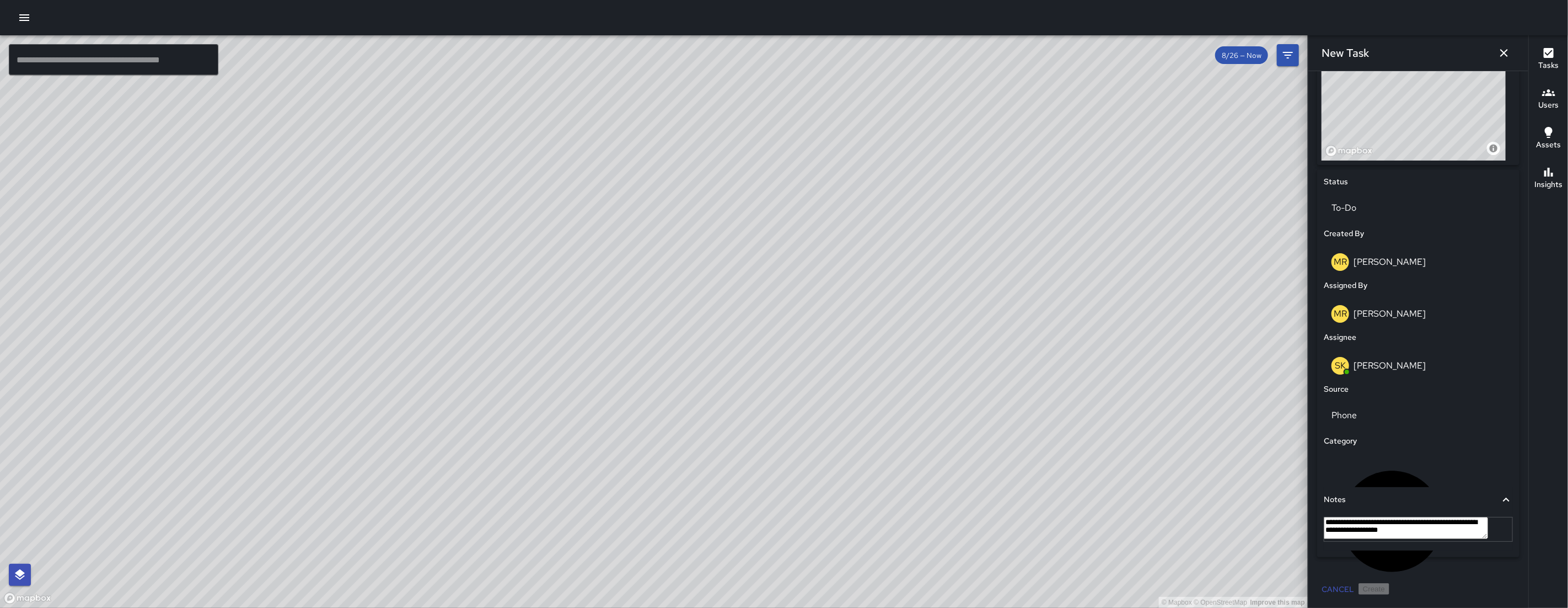
click at [1385, 528] on textarea "**********" at bounding box center [1405, 528] width 164 height 22
type textarea "**********"
click at [1425, 539] on textarea "**********" at bounding box center [1405, 528] width 164 height 22
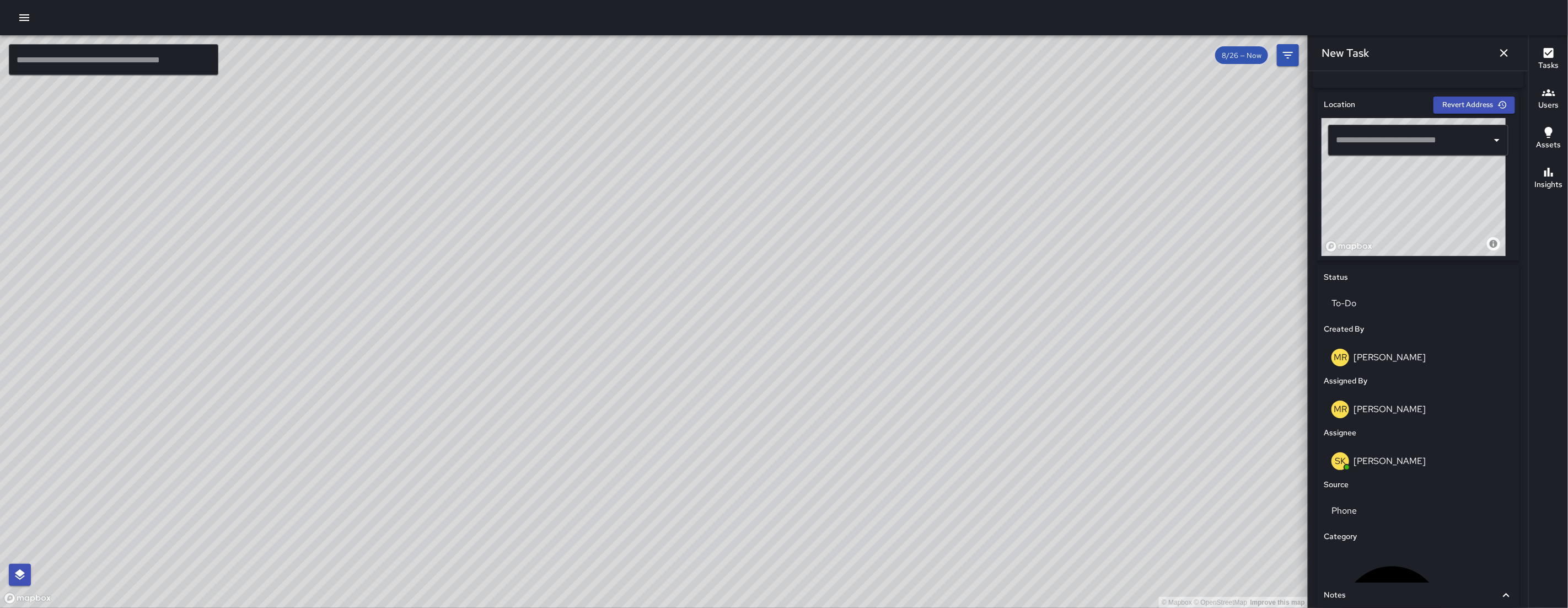
scroll to position [321, 0]
click at [1410, 140] on input "text" at bounding box center [1410, 142] width 154 height 21
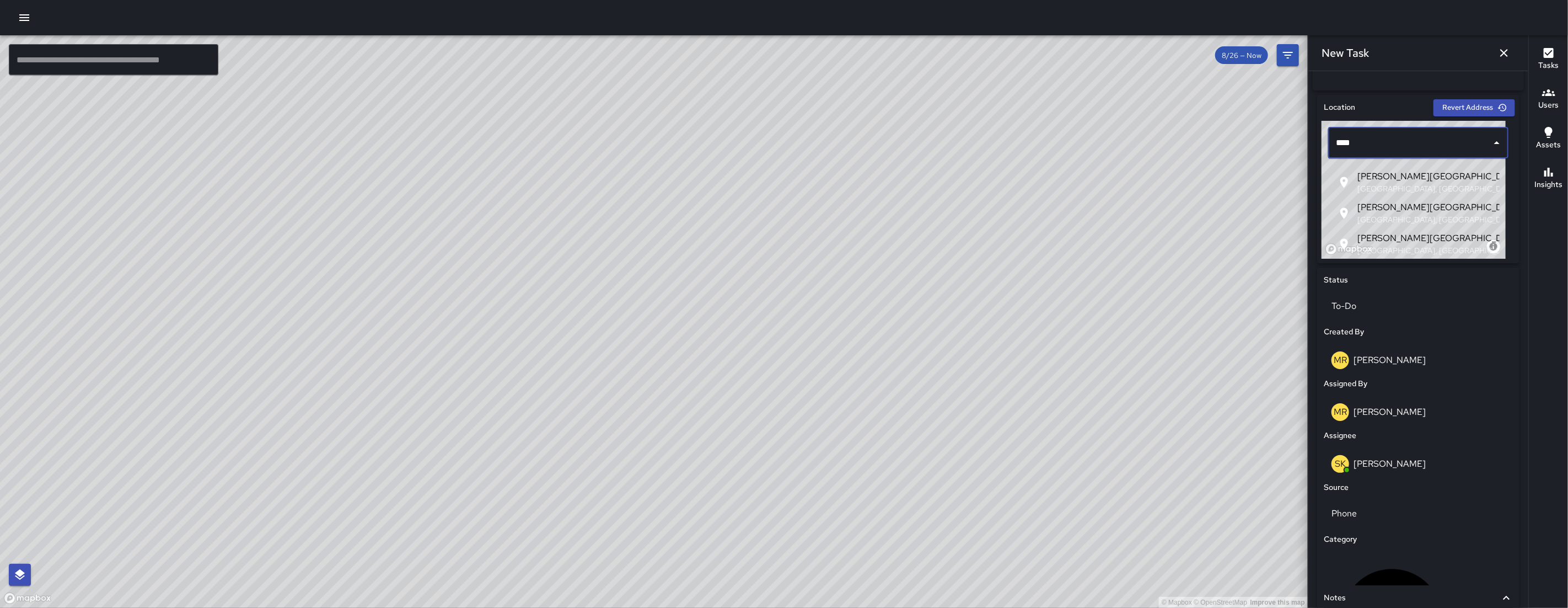
click at [1418, 175] on span "[PERSON_NAME][GEOGRAPHIC_DATA]" at bounding box center [1423, 176] width 134 height 13
type input "**********"
drag, startPoint x: 1425, startPoint y: 208, endPoint x: 1514, endPoint y: 303, distance: 130.2
click at [1514, 303] on div "**********" at bounding box center [1418, 389] width 211 height 597
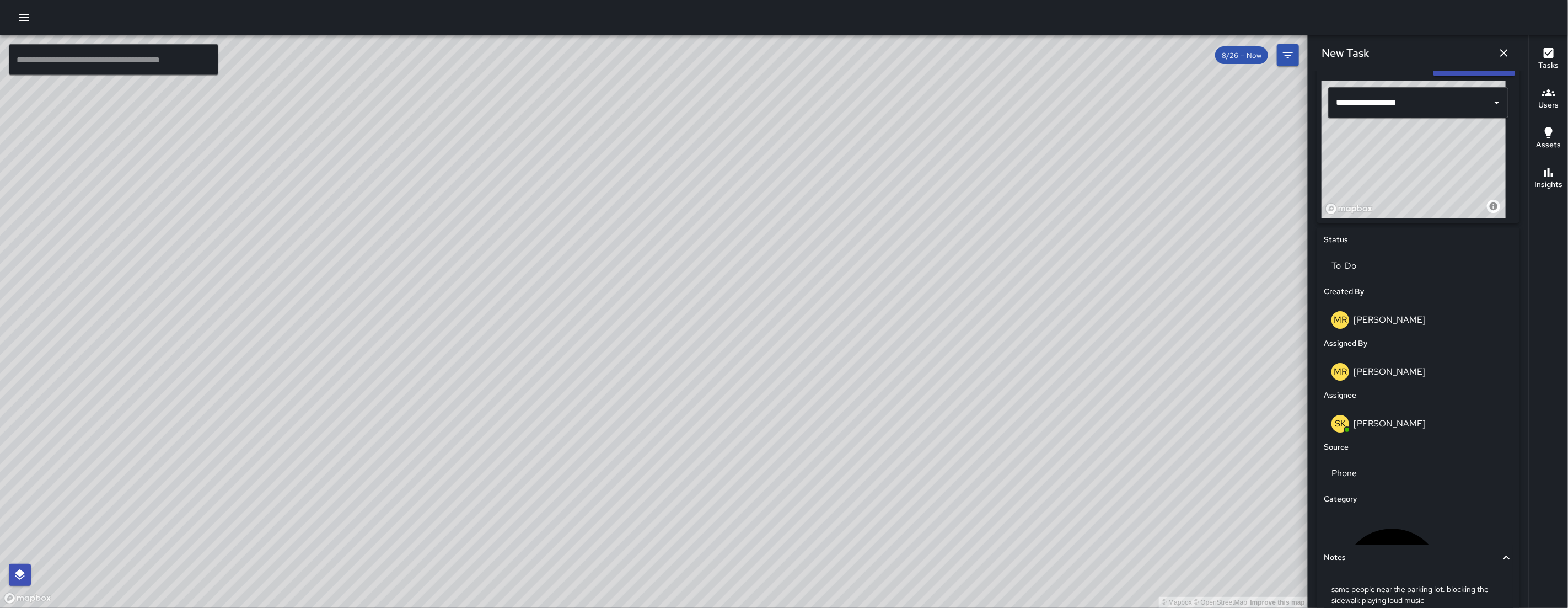
scroll to position [438, 0]
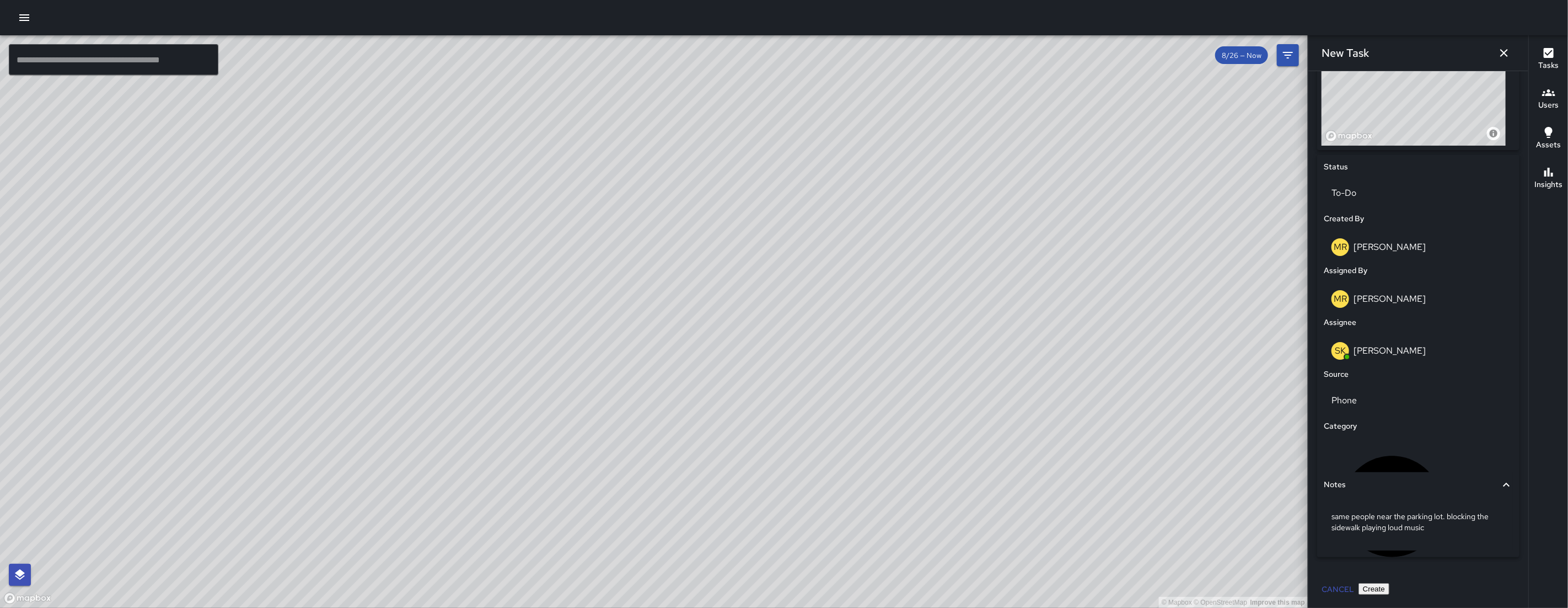
click at [1389, 586] on button "Create" at bounding box center [1374, 589] width 31 height 12
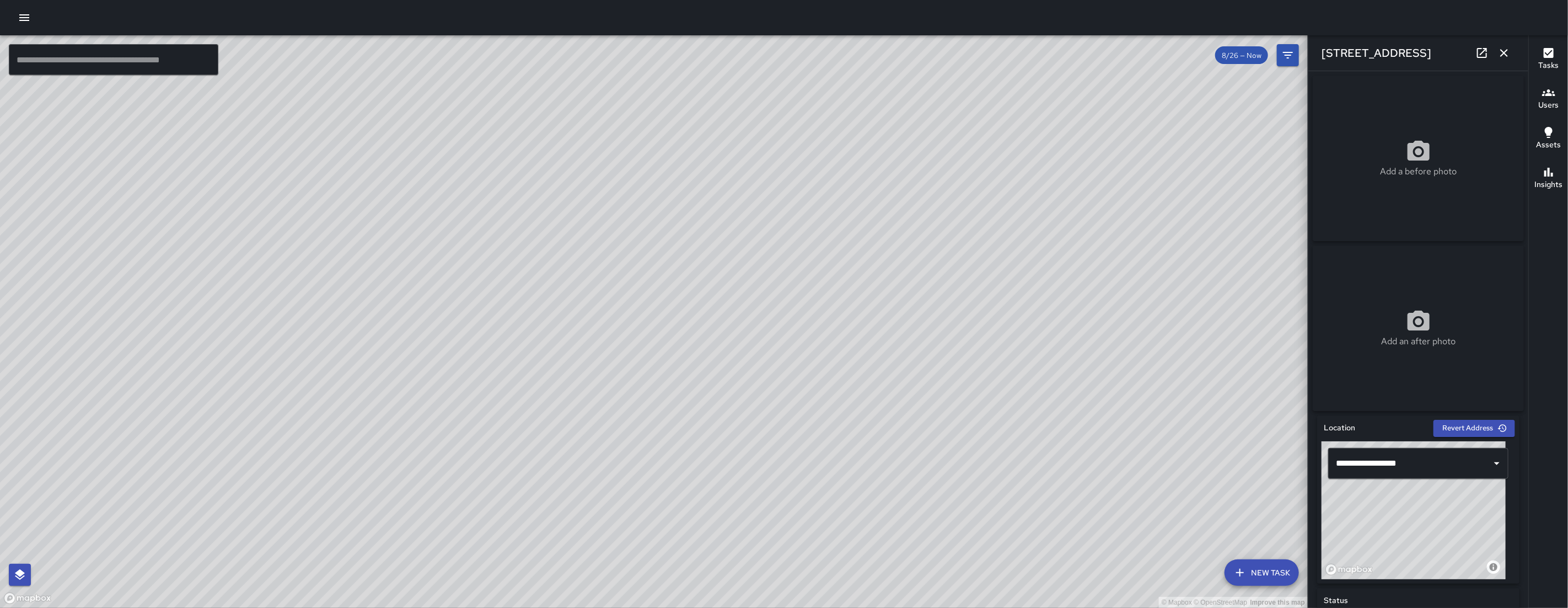
click at [378, 132] on div "© Mapbox © OpenStreetMap Improve this map" at bounding box center [654, 321] width 1307 height 572
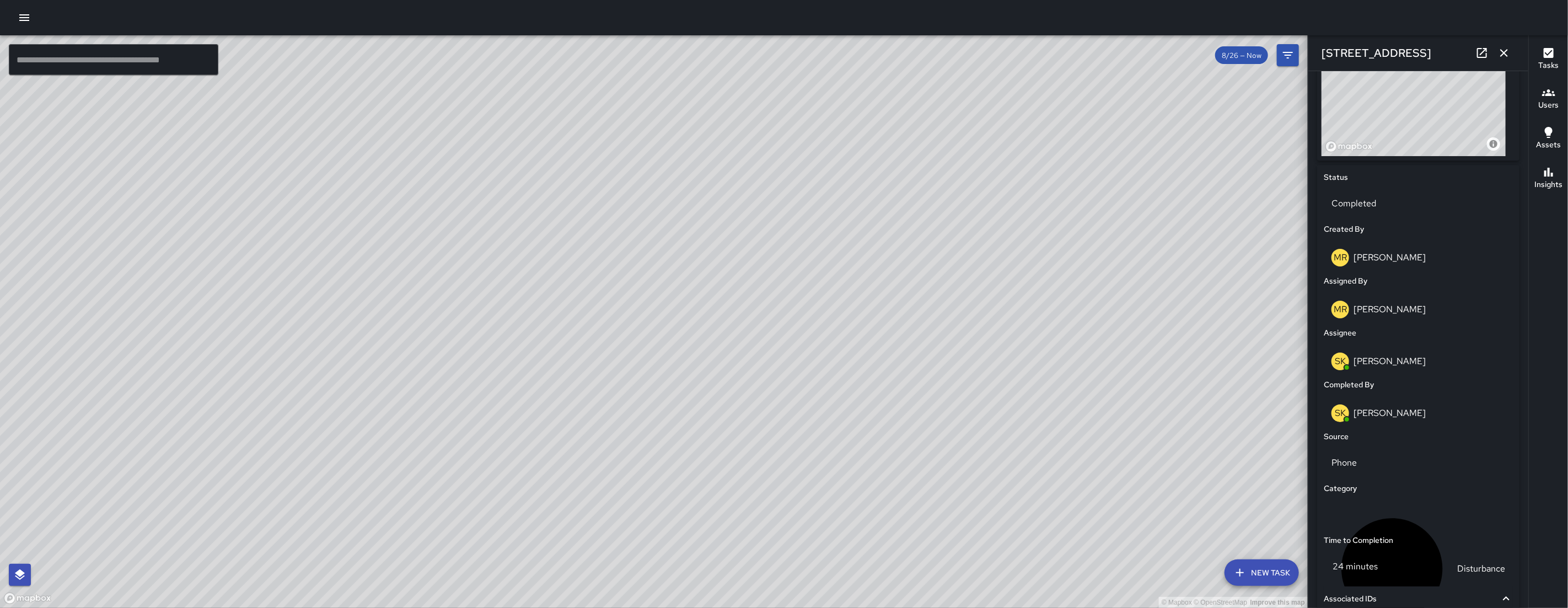
scroll to position [617, 0]
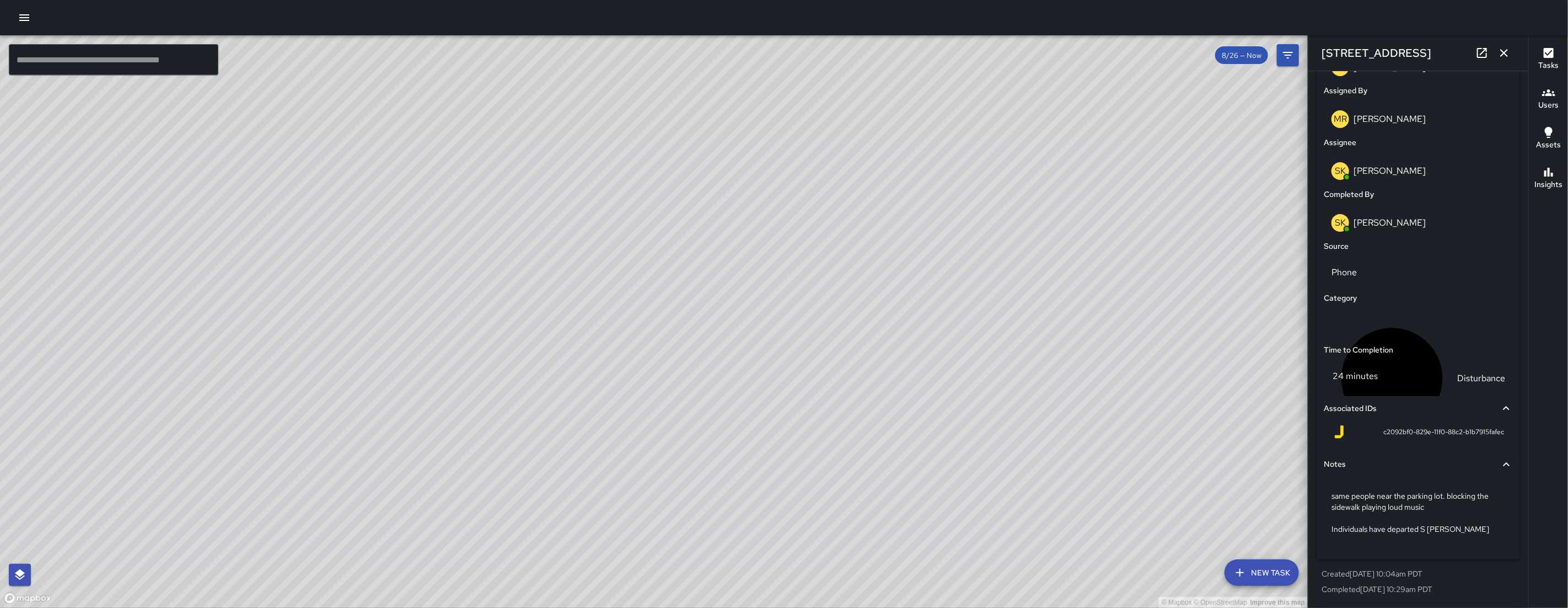
click at [1504, 57] on icon "button" at bounding box center [1504, 53] width 13 height 13
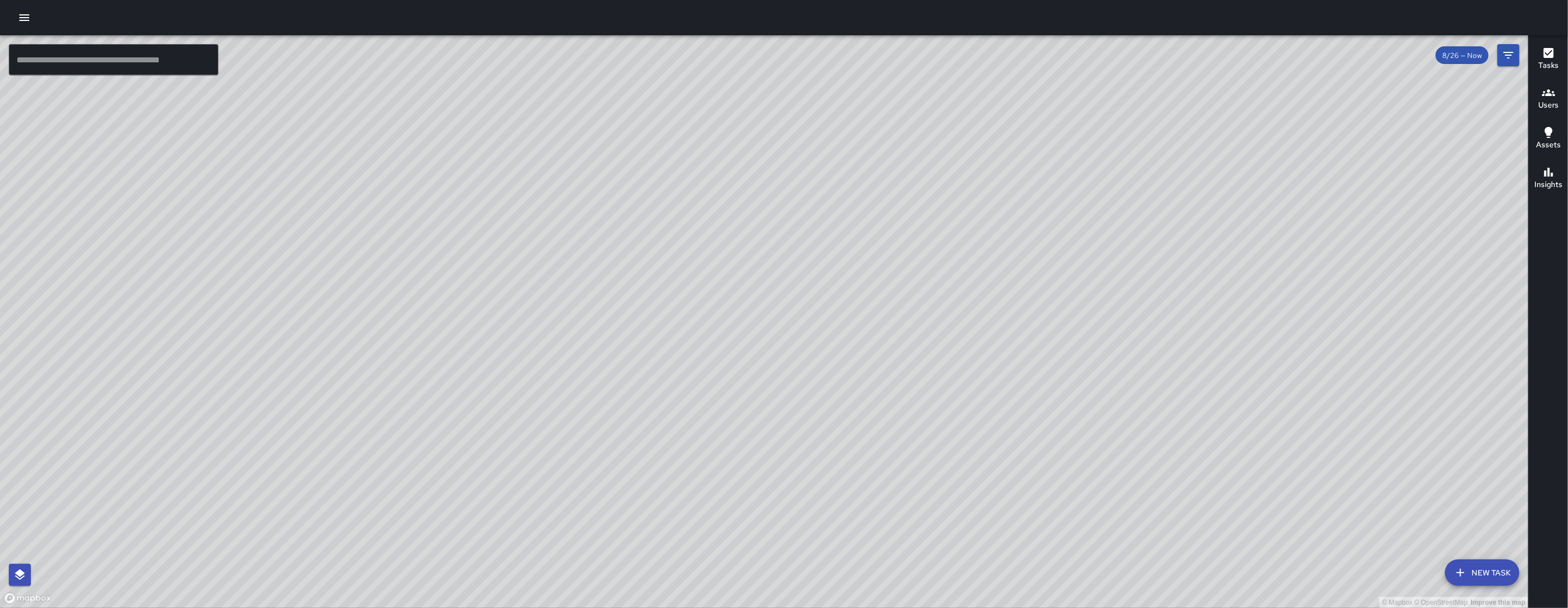
click at [1481, 572] on button "New Task" at bounding box center [1482, 572] width 74 height 26
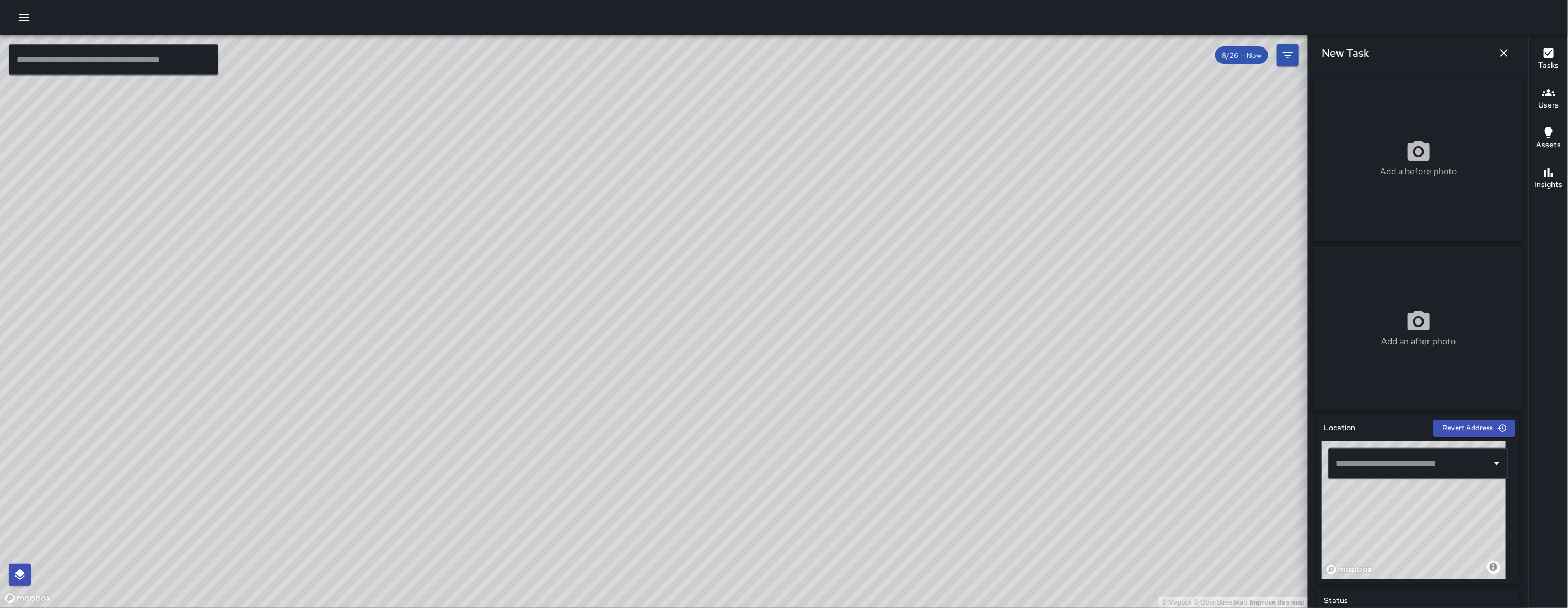
click at [1444, 469] on input "text" at bounding box center [1410, 463] width 154 height 21
click at [1399, 505] on p "[GEOGRAPHIC_DATA], [GEOGRAPHIC_DATA], [GEOGRAPHIC_DATA]" at bounding box center [1423, 509] width 134 height 11
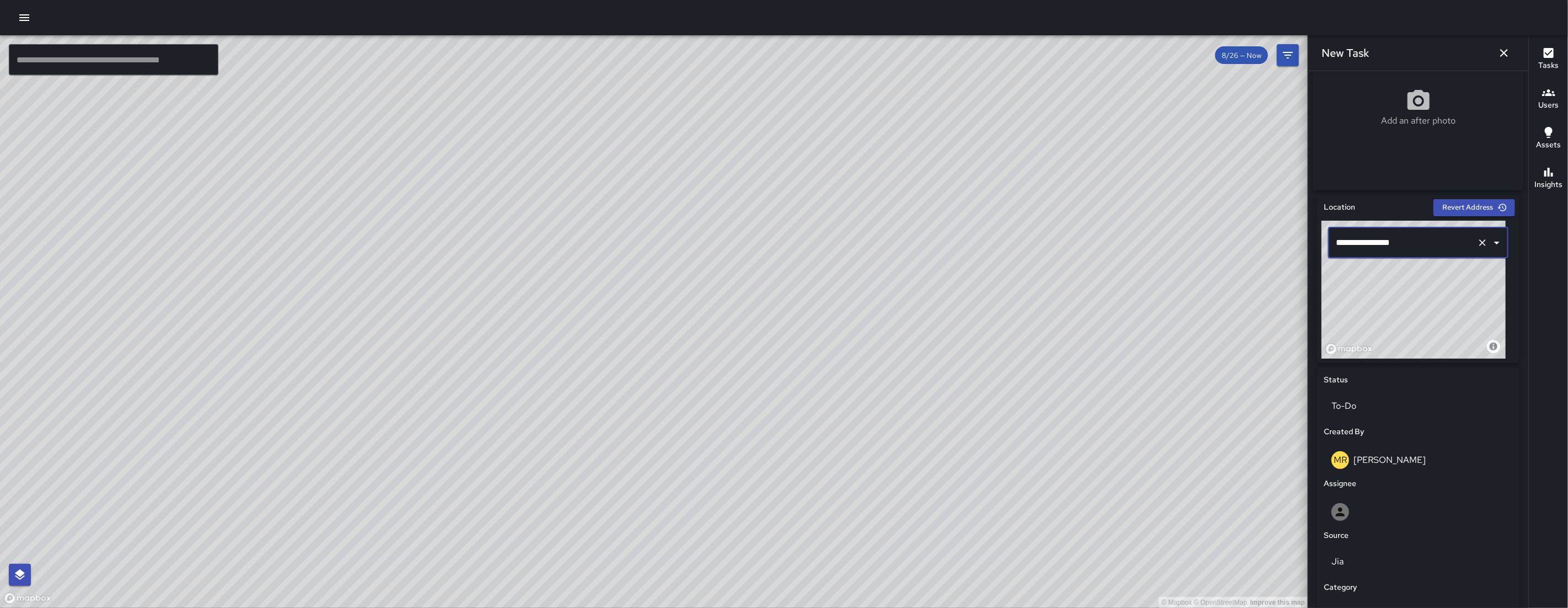
scroll to position [368, 0]
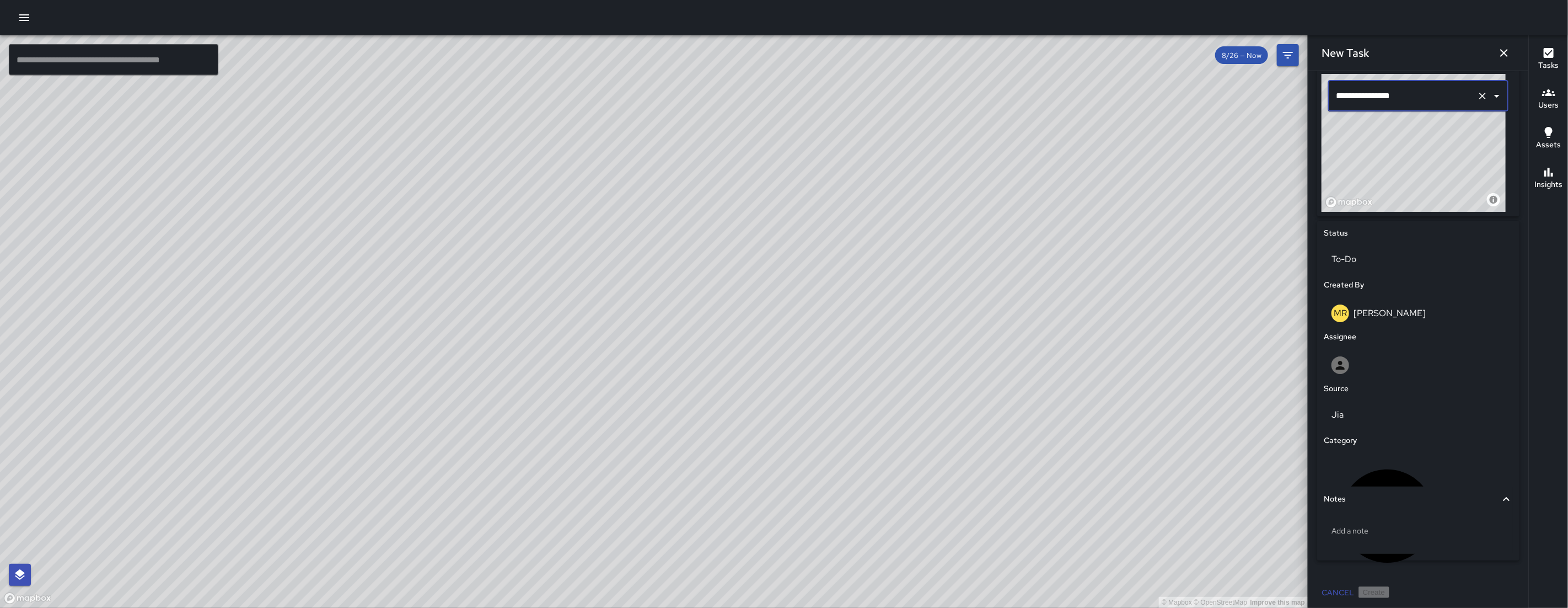
type input "**********"
click at [1374, 384] on div "Source" at bounding box center [1418, 389] width 194 height 17
click at [1372, 380] on div at bounding box center [1418, 365] width 189 height 35
type input "**"
click at [1358, 418] on span "[PERSON_NAME]" at bounding box center [1414, 423] width 162 height 13
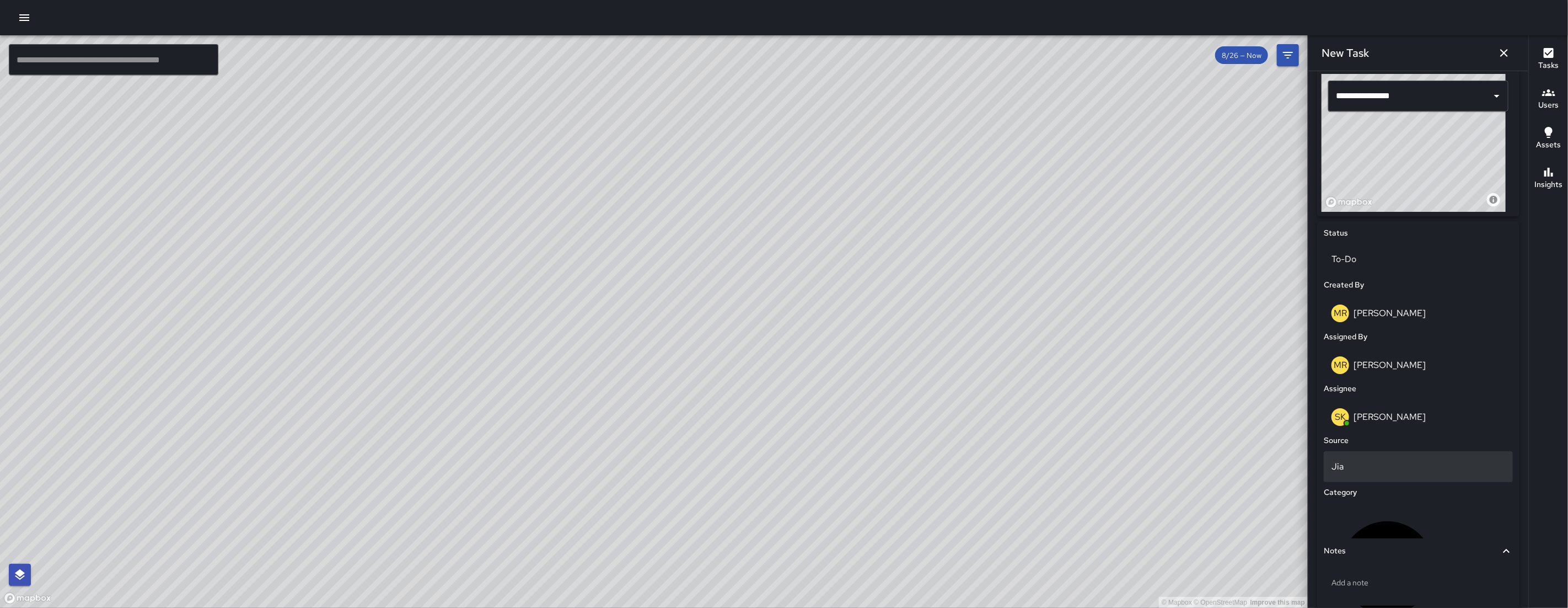
click at [1347, 469] on p "Jia" at bounding box center [1418, 466] width 174 height 13
click at [1350, 541] on li "Phone" at bounding box center [1414, 544] width 180 height 20
click at [1391, 530] on div "Uncategorized" at bounding box center [1418, 567] width 189 height 129
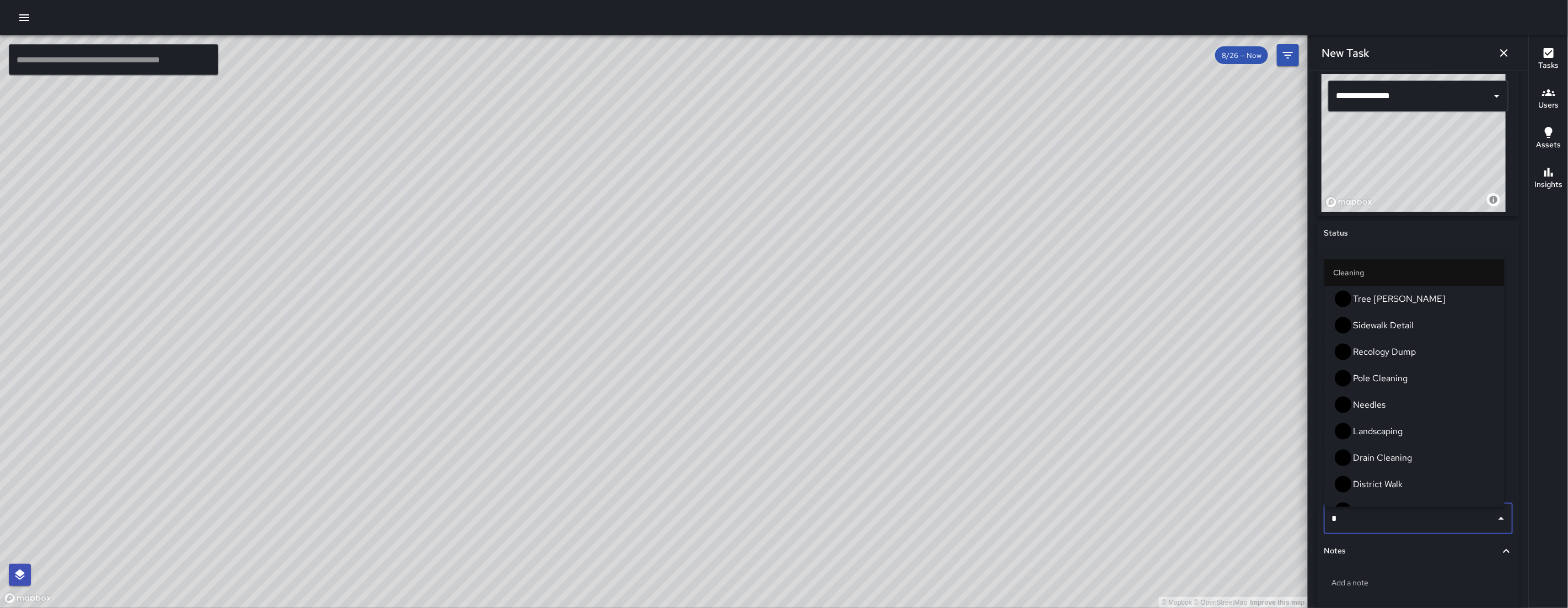
type input "**"
click at [1385, 425] on span "Loitering" at bounding box center [1423, 431] width 142 height 13
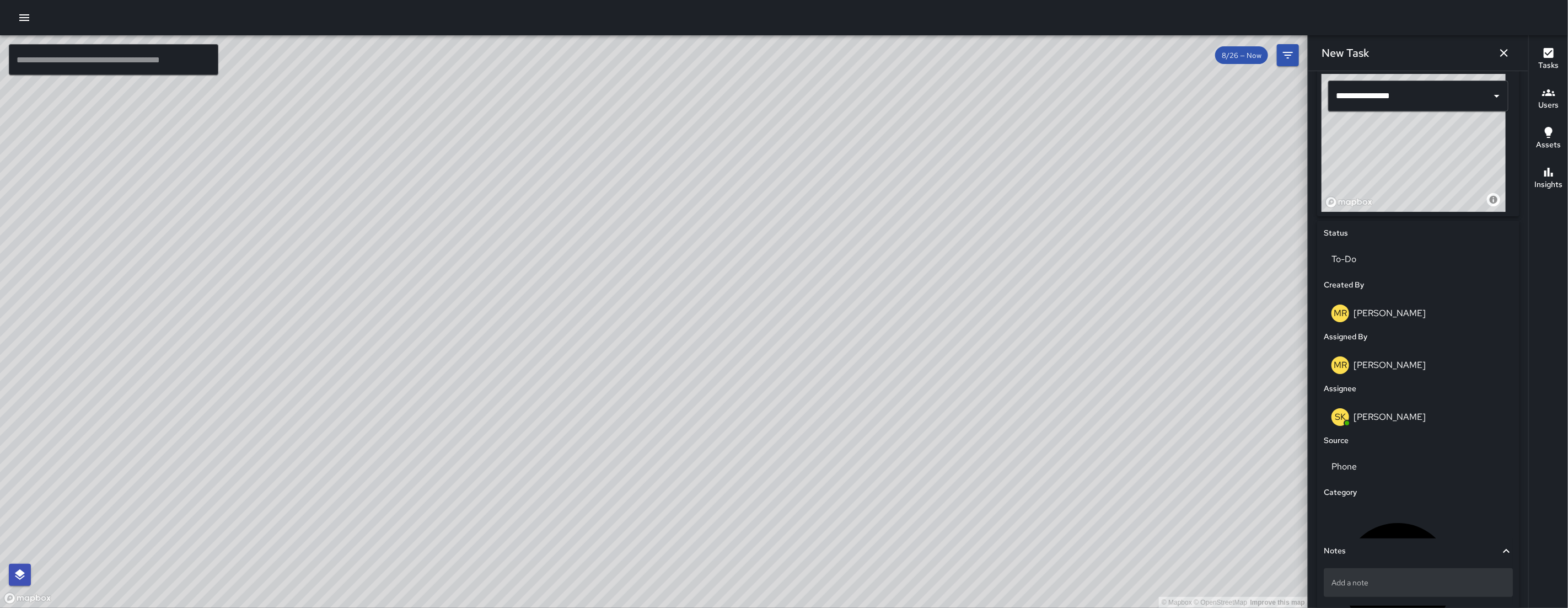
click at [1350, 585] on p "Add a note" at bounding box center [1418, 582] width 174 height 11
type textarea "*******"
drag, startPoint x: 1425, startPoint y: 598, endPoint x: 1344, endPoint y: 584, distance: 82.2
click at [1409, 588] on p "unhouse" at bounding box center [1418, 582] width 174 height 11
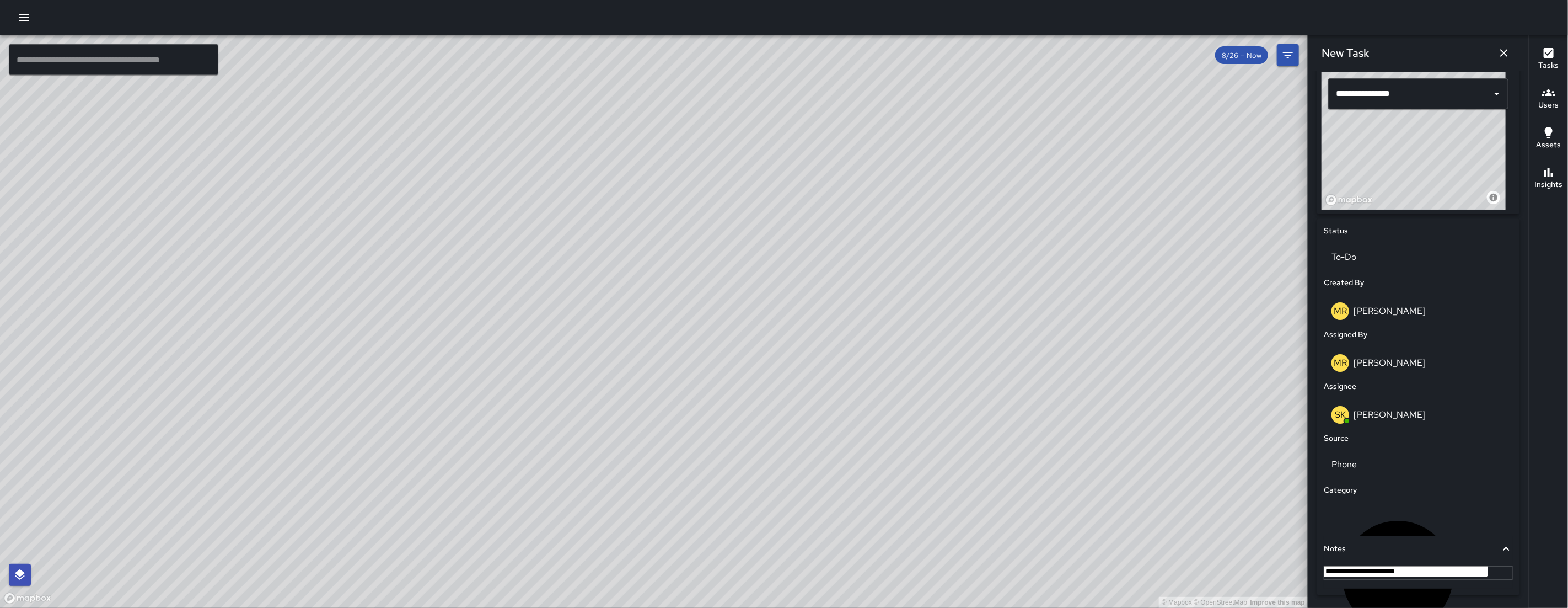
scroll to position [370, 0]
click at [1399, 577] on textarea "**********" at bounding box center [1405, 571] width 164 height 11
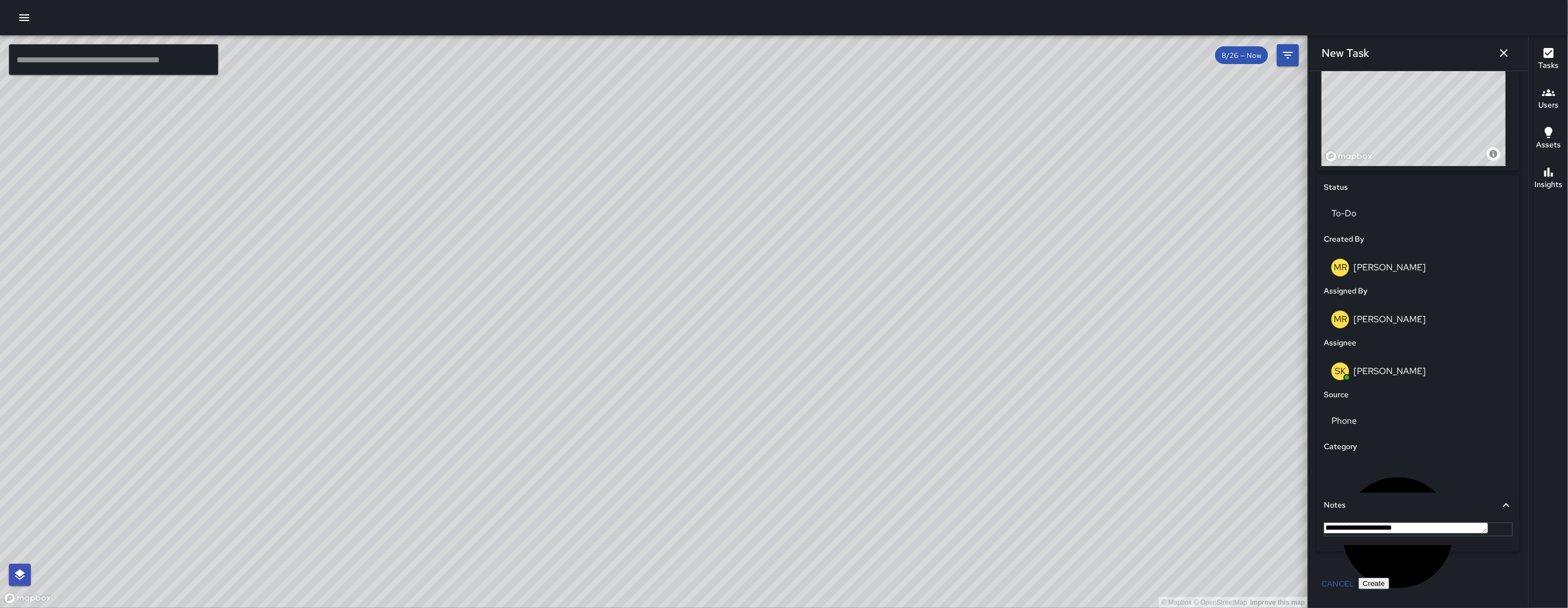
scroll to position [427, 0]
click at [1470, 528] on textarea "**********" at bounding box center [1405, 528] width 164 height 11
click at [1433, 529] on textarea "**********" at bounding box center [1405, 528] width 164 height 11
click at [1468, 525] on textarea "**********" at bounding box center [1405, 528] width 164 height 11
click at [1486, 528] on textarea "**********" at bounding box center [1405, 528] width 164 height 11
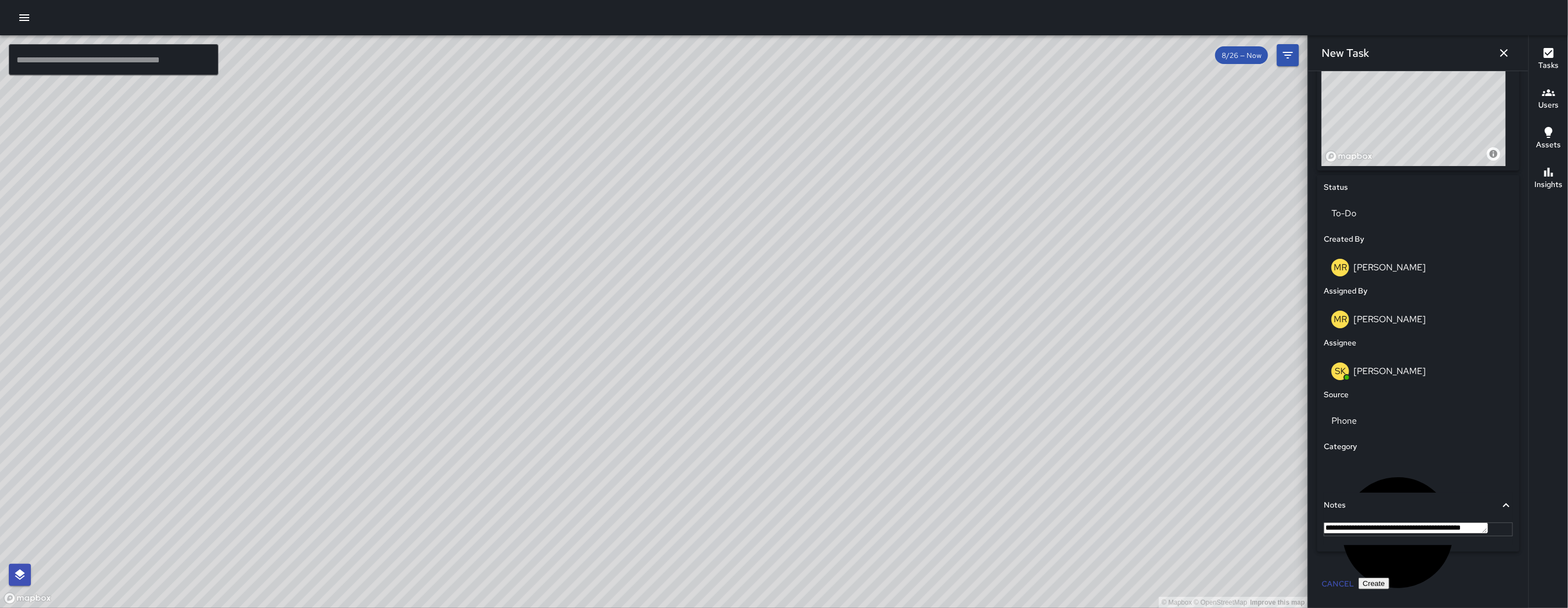
type textarea "**********"
click at [1382, 207] on p "To-Do" at bounding box center [1418, 213] width 174 height 13
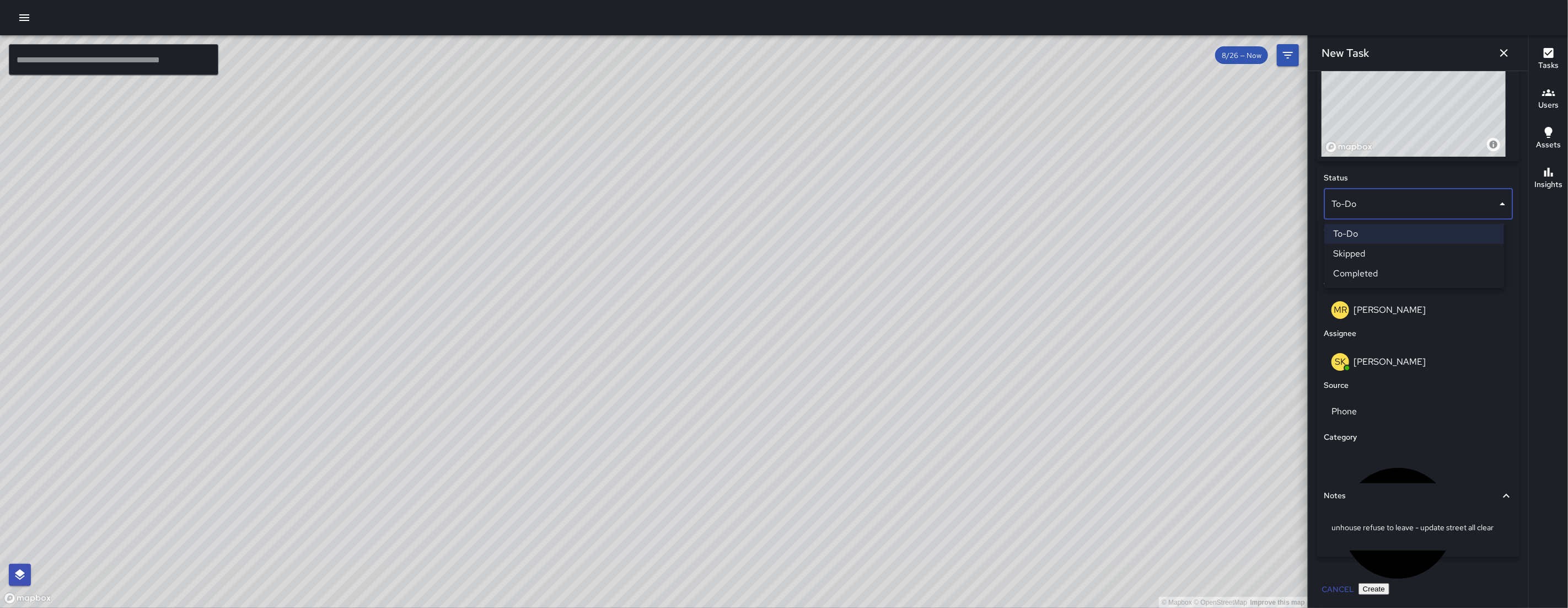
click at [1381, 248] on li "Skipped" at bounding box center [1414, 254] width 180 height 20
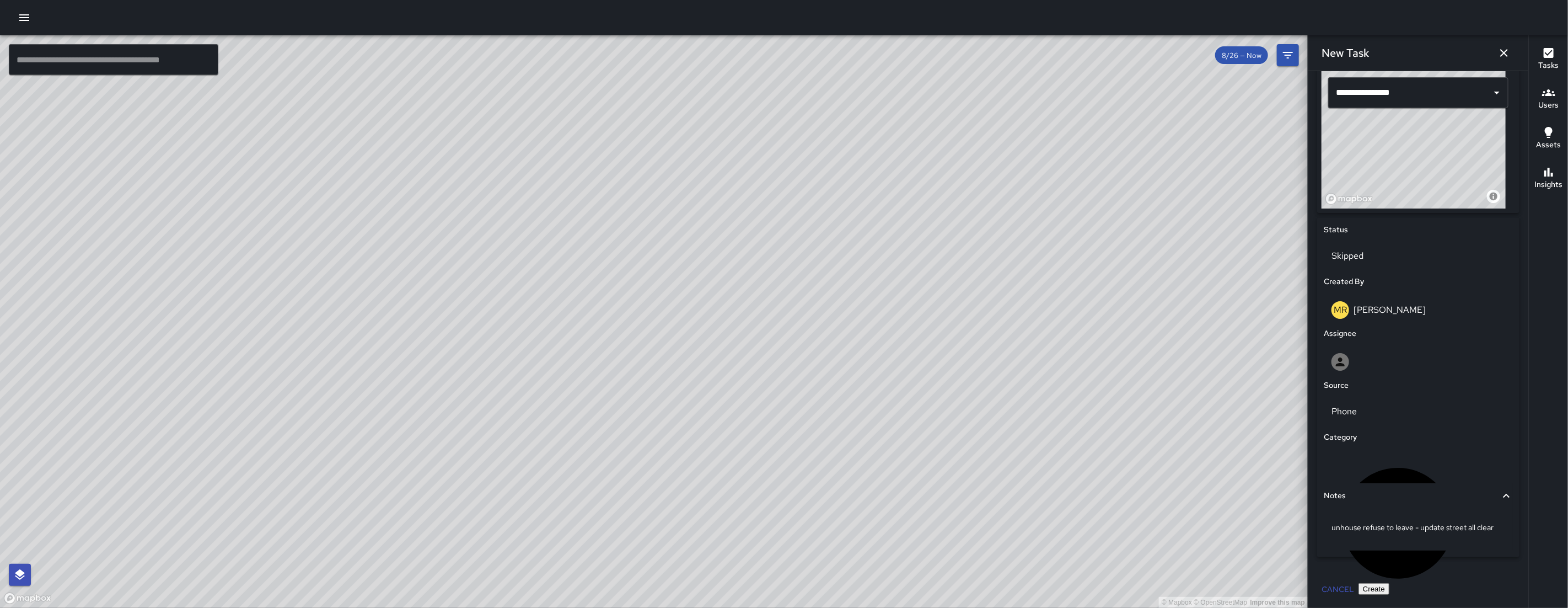
scroll to position [374, 0]
click at [1385, 368] on div at bounding box center [1418, 362] width 174 height 18
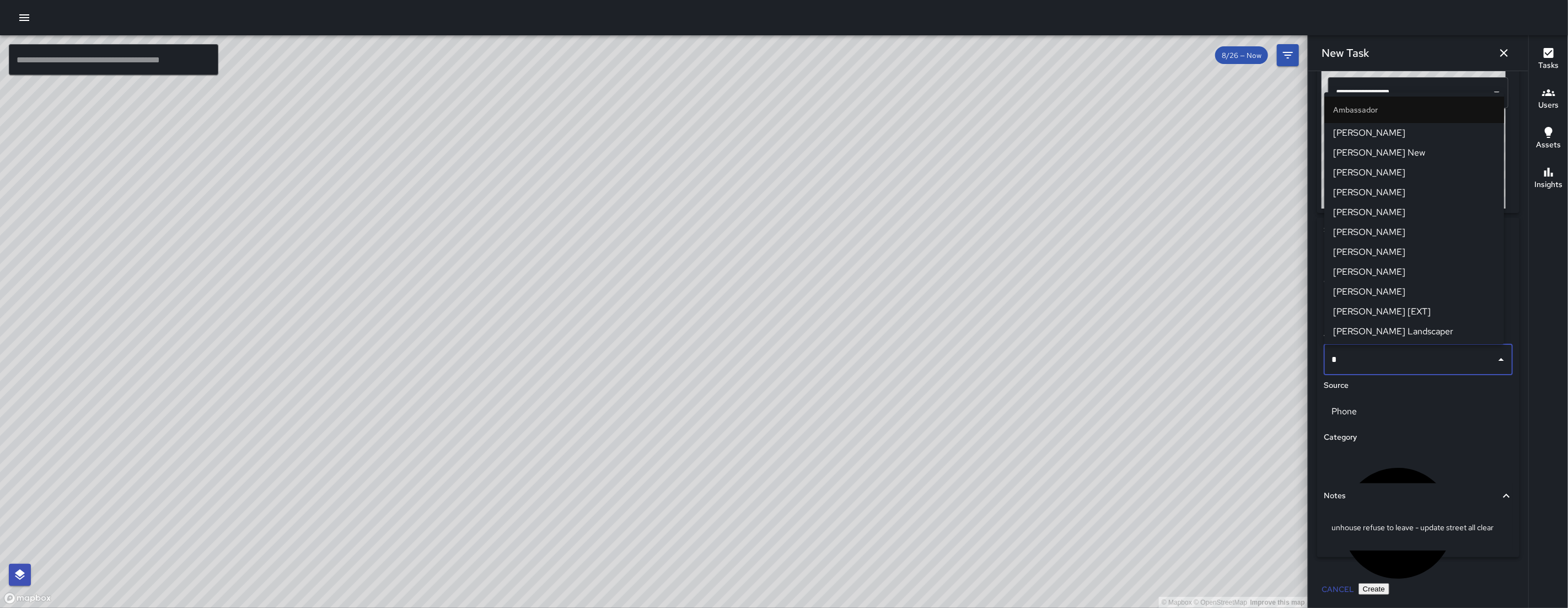
type input "**"
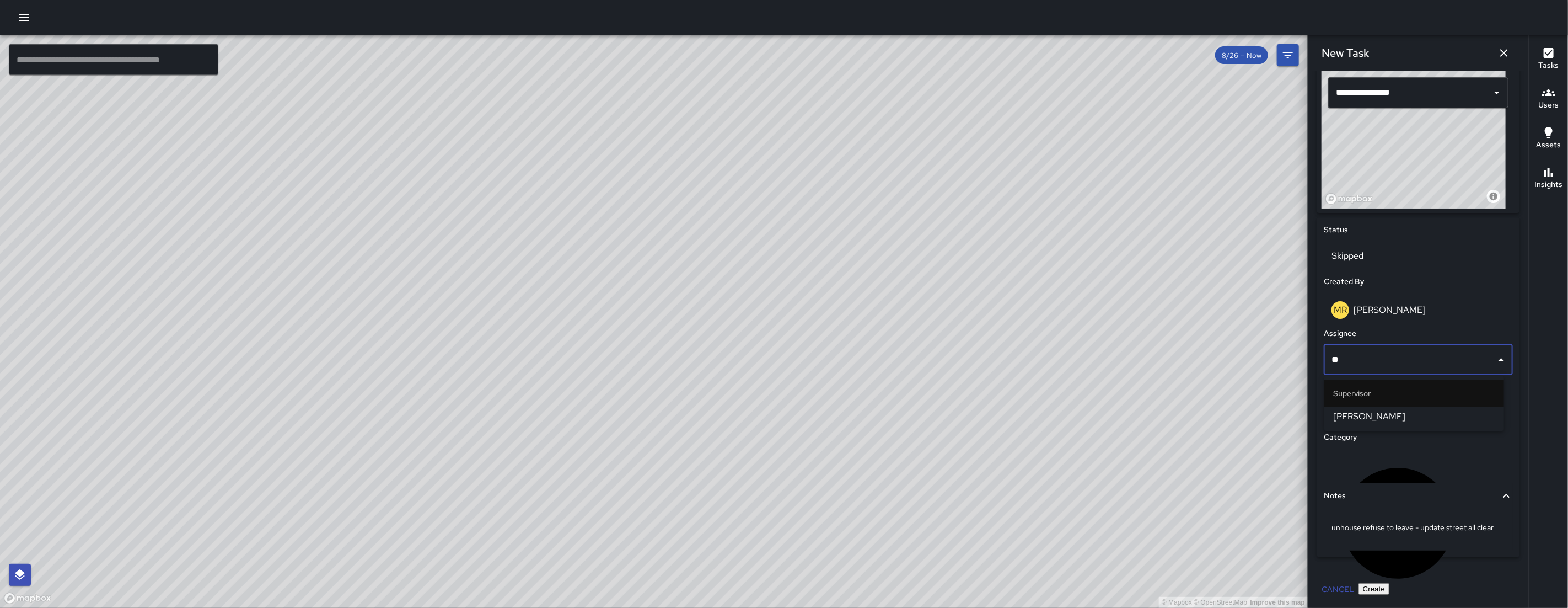
click at [1377, 410] on span "[PERSON_NAME]" at bounding box center [1414, 417] width 162 height 13
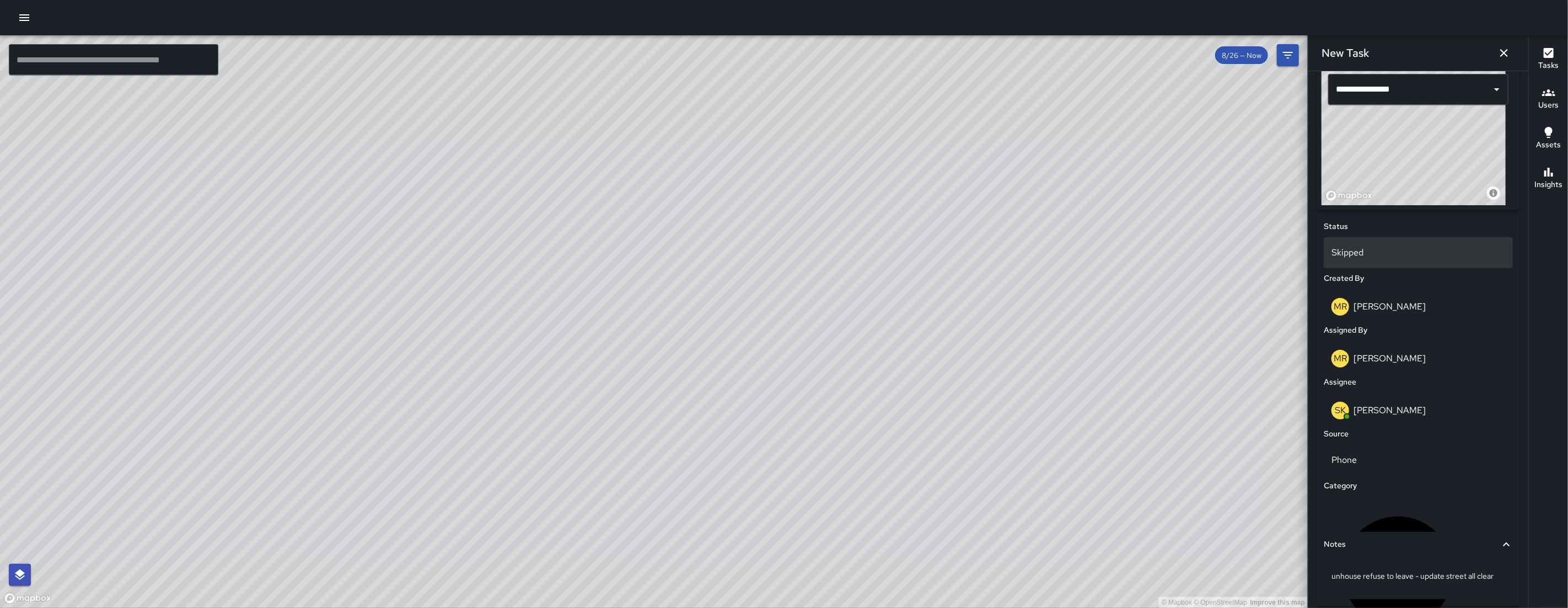
click at [1355, 247] on div "Skipped" at bounding box center [1418, 253] width 189 height 31
click at [1366, 318] on li "Completed" at bounding box center [1414, 325] width 180 height 20
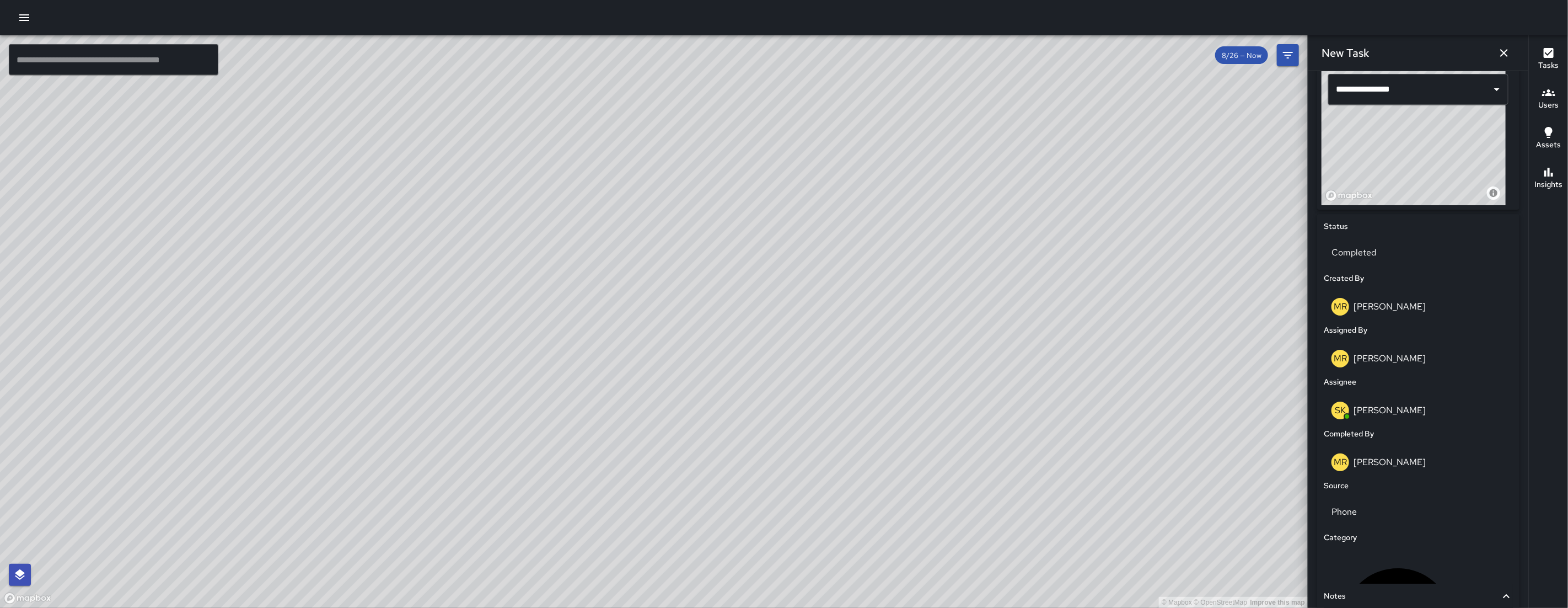
click at [1388, 461] on p "[PERSON_NAME]" at bounding box center [1389, 462] width 72 height 12
click at [1389, 462] on p "[PERSON_NAME]" at bounding box center [1389, 462] width 72 height 12
click at [1393, 465] on p "[PERSON_NAME]" at bounding box center [1389, 462] width 72 height 12
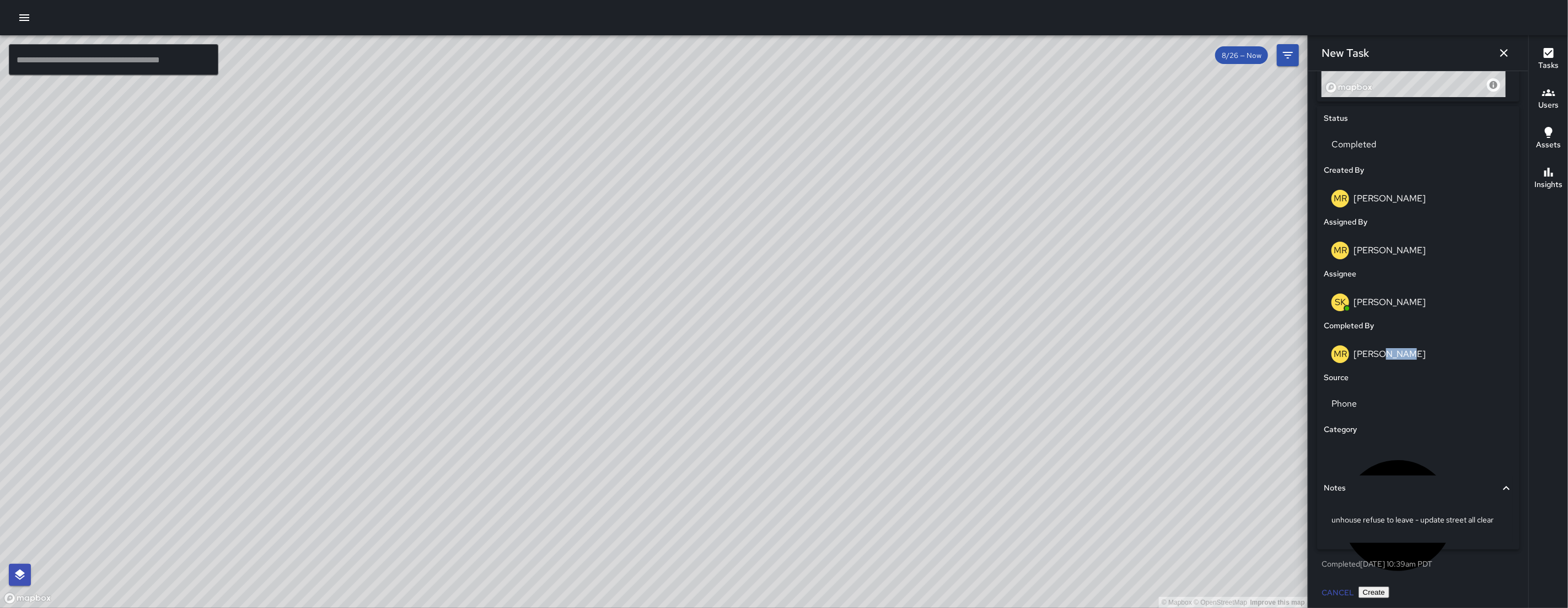
scroll to position [489, 0]
click at [1389, 587] on button "Create" at bounding box center [1374, 589] width 31 height 12
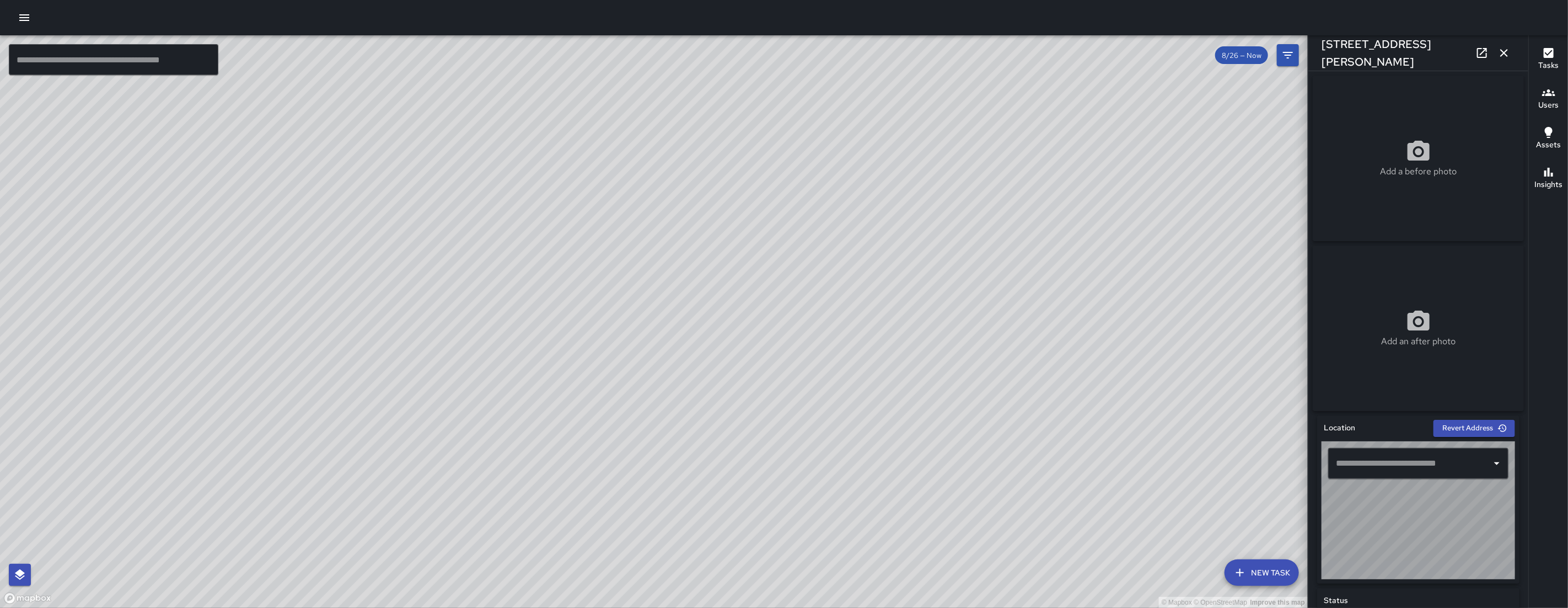
type input "**********"
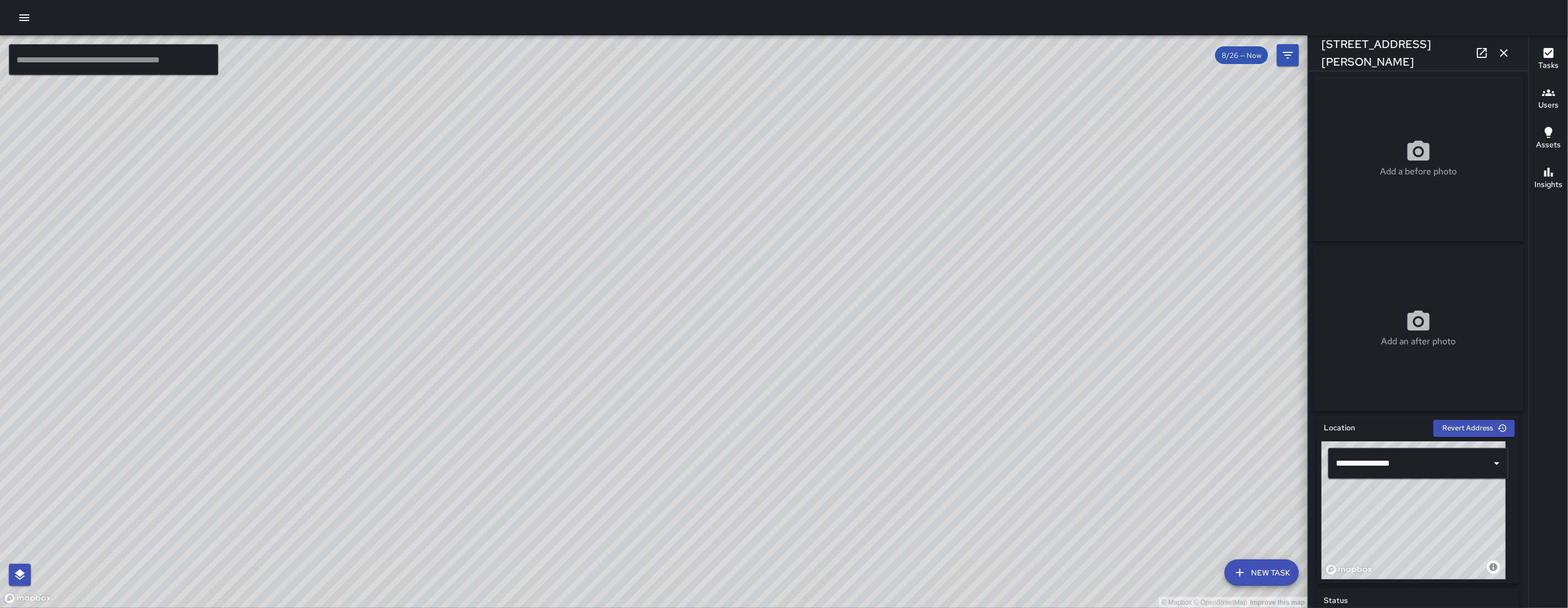
drag, startPoint x: 470, startPoint y: 274, endPoint x: 739, endPoint y: 359, distance: 282.1
click at [680, 353] on div "© Mapbox © OpenStreetMap Improve this map" at bounding box center [654, 321] width 1307 height 572
click at [1506, 50] on icon "button" at bounding box center [1504, 53] width 13 height 13
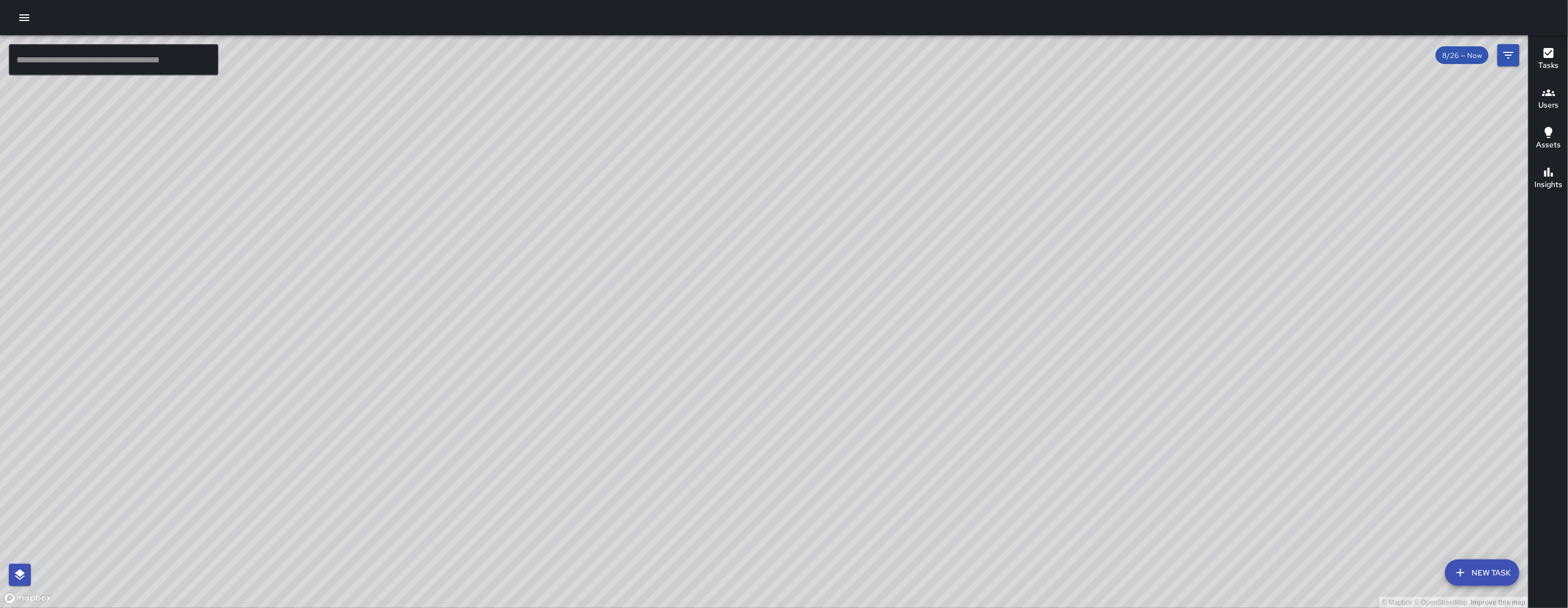
click at [1478, 573] on button "New Task" at bounding box center [1482, 572] width 74 height 26
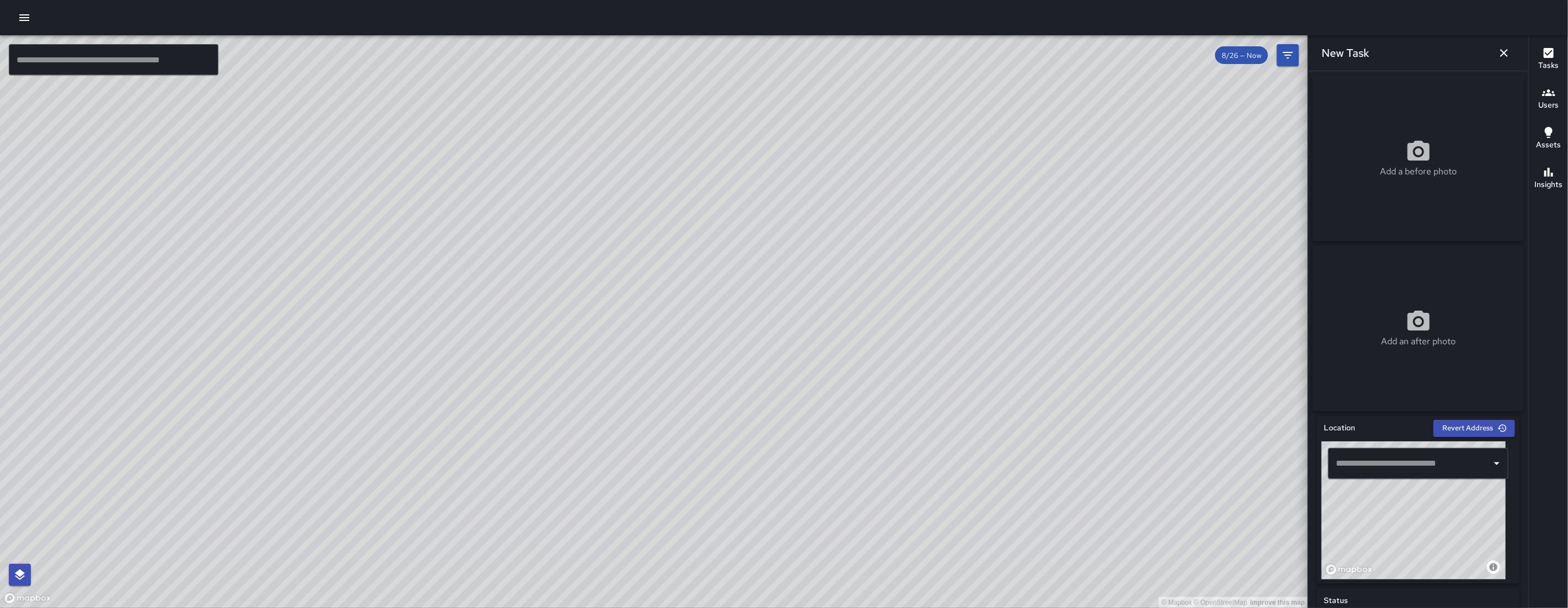
drag, startPoint x: 1385, startPoint y: 528, endPoint x: 1362, endPoint y: 517, distance: 25.5
click at [1382, 547] on div "© Mapbox © OpenStreetMap Improve this map" at bounding box center [1413, 510] width 184 height 138
drag, startPoint x: 1366, startPoint y: 521, endPoint x: 1429, endPoint y: 557, distance: 72.6
click at [1429, 557] on div "© Mapbox © OpenStreetMap Improve this map" at bounding box center [1413, 510] width 184 height 138
click at [1429, 558] on div "© Mapbox © OpenStreetMap Improve this map" at bounding box center [1413, 510] width 184 height 138
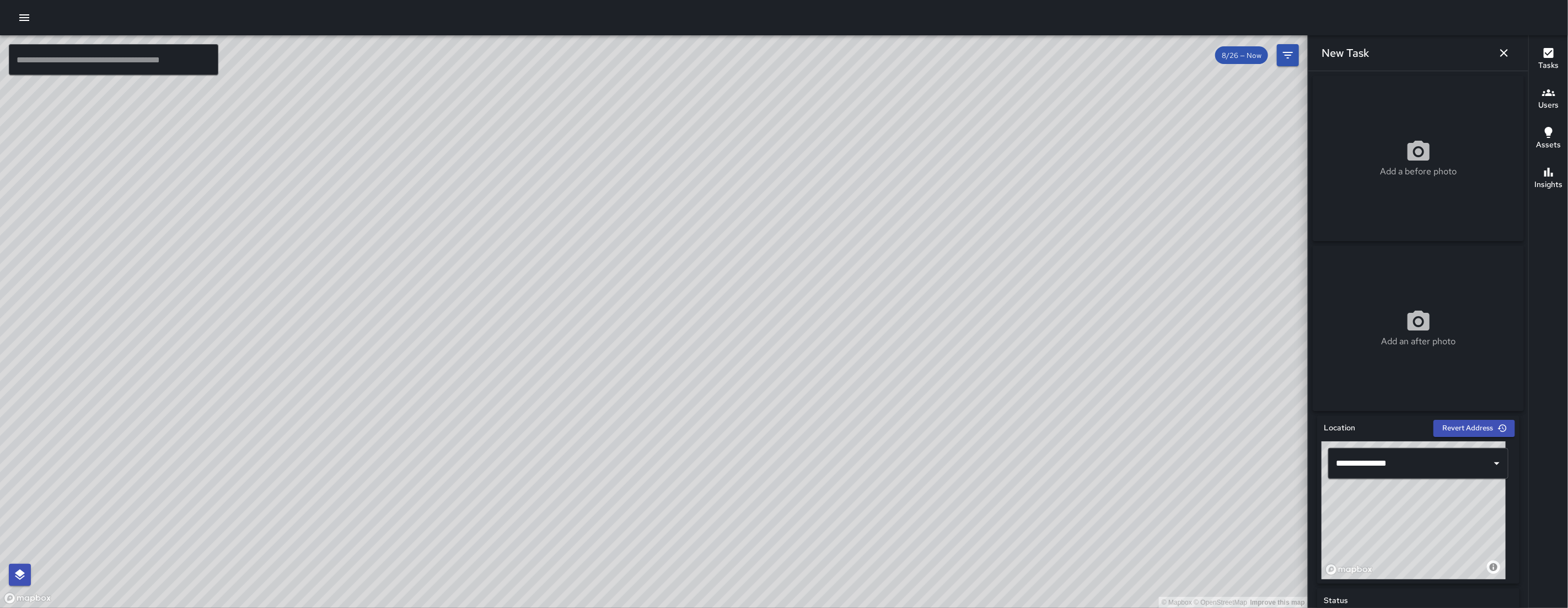
drag, startPoint x: 1414, startPoint y: 553, endPoint x: 1420, endPoint y: 514, distance: 39.5
click at [1420, 514] on div "© Mapbox © OpenStreetMap Improve this map" at bounding box center [1413, 510] width 184 height 138
type input "**********"
drag, startPoint x: 1432, startPoint y: 505, endPoint x: 1412, endPoint y: 520, distance: 25.0
click at [1431, 520] on div "© Mapbox © OpenStreetMap Improve this map" at bounding box center [1413, 510] width 184 height 138
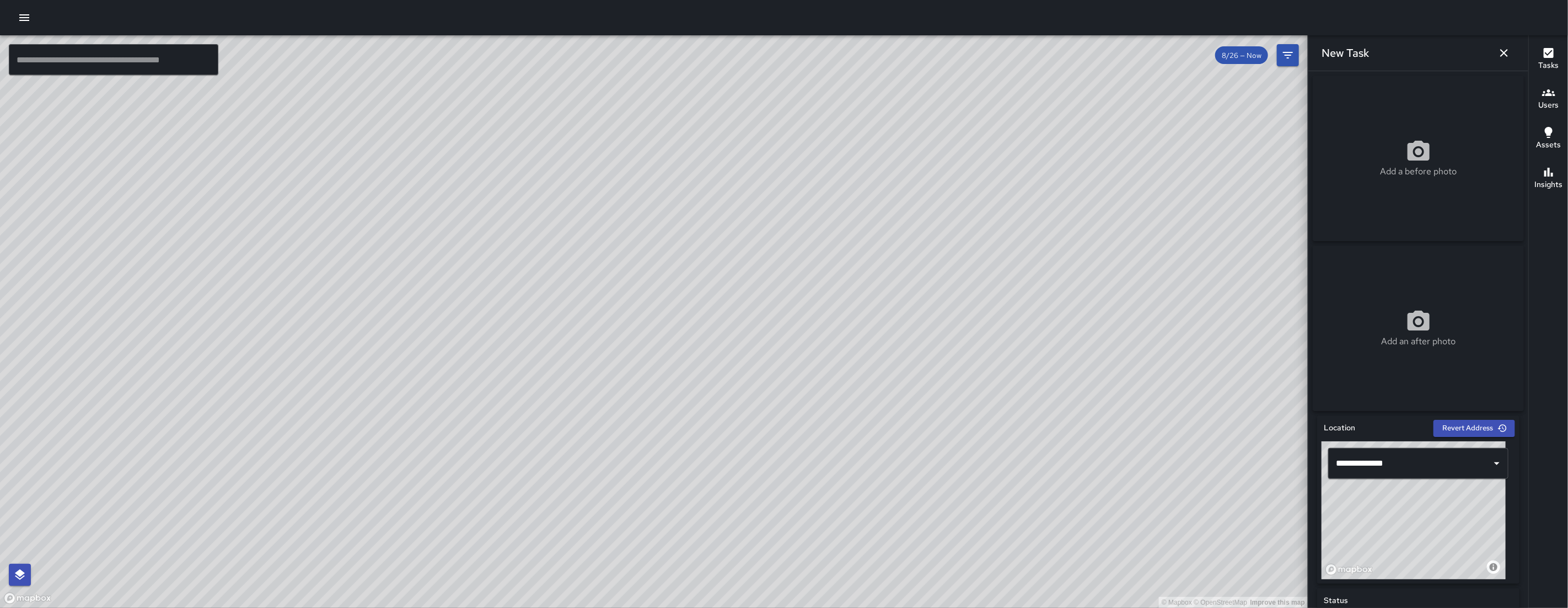
scroll to position [246, 0]
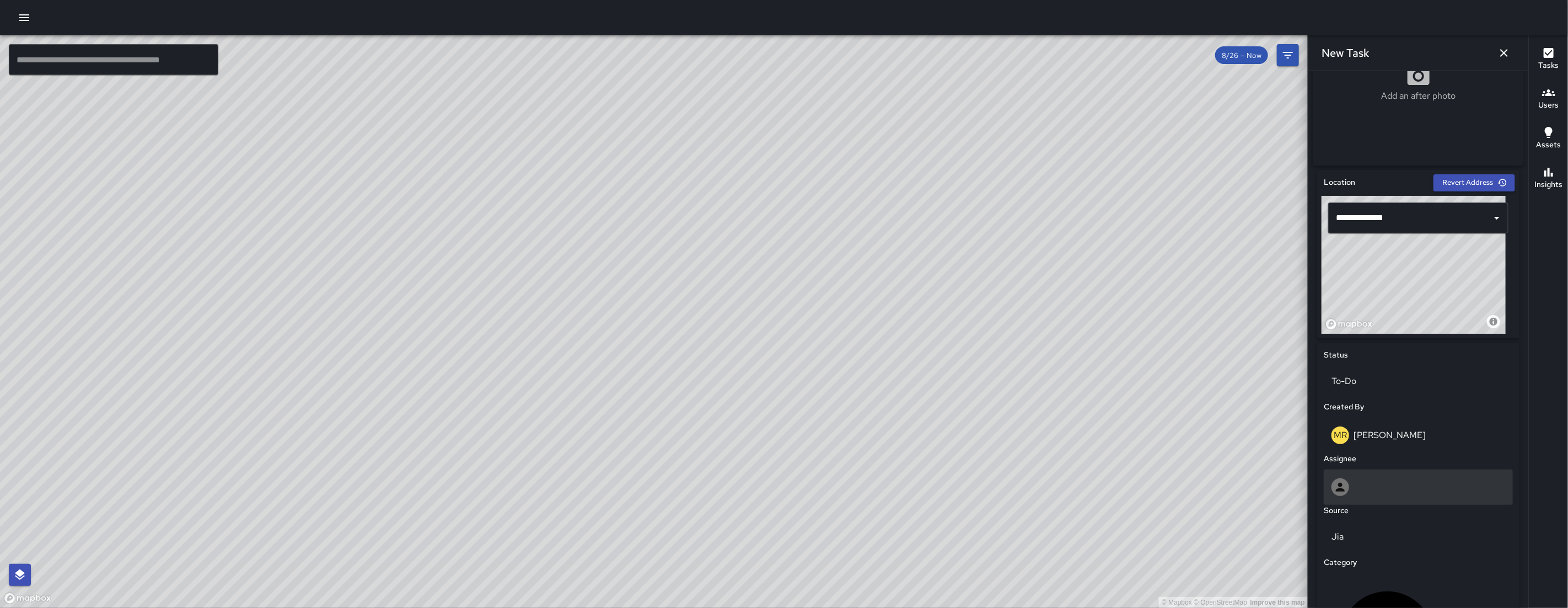
click at [1395, 505] on div at bounding box center [1418, 487] width 189 height 35
type input "****"
click at [1377, 542] on span "[PERSON_NAME]" at bounding box center [1414, 545] width 162 height 13
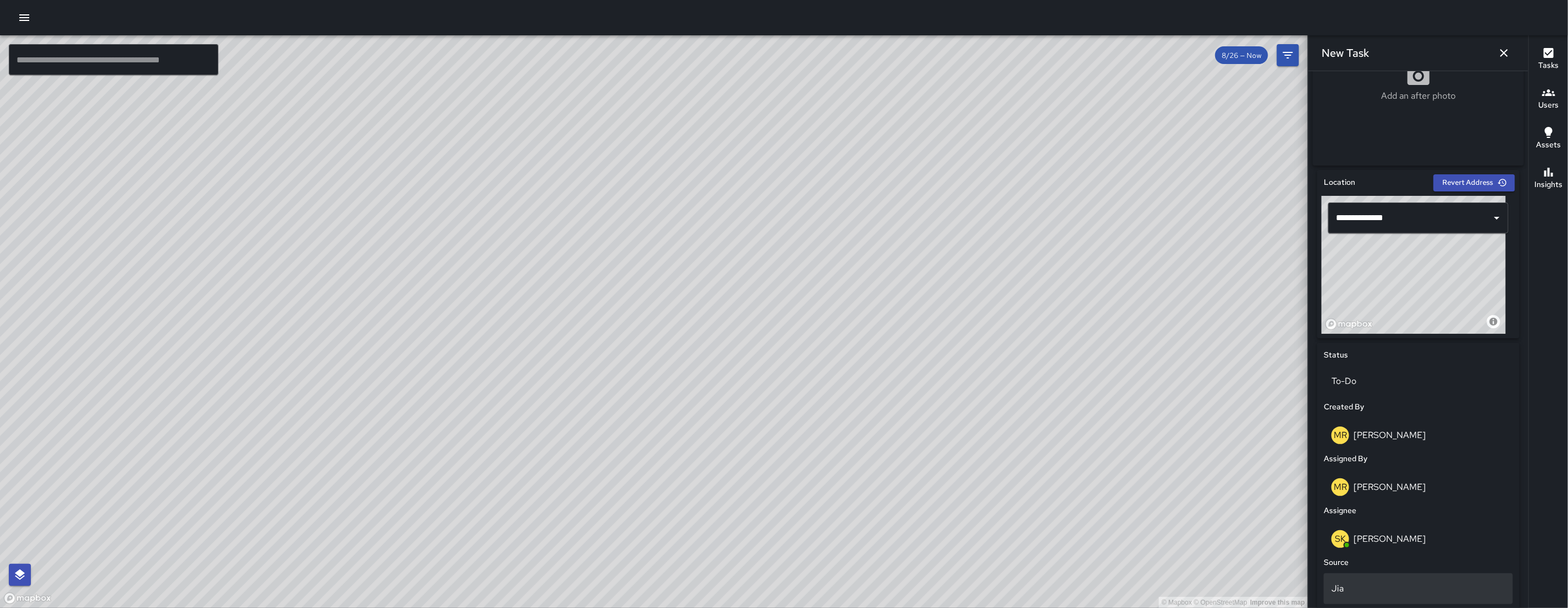
scroll to position [426, 0]
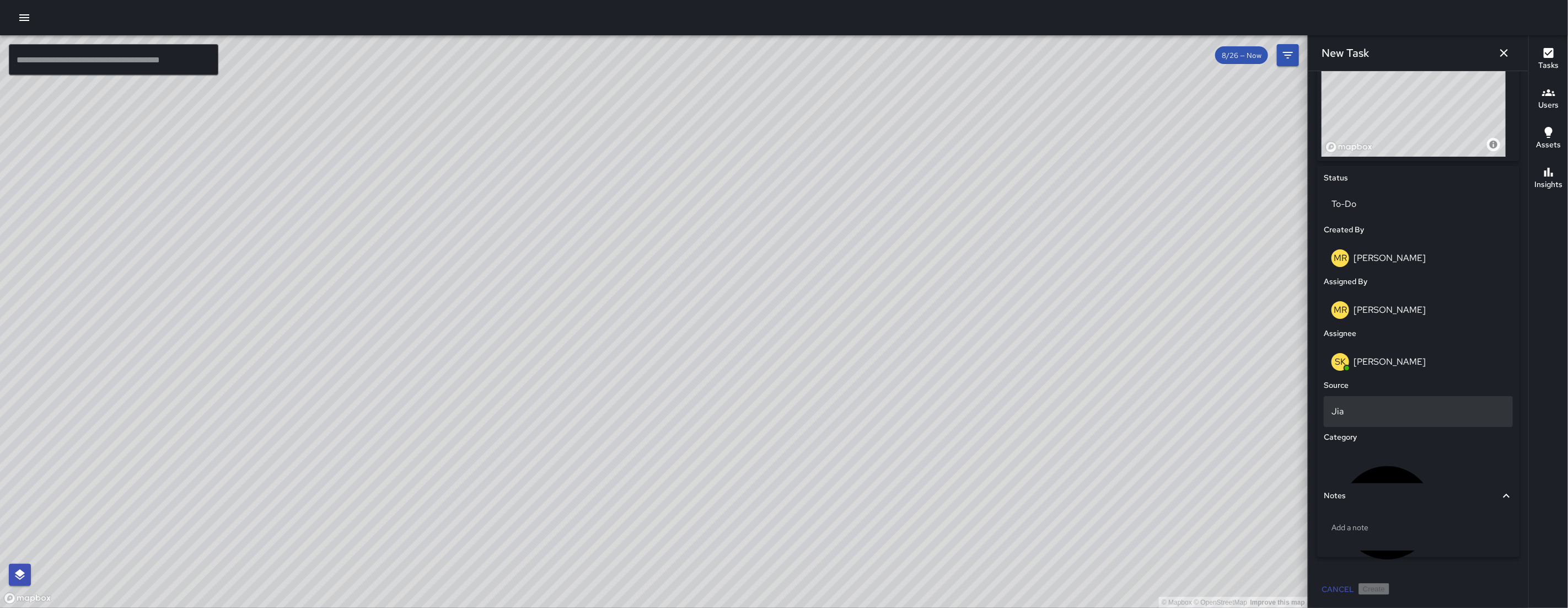
click at [1391, 417] on p "Jia" at bounding box center [1418, 411] width 174 height 13
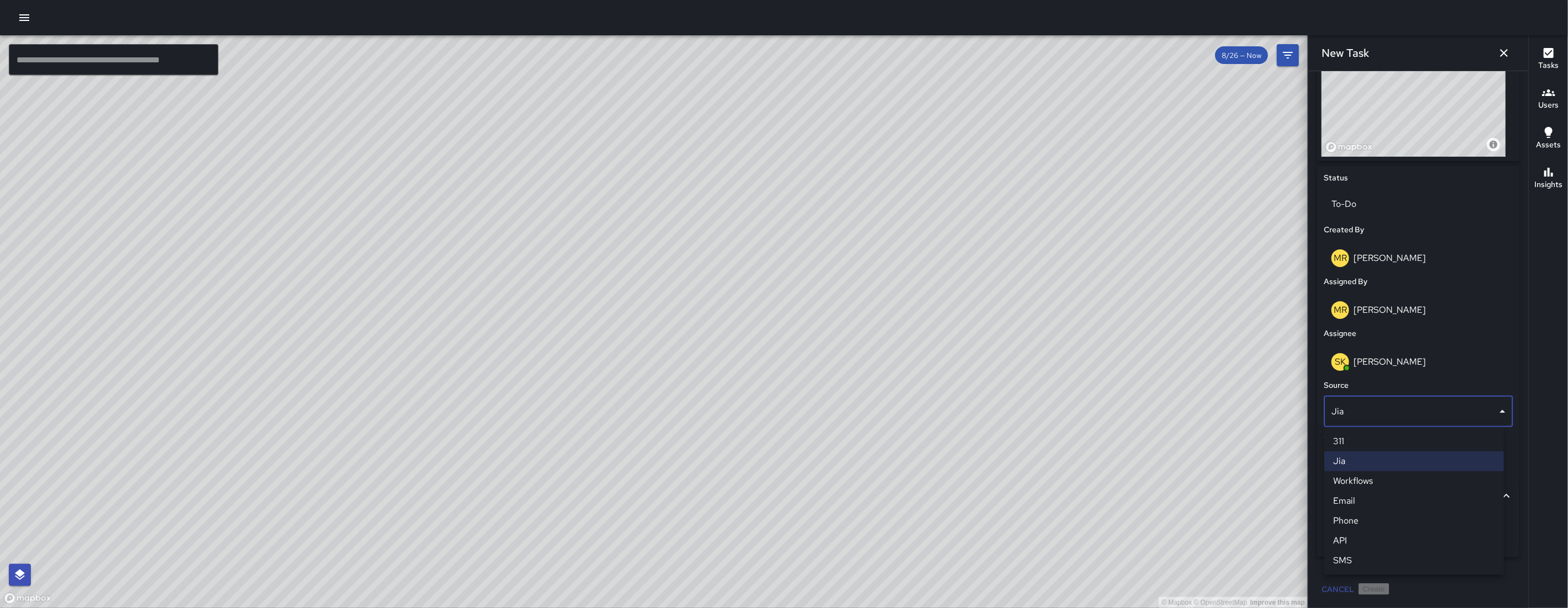
click at [1361, 518] on li "Phone" at bounding box center [1414, 520] width 180 height 20
click at [1382, 475] on div "Uncategorized" at bounding box center [1418, 512] width 189 height 129
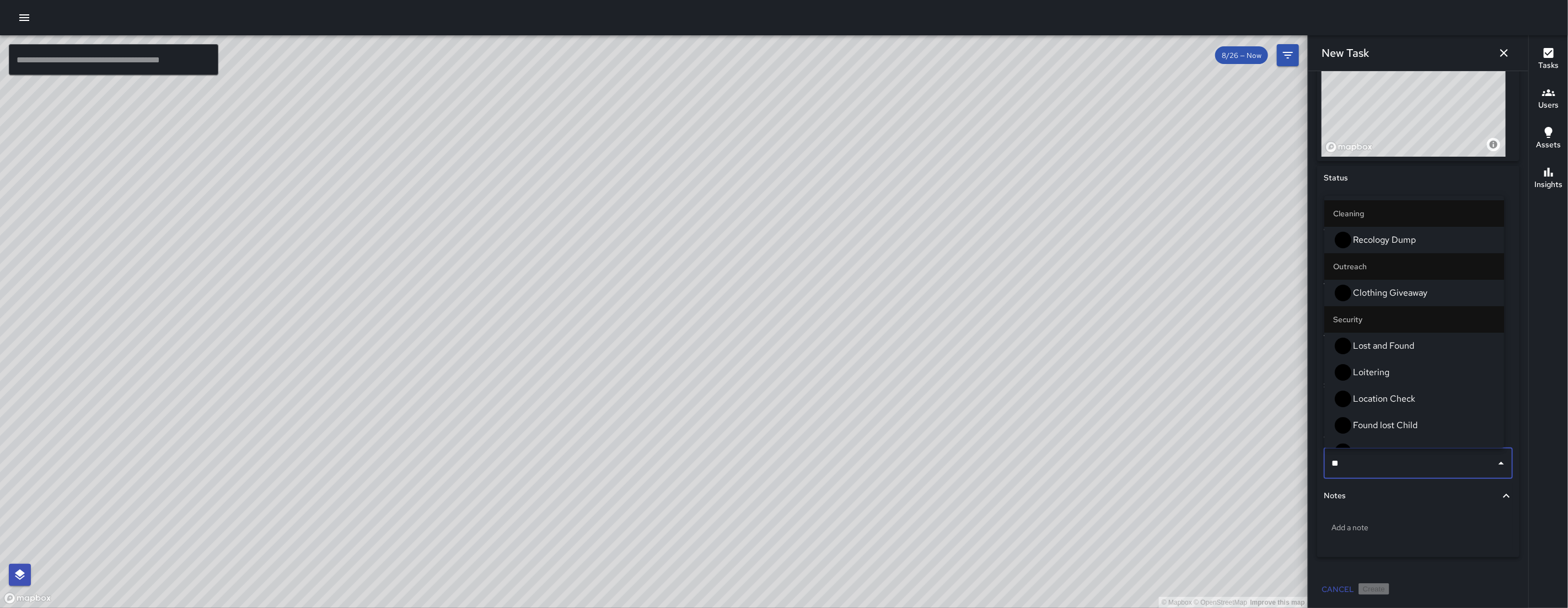
type input "***"
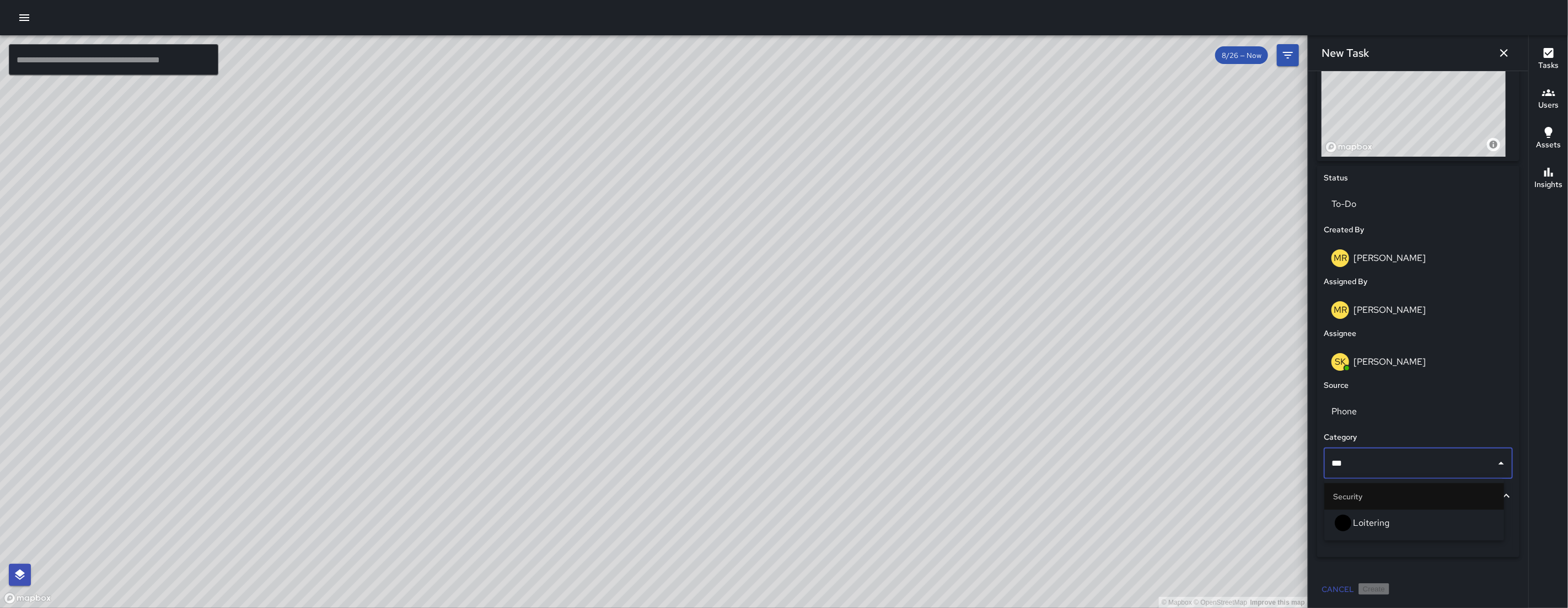
click at [1363, 516] on span "Loitering" at bounding box center [1423, 522] width 142 height 13
click at [1363, 516] on div "Add a note" at bounding box center [1418, 527] width 189 height 28
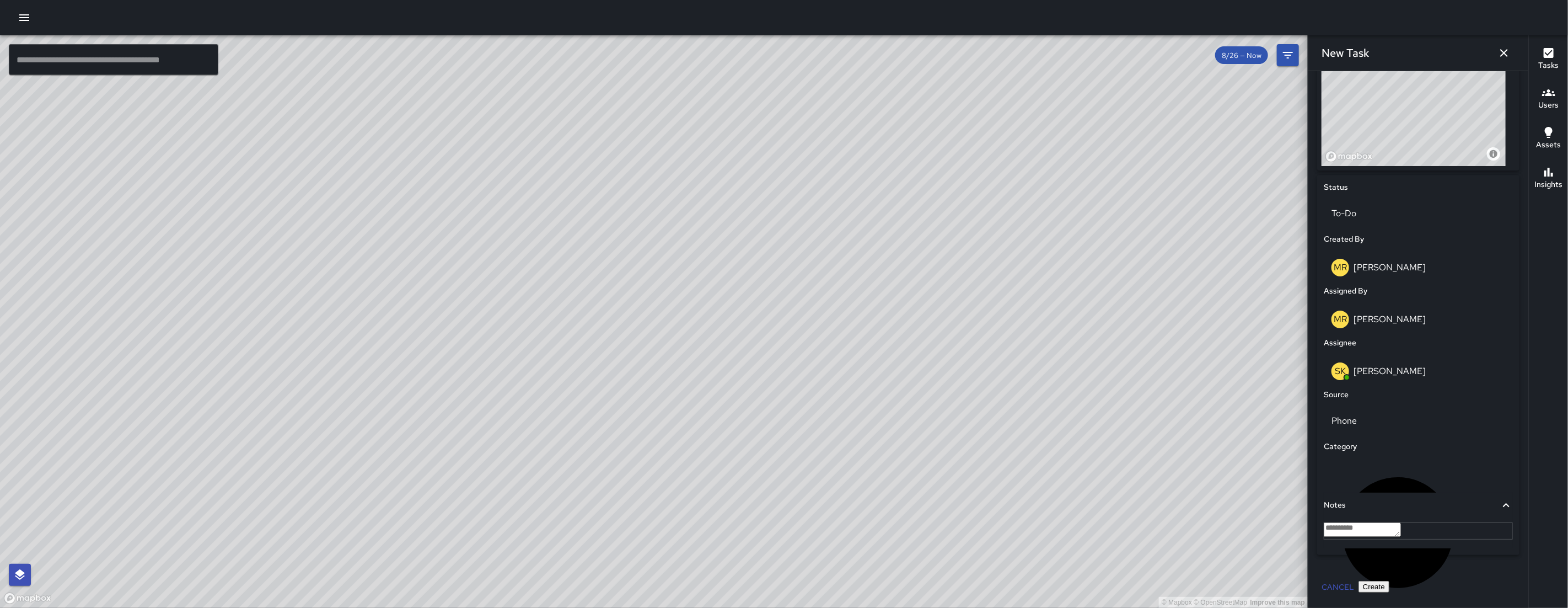
click at [1370, 528] on textarea at bounding box center [1362, 530] width 77 height 15
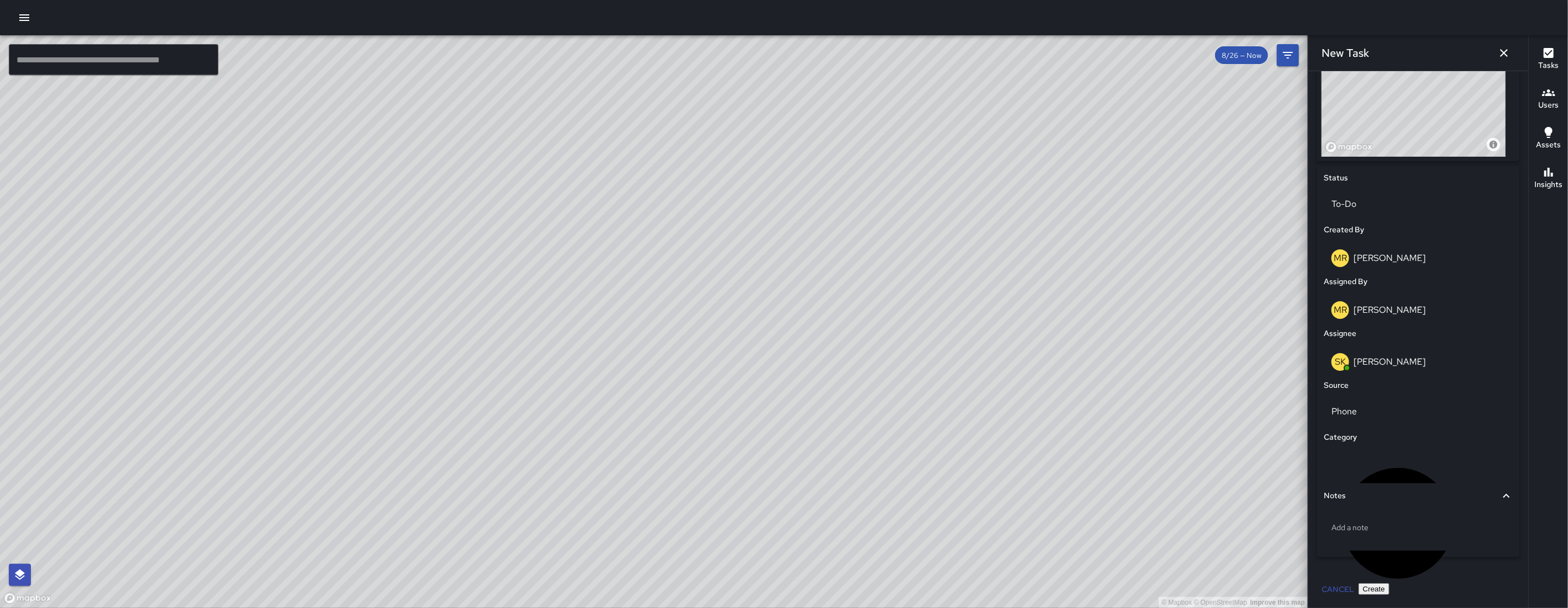
drag, startPoint x: 974, startPoint y: 482, endPoint x: 911, endPoint y: 449, distance: 71.1
click at [911, 450] on div "© Mapbox © OpenStreetMap Improve this map" at bounding box center [654, 321] width 1307 height 572
click at [1503, 53] on icon "button" at bounding box center [1504, 53] width 8 height 8
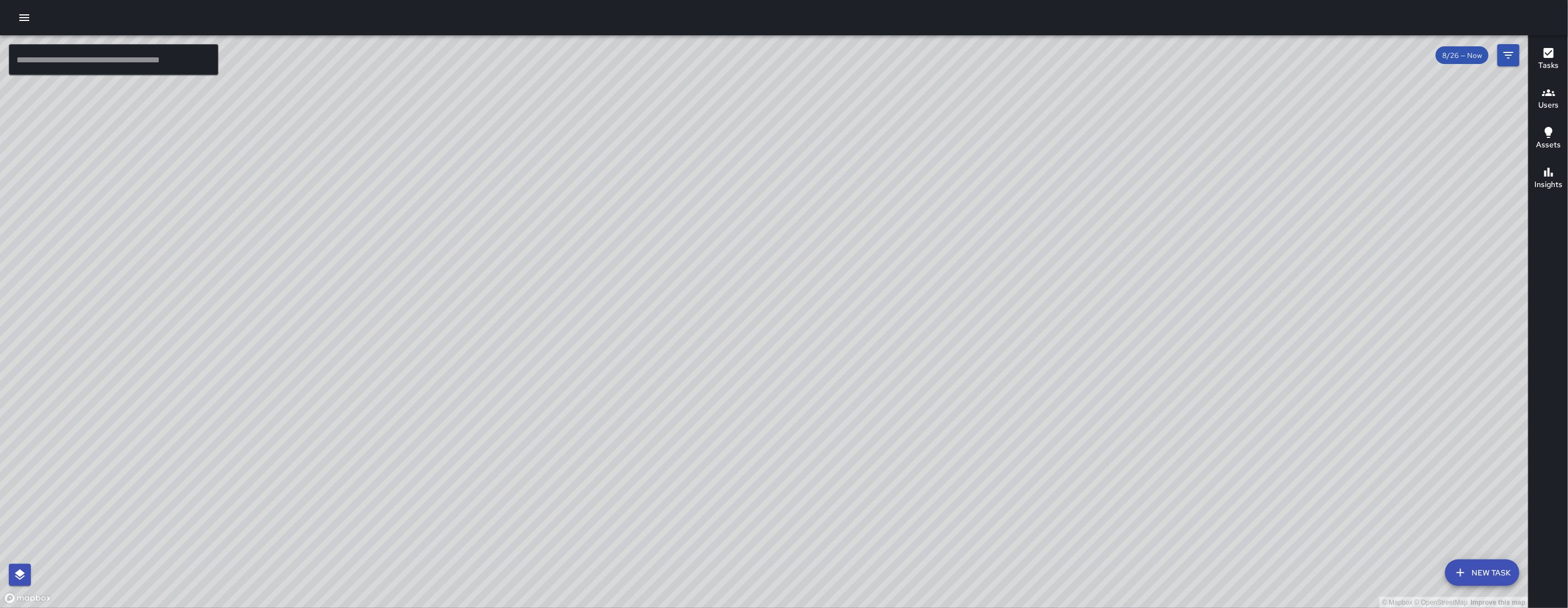
drag, startPoint x: 1260, startPoint y: 341, endPoint x: 1097, endPoint y: 309, distance: 166.1
click at [1098, 310] on div "© Mapbox © OpenStreetMap Improve this map" at bounding box center [764, 321] width 1528 height 572
click at [641, 235] on div "© Mapbox © OpenStreetMap Improve this map" at bounding box center [764, 321] width 1528 height 572
click at [667, 265] on div "© Mapbox © OpenStreetMap Improve this map" at bounding box center [764, 321] width 1528 height 572
click at [676, 303] on div "© Mapbox © OpenStreetMap Improve this map" at bounding box center [764, 321] width 1528 height 572
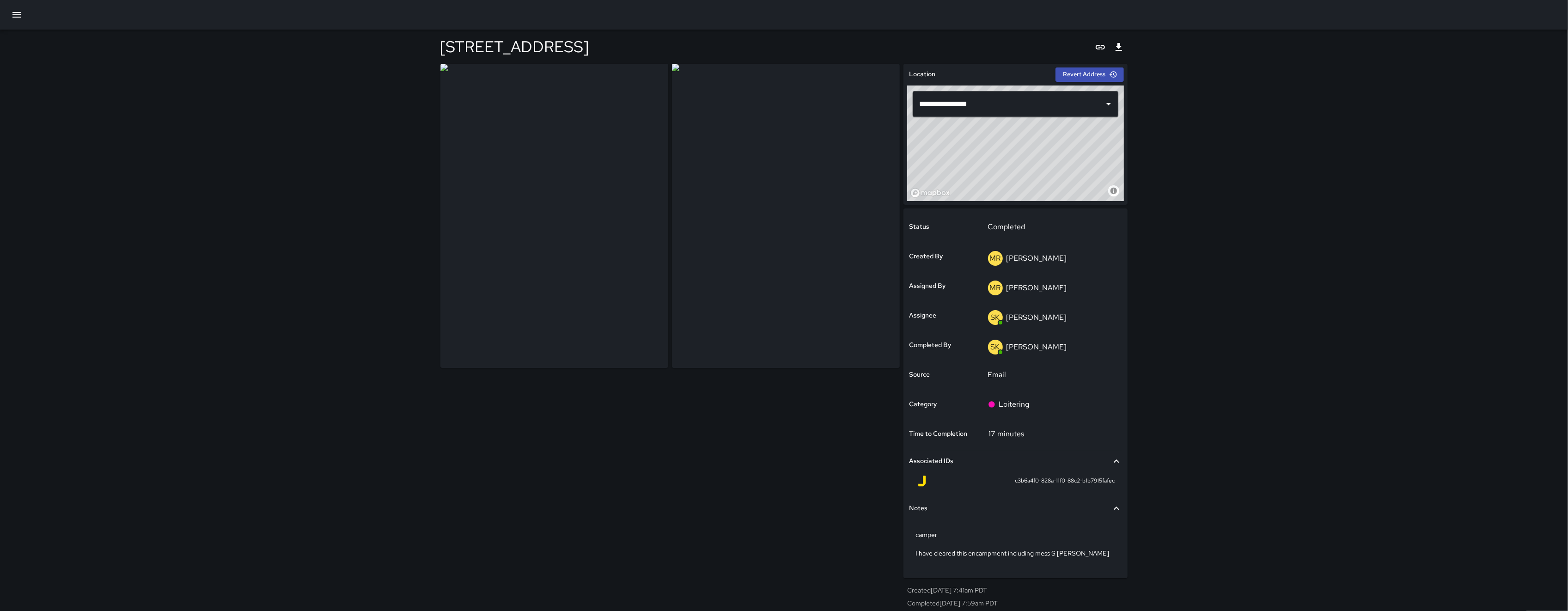
click at [852, 159] on img at bounding box center [786, 216] width 228 height 304
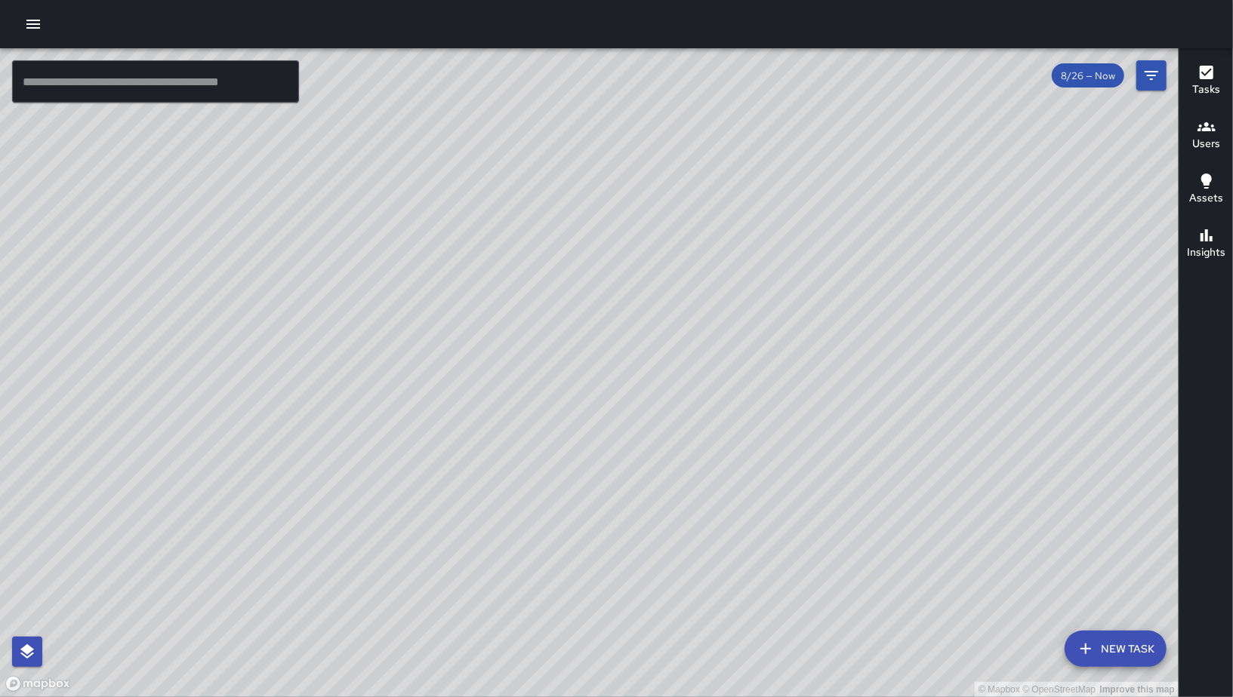
click at [748, 254] on div "© Mapbox © OpenStreetMap Improve this map MV Maclis Velasquez 201 Harriet Stree…" at bounding box center [589, 372] width 1178 height 649
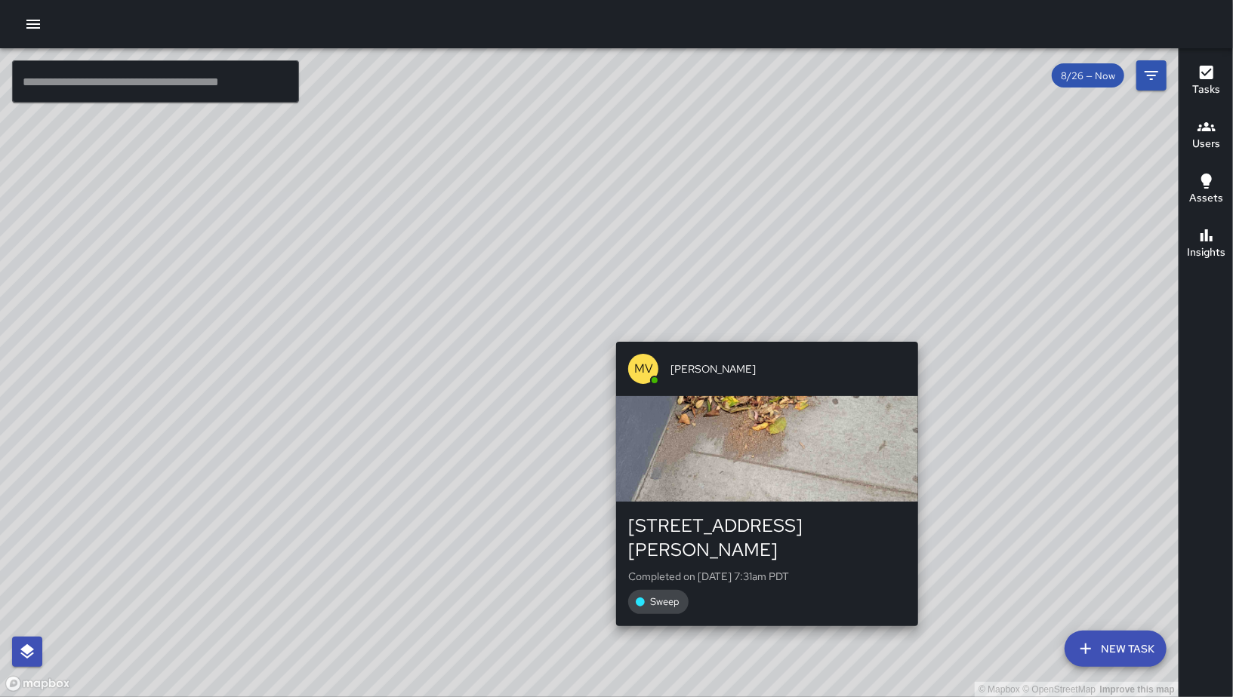
drag, startPoint x: 762, startPoint y: 334, endPoint x: 748, endPoint y: 297, distance: 39.4
click at [762, 334] on div "© Mapbox © OpenStreetMap Improve this map MV Maclis Velasquez 201 Harriet Stree…" at bounding box center [589, 372] width 1178 height 649
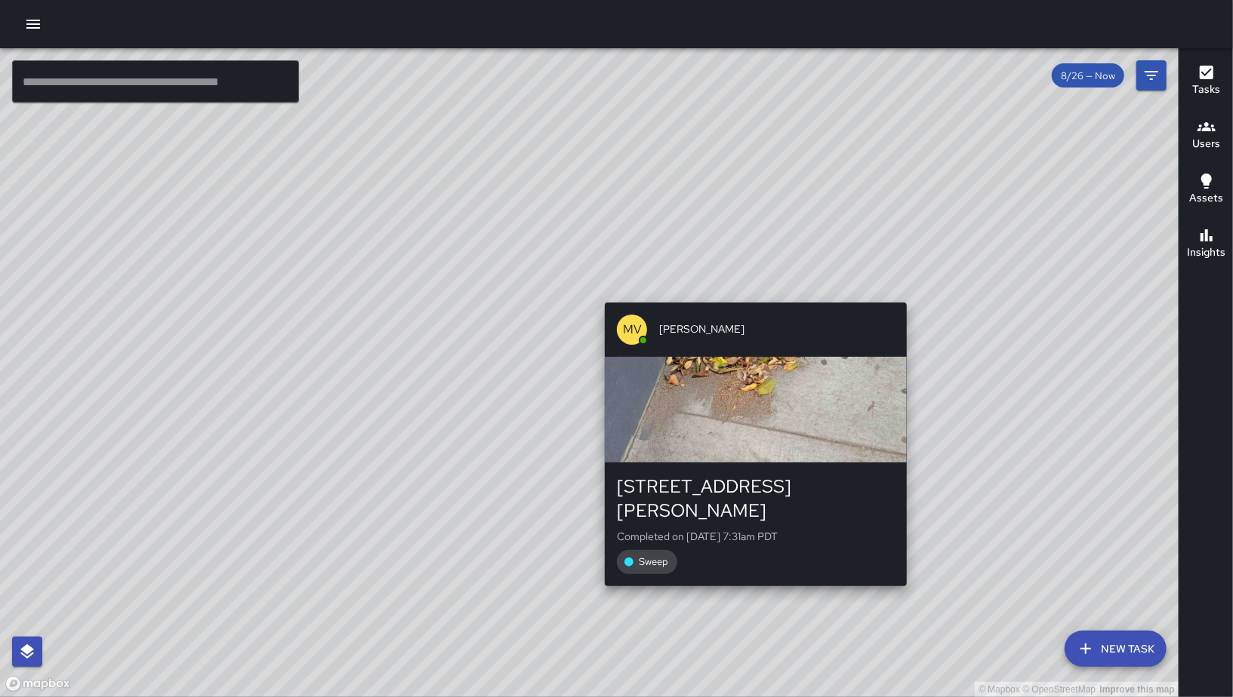
drag, startPoint x: 748, startPoint y: 297, endPoint x: 743, endPoint y: 269, distance: 28.3
click at [743, 269] on div "© Mapbox © OpenStreetMap Improve this map MV Maclis Velasquez 201 Harriet Stree…" at bounding box center [589, 372] width 1178 height 649
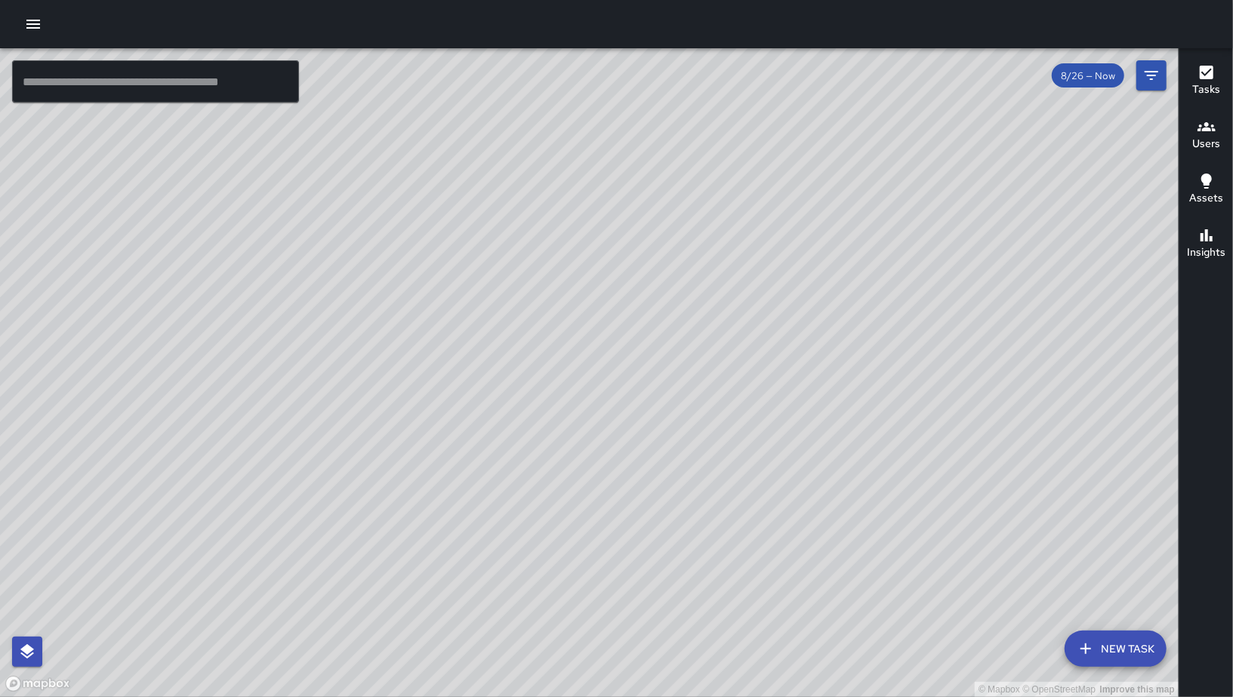
click at [1088, 645] on icon "button" at bounding box center [1085, 649] width 18 height 18
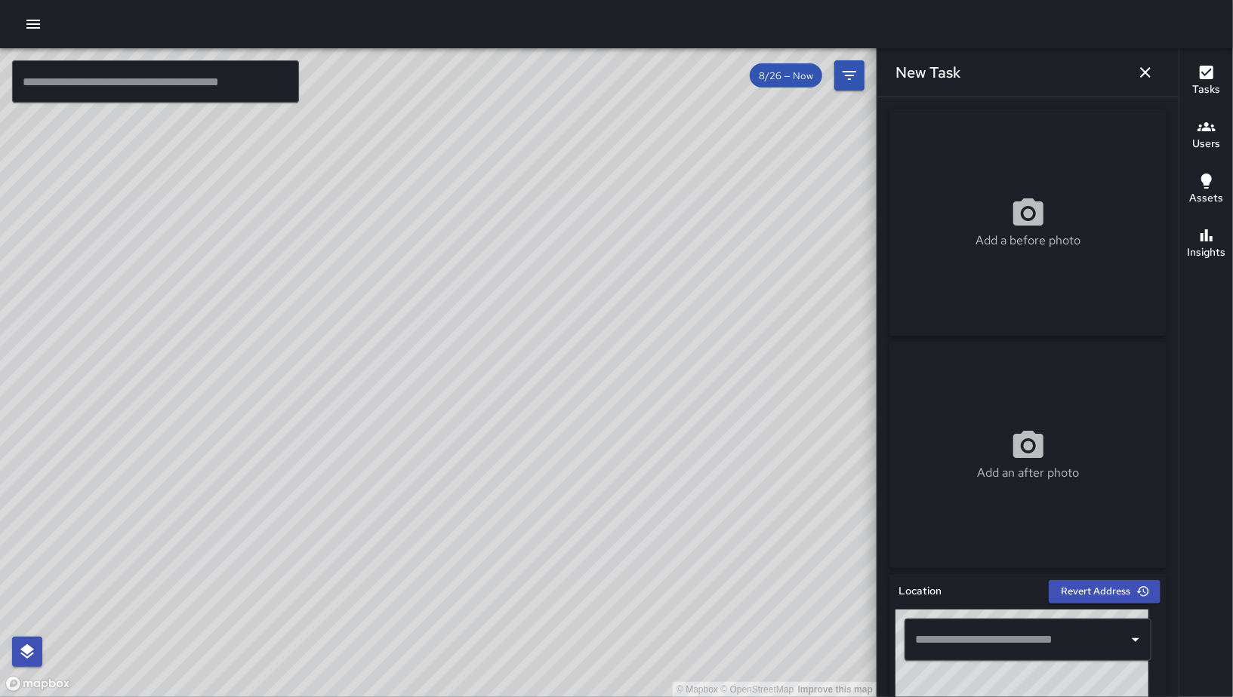
click at [993, 623] on div "​" at bounding box center [1027, 640] width 247 height 42
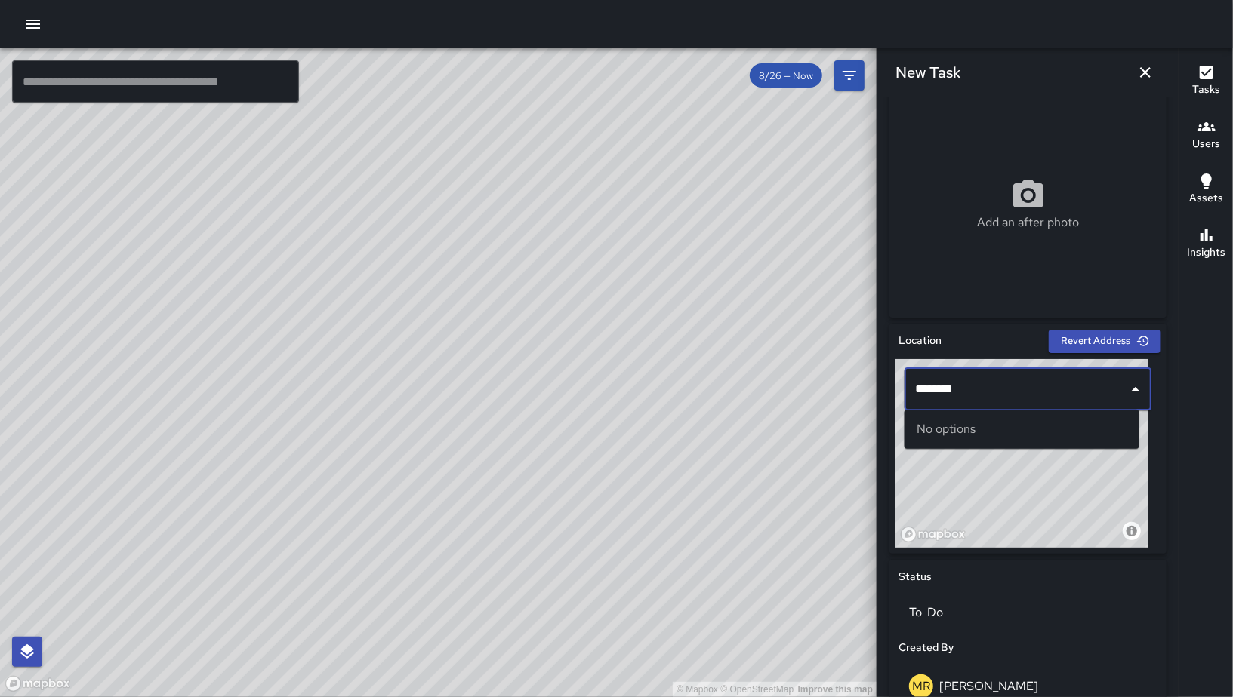
scroll to position [263, 0]
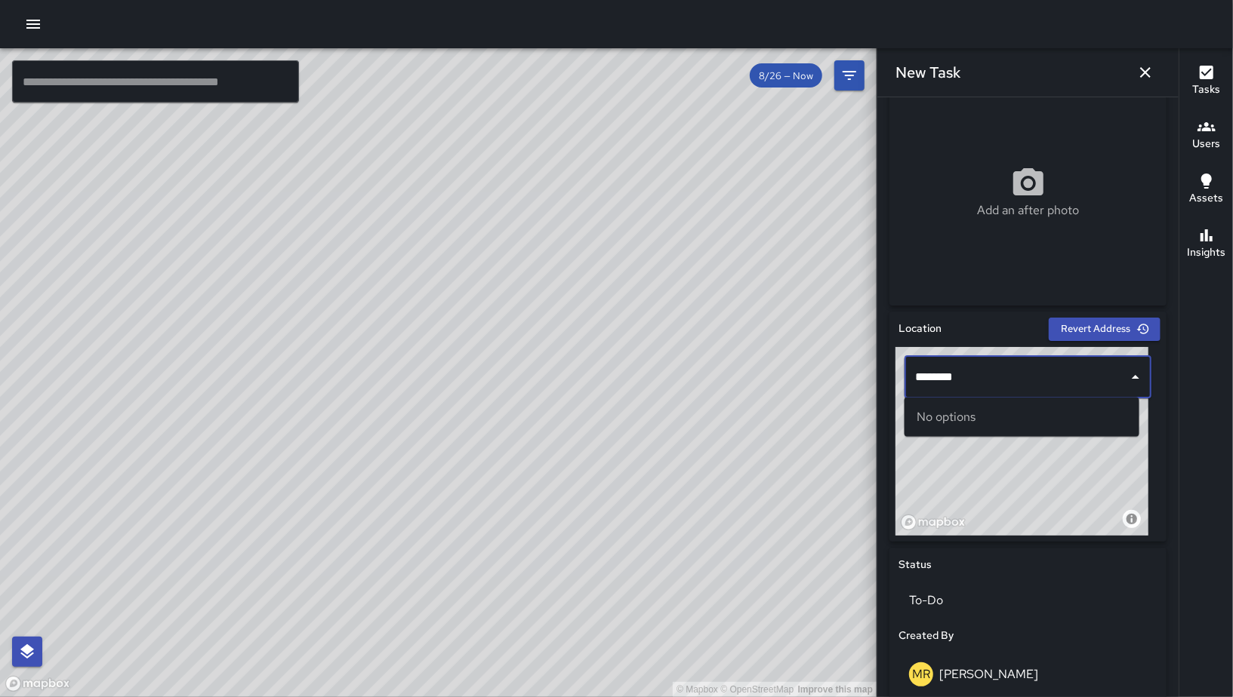
click at [937, 376] on input "********" at bounding box center [1016, 377] width 211 height 29
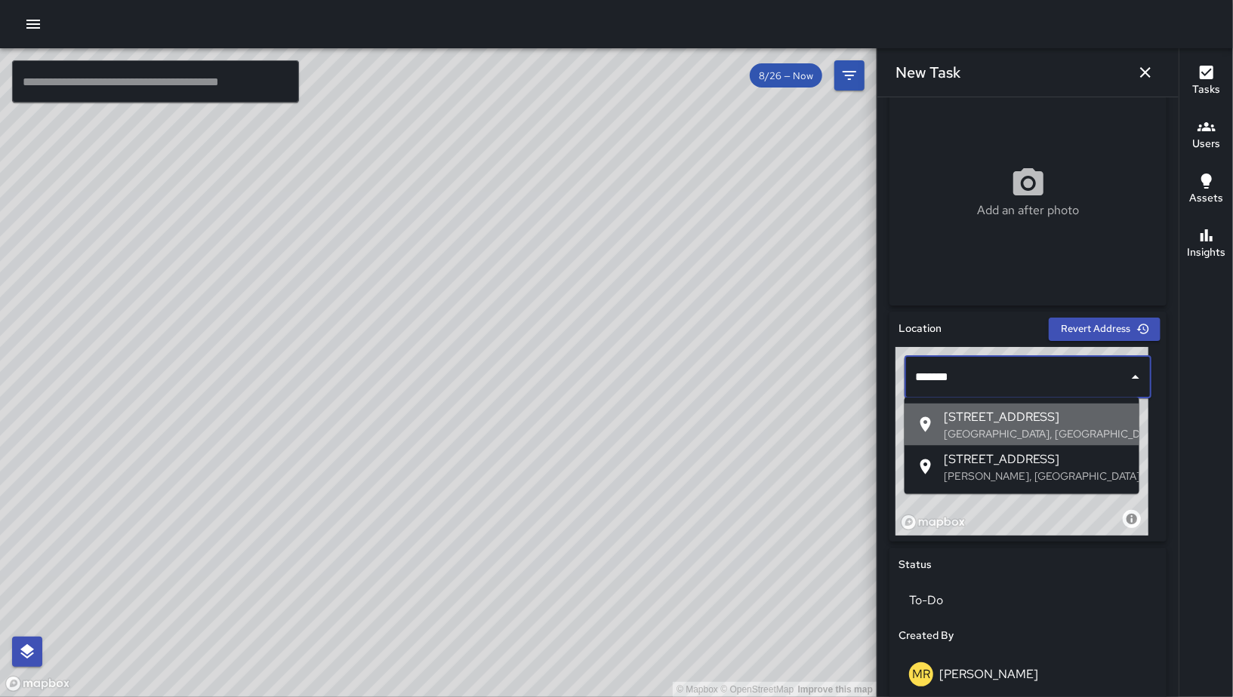
click at [981, 417] on span "[STREET_ADDRESS]" at bounding box center [1034, 417] width 183 height 18
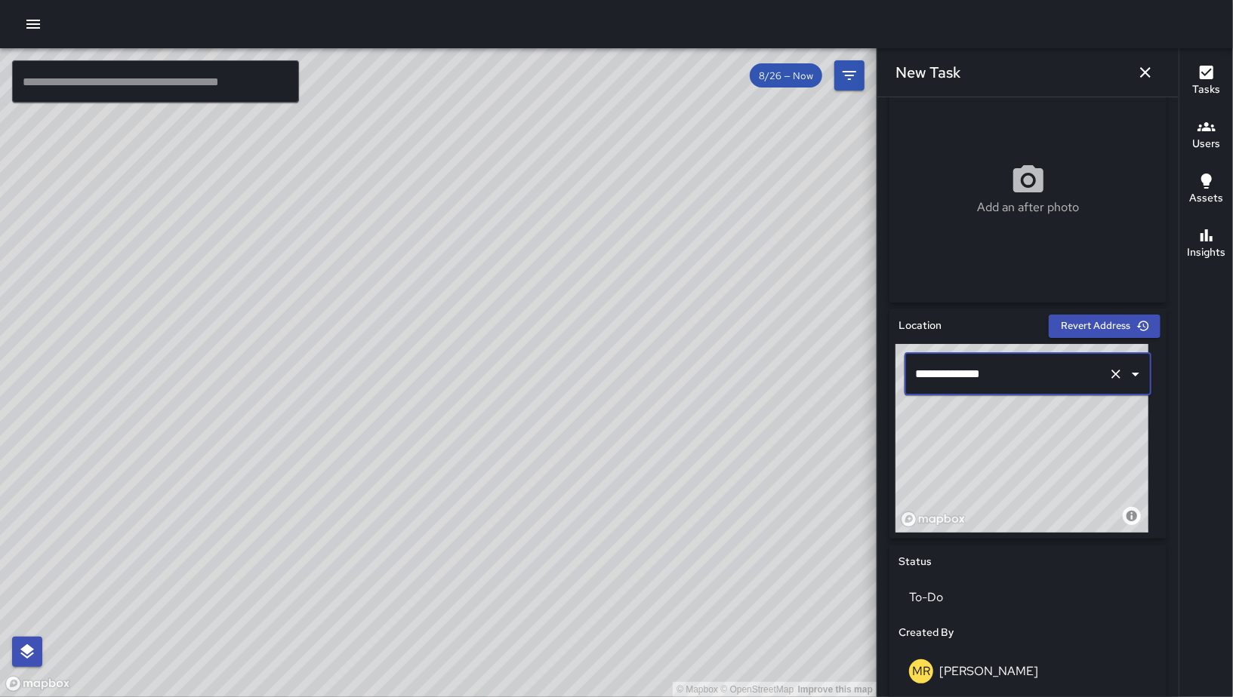
scroll to position [266, 0]
type input "**********"
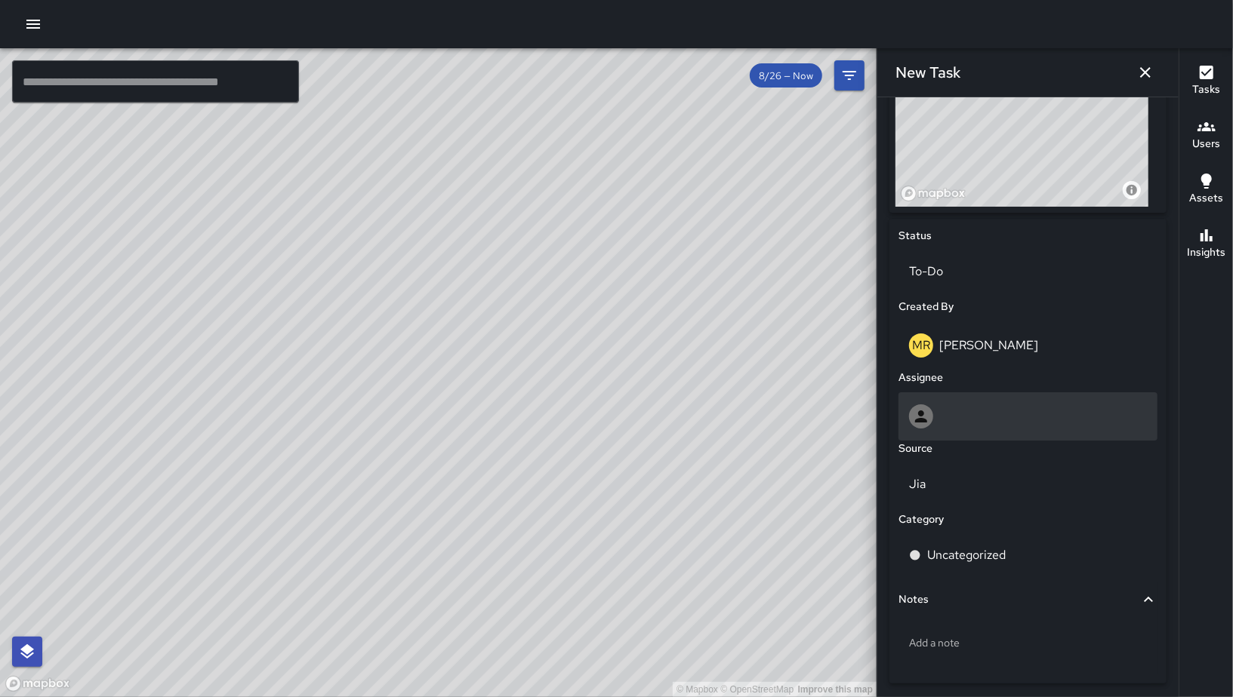
click at [1001, 420] on div at bounding box center [1028, 417] width 238 height 24
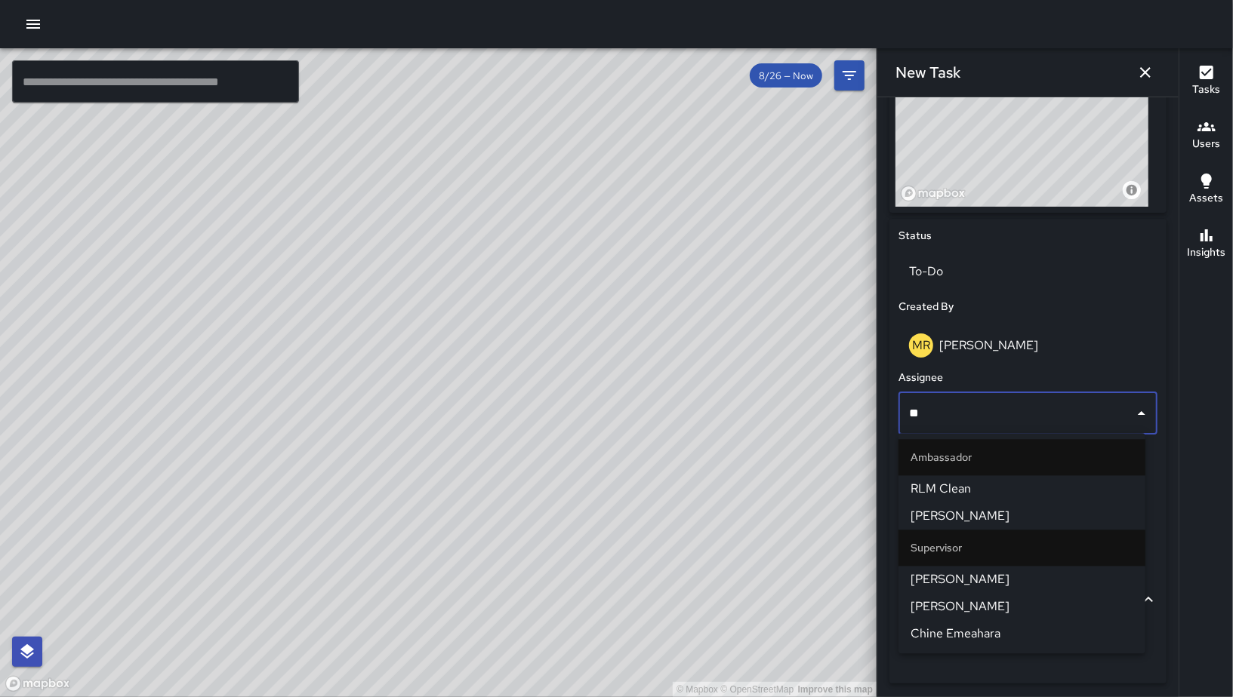
type input "*"
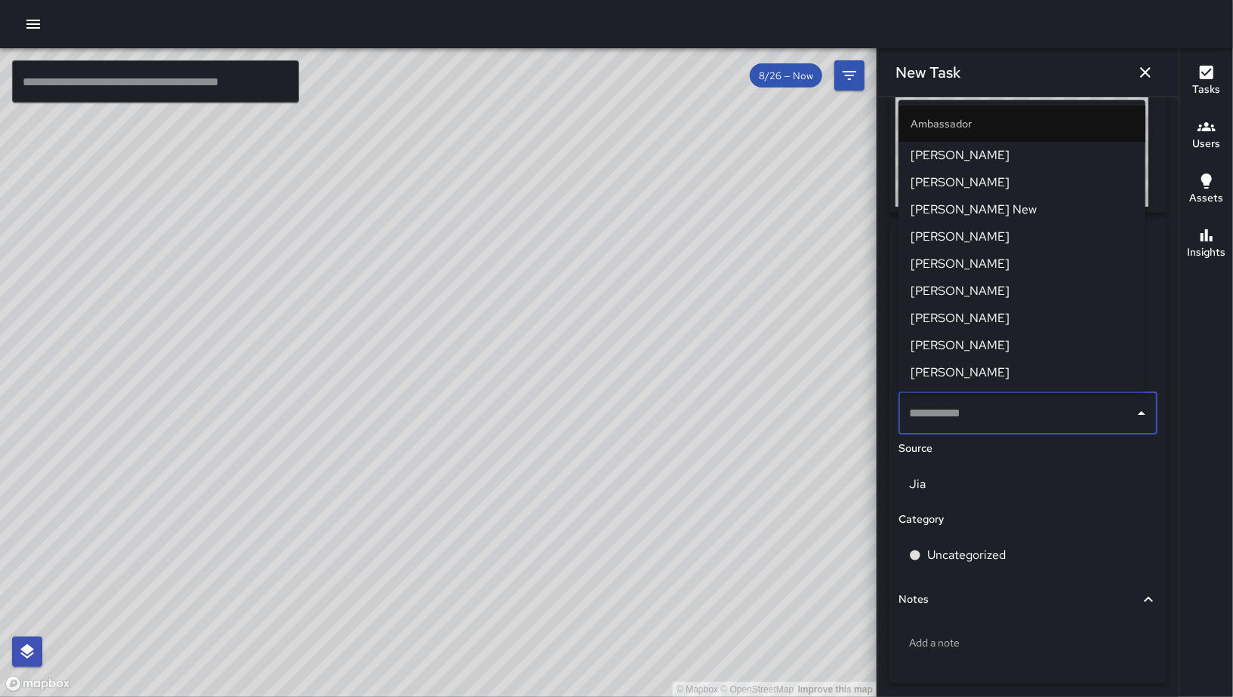
click at [722, 252] on div "© Mapbox © OpenStreetMap Improve this map" at bounding box center [438, 372] width 876 height 649
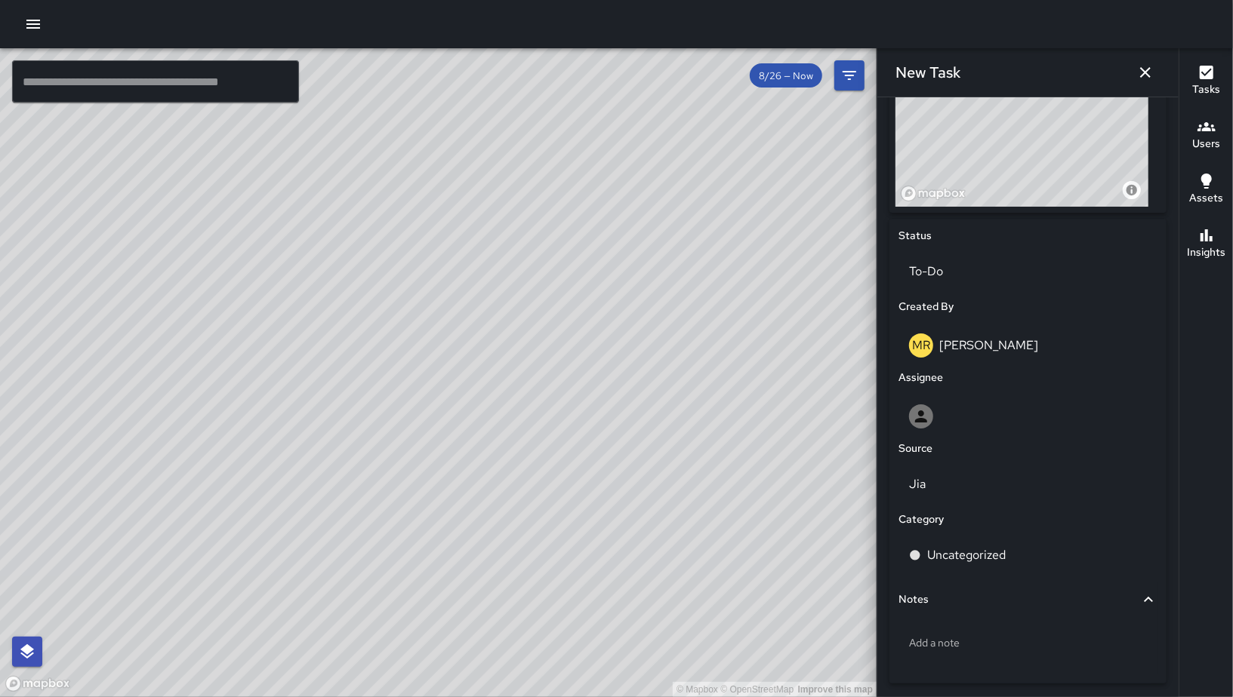
click at [1149, 74] on icon "button" at bounding box center [1145, 72] width 18 height 18
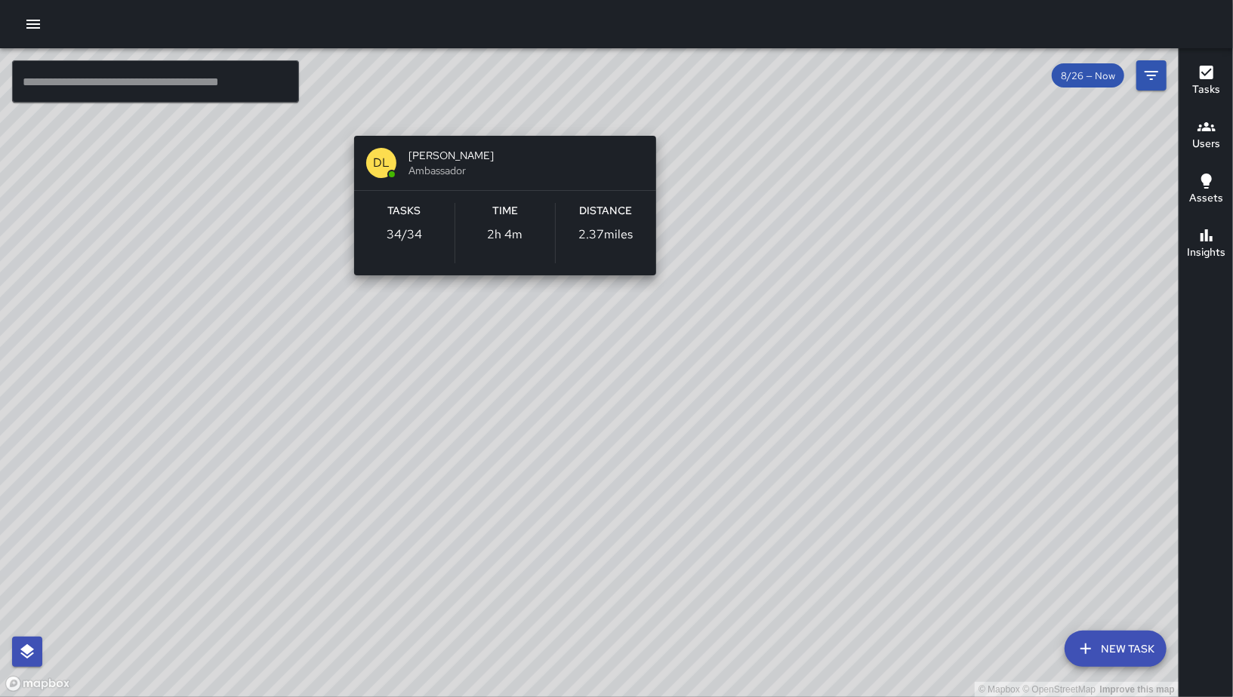
click at [501, 122] on div "© Mapbox © OpenStreetMap Improve this map DL Damariye Lewis Ambassador Tasks 34…" at bounding box center [589, 372] width 1178 height 649
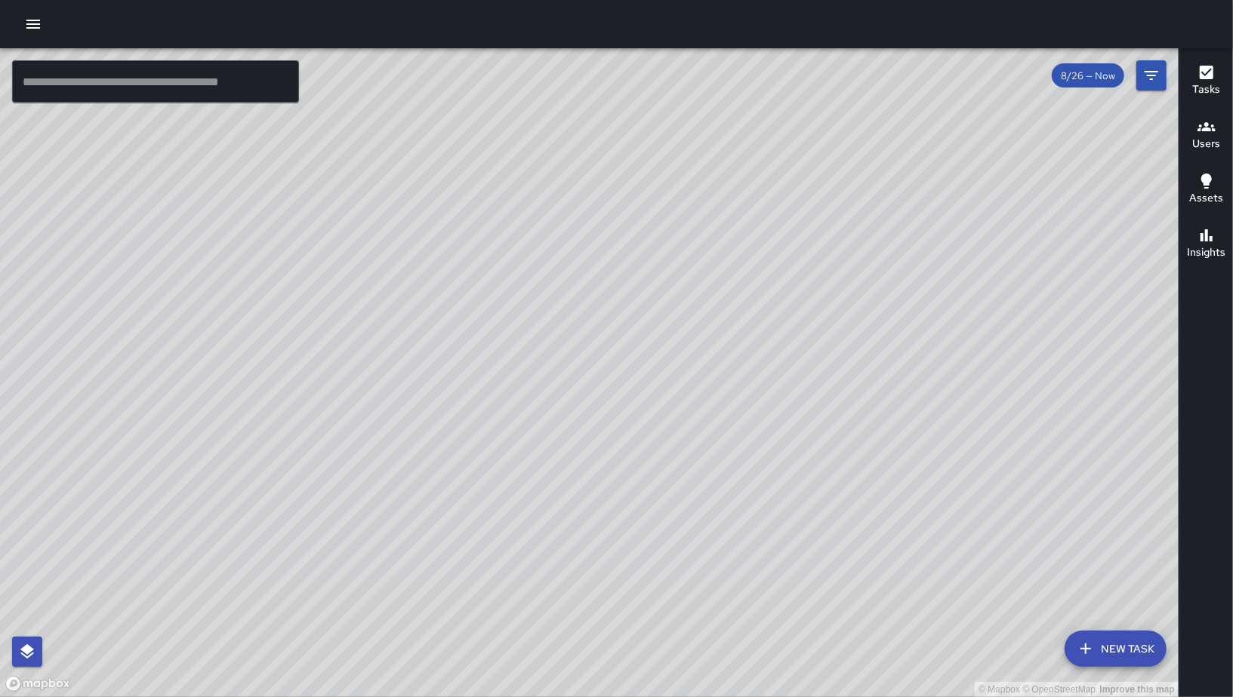
click at [387, 577] on div "© Mapbox © OpenStreetMap Improve this map" at bounding box center [589, 372] width 1178 height 649
drag, startPoint x: 402, startPoint y: 496, endPoint x: 442, endPoint y: 543, distance: 61.6
click at [442, 537] on div "© Mapbox © OpenStreetMap Improve this map" at bounding box center [589, 372] width 1178 height 649
click at [442, 542] on div "© Mapbox © OpenStreetMap Improve this map" at bounding box center [589, 372] width 1178 height 649
click at [442, 547] on div "© Mapbox © OpenStreetMap Improve this map" at bounding box center [589, 372] width 1178 height 649
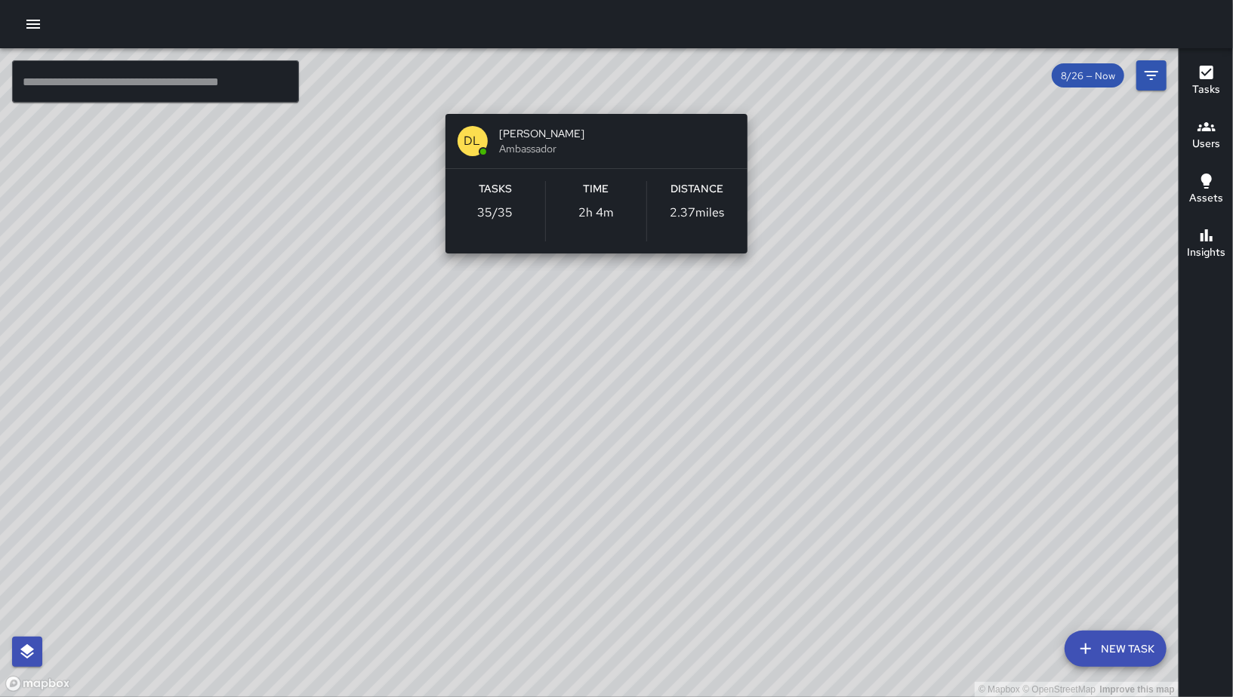
click at [583, 95] on div "© Mapbox © OpenStreetMap Improve this map DL Damariye Lewis Ambassador Tasks 35…" at bounding box center [589, 372] width 1178 height 649
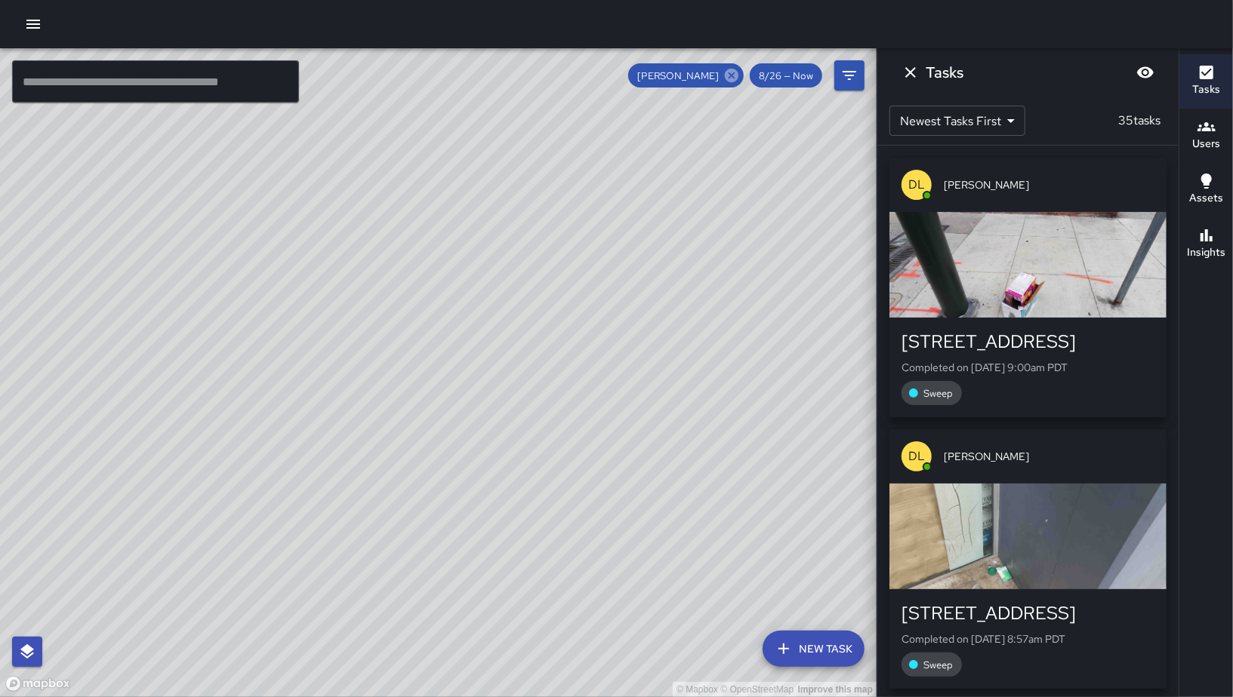
click at [737, 75] on icon at bounding box center [732, 76] width 14 height 14
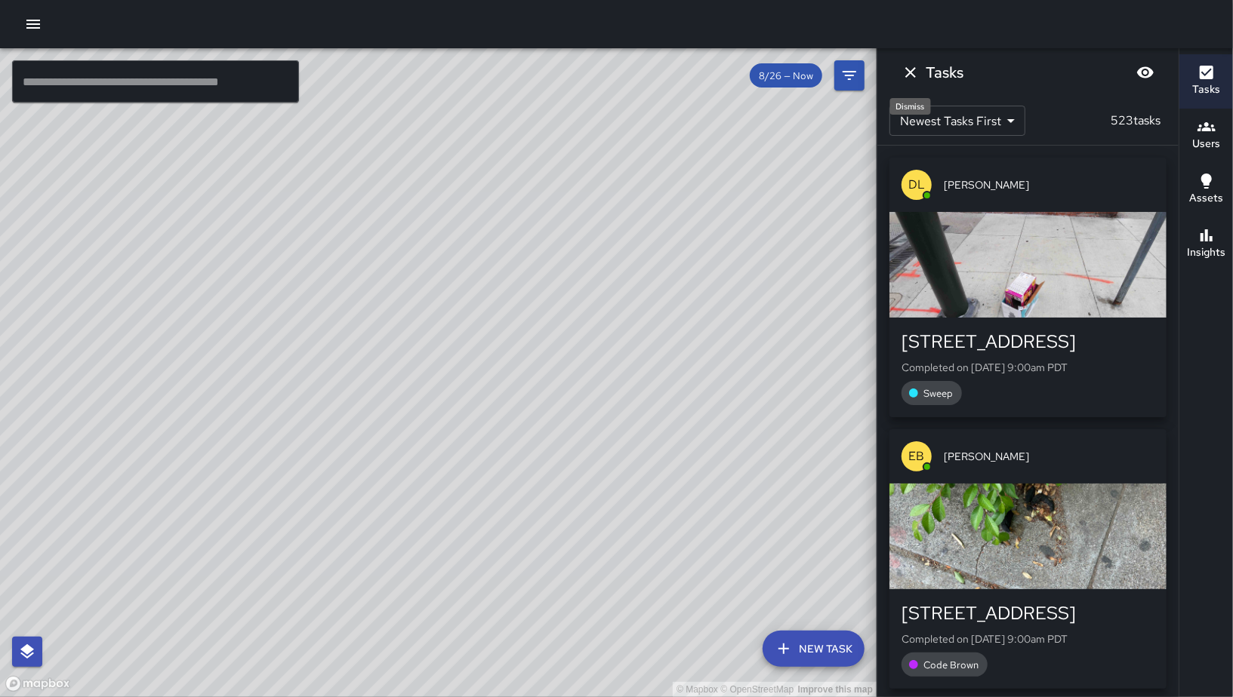
click at [912, 64] on icon "Dismiss" at bounding box center [910, 72] width 18 height 18
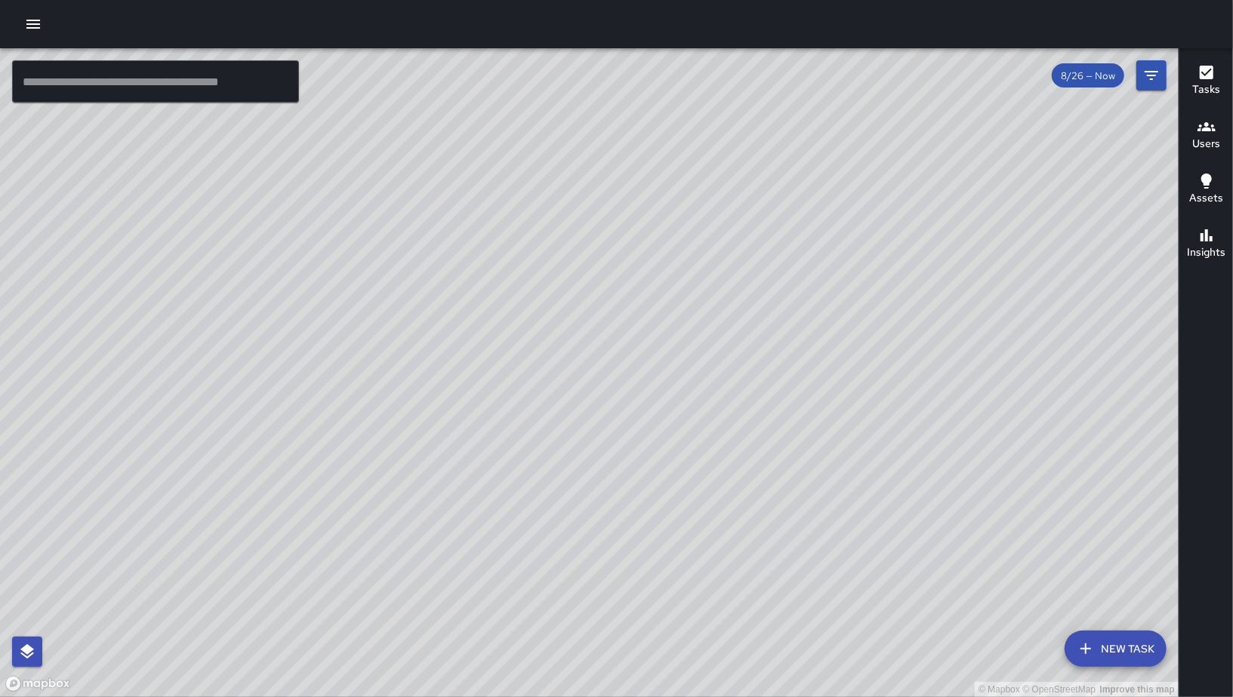
click at [1123, 652] on button "New Task" at bounding box center [1115, 649] width 102 height 36
click at [1123, 652] on div "© Mapbox © OpenStreetMap Improve this map" at bounding box center [589, 372] width 1178 height 649
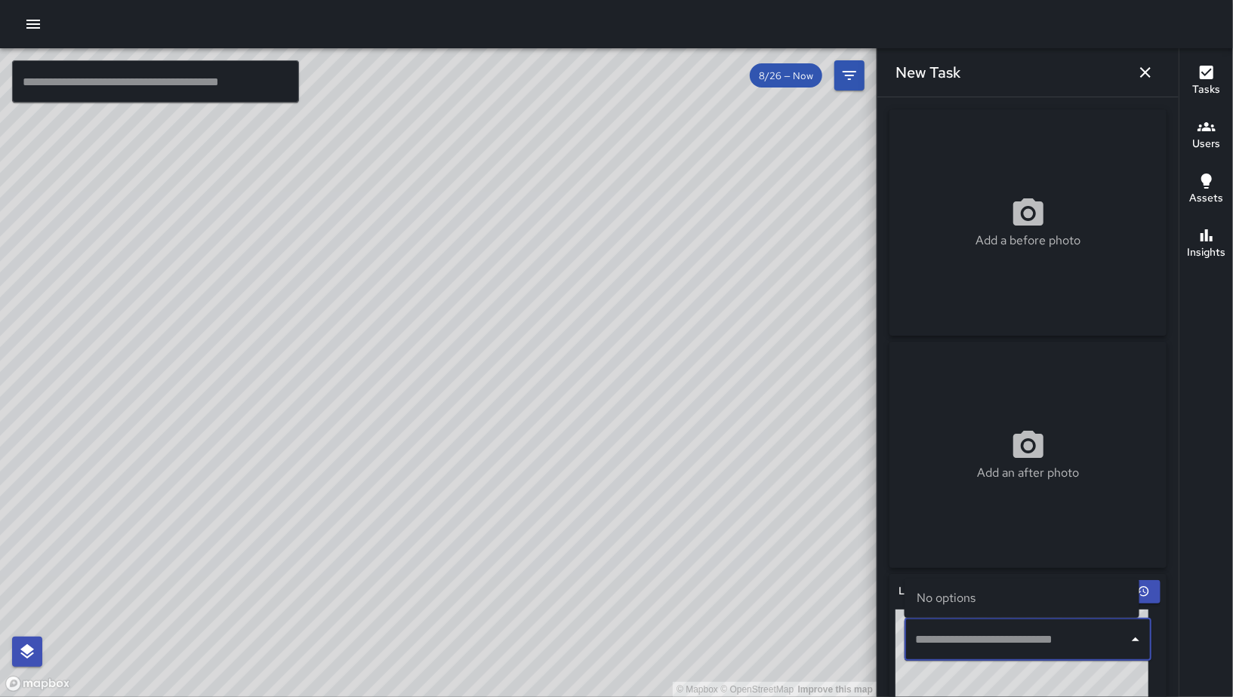
click at [995, 652] on input "text" at bounding box center [1016, 640] width 211 height 29
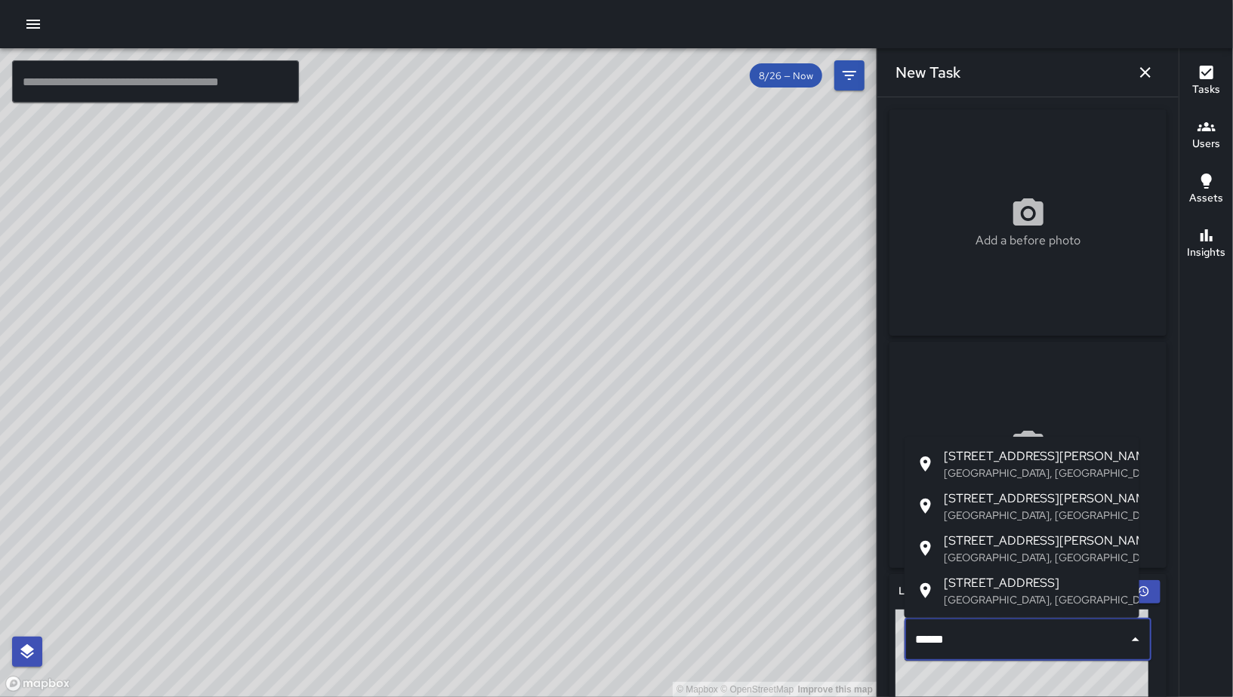
click at [972, 521] on p "[GEOGRAPHIC_DATA], [GEOGRAPHIC_DATA], [GEOGRAPHIC_DATA]" at bounding box center [1034, 515] width 183 height 15
type input "**********"
click at [972, 522] on div "Add an after photo" at bounding box center [1027, 455] width 277 height 226
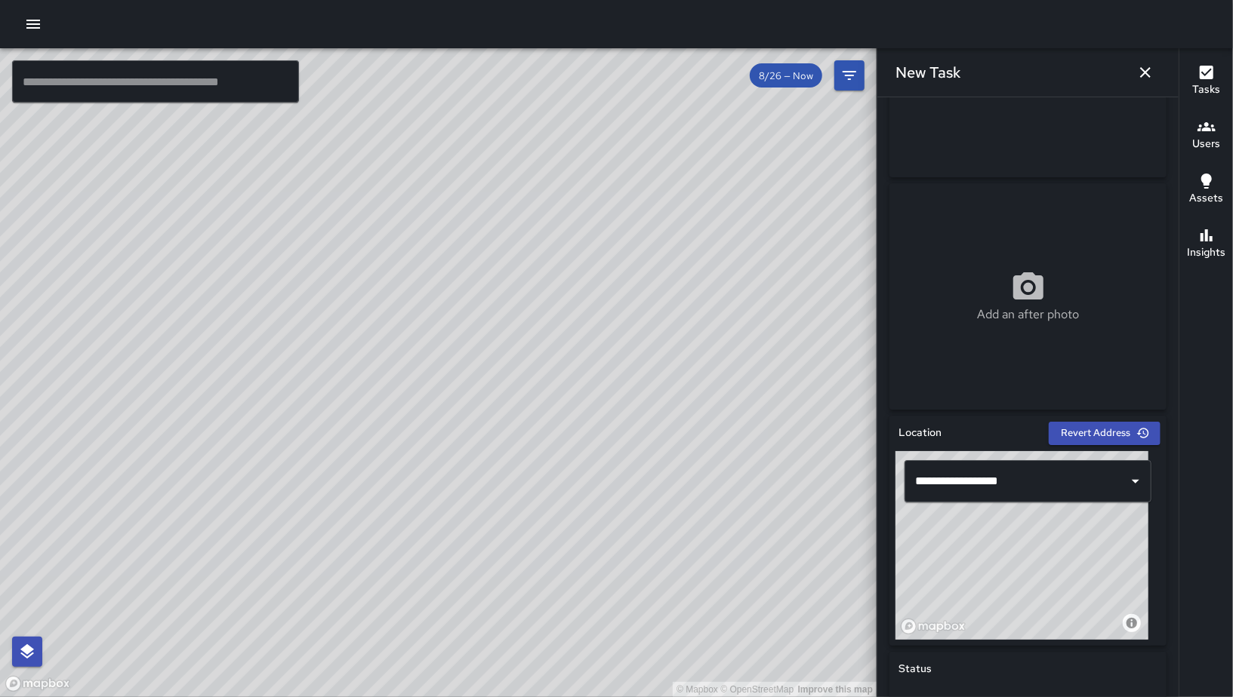
scroll to position [561, 0]
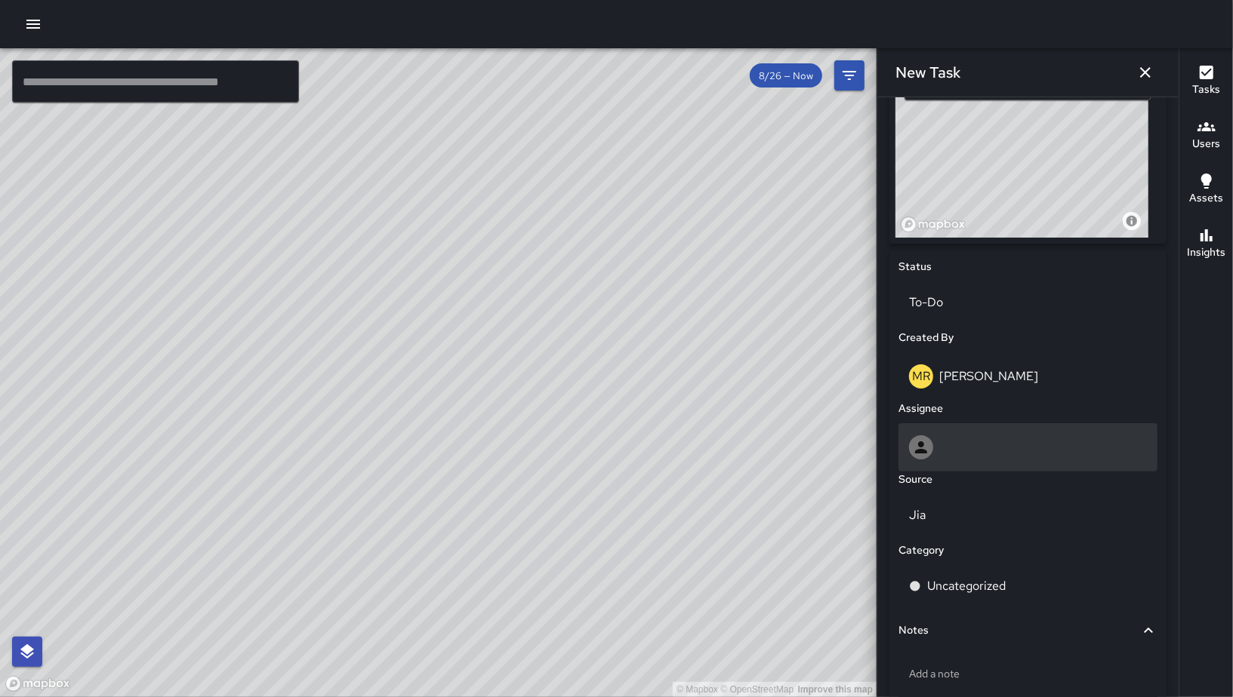
click at [986, 426] on div at bounding box center [1027, 447] width 259 height 48
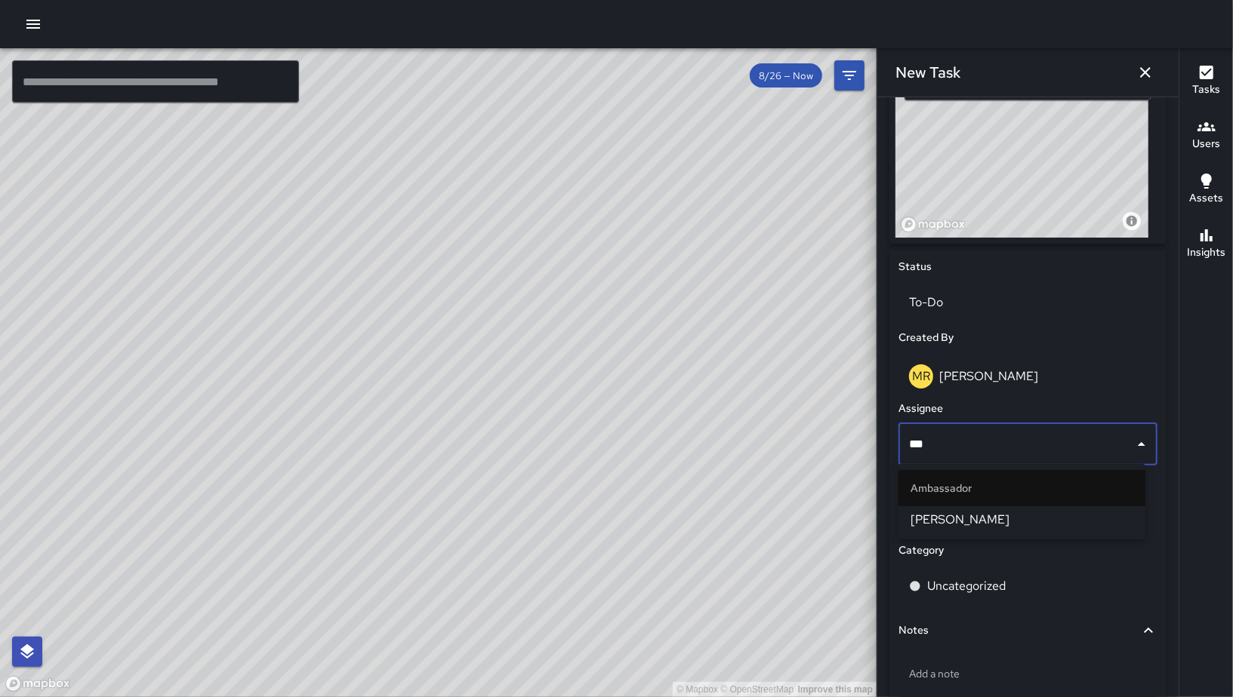
type input "****"
click at [992, 511] on span "[PERSON_NAME]" at bounding box center [1021, 520] width 223 height 18
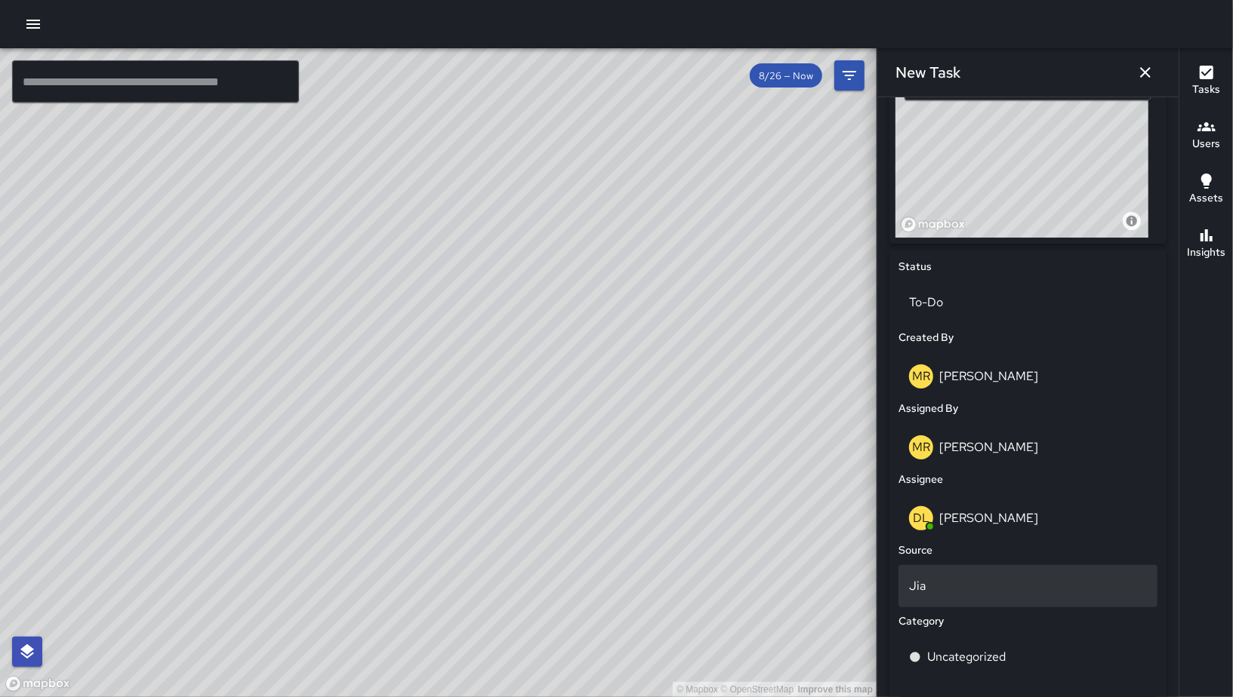
click at [963, 565] on div "Jia" at bounding box center [1027, 586] width 259 height 42
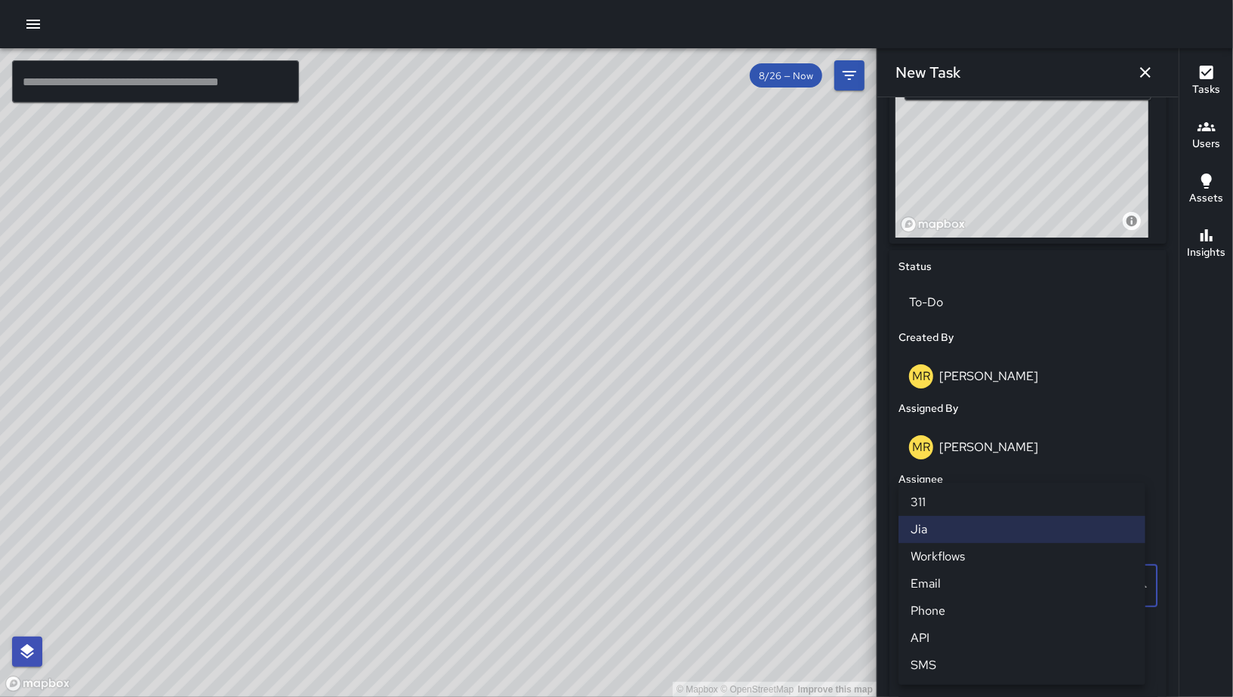
click at [950, 585] on li "Email" at bounding box center [1021, 584] width 247 height 27
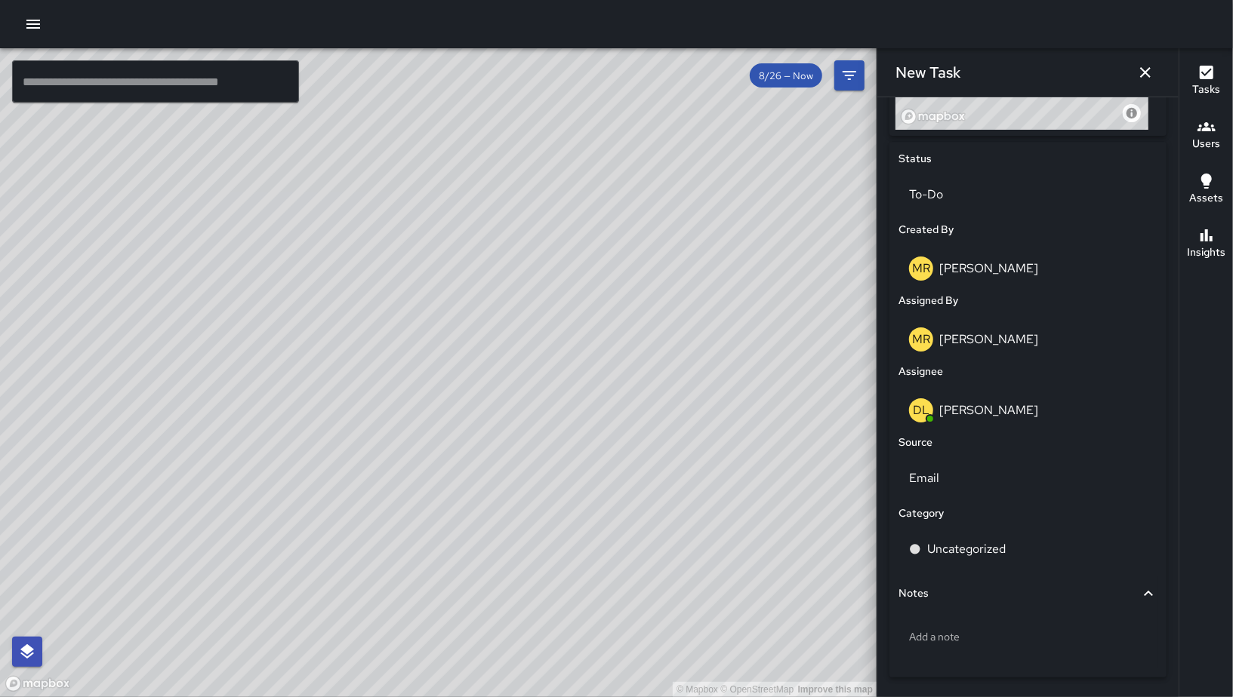
scroll to position [717, 0]
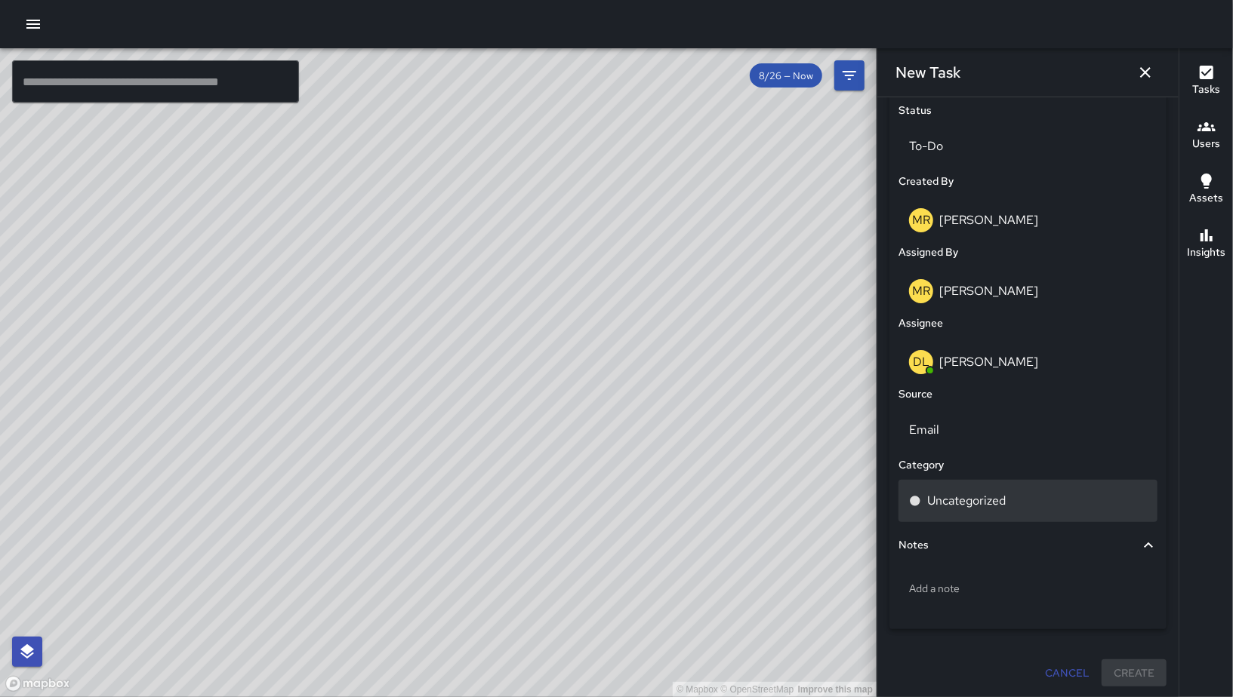
click at [947, 482] on div "Uncategorized" at bounding box center [1027, 501] width 259 height 42
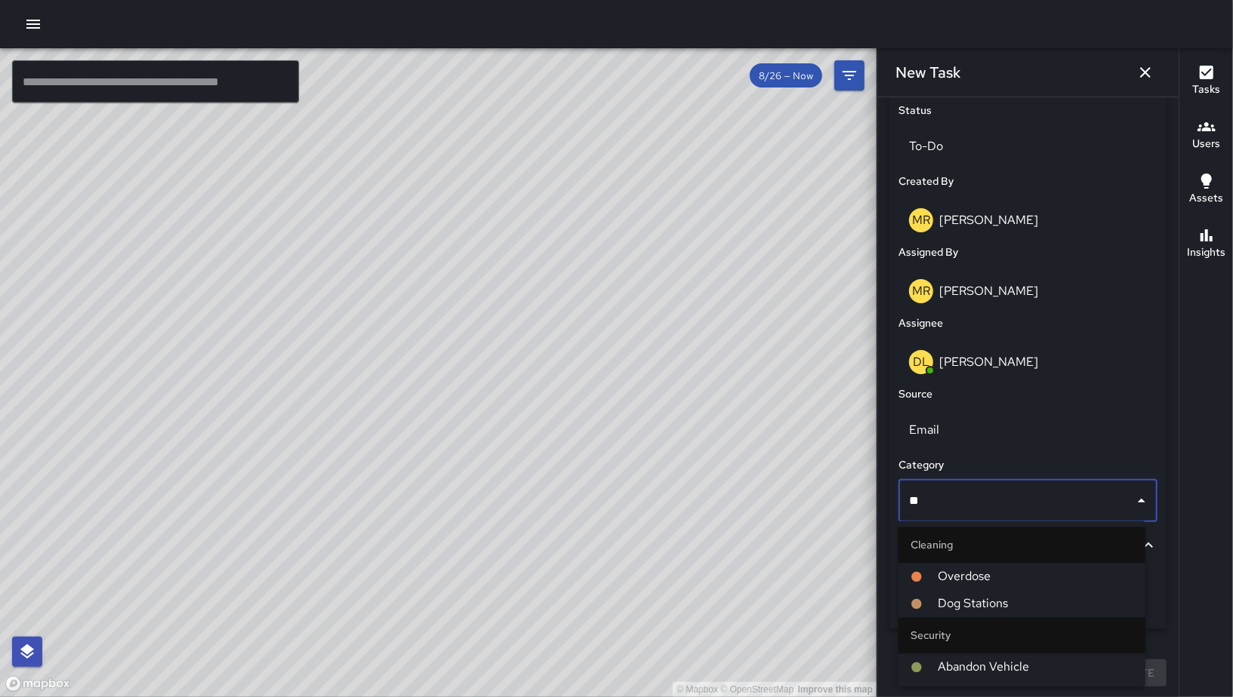
type input "***"
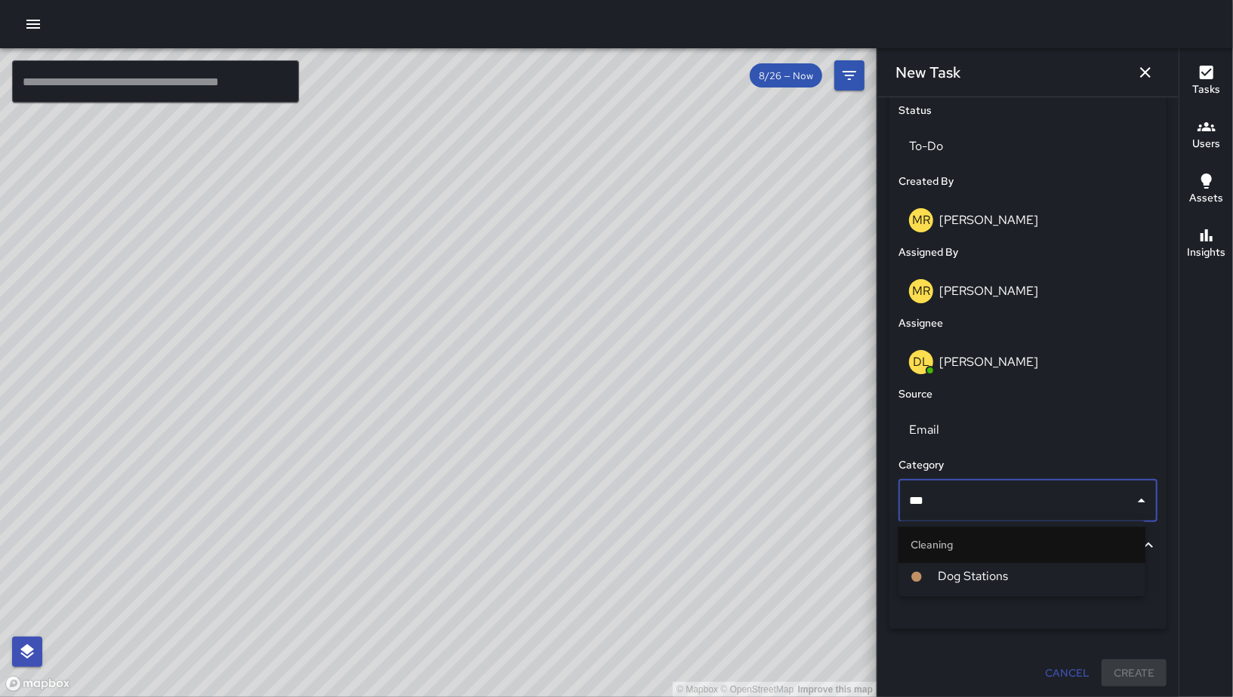
click at [957, 577] on span "Dog Stations" at bounding box center [1034, 577] width 195 height 18
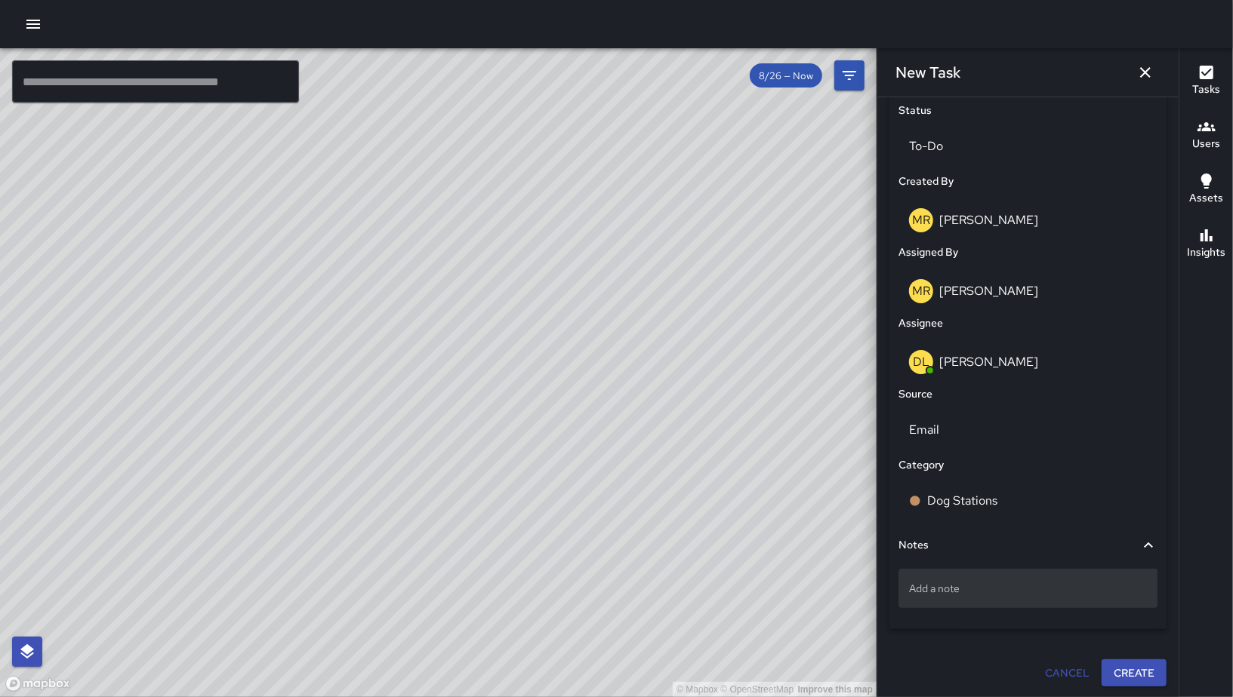
click at [955, 573] on div "Add a note" at bounding box center [1027, 588] width 259 height 39
click at [735, 330] on div "© Mapbox © OpenStreetMap Improve this map" at bounding box center [438, 372] width 876 height 649
drag, startPoint x: 721, startPoint y: 341, endPoint x: 676, endPoint y: 368, distance: 52.2
click at [686, 362] on div "© Mapbox © OpenStreetMap Improve this map" at bounding box center [438, 372] width 876 height 649
click at [676, 368] on div "© Mapbox © OpenStreetMap Improve this map" at bounding box center [438, 372] width 876 height 649
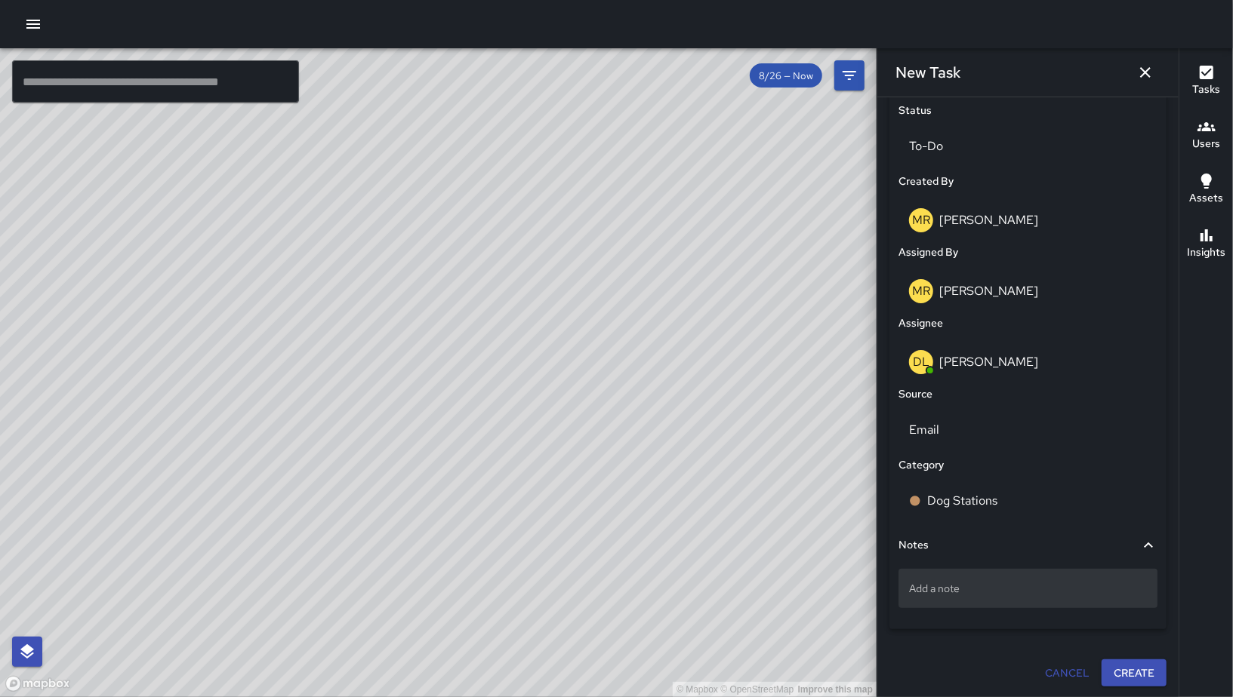
click at [937, 602] on div "Add a note" at bounding box center [1027, 588] width 259 height 39
type textarea "**********"
click at [1119, 678] on button "Create" at bounding box center [1133, 674] width 65 height 28
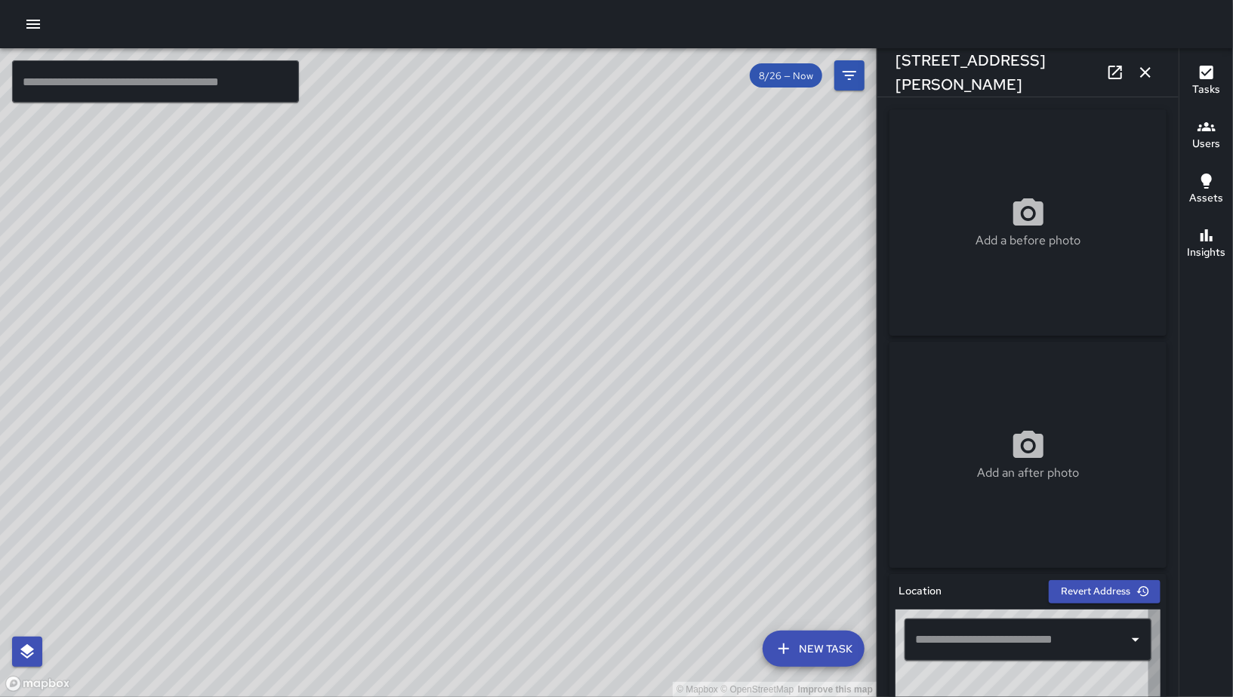
type input "**********"
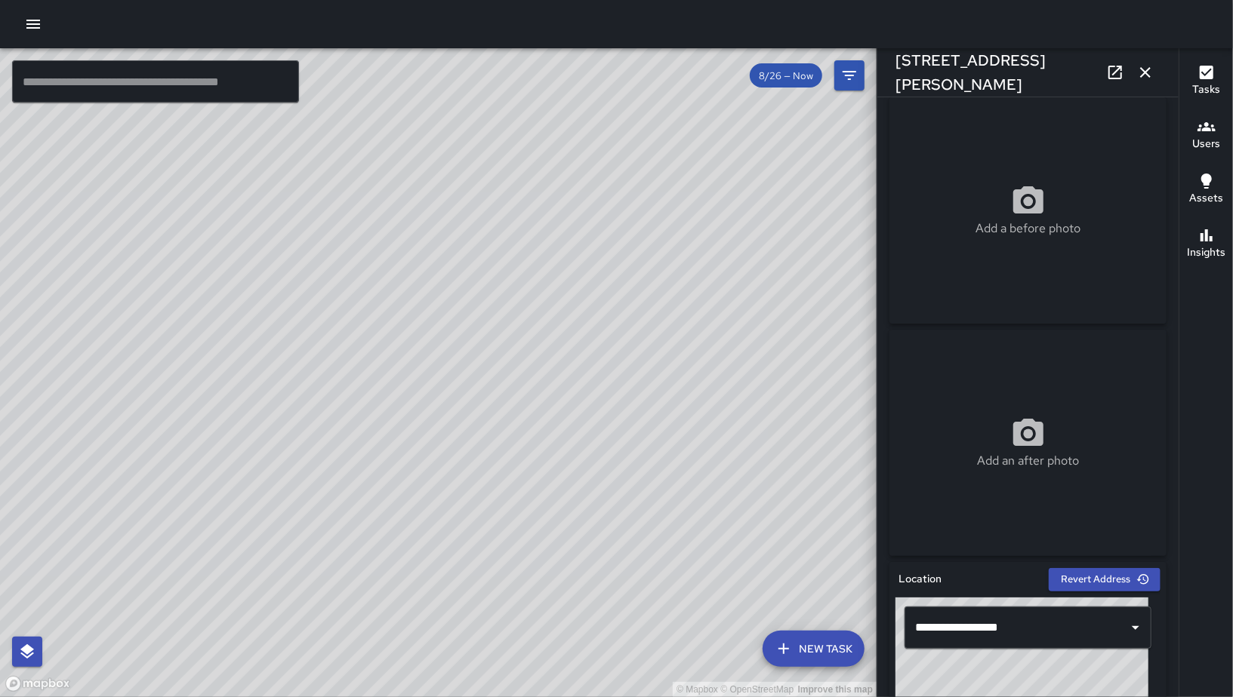
scroll to position [27, 0]
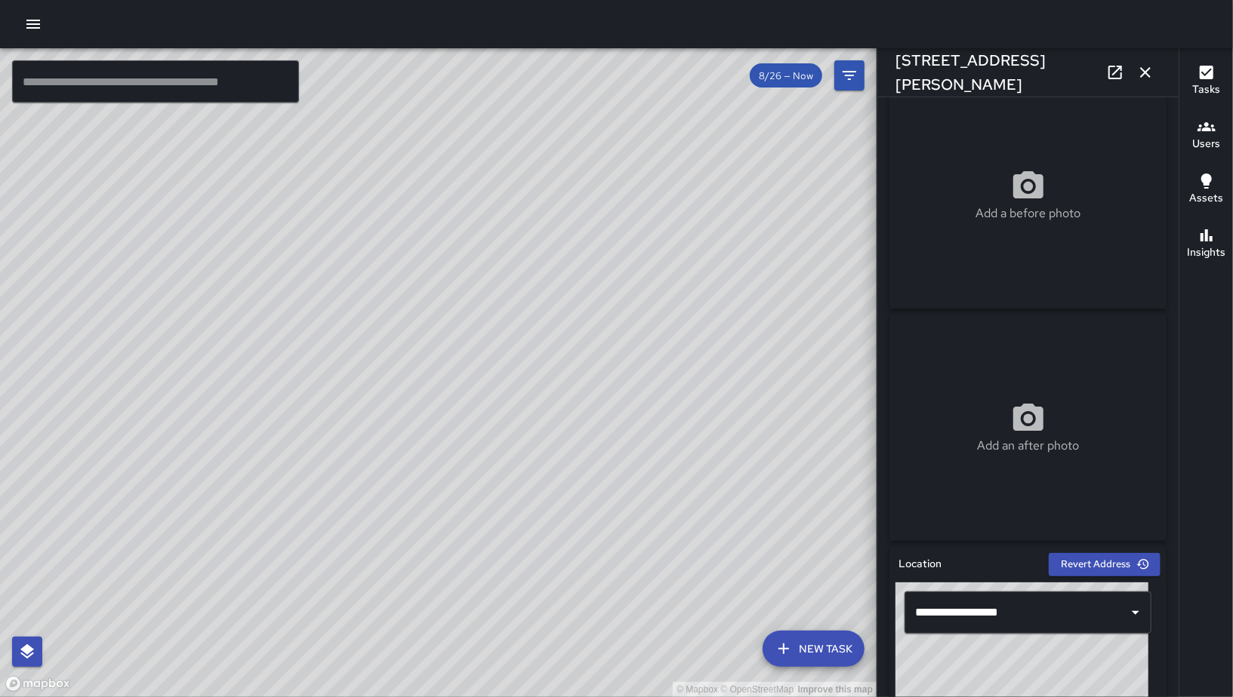
click at [484, 506] on div "© Mapbox © OpenStreetMap Improve this map" at bounding box center [438, 372] width 876 height 649
drag, startPoint x: 468, startPoint y: 498, endPoint x: 460, endPoint y: 491, distance: 10.2
click at [460, 491] on div "© Mapbox © OpenStreetMap Improve this map" at bounding box center [438, 372] width 876 height 649
drag, startPoint x: 502, startPoint y: 476, endPoint x: 460, endPoint y: 449, distance: 49.6
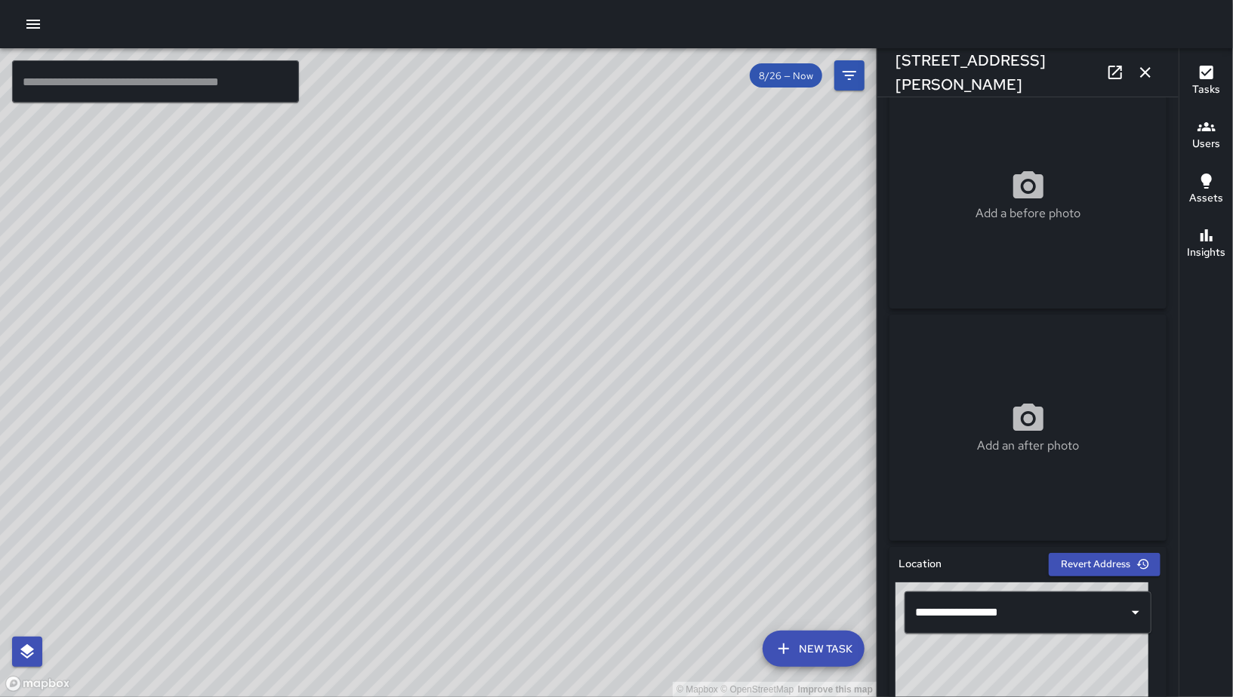
click at [430, 497] on div "© Mapbox © OpenStreetMap Improve this map" at bounding box center [438, 372] width 876 height 649
click at [445, 465] on div "© Mapbox © OpenStreetMap Improve this map" at bounding box center [438, 372] width 876 height 649
drag, startPoint x: 381, startPoint y: 466, endPoint x: 368, endPoint y: 468, distance: 13.8
click at [377, 466] on div "© Mapbox © OpenStreetMap Improve this map" at bounding box center [438, 372] width 876 height 649
click at [373, 466] on div "© Mapbox © OpenStreetMap Improve this map" at bounding box center [438, 372] width 876 height 649
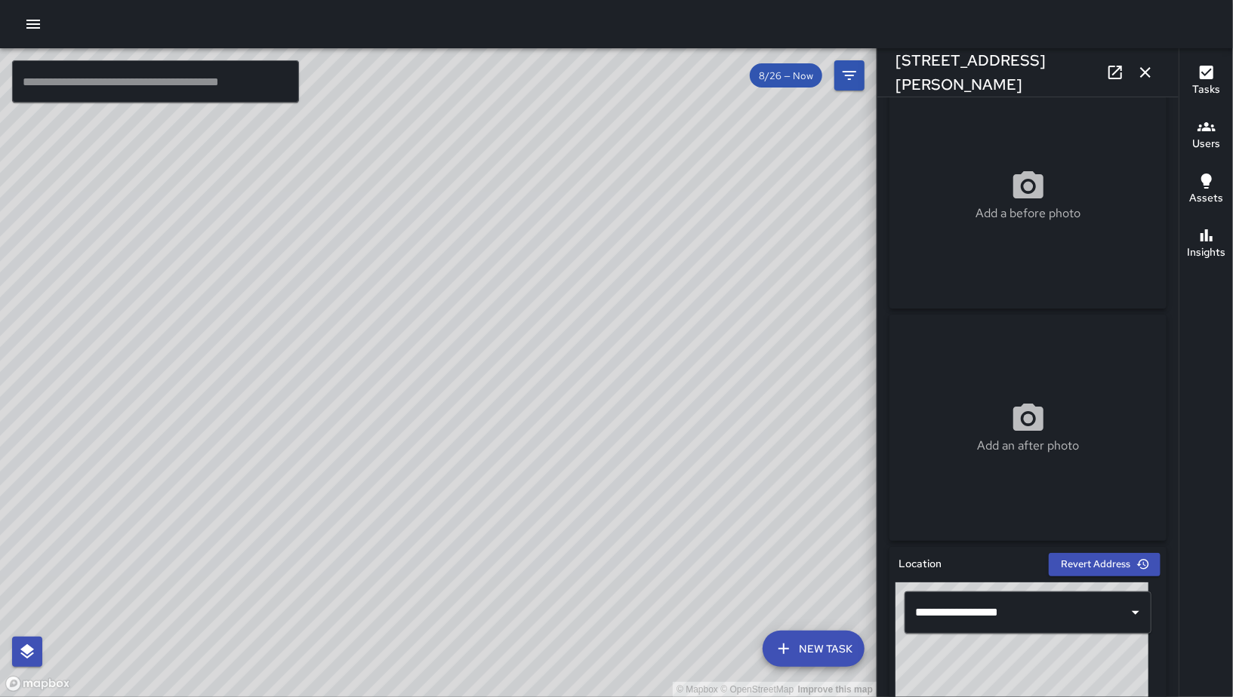
click at [705, 378] on div "© Mapbox © OpenStreetMap Improve this map" at bounding box center [438, 372] width 876 height 649
click at [607, 317] on div "© Mapbox © OpenStreetMap Improve this map" at bounding box center [438, 372] width 876 height 649
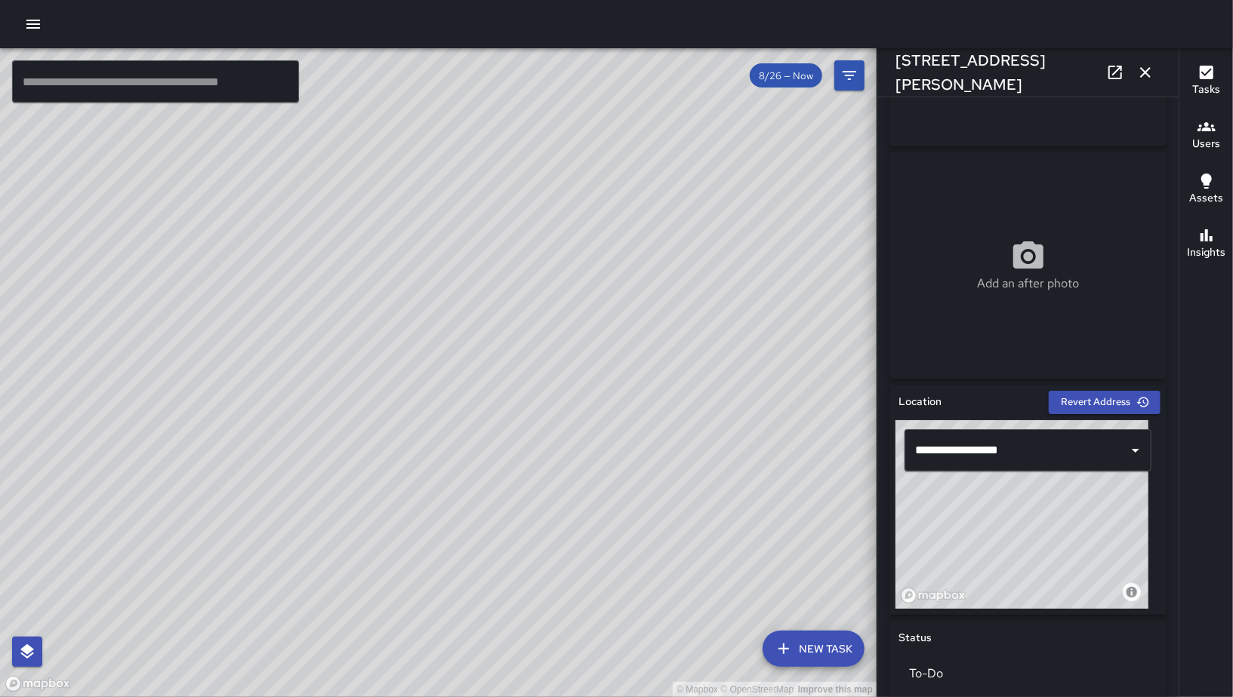
scroll to position [529, 0]
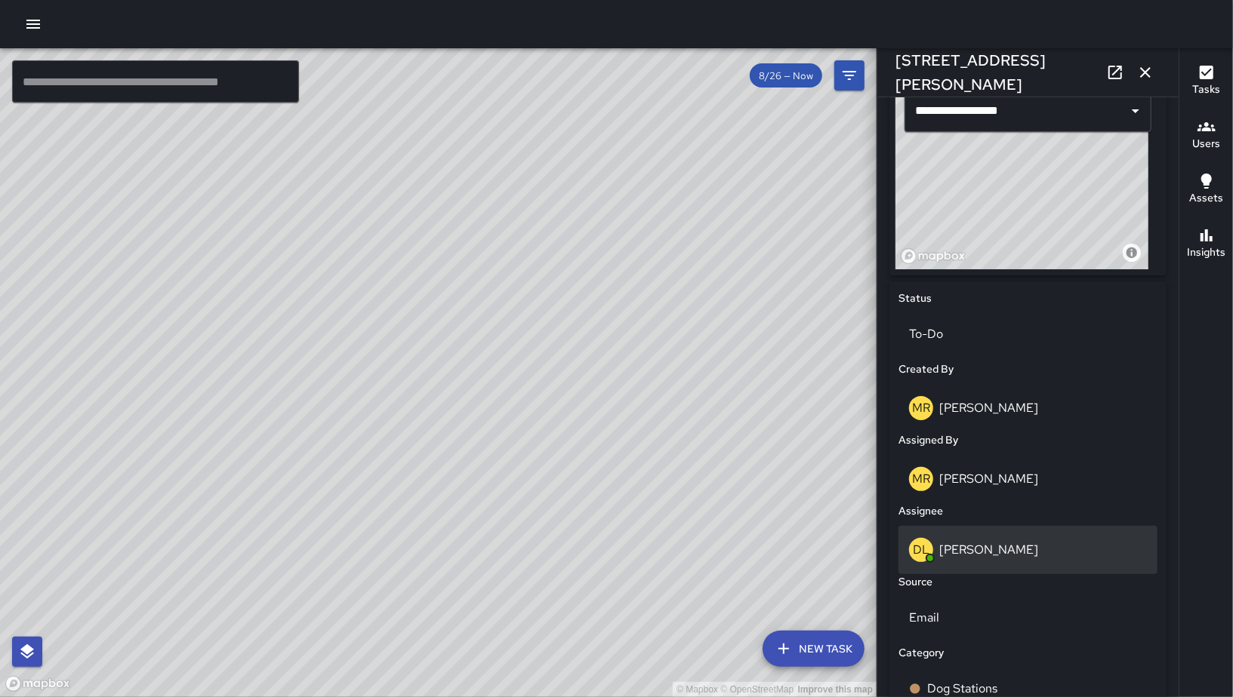
click at [987, 538] on div "DL Damariye Lewis" at bounding box center [1028, 550] width 238 height 24
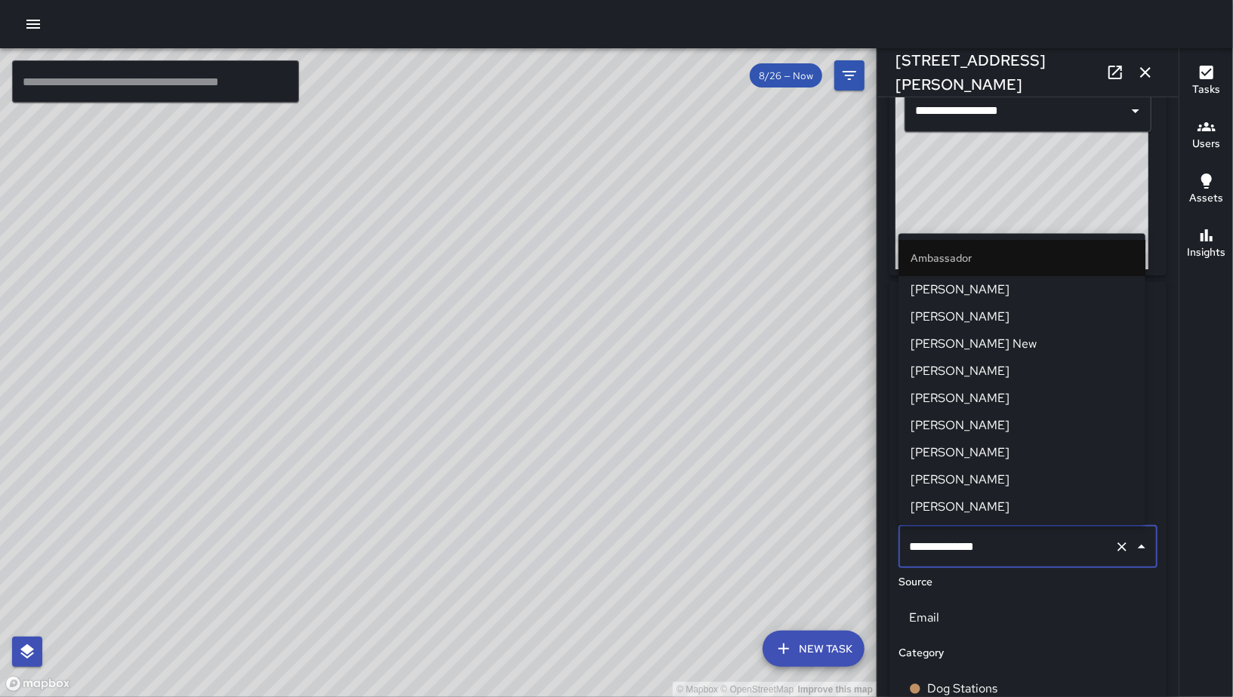
click at [987, 538] on input "**********" at bounding box center [1006, 547] width 203 height 29
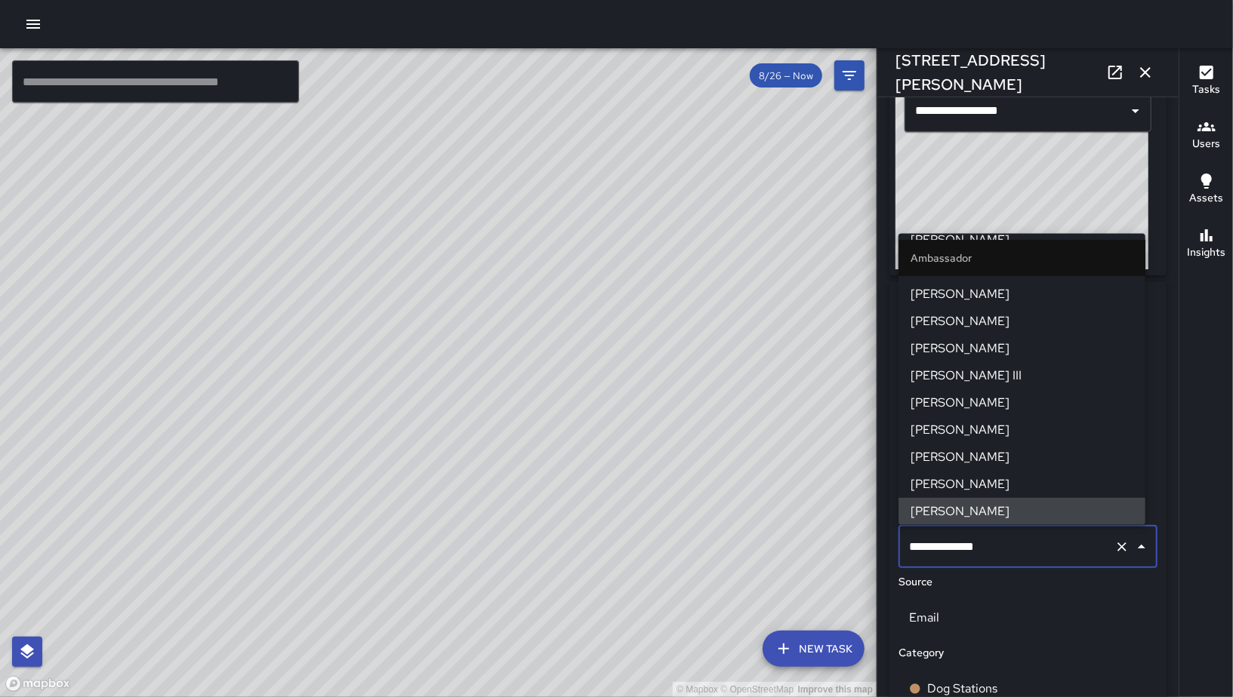
click at [1006, 540] on input "**********" at bounding box center [1006, 547] width 203 height 29
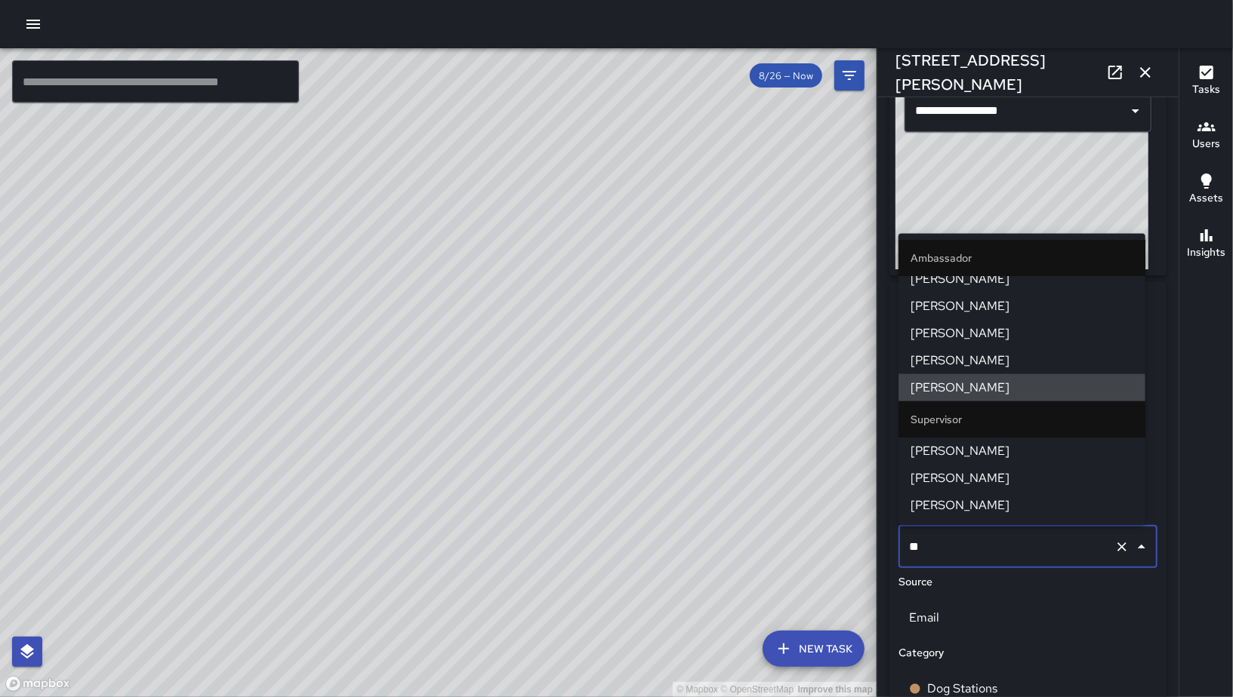
scroll to position [0, 0]
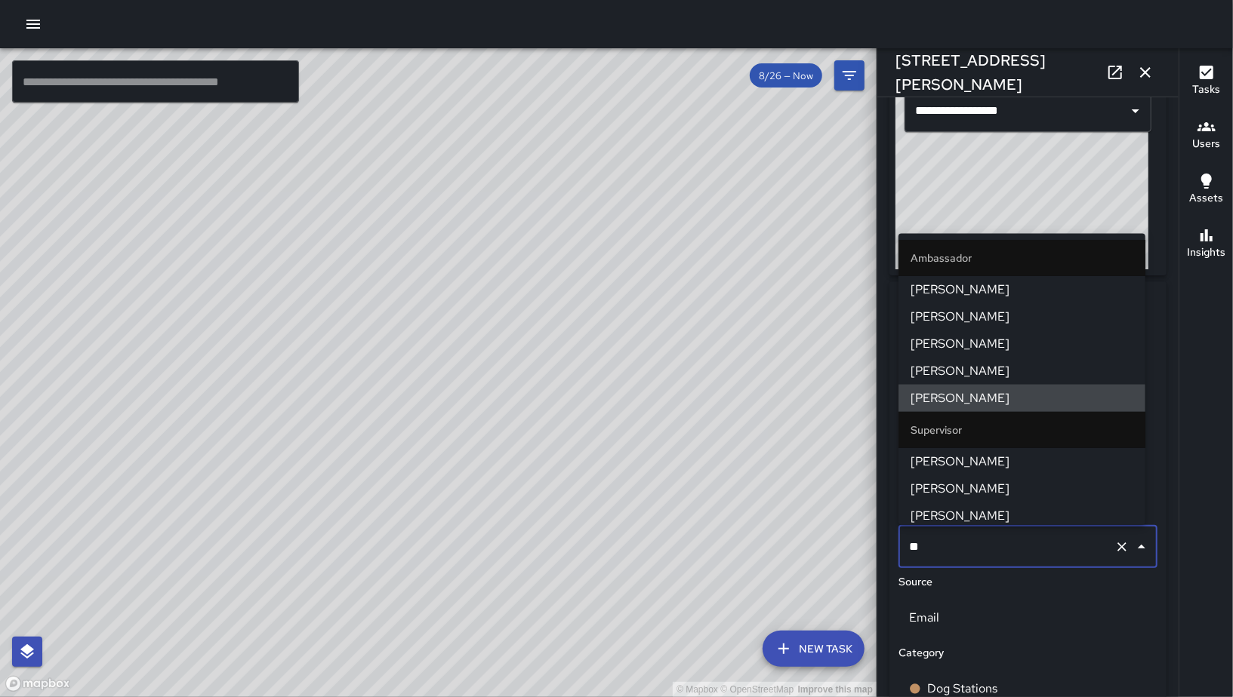
type input "***"
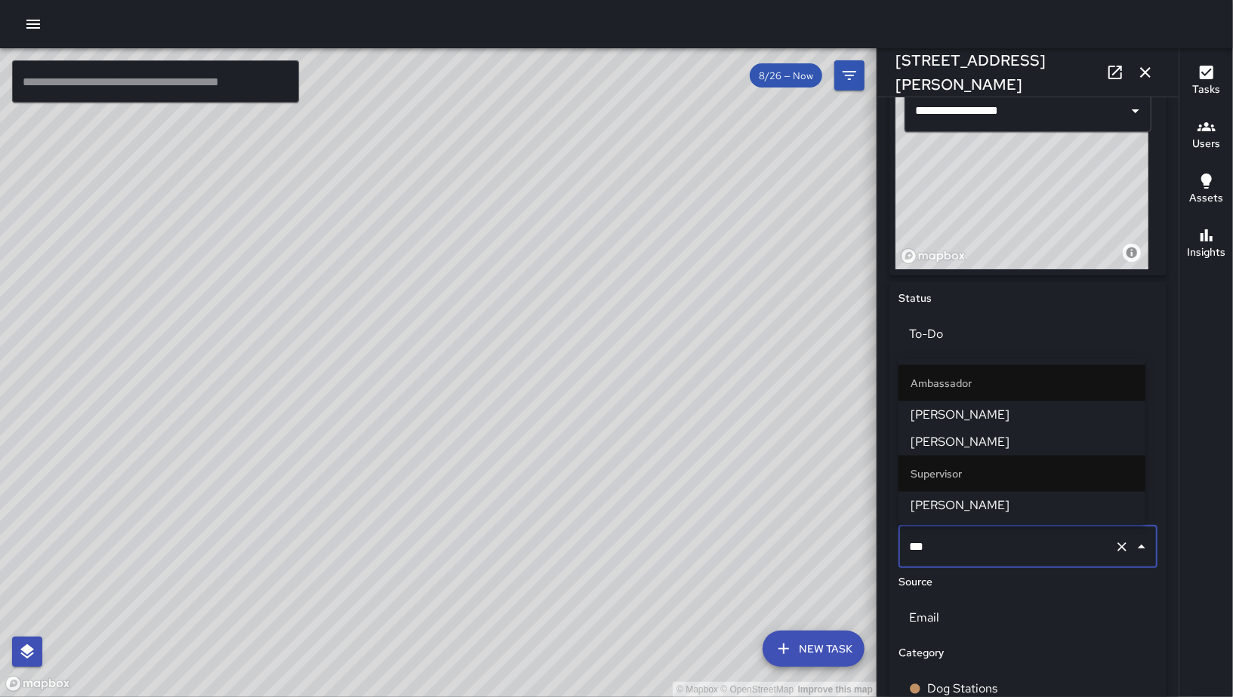
click at [996, 417] on span "[PERSON_NAME]" at bounding box center [1021, 415] width 223 height 18
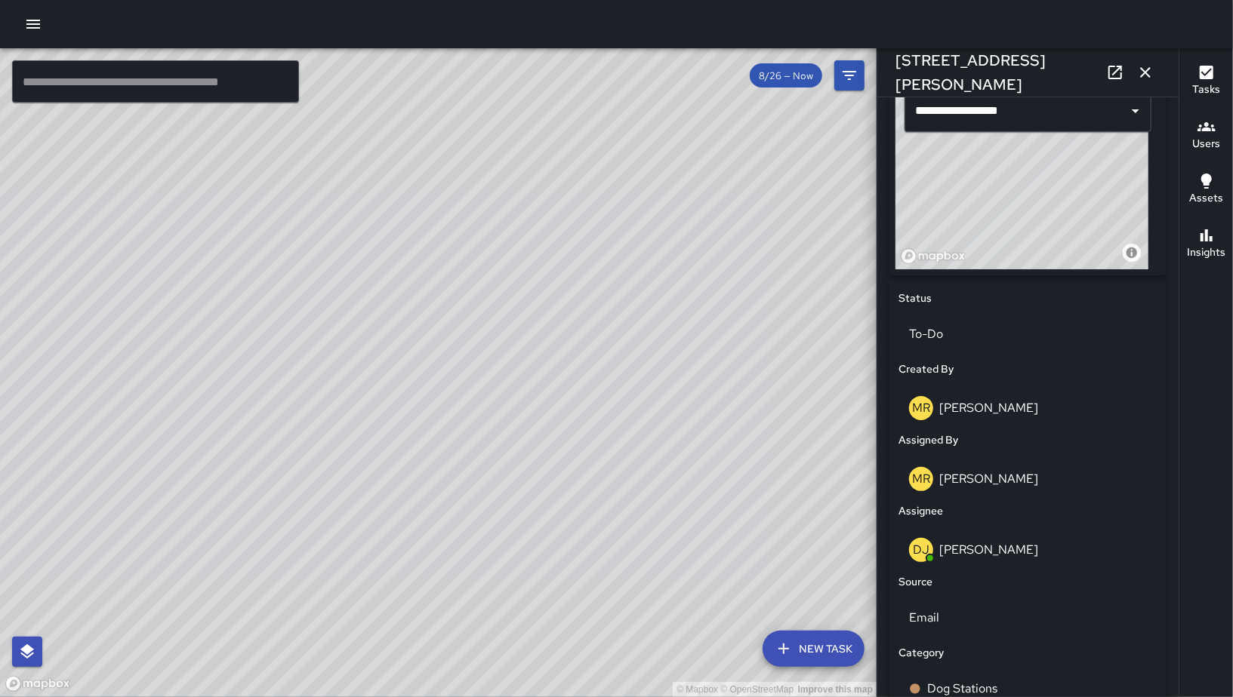
drag, startPoint x: 493, startPoint y: 424, endPoint x: 503, endPoint y: 417, distance: 12.4
click at [497, 421] on div "© Mapbox © OpenStreetMap Improve this map" at bounding box center [438, 372] width 876 height 649
click at [516, 408] on div "© Mapbox © OpenStreetMap Improve this map" at bounding box center [438, 372] width 876 height 649
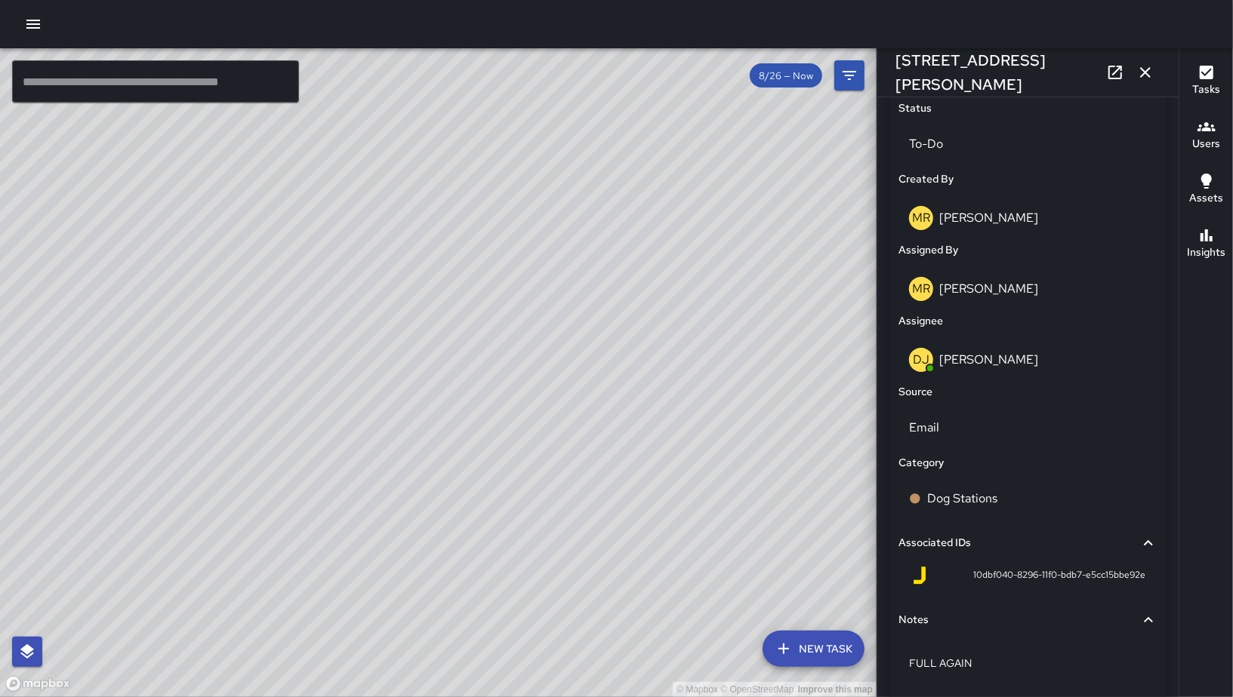
scroll to position [770, 0]
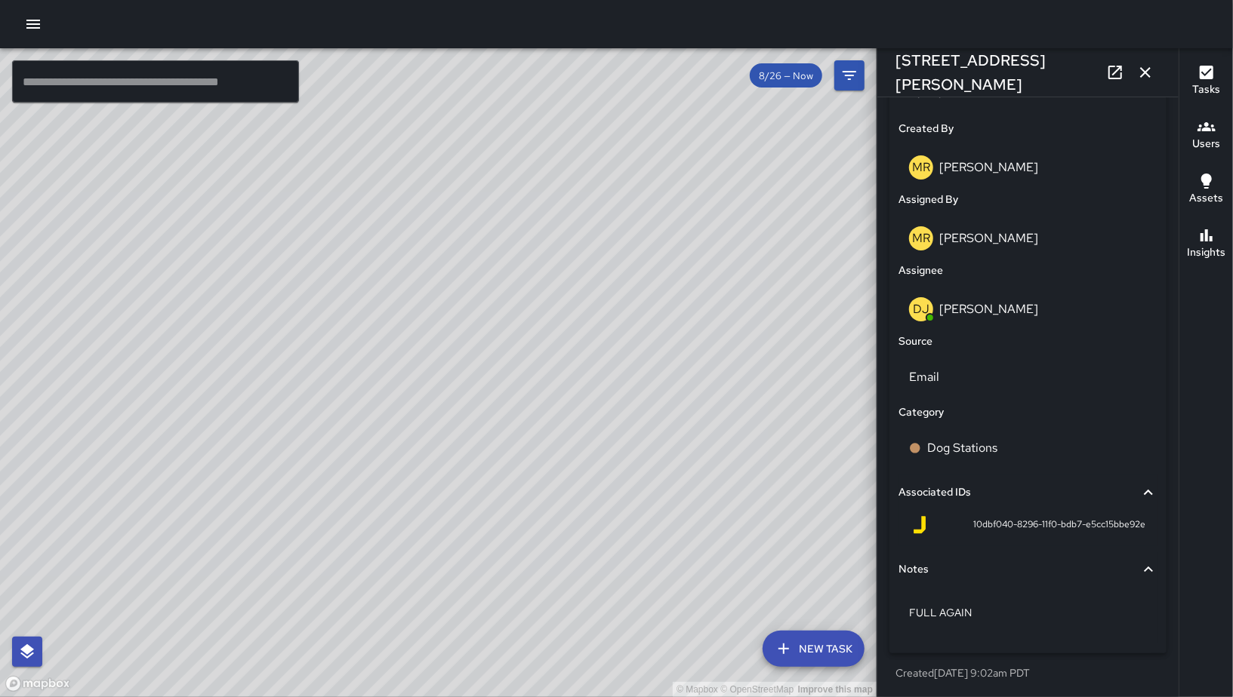
click at [1140, 72] on icon "button" at bounding box center [1145, 72] width 18 height 18
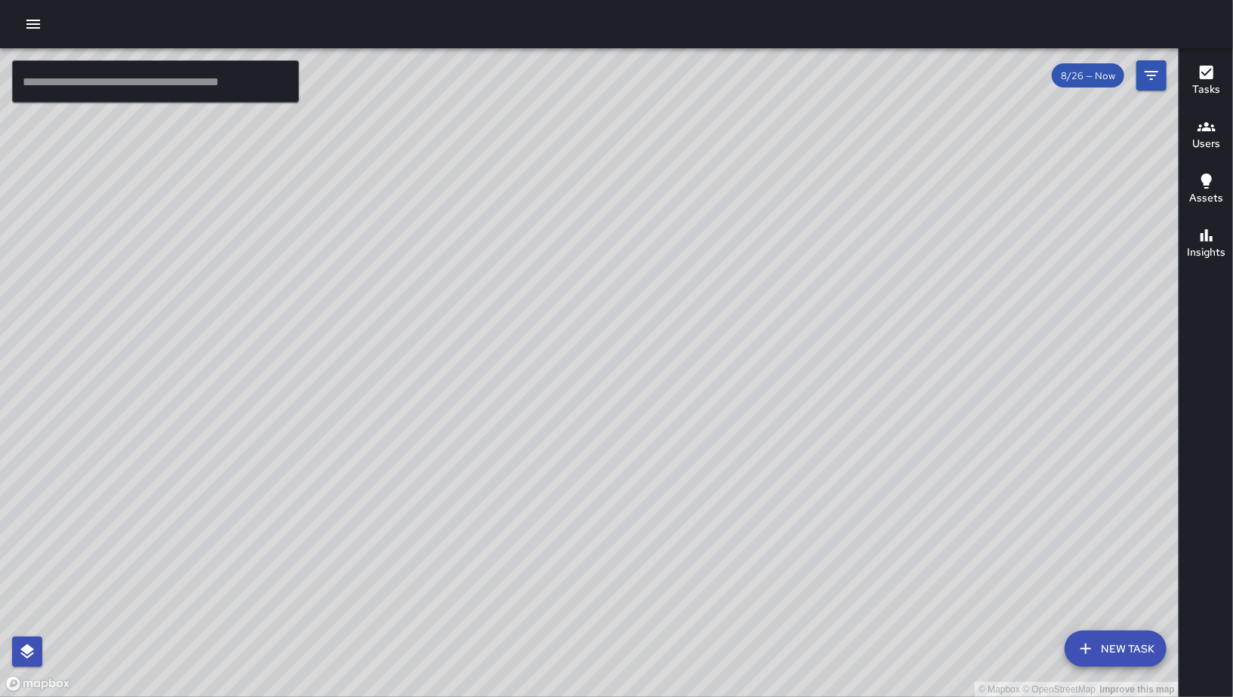
drag, startPoint x: 783, startPoint y: 350, endPoint x: 717, endPoint y: 391, distance: 77.9
click at [720, 389] on div "© Mapbox © OpenStreetMap Improve this map" at bounding box center [589, 372] width 1178 height 649
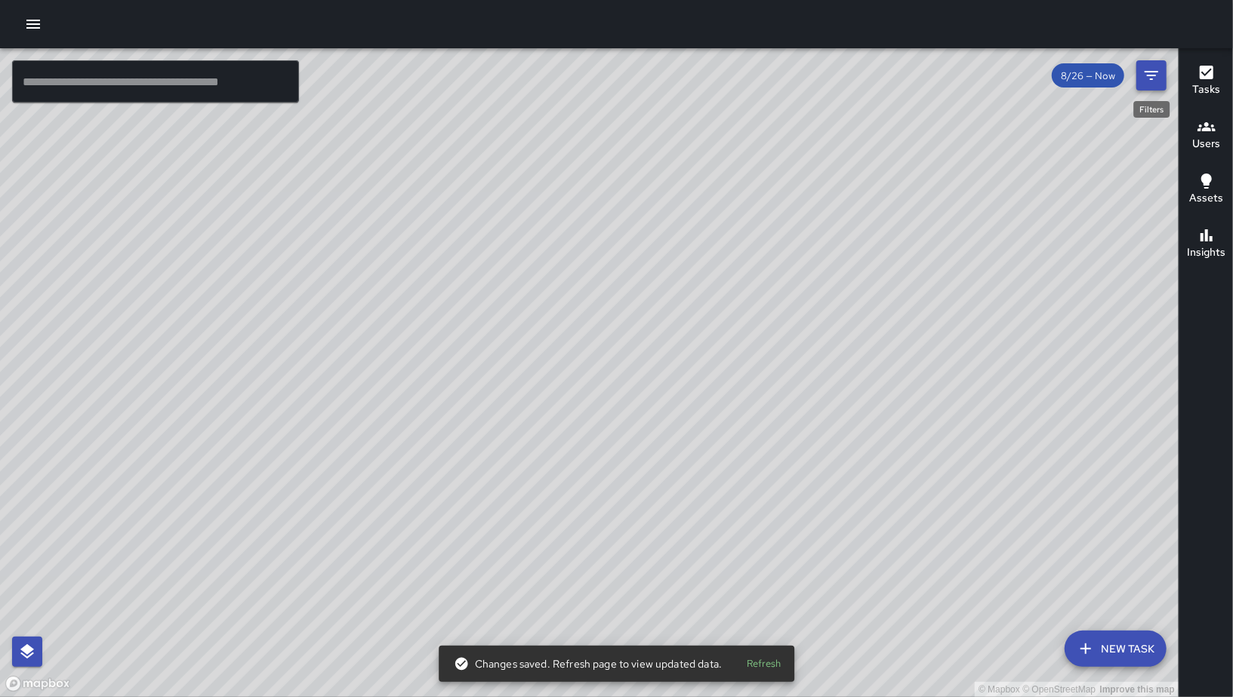
click at [1145, 70] on icon "Filters" at bounding box center [1151, 75] width 18 height 18
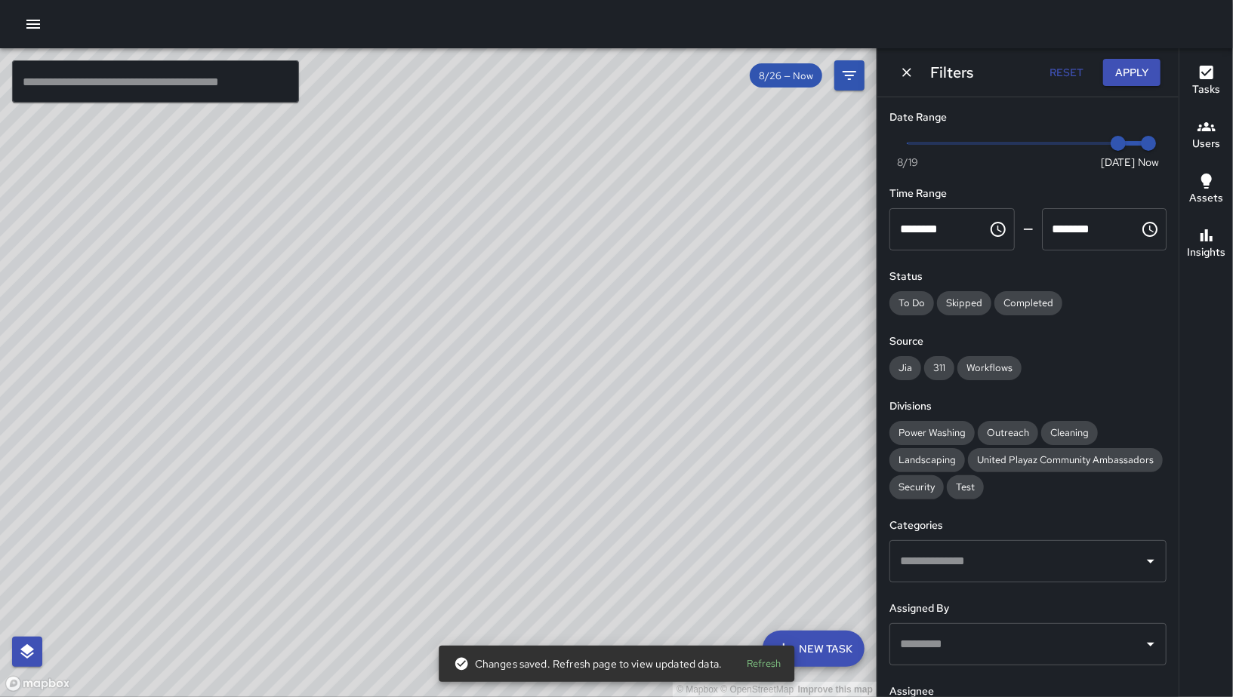
click at [783, 229] on div "© Mapbox © OpenStreetMap Improve this map" at bounding box center [438, 372] width 876 height 649
click at [550, 460] on div "© Mapbox © OpenStreetMap Improve this map" at bounding box center [438, 372] width 876 height 649
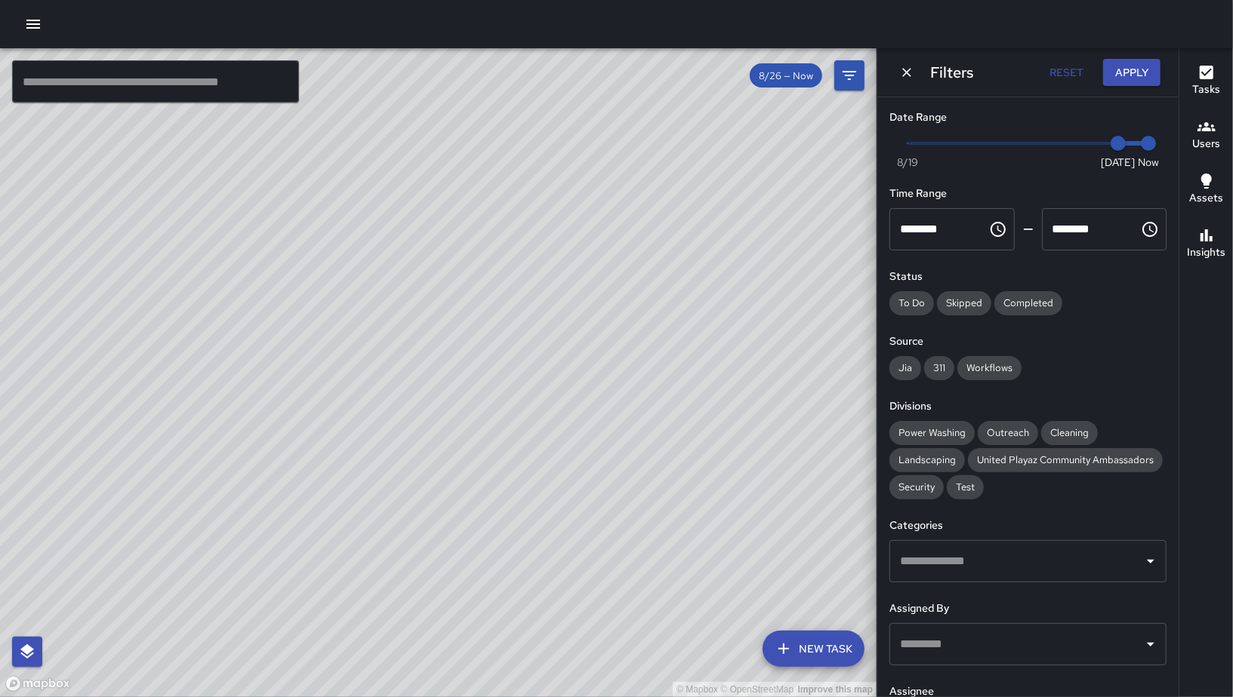
click at [904, 77] on icon "Dismiss" at bounding box center [906, 72] width 15 height 15
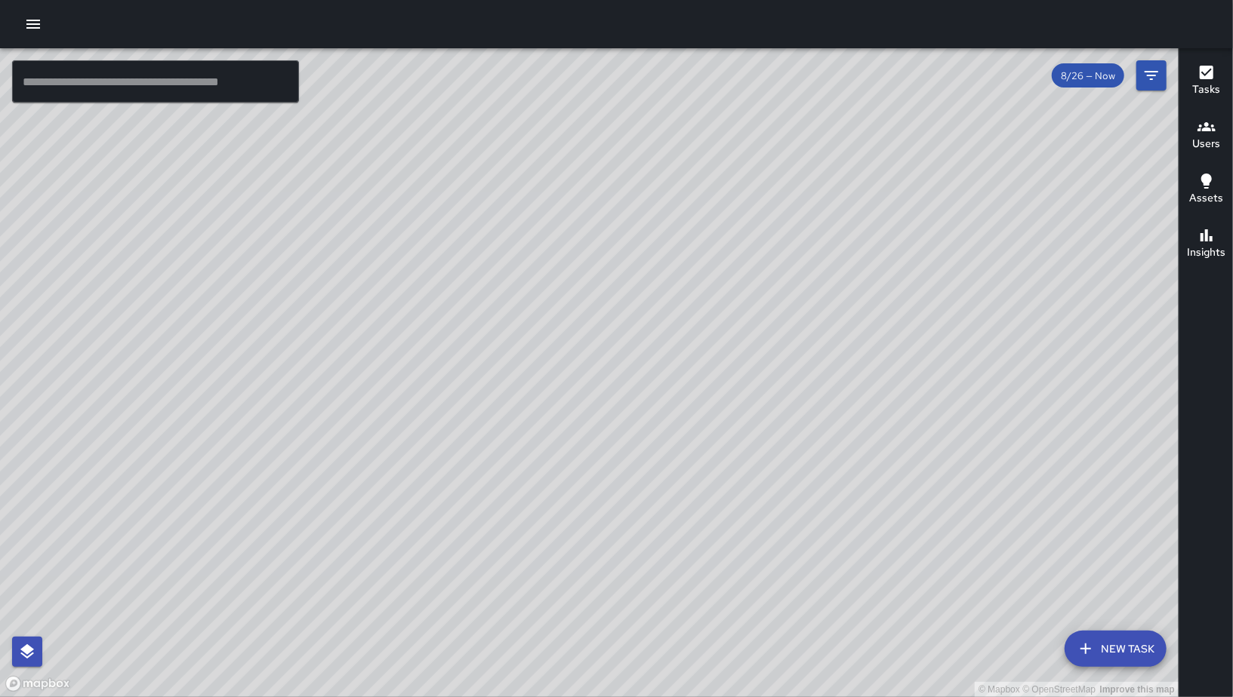
click at [808, 463] on div "© Mapbox © OpenStreetMap Improve this map" at bounding box center [589, 372] width 1178 height 649
drag, startPoint x: 728, startPoint y: 437, endPoint x: 646, endPoint y: 377, distance: 101.6
click at [663, 398] on div "© Mapbox © OpenStreetMap Improve this map" at bounding box center [589, 372] width 1178 height 649
click at [646, 377] on div "© Mapbox © OpenStreetMap Improve this map" at bounding box center [589, 372] width 1178 height 649
click at [1002, 506] on div "© Mapbox © OpenStreetMap Improve this map" at bounding box center [589, 372] width 1178 height 649
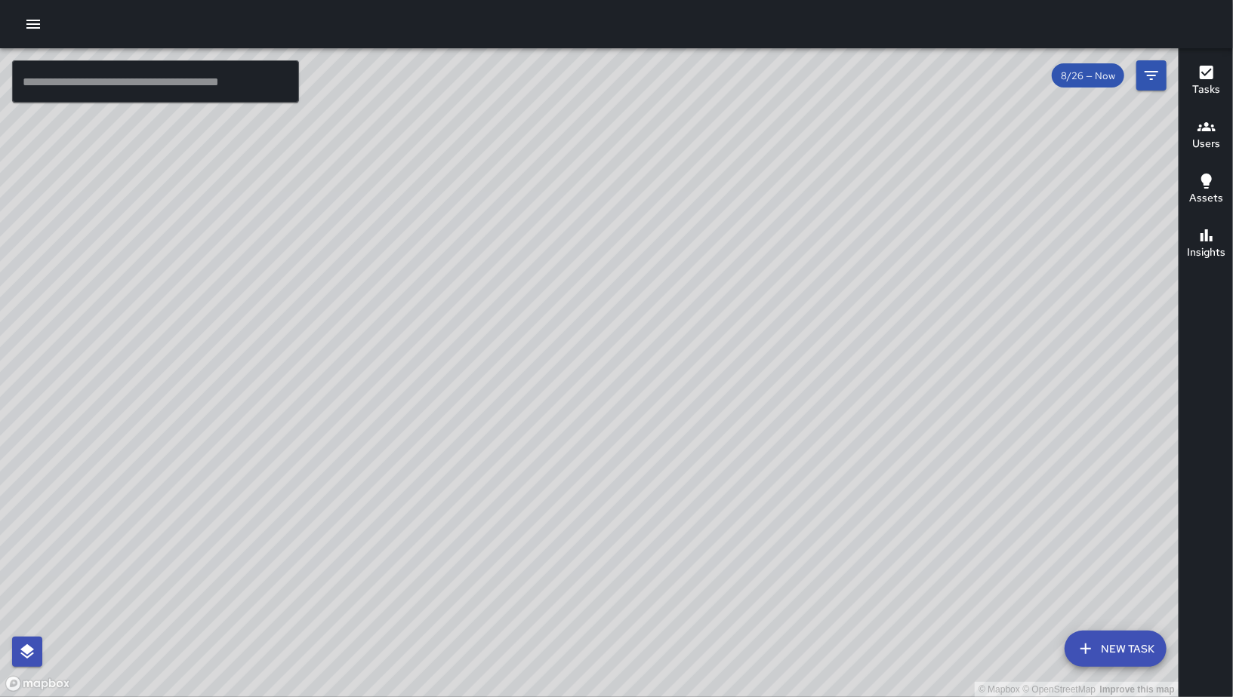
drag, startPoint x: 999, startPoint y: 508, endPoint x: 767, endPoint y: 480, distance: 234.1
click at [767, 480] on div "© Mapbox © OpenStreetMap Improve this map" at bounding box center [589, 372] width 1178 height 649
click at [781, 475] on div "© Mapbox © OpenStreetMap Improve this map" at bounding box center [589, 372] width 1178 height 649
drag, startPoint x: 966, startPoint y: 455, endPoint x: 696, endPoint y: 475, distance: 271.0
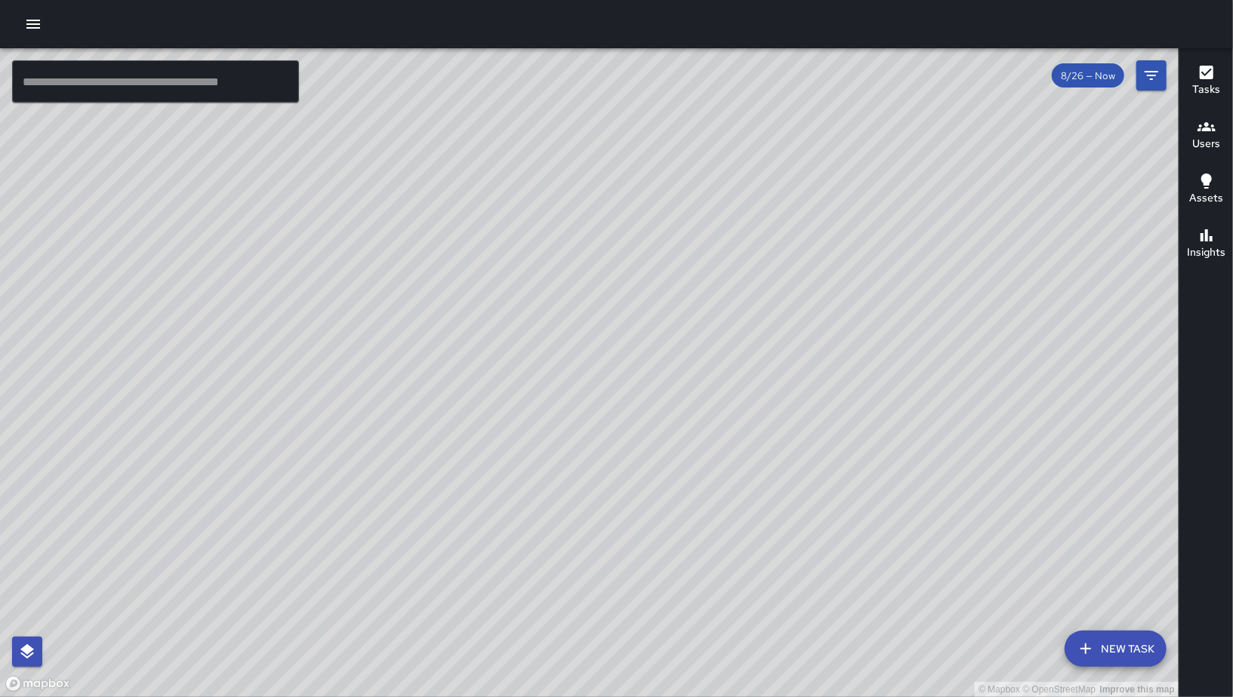
click at [696, 475] on div "© Mapbox © OpenStreetMap Improve this map" at bounding box center [589, 372] width 1178 height 649
drag, startPoint x: 628, startPoint y: 438, endPoint x: 579, endPoint y: 438, distance: 49.1
click at [580, 438] on div "© Mapbox © OpenStreetMap Improve this map" at bounding box center [589, 372] width 1178 height 649
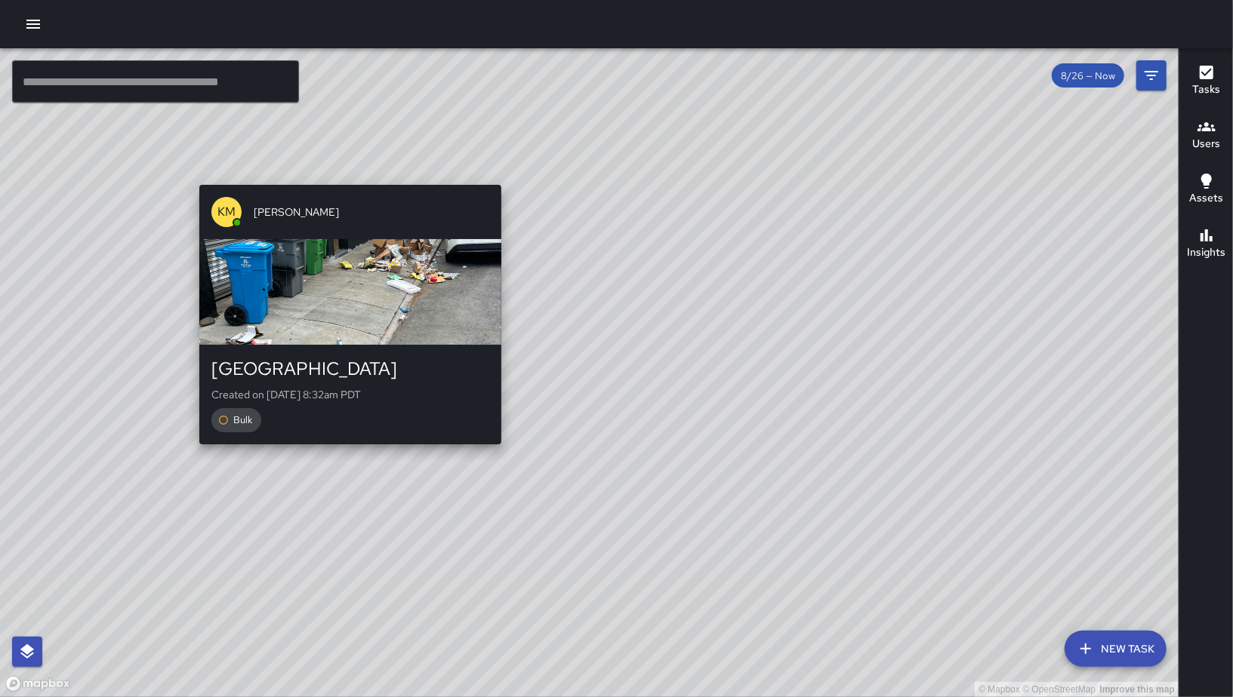
click at [346, 455] on div "© Mapbox © OpenStreetMap Improve this map KM Ken McCarter 907 Minna Street Crea…" at bounding box center [589, 372] width 1178 height 649
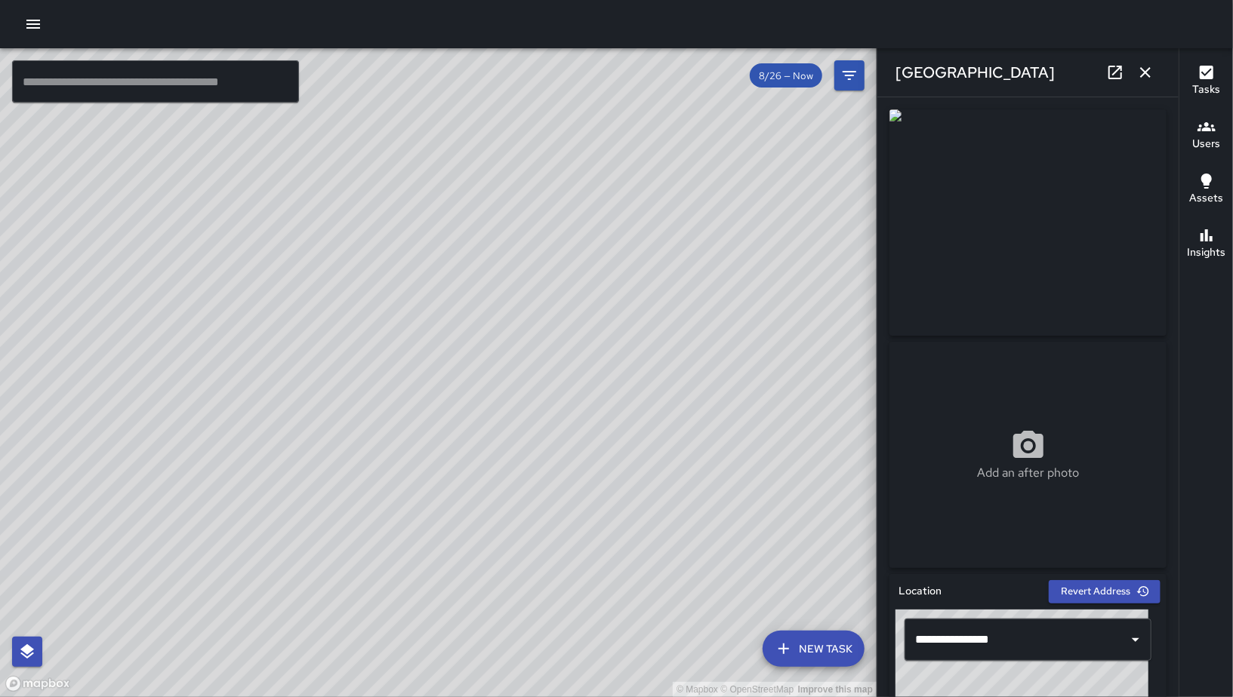
click at [1153, 74] on icon "button" at bounding box center [1145, 72] width 18 height 18
click at [858, 74] on icon "Filters" at bounding box center [849, 75] width 18 height 18
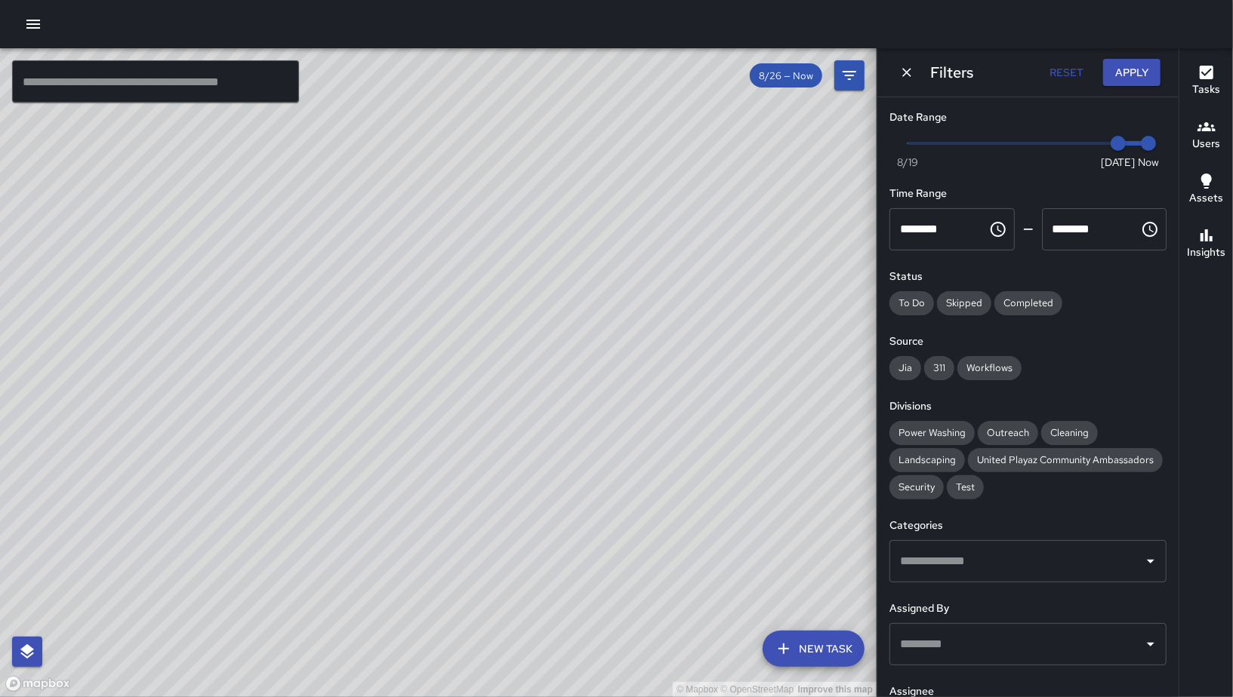
click at [907, 71] on icon "Dismiss" at bounding box center [906, 72] width 9 height 9
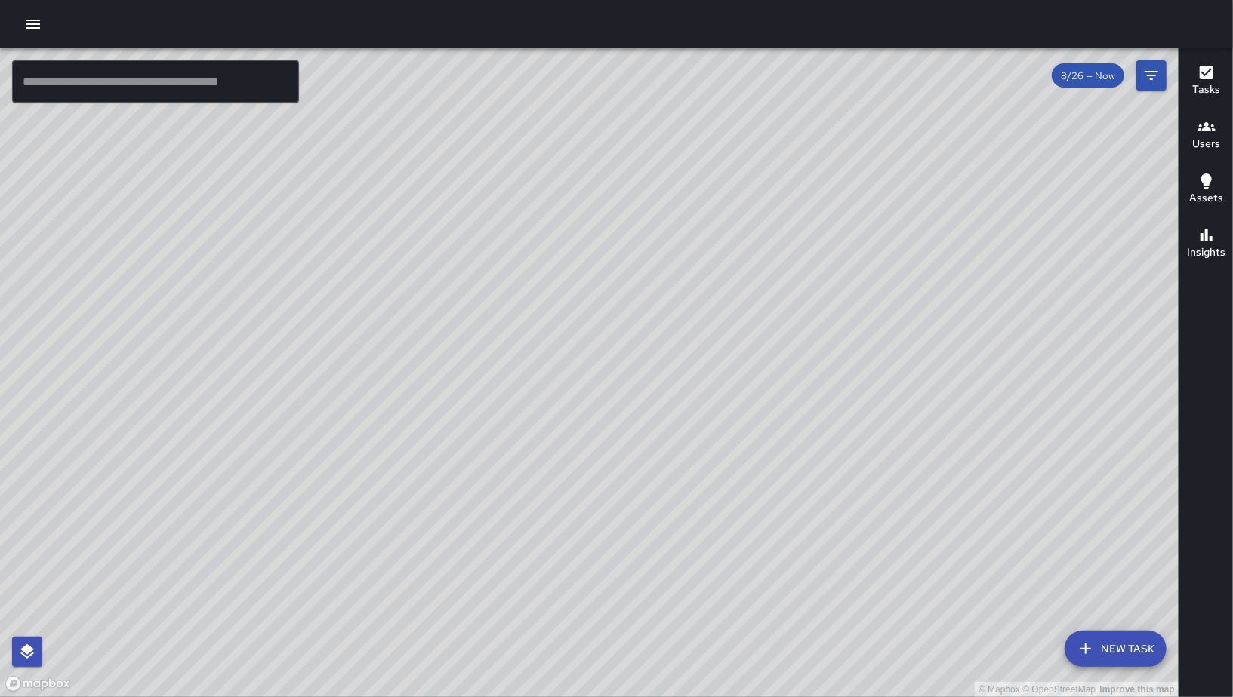
drag, startPoint x: 937, startPoint y: 239, endPoint x: 585, endPoint y: 301, distance: 357.1
click at [618, 301] on div "© Mapbox © OpenStreetMap Improve this map" at bounding box center [589, 372] width 1178 height 649
drag, startPoint x: 585, startPoint y: 301, endPoint x: 413, endPoint y: 336, distance: 175.6
click at [414, 335] on div "© Mapbox © OpenStreetMap Improve this map" at bounding box center [589, 372] width 1178 height 649
drag, startPoint x: 637, startPoint y: 404, endPoint x: 577, endPoint y: 475, distance: 93.7
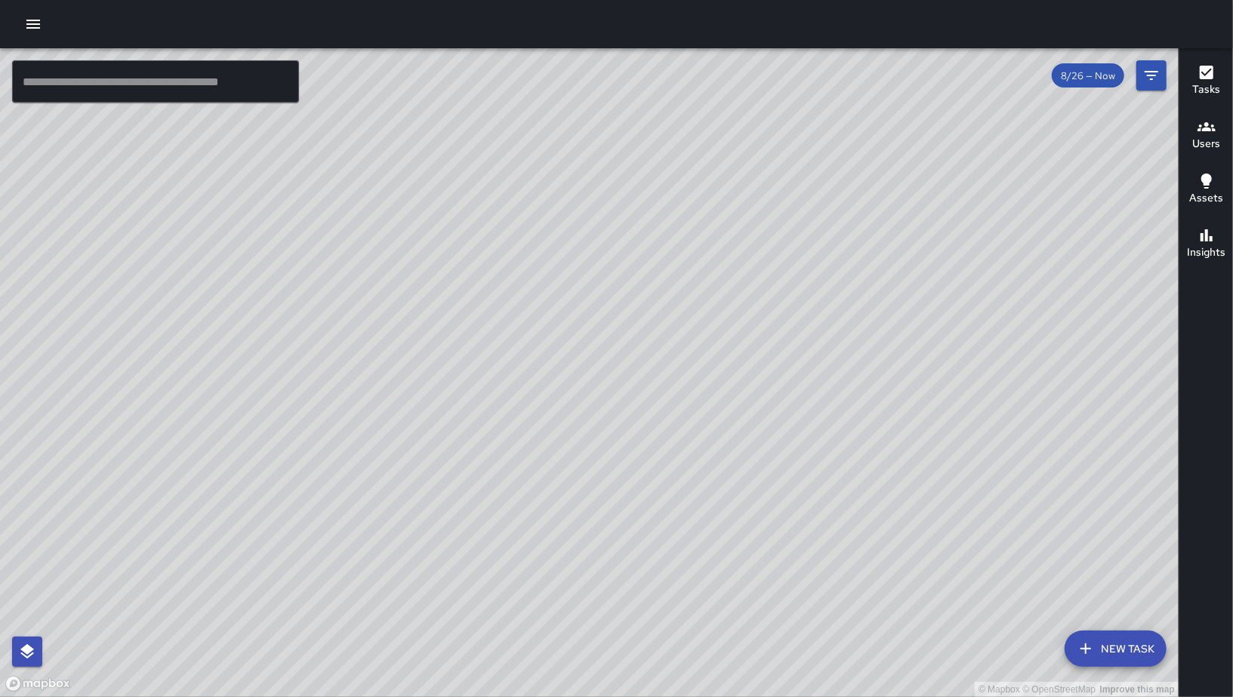
click at [577, 475] on div "© Mapbox © OpenStreetMap Improve this map" at bounding box center [589, 372] width 1178 height 649
drag, startPoint x: 738, startPoint y: 166, endPoint x: 745, endPoint y: 183, distance: 17.9
click at [745, 183] on div "© Mapbox © OpenStreetMap Improve this map" at bounding box center [589, 372] width 1178 height 649
click at [1159, 629] on div "© Mapbox © OpenStreetMap Improve this map" at bounding box center [589, 372] width 1178 height 649
click at [1150, 637] on button "New Task" at bounding box center [1115, 649] width 102 height 36
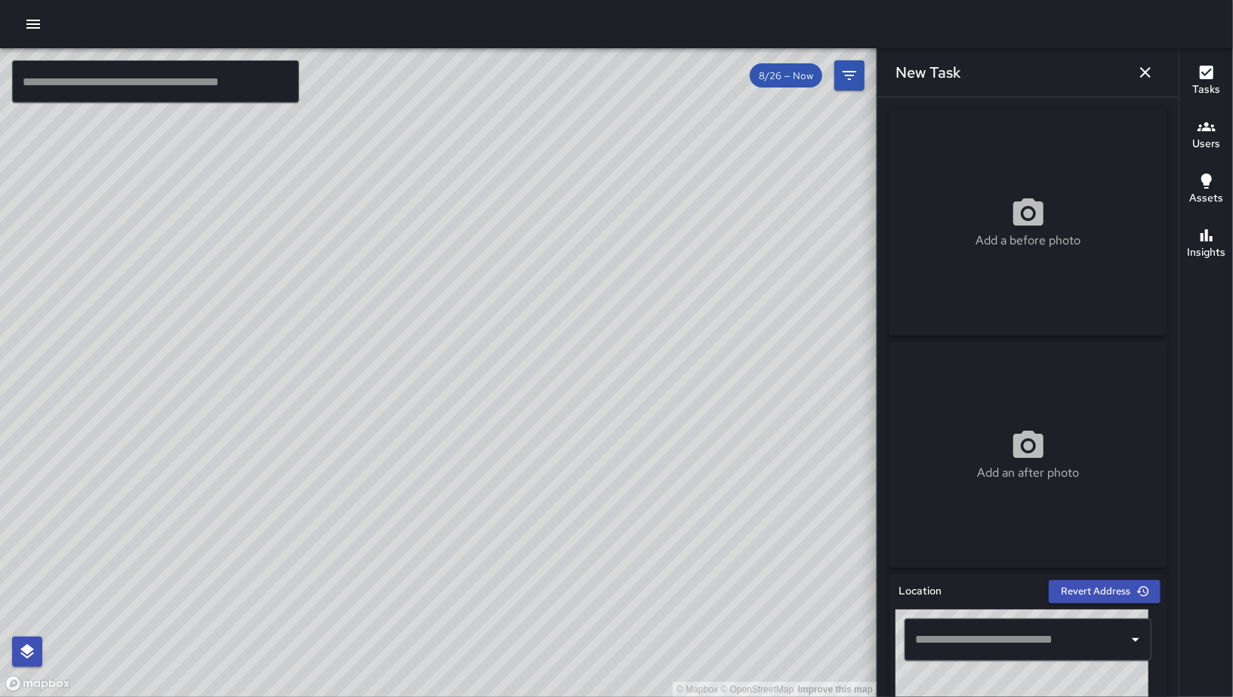
click at [934, 657] on div "​" at bounding box center [1027, 640] width 247 height 42
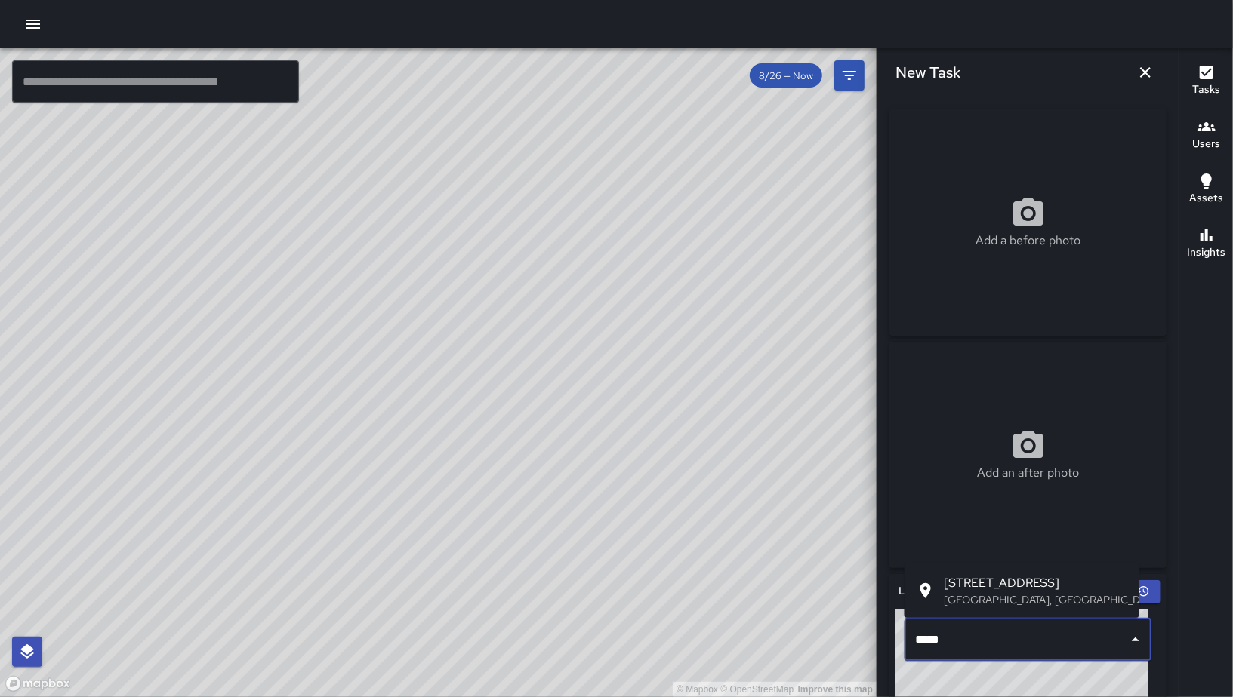
click at [1011, 609] on li "248 9th Street San Francisco, CA, USA" at bounding box center [1021, 591] width 235 height 42
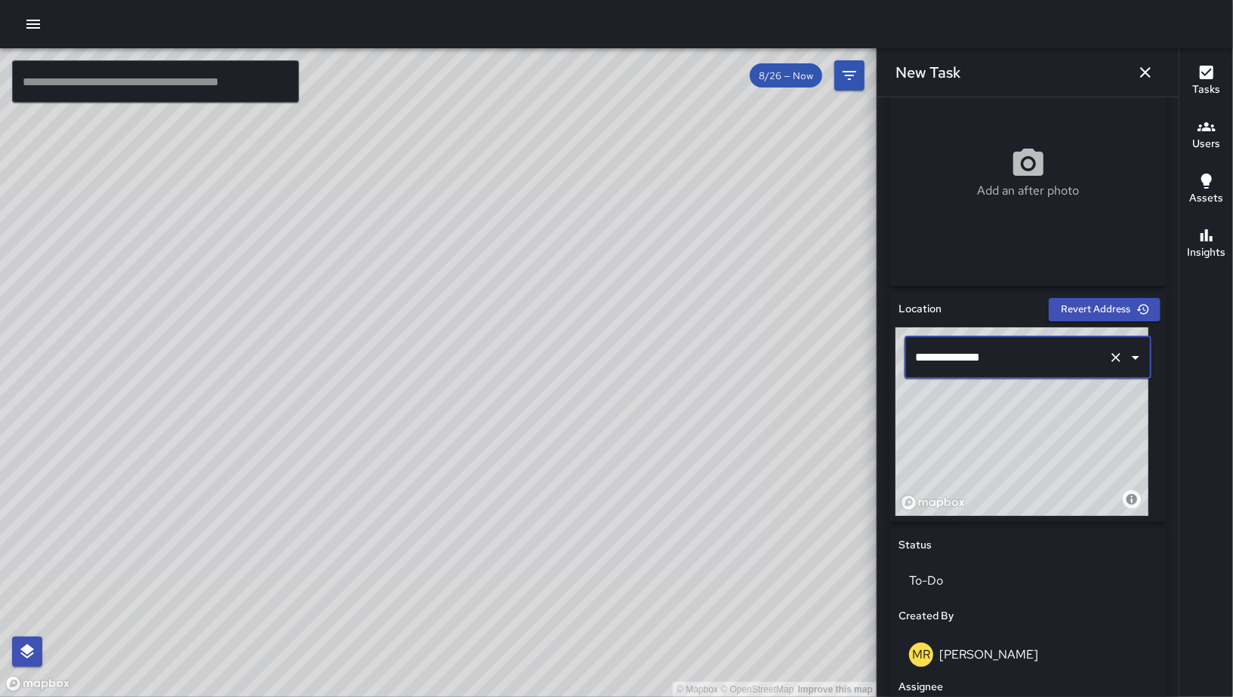
scroll to position [536, 0]
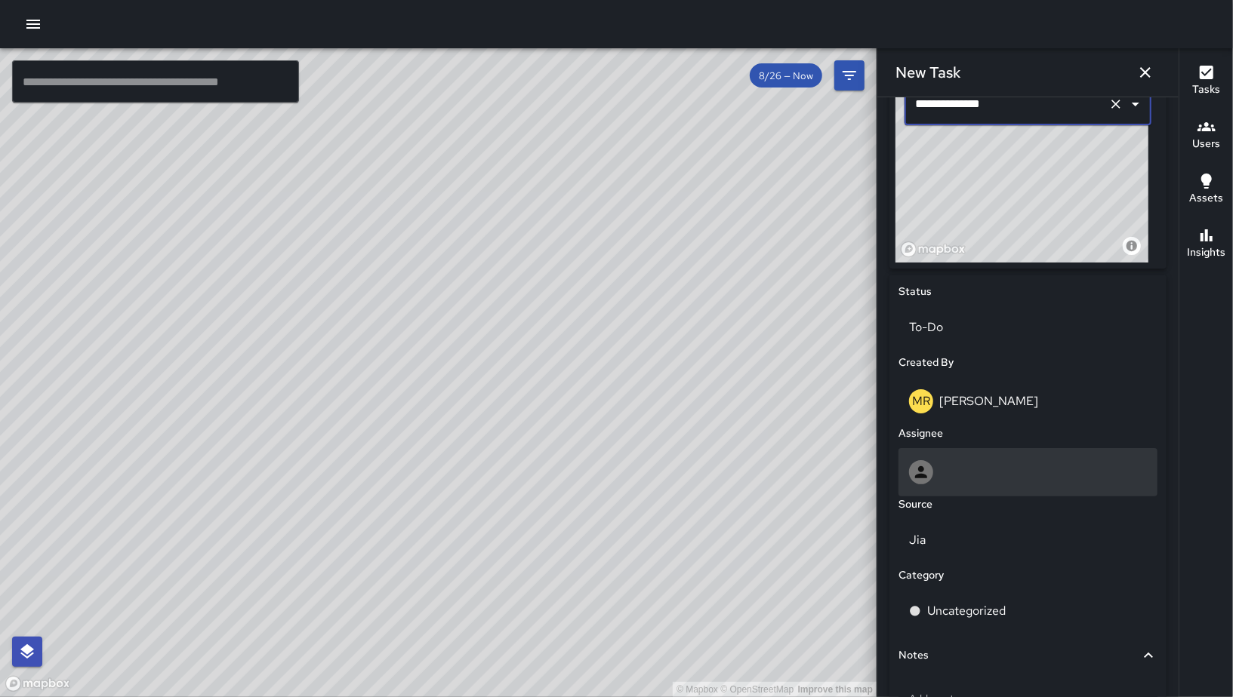
type input "**********"
click at [983, 460] on div at bounding box center [1028, 472] width 238 height 24
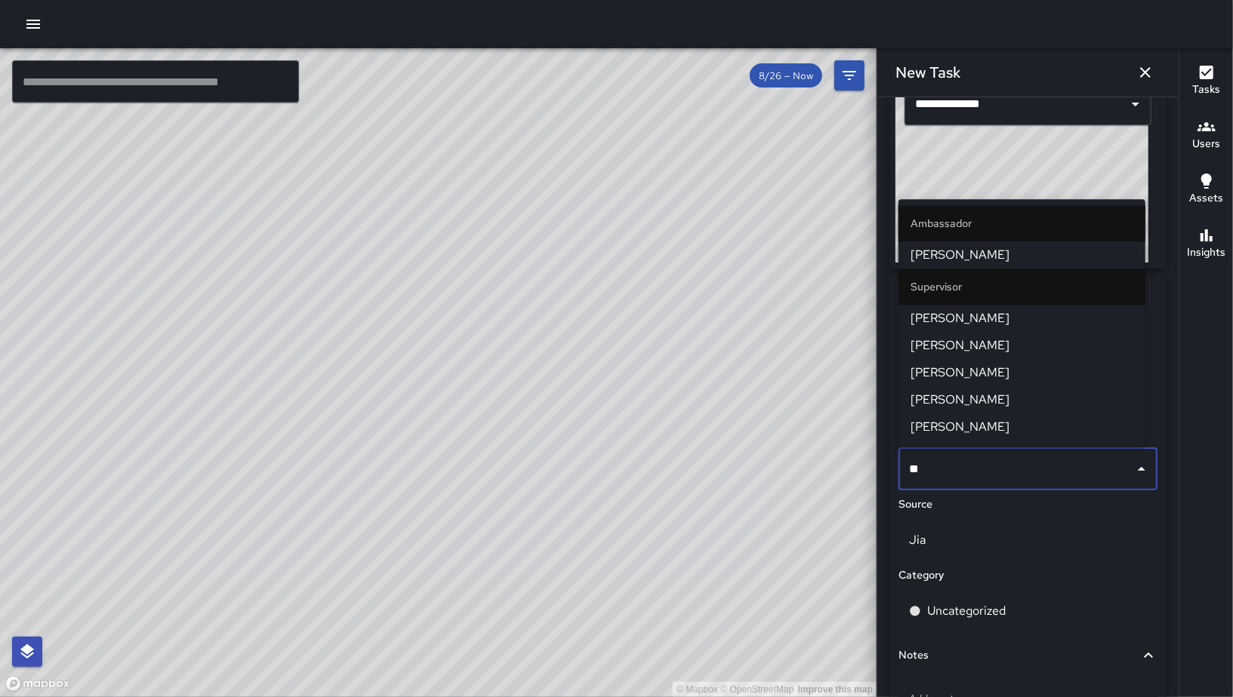
type input "***"
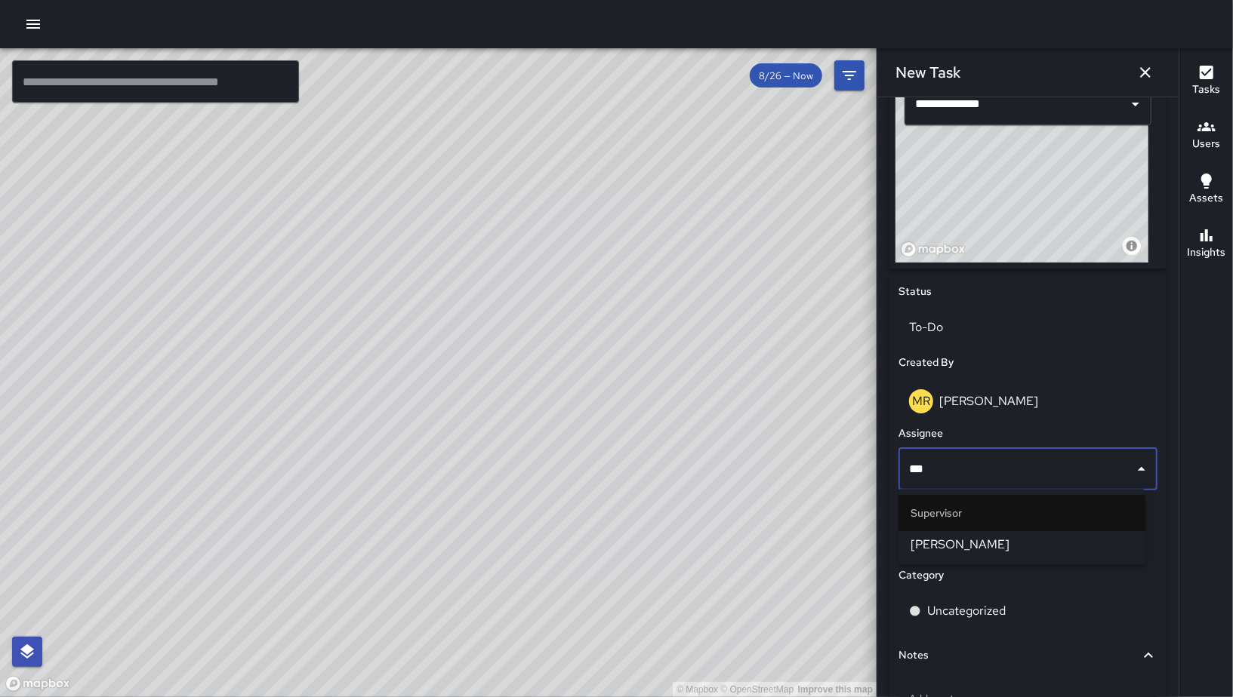
click at [946, 557] on li "[PERSON_NAME]" at bounding box center [1021, 544] width 247 height 27
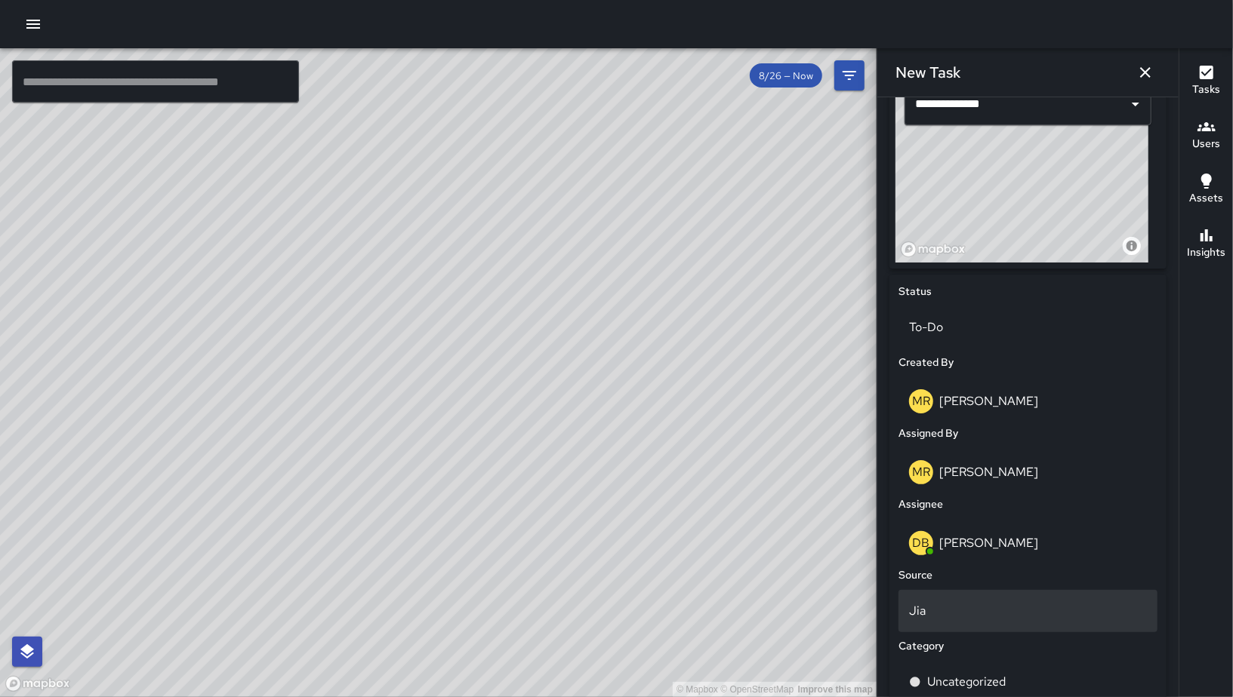
click at [949, 614] on p "Jia" at bounding box center [1028, 611] width 238 height 18
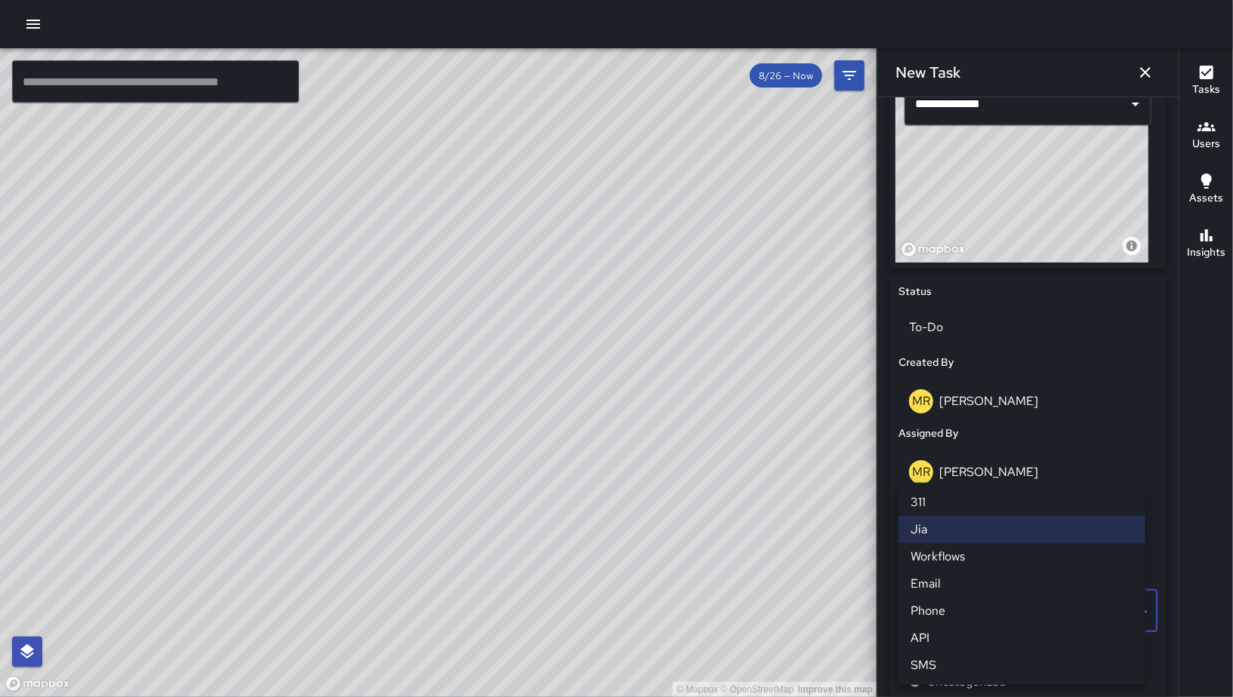
click at [949, 588] on li "Email" at bounding box center [1021, 584] width 247 height 27
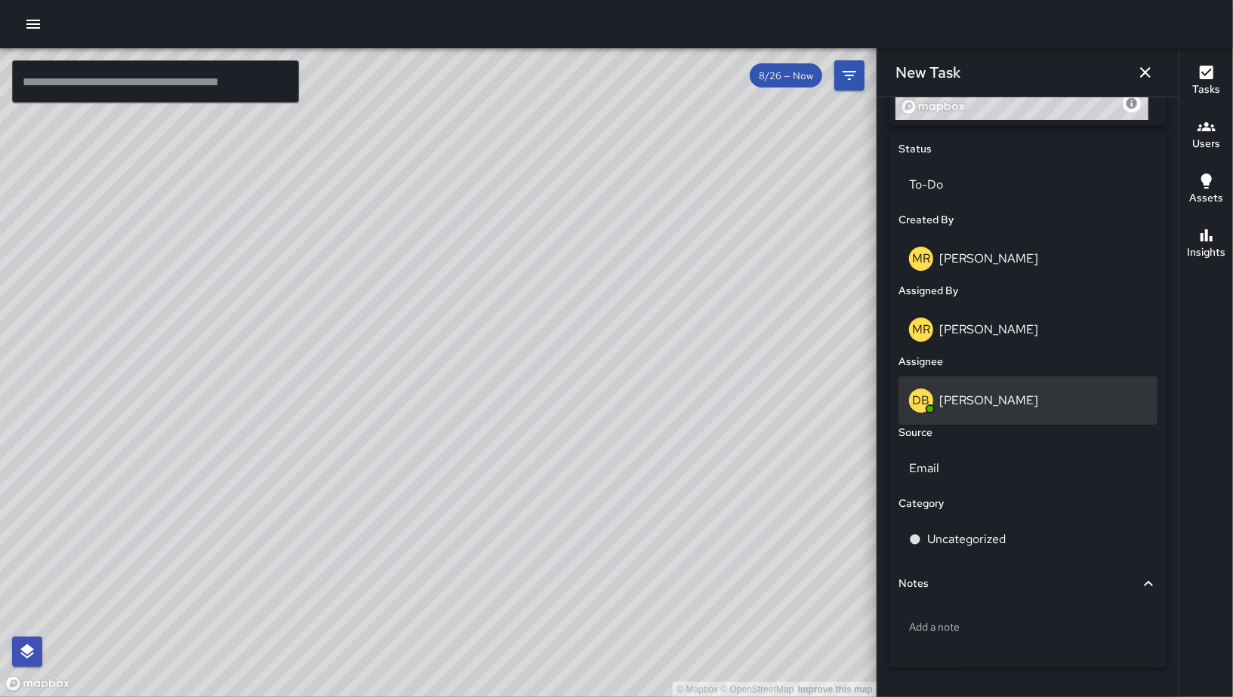
scroll to position [682, 0]
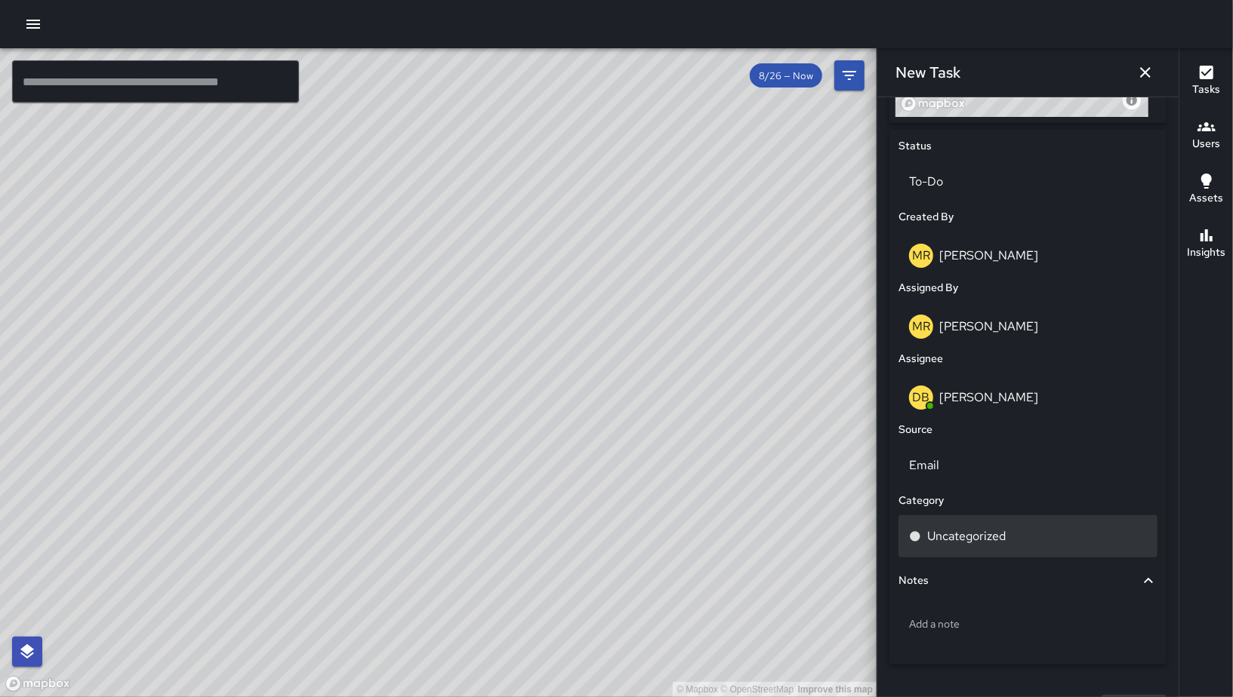
click at [977, 535] on p "Uncategorized" at bounding box center [966, 537] width 78 height 18
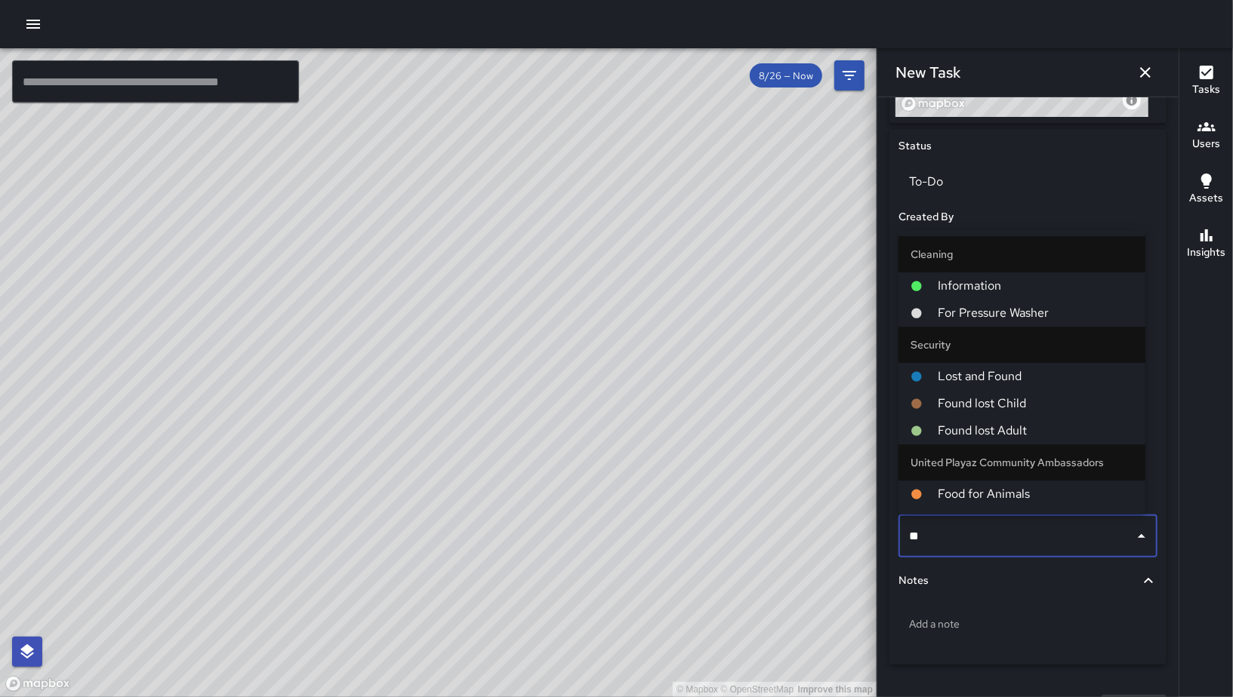
type input "***"
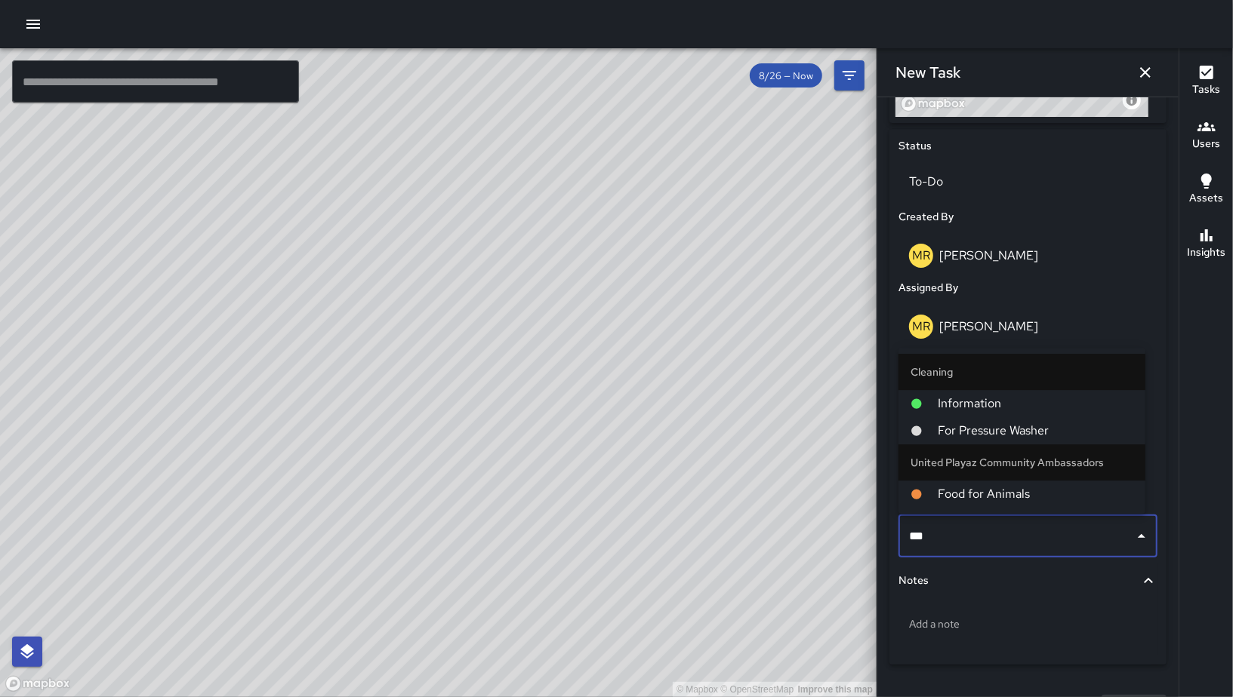
click at [998, 435] on span "For Pressure Washer" at bounding box center [1034, 431] width 195 height 18
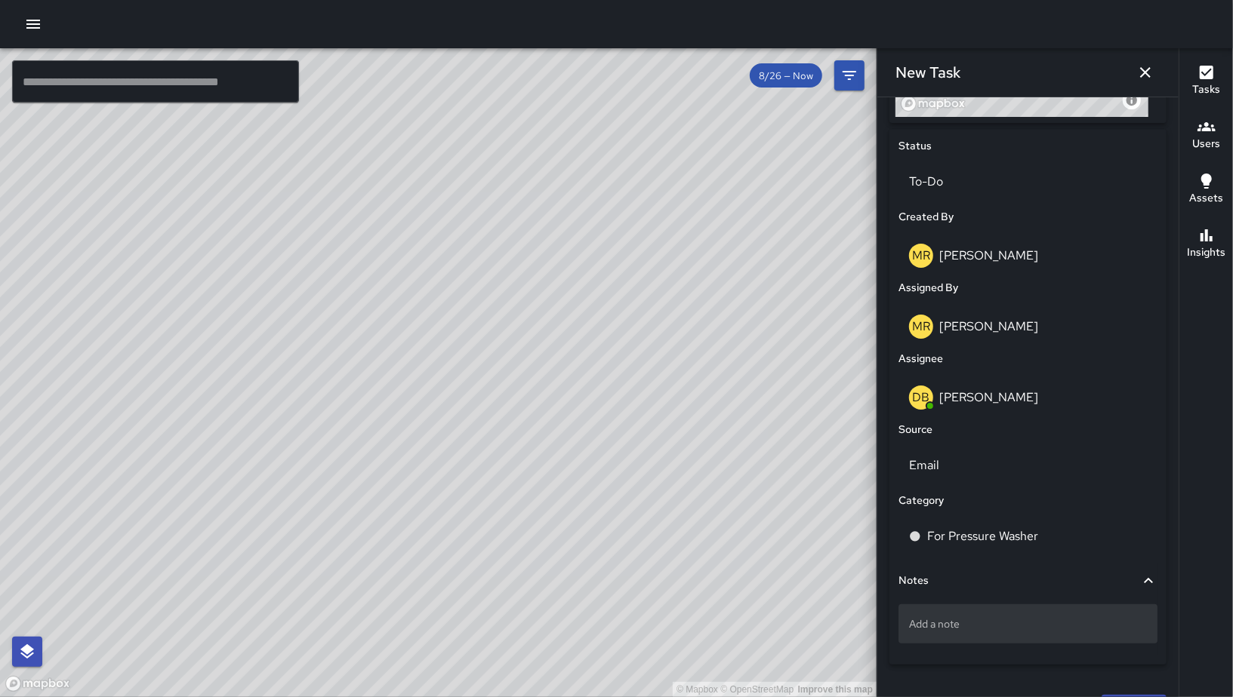
click at [975, 632] on div "Add a note" at bounding box center [1027, 624] width 259 height 39
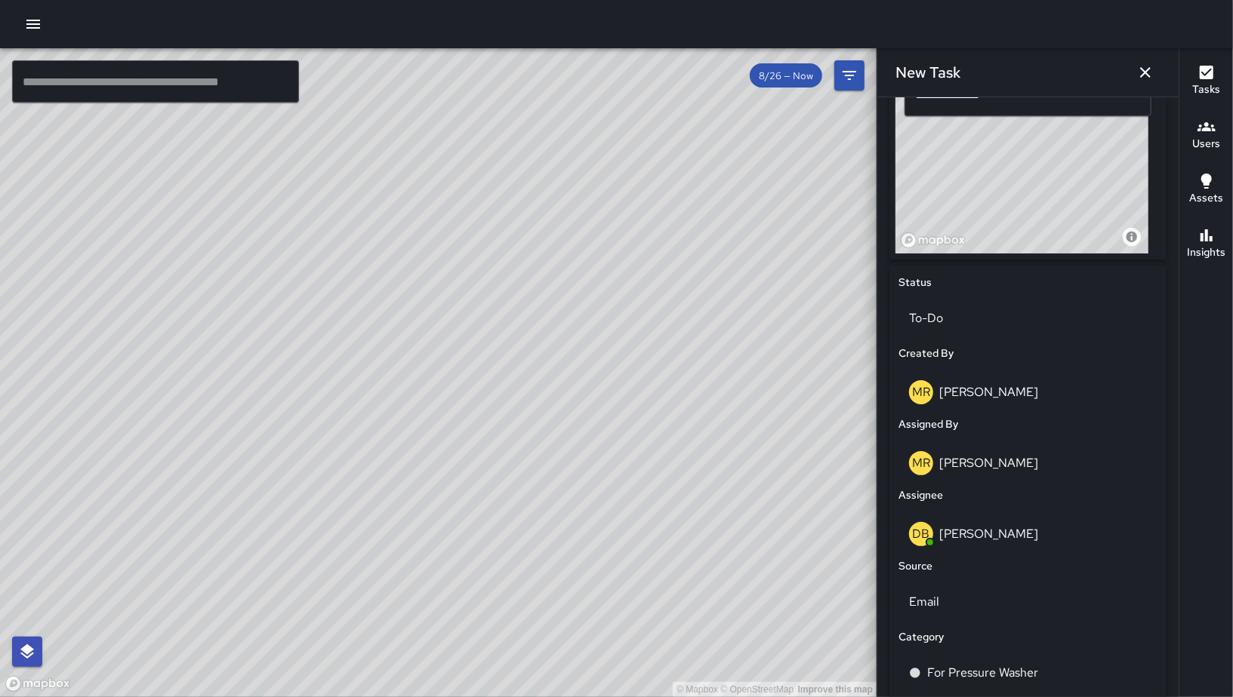
scroll to position [717, 0]
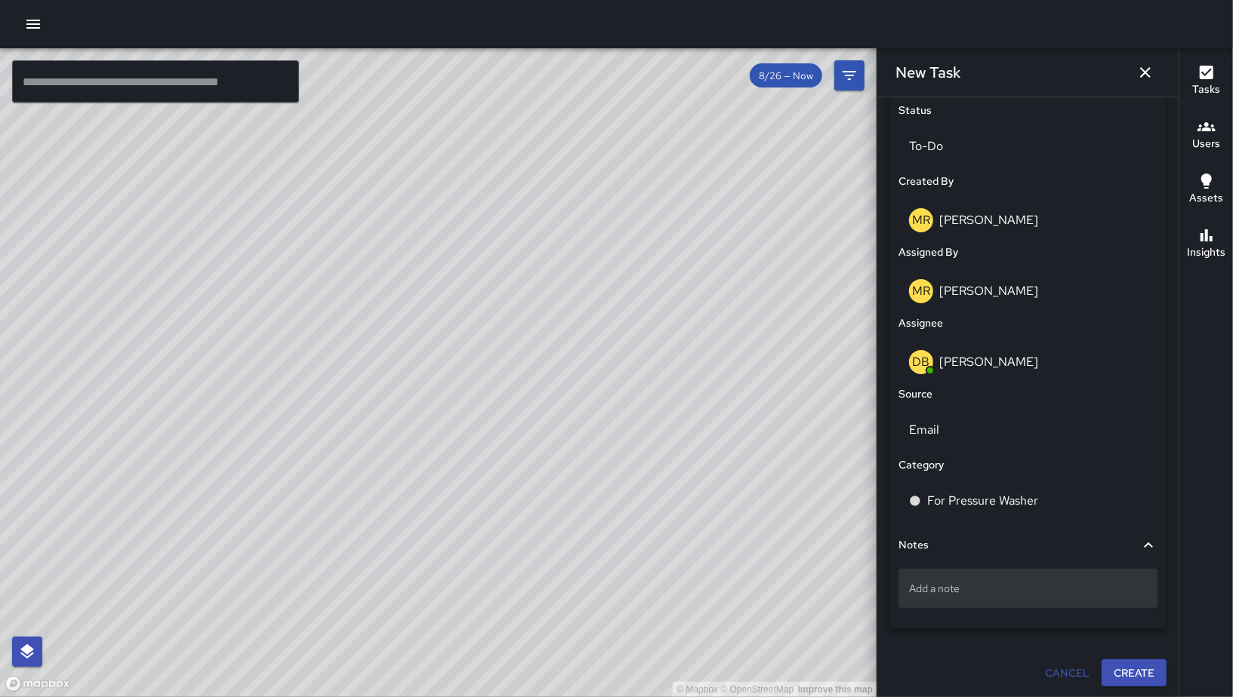
click at [943, 583] on p "Add a note" at bounding box center [1028, 588] width 238 height 15
click at [936, 584] on p "Add a note" at bounding box center [1028, 588] width 238 height 15
type textarea "*******"
click at [1116, 667] on button "Create" at bounding box center [1133, 674] width 65 height 28
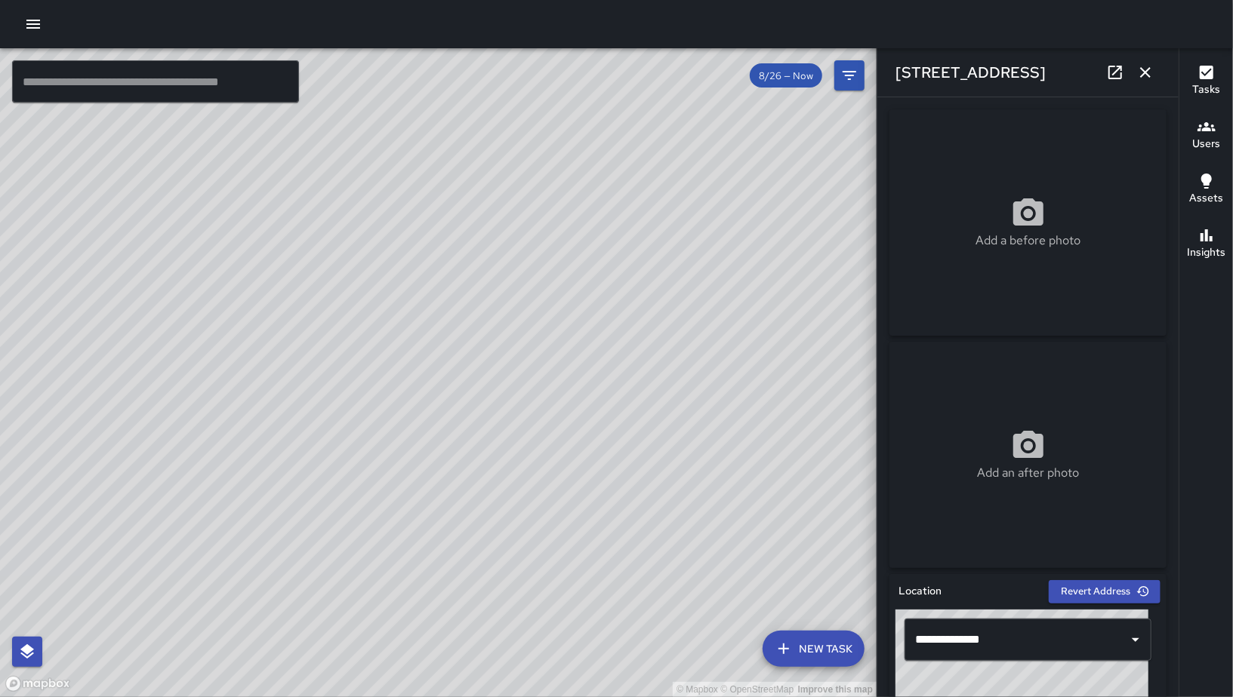
click at [1152, 72] on icon "button" at bounding box center [1145, 72] width 18 height 18
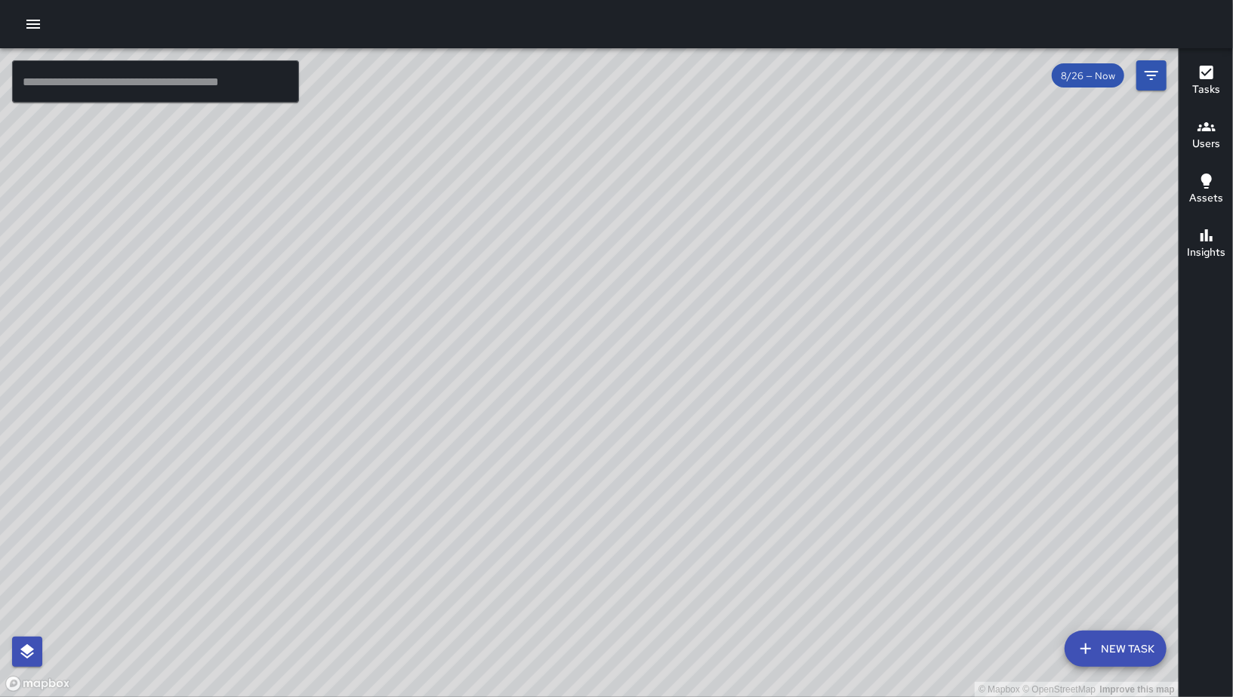
drag, startPoint x: 1094, startPoint y: 305, endPoint x: 782, endPoint y: 432, distance: 337.2
click at [782, 432] on div "© Mapbox © OpenStreetMap Improve this map" at bounding box center [589, 372] width 1178 height 649
drag, startPoint x: 938, startPoint y: 369, endPoint x: 516, endPoint y: 454, distance: 430.4
click at [516, 459] on div "© Mapbox © OpenStreetMap Improve this map" at bounding box center [589, 372] width 1178 height 649
click at [1109, 639] on button "New Task" at bounding box center [1115, 649] width 102 height 36
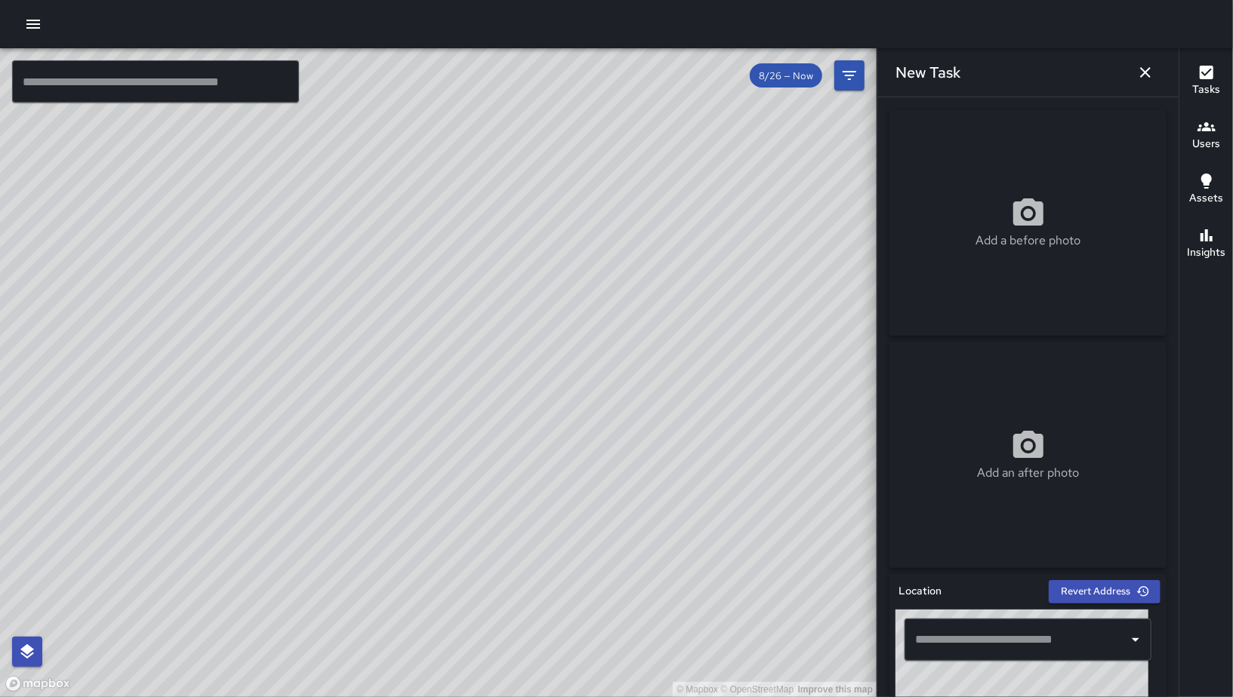
click at [1063, 636] on input "text" at bounding box center [1016, 640] width 211 height 29
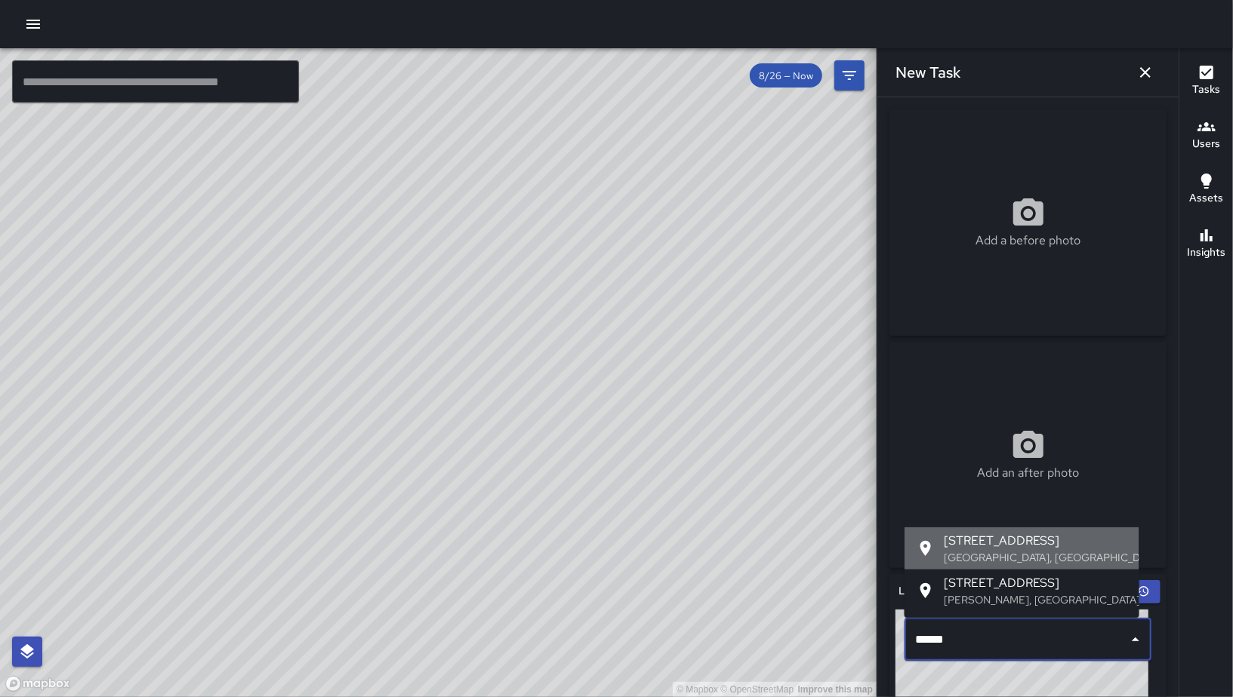
click at [1054, 543] on span "[STREET_ADDRESS]" at bounding box center [1034, 541] width 183 height 18
type input "**********"
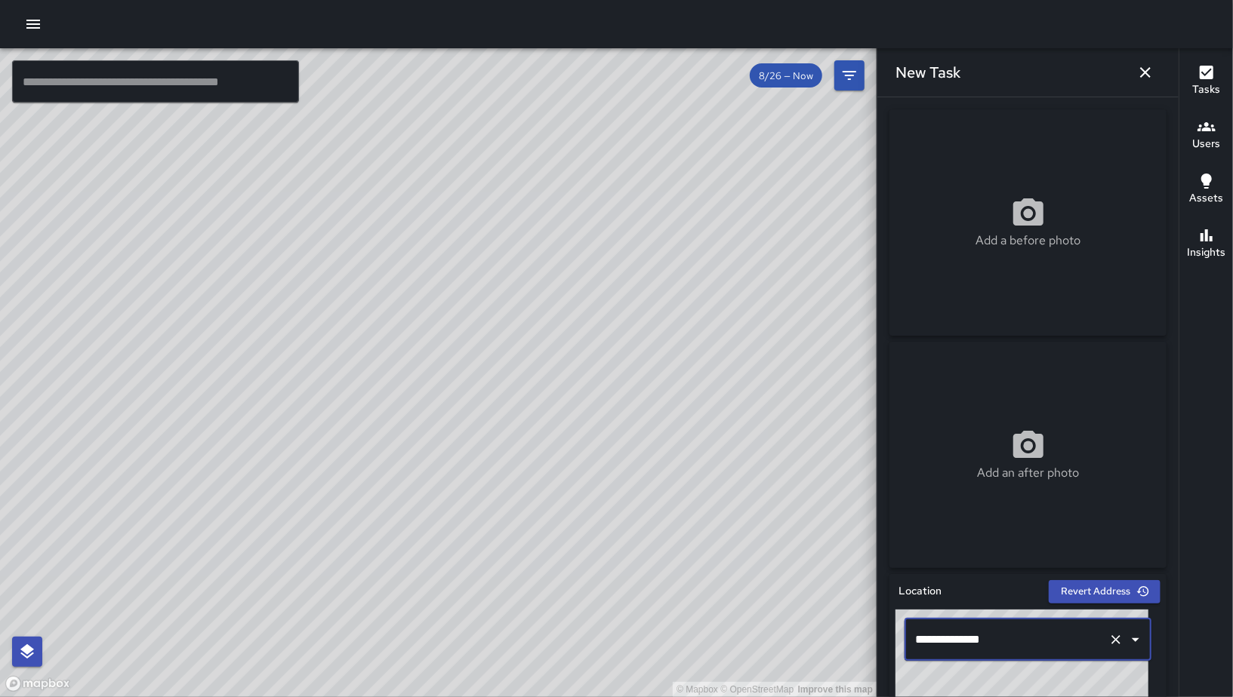
scroll to position [309, 0]
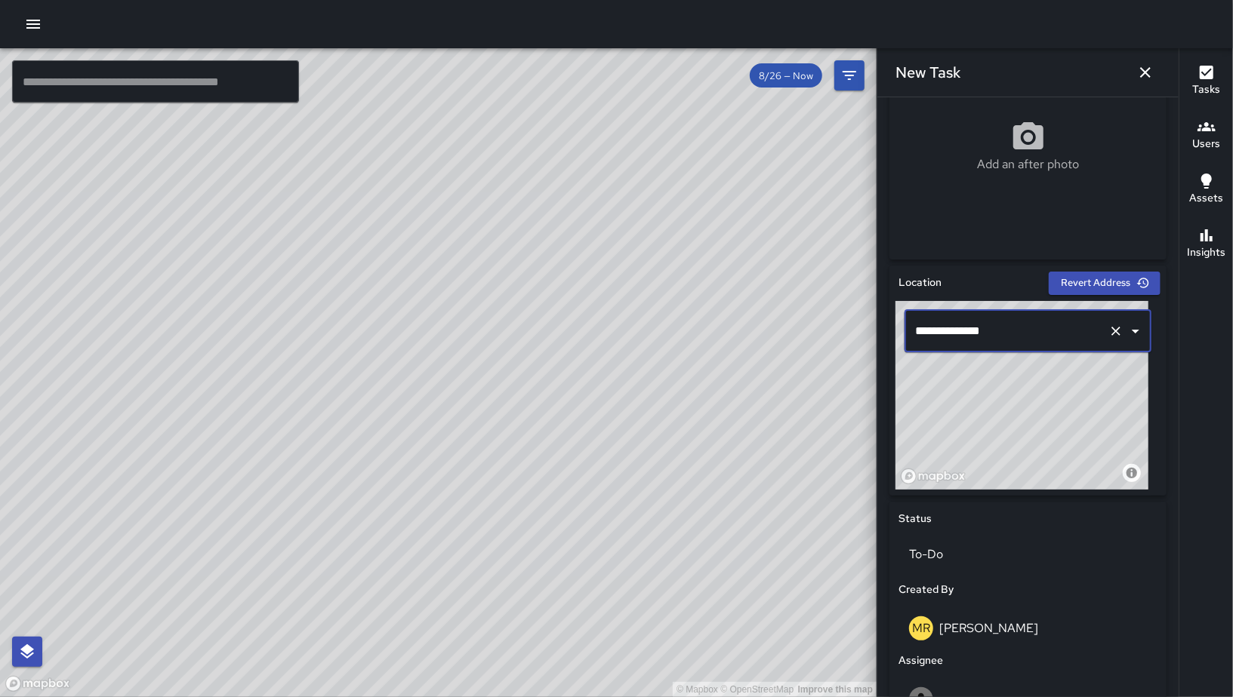
click at [1108, 334] on icon "Clear" at bounding box center [1115, 331] width 15 height 15
click at [1064, 325] on input "text" at bounding box center [1006, 331] width 191 height 29
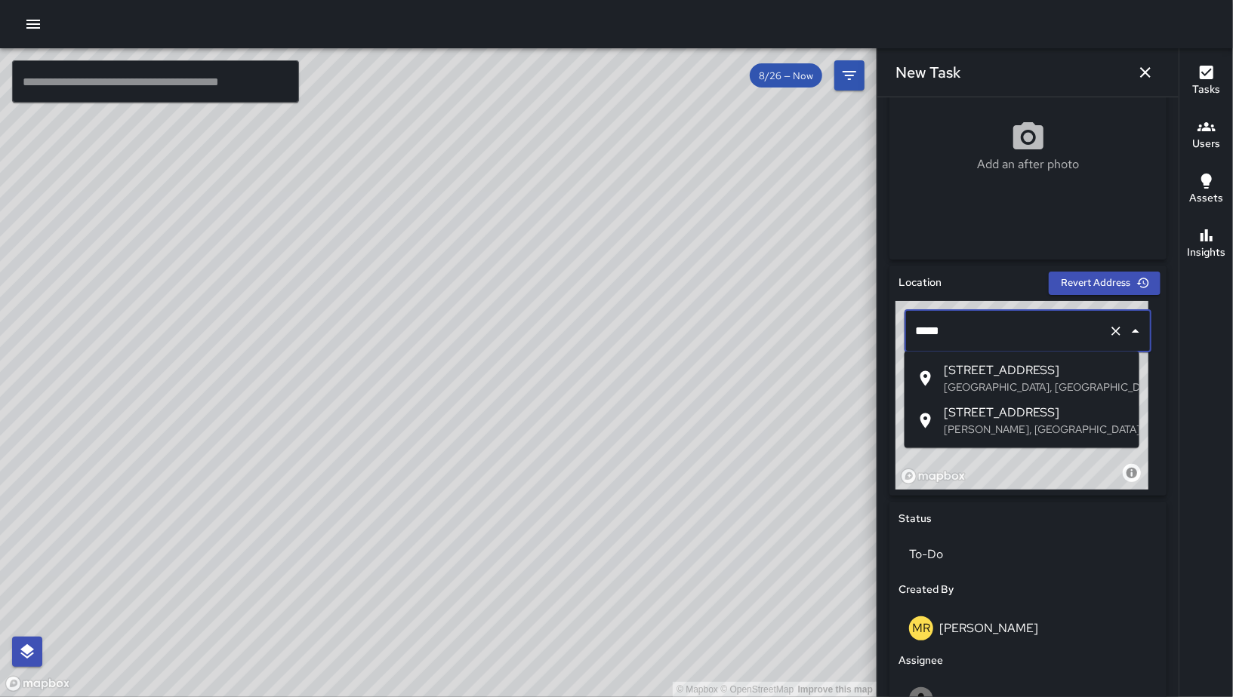
click at [1041, 384] on p "[GEOGRAPHIC_DATA], [GEOGRAPHIC_DATA], [GEOGRAPHIC_DATA]" at bounding box center [1034, 387] width 183 height 15
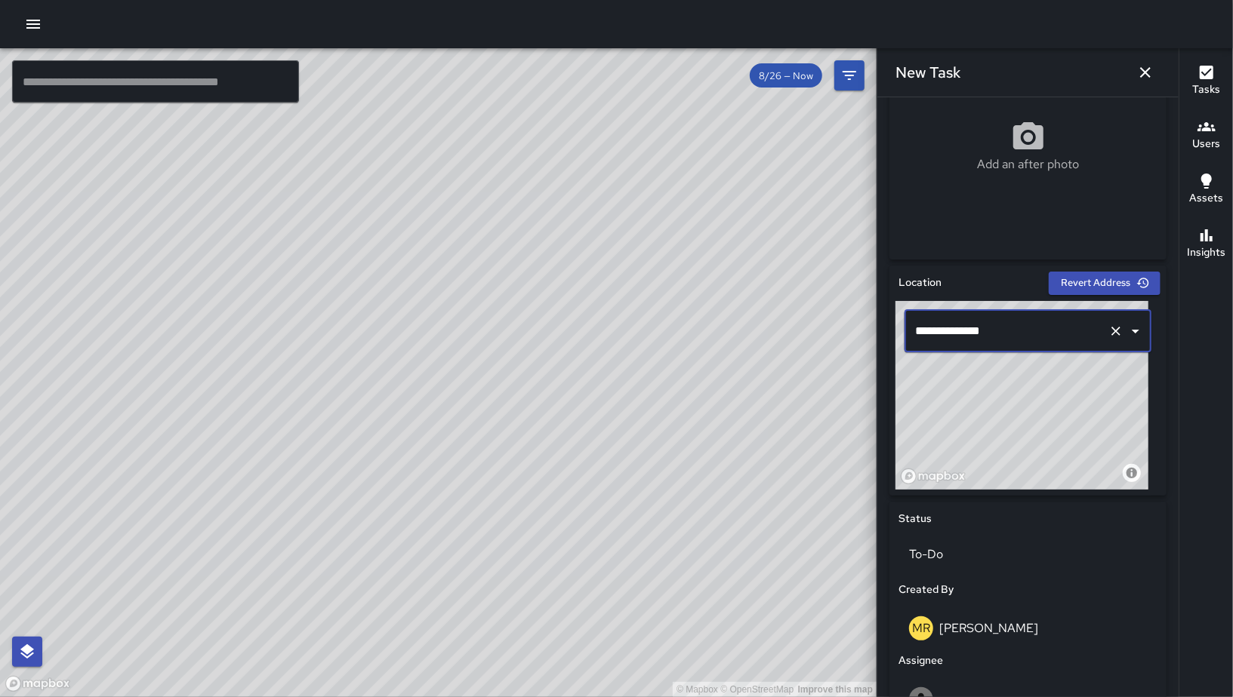
type input "**********"
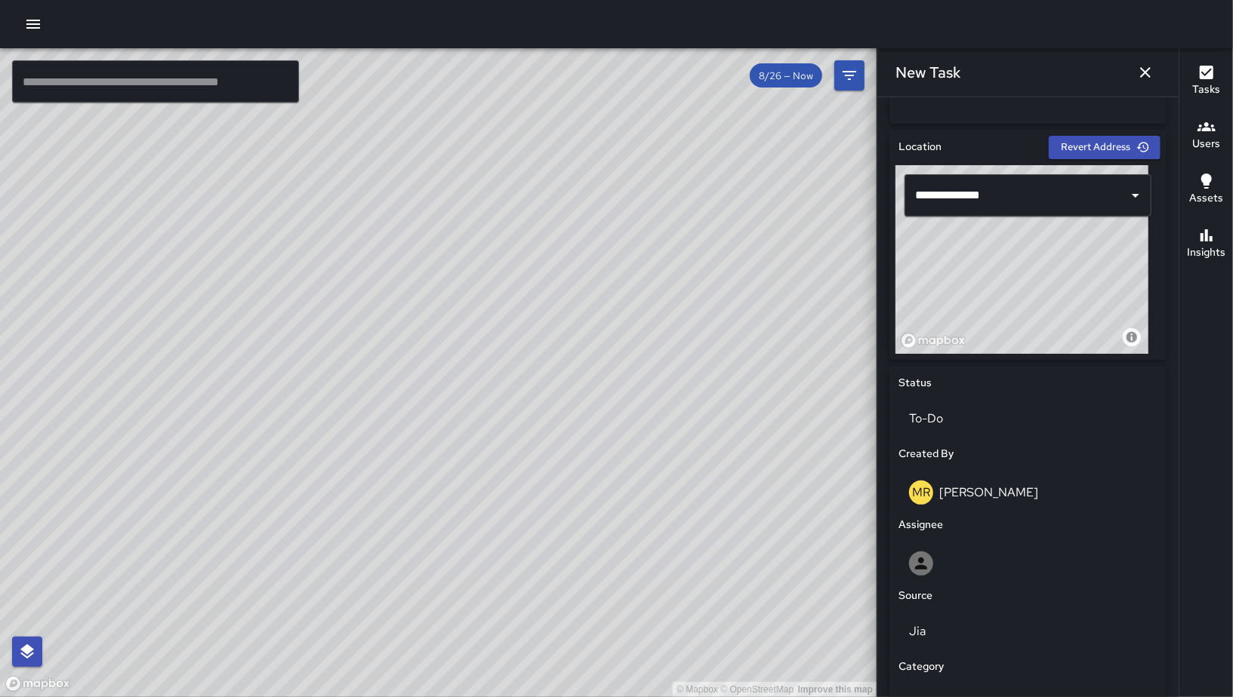
scroll to position [601, 0]
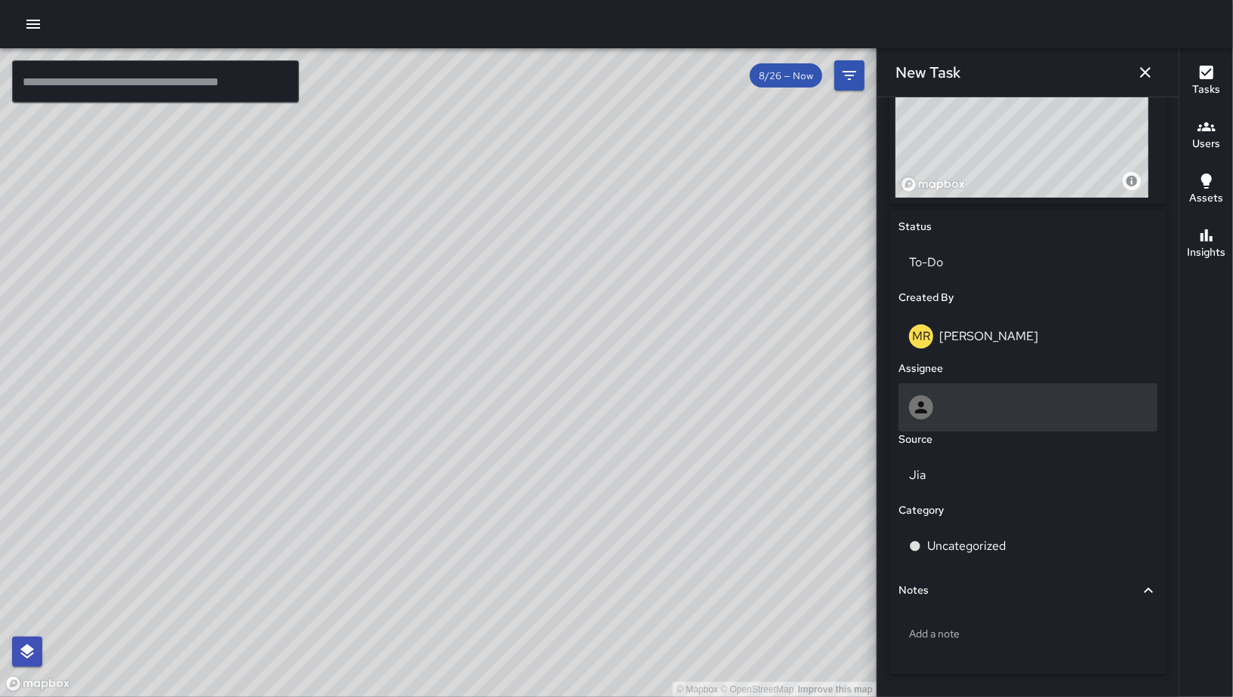
click at [977, 413] on div at bounding box center [1028, 407] width 238 height 24
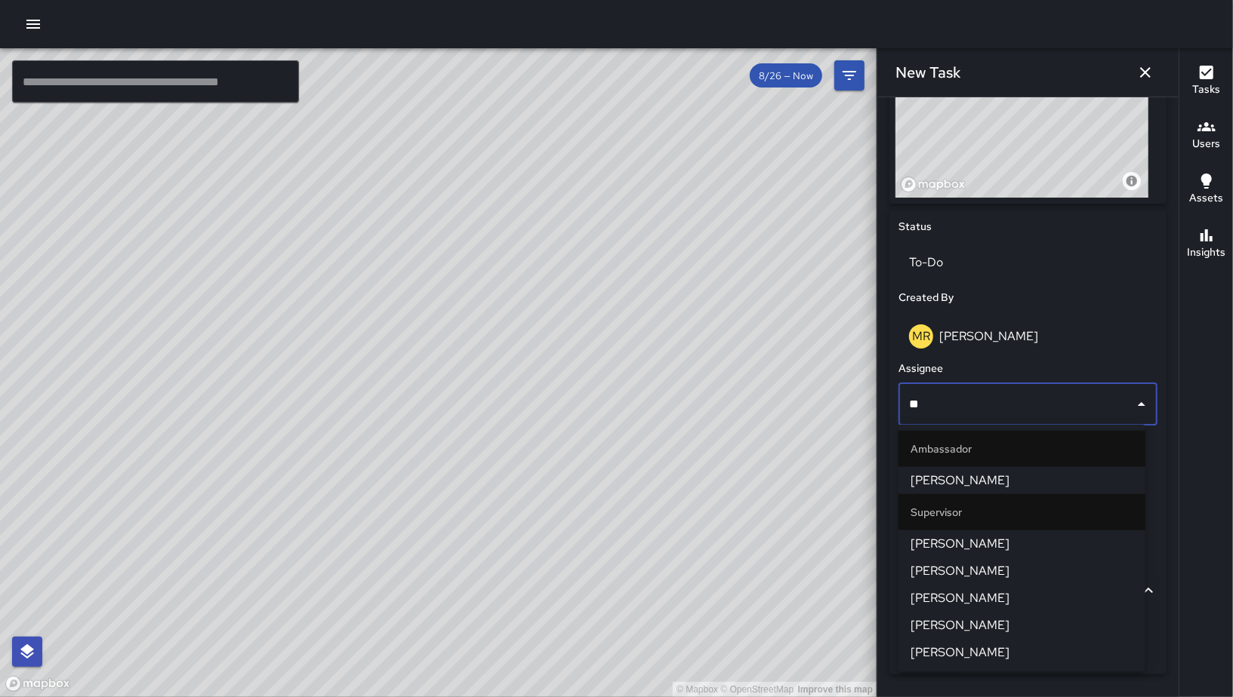
drag, startPoint x: 937, startPoint y: 410, endPoint x: 913, endPoint y: 407, distance: 24.3
click at [929, 410] on input "**" at bounding box center [1016, 404] width 223 height 29
click at [913, 407] on input "**" at bounding box center [1016, 404] width 223 height 29
click at [906, 404] on input "**" at bounding box center [1016, 404] width 223 height 29
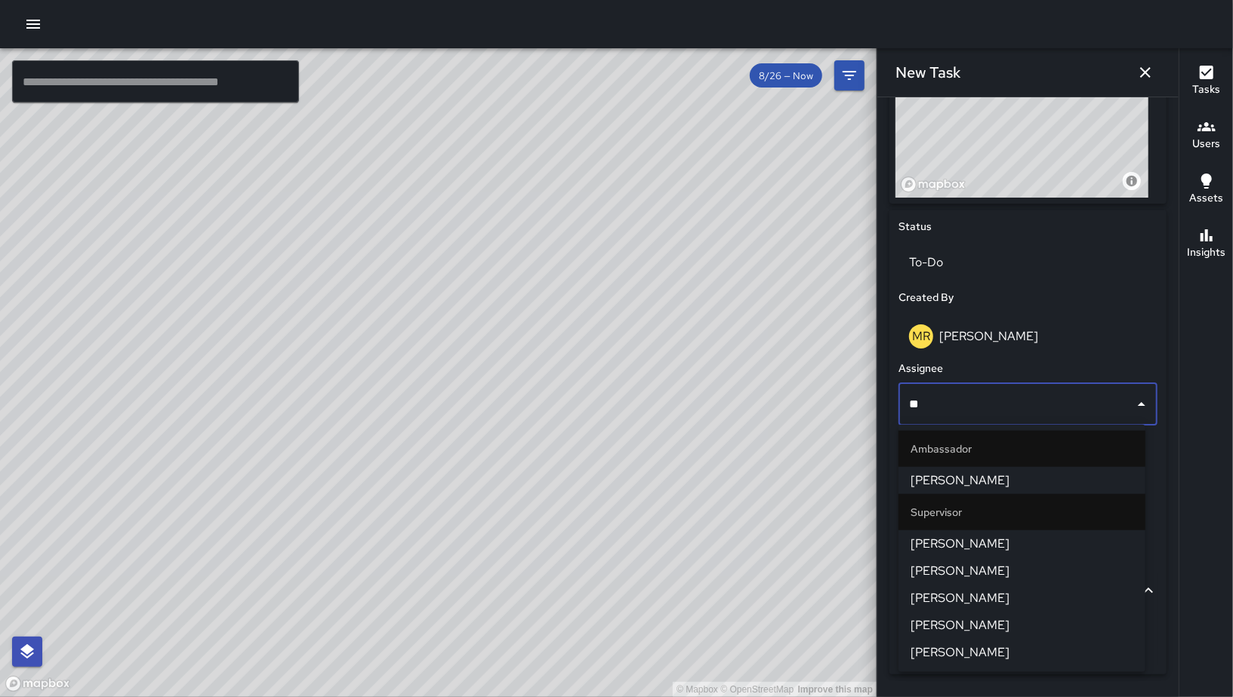
click at [982, 414] on input "**" at bounding box center [1016, 404] width 223 height 29
type input "*"
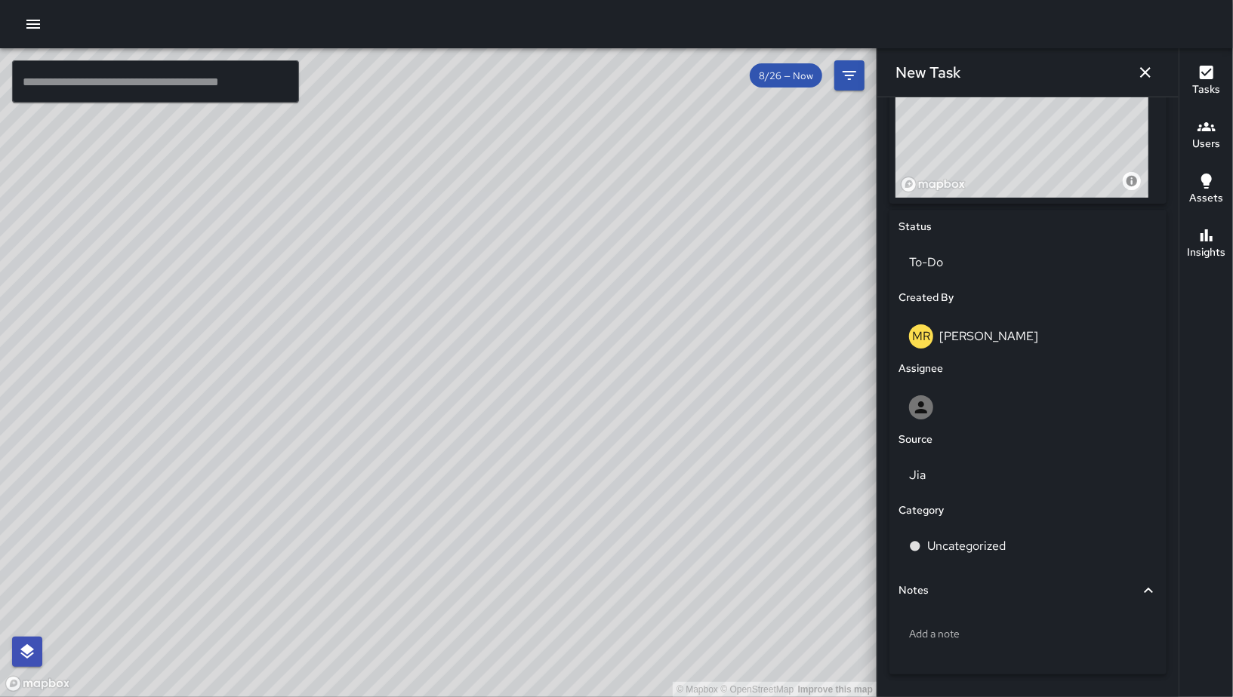
click at [1146, 72] on icon "button" at bounding box center [1145, 72] width 18 height 18
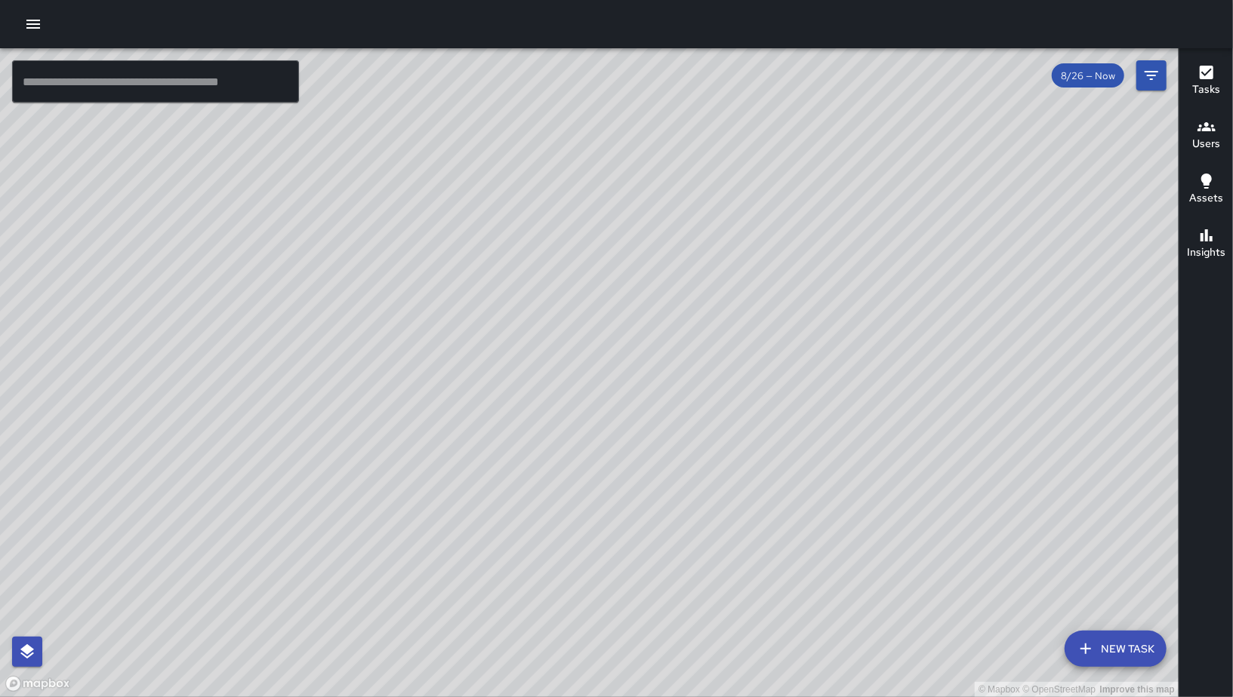
drag, startPoint x: 433, startPoint y: 412, endPoint x: 492, endPoint y: 400, distance: 60.1
click at [492, 400] on div "© Mapbox © OpenStreetMap Improve this map" at bounding box center [589, 372] width 1178 height 649
click at [492, 401] on div "© Mapbox © OpenStreetMap Improve this map" at bounding box center [589, 372] width 1178 height 649
click at [943, 299] on div "© Mapbox © OpenStreetMap Improve this map" at bounding box center [589, 372] width 1178 height 649
drag, startPoint x: 885, startPoint y: 310, endPoint x: 548, endPoint y: 337, distance: 337.7
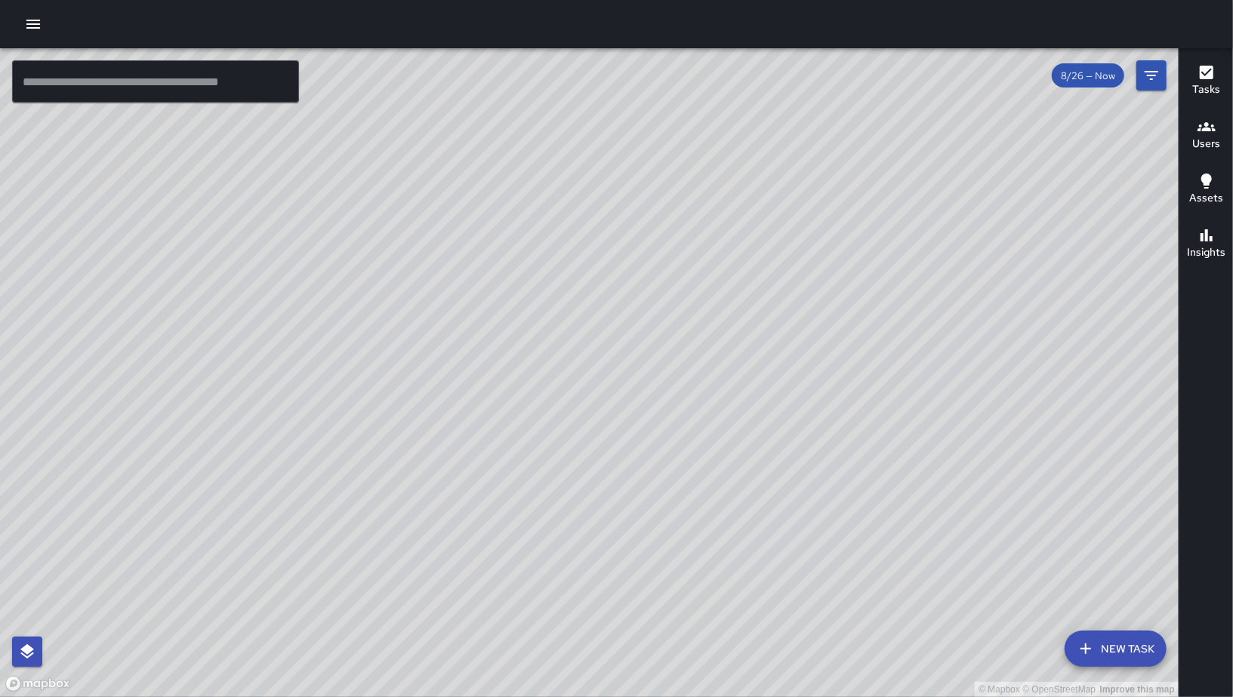
click at [589, 349] on div "© Mapbox © OpenStreetMap Improve this map" at bounding box center [589, 372] width 1178 height 649
drag, startPoint x: 1033, startPoint y: 313, endPoint x: 743, endPoint y: 391, distance: 300.1
click at [751, 392] on div "© Mapbox © OpenStreetMap Improve this map" at bounding box center [589, 372] width 1178 height 649
click at [740, 395] on div "© Mapbox © OpenStreetMap Improve this map" at bounding box center [589, 372] width 1178 height 649
drag, startPoint x: 787, startPoint y: 418, endPoint x: 737, endPoint y: 407, distance: 51.1
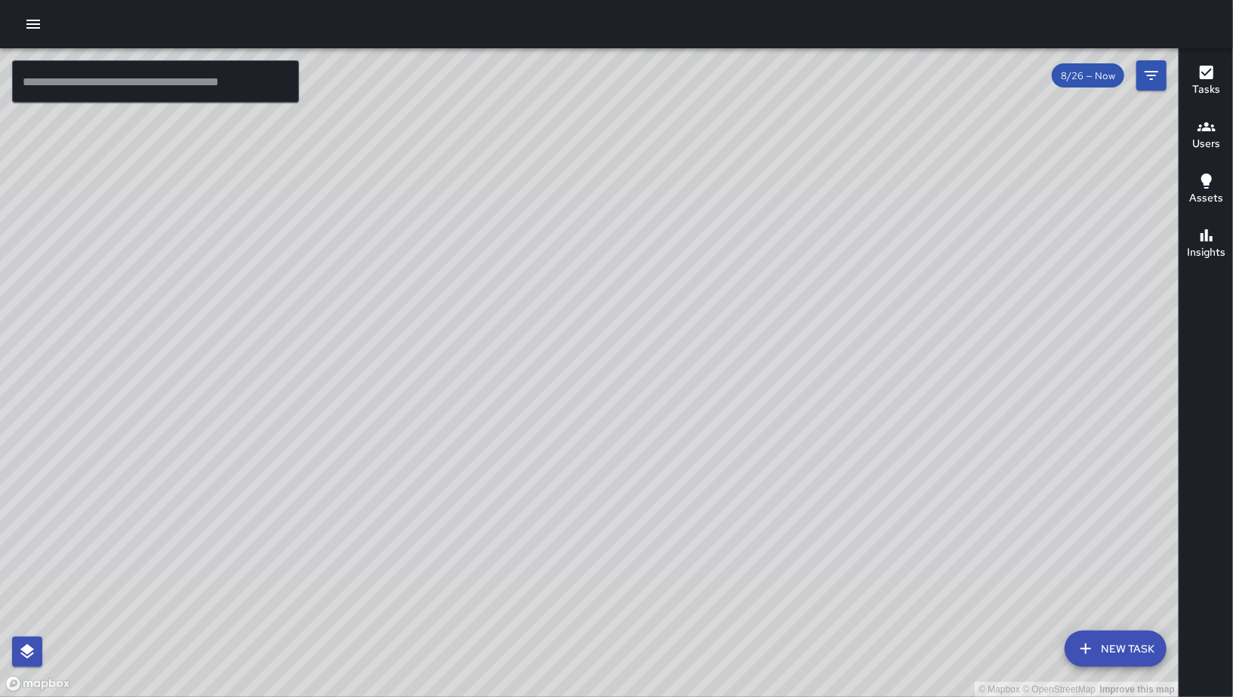
click at [737, 420] on div "© Mapbox © OpenStreetMap Improve this map" at bounding box center [589, 372] width 1178 height 649
drag, startPoint x: 724, startPoint y: 328, endPoint x: 733, endPoint y: 377, distance: 49.9
click at [734, 376] on div "© Mapbox © OpenStreetMap Improve this map" at bounding box center [589, 372] width 1178 height 649
drag, startPoint x: 394, startPoint y: 440, endPoint x: 583, endPoint y: 402, distance: 193.2
click at [583, 402] on div "© Mapbox © OpenStreetMap Improve this map" at bounding box center [589, 372] width 1178 height 649
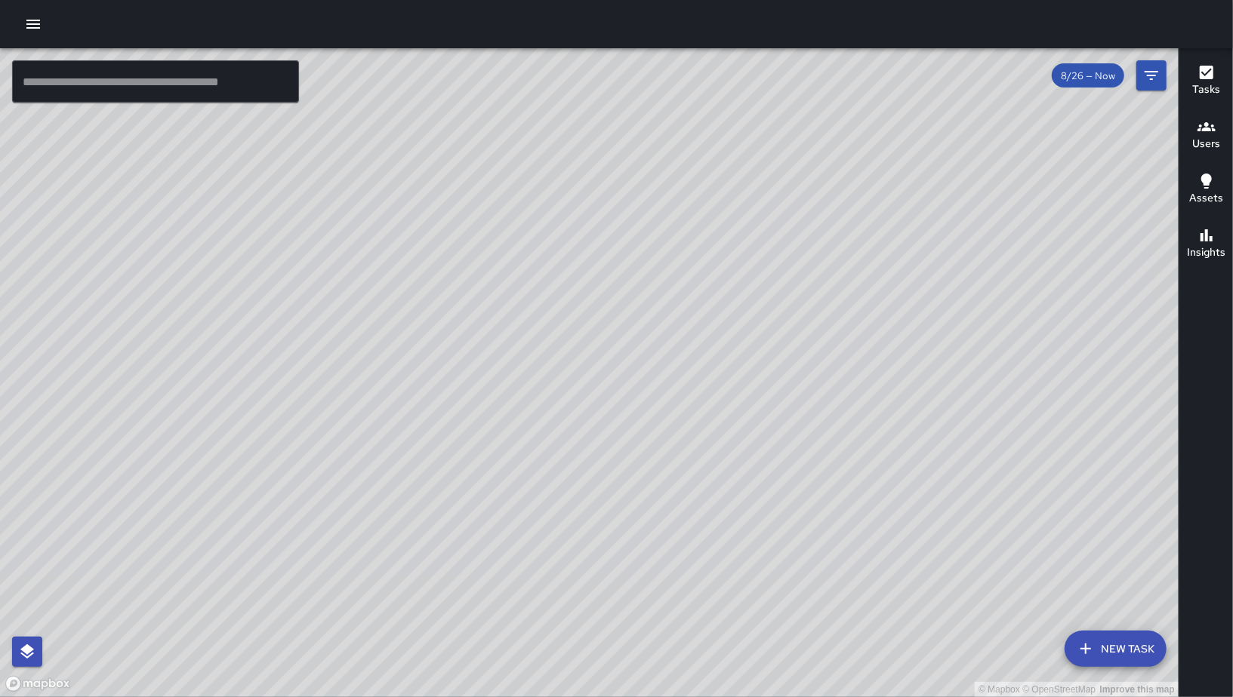
drag, startPoint x: 364, startPoint y: 379, endPoint x: 392, endPoint y: 417, distance: 46.9
click at [392, 423] on div "© Mapbox © OpenStreetMap Improve this map" at bounding box center [589, 372] width 1178 height 649
click at [392, 424] on div "© Mapbox © OpenStreetMap Improve this map" at bounding box center [589, 372] width 1178 height 649
drag, startPoint x: 828, startPoint y: 436, endPoint x: 710, endPoint y: 546, distance: 160.7
click at [694, 568] on div "© Mapbox © OpenStreetMap Improve this map" at bounding box center [589, 372] width 1178 height 649
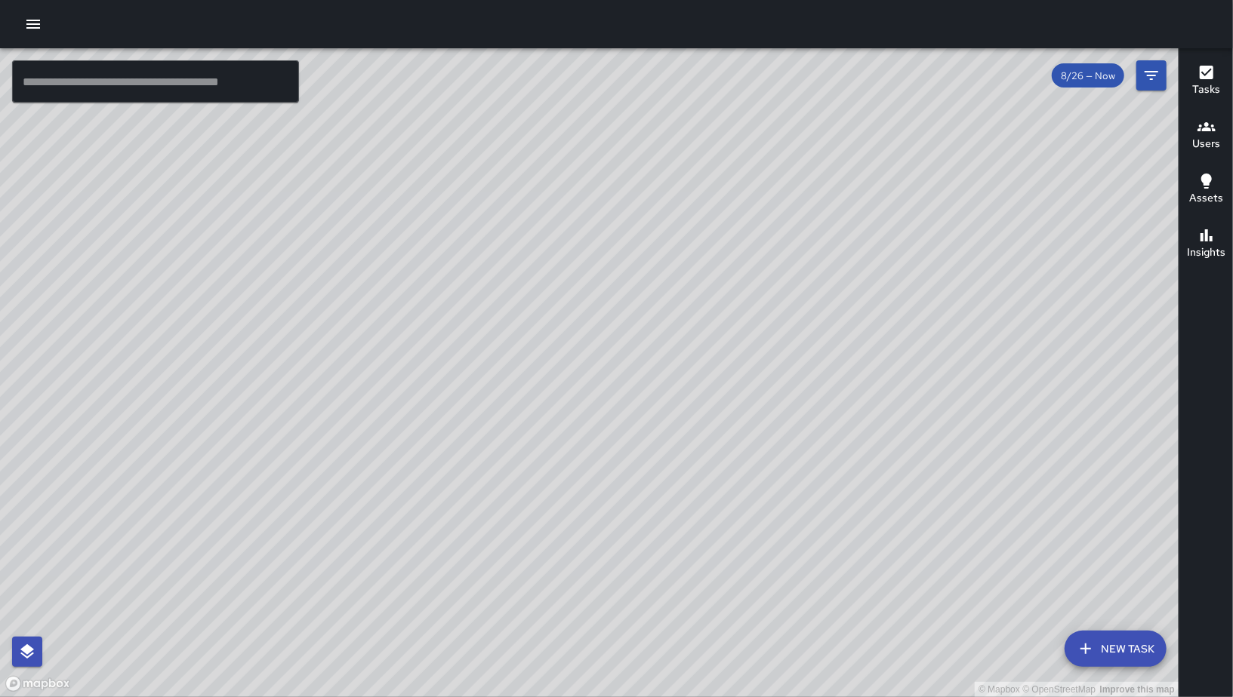
click at [693, 568] on div "© Mapbox © OpenStreetMap Improve this map" at bounding box center [589, 372] width 1178 height 649
drag, startPoint x: 664, startPoint y: 297, endPoint x: 498, endPoint y: 434, distance: 215.5
click at [664, 297] on div "© Mapbox © OpenStreetMap Improve this map" at bounding box center [589, 372] width 1178 height 649
drag, startPoint x: 498, startPoint y: 434, endPoint x: 417, endPoint y: 481, distance: 94.0
click at [417, 481] on div "© Mapbox © OpenStreetMap Improve this map" at bounding box center [589, 372] width 1178 height 649
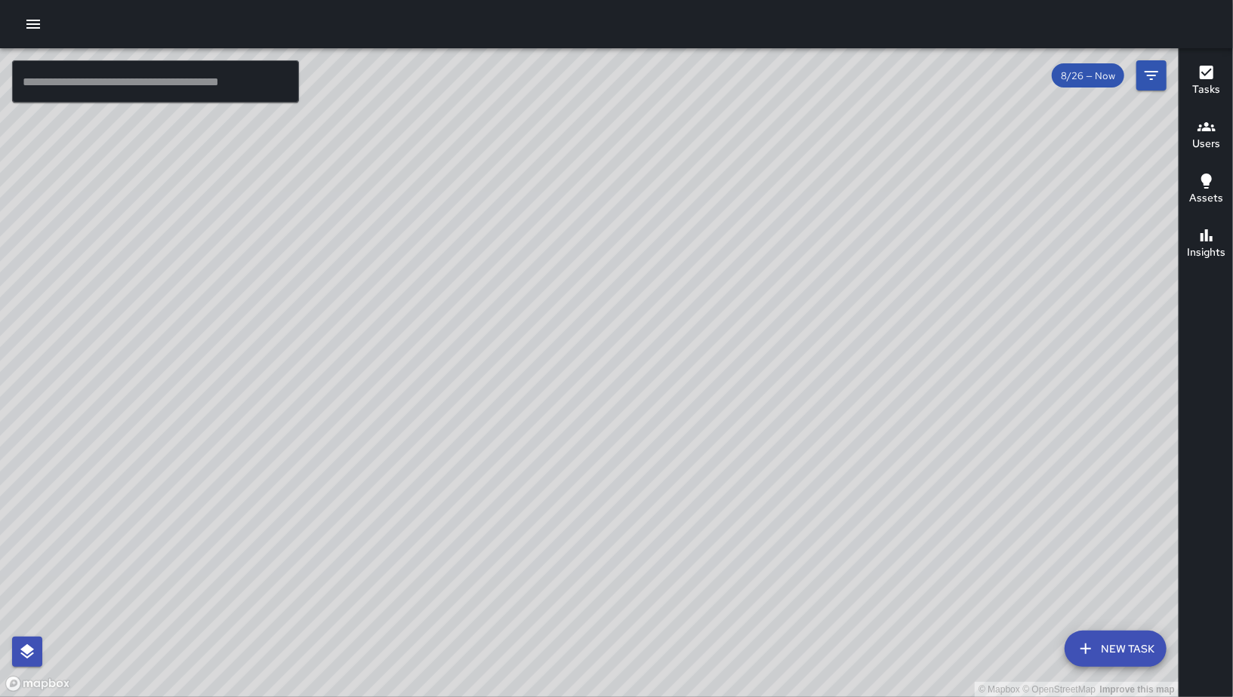
click at [417, 481] on div "© Mapbox © OpenStreetMap Improve this map" at bounding box center [589, 372] width 1178 height 649
drag, startPoint x: 647, startPoint y: 359, endPoint x: 500, endPoint y: 387, distance: 149.1
click at [552, 388] on div "© Mapbox © OpenStreetMap Improve this map" at bounding box center [589, 372] width 1178 height 649
click at [506, 388] on div "© Mapbox © OpenStreetMap Improve this map" at bounding box center [589, 372] width 1178 height 649
click at [499, 386] on div "© Mapbox © OpenStreetMap Improve this map" at bounding box center [589, 372] width 1178 height 649
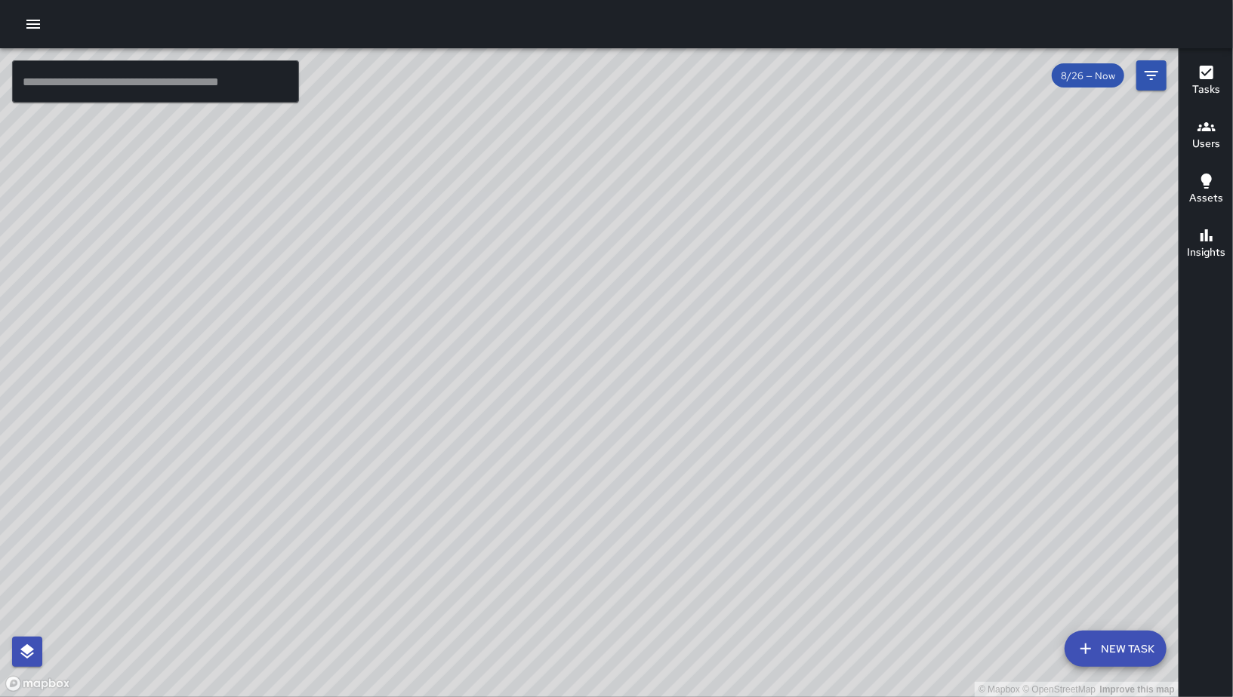
click at [925, 260] on div "© Mapbox © OpenStreetMap Improve this map" at bounding box center [589, 372] width 1178 height 649
click at [906, 349] on div "© Mapbox © OpenStreetMap Improve this map" at bounding box center [589, 372] width 1178 height 649
drag, startPoint x: 353, startPoint y: 243, endPoint x: 402, endPoint y: 279, distance: 60.4
click at [402, 279] on div "© Mapbox © OpenStreetMap Improve this map" at bounding box center [589, 372] width 1178 height 649
drag, startPoint x: 402, startPoint y: 279, endPoint x: 384, endPoint y: 257, distance: 28.5
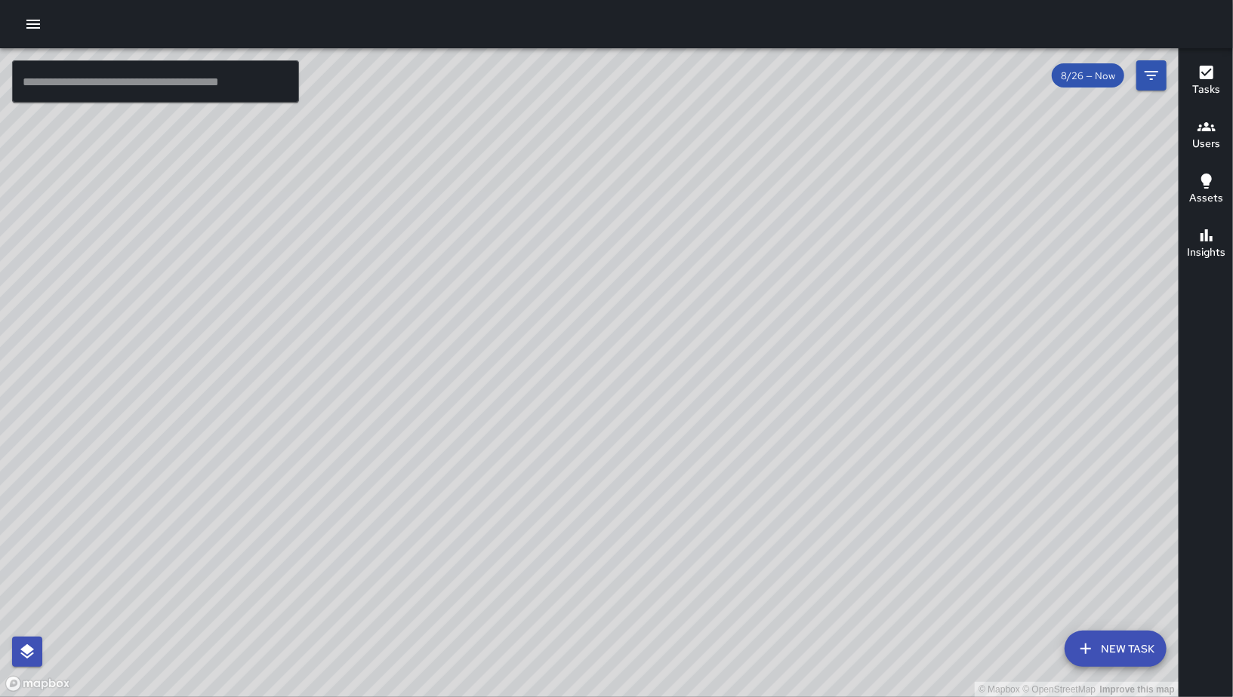
click at [402, 279] on div "© Mapbox © OpenStreetMap Improve this map" at bounding box center [589, 372] width 1178 height 649
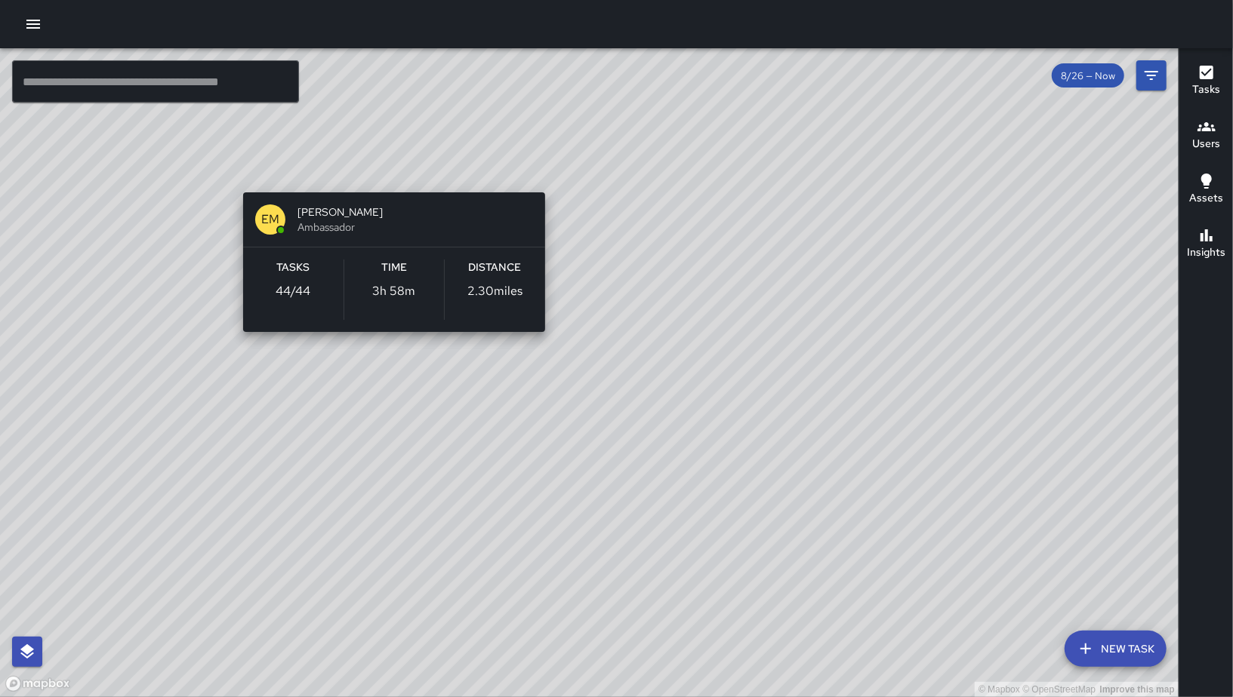
click at [384, 174] on div "© Mapbox © OpenStreetMap Improve this map EM Elimar Martinez Ambassador Tasks 4…" at bounding box center [589, 372] width 1178 height 649
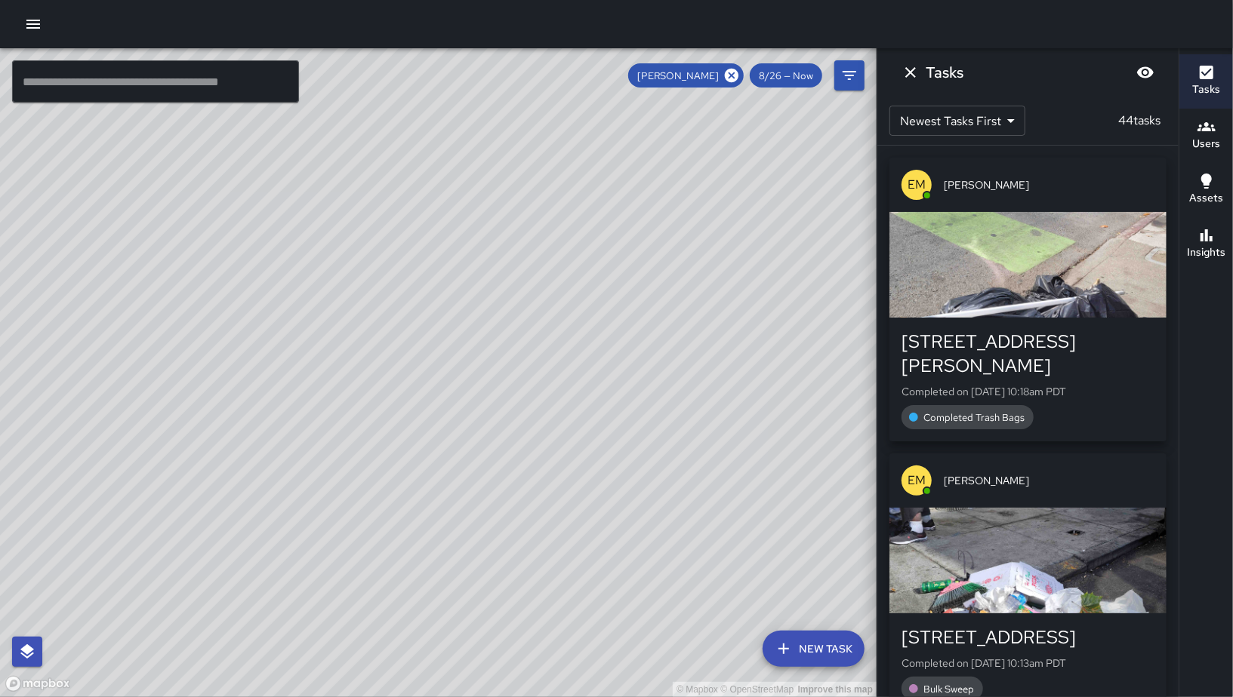
click at [731, 286] on div "© Mapbox © OpenStreetMap Improve this map" at bounding box center [438, 372] width 876 height 649
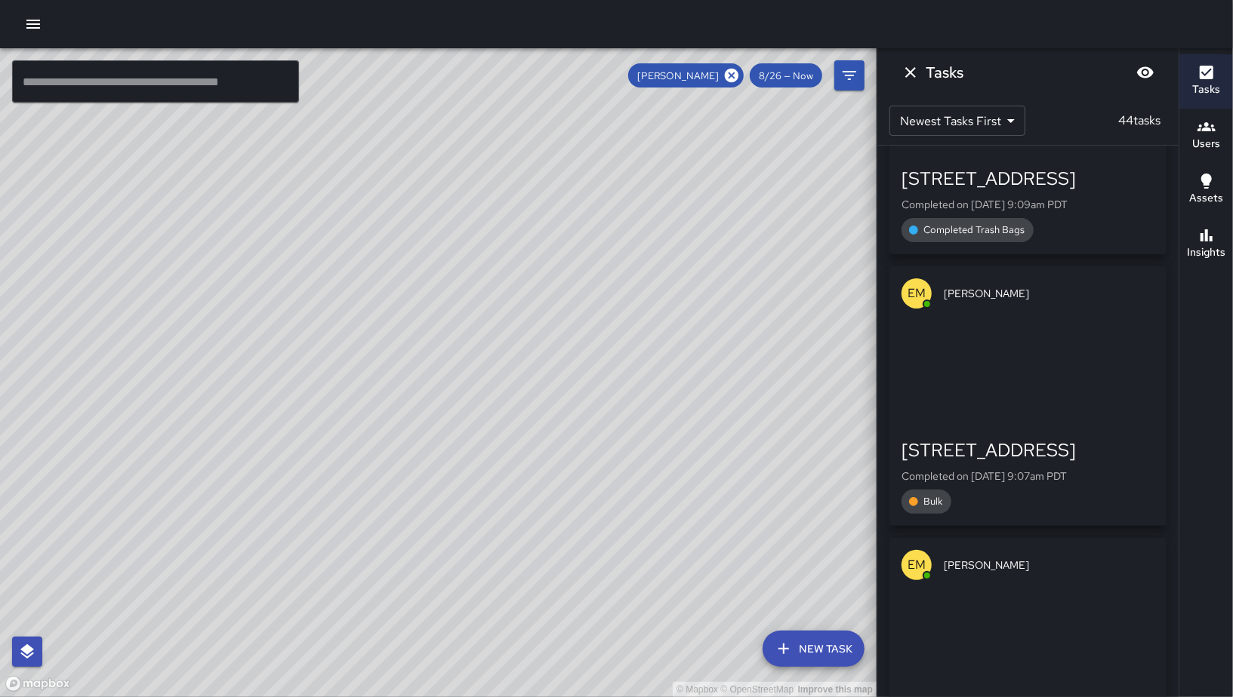
scroll to position [5253, 0]
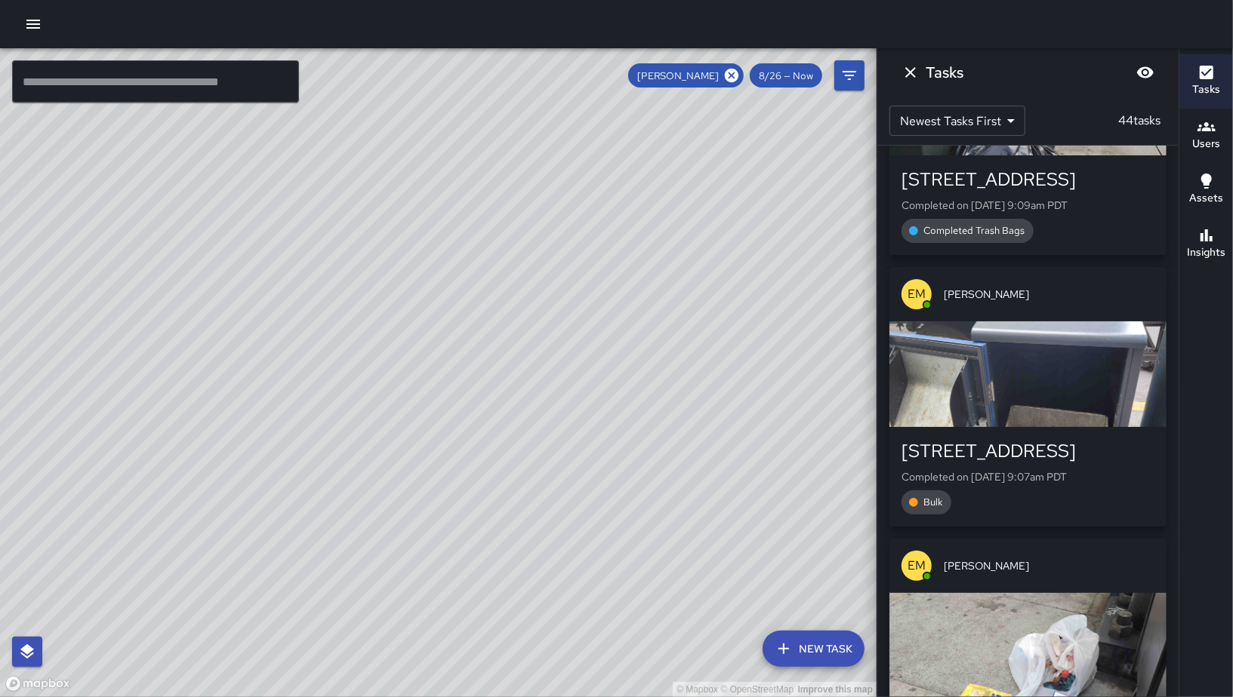
click at [1039, 439] on div "[STREET_ADDRESS]" at bounding box center [1027, 451] width 253 height 24
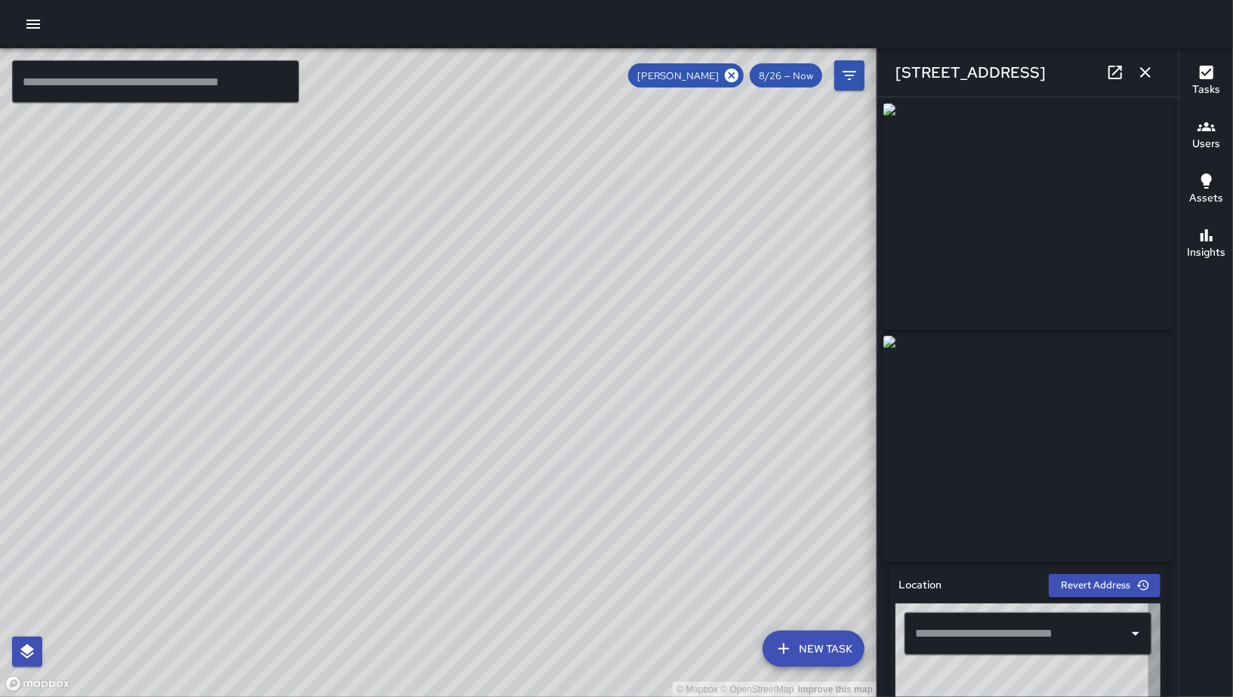
type input "**********"
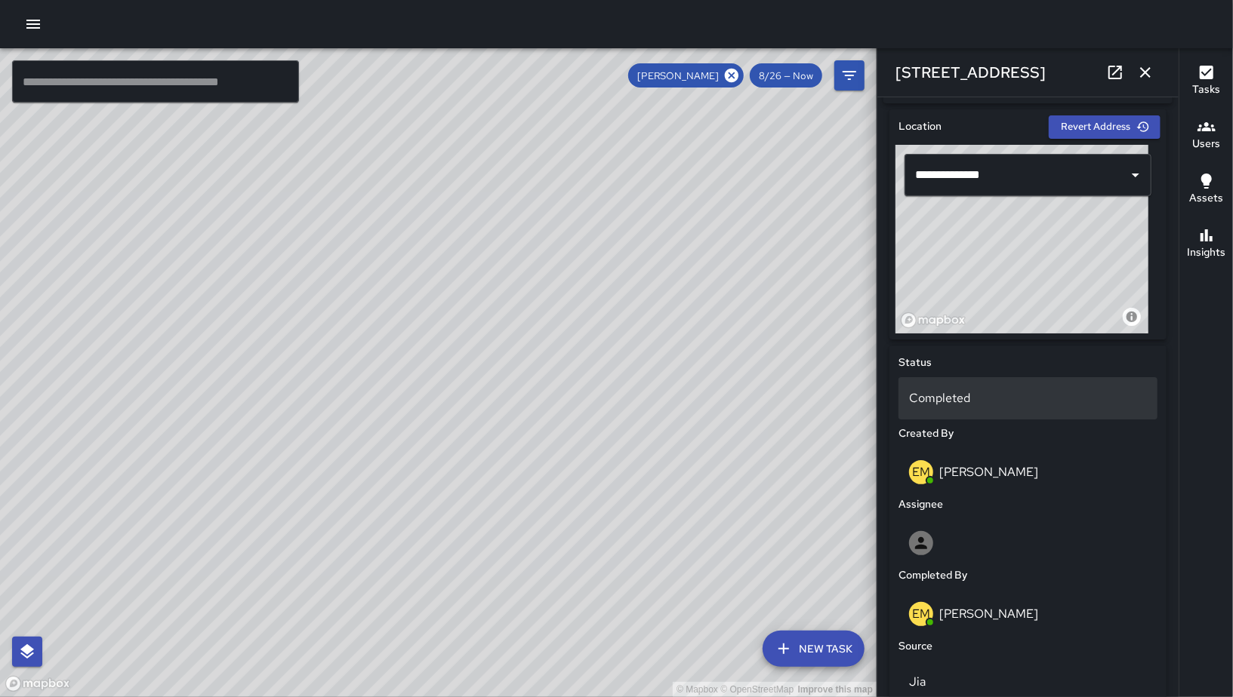
scroll to position [574, 0]
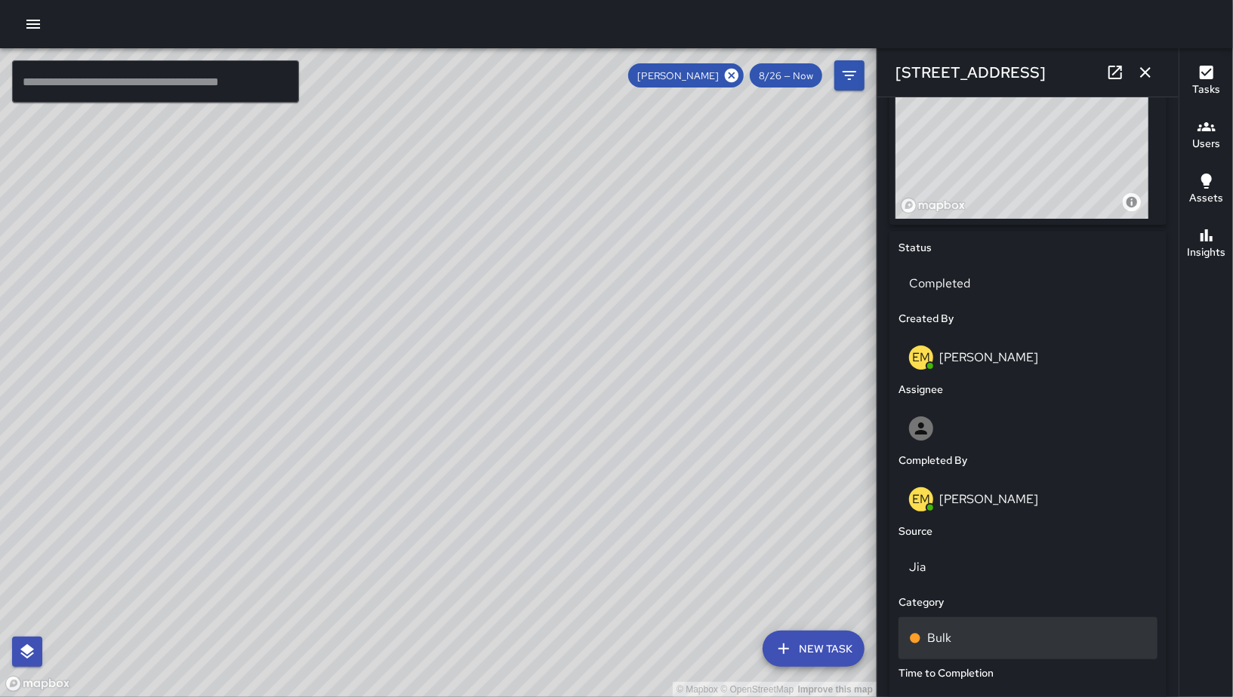
click at [974, 632] on div "Bulk" at bounding box center [1027, 638] width 259 height 42
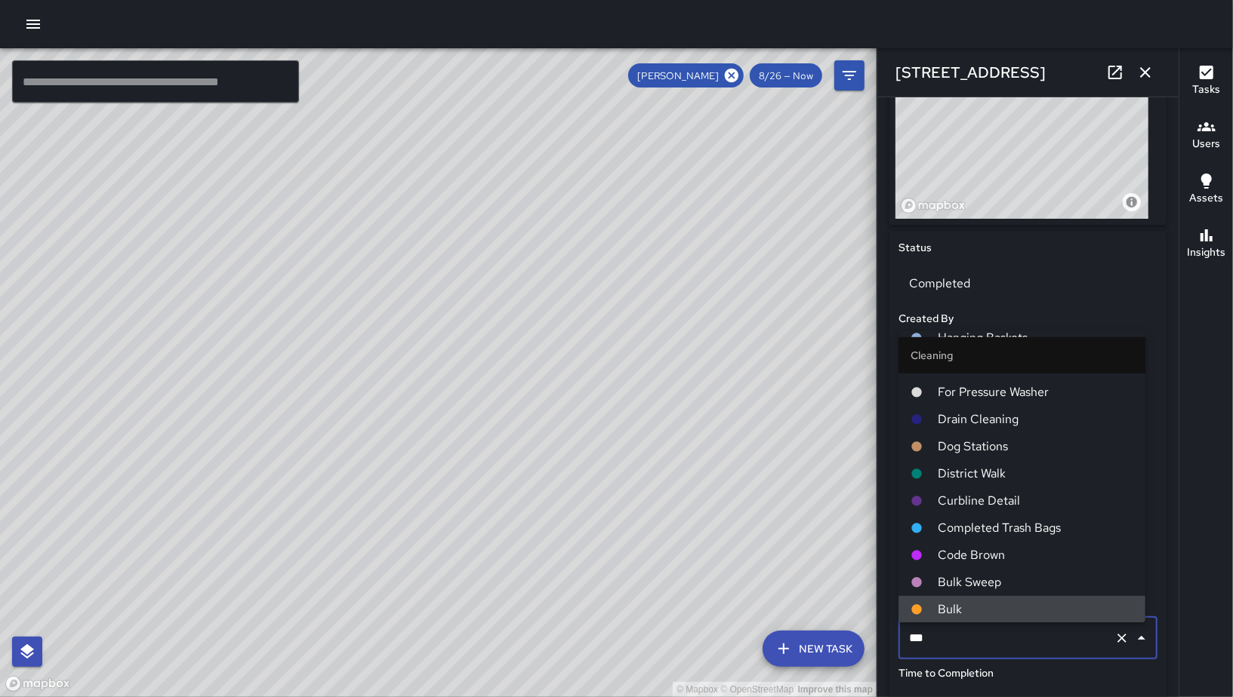
scroll to position [0, 0]
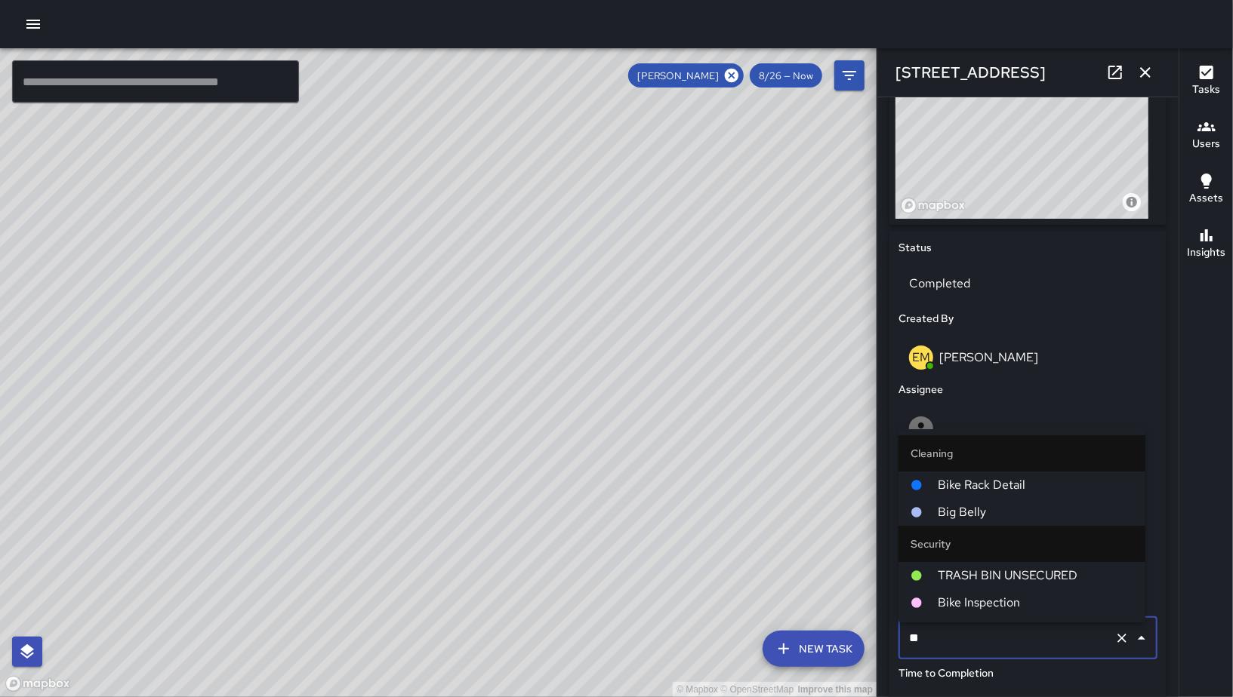
type input "***"
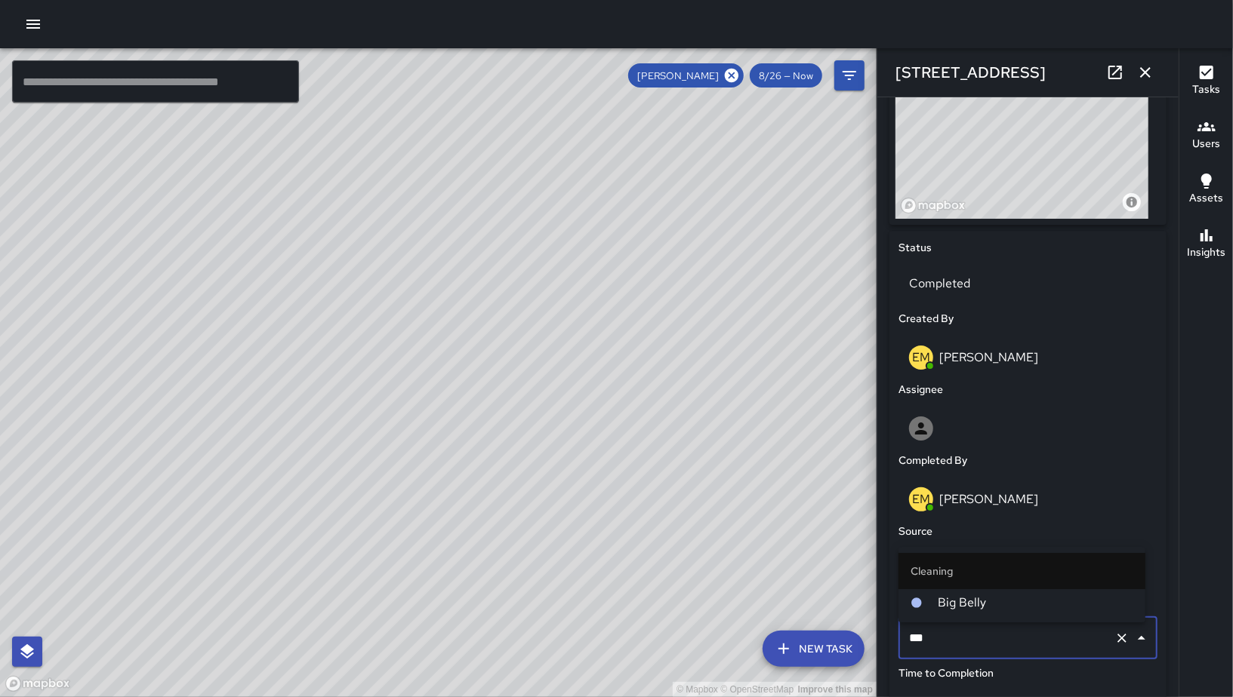
click at [974, 602] on span "Big Belly" at bounding box center [1034, 603] width 195 height 18
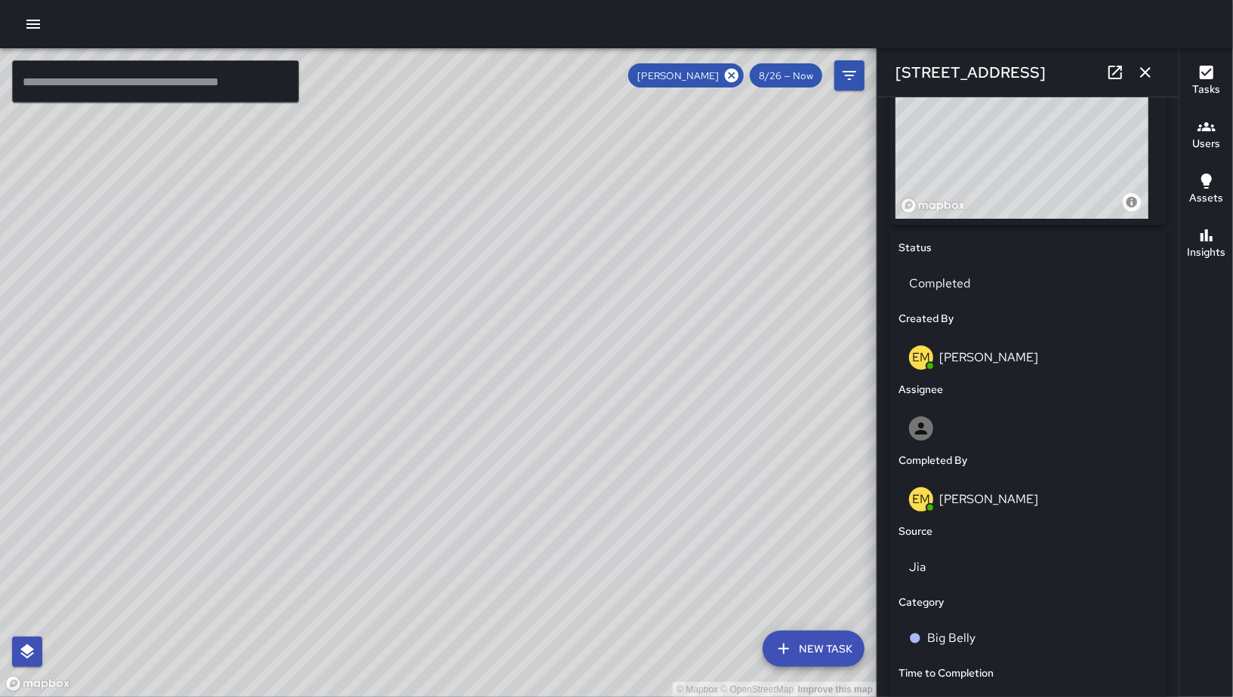
click at [1146, 70] on icon "button" at bounding box center [1145, 72] width 18 height 18
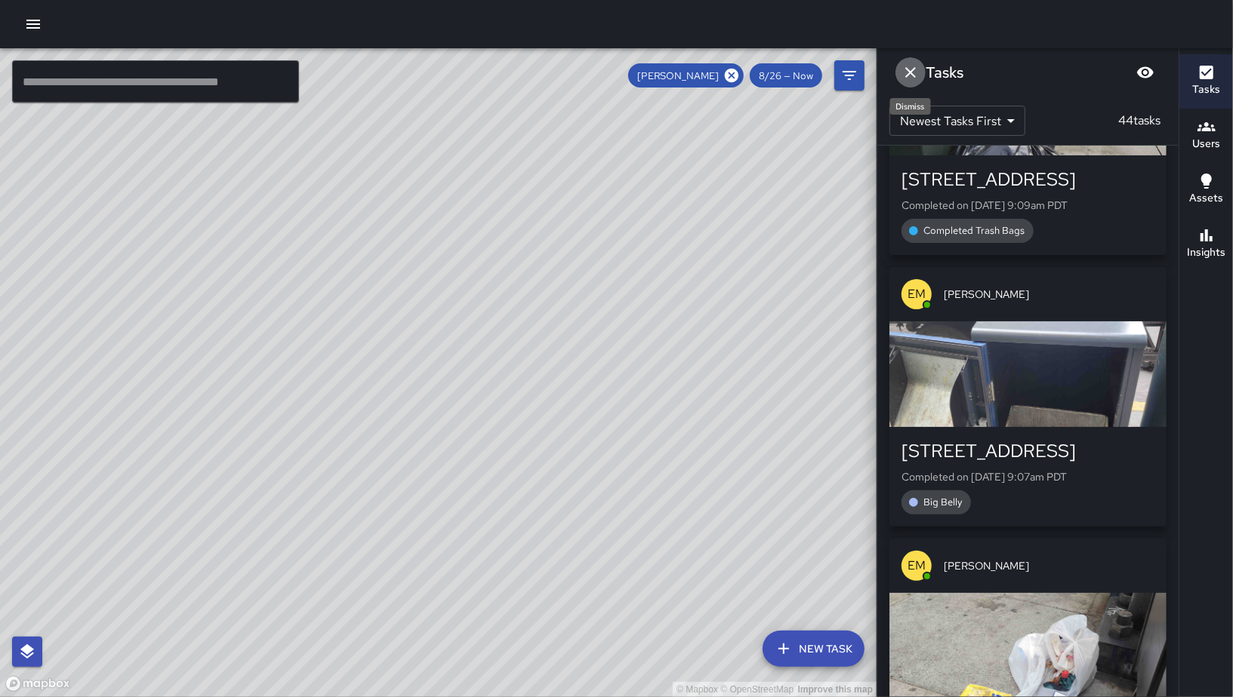
click at [916, 72] on icon "Dismiss" at bounding box center [910, 72] width 18 height 18
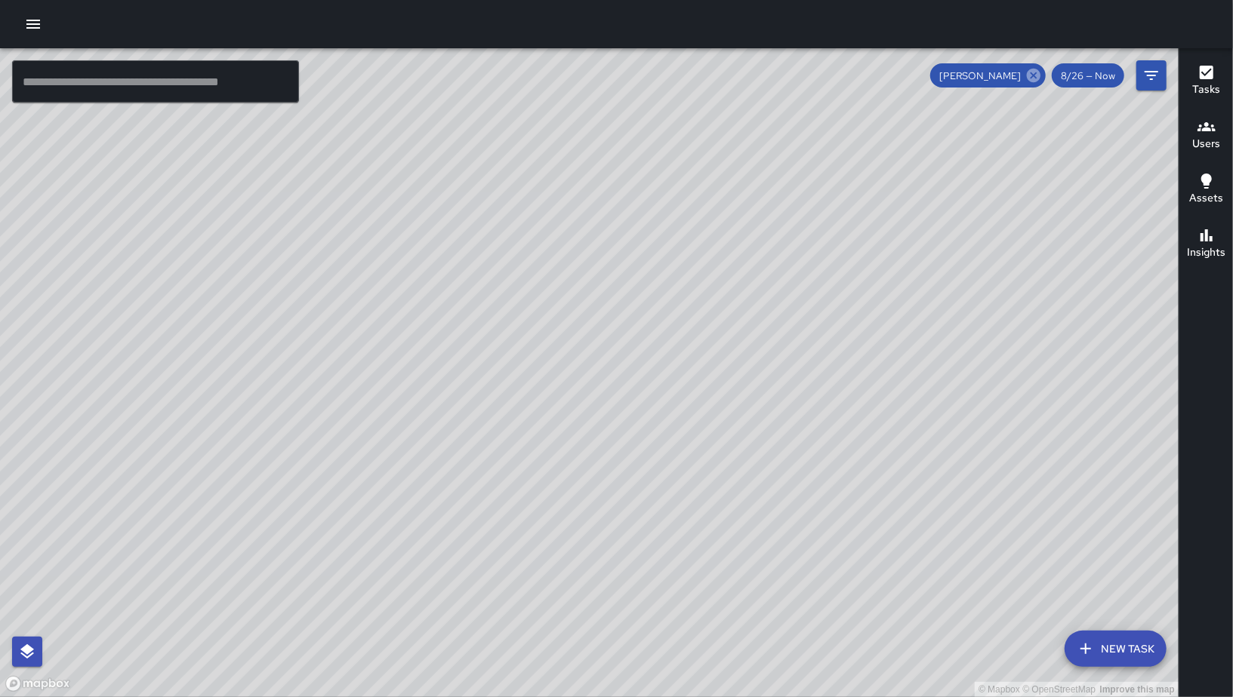
click at [1035, 77] on icon at bounding box center [1033, 76] width 14 height 14
click at [1035, 77] on div "© Mapbox © OpenStreetMap Improve this map" at bounding box center [589, 372] width 1178 height 649
drag, startPoint x: 1058, startPoint y: 223, endPoint x: 651, endPoint y: 425, distance: 455.0
click at [662, 427] on div "© Mapbox © OpenStreetMap Improve this map" at bounding box center [589, 372] width 1178 height 649
drag, startPoint x: 797, startPoint y: 407, endPoint x: 579, endPoint y: 123, distance: 357.9
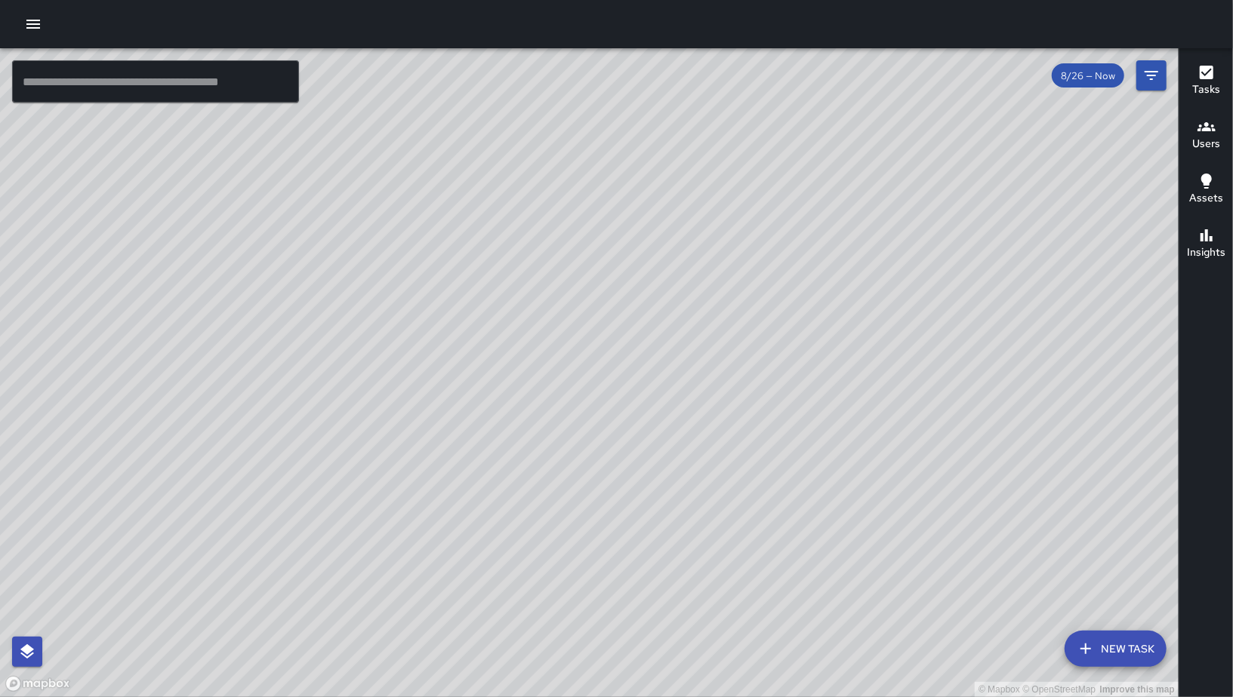
click at [579, 123] on div "© Mapbox © OpenStreetMap Improve this map" at bounding box center [589, 372] width 1178 height 649
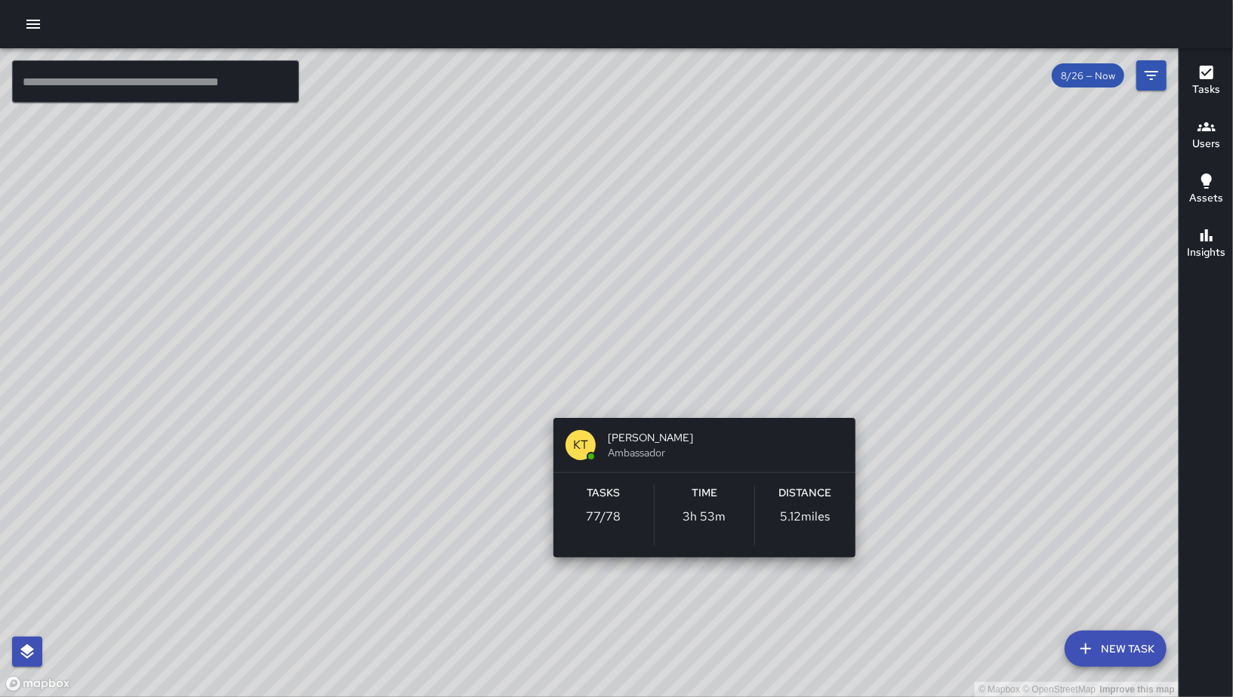
click at [703, 397] on div "© Mapbox © OpenStreetMap Improve this map KT Katherine Treminio Ambassador Task…" at bounding box center [589, 372] width 1178 height 649
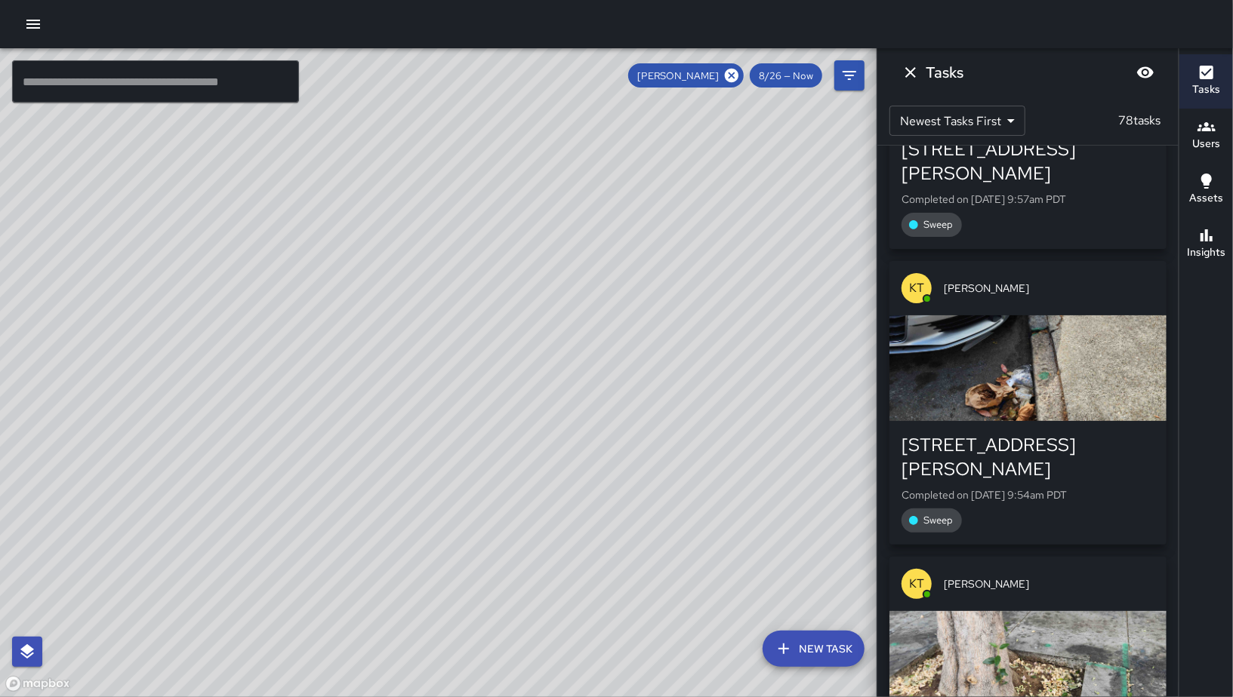
click at [701, 393] on div "© Mapbox © OpenStreetMap Improve this map" at bounding box center [589, 372] width 1178 height 649
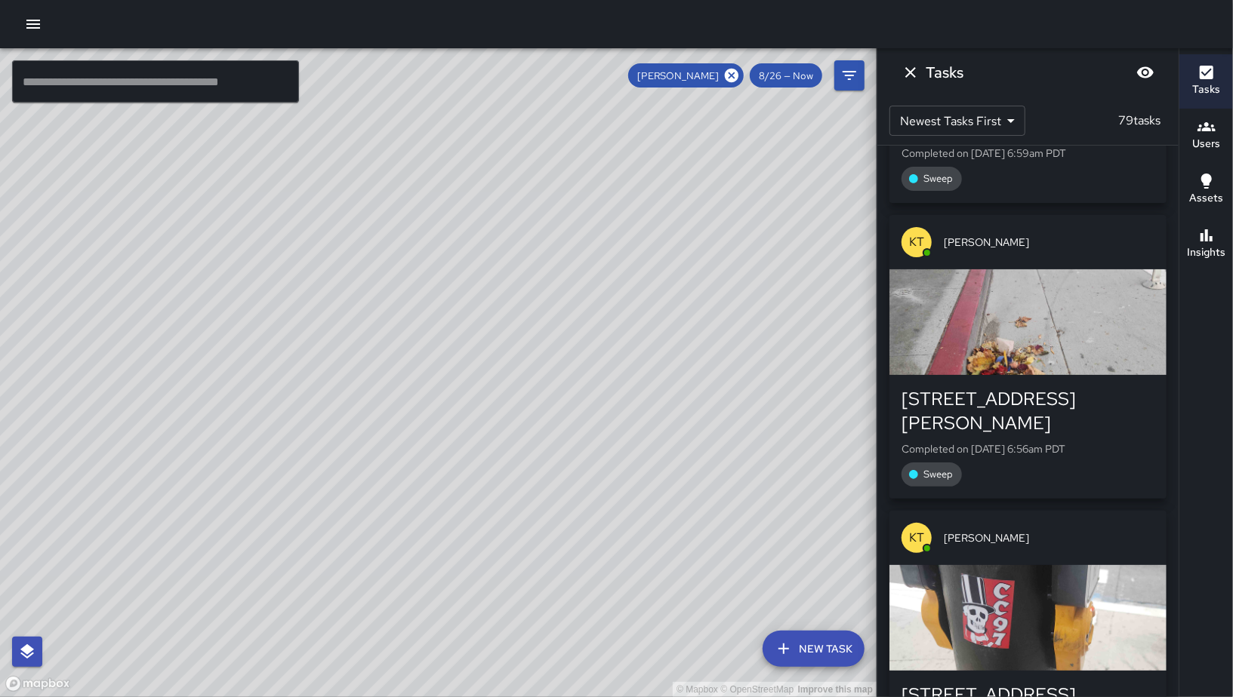
scroll to position [20949, 0]
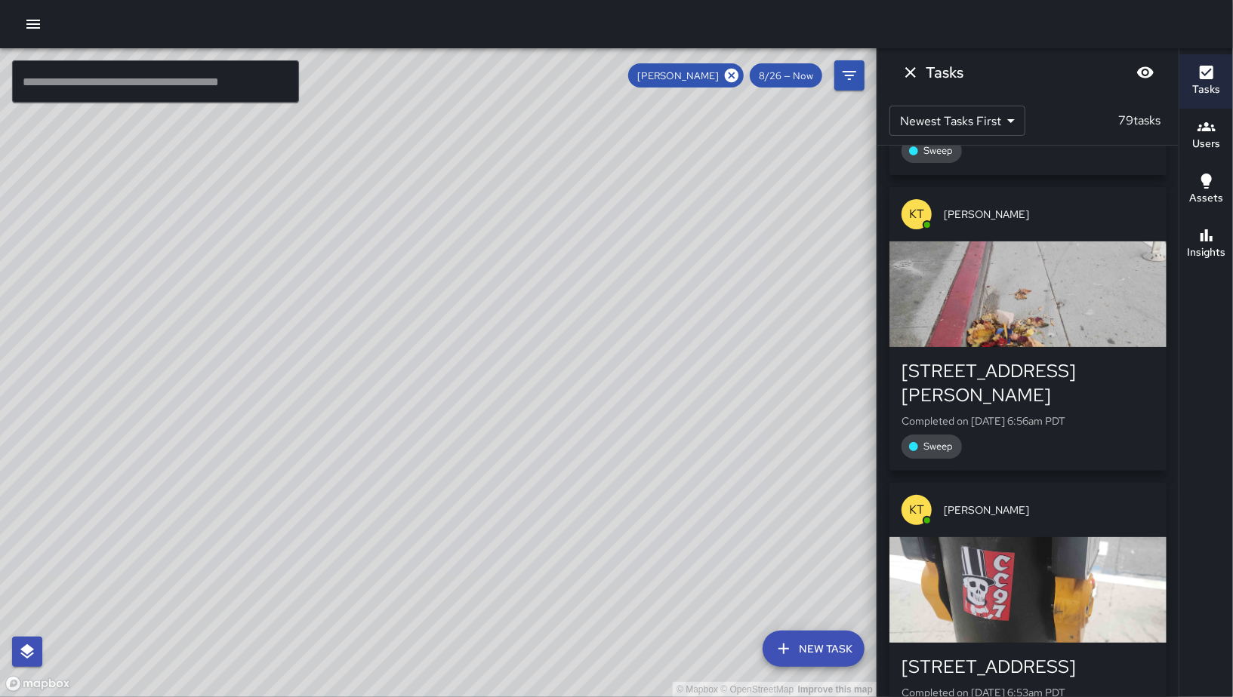
click at [914, 74] on icon "Dismiss" at bounding box center [910, 72] width 18 height 18
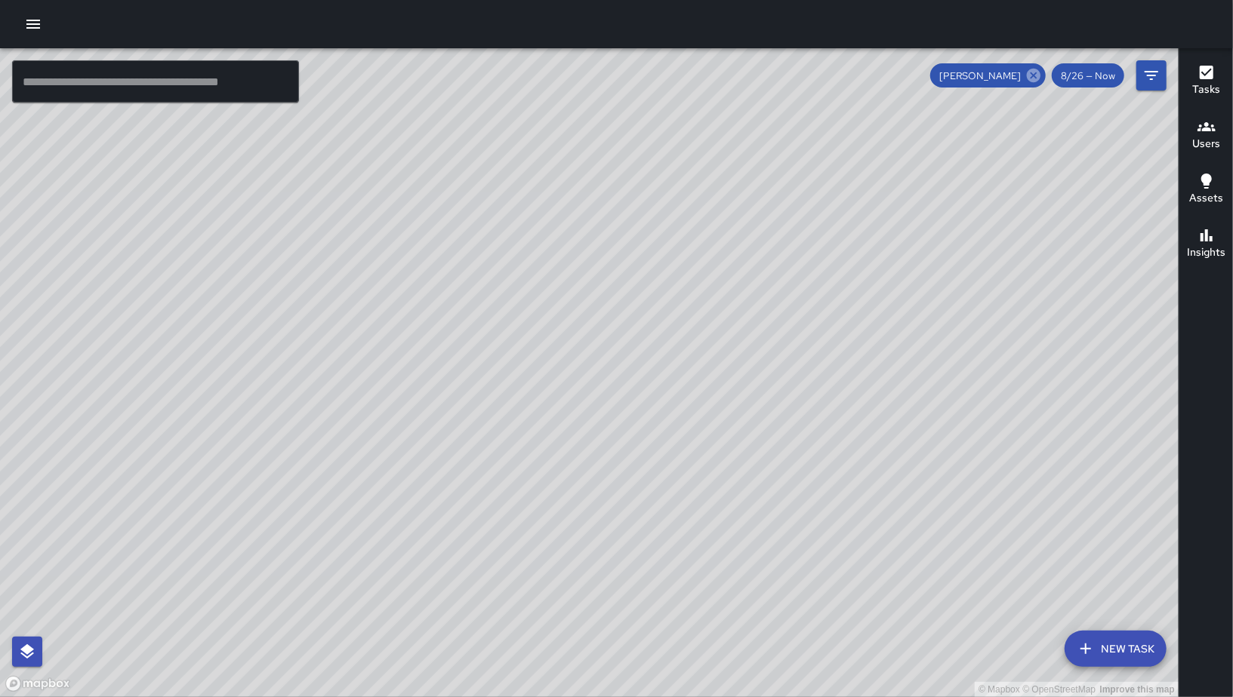
click at [1039, 78] on icon at bounding box center [1033, 76] width 14 height 14
click at [1034, 75] on div "© Mapbox © OpenStreetMap Improve this map" at bounding box center [589, 372] width 1178 height 649
drag, startPoint x: 812, startPoint y: 465, endPoint x: 691, endPoint y: 613, distance: 191.4
click at [691, 613] on div "© Mapbox © OpenStreetMap Improve this map" at bounding box center [589, 372] width 1178 height 649
drag, startPoint x: 887, startPoint y: 554, endPoint x: 885, endPoint y: 472, distance: 81.5
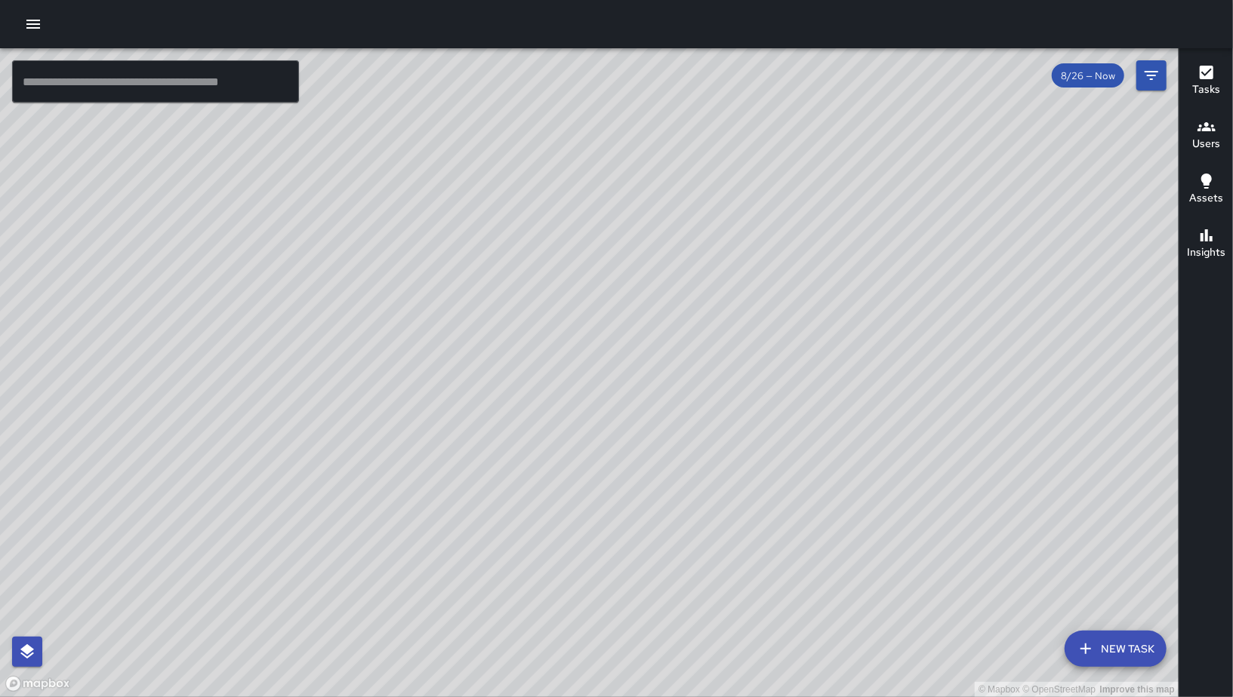
click at [885, 472] on div "© Mapbox © OpenStreetMap Improve this map" at bounding box center [589, 372] width 1178 height 649
drag, startPoint x: 949, startPoint y: 516, endPoint x: 986, endPoint y: 484, distance: 48.1
click at [981, 486] on div "© Mapbox © OpenStreetMap Improve this map" at bounding box center [589, 372] width 1178 height 649
drag, startPoint x: 919, startPoint y: 495, endPoint x: 920, endPoint y: 539, distance: 43.8
click at [919, 521] on div "© Mapbox © OpenStreetMap Improve this map" at bounding box center [589, 372] width 1178 height 649
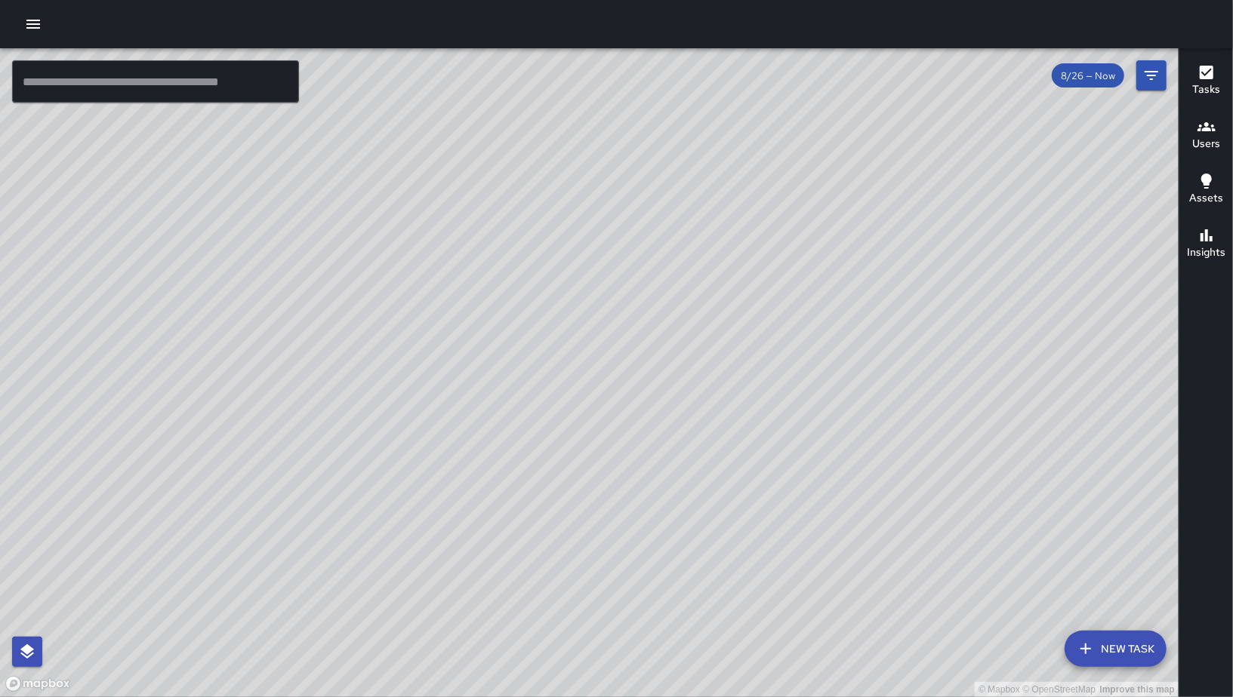
click at [920, 537] on div "© Mapbox © OpenStreetMap Improve this map" at bounding box center [589, 372] width 1178 height 649
drag, startPoint x: 920, startPoint y: 545, endPoint x: 922, endPoint y: 553, distance: 8.4
click at [920, 546] on div "© Mapbox © OpenStreetMap Improve this map" at bounding box center [589, 372] width 1178 height 649
click at [925, 561] on div "© Mapbox © OpenStreetMap Improve this map" at bounding box center [589, 372] width 1178 height 649
